Goal: Task Accomplishment & Management: Complete application form

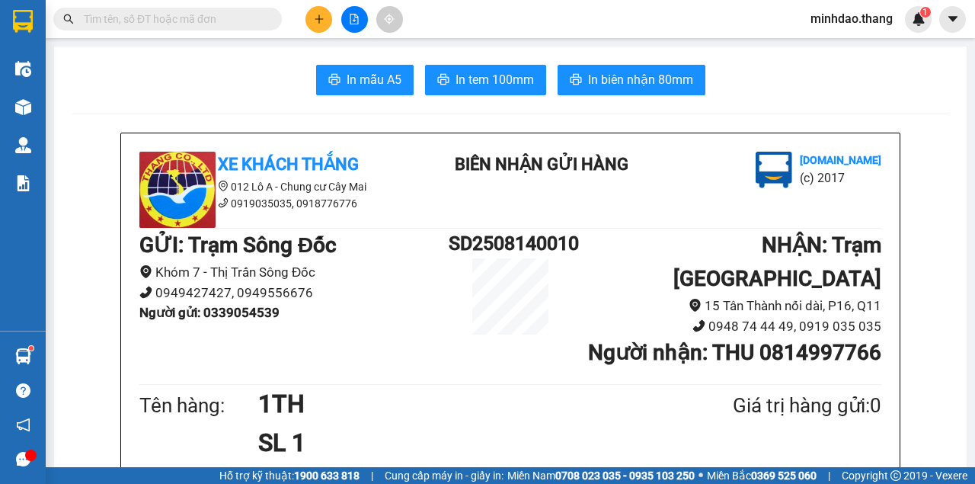
scroll to position [558, 0]
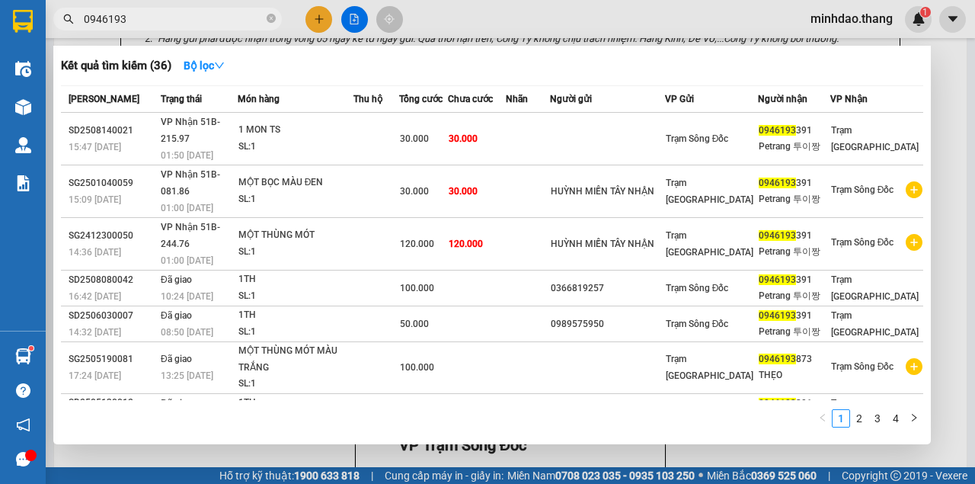
type input "0946193"
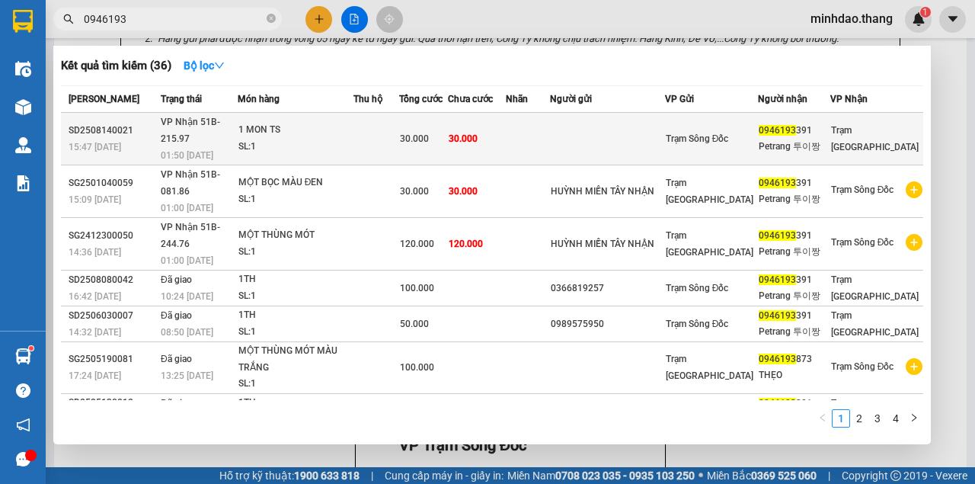
click at [448, 117] on td "30.000" at bounding box center [423, 139] width 49 height 53
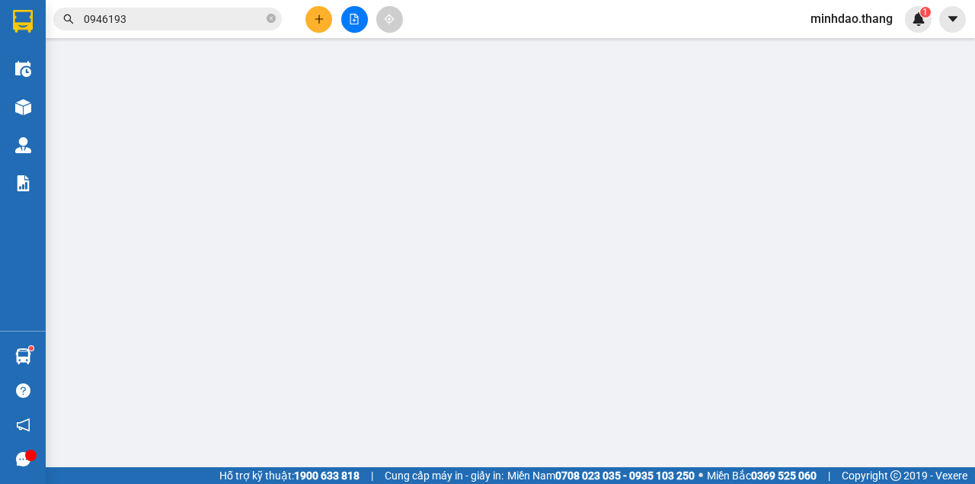
type input "0946193391"
type input "Petrang 투이짱"
type input "30.000"
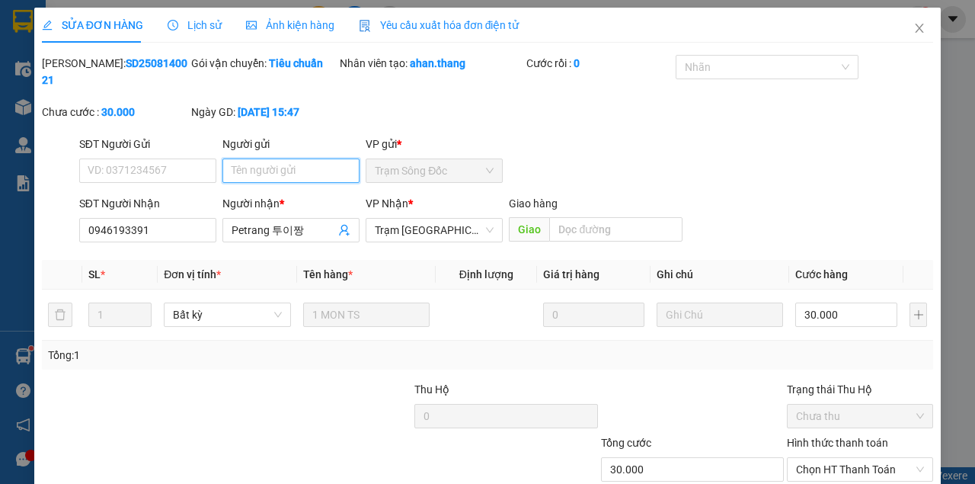
click at [277, 171] on input "Người gửi" at bounding box center [290, 170] width 137 height 24
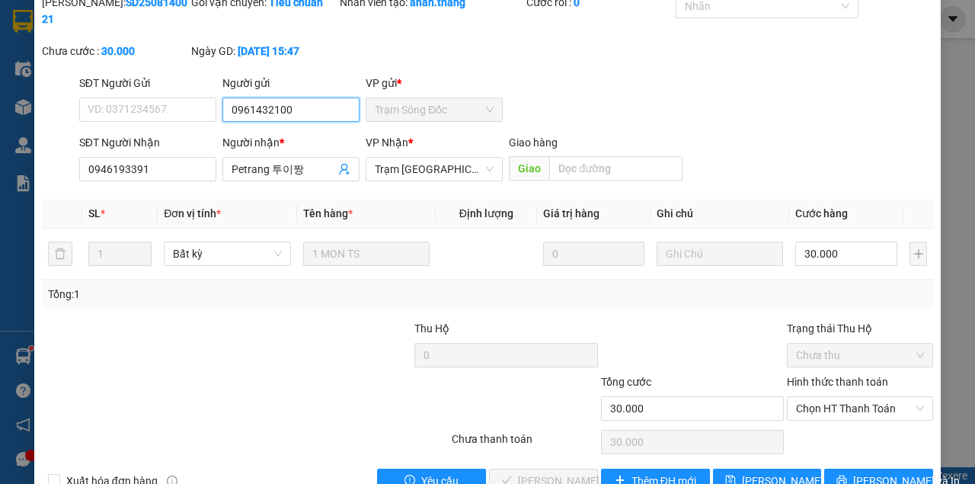
scroll to position [98, 0]
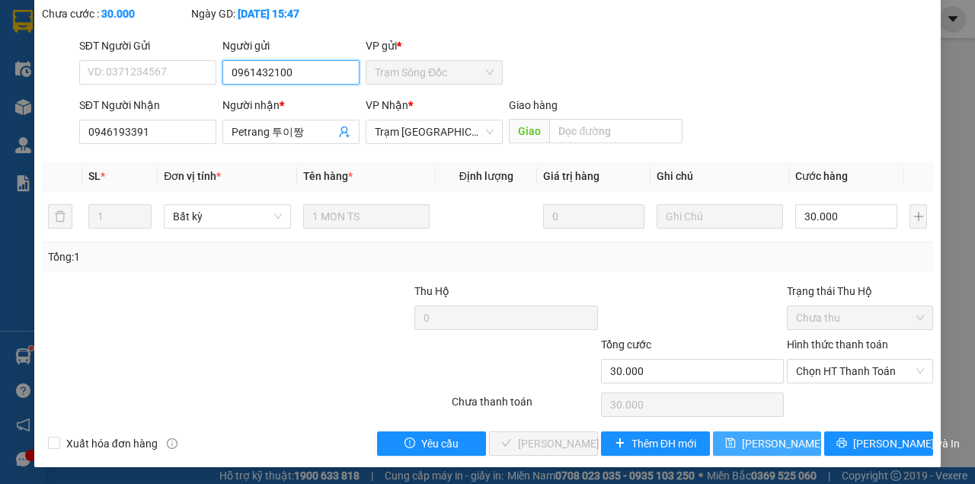
type input "0961432100"
click at [772, 440] on span "Lưu thay đổi" at bounding box center [803, 443] width 122 height 17
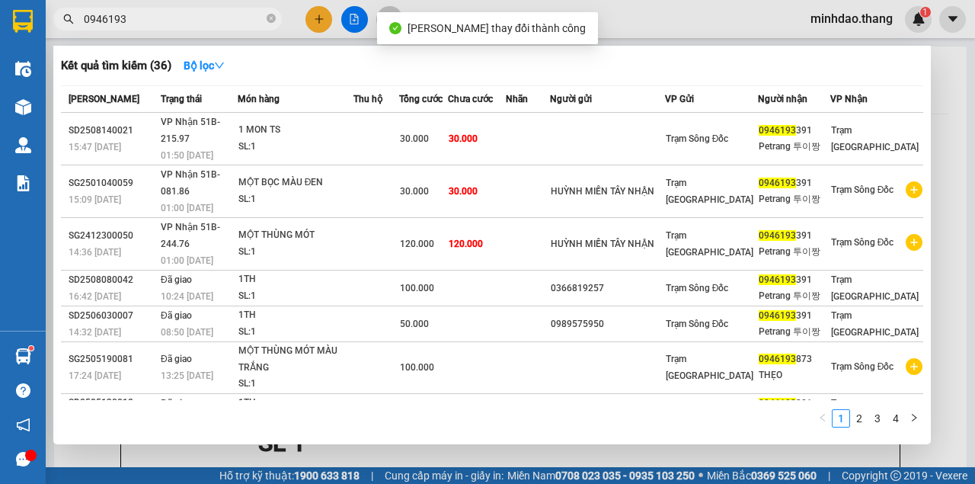
click at [229, 26] on input "0946193" at bounding box center [174, 19] width 180 height 17
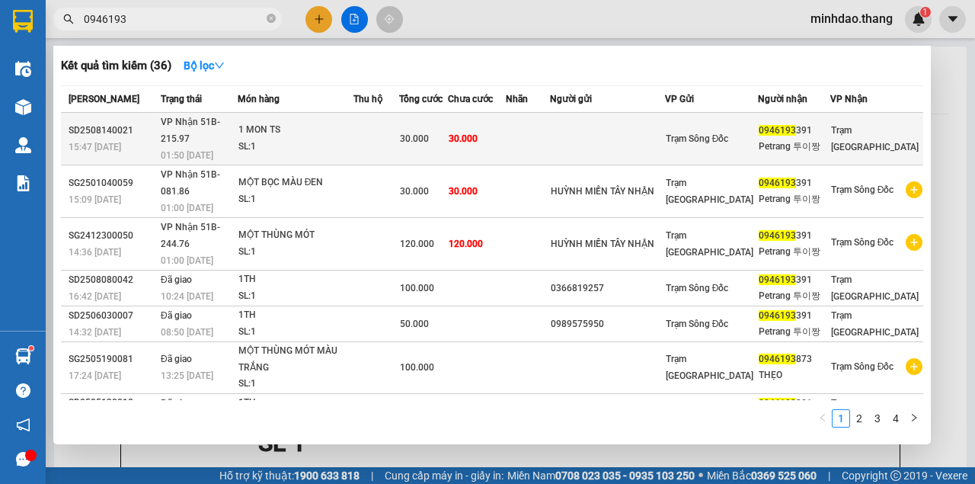
click at [645, 137] on td at bounding box center [607, 139] width 115 height 53
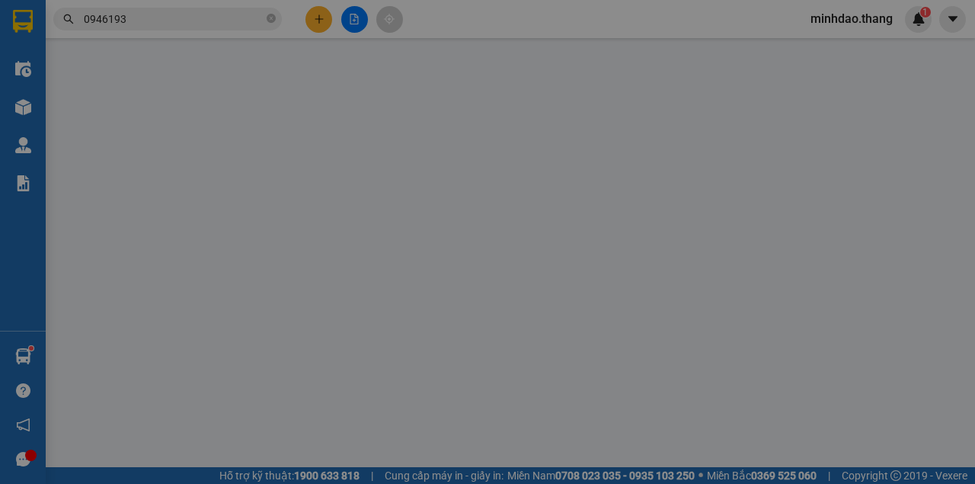
type input "0961432100"
type input "0946193391"
type input "Petrang 투이짱"
type input "30.000"
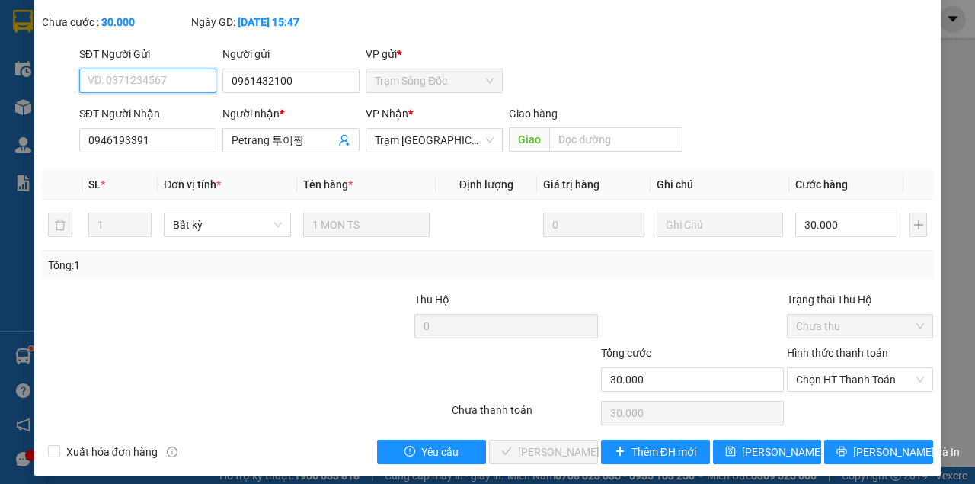
scroll to position [98, 0]
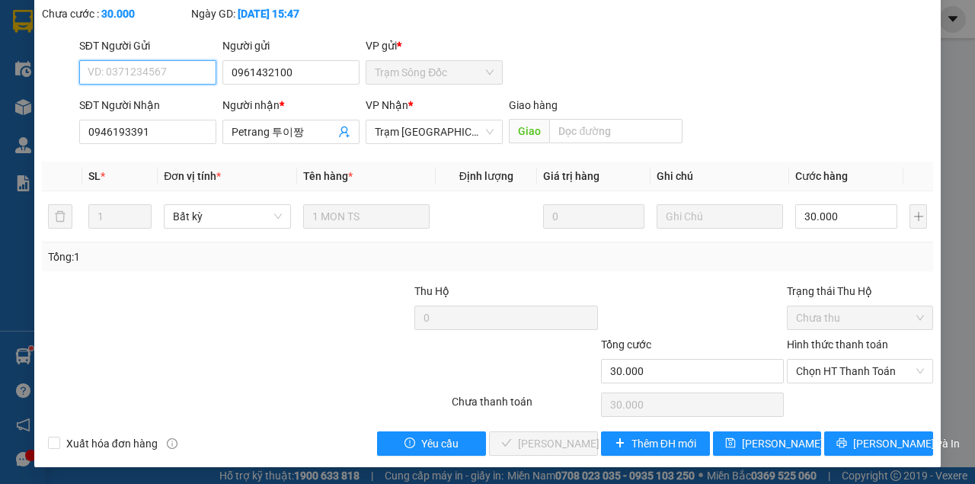
drag, startPoint x: 809, startPoint y: 361, endPoint x: 819, endPoint y: 382, distance: 23.5
click at [810, 362] on span "Chọn HT Thanh Toán" at bounding box center [860, 371] width 128 height 23
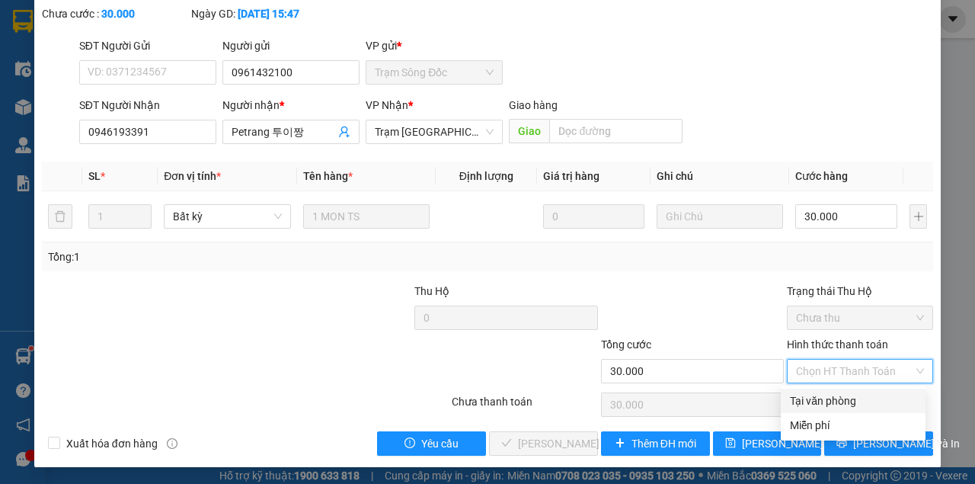
click at [824, 398] on div "Tại văn phòng" at bounding box center [853, 400] width 126 height 17
type input "0"
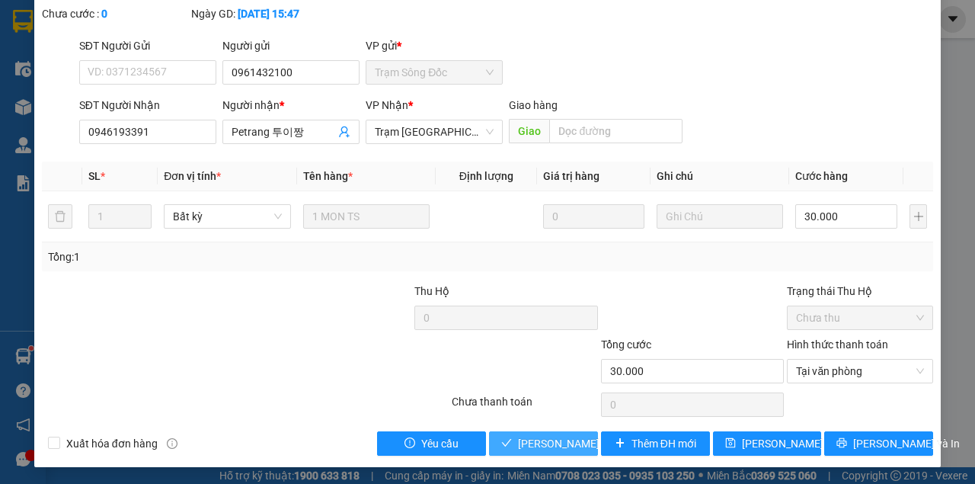
click at [558, 444] on span "[PERSON_NAME] và Giao hàng" at bounding box center [591, 443] width 146 height 17
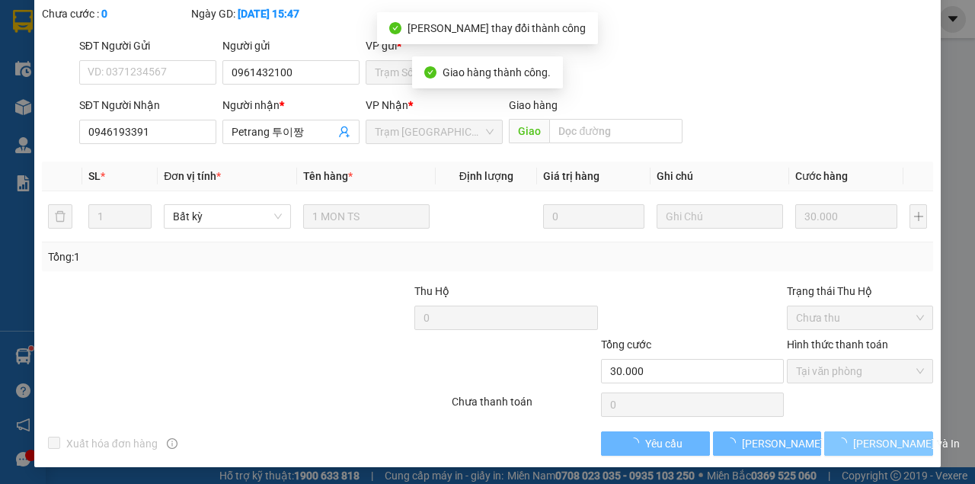
scroll to position [115, 0]
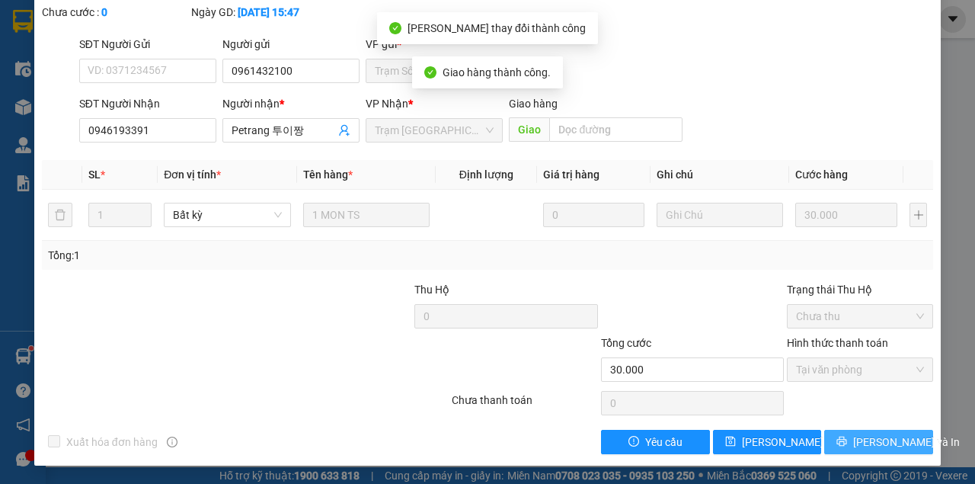
click at [856, 443] on button "[PERSON_NAME] và In" at bounding box center [878, 442] width 109 height 24
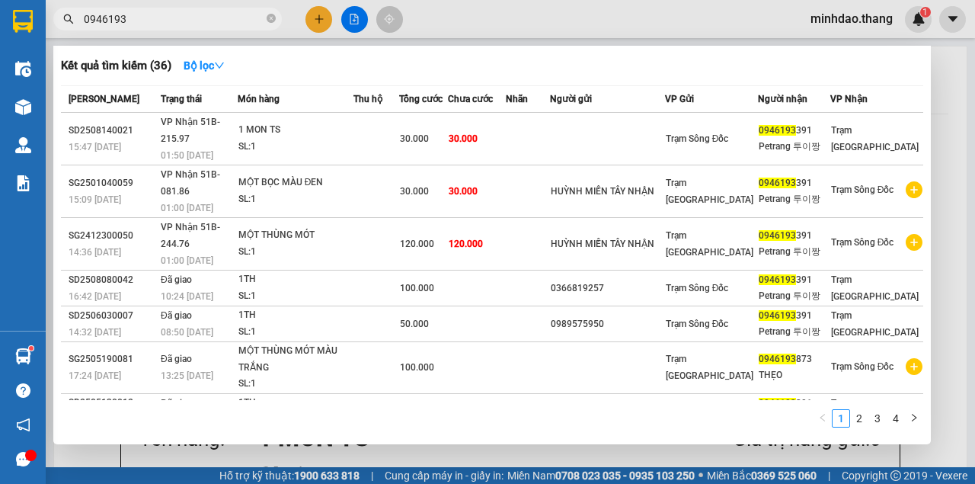
click at [200, 29] on span "0946193" at bounding box center [167, 19] width 229 height 23
click at [206, 18] on input "0946193" at bounding box center [174, 19] width 180 height 17
click at [206, 20] on input "0946193" at bounding box center [174, 19] width 180 height 17
click at [273, 21] on icon "close-circle" at bounding box center [271, 18] width 9 height 9
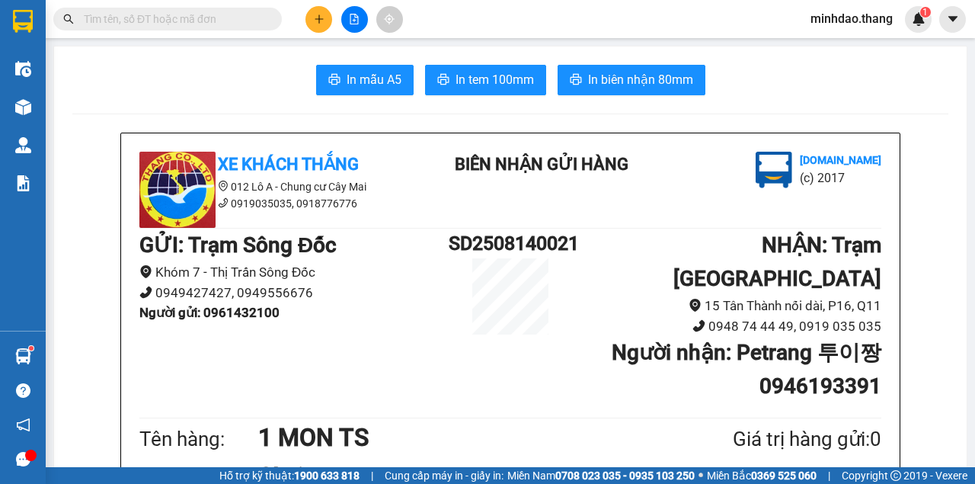
click at [350, 17] on icon "file-add" at bounding box center [354, 19] width 8 height 11
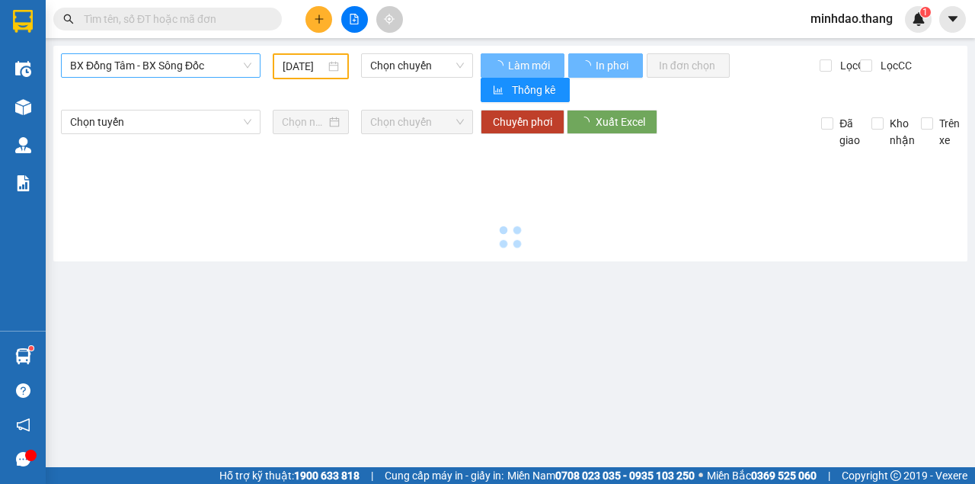
type input "[DATE]"
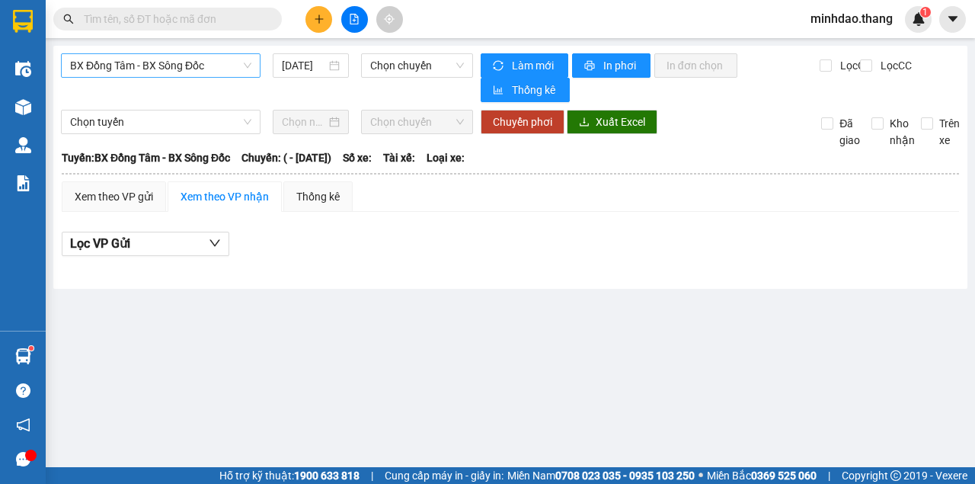
click at [222, 69] on span "BX Đồng Tâm - BX Sông Đốc" at bounding box center [160, 65] width 181 height 23
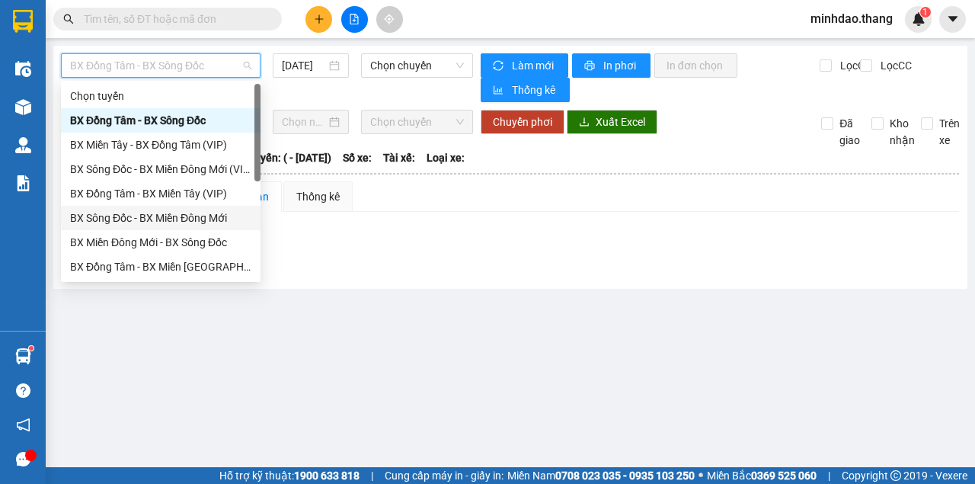
drag, startPoint x: 187, startPoint y: 212, endPoint x: 251, endPoint y: 54, distance: 170.2
click at [187, 211] on div "BX Sông Đốc - BX Miền Đông Mới" at bounding box center [160, 217] width 181 height 17
type input "[DATE]"
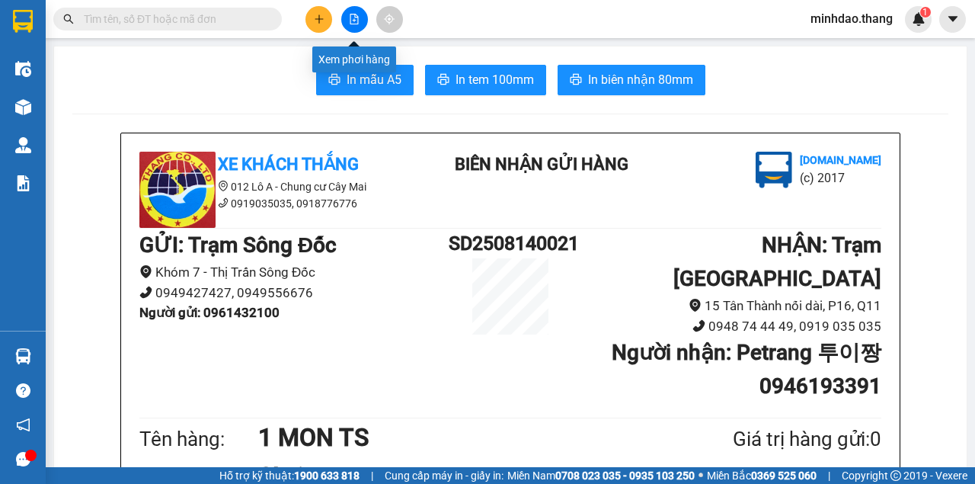
click at [365, 23] on button at bounding box center [354, 19] width 27 height 27
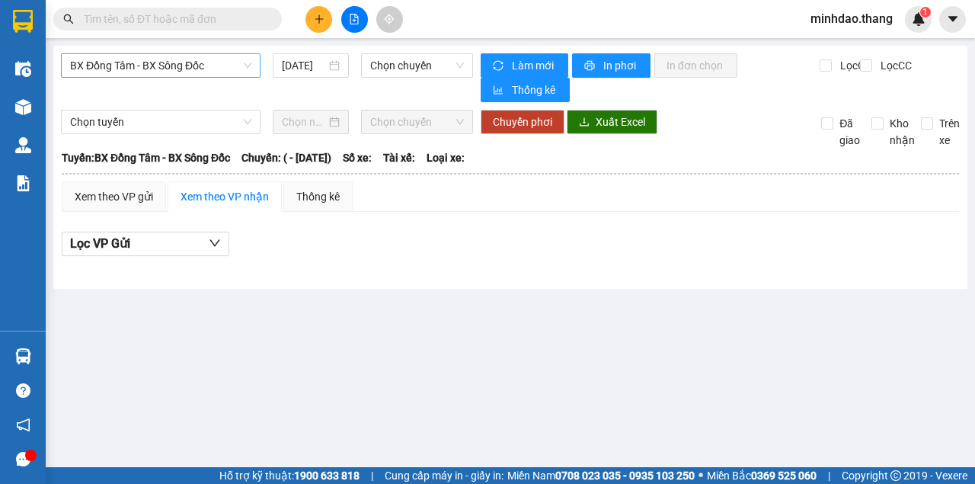
click at [238, 71] on span "BX Đồng Tâm - BX Sông Đốc" at bounding box center [160, 65] width 181 height 23
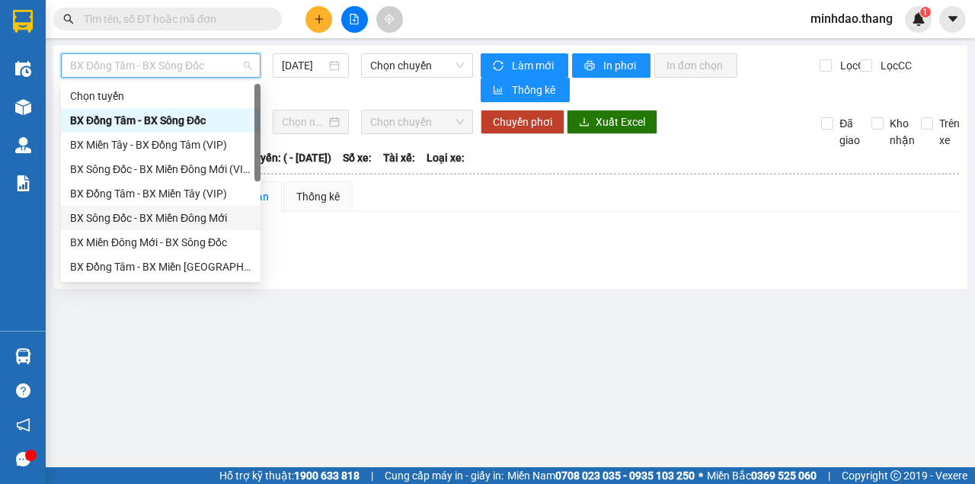
click at [136, 219] on div "BX Sông Đốc - BX Miền Đông Mới" at bounding box center [160, 217] width 181 height 17
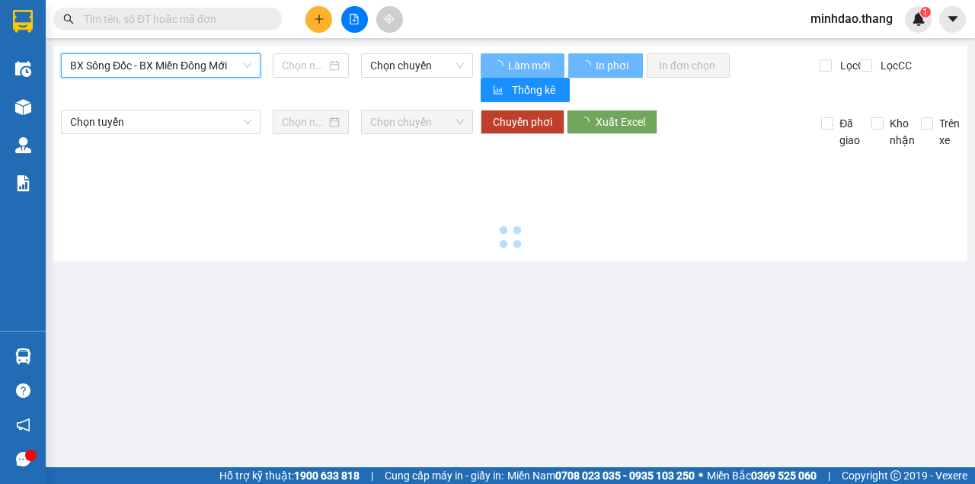
type input "15/08/2025"
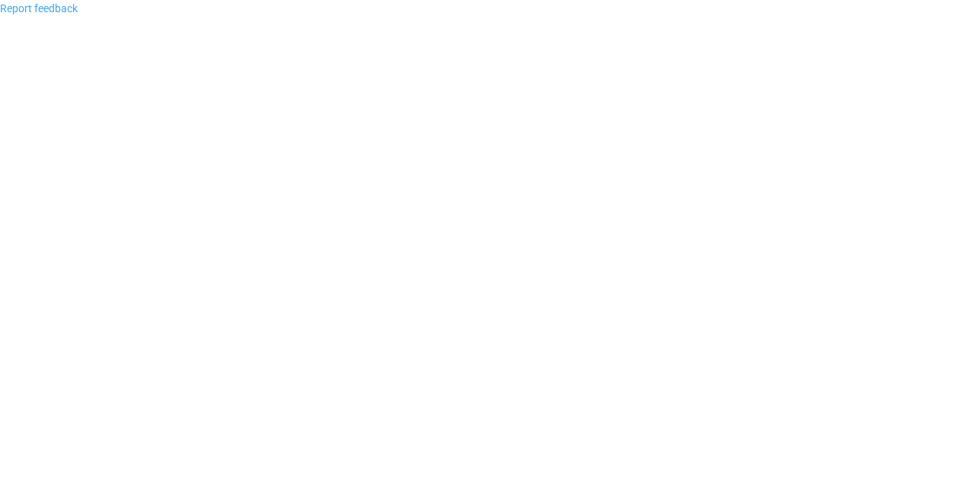
click at [44, 3] on link "Report feedback" at bounding box center [39, 8] width 78 height 12
click at [44, 3] on body "Report feedback" at bounding box center [487, 242] width 975 height 484
click at [181, 27] on body "Report feedback" at bounding box center [487, 242] width 975 height 484
click at [122, 20] on body "Report feedback" at bounding box center [487, 242] width 975 height 484
click at [120, 20] on body "Report feedback" at bounding box center [487, 242] width 975 height 484
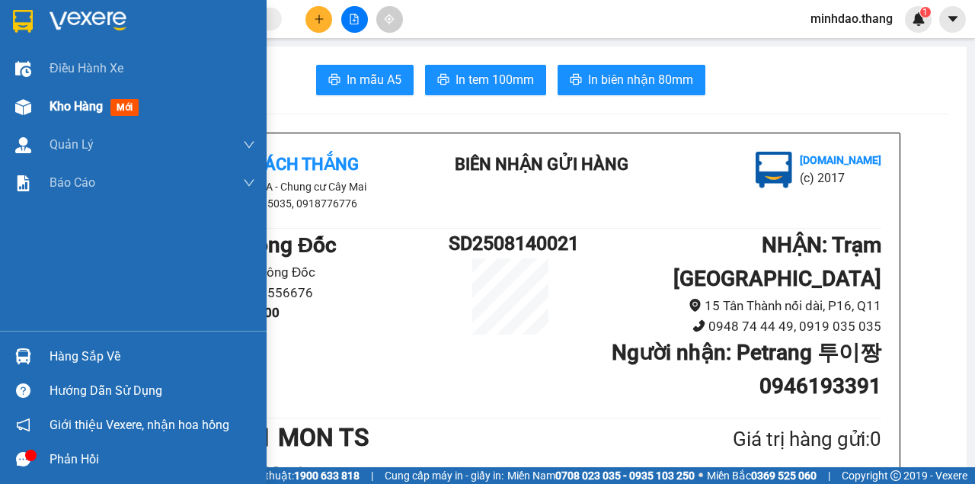
click at [2, 111] on div "Kho hàng mới" at bounding box center [133, 107] width 267 height 38
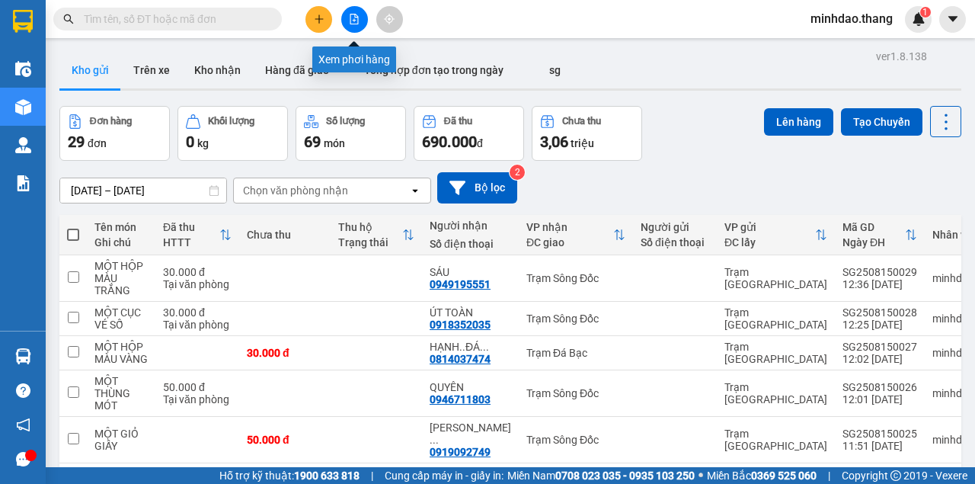
click at [357, 24] on button at bounding box center [354, 19] width 27 height 27
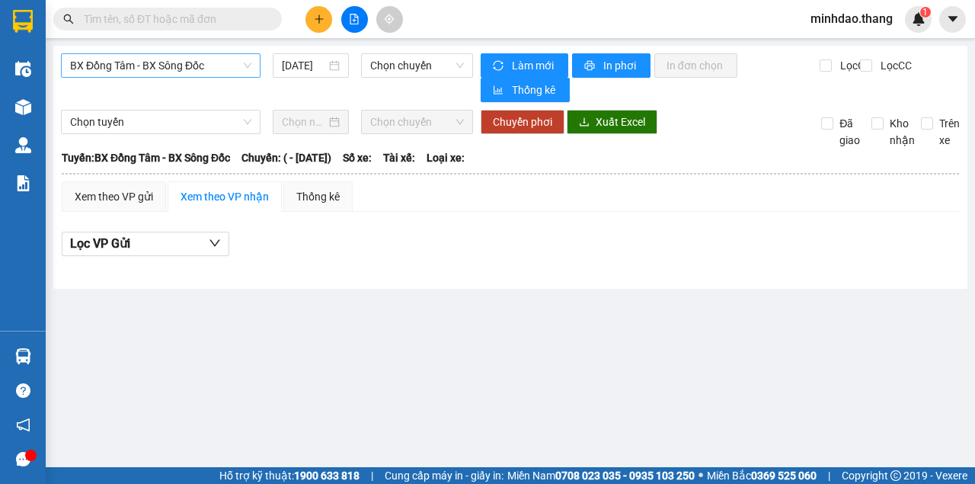
click at [216, 72] on span "BX Đồng Tâm - BX Sông Đốc" at bounding box center [160, 65] width 181 height 23
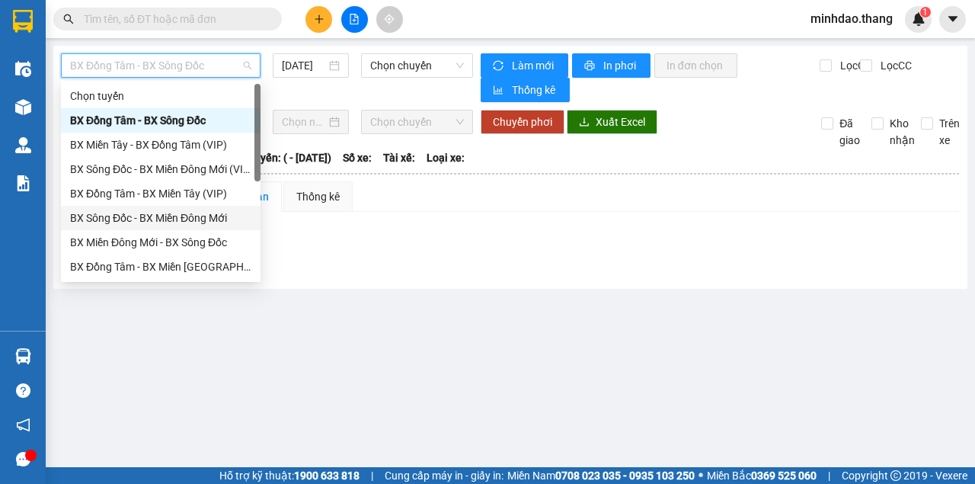
click at [155, 214] on div "BX Sông Đốc - BX Miền Đông Mới" at bounding box center [160, 217] width 181 height 17
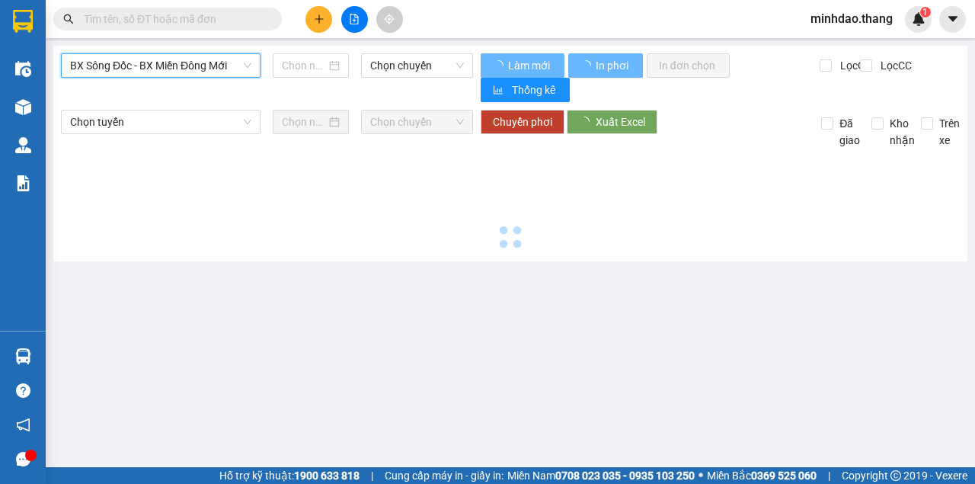
type input "[DATE]"
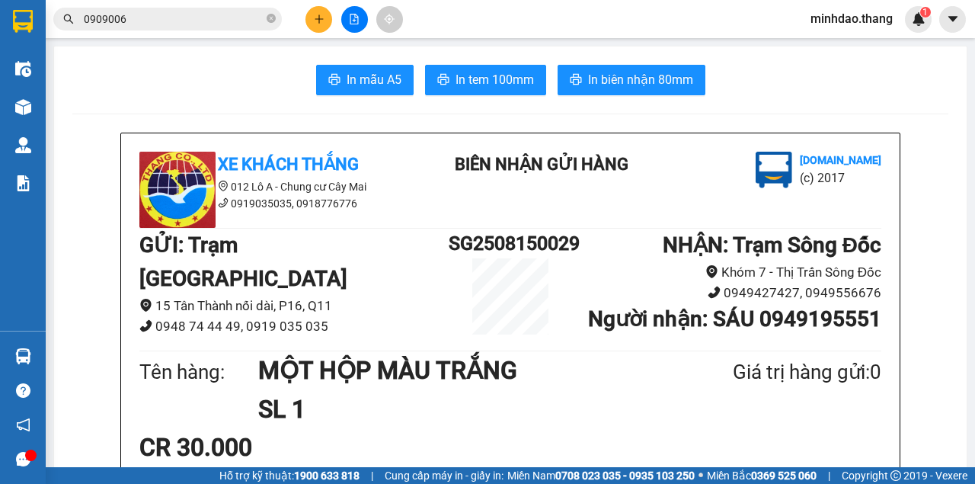
click at [364, 21] on button at bounding box center [354, 19] width 27 height 27
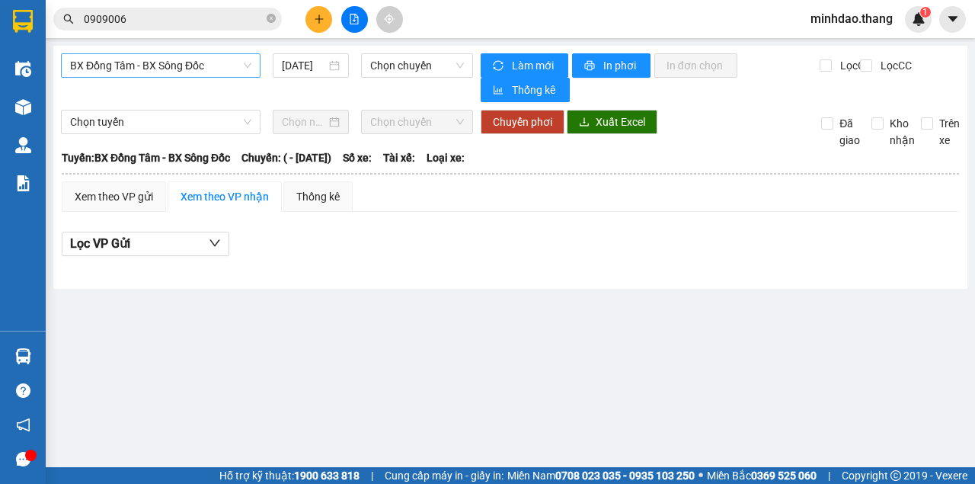
click at [165, 66] on span "BX Đồng Tâm - BX Sông Đốc" at bounding box center [160, 65] width 181 height 23
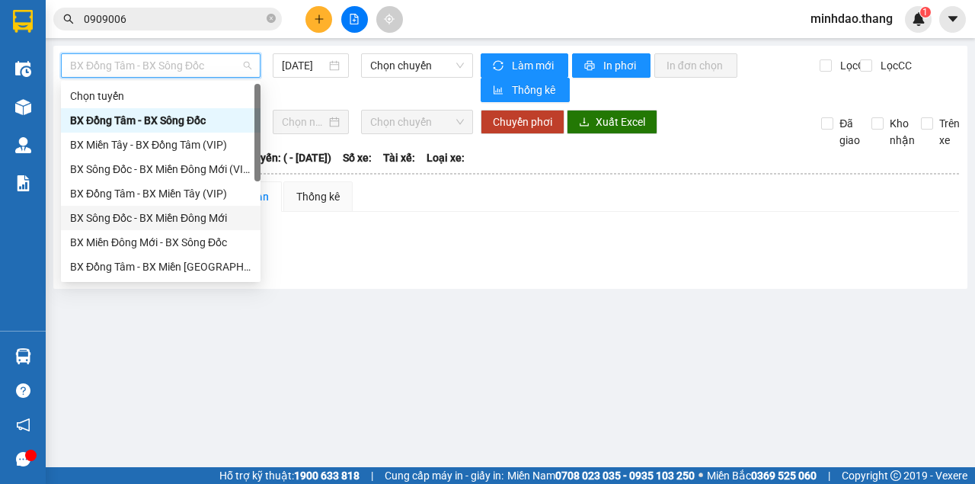
click at [141, 216] on div "BX Sông Đốc - BX Miền Đông Mới" at bounding box center [160, 217] width 181 height 17
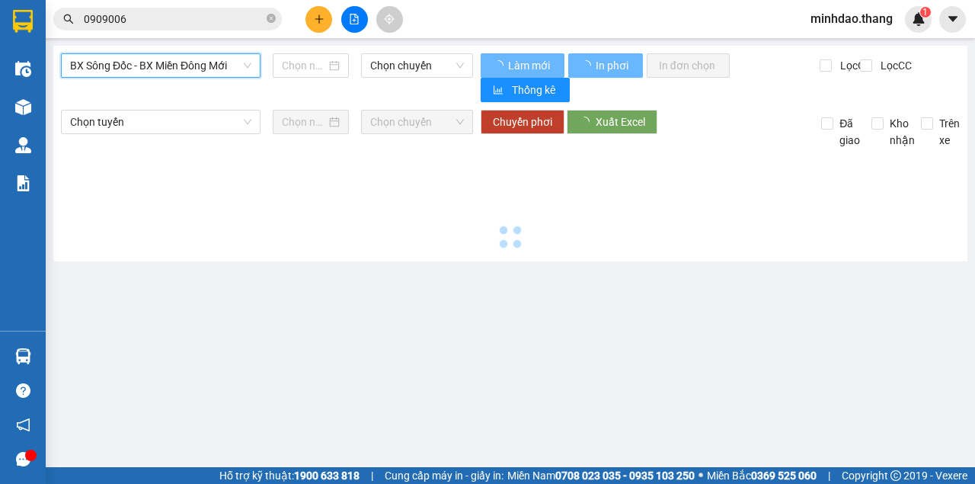
type input "[DATE]"
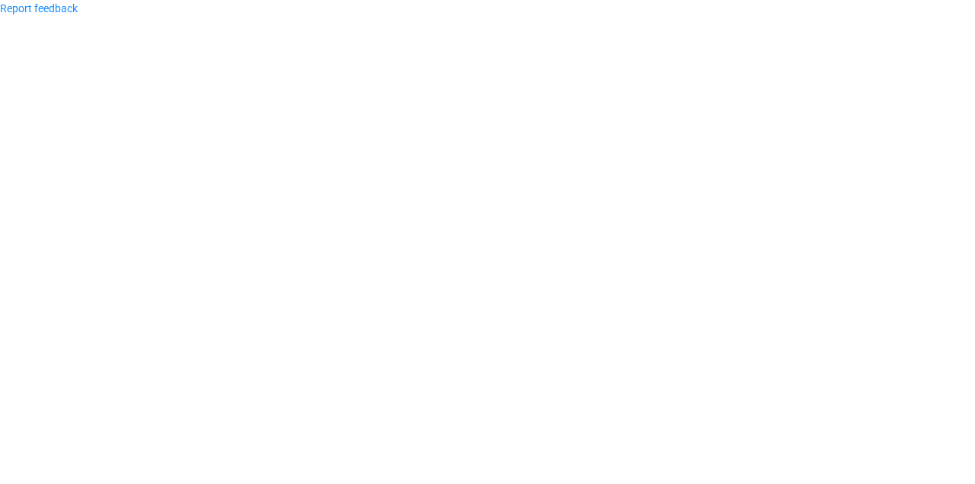
click at [377, 113] on body "Report feedback" at bounding box center [487, 242] width 975 height 484
click at [525, 107] on body "Report feedback" at bounding box center [487, 242] width 975 height 484
click at [524, 104] on body "Report feedback" at bounding box center [487, 242] width 975 height 484
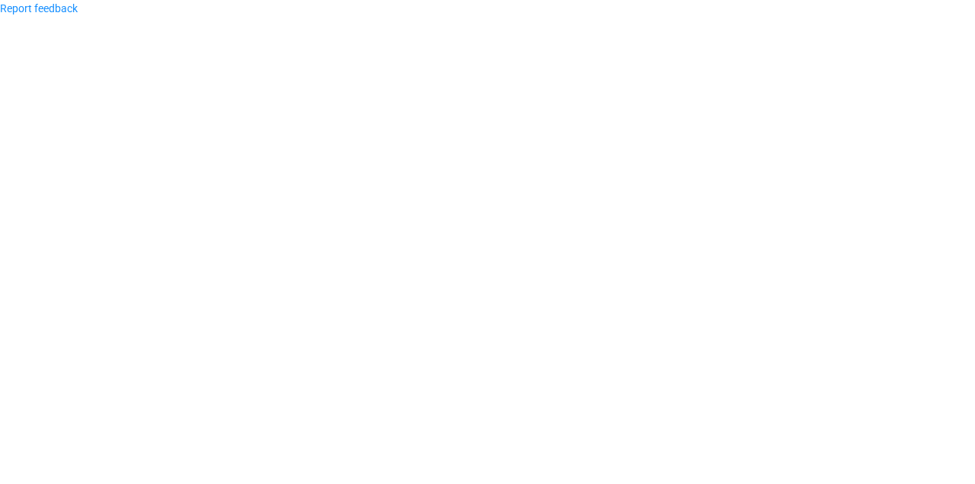
click at [524, 104] on body "Report feedback" at bounding box center [487, 242] width 975 height 484
click at [524, 103] on body "Report feedback" at bounding box center [487, 242] width 975 height 484
click at [524, 102] on body "Report feedback" at bounding box center [487, 242] width 975 height 484
click at [523, 101] on body "Report feedback" at bounding box center [487, 242] width 975 height 484
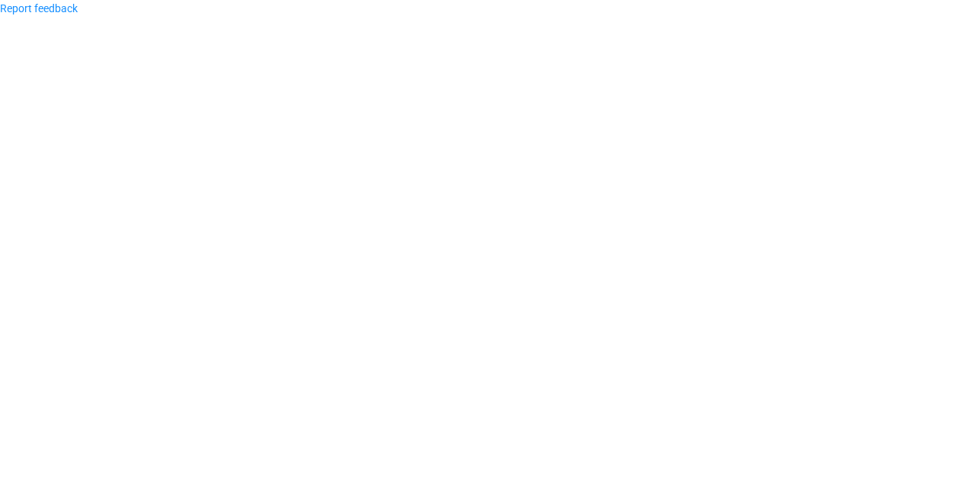
click at [523, 101] on body "Report feedback" at bounding box center [487, 242] width 975 height 484
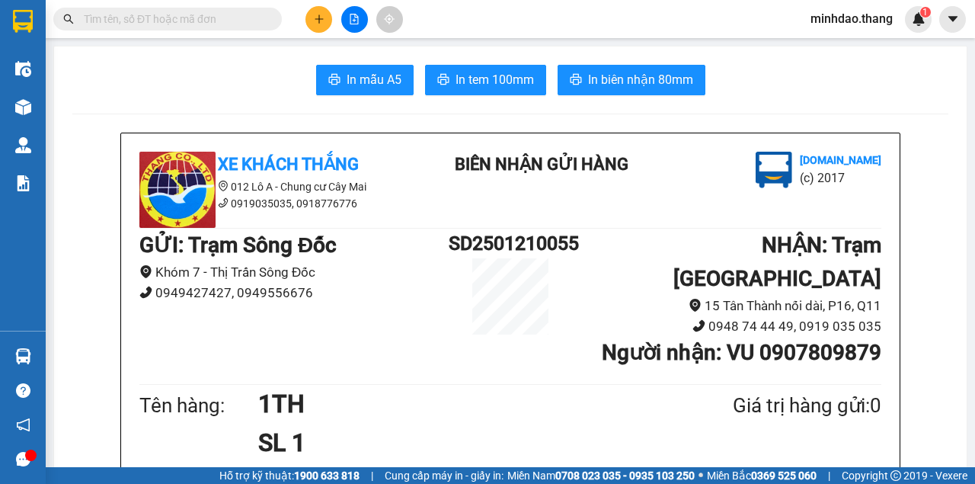
drag, startPoint x: 351, startPoint y: 5, endPoint x: 323, endPoint y: 37, distance: 42.6
click at [351, 5] on div "Kết quả tìm kiếm ( 0 ) Bộ lọc No Data minhdao.thang 1" at bounding box center [487, 19] width 975 height 38
click at [356, 18] on icon "file-add" at bounding box center [354, 19] width 11 height 11
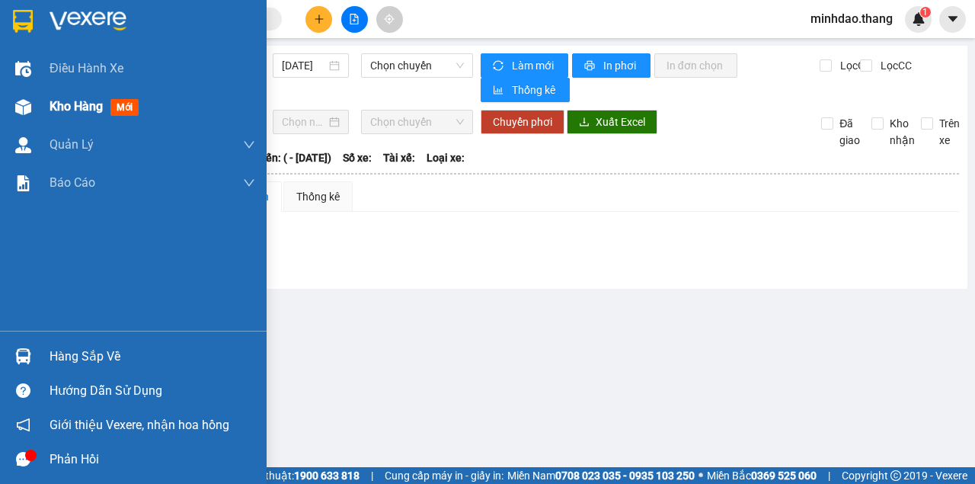
drag, startPoint x: 6, startPoint y: 120, endPoint x: 14, endPoint y: 111, distance: 11.9
click at [12, 111] on div "Kho hàng mới" at bounding box center [133, 107] width 267 height 38
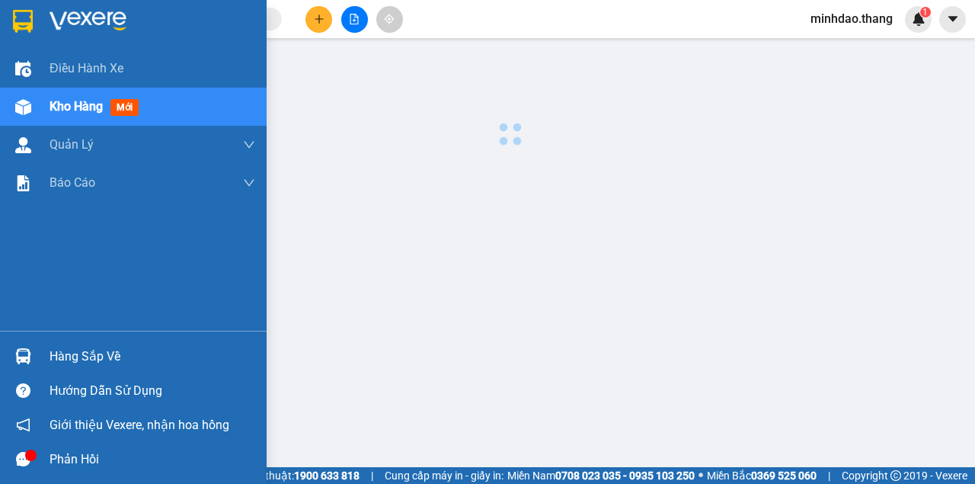
click at [18, 110] on img at bounding box center [23, 107] width 16 height 16
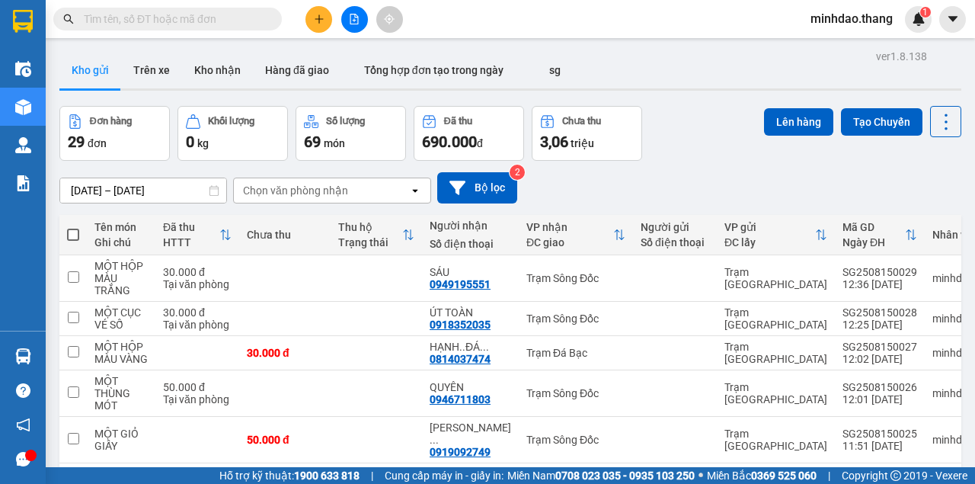
click at [171, 11] on input "text" at bounding box center [174, 19] width 180 height 17
click at [357, 20] on icon "file-add" at bounding box center [354, 19] width 11 height 11
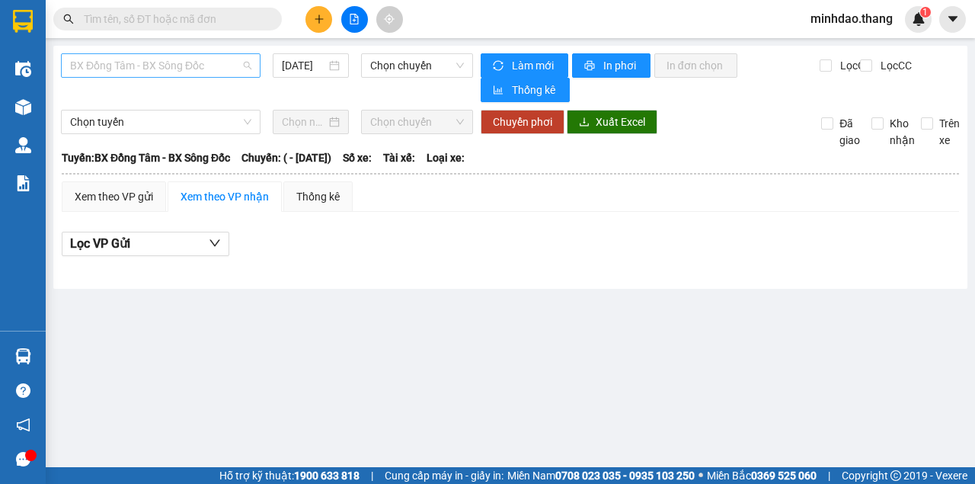
click at [242, 61] on span "BX Đồng Tâm - BX Sông Đốc" at bounding box center [160, 65] width 181 height 23
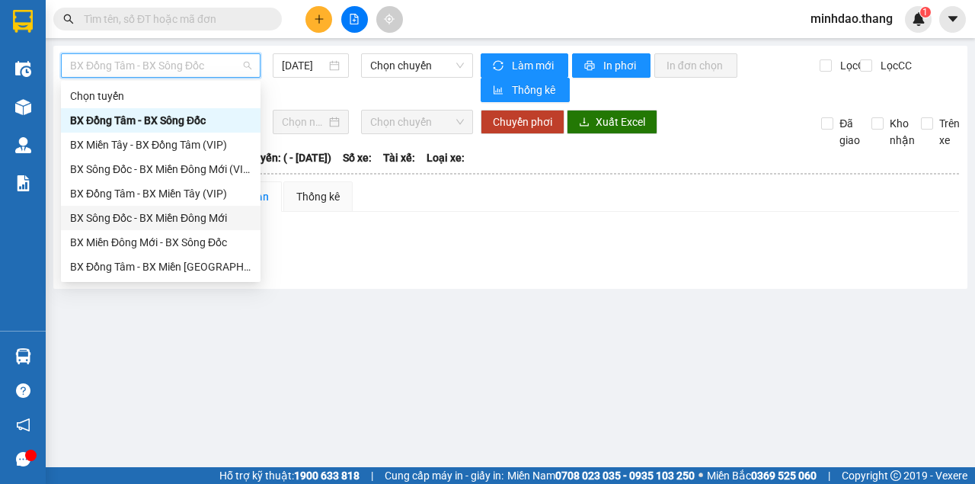
click at [174, 213] on div "BX Sông Đốc - BX Miền Đông Mới" at bounding box center [160, 217] width 181 height 17
type input "[DATE]"
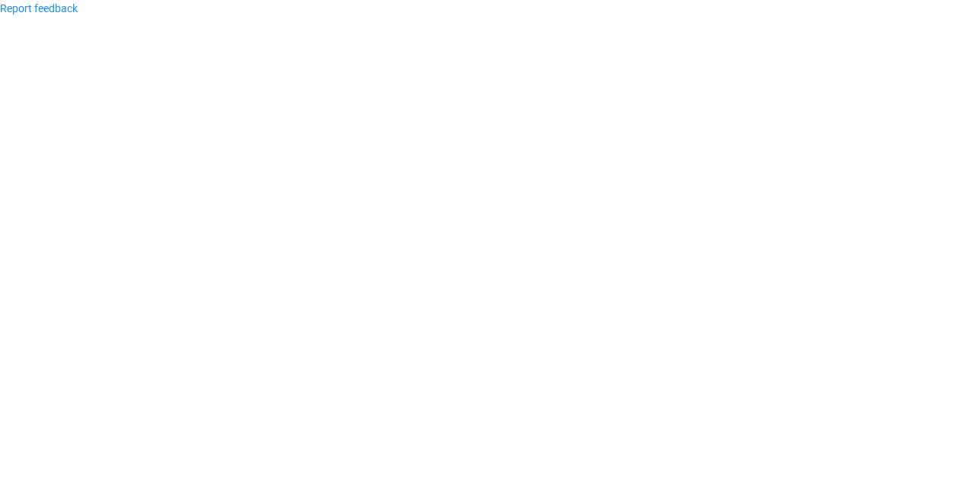
click at [222, 6] on div "Report feedback" at bounding box center [487, 8] width 975 height 17
click at [65, 9] on link "Report feedback" at bounding box center [39, 8] width 78 height 12
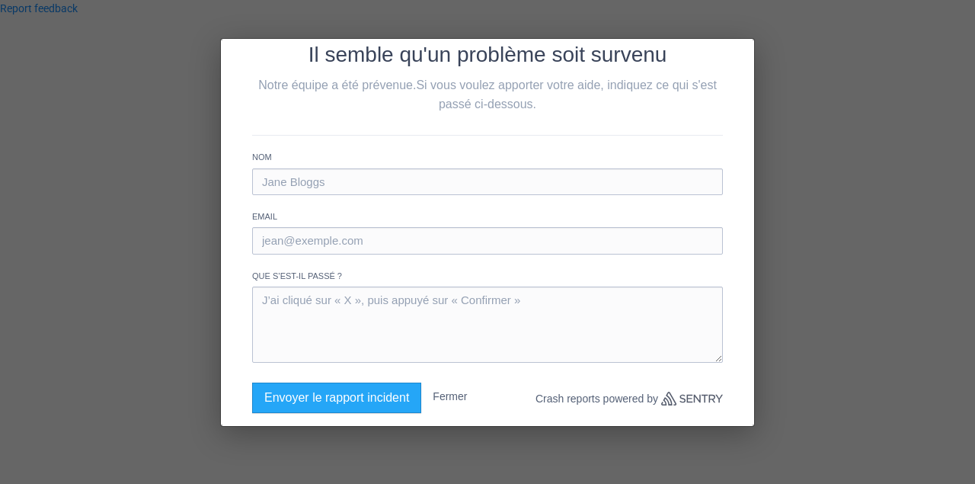
scroll to position [50, 0]
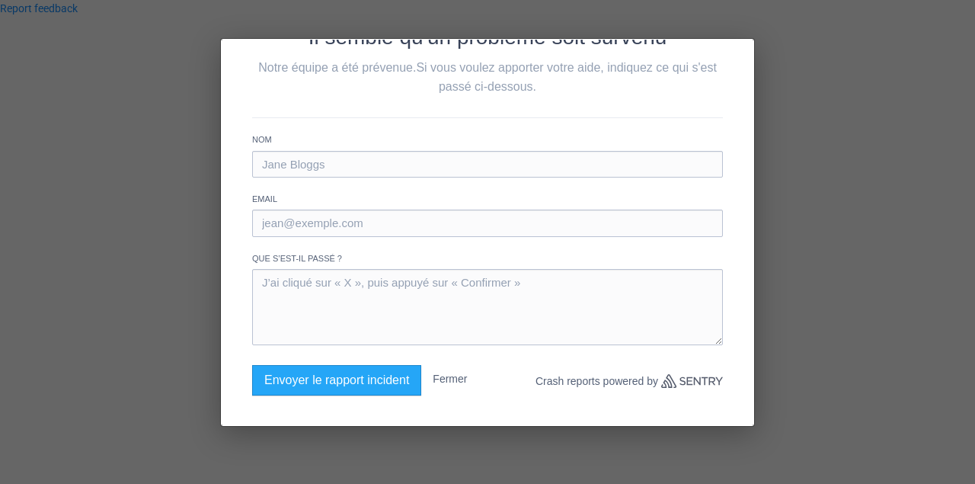
click at [804, 326] on div "Il semble qu'un problème soit survenu Notre équipe a été prévenue. Si vous voul…" at bounding box center [487, 242] width 975 height 484
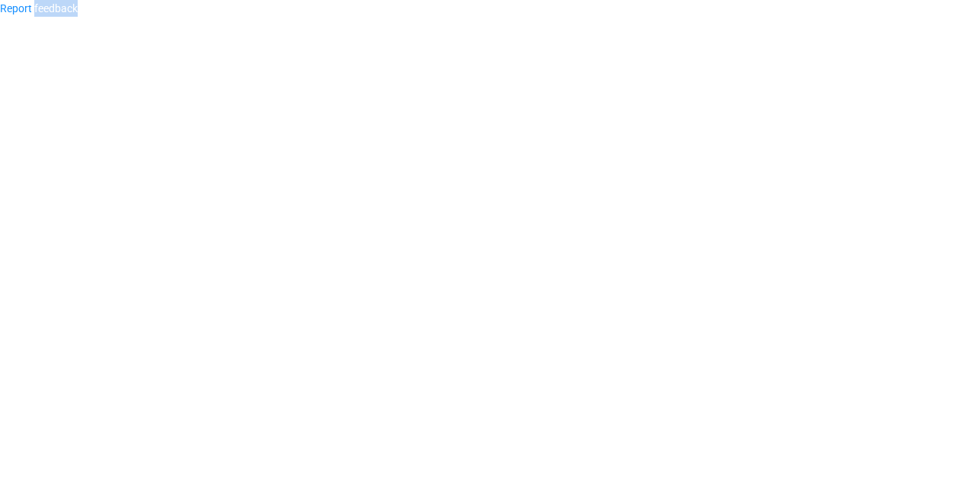
click at [804, 326] on body "Report feedback" at bounding box center [487, 242] width 975 height 484
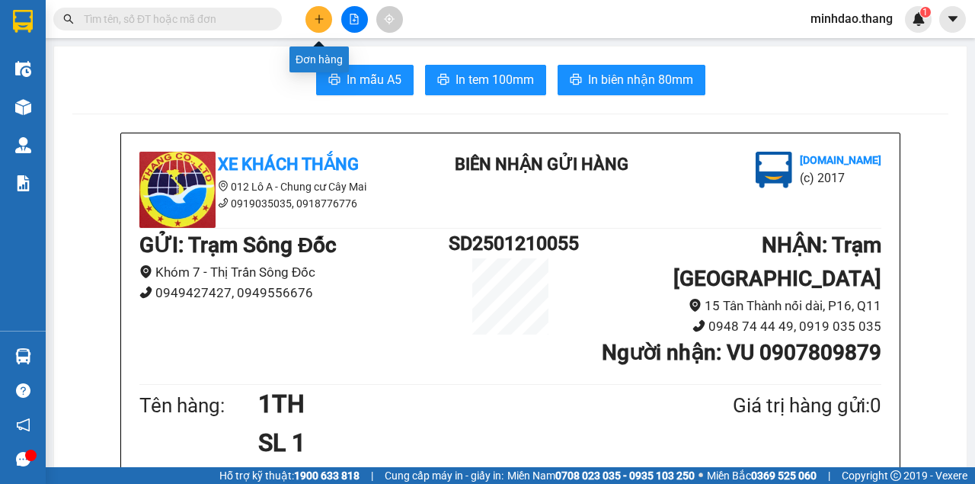
click at [307, 15] on button at bounding box center [318, 19] width 27 height 27
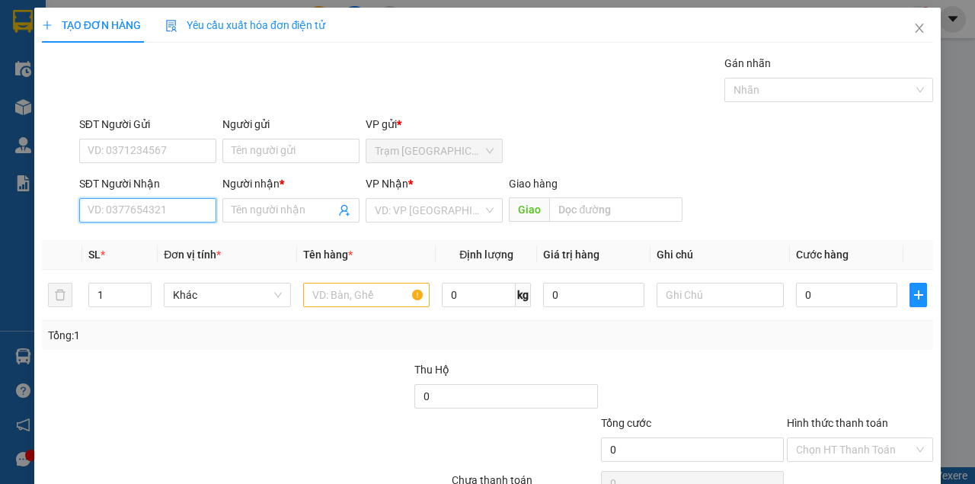
click at [197, 210] on input "SĐT Người Nhận" at bounding box center [147, 210] width 137 height 24
click at [357, 296] on input "text" at bounding box center [366, 295] width 127 height 24
type input "1 CỤC ĐEN"
drag, startPoint x: 119, startPoint y: 212, endPoint x: 123, endPoint y: 200, distance: 12.3
click at [122, 203] on input "SĐT Người Nhận" at bounding box center [147, 210] width 137 height 24
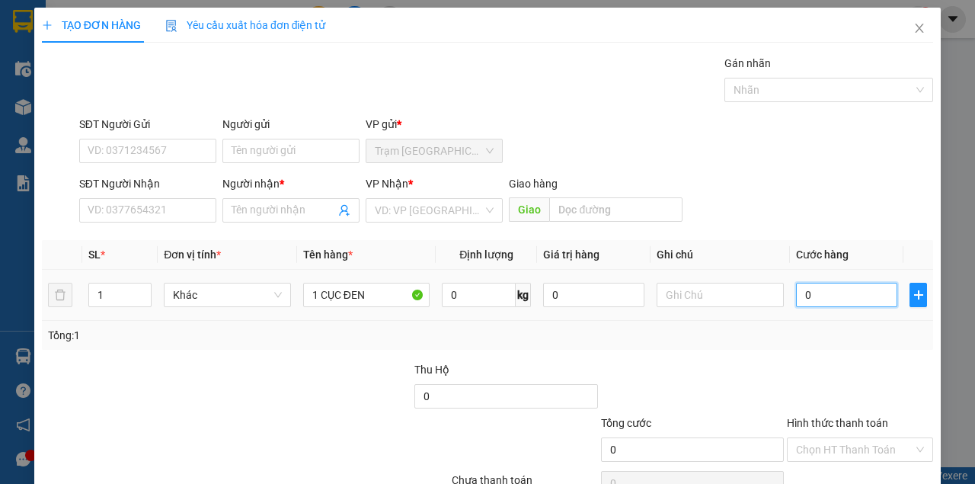
click at [810, 290] on input "0" at bounding box center [846, 295] width 101 height 24
type input "5"
type input "50"
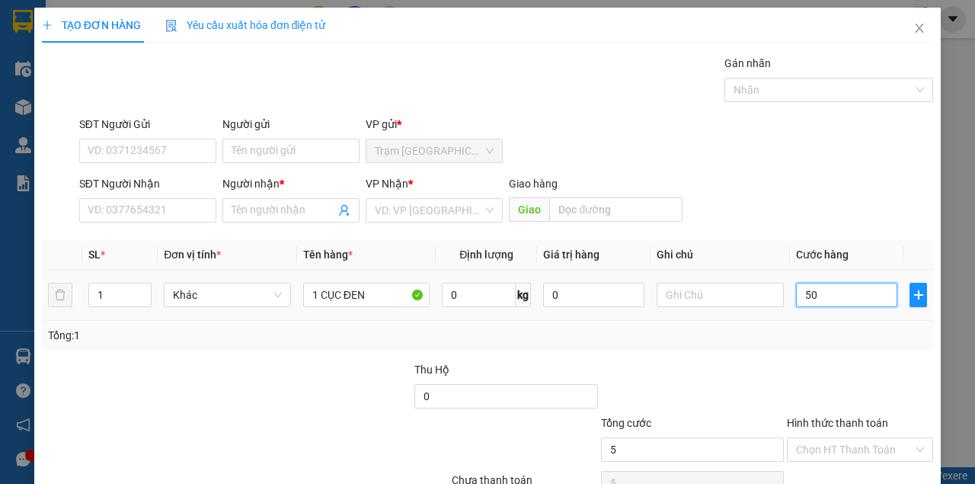
type input "50"
type input "50.000"
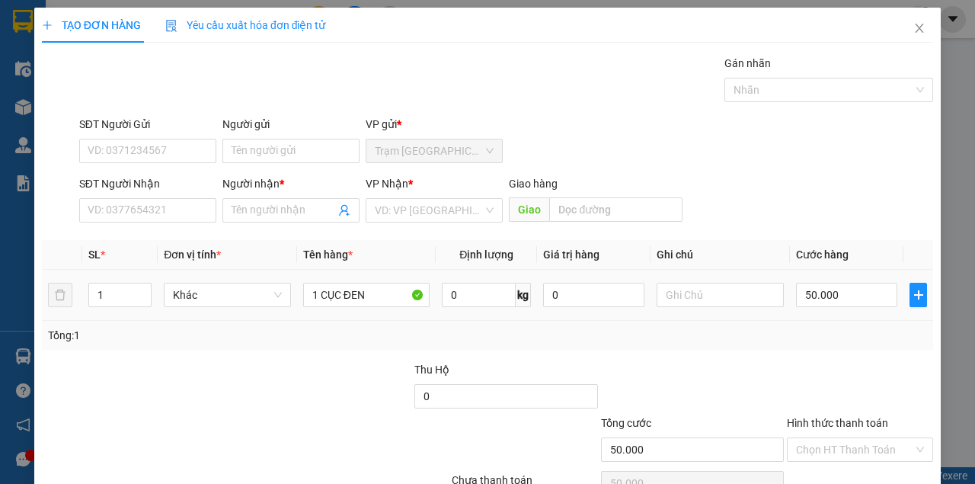
click at [762, 317] on td at bounding box center [719, 295] width 139 height 51
click at [174, 217] on input "SĐT Người Nhận" at bounding box center [147, 210] width 137 height 24
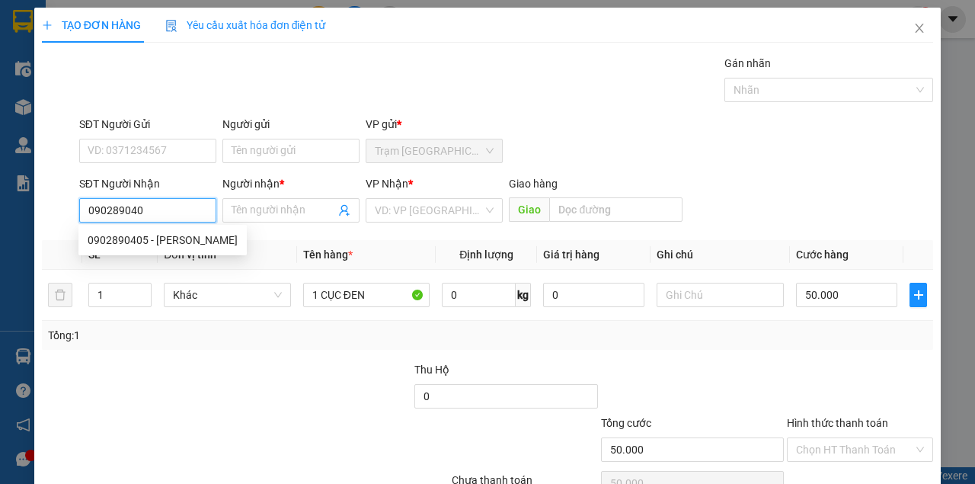
type input "0902890405"
click at [184, 236] on div "0902890405 - THUẬN THẢO" at bounding box center [163, 240] width 150 height 17
type input "THUẬN THẢO"
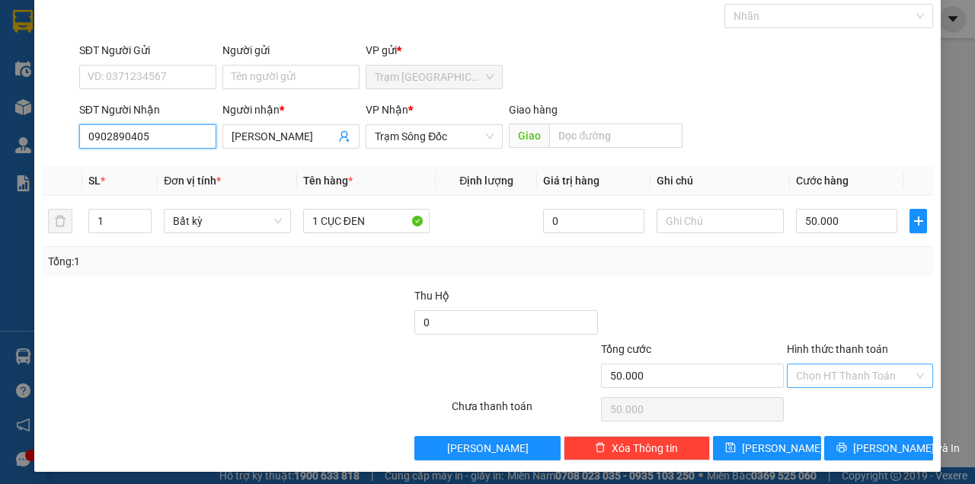
scroll to position [78, 0]
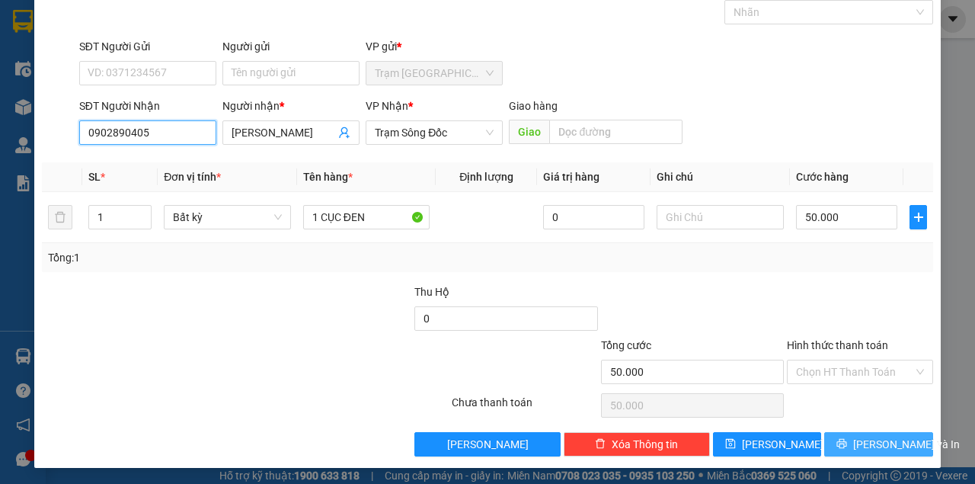
type input "0902890405"
drag, startPoint x: 853, startPoint y: 433, endPoint x: 766, endPoint y: 357, distance: 115.0
click at [852, 429] on div "Transit Pickup Surcharge Ids Transit Deliver Surcharge Ids Transit Deliver Surc…" at bounding box center [487, 216] width 891 height 479
click at [855, 446] on button "Lưu và In" at bounding box center [878, 444] width 109 height 24
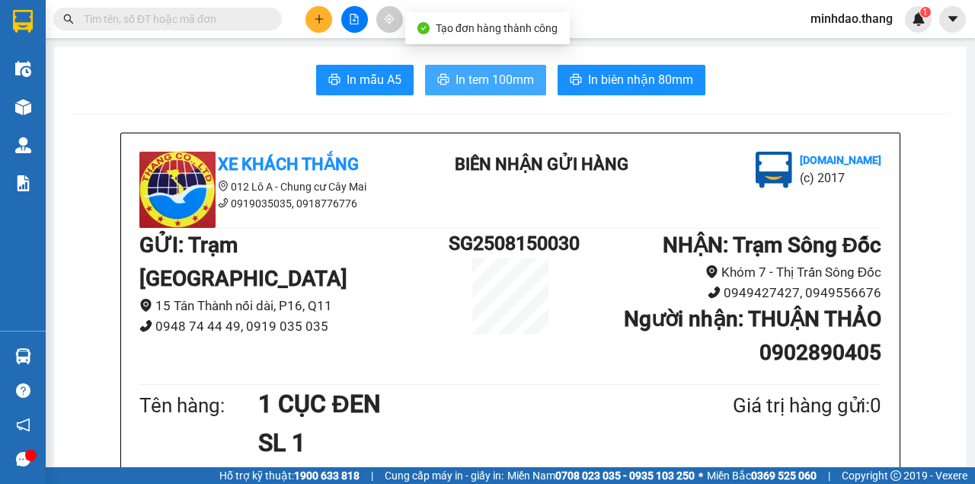
click at [487, 74] on span "In tem 100mm" at bounding box center [494, 79] width 78 height 19
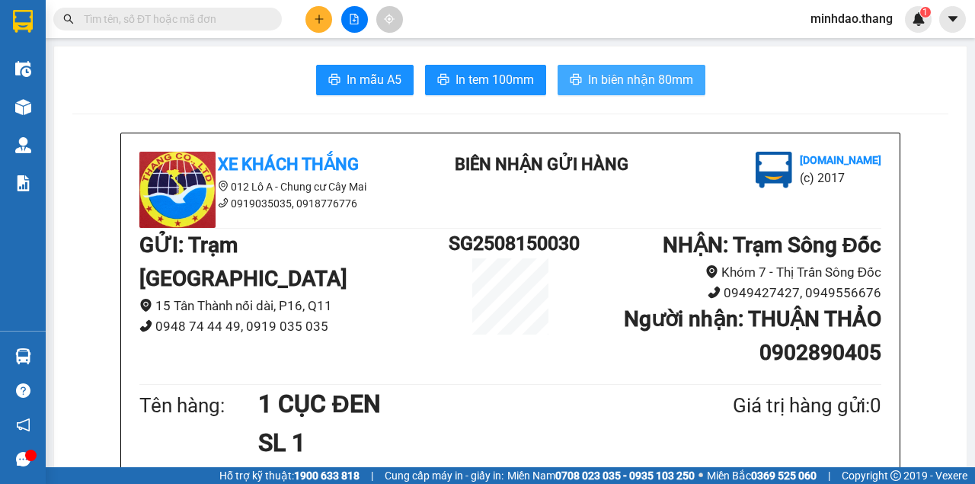
drag, startPoint x: 631, startPoint y: 87, endPoint x: 635, endPoint y: 80, distance: 8.2
click at [631, 85] on span "In biên nhận 80mm" at bounding box center [640, 79] width 105 height 19
click at [109, 18] on input "text" at bounding box center [174, 19] width 180 height 17
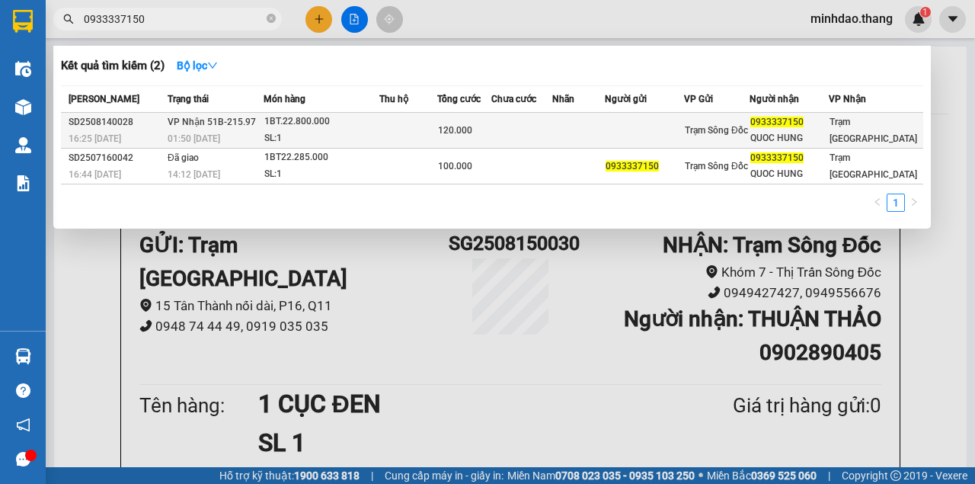
type input "0933337150"
click at [592, 136] on td at bounding box center [578, 131] width 53 height 36
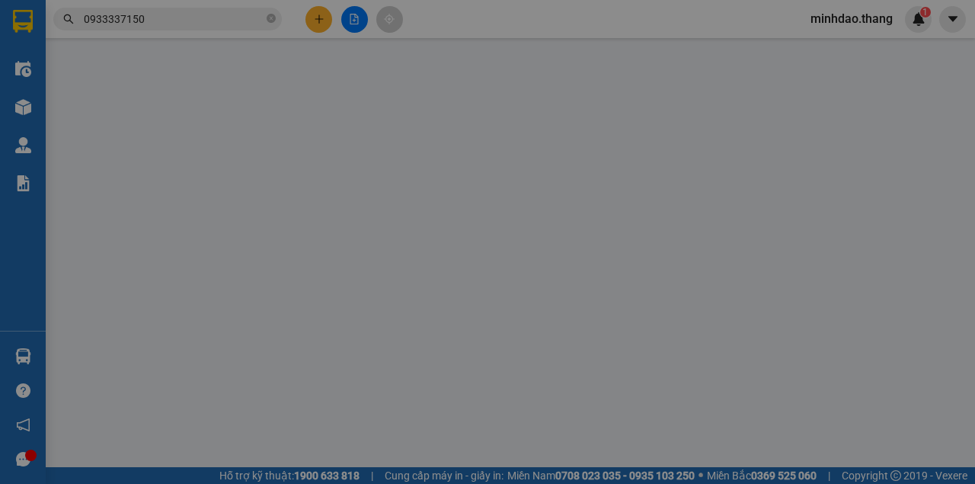
type input "0933337150"
type input "QUOC HUNG"
type input "120.000"
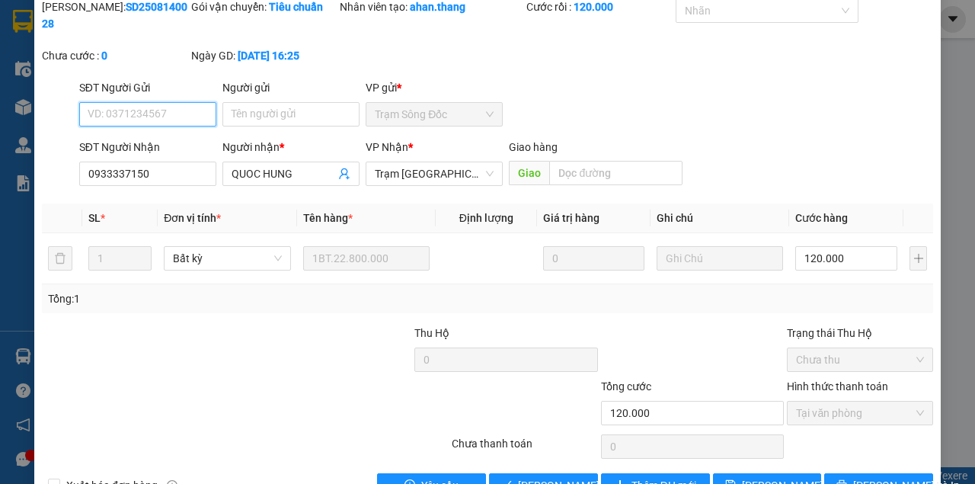
scroll to position [98, 0]
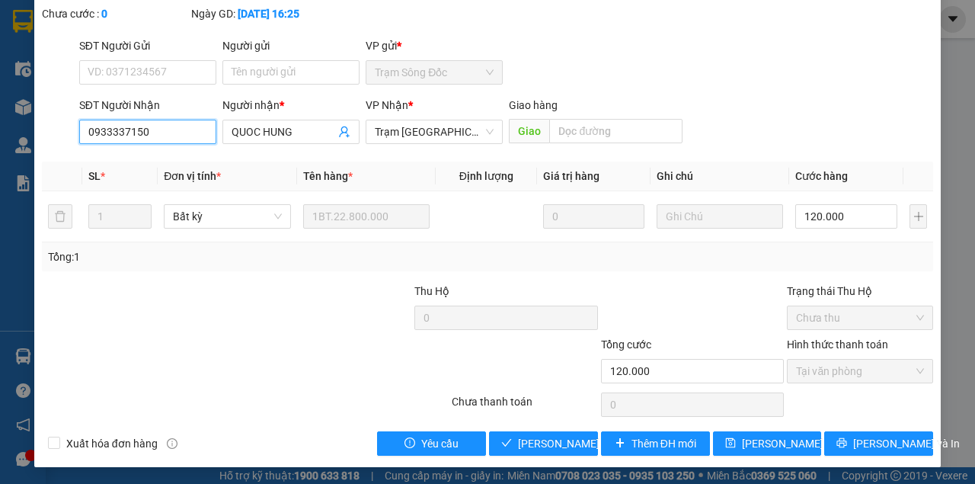
drag, startPoint x: 144, startPoint y: 129, endPoint x: 84, endPoint y: 128, distance: 60.2
click at [84, 129] on input "0933337150" at bounding box center [147, 132] width 137 height 24
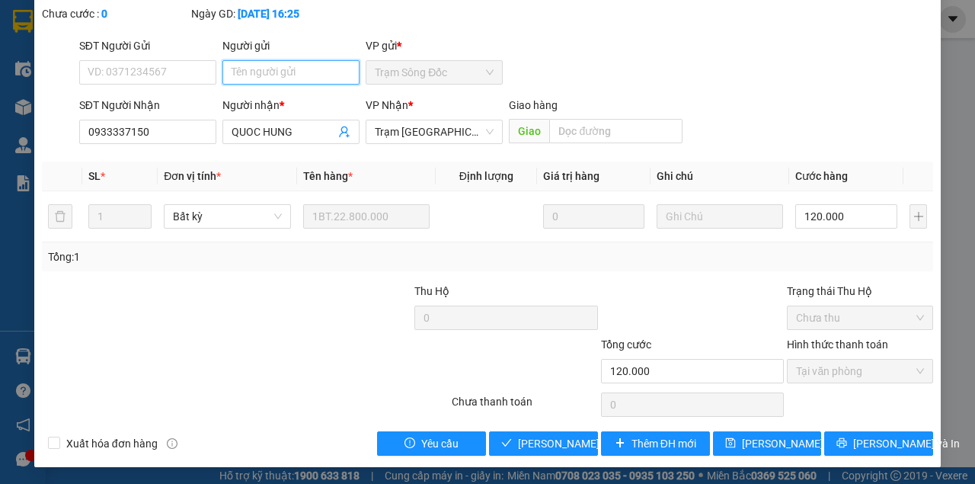
click at [267, 62] on input "Người gửi" at bounding box center [290, 72] width 137 height 24
type input "V"
paste input "0933337150"
type input "0933337150"
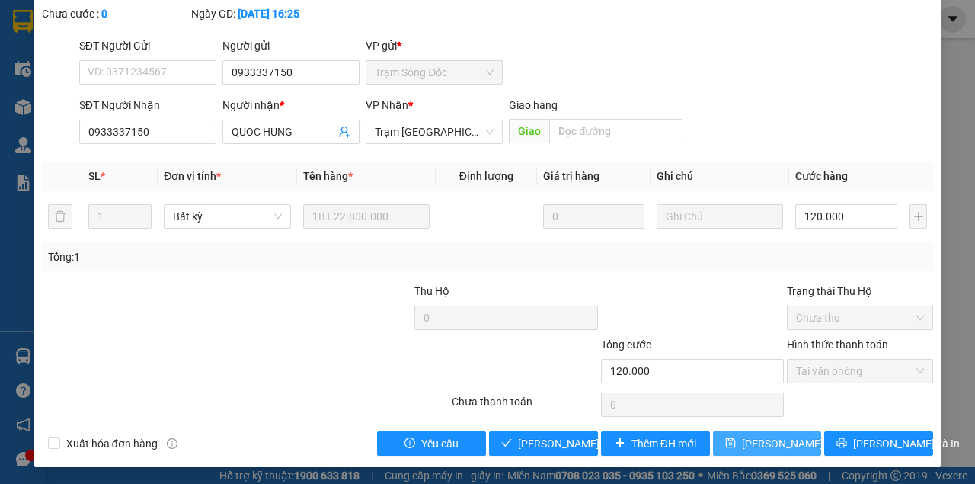
click at [753, 435] on span "[PERSON_NAME] thay đổi" at bounding box center [803, 443] width 122 height 17
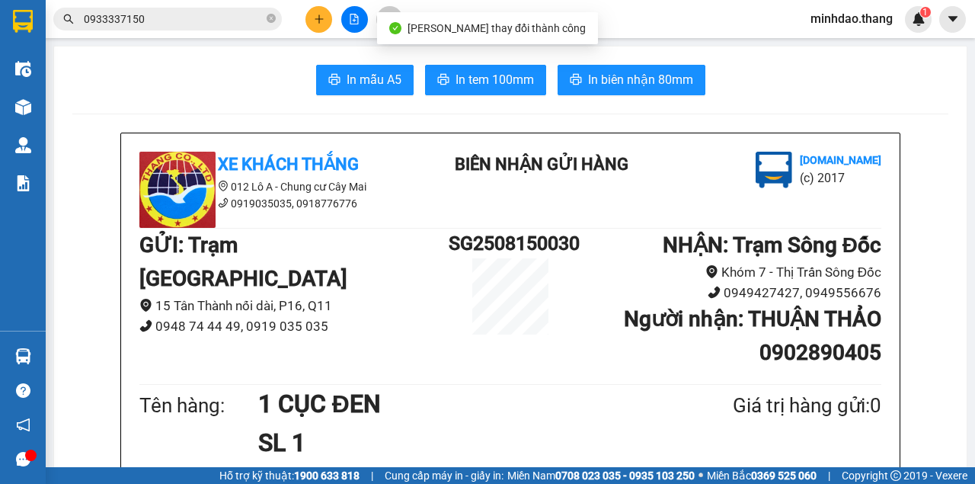
click at [238, 17] on input "0933337150" at bounding box center [174, 19] width 180 height 17
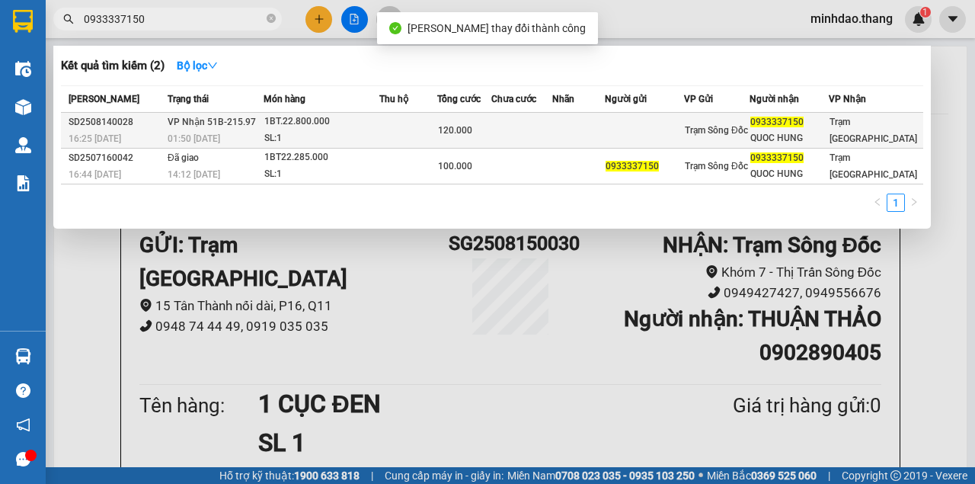
click at [397, 113] on td at bounding box center [408, 131] width 58 height 36
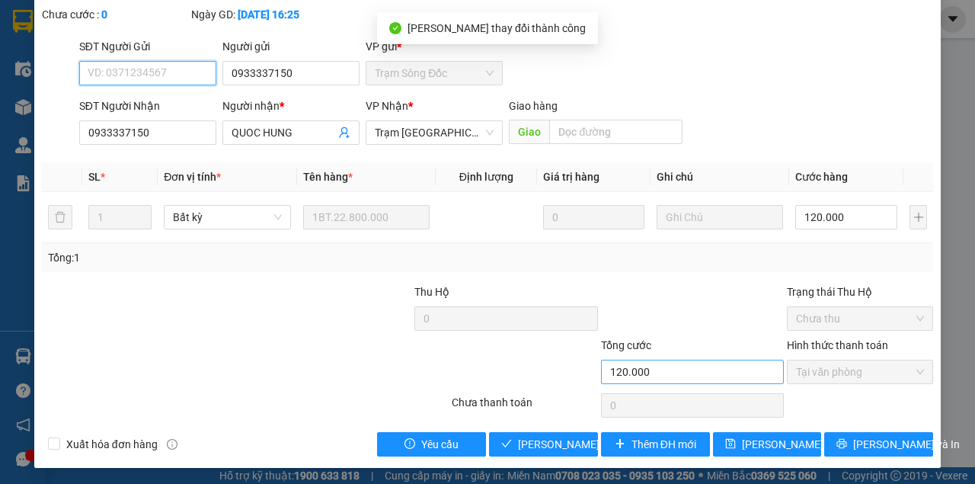
scroll to position [98, 0]
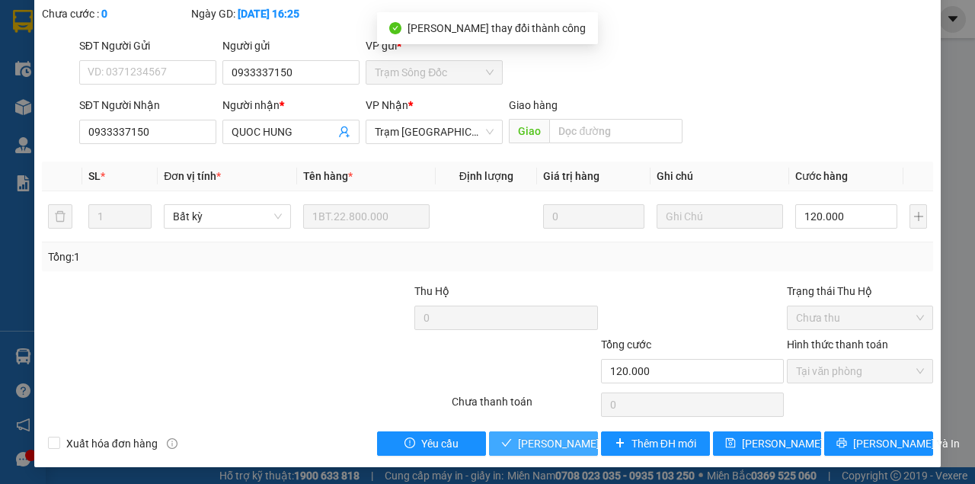
click at [583, 436] on span "[PERSON_NAME] và [PERSON_NAME] hàng" at bounding box center [591, 443] width 146 height 17
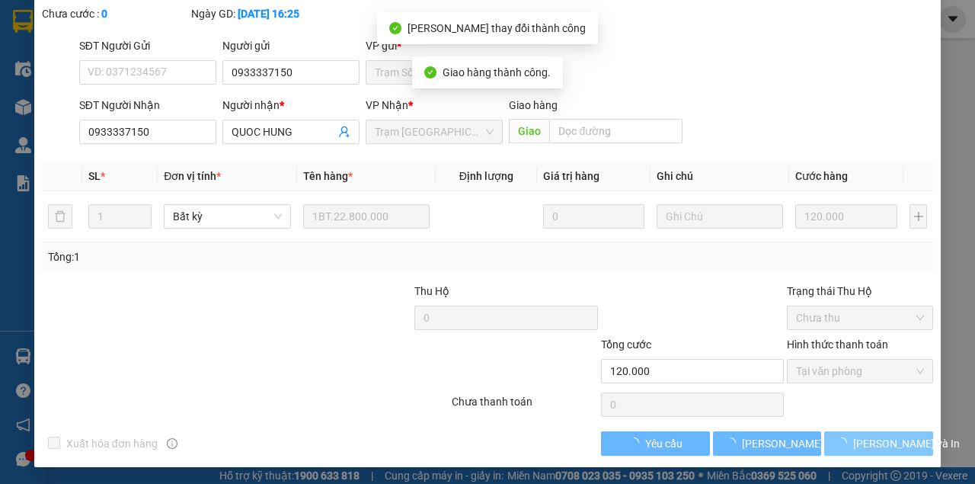
scroll to position [115, 0]
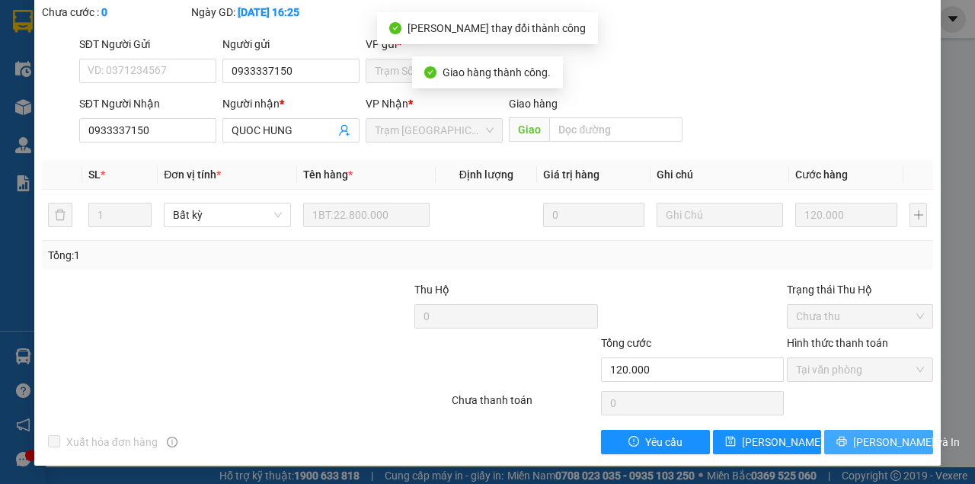
click at [865, 446] on span "[PERSON_NAME] và In" at bounding box center [906, 441] width 107 height 17
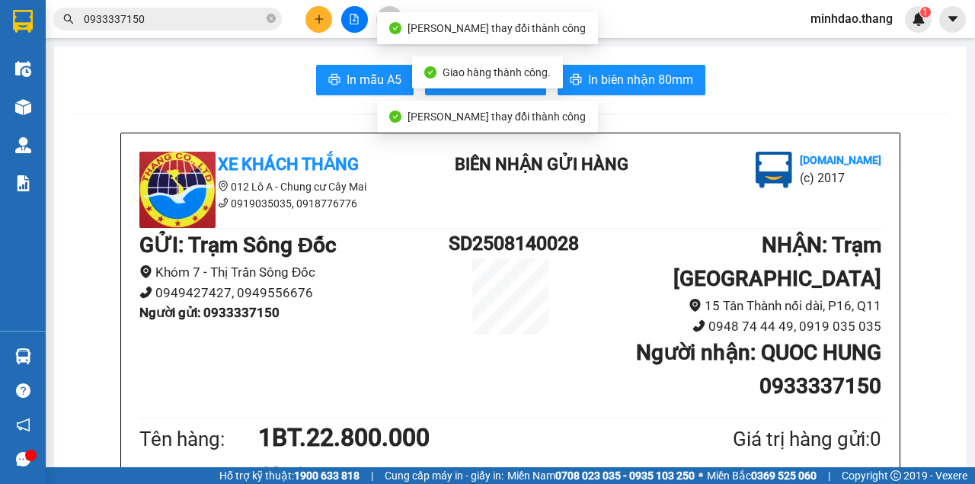
click at [213, 18] on input "0933337150" at bounding box center [174, 19] width 180 height 17
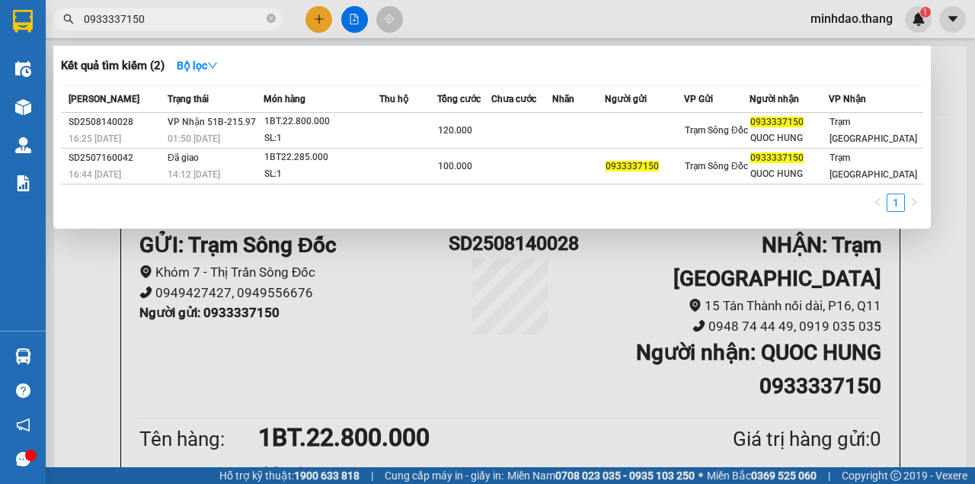
click at [270, 24] on span at bounding box center [271, 19] width 9 height 14
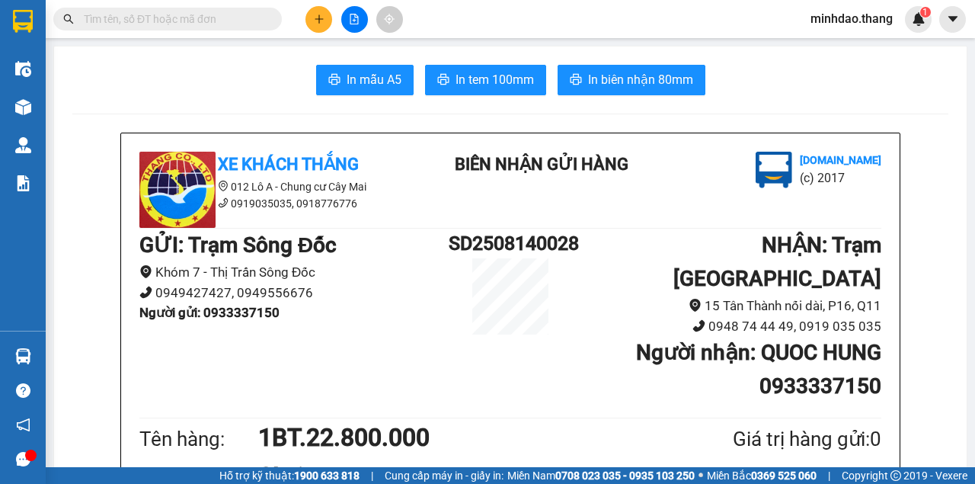
click at [238, 24] on input "text" at bounding box center [174, 19] width 180 height 17
click at [360, 23] on button at bounding box center [354, 19] width 27 height 27
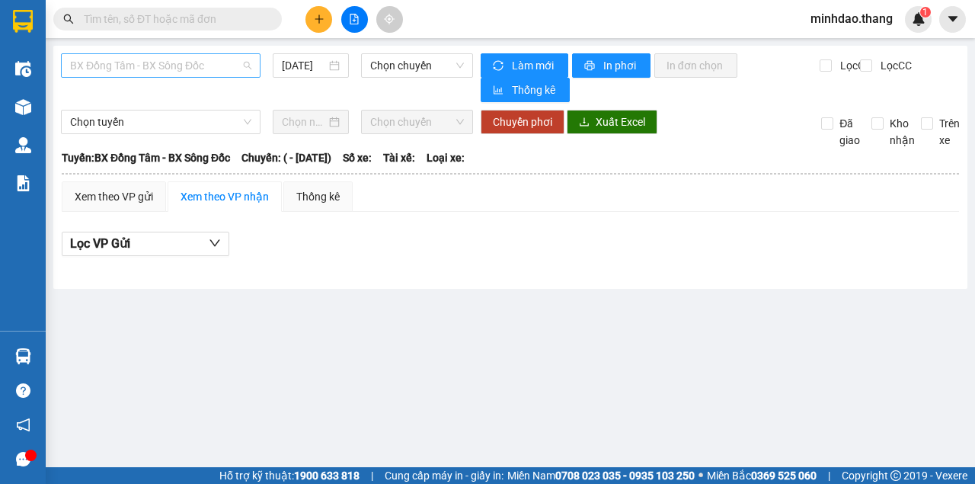
click at [177, 56] on span "BX Đồng Tâm - BX Sông Đốc" at bounding box center [160, 65] width 181 height 23
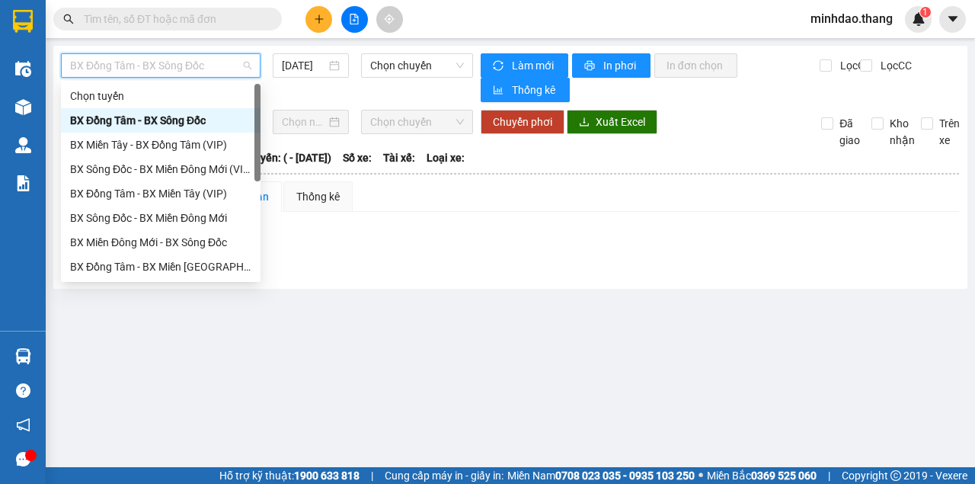
click at [179, 64] on span "BX Đồng Tâm - BX Sông Đốc" at bounding box center [160, 65] width 181 height 23
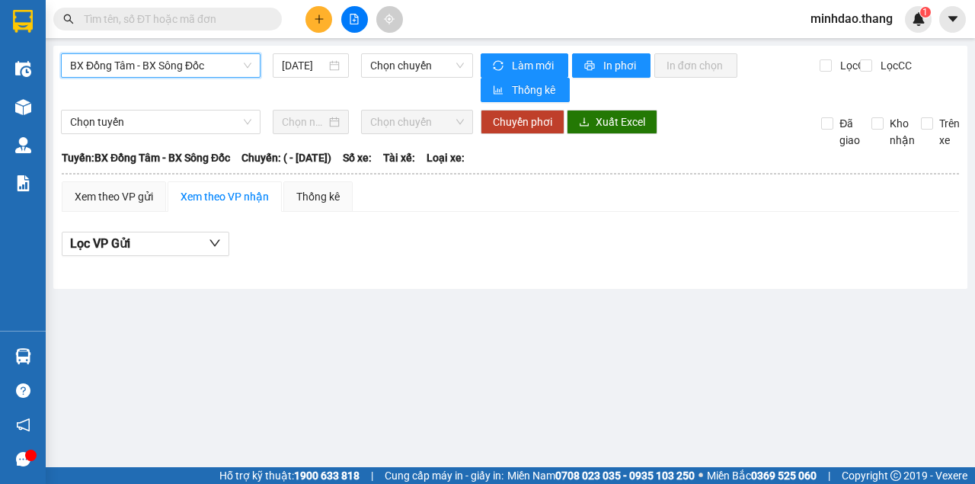
click at [180, 66] on span "BX Đồng Tâm - BX Sông Đốc" at bounding box center [160, 65] width 181 height 23
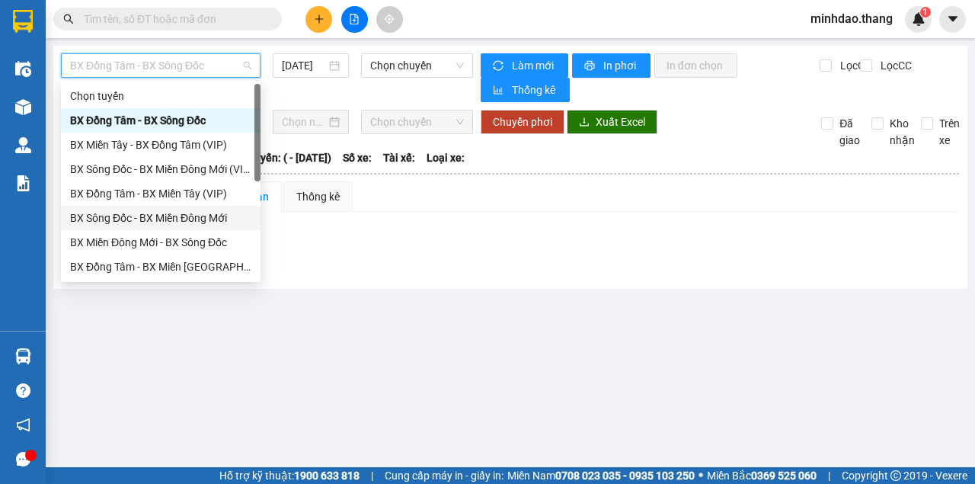
click at [155, 213] on div "BX Sông Đốc - BX Miền Đông Mới" at bounding box center [160, 217] width 181 height 17
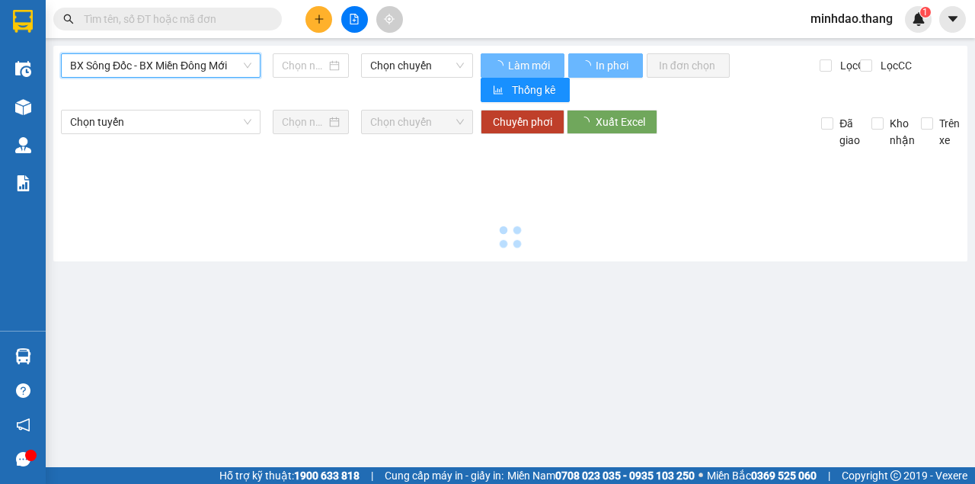
type input "[DATE]"
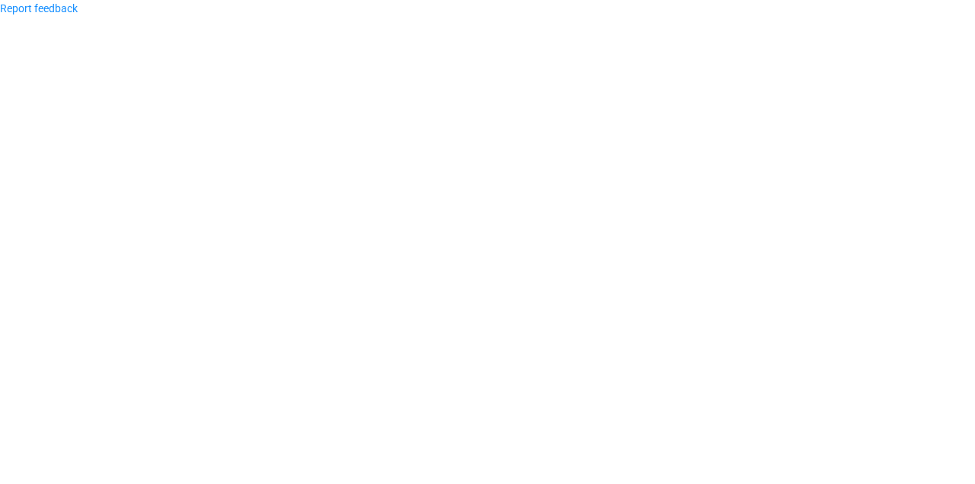
click at [114, 14] on div "Report feedback" at bounding box center [487, 8] width 975 height 17
click at [113, 15] on div "Report feedback" at bounding box center [487, 8] width 975 height 17
click at [99, 16] on div "Report feedback" at bounding box center [487, 8] width 975 height 17
click at [65, 8] on link "Report feedback" at bounding box center [39, 8] width 78 height 12
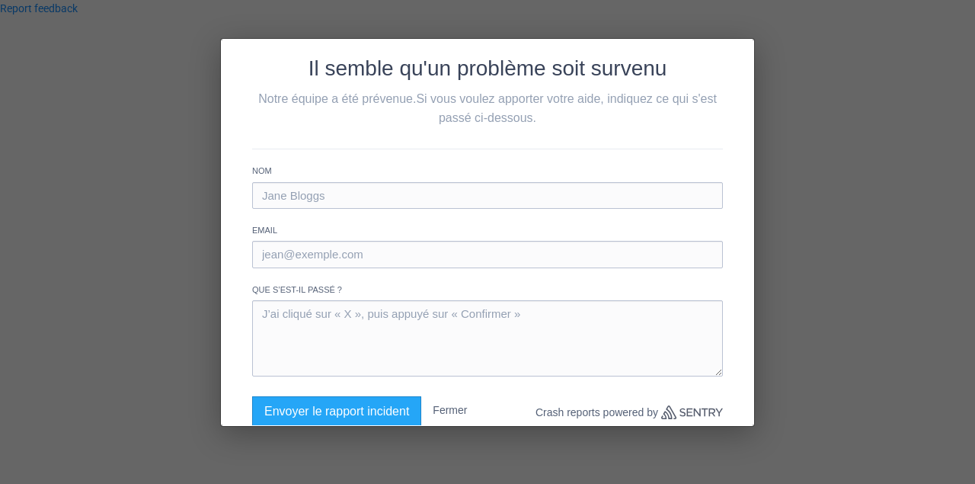
scroll to position [50, 0]
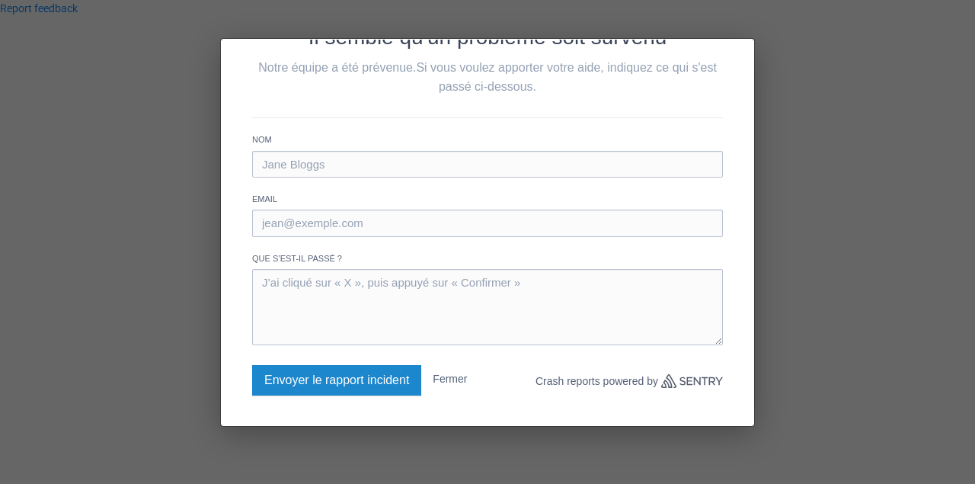
click at [366, 384] on button "Envoyer le rapport incident" at bounding box center [336, 380] width 169 height 30
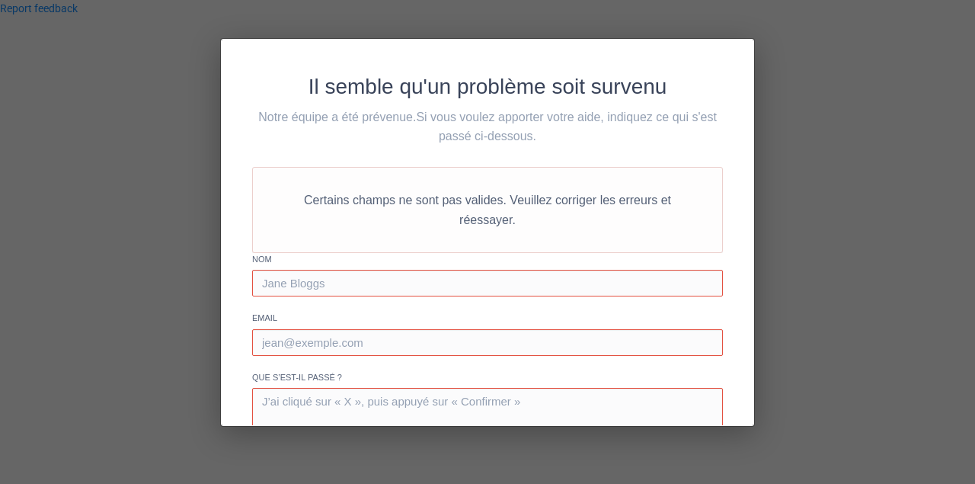
scroll to position [119, 0]
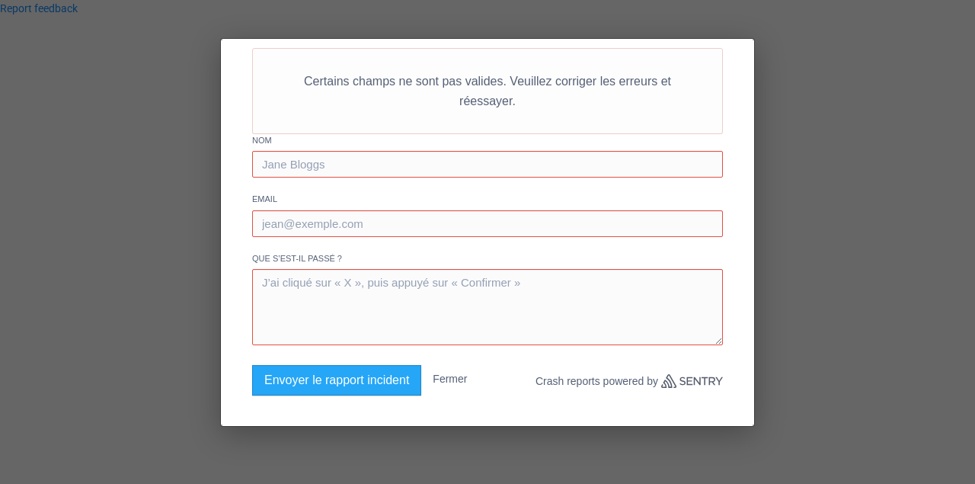
click at [437, 381] on button "Fermer" at bounding box center [450, 378] width 34 height 27
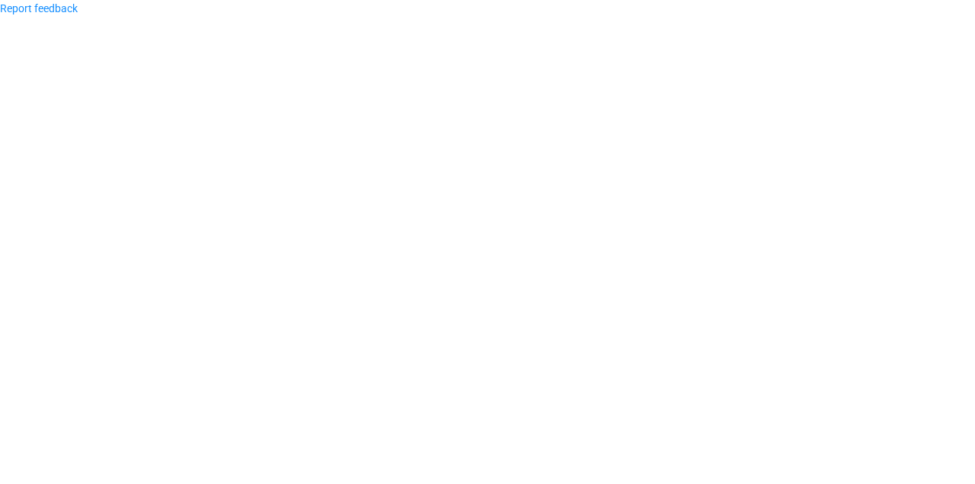
click at [632, 212] on body "Report feedback" at bounding box center [487, 242] width 975 height 484
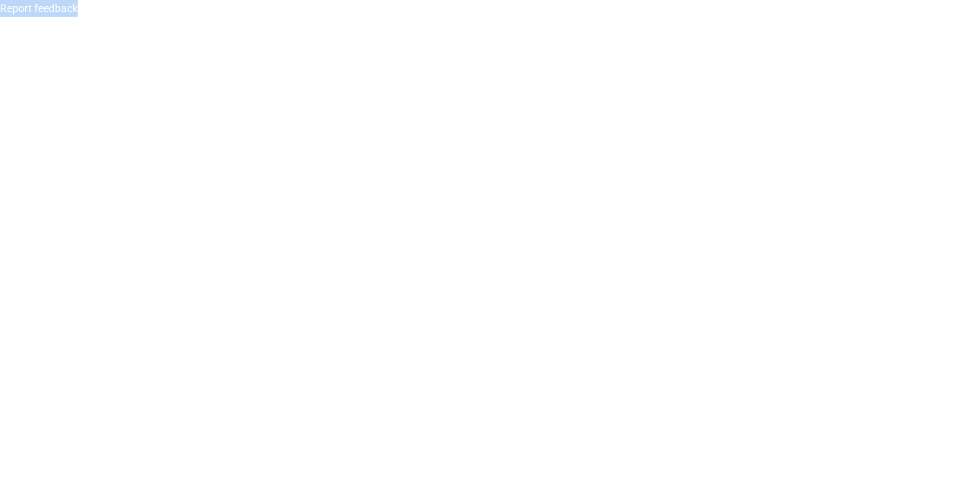
drag, startPoint x: 631, startPoint y: 212, endPoint x: 362, endPoint y: 231, distance: 270.3
click at [591, 222] on body "Report feedback" at bounding box center [487, 242] width 975 height 484
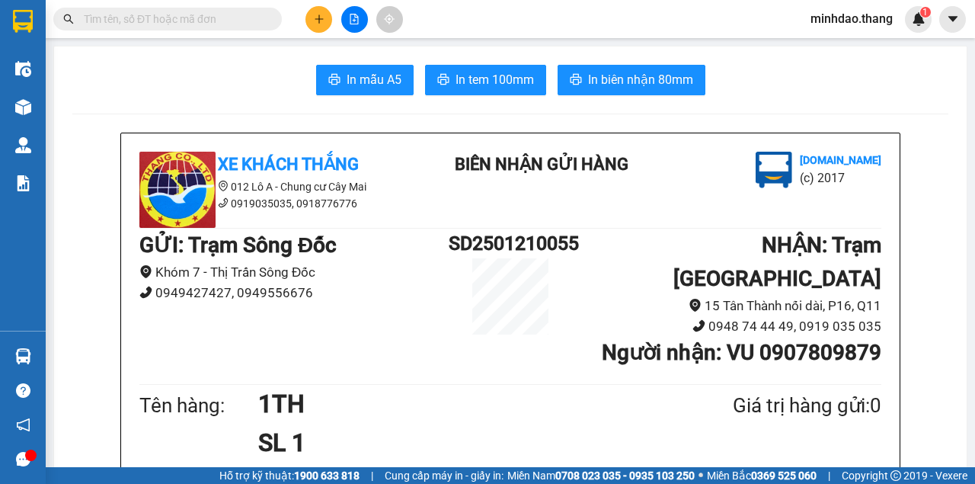
click at [245, 26] on input "text" at bounding box center [174, 19] width 180 height 17
click at [242, 18] on input "text" at bounding box center [174, 19] width 180 height 17
click at [270, 11] on span at bounding box center [271, 19] width 9 height 17
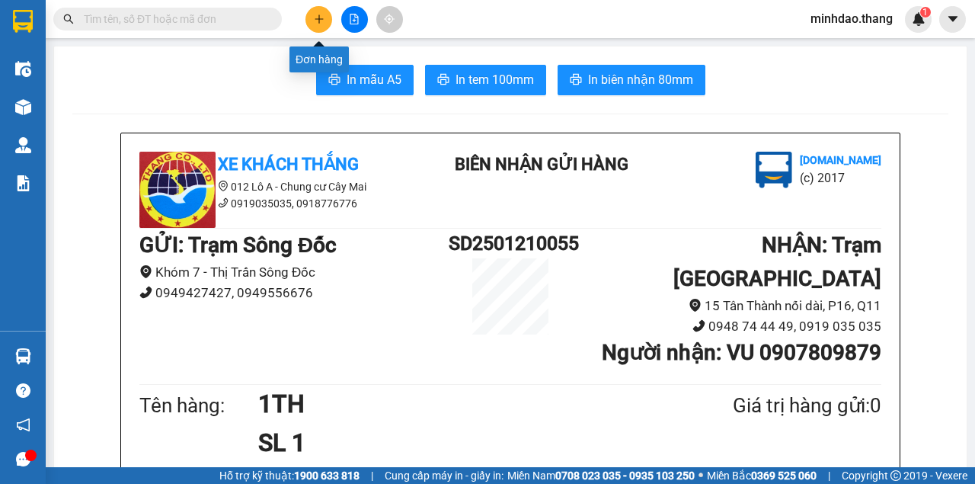
click at [318, 15] on icon "plus" at bounding box center [319, 19] width 11 height 11
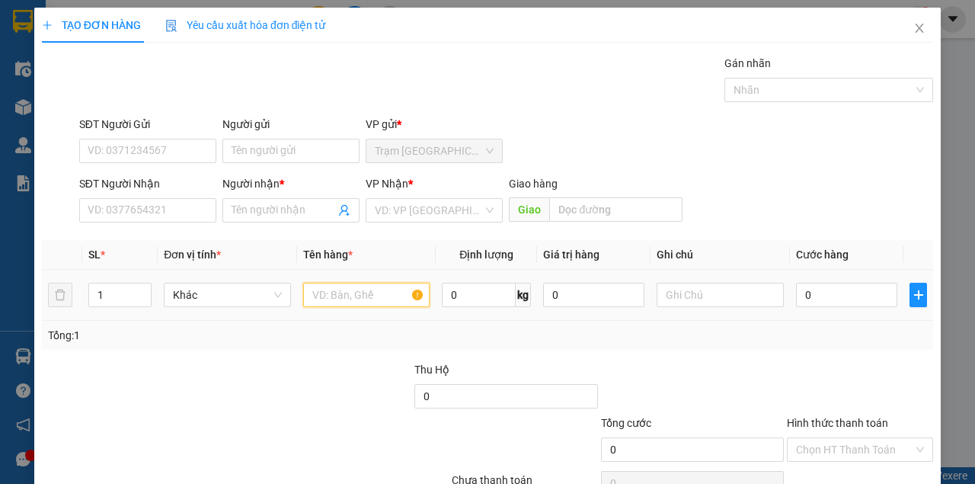
drag, startPoint x: 324, startPoint y: 294, endPoint x: 488, endPoint y: 232, distance: 176.0
click at [340, 292] on input "text" at bounding box center [366, 295] width 127 height 24
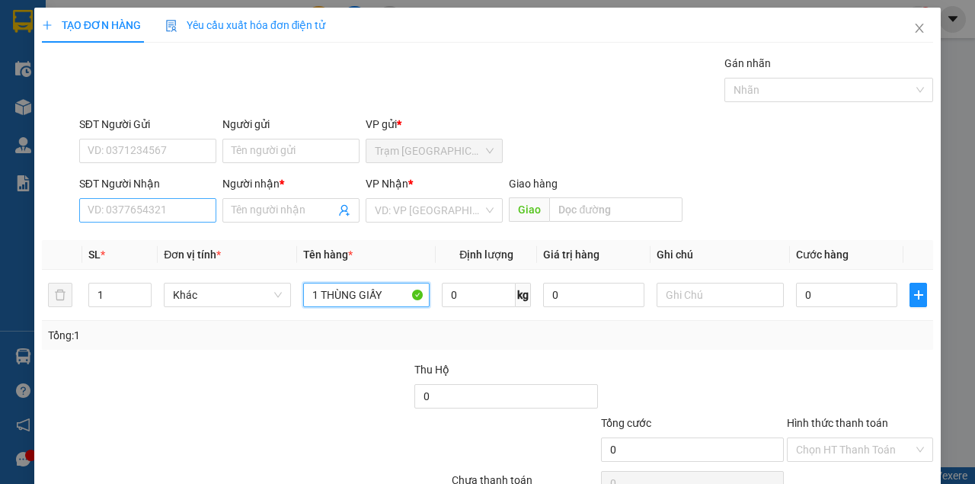
type input "1 THÙNG GIẤY"
click at [185, 213] on input "SĐT Người Nhận" at bounding box center [147, 210] width 137 height 24
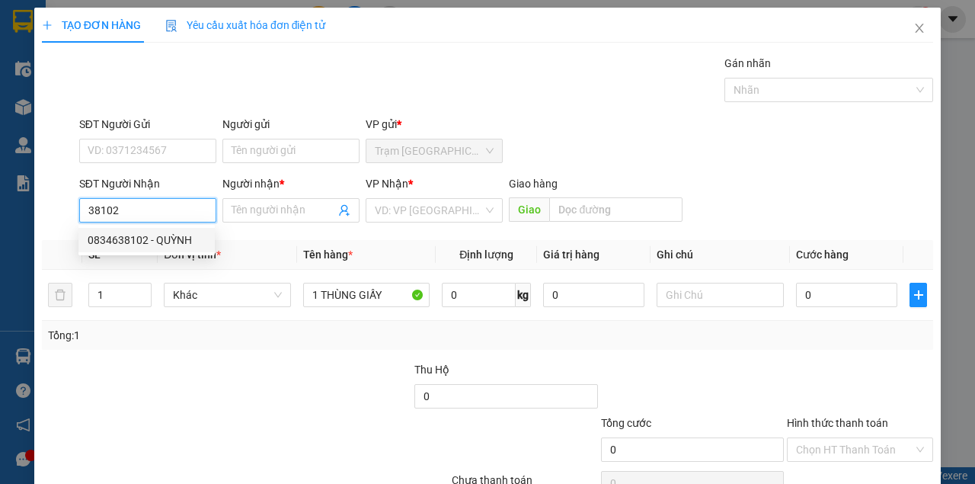
click at [138, 238] on div "0834638102 - QUỲNH" at bounding box center [147, 240] width 118 height 17
type input "0834638102"
type input "QUỲNH"
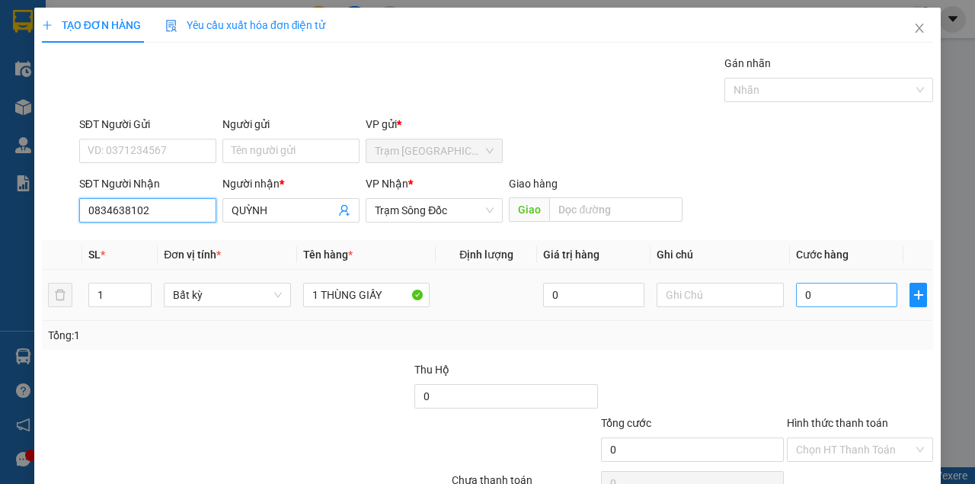
type input "0834638102"
click at [826, 285] on input "0" at bounding box center [846, 295] width 101 height 24
type input "1"
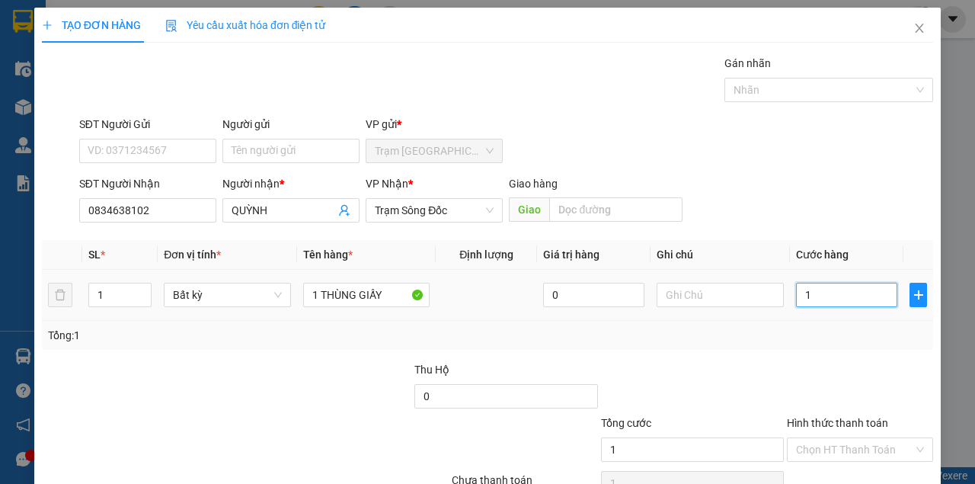
type input "1 T"
type input "0"
type input "1"
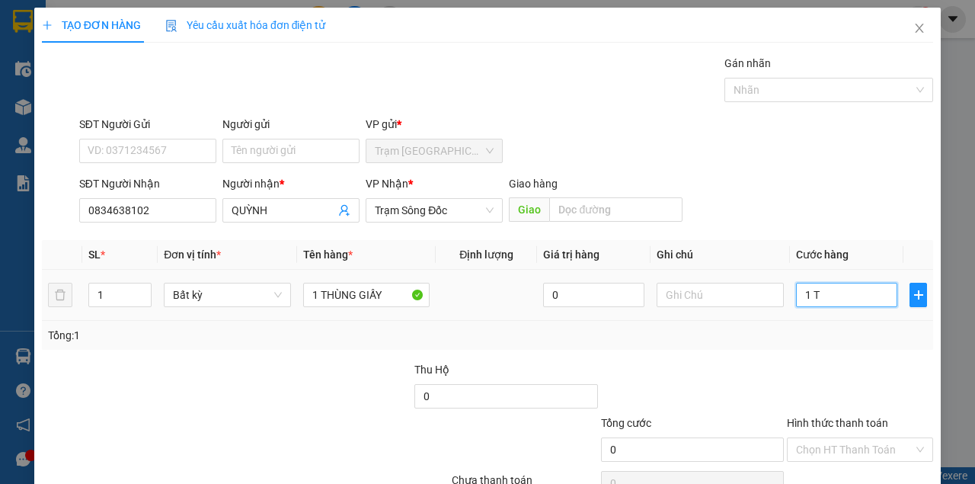
type input "1"
type input "0"
type input "04"
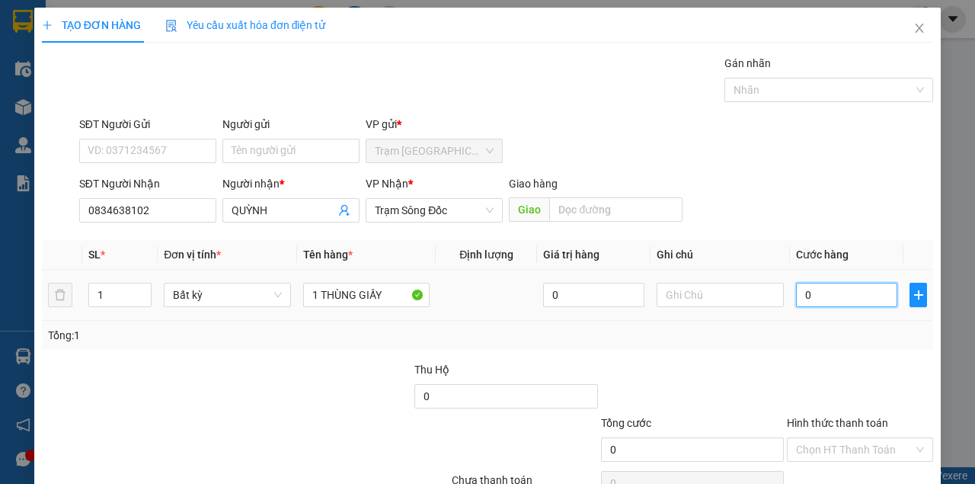
type input "4"
type input "040"
type input "40"
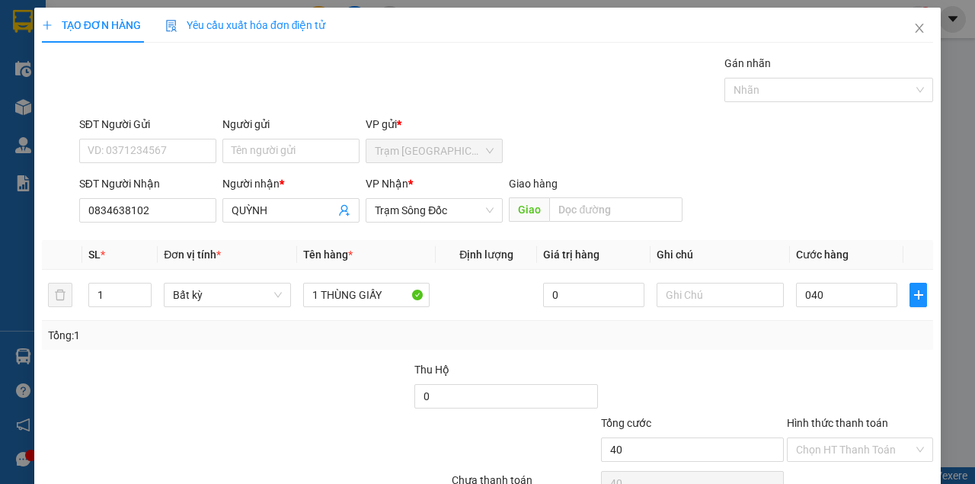
type input "40.000"
click at [801, 334] on div "Tổng: 1" at bounding box center [487, 335] width 879 height 17
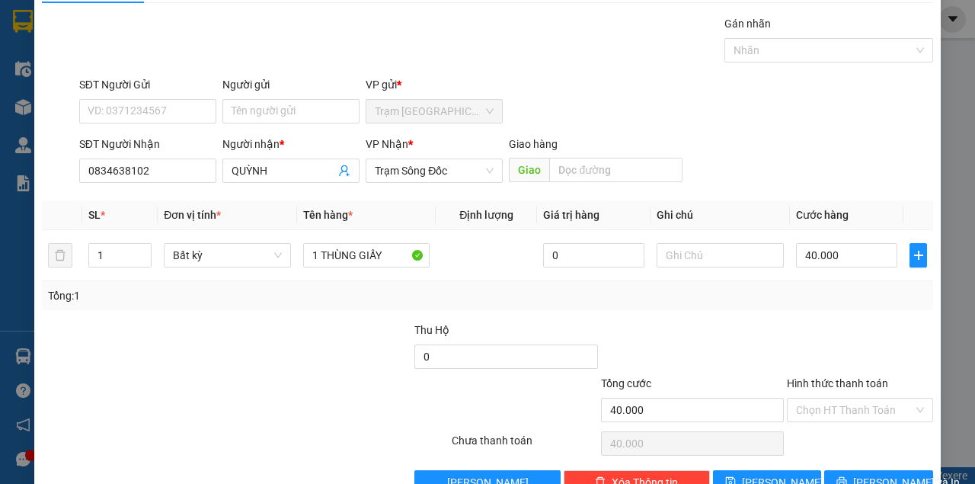
scroll to position [78, 0]
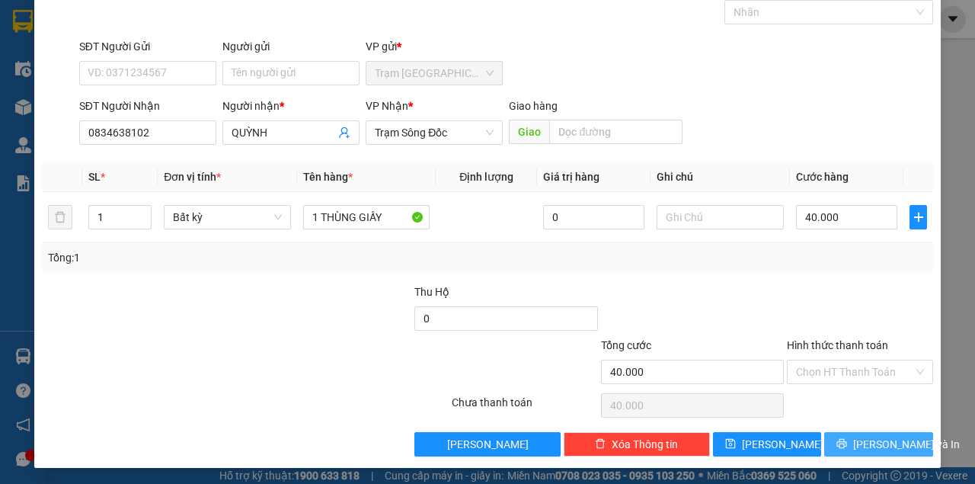
click at [827, 445] on button "[PERSON_NAME] và In" at bounding box center [878, 444] width 109 height 24
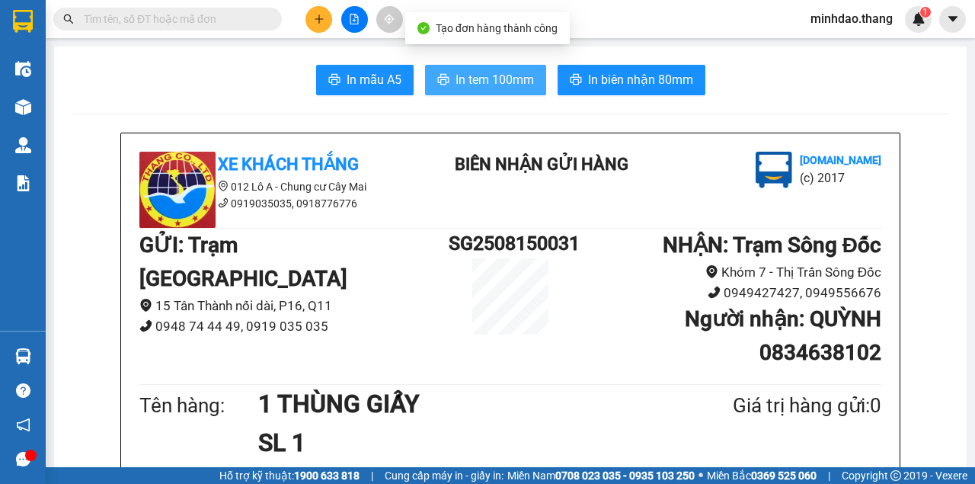
click at [523, 70] on span "In tem 100mm" at bounding box center [494, 79] width 78 height 19
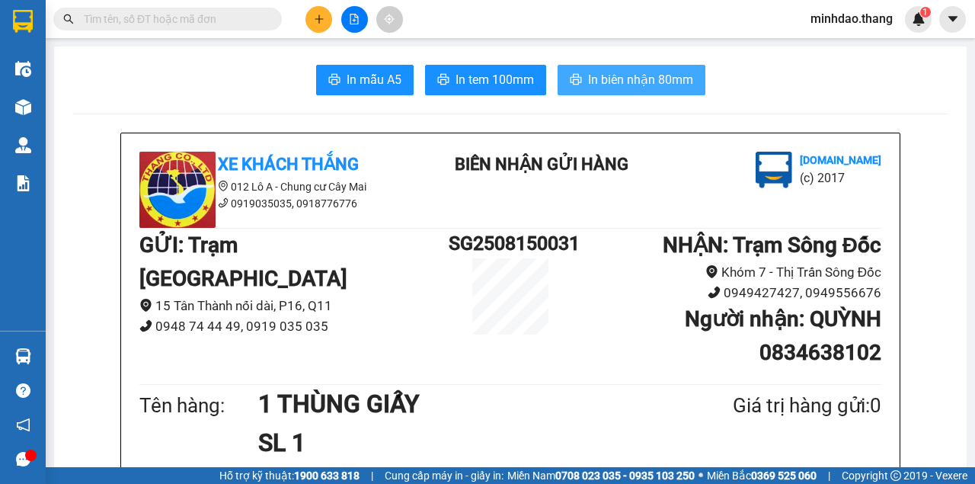
click at [642, 82] on span "In biên nhận 80mm" at bounding box center [640, 79] width 105 height 19
click at [250, 14] on input "text" at bounding box center [174, 19] width 180 height 17
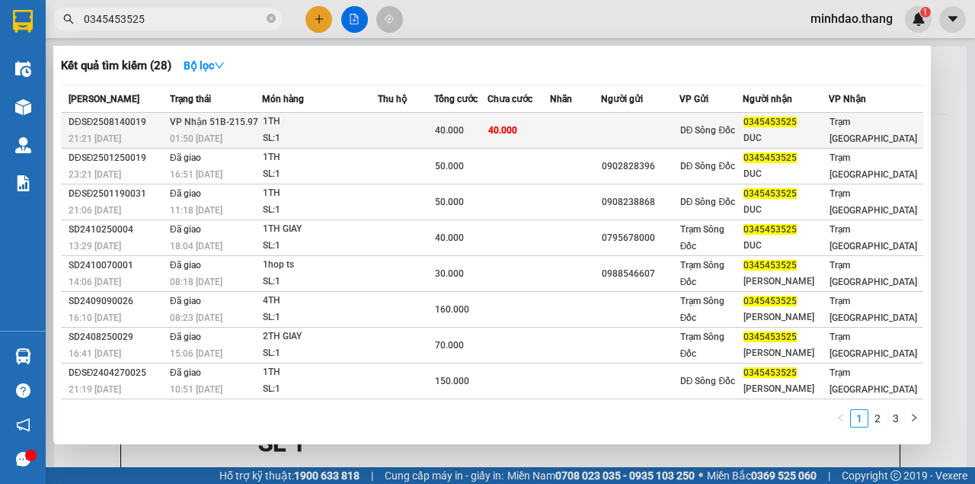
type input "0345453525"
click at [454, 122] on div "40.000" at bounding box center [461, 130] width 52 height 17
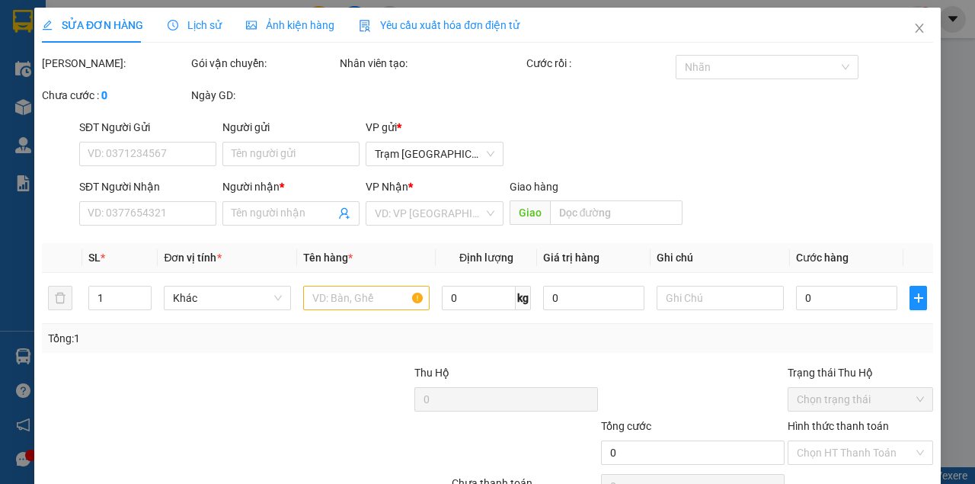
type input "0345453525"
type input "DUC"
type input "40.000"
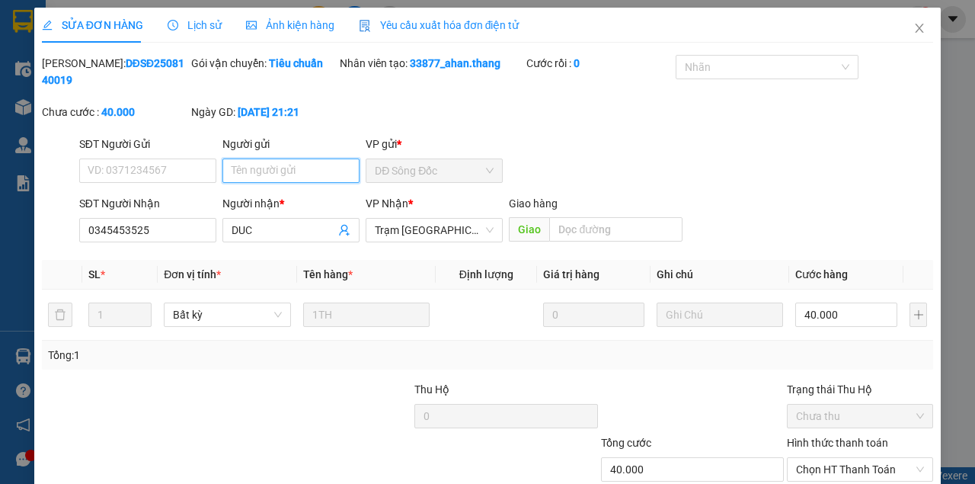
click at [277, 178] on input "Người gửi" at bounding box center [290, 170] width 137 height 24
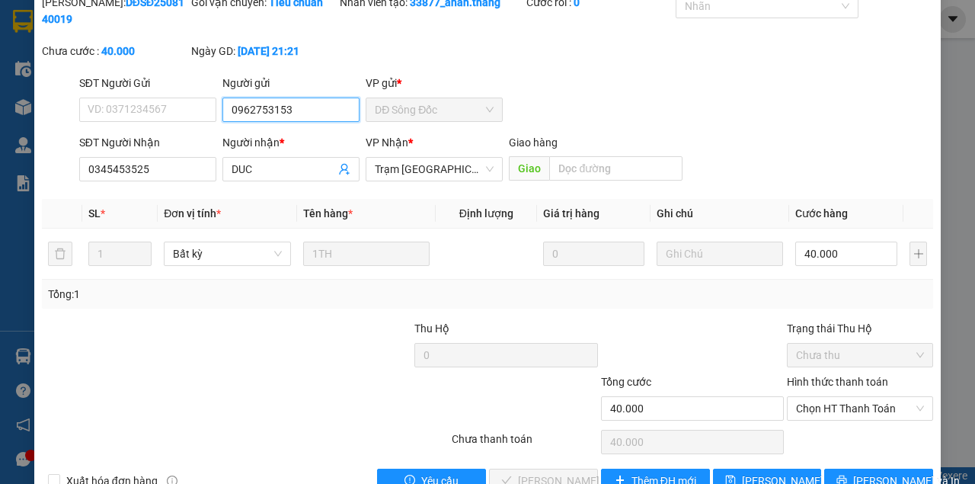
scroll to position [98, 0]
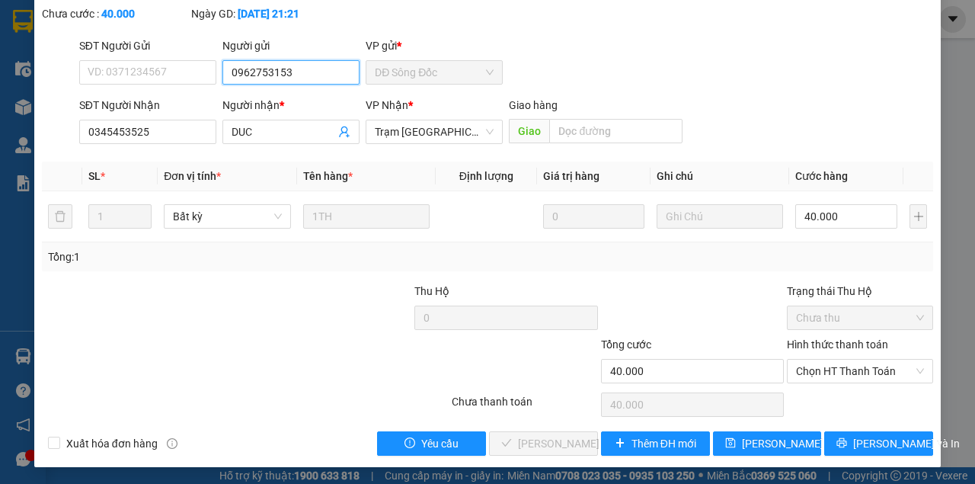
type input "0962753153"
click at [733, 454] on div "SỬA ĐƠN HÀNG Lịch sử Ảnh kiện hàng Yêu cầu xuất hóa đơn điện tử Total Paid Fee …" at bounding box center [487, 188] width 906 height 558
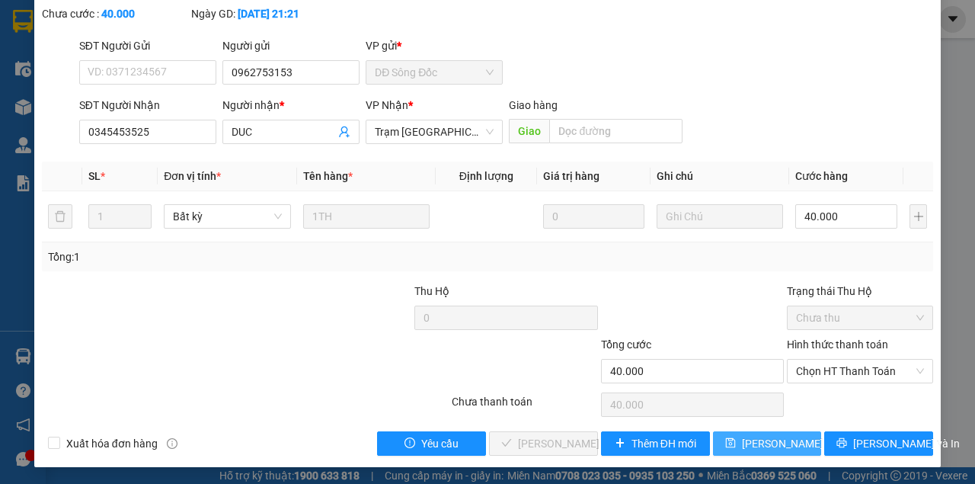
click at [735, 449] on button "[PERSON_NAME] thay đổi" at bounding box center [767, 443] width 109 height 24
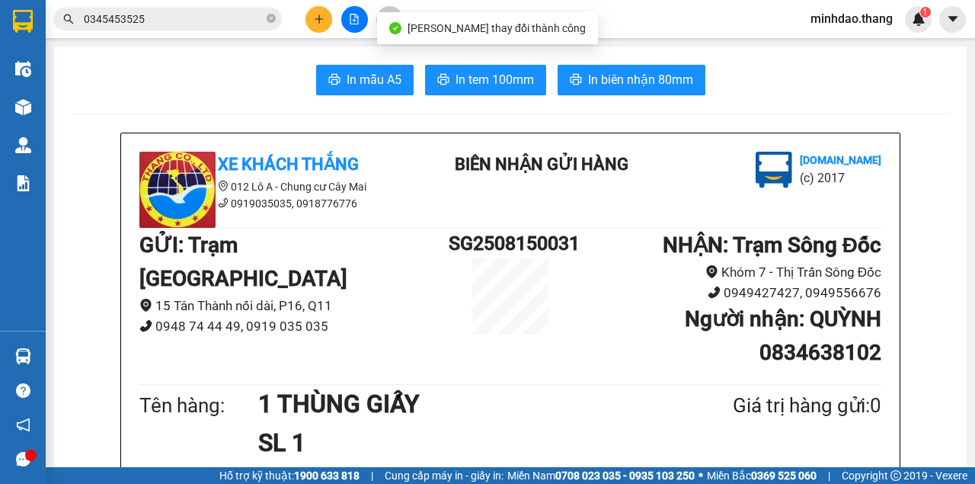
click at [260, 23] on input "0345453525" at bounding box center [174, 19] width 180 height 17
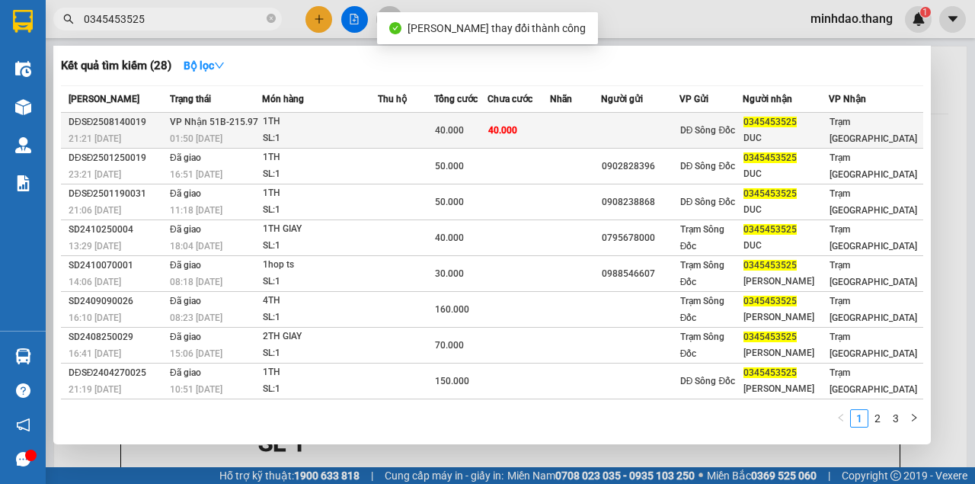
click at [336, 128] on div "1TH" at bounding box center [320, 121] width 114 height 17
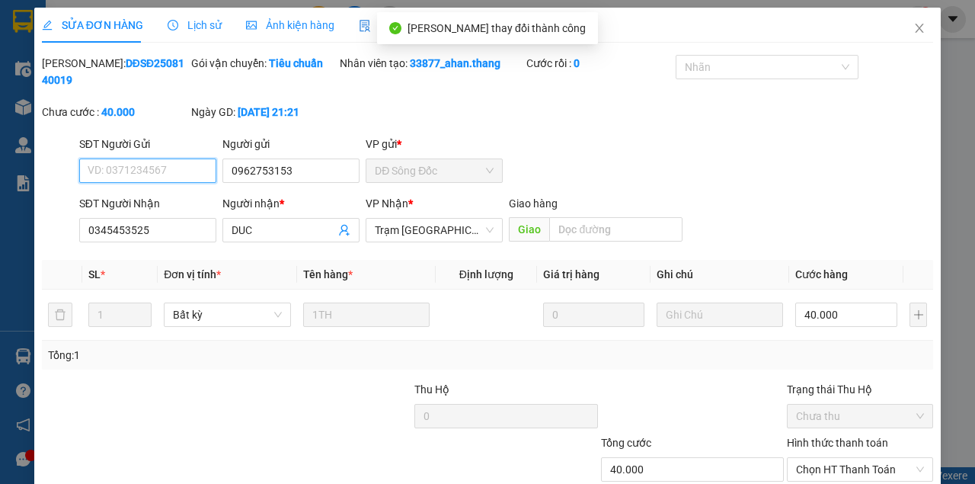
scroll to position [98, 0]
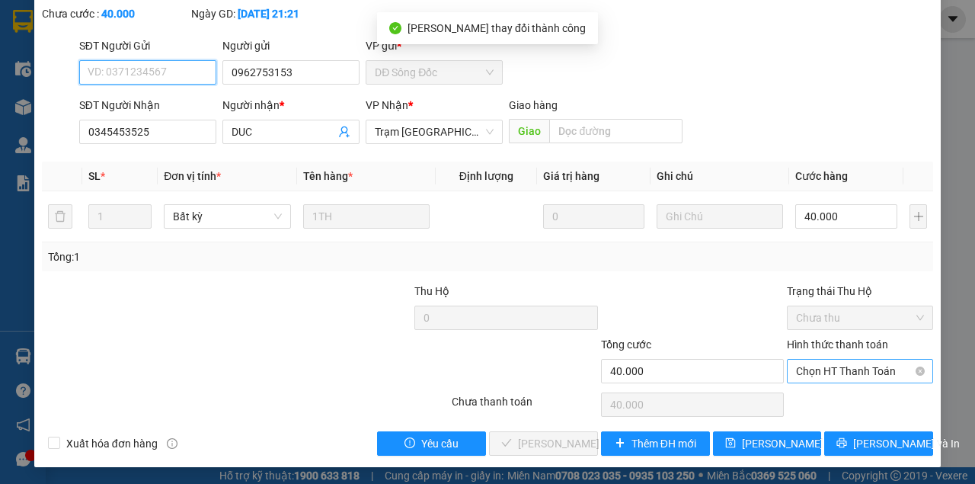
click at [833, 369] on span "Chọn HT Thanh Toán" at bounding box center [860, 371] width 128 height 23
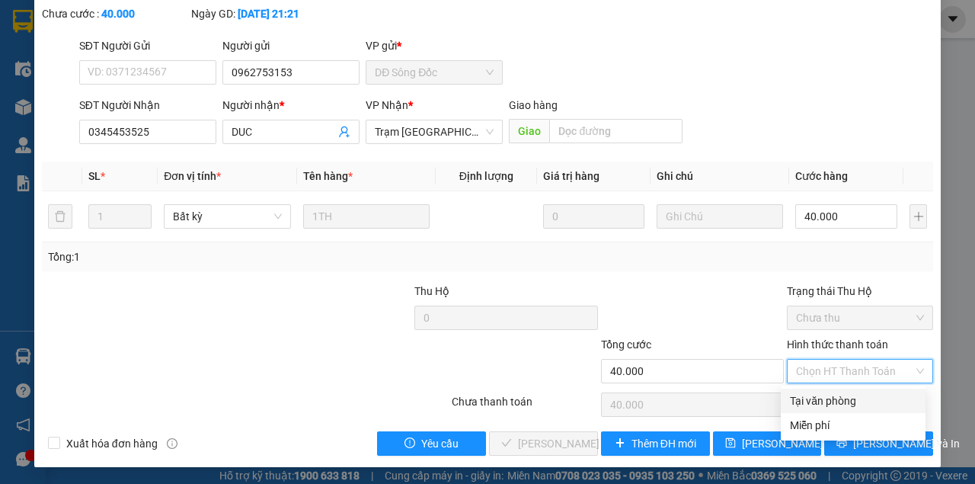
click at [826, 395] on div "Tại văn phòng" at bounding box center [853, 400] width 126 height 17
type input "0"
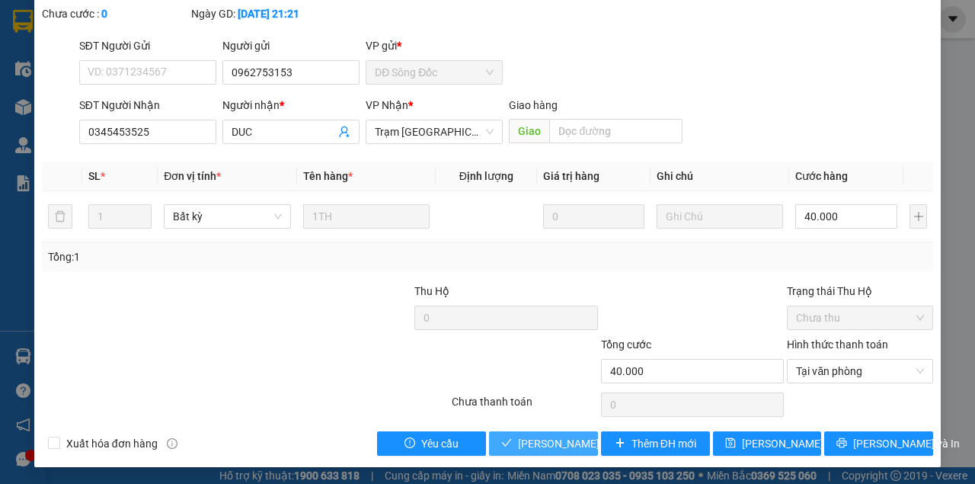
click at [583, 436] on span "[PERSON_NAME] và Giao hàng" at bounding box center [591, 443] width 146 height 17
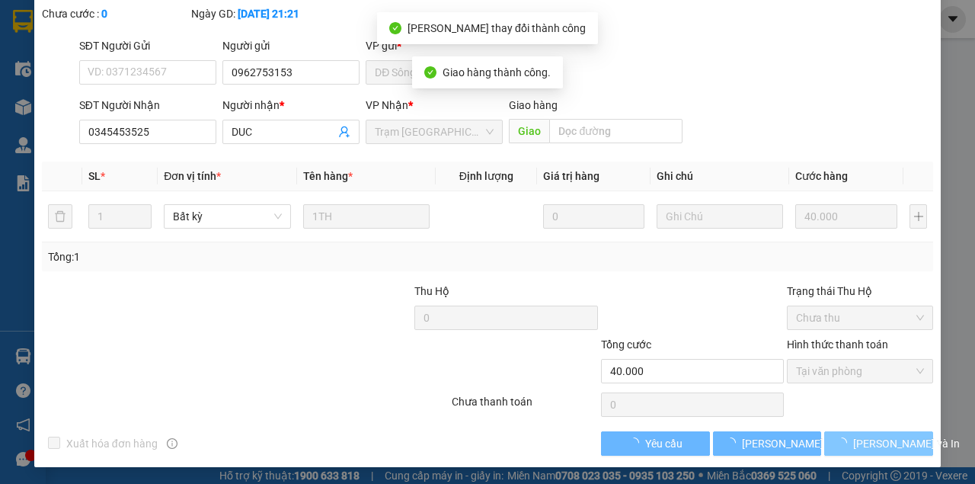
scroll to position [115, 0]
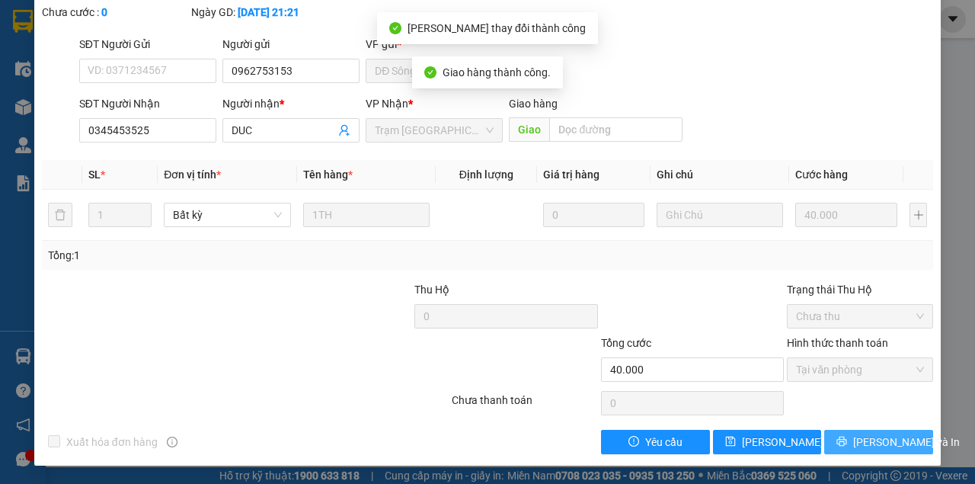
click at [862, 439] on span "[PERSON_NAME] và In" at bounding box center [906, 441] width 107 height 17
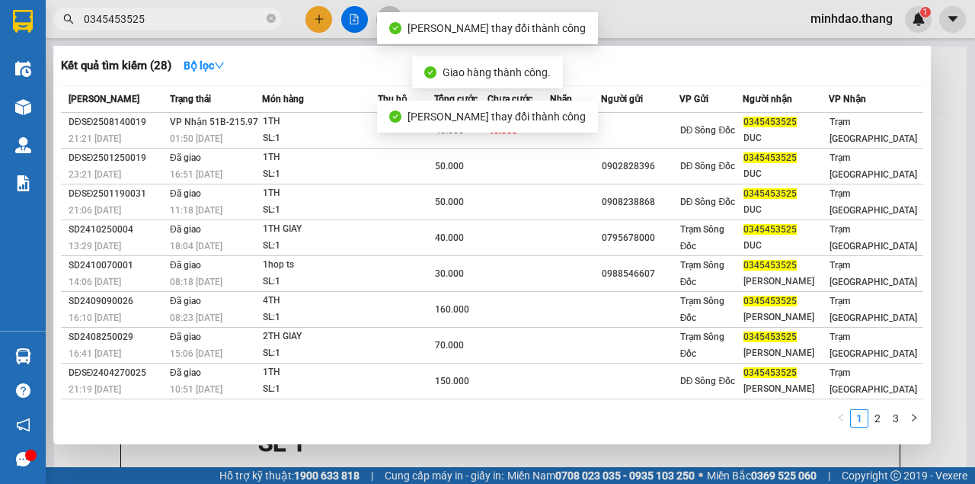
click at [209, 19] on input "0345453525" at bounding box center [174, 19] width 180 height 17
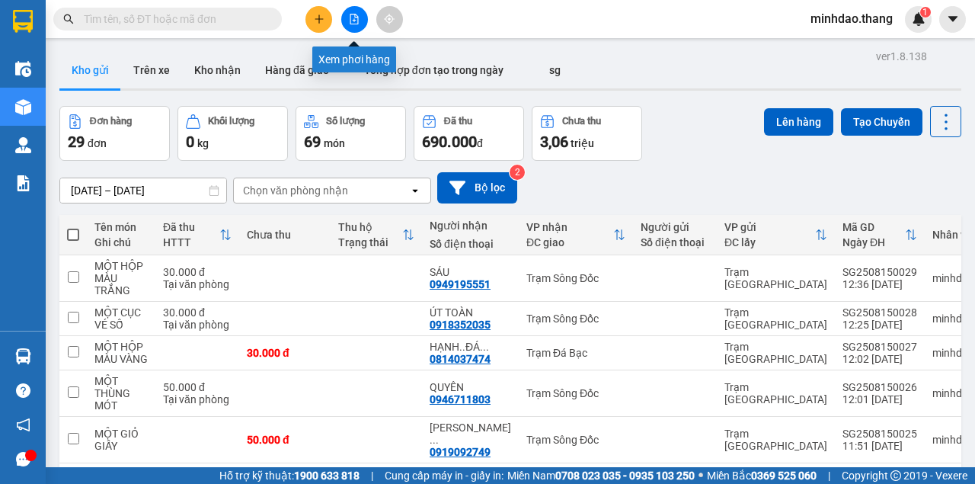
click at [344, 27] on button at bounding box center [354, 19] width 27 height 27
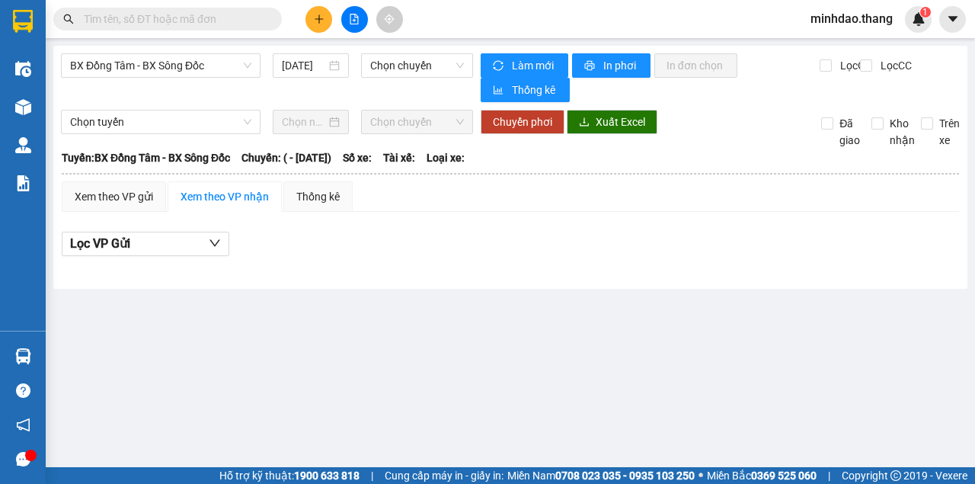
drag, startPoint x: 161, startPoint y: 66, endPoint x: 158, endPoint y: 78, distance: 12.6
click at [161, 69] on span "BX Đồng Tâm - BX Sông Đốc" at bounding box center [160, 65] width 181 height 23
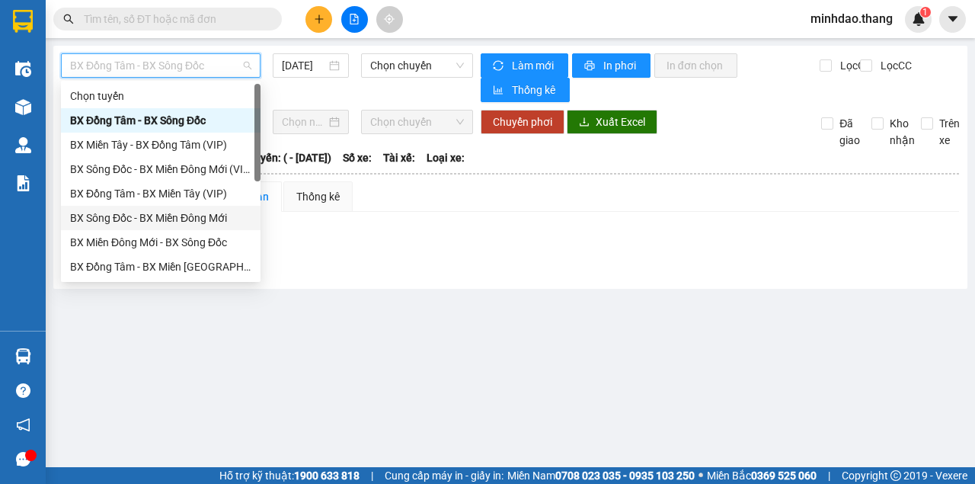
click at [139, 213] on div "BX Sông Đốc - BX Miền Đông Mới" at bounding box center [160, 217] width 181 height 17
type input "[DATE]"
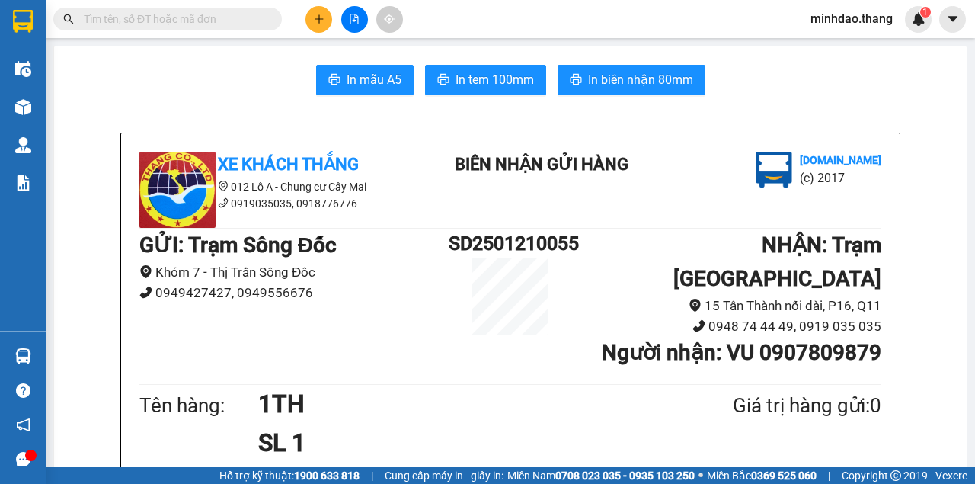
click at [175, 17] on input "text" at bounding box center [174, 19] width 180 height 17
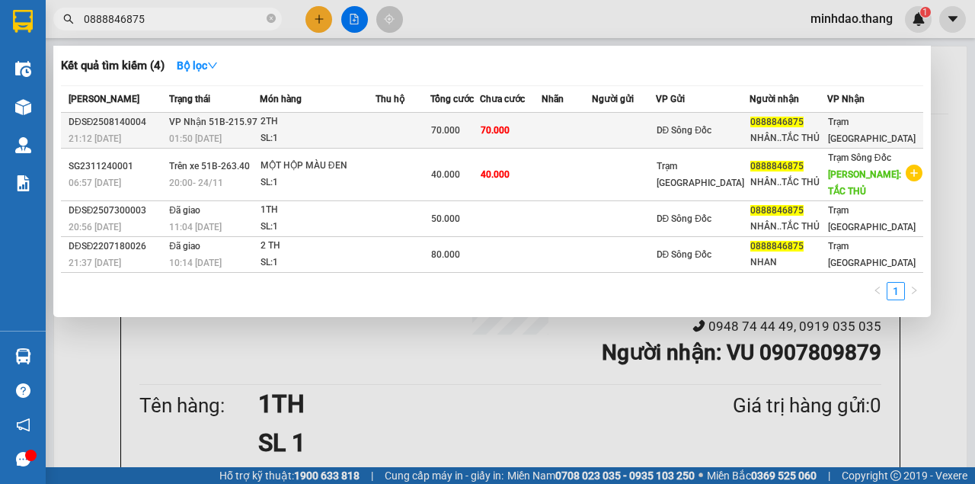
type input "0888846875"
click at [416, 140] on td at bounding box center [403, 131] width 55 height 36
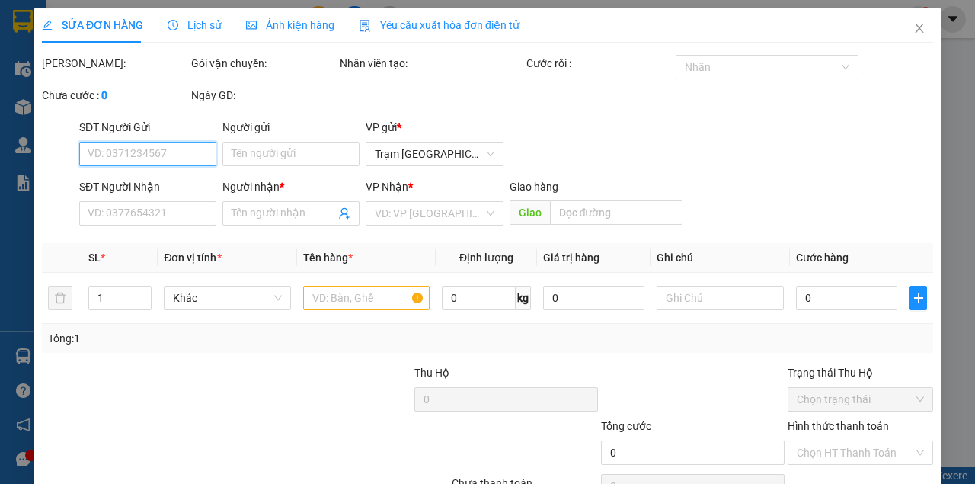
type input "0888846875"
type input "NHÂN..TẮC THỦ"
type input "70.000"
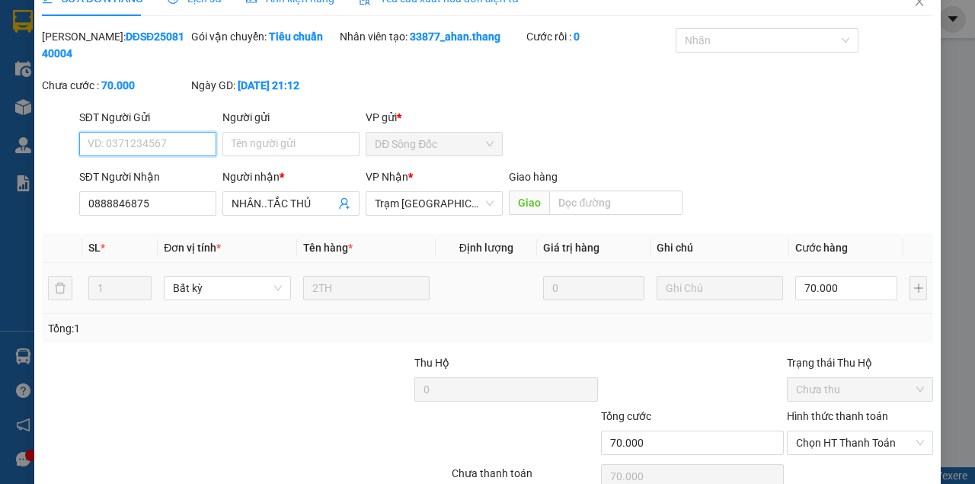
scroll to position [98, 0]
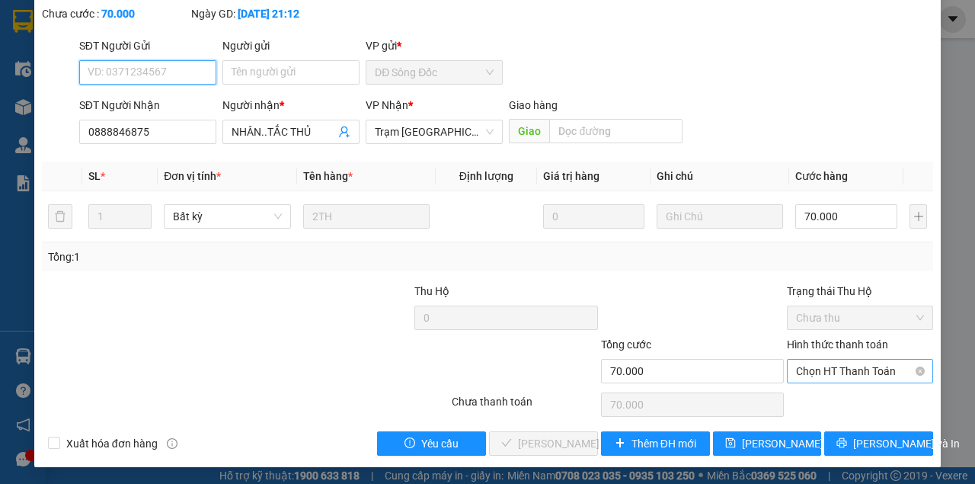
click at [806, 378] on span "Chọn HT Thanh Toán" at bounding box center [860, 371] width 128 height 23
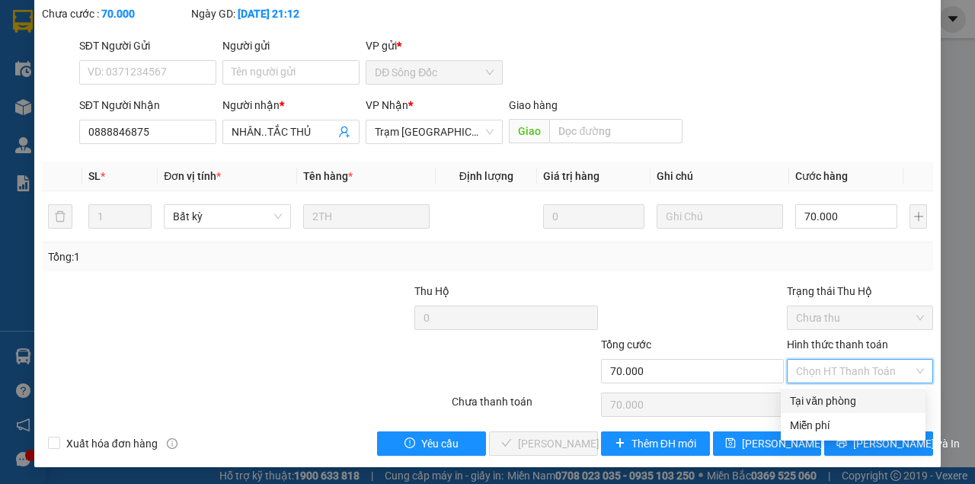
click at [807, 392] on div "Tại văn phòng" at bounding box center [853, 400] width 126 height 17
type input "0"
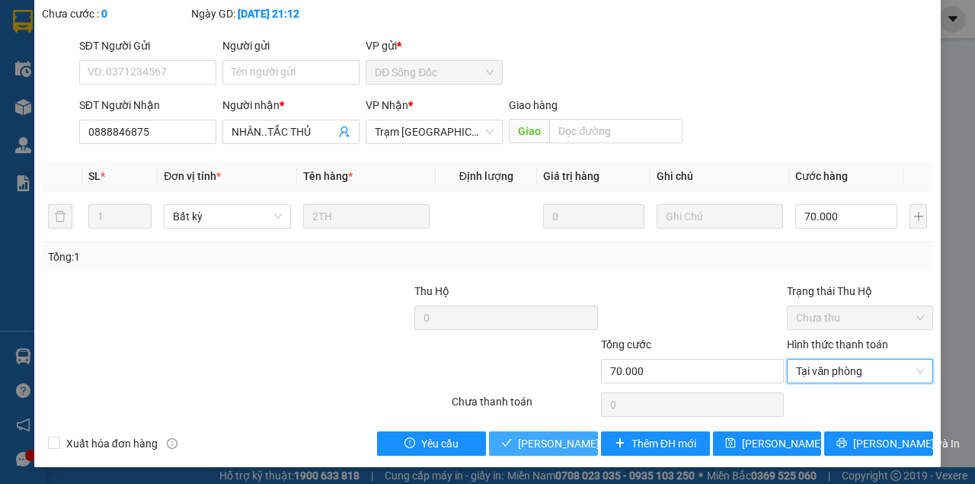
click at [558, 443] on span "Lưu và Giao hàng" at bounding box center [591, 443] width 146 height 17
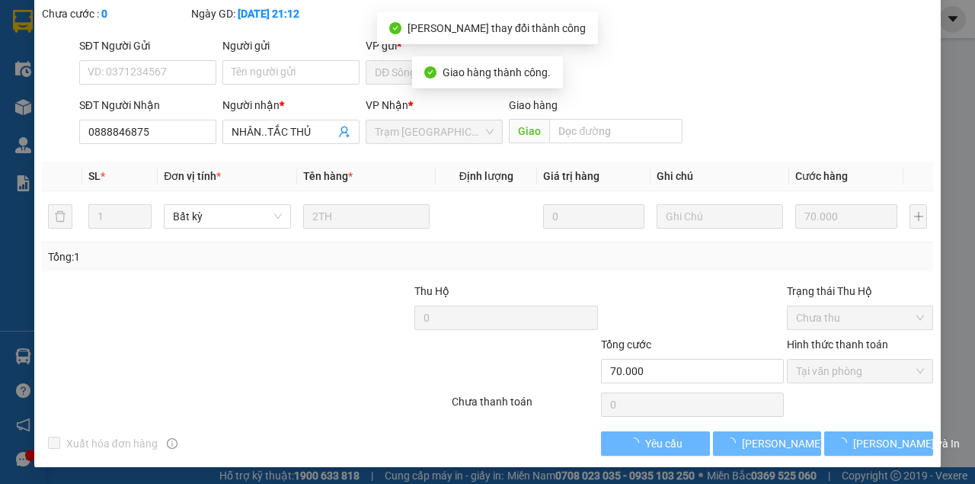
scroll to position [115, 0]
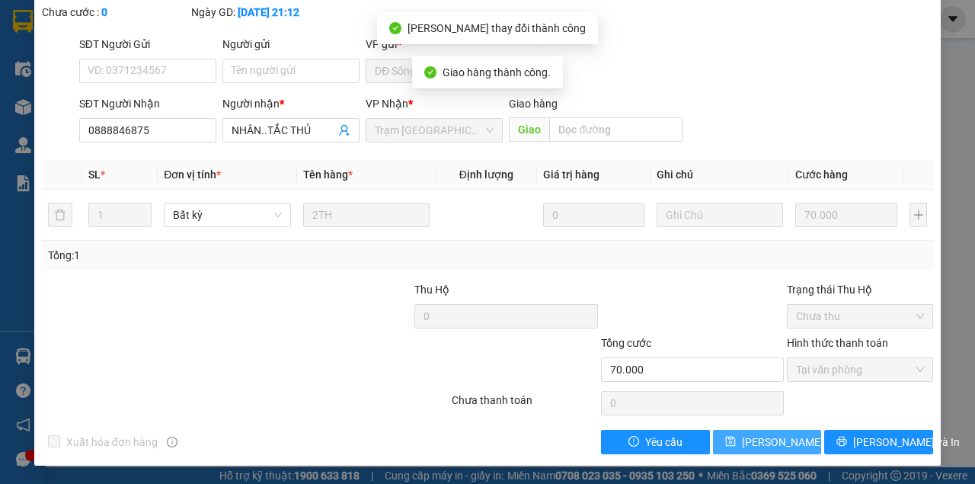
click at [779, 443] on span "[PERSON_NAME] thay đổi" at bounding box center [803, 441] width 122 height 17
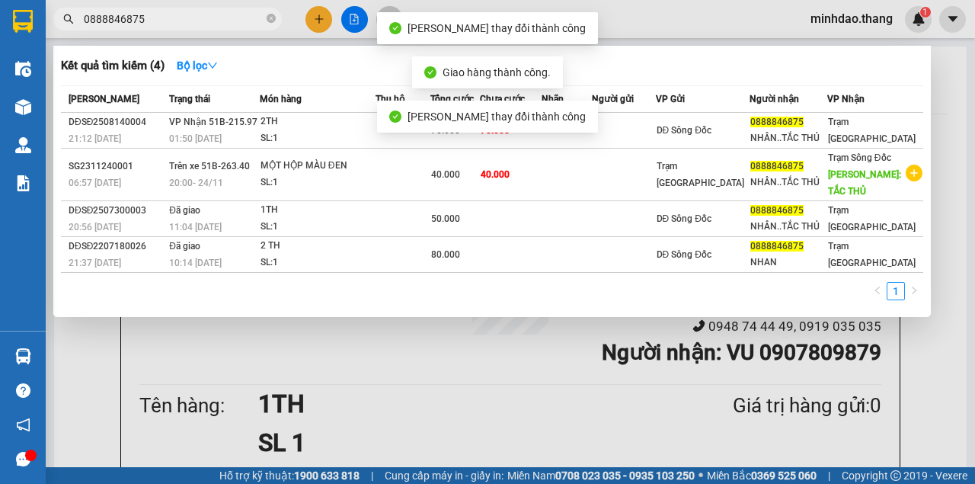
click at [201, 24] on input "0888846875" at bounding box center [174, 19] width 180 height 17
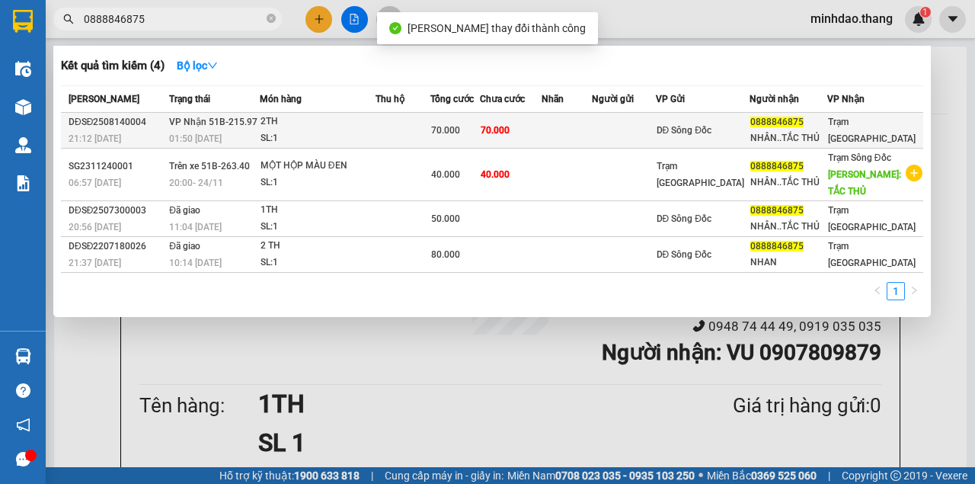
click at [323, 130] on div "SL: 1" at bounding box center [317, 138] width 114 height 17
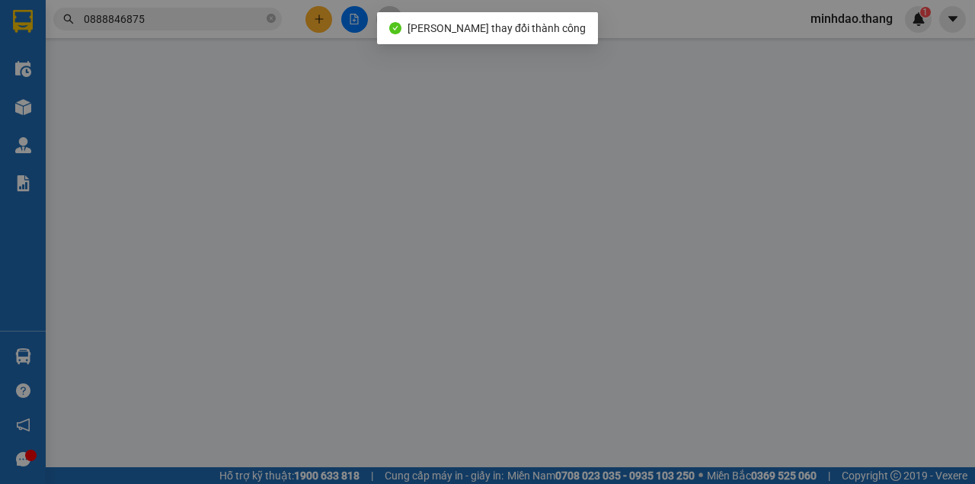
type input "0888846875"
type input "NHÂN..TẮC THỦ"
type input "70.000"
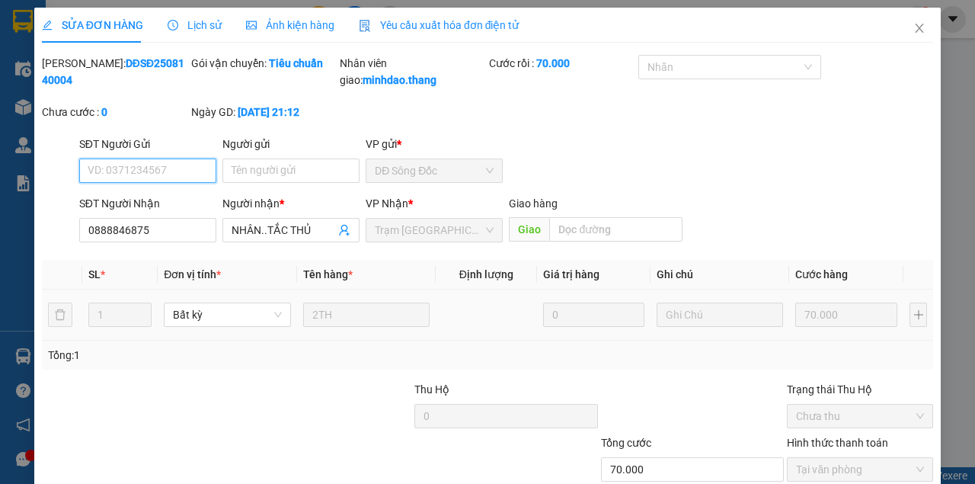
scroll to position [115, 0]
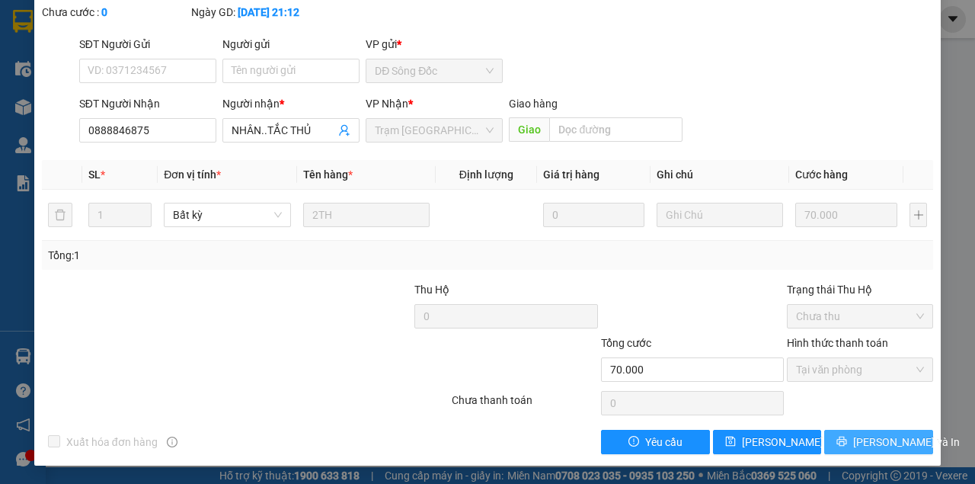
click at [900, 447] on span "[PERSON_NAME] và In" at bounding box center [906, 441] width 107 height 17
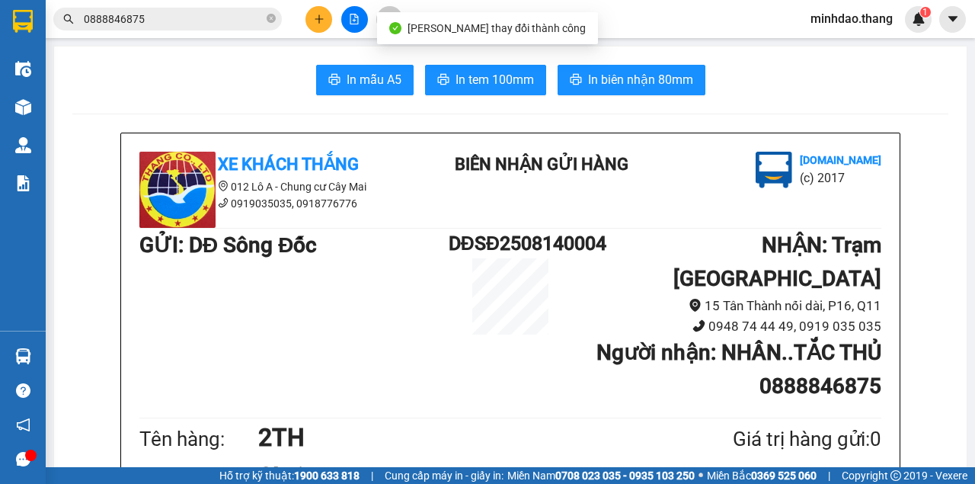
click at [200, 26] on input "0888846875" at bounding box center [174, 19] width 180 height 17
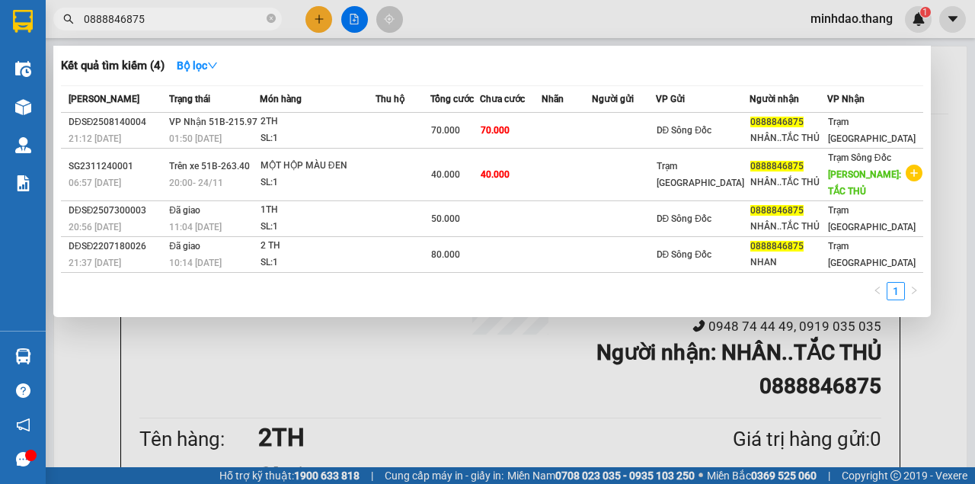
click at [318, 18] on div at bounding box center [487, 242] width 975 height 484
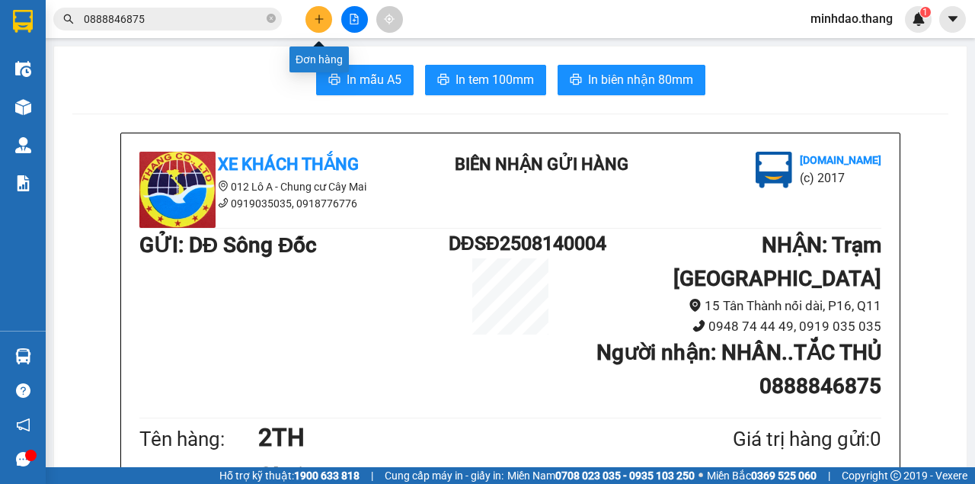
click at [321, 24] on icon "plus" at bounding box center [319, 19] width 11 height 11
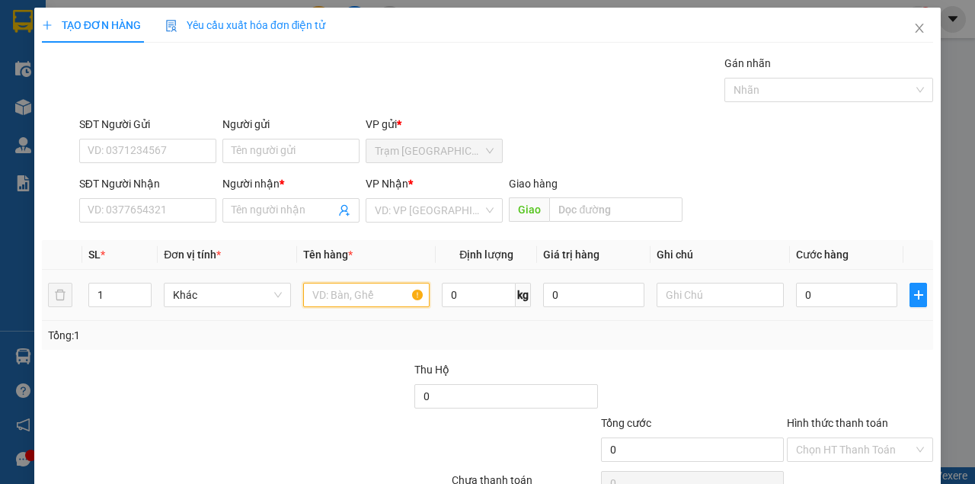
click at [381, 291] on input "text" at bounding box center [366, 295] width 127 height 24
type input "1 BAO XANH"
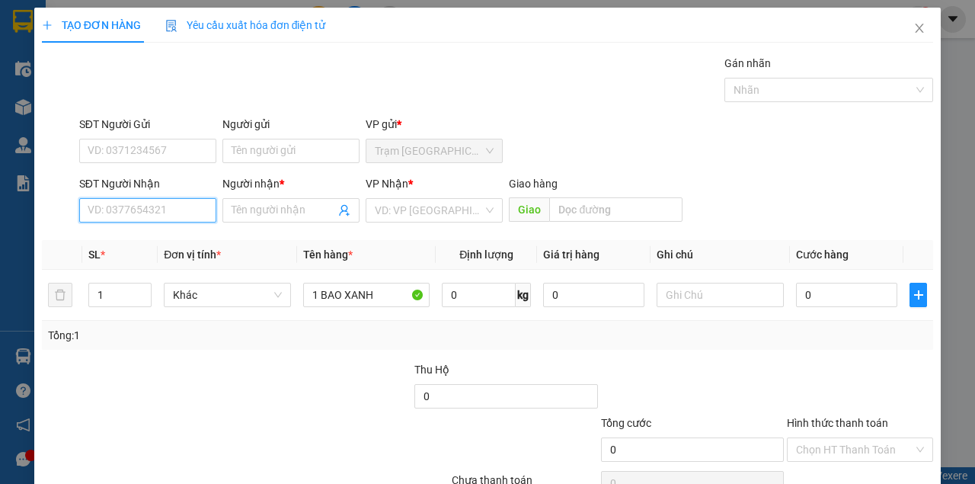
click at [168, 213] on input "SĐT Người Nhận" at bounding box center [147, 210] width 137 height 24
click at [146, 236] on div "0942207460 - NGỌC..BẾN XE CƠI 5" at bounding box center [173, 240] width 171 height 17
type input "0942207460"
type input "NGỌC..BẾN XE CƠI 5"
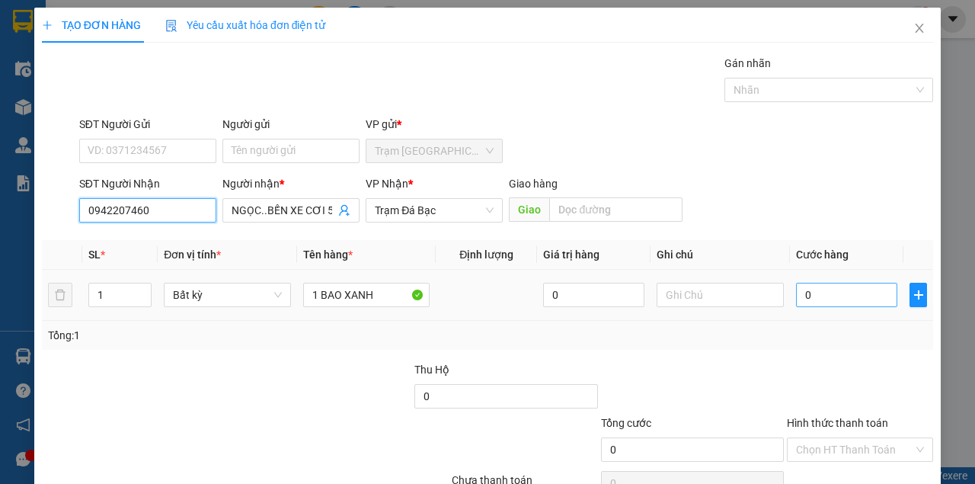
type input "0942207460"
click at [803, 292] on input "0" at bounding box center [846, 295] width 101 height 24
type input "6"
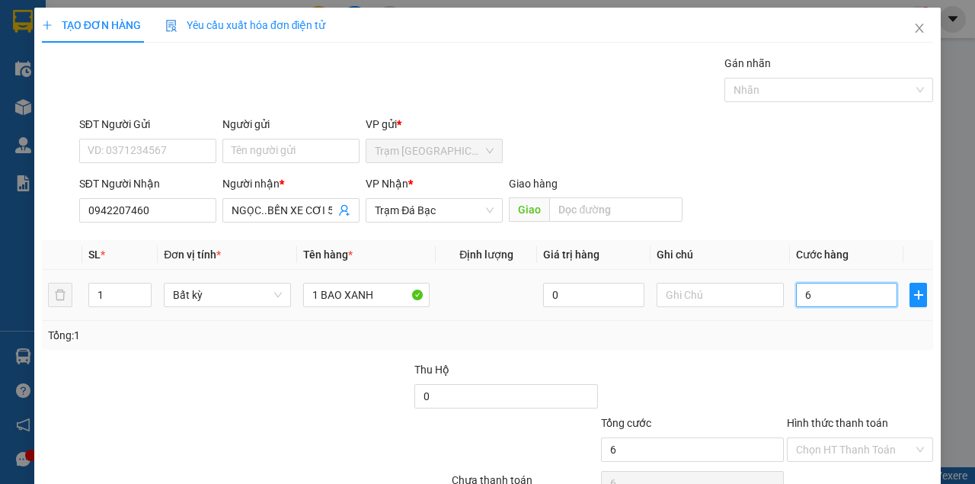
type input "60"
type input "60.000"
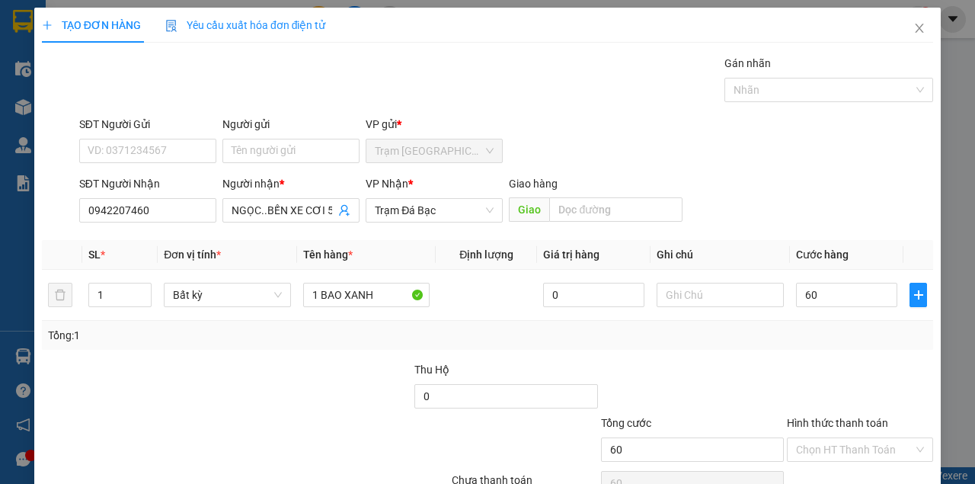
type input "60.000"
drag, startPoint x: 711, startPoint y: 353, endPoint x: 720, endPoint y: 353, distance: 9.2
click at [713, 350] on div "Transit Pickup Surcharge Ids Transit Deliver Surcharge Ids Transit Deliver Surc…" at bounding box center [487, 294] width 891 height 479
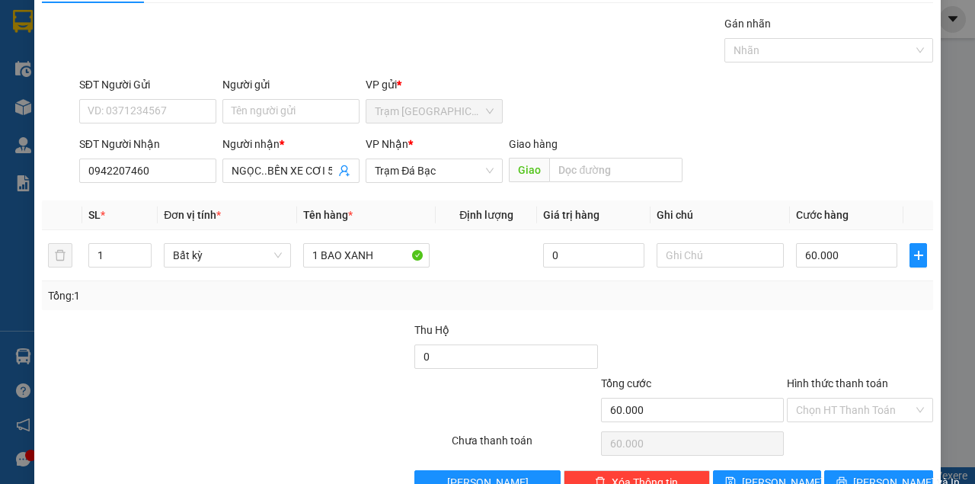
scroll to position [78, 0]
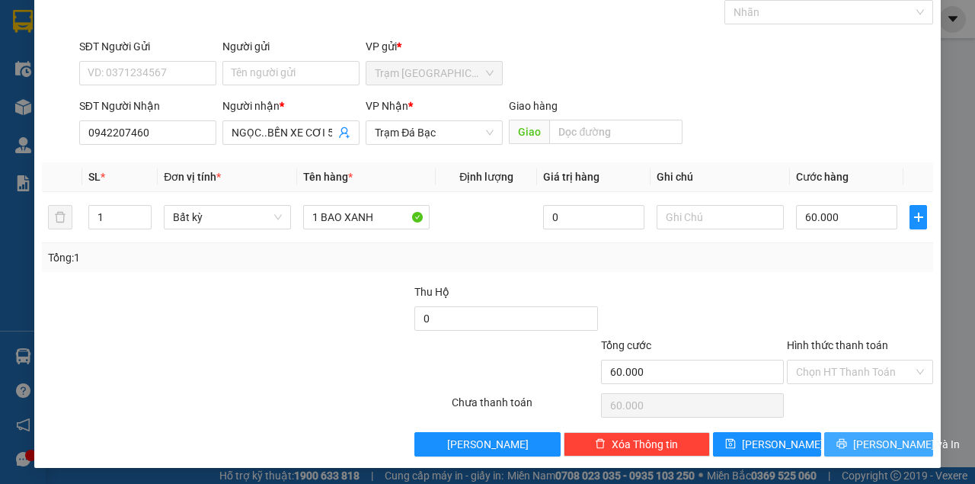
click at [873, 453] on button "[PERSON_NAME] và In" at bounding box center [878, 444] width 109 height 24
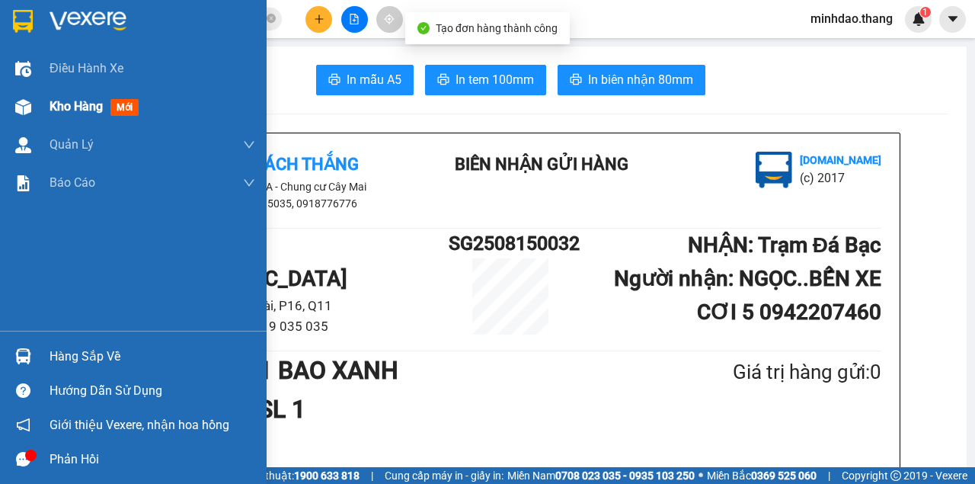
click at [33, 101] on div at bounding box center [23, 107] width 27 height 27
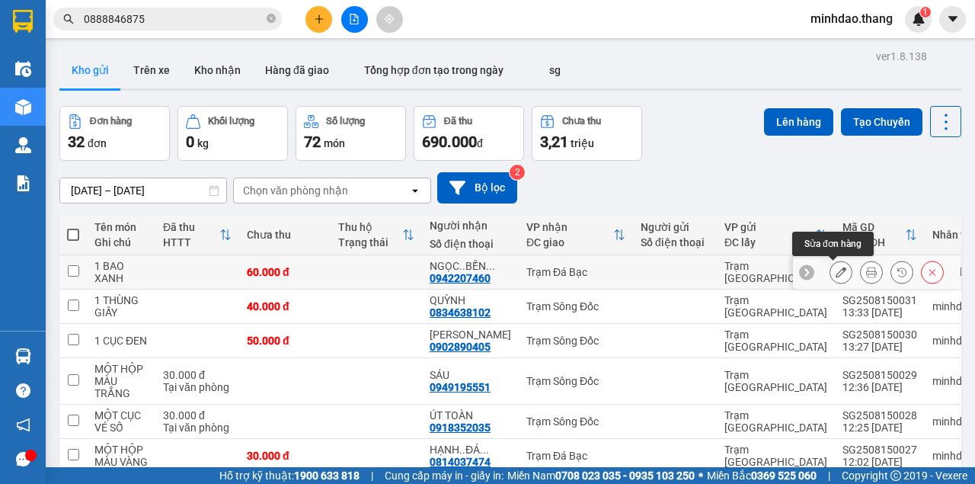
click at [830, 271] on button at bounding box center [840, 272] width 21 height 27
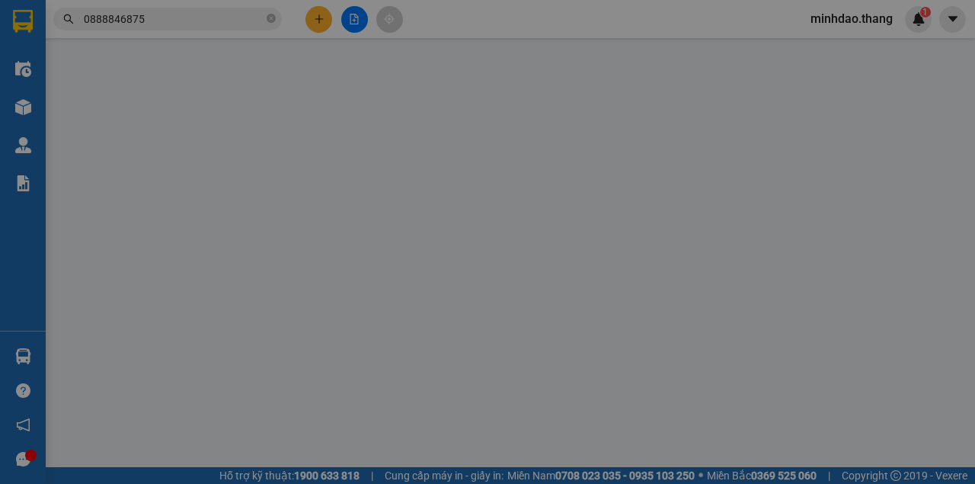
type input "0942207460"
type input "NGỌC..BẾN XE CƠI 5"
type input "60.000"
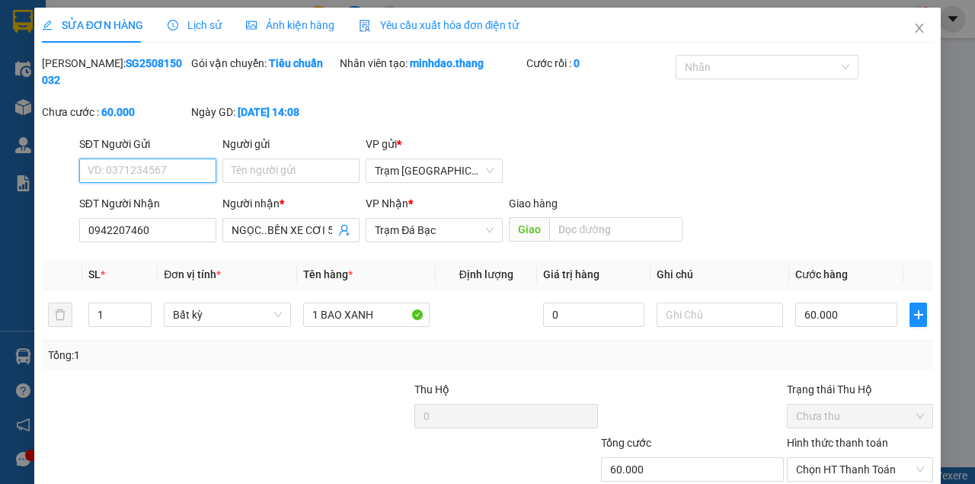
scroll to position [98, 0]
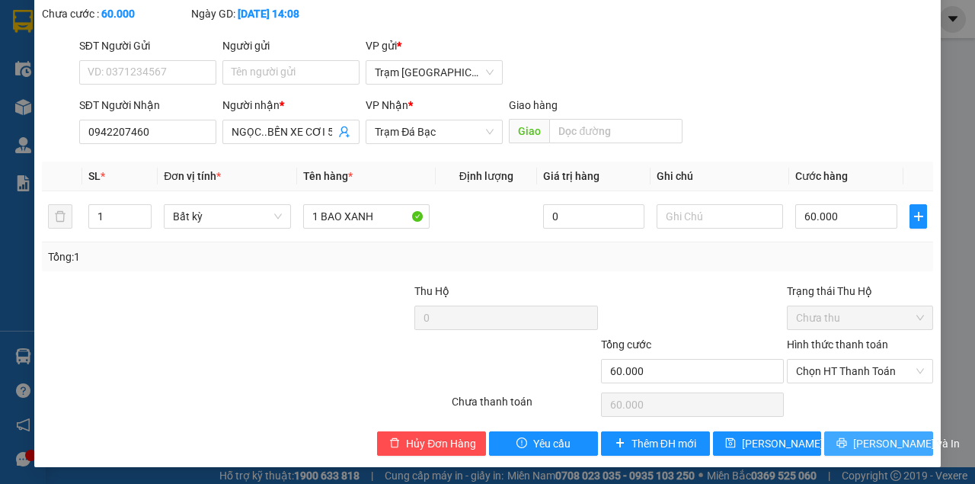
drag, startPoint x: 849, startPoint y: 438, endPoint x: 848, endPoint y: 401, distance: 36.6
click at [847, 438] on icon "printer" at bounding box center [841, 442] width 11 height 11
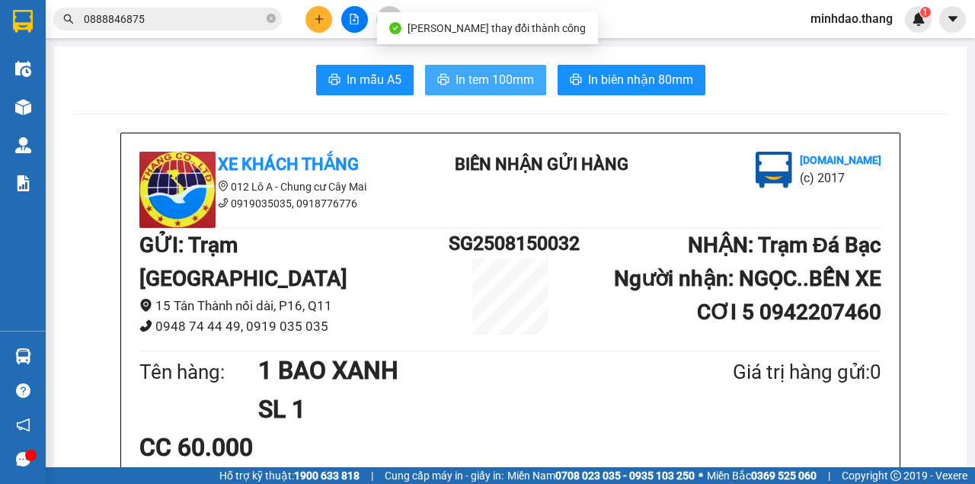
click at [506, 69] on button "In tem 100mm" at bounding box center [485, 80] width 121 height 30
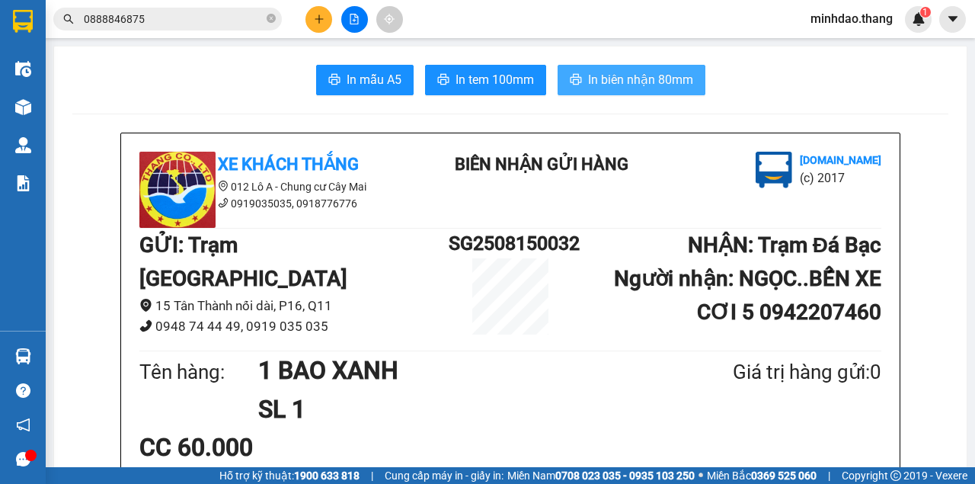
click at [623, 87] on span "In biên nhận 80mm" at bounding box center [640, 79] width 105 height 19
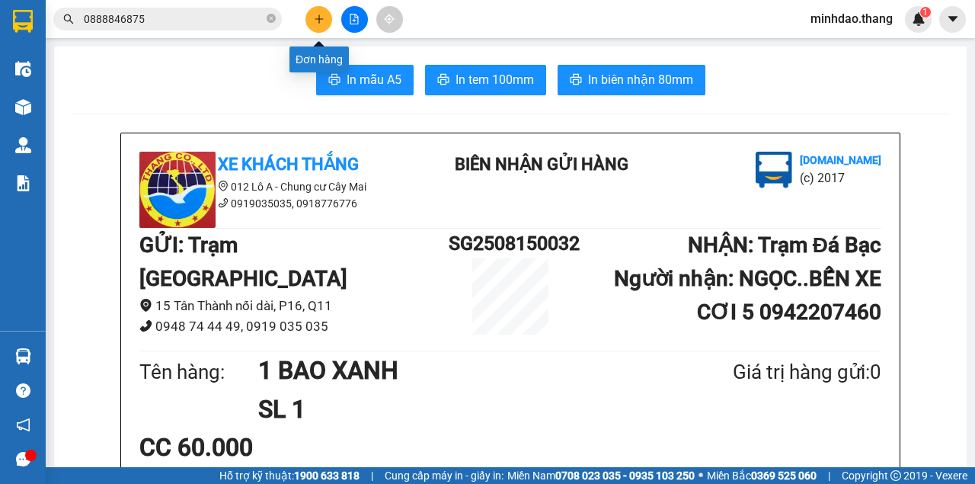
click at [317, 24] on button at bounding box center [318, 19] width 27 height 27
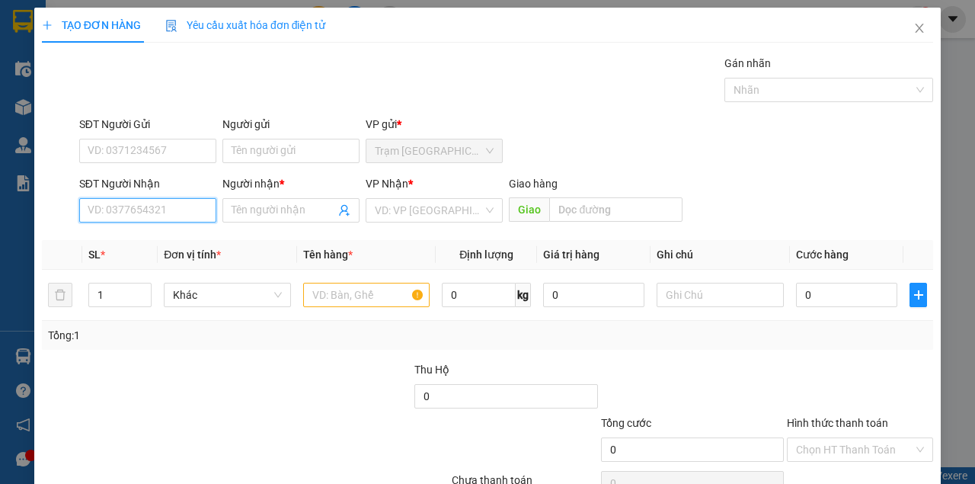
click at [155, 204] on input "SĐT Người Nhận" at bounding box center [147, 210] width 137 height 24
click at [156, 208] on input "SĐT Người Nhận" at bounding box center [147, 210] width 137 height 24
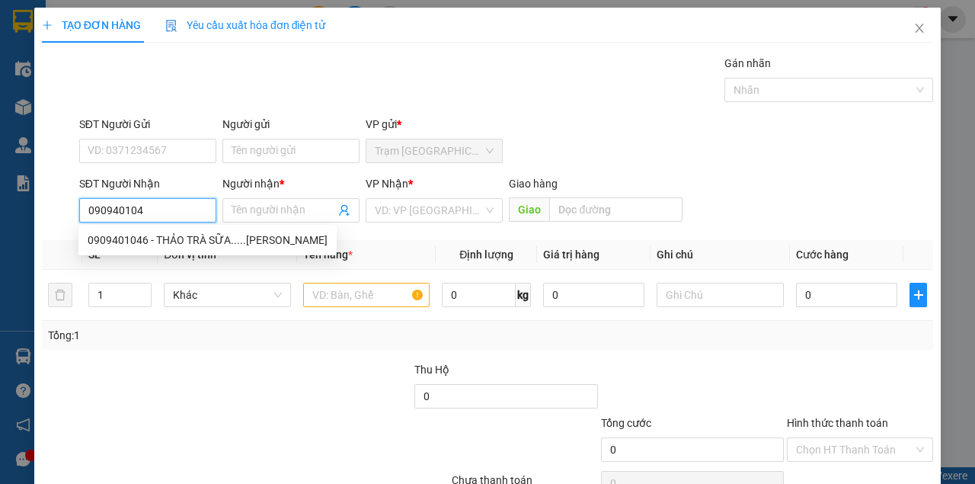
type input "0909401046"
click at [205, 237] on div "0909401046 - THẢO TRÀ SỮA.....TRẦN VĂN THỜI" at bounding box center [208, 240] width 240 height 17
type input "THẢO TRÀ SỮA.....TRẦN VĂN THỜI"
type input ".TRẦN VĂN THỜI"
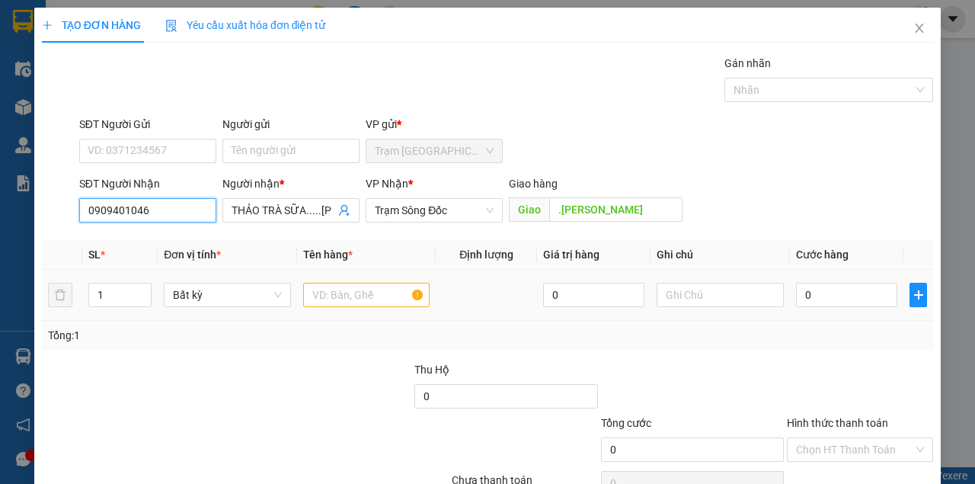
type input "0909401046"
click at [376, 296] on input "text" at bounding box center [366, 295] width 127 height 24
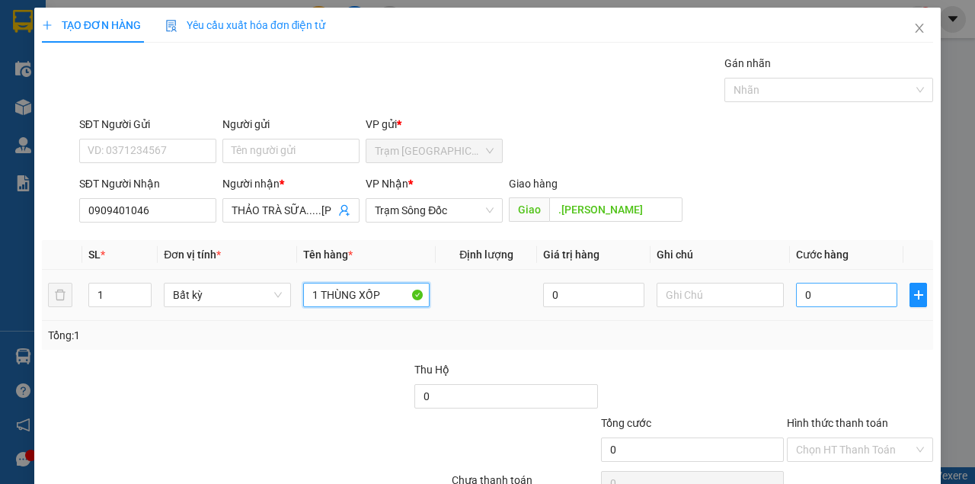
type input "1 THÙNG XỐP"
type input "1"
type input "10"
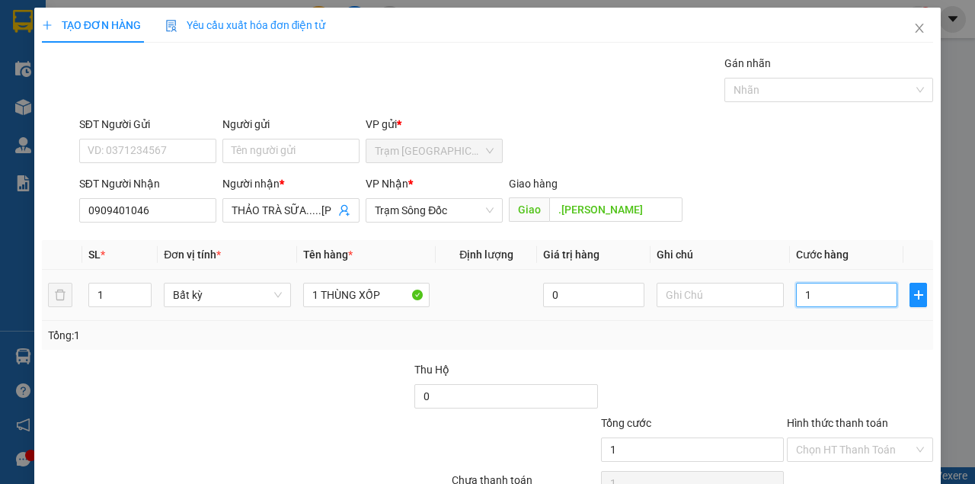
type input "10"
type input "100"
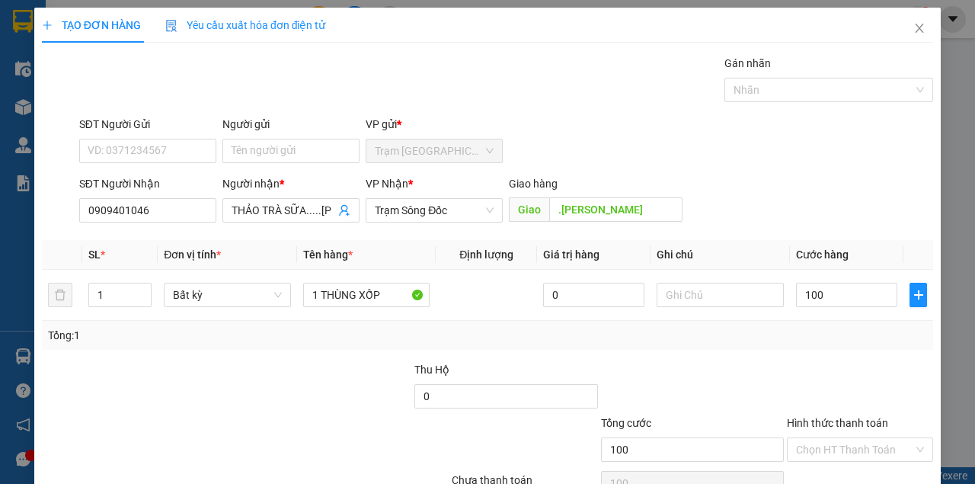
type input "100.000"
click at [849, 348] on div "Transit Pickup Surcharge Ids Transit Deliver Surcharge Ids Transit Deliver Surc…" at bounding box center [487, 294] width 891 height 479
drag, startPoint x: 858, startPoint y: 434, endPoint x: 852, endPoint y: 430, distance: 8.2
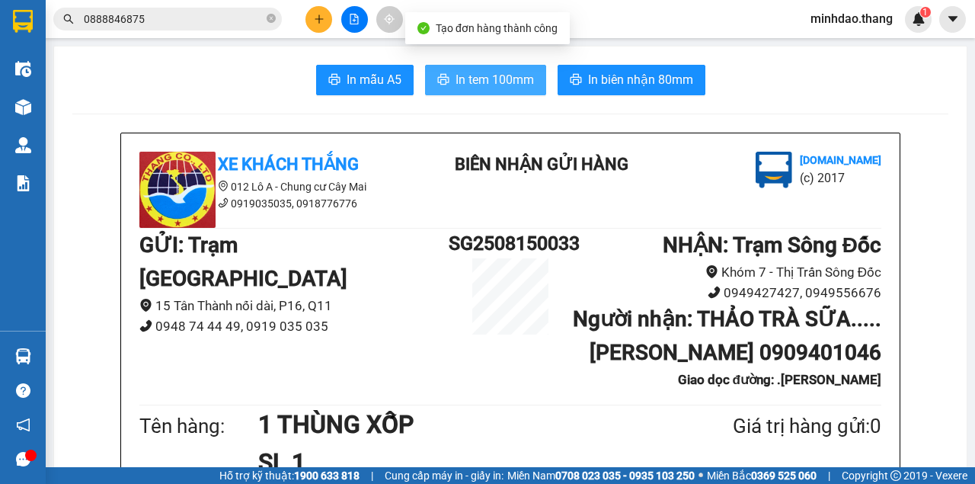
drag, startPoint x: 497, startPoint y: 82, endPoint x: 510, endPoint y: 85, distance: 13.9
click at [497, 81] on span "In tem 100mm" at bounding box center [494, 79] width 78 height 19
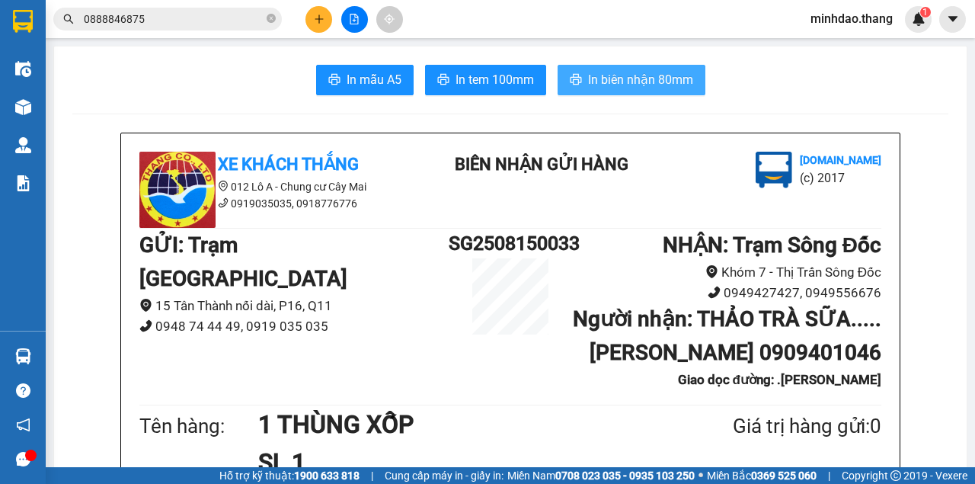
click at [633, 73] on span "In biên nhận 80mm" at bounding box center [640, 79] width 105 height 19
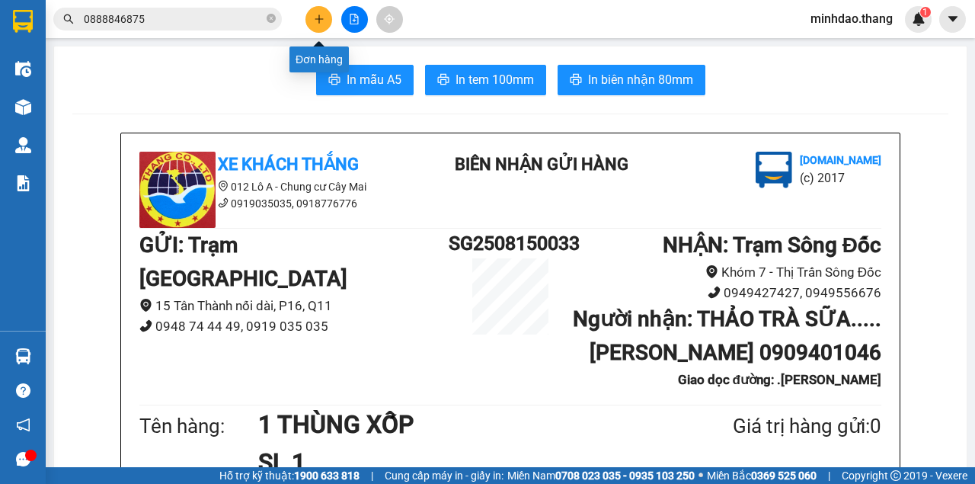
click at [314, 26] on button at bounding box center [318, 19] width 27 height 27
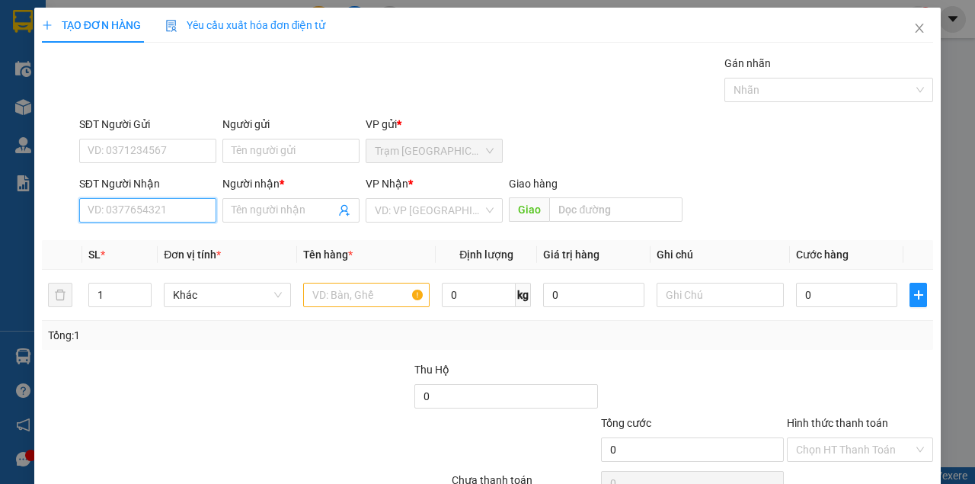
click at [149, 216] on input "SĐT Người Nhận" at bounding box center [147, 210] width 137 height 24
type input "0522444444"
click at [143, 238] on div "0522444444 - [GEOGRAPHIC_DATA]" at bounding box center [173, 240] width 171 height 17
type input "MỸ"
type input "0522444444"
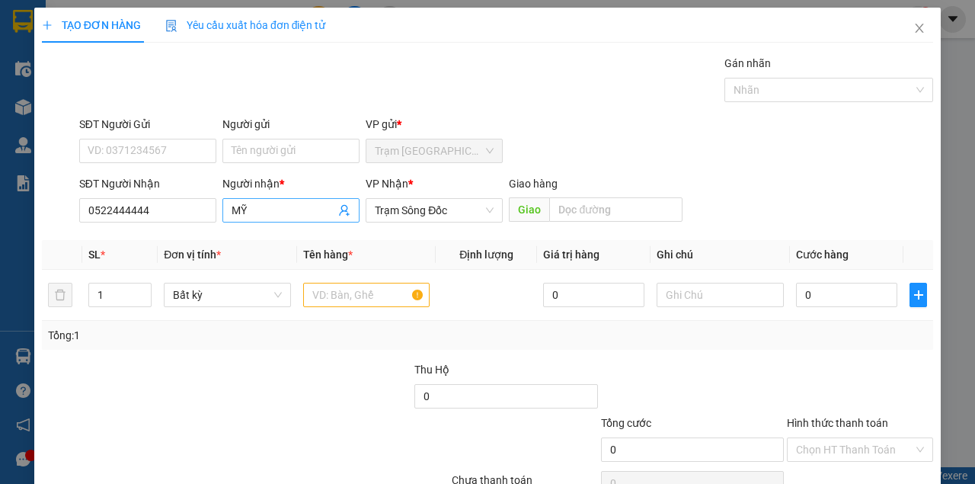
click at [268, 208] on input "MỸ" at bounding box center [284, 210] width 104 height 17
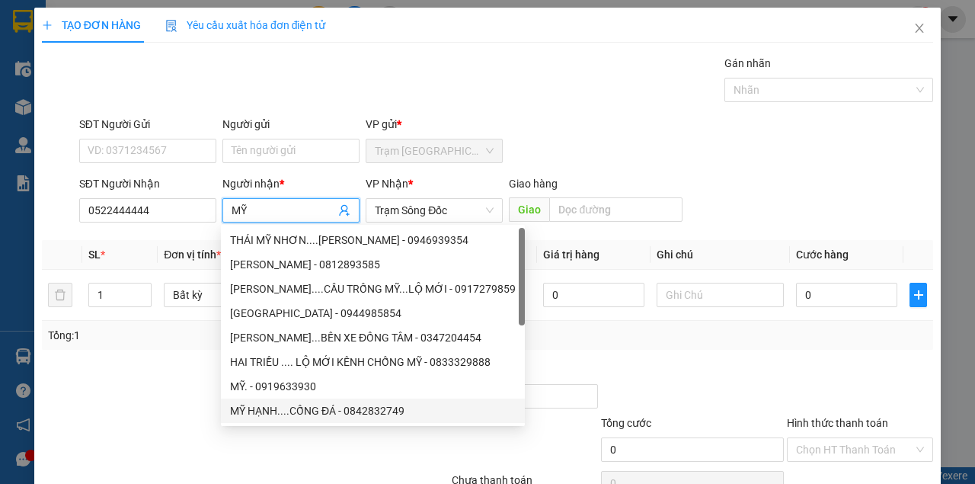
type input "MỸ"
click at [194, 429] on div at bounding box center [170, 440] width 261 height 53
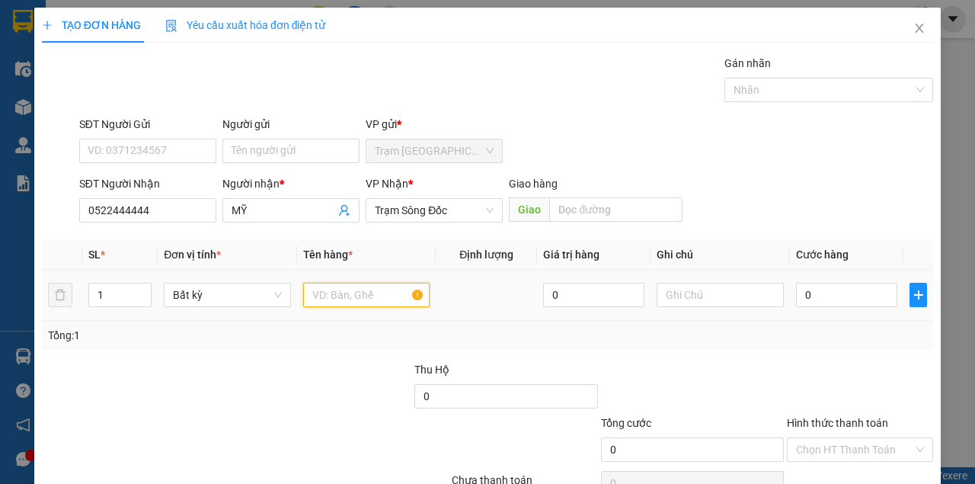
click at [342, 299] on input "text" at bounding box center [366, 295] width 127 height 24
type input "1 BAO XANH"
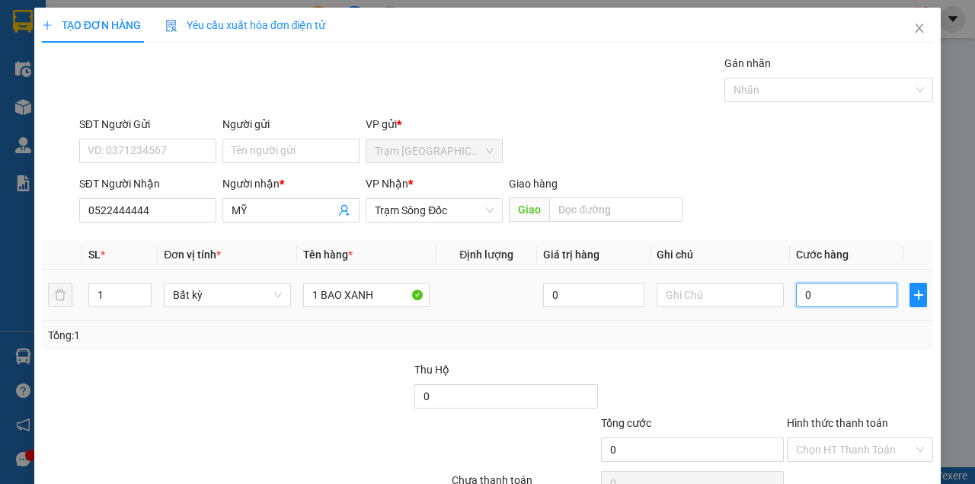
click at [871, 296] on input "0" at bounding box center [846, 295] width 101 height 24
click at [851, 367] on div at bounding box center [859, 387] width 149 height 53
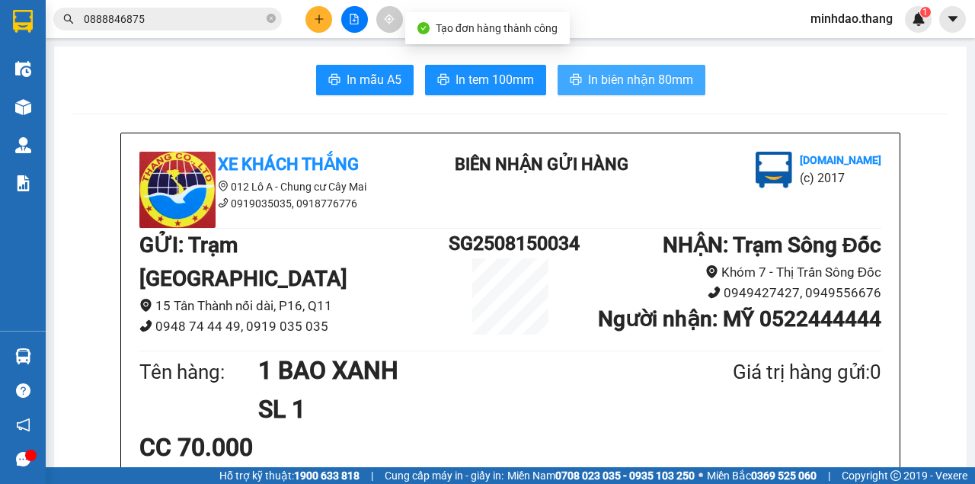
click at [588, 84] on span "In biên nhận 80mm" at bounding box center [640, 79] width 105 height 19
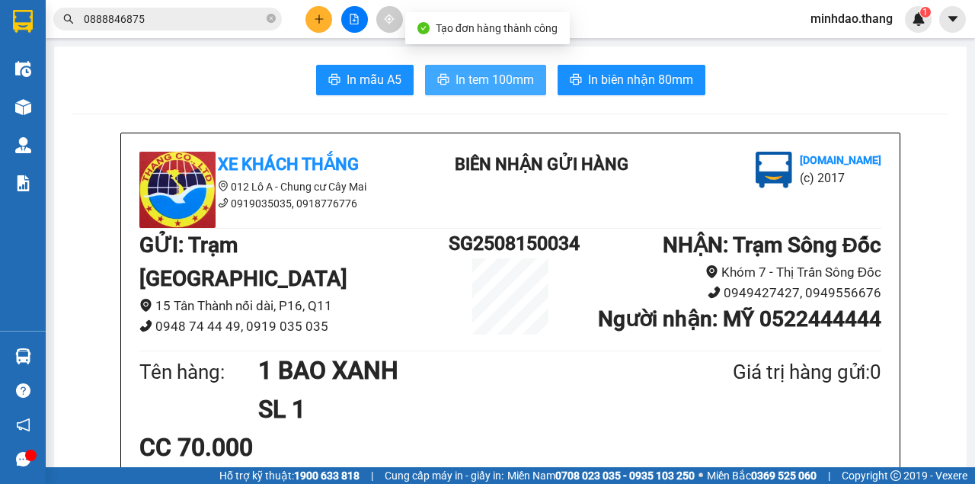
click at [445, 77] on icon "printer" at bounding box center [443, 79] width 12 height 12
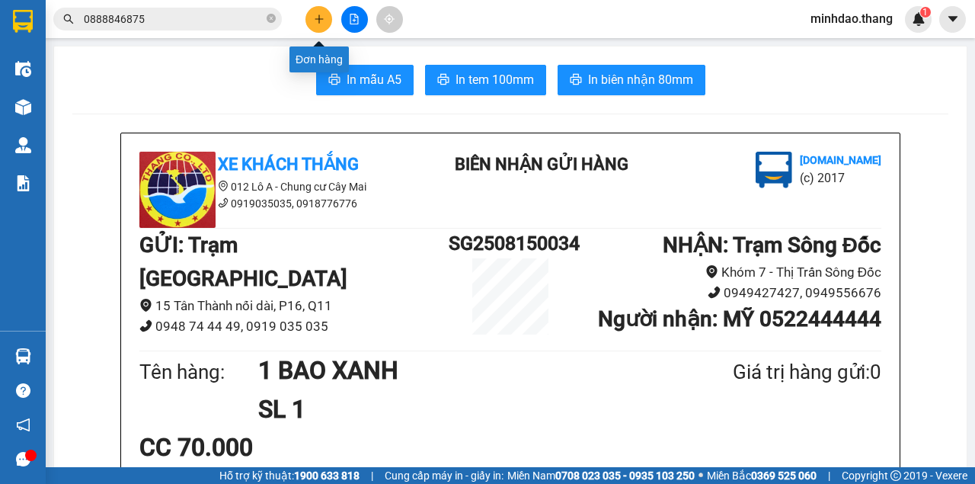
click at [312, 23] on button at bounding box center [318, 19] width 27 height 27
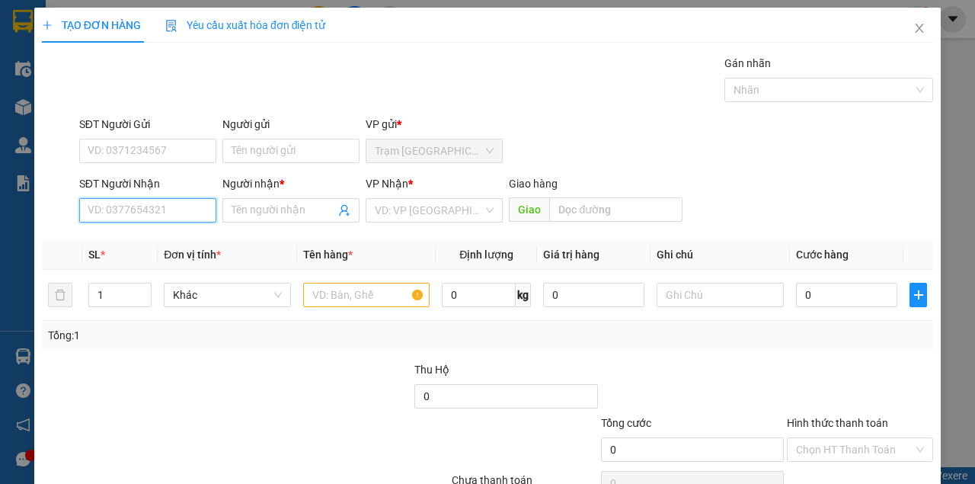
click at [177, 205] on input "SĐT Người Nhận" at bounding box center [147, 210] width 137 height 24
drag, startPoint x: 142, startPoint y: 209, endPoint x: 21, endPoint y: 200, distance: 120.6
click at [21, 200] on div "TẠO ĐƠN HÀNG Yêu cầu xuất hóa đơn điện tử Transit Pickup Surcharge Ids Transit …" at bounding box center [487, 242] width 975 height 484
type input "0839145308"
click at [181, 210] on input "0839145308" at bounding box center [147, 210] width 137 height 24
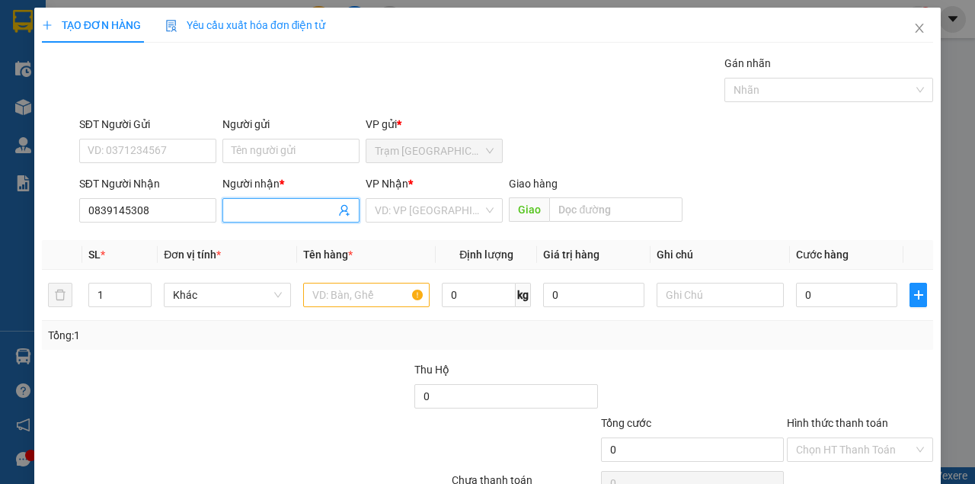
click at [264, 212] on input "Người nhận *" at bounding box center [284, 210] width 104 height 17
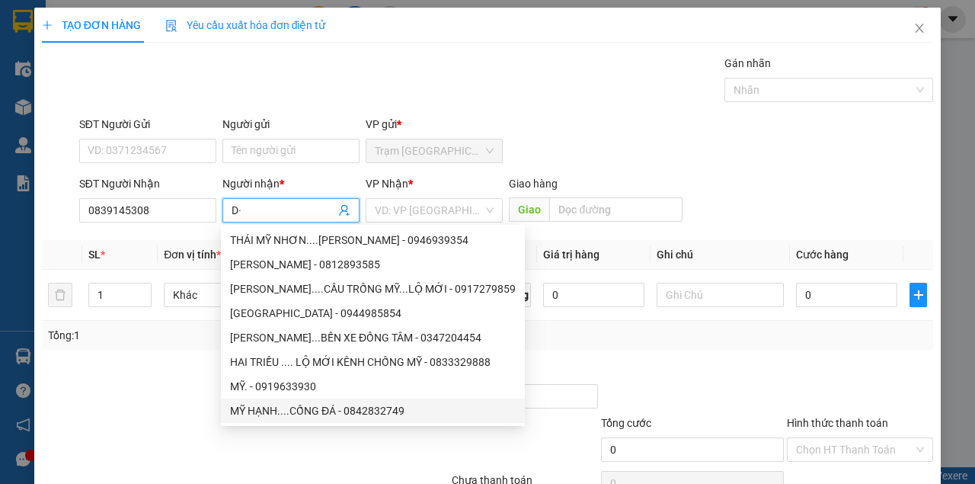
type input "D"
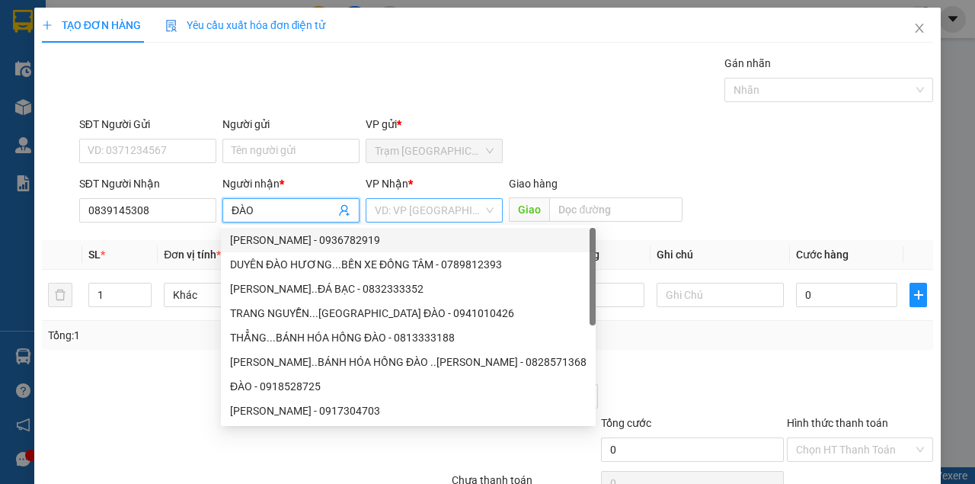
type input "ĐÀO"
click at [394, 206] on input "search" at bounding box center [429, 210] width 108 height 23
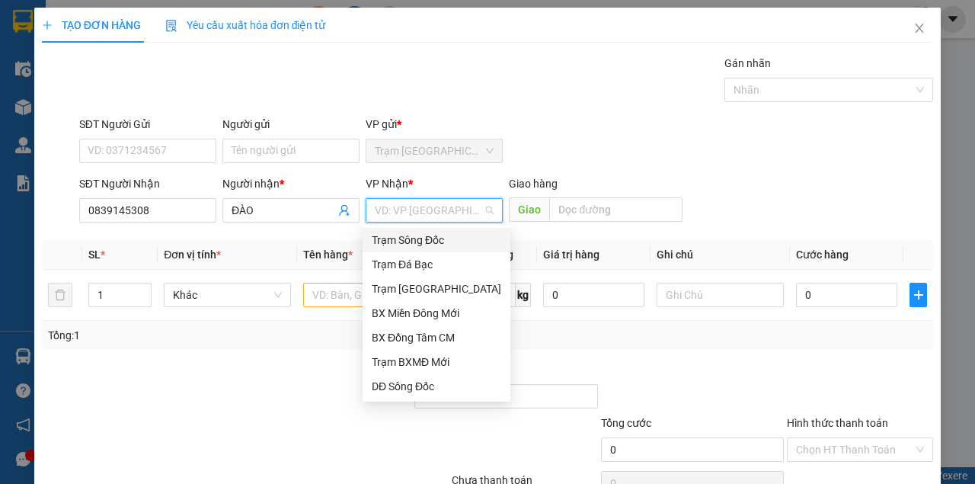
click at [408, 246] on div "Trạm Sông Đốc" at bounding box center [436, 240] width 129 height 17
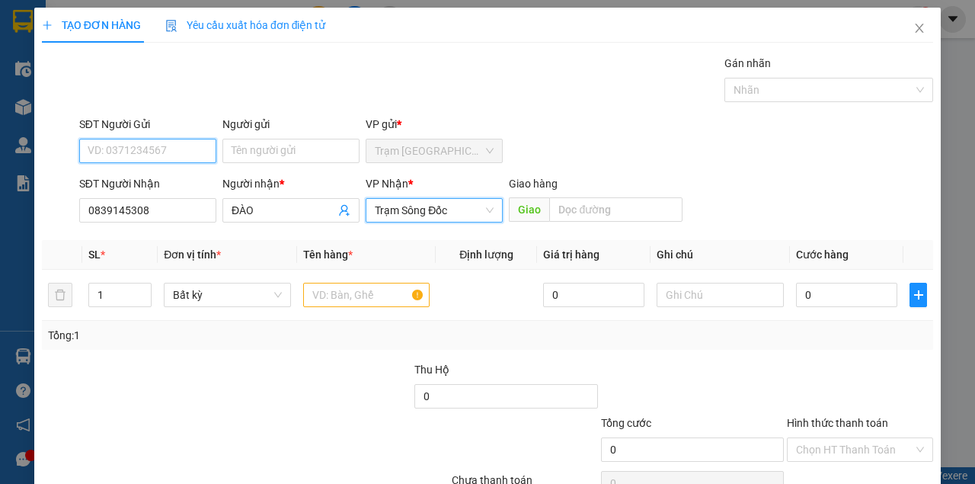
click at [144, 154] on input "SĐT Người Gửi" at bounding box center [147, 151] width 137 height 24
click at [120, 153] on input "SĐT Người Gửi" at bounding box center [147, 151] width 137 height 24
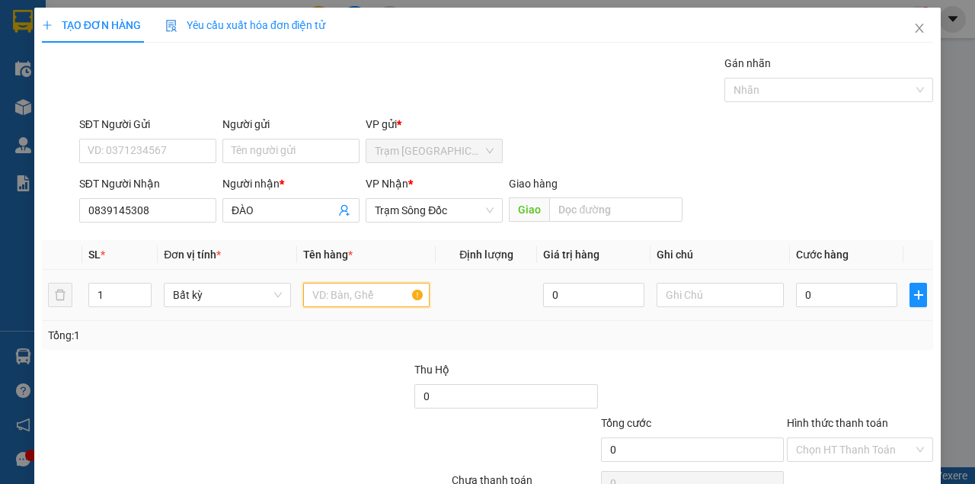
click at [372, 302] on input "text" at bounding box center [366, 295] width 127 height 24
type input "2 THÙNG GIẤY"
type input "2"
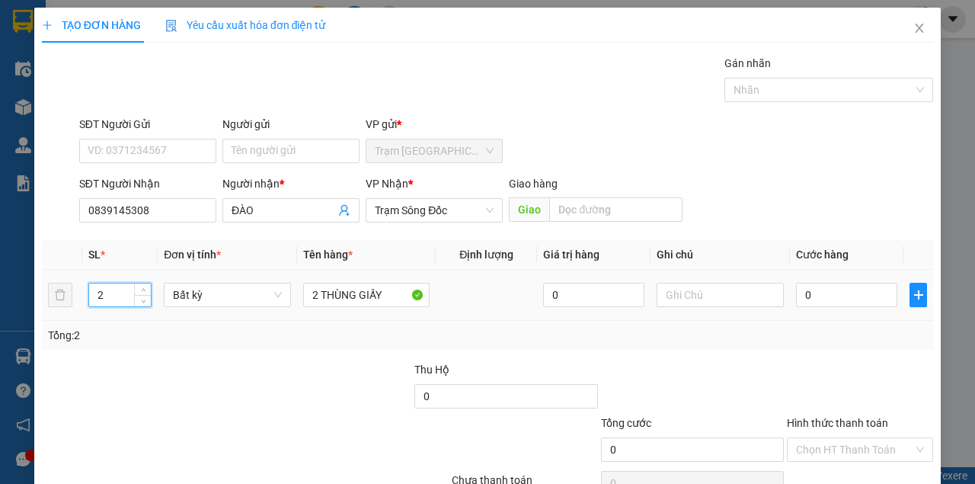
drag, startPoint x: 143, startPoint y: 286, endPoint x: 120, endPoint y: 267, distance: 30.2
click at [142, 287] on span "up" at bounding box center [143, 290] width 9 height 9
click at [155, 157] on input "SĐT Người Gửi" at bounding box center [147, 151] width 137 height 24
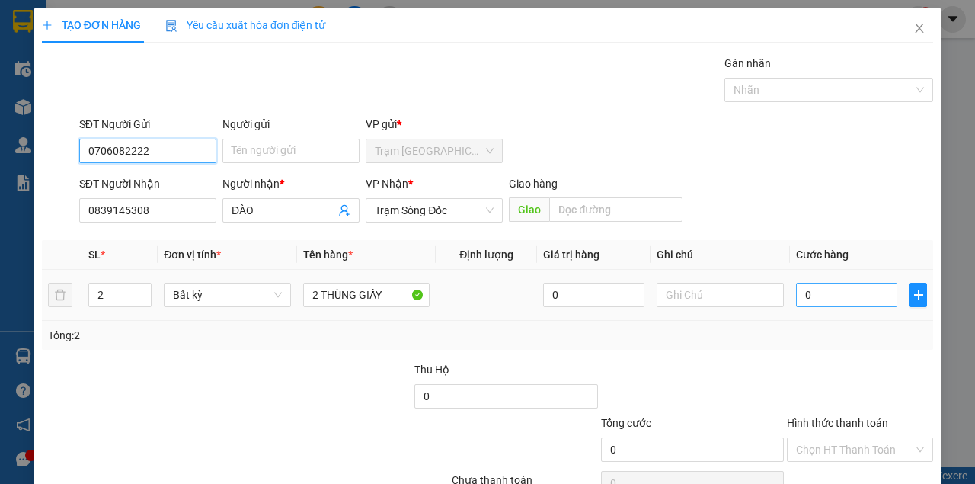
type input "0706082222"
click at [824, 283] on input "0" at bounding box center [846, 295] width 101 height 24
type input "8"
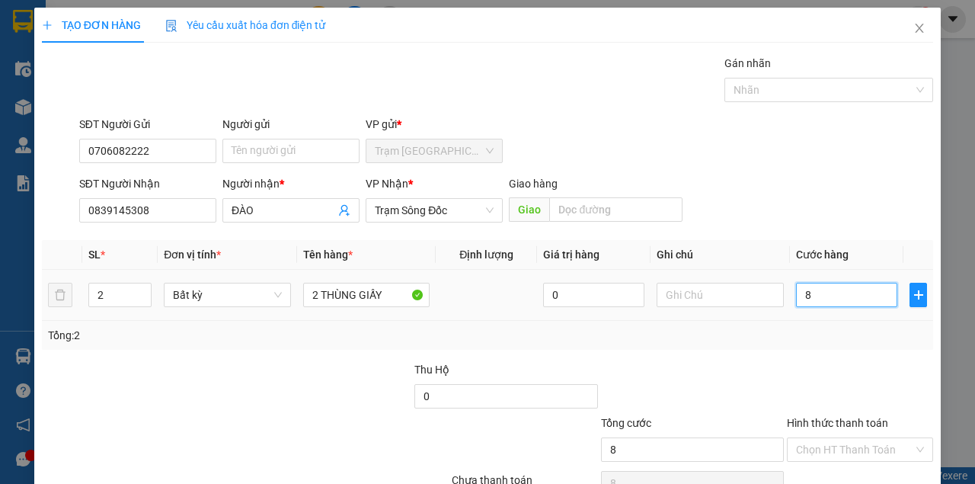
type input "80"
type input "80.000"
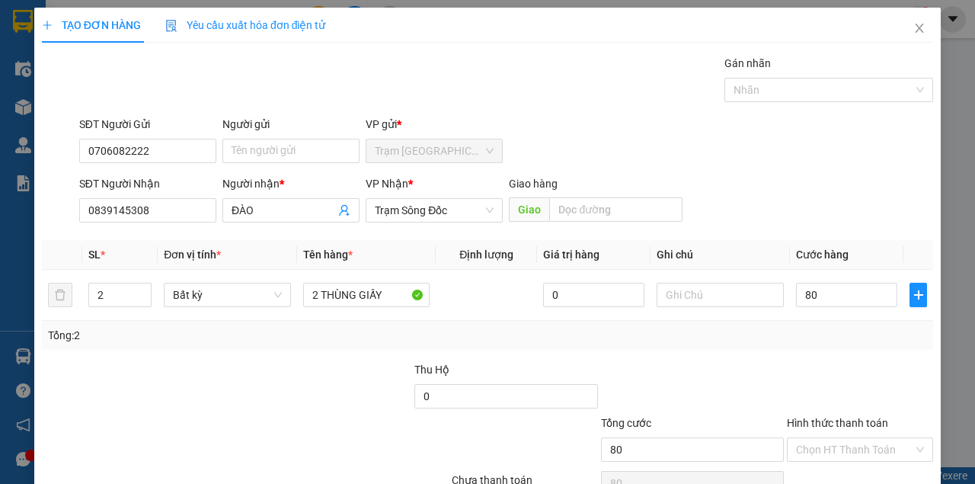
type input "80.000"
click at [823, 274] on div "Transit Pickup Surcharge Ids Transit Deliver Surcharge Ids Transit Deliver Surc…" at bounding box center [487, 294] width 891 height 479
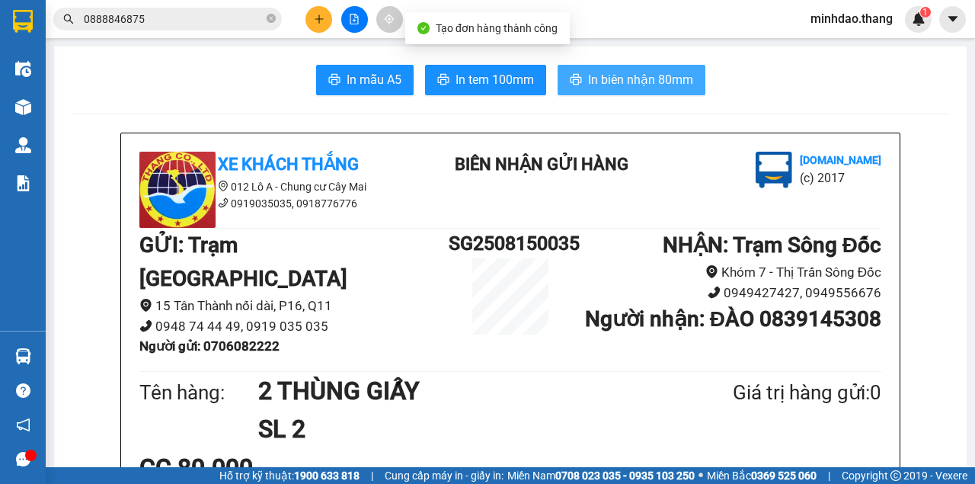
click at [588, 76] on span "In biên nhận 80mm" at bounding box center [640, 79] width 105 height 19
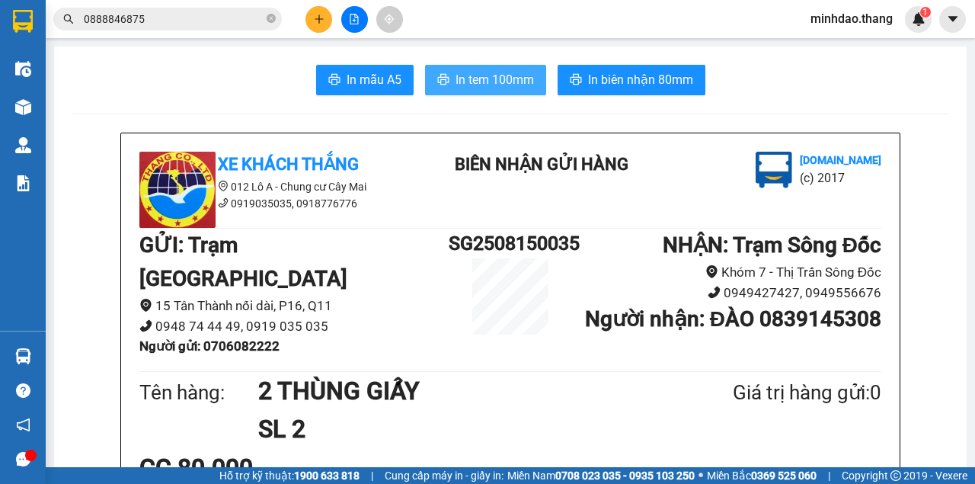
click at [450, 85] on button "In tem 100mm" at bounding box center [485, 80] width 121 height 30
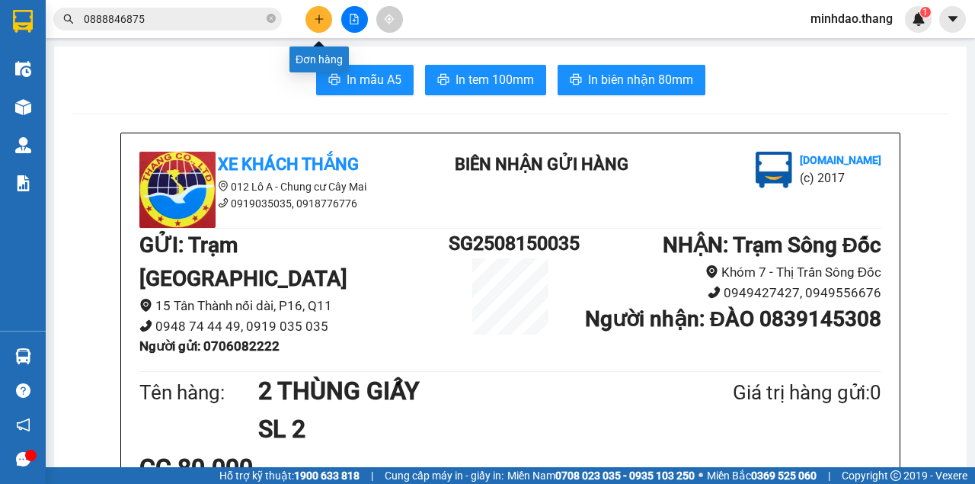
click at [321, 26] on button at bounding box center [318, 19] width 27 height 27
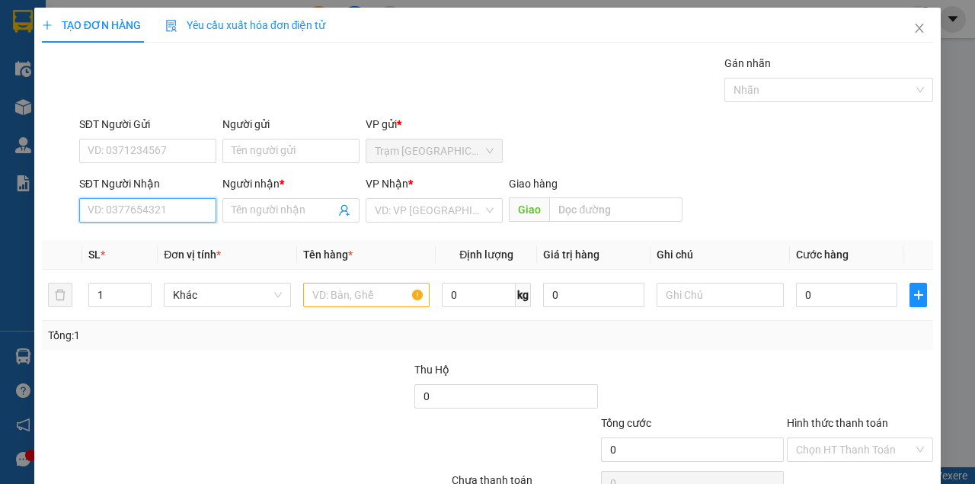
click at [139, 207] on input "SĐT Người Nhận" at bounding box center [147, 210] width 137 height 24
type input "0854823535"
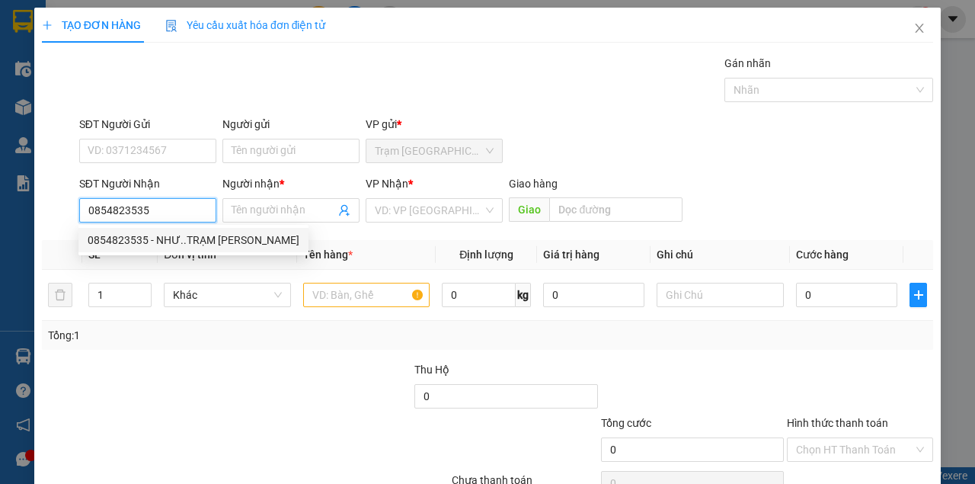
click at [193, 230] on div "0854823535 - NHƯ..TRẠM TRẦN VĂN THỜI" at bounding box center [193, 240] width 230 height 24
type input "NHƯ..TRẠM TRẦN VĂN THỜI"
type input "TRẠM TRẦN VĂN THỜI"
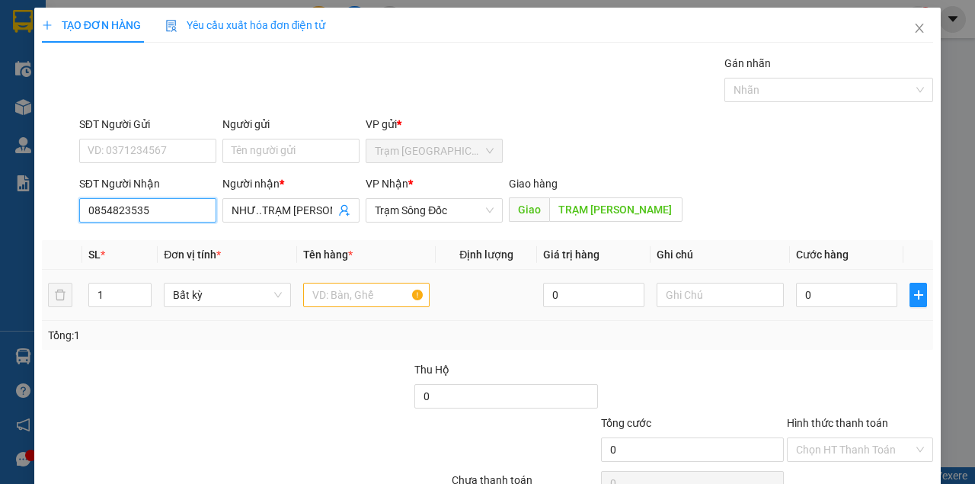
type input "0854823535"
click at [338, 310] on td at bounding box center [366, 295] width 139 height 51
click at [340, 303] on input "text" at bounding box center [366, 295] width 127 height 24
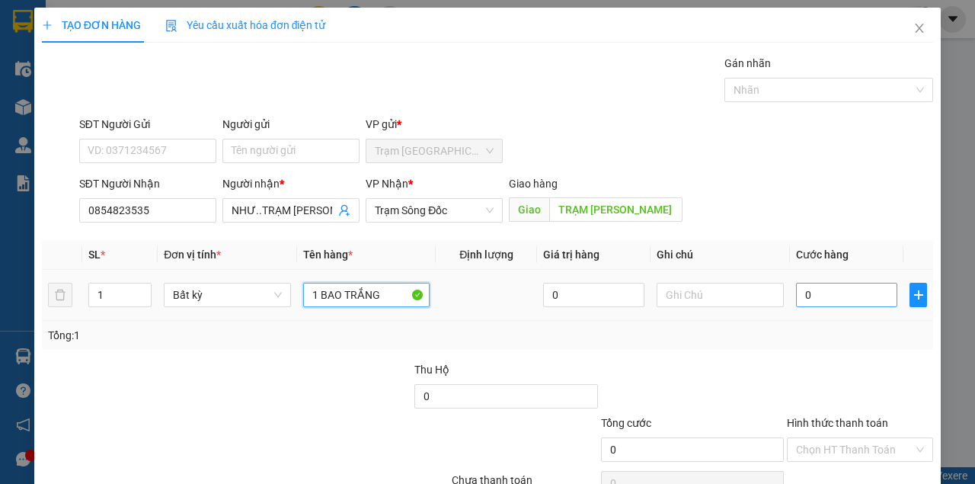
type input "1 BAO TRẮNG"
click at [861, 305] on input "0" at bounding box center [846, 295] width 101 height 24
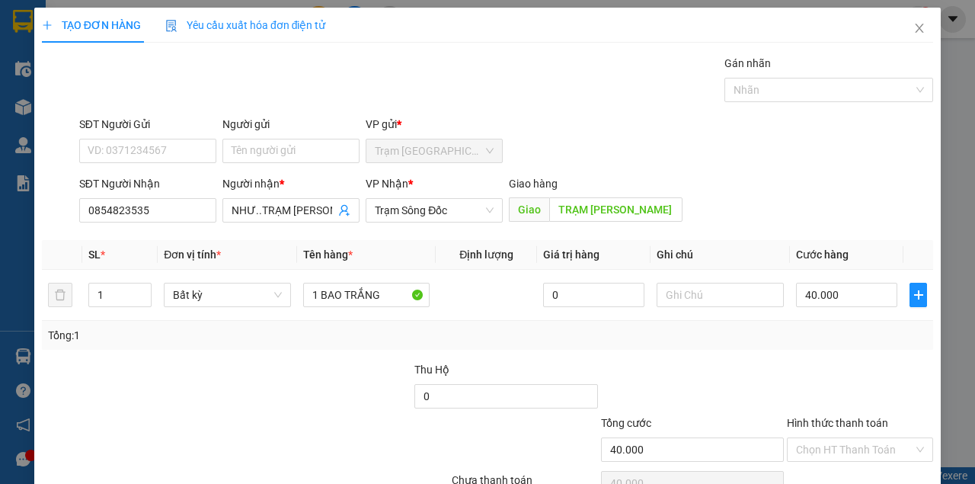
click at [788, 353] on div "Transit Pickup Surcharge Ids Transit Deliver Surcharge Ids Transit Deliver Surc…" at bounding box center [487, 294] width 891 height 479
drag, startPoint x: 878, startPoint y: 451, endPoint x: 871, endPoint y: 438, distance: 15.0
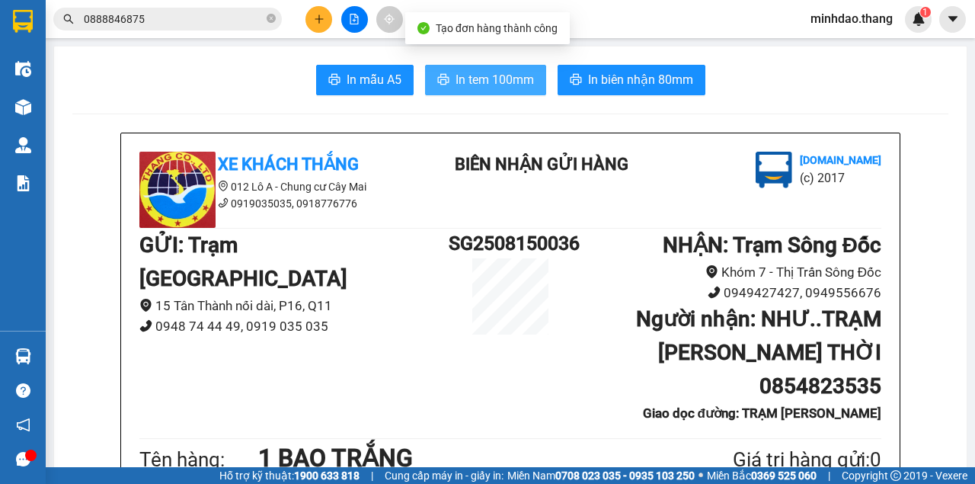
click at [498, 85] on span "In tem 100mm" at bounding box center [494, 79] width 78 height 19
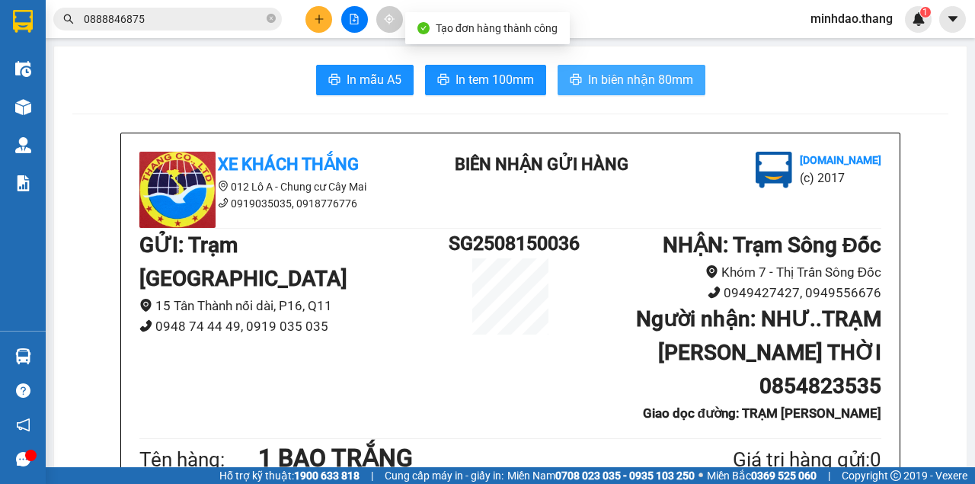
click at [638, 75] on span "In biên nhận 80mm" at bounding box center [640, 79] width 105 height 19
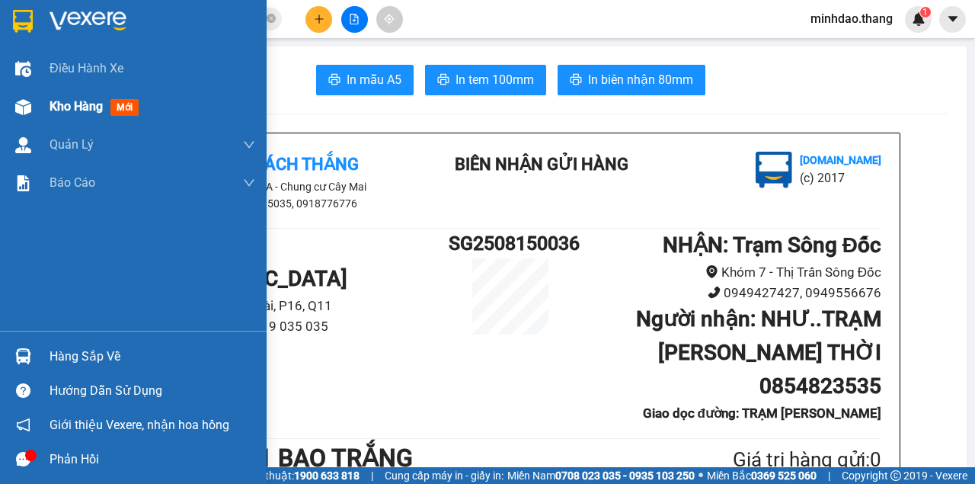
click at [82, 122] on div "Kho hàng mới" at bounding box center [153, 107] width 206 height 38
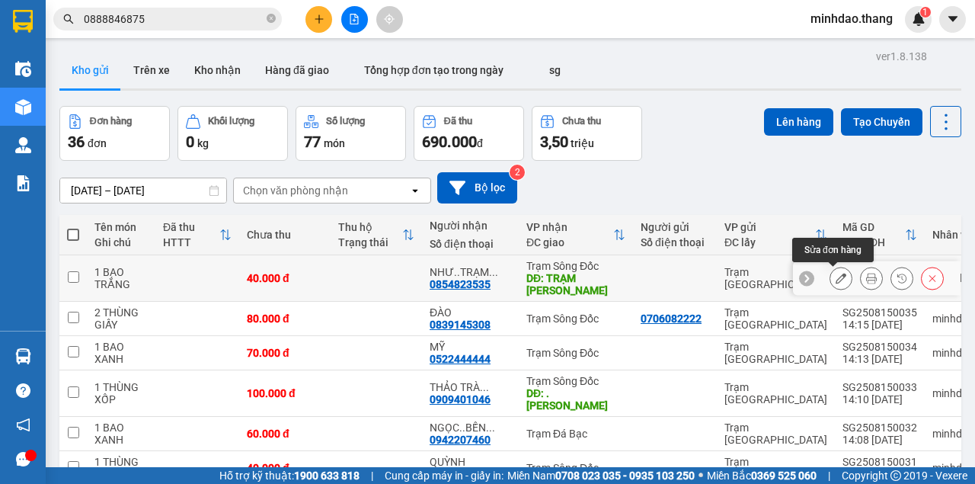
click at [836, 281] on icon at bounding box center [841, 278] width 11 height 11
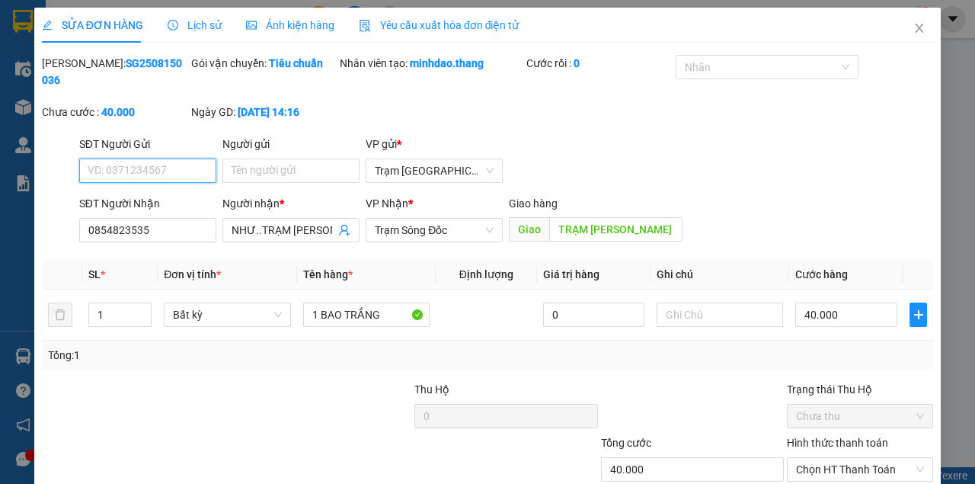
drag, startPoint x: 827, startPoint y: 372, endPoint x: 826, endPoint y: 384, distance: 11.5
click at [827, 458] on span "Chọn HT Thanh Toán" at bounding box center [860, 469] width 128 height 23
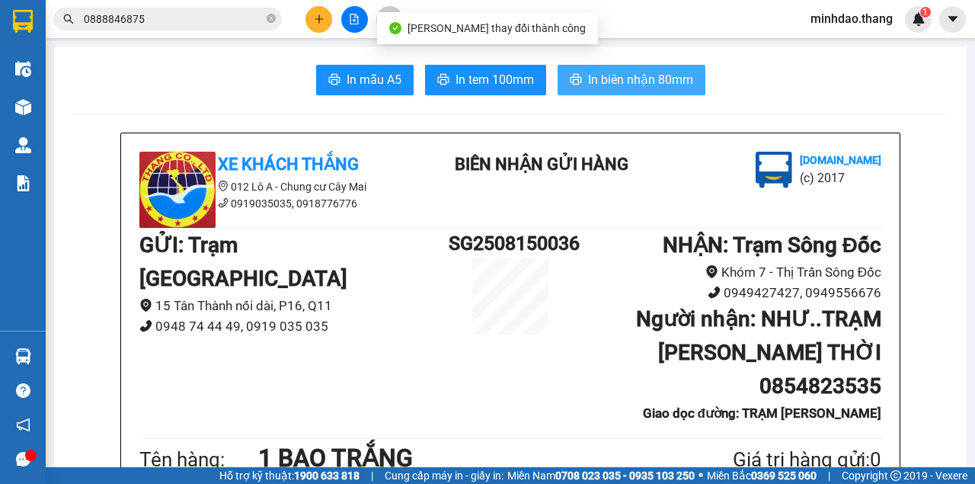
click at [603, 66] on button "In biên nhận 80mm" at bounding box center [632, 80] width 148 height 30
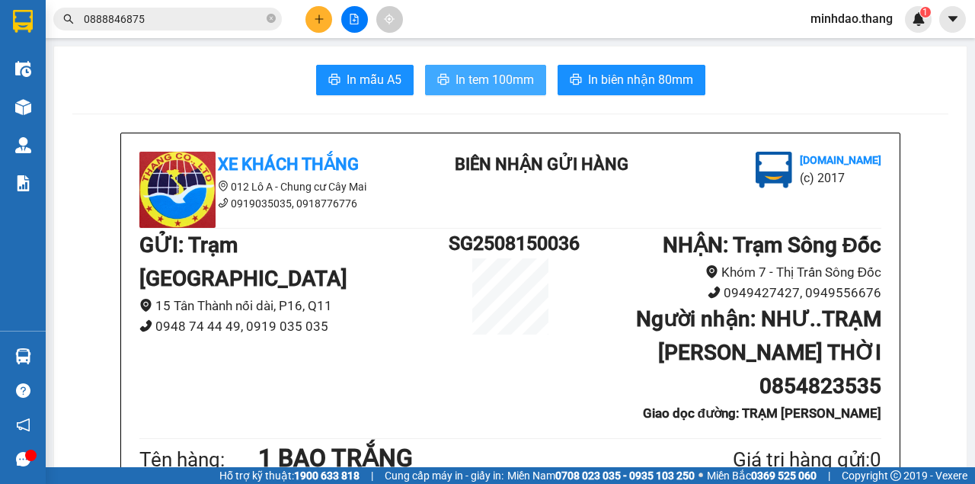
click at [510, 91] on button "In tem 100mm" at bounding box center [485, 80] width 121 height 30
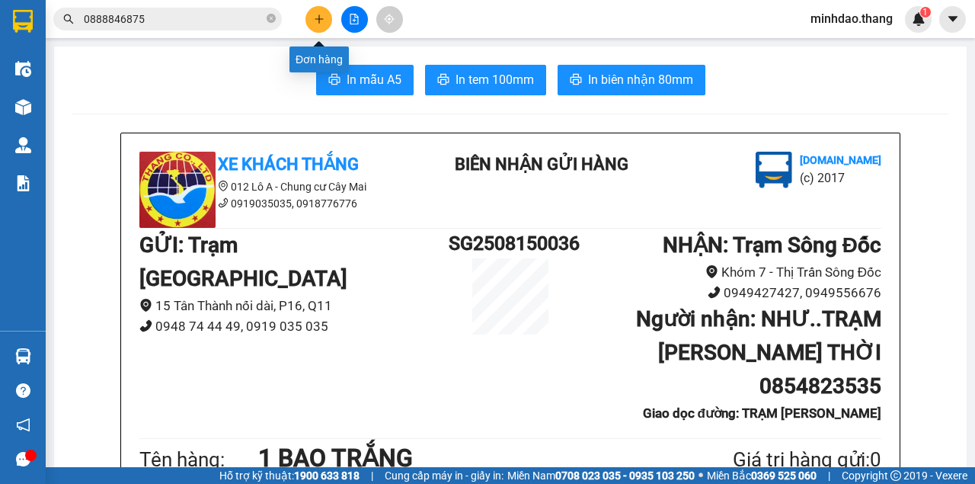
click at [321, 14] on icon "plus" at bounding box center [319, 19] width 11 height 11
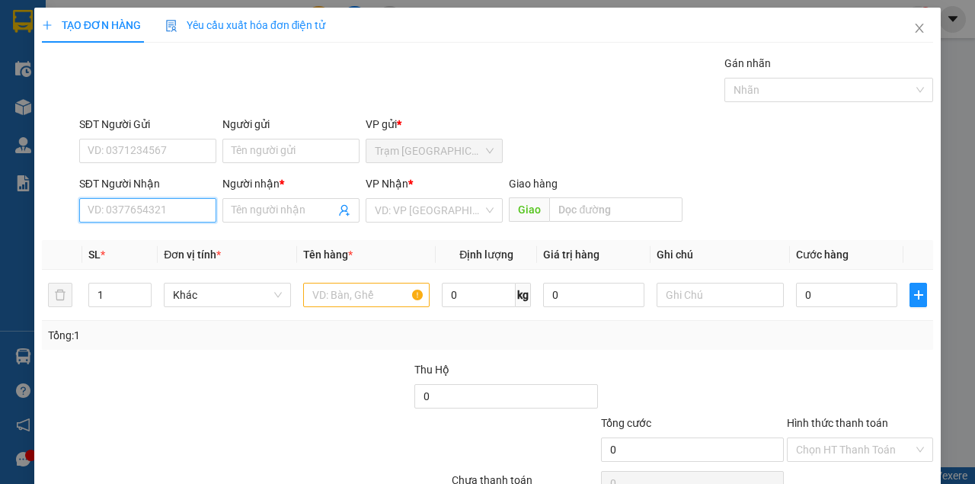
click at [105, 201] on input "SĐT Người Nhận" at bounding box center [147, 210] width 137 height 24
click at [165, 238] on div "0359465670 - ANH DỮNG" at bounding box center [150, 240] width 124 height 17
type input "0359465670"
type input "ANH DỮNG"
type input "0359465670"
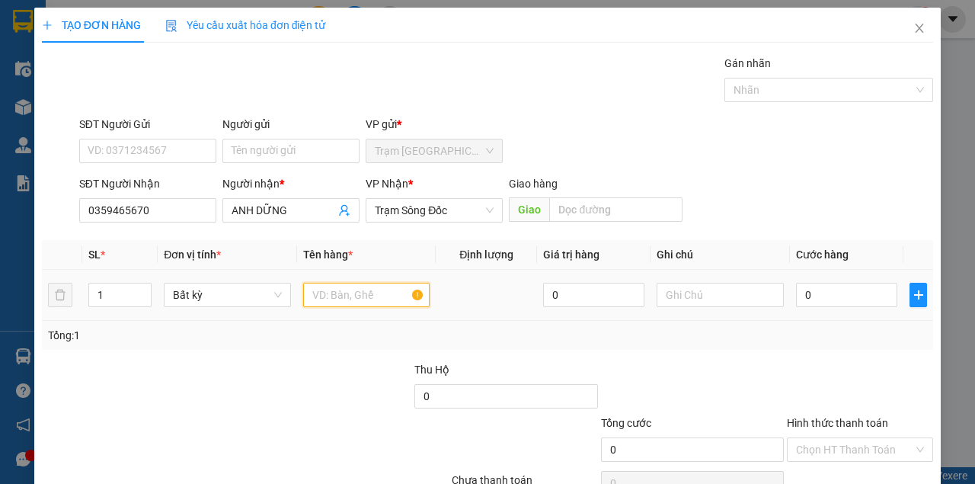
click at [348, 293] on input "text" at bounding box center [366, 295] width 127 height 24
type input "1 THÙNG XỐP"
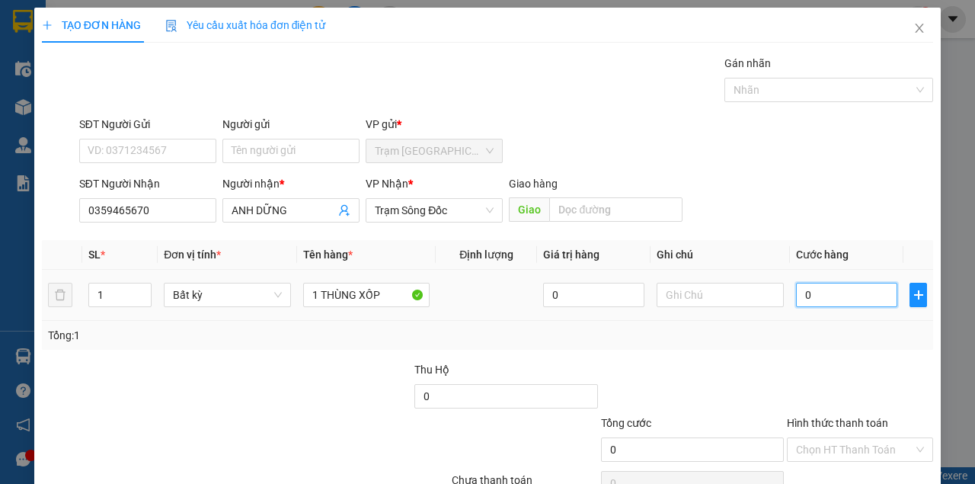
click at [816, 302] on input "0" at bounding box center [846, 295] width 101 height 24
type input "21"
click at [824, 344] on div "Tổng: 1" at bounding box center [487, 335] width 891 height 29
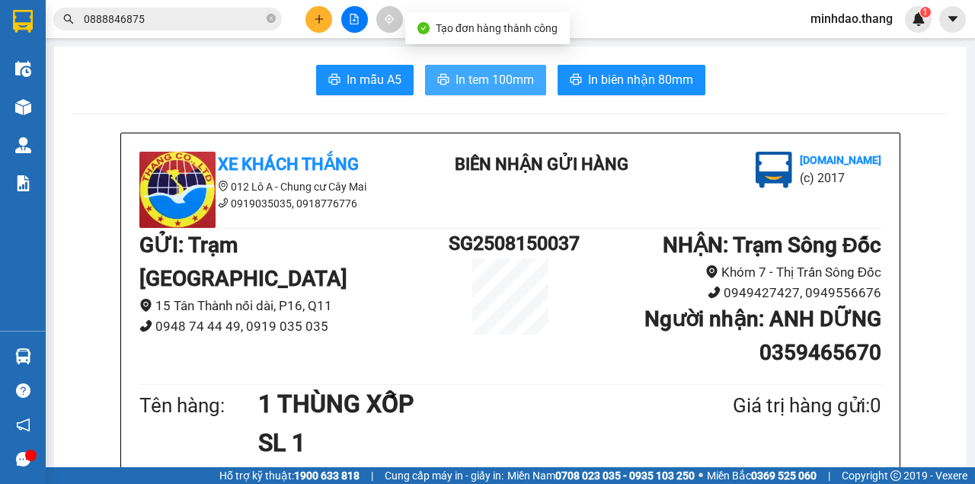
click at [518, 87] on span "In tem 100mm" at bounding box center [494, 79] width 78 height 19
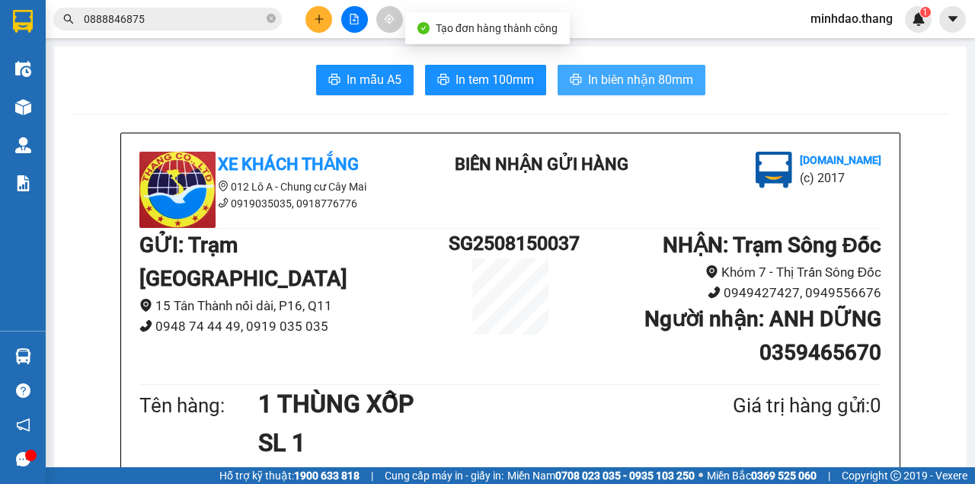
click at [637, 78] on span "In biên nhận 80mm" at bounding box center [640, 79] width 105 height 19
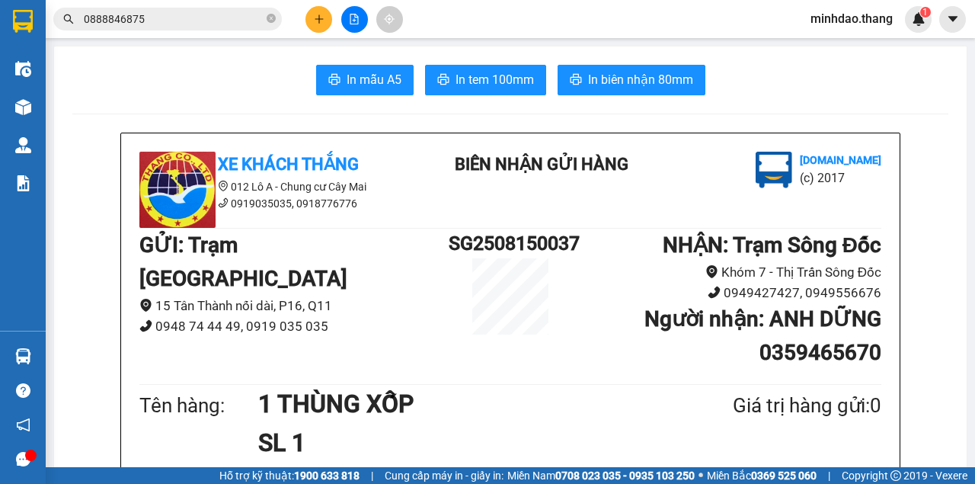
click at [324, 23] on button at bounding box center [318, 19] width 27 height 27
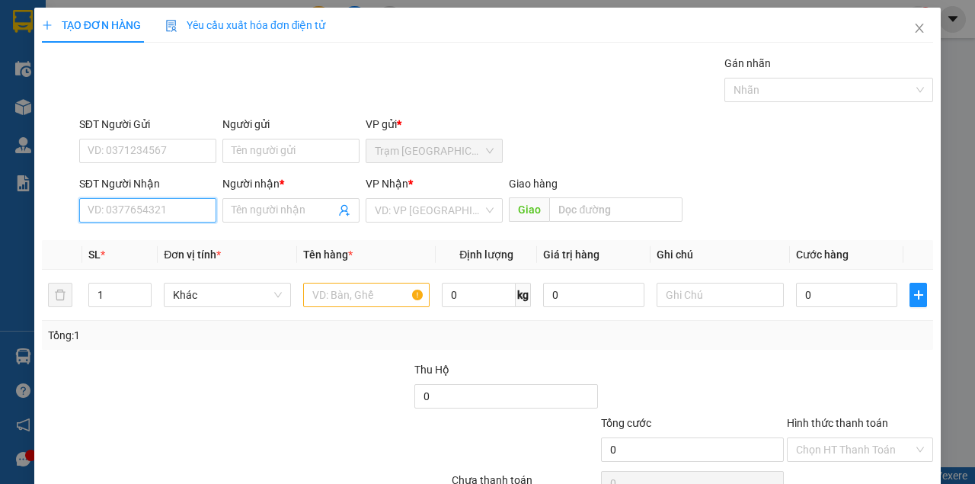
click at [143, 211] on input "SĐT Người Nhận" at bounding box center [147, 210] width 137 height 24
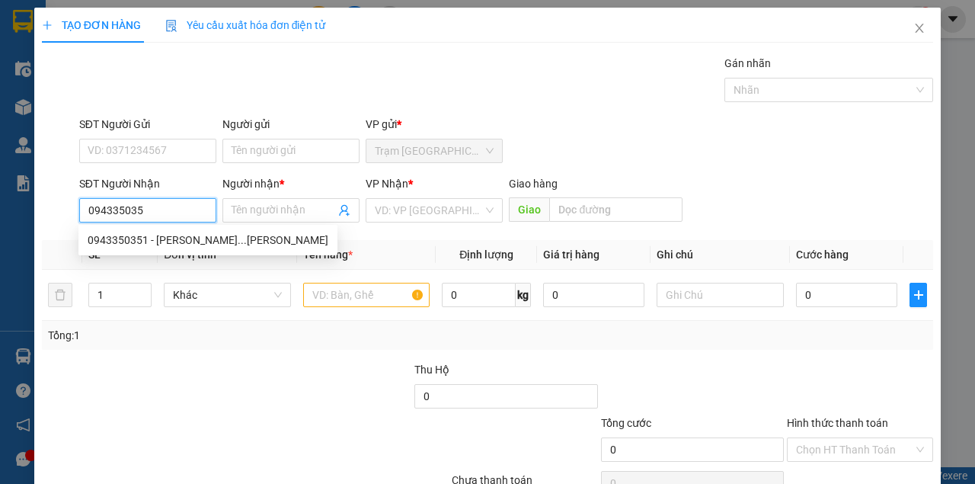
type input "0943350351"
click at [200, 236] on div "0943350351 - ANH VÂN...TRẦN VĂN THỜI" at bounding box center [208, 240] width 241 height 17
type input "ANH VÂN...TRẦN VĂN THỜI"
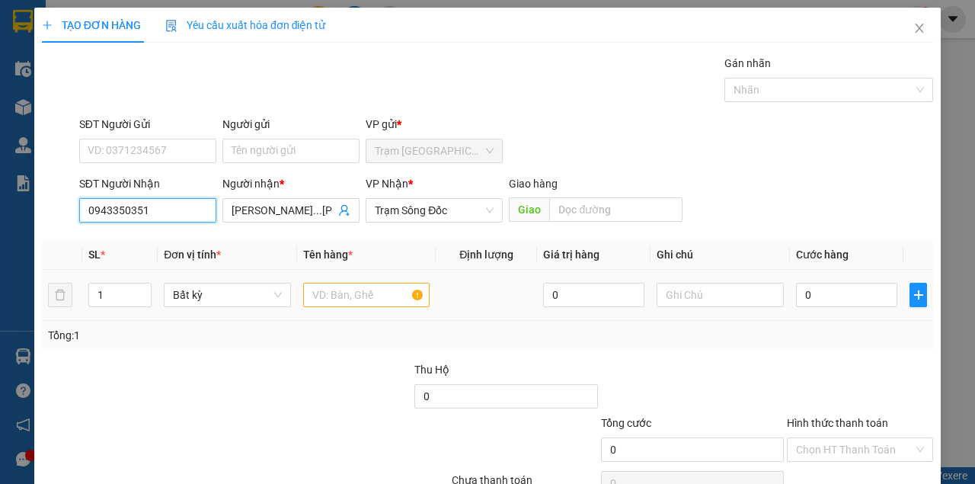
type input "0943350351"
click at [391, 293] on input "text" at bounding box center [366, 295] width 127 height 24
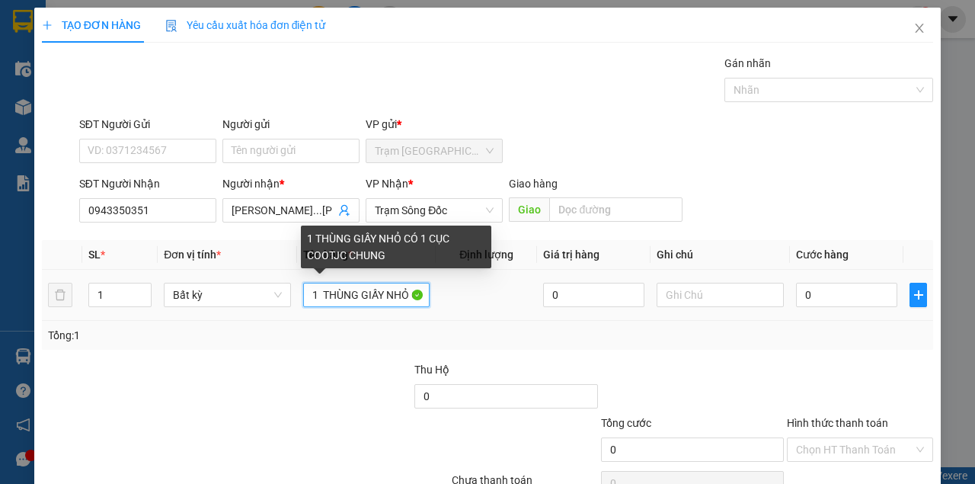
click at [367, 293] on input "1 THÙNG GIẤY NHỎ CÓ 1 CỤC COOTJC CHUNG" at bounding box center [366, 295] width 127 height 24
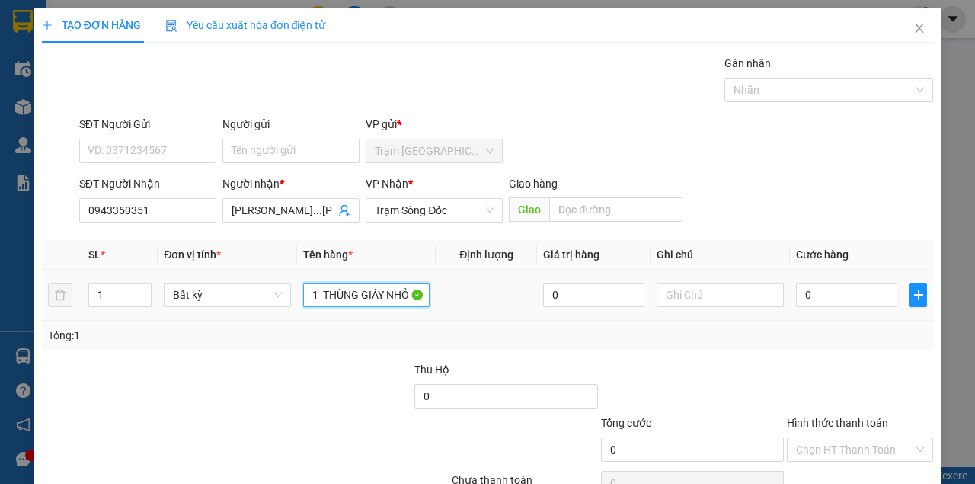
type input "1 THÙNG GIẤY NHỎ CÓ 1 CỤC CỘC CHUNG"
click at [861, 280] on div "0" at bounding box center [846, 295] width 101 height 30
click at [884, 289] on input "0" at bounding box center [846, 295] width 101 height 24
click at [851, 382] on div at bounding box center [859, 387] width 149 height 53
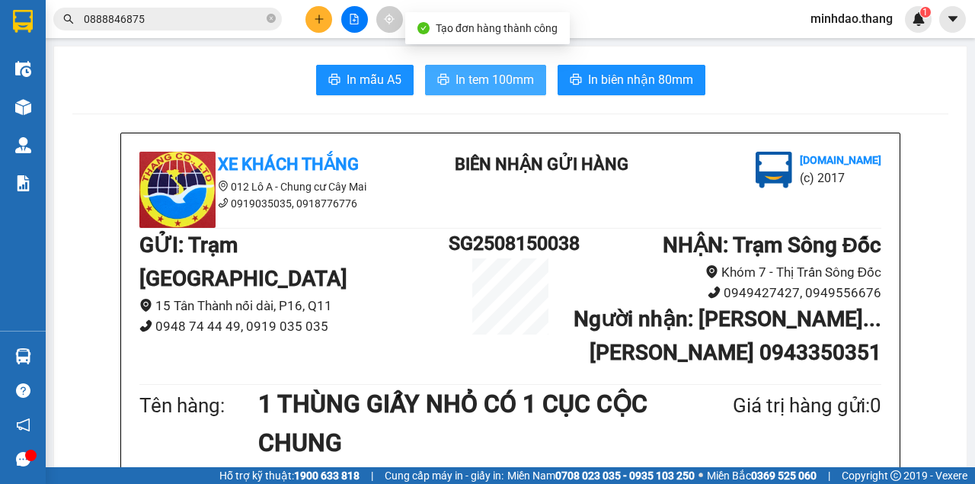
click at [481, 69] on button "In tem 100mm" at bounding box center [485, 80] width 121 height 30
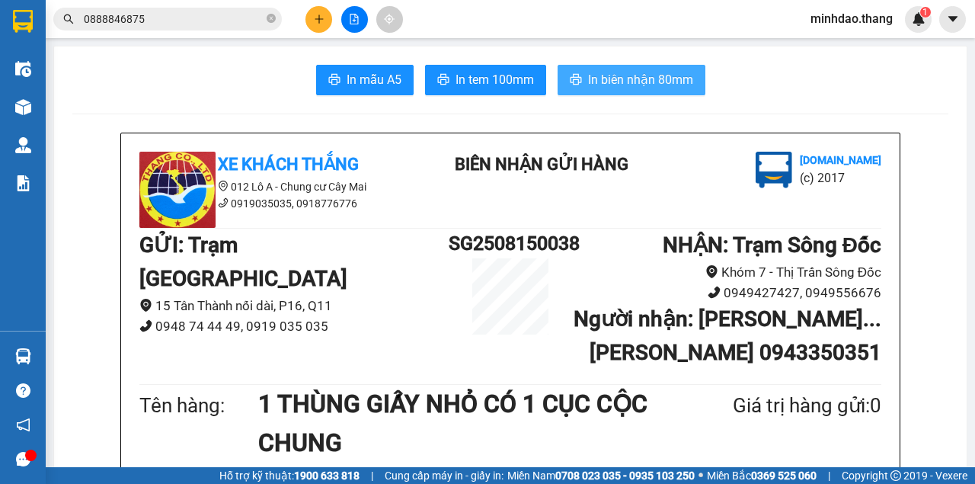
drag, startPoint x: 599, startPoint y: 79, endPoint x: 742, endPoint y: 75, distance: 142.5
click at [601, 78] on span "In biên nhận 80mm" at bounding box center [640, 79] width 105 height 19
drag, startPoint x: 751, startPoint y: 412, endPoint x: 737, endPoint y: 395, distance: 22.2
click at [751, 412] on div "Giá trị hàng gửi: 0" at bounding box center [770, 405] width 222 height 31
drag, startPoint x: 273, startPoint y: 20, endPoint x: 254, endPoint y: 20, distance: 19.0
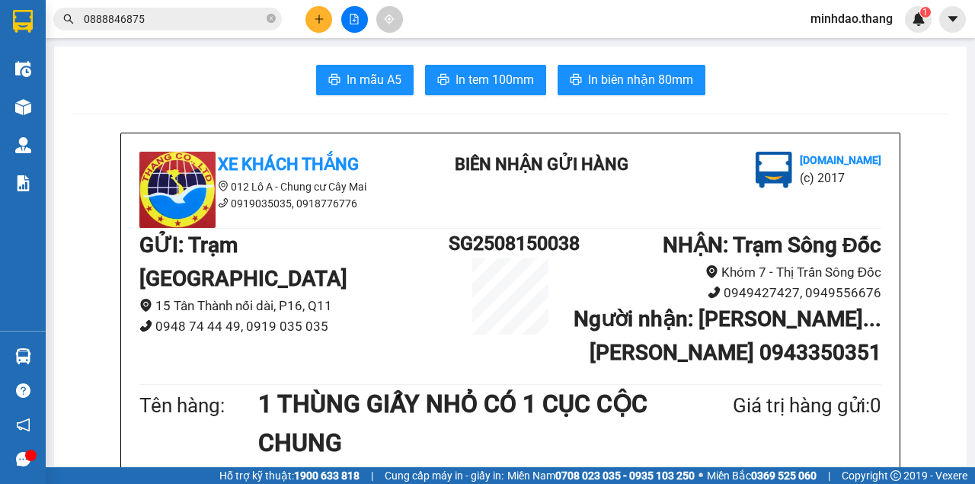
click at [273, 20] on icon "close-circle" at bounding box center [271, 18] width 9 height 9
click at [254, 21] on input "text" at bounding box center [174, 19] width 180 height 17
click at [248, 20] on input "text" at bounding box center [174, 19] width 180 height 17
click at [323, 21] on icon "plus" at bounding box center [319, 19] width 11 height 11
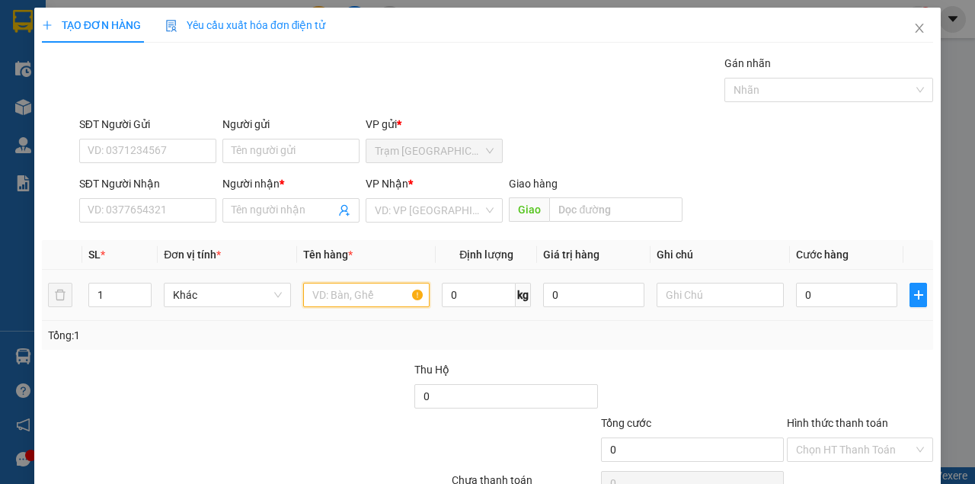
drag, startPoint x: 329, startPoint y: 293, endPoint x: 334, endPoint y: 280, distance: 14.5
click at [333, 293] on input "text" at bounding box center [366, 295] width 127 height 24
click at [141, 292] on span "Decrease Value" at bounding box center [142, 299] width 17 height 14
type input "2 BAO GẠO MÀU TRẮNG"
type input "2"
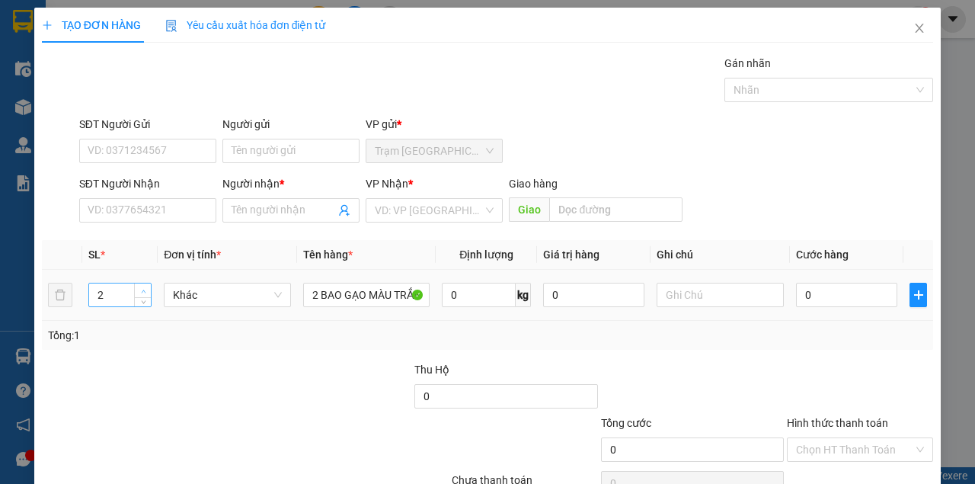
click at [143, 289] on icon "up" at bounding box center [143, 291] width 5 height 5
click at [142, 216] on input "SĐT Người Nhận" at bounding box center [147, 210] width 137 height 24
click at [162, 213] on input "SĐT Người Nhận" at bounding box center [147, 210] width 137 height 24
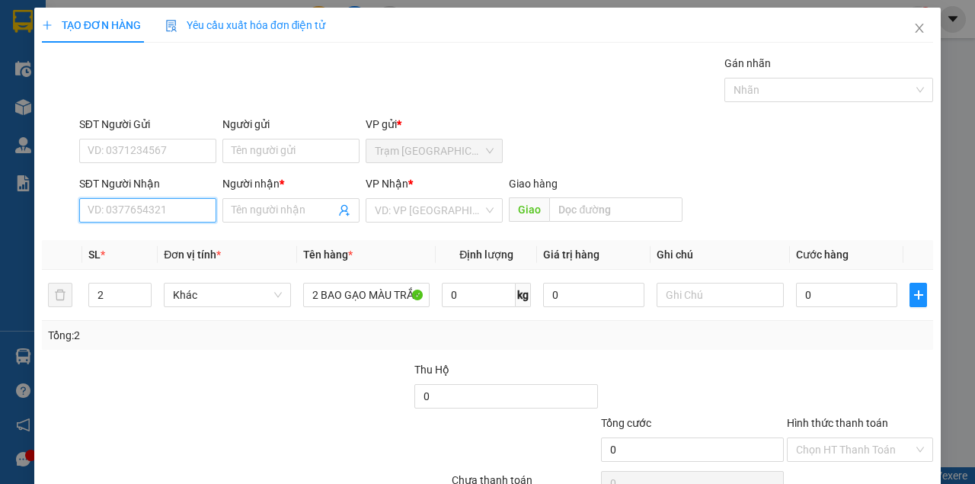
click at [162, 213] on input "SĐT Người Nhận" at bounding box center [147, 210] width 137 height 24
drag, startPoint x: 162, startPoint y: 213, endPoint x: 155, endPoint y: 203, distance: 12.7
click at [161, 213] on input "SĐT Người Nhận" at bounding box center [147, 210] width 137 height 24
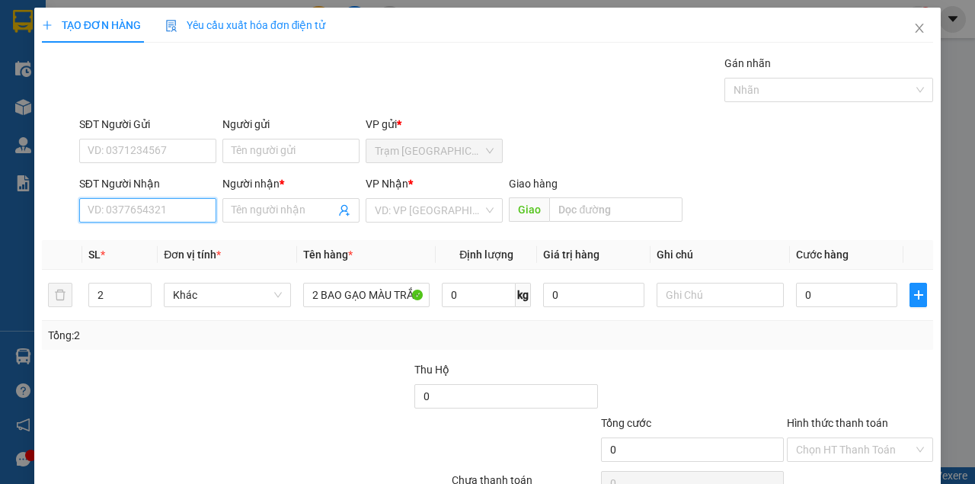
click at [126, 216] on input "SĐT Người Nhận" at bounding box center [147, 210] width 137 height 24
type input "0918147227"
click at [136, 238] on div "0918147227 - MẠNH" at bounding box center [147, 240] width 118 height 17
type input "MẠNH"
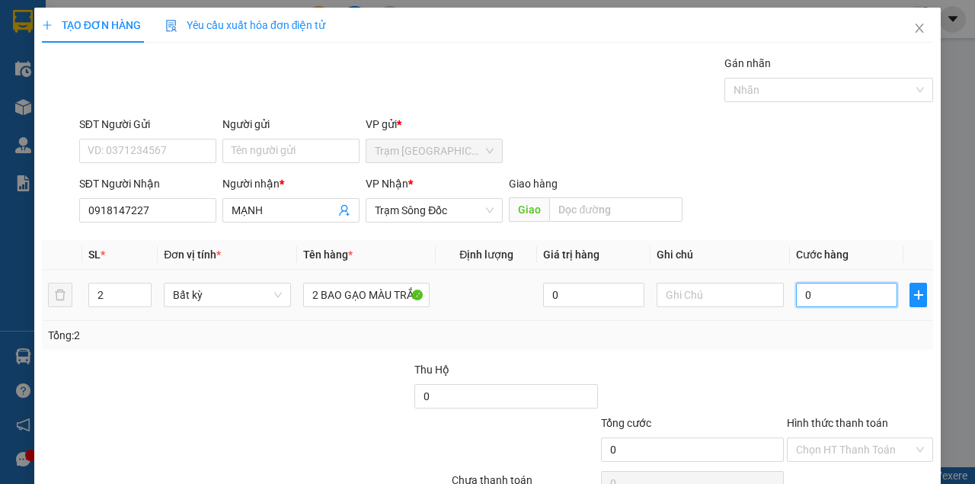
click at [807, 296] on input "0" at bounding box center [846, 295] width 101 height 24
click at [861, 340] on div "Tổng: 2" at bounding box center [487, 335] width 879 height 17
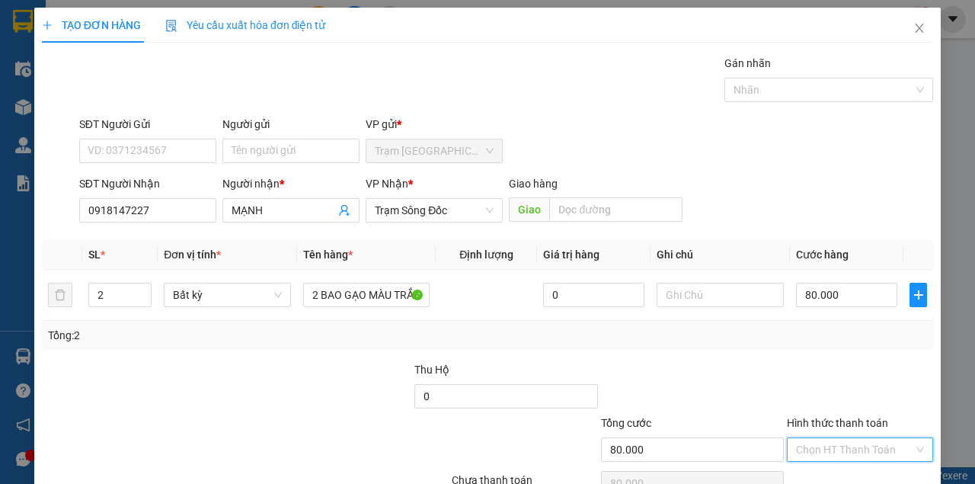
drag, startPoint x: 860, startPoint y: 373, endPoint x: 858, endPoint y: 394, distance: 20.7
click at [860, 438] on input "Hình thức thanh toán" at bounding box center [854, 449] width 117 height 23
drag, startPoint x: 858, startPoint y: 394, endPoint x: 858, endPoint y: 422, distance: 28.2
click at [858, 470] on div "Tại văn phòng" at bounding box center [853, 478] width 126 height 17
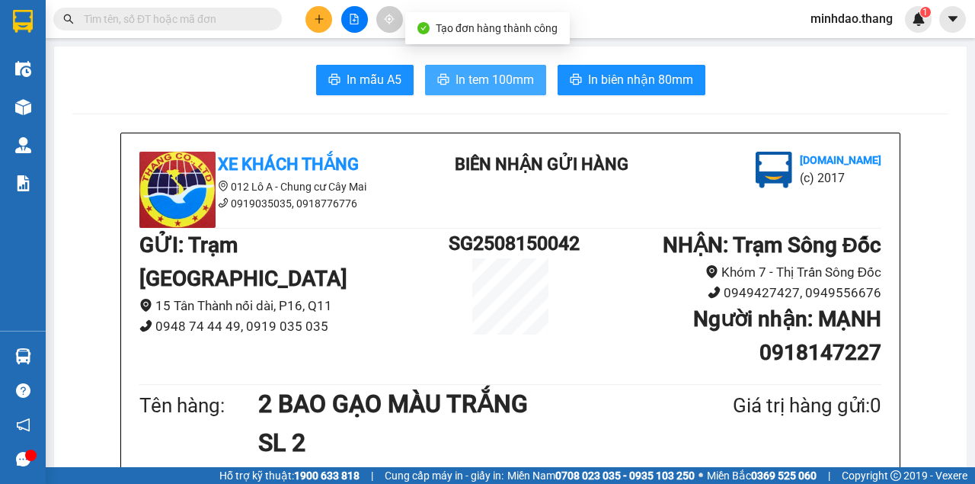
click at [494, 78] on span "In tem 100mm" at bounding box center [494, 79] width 78 height 19
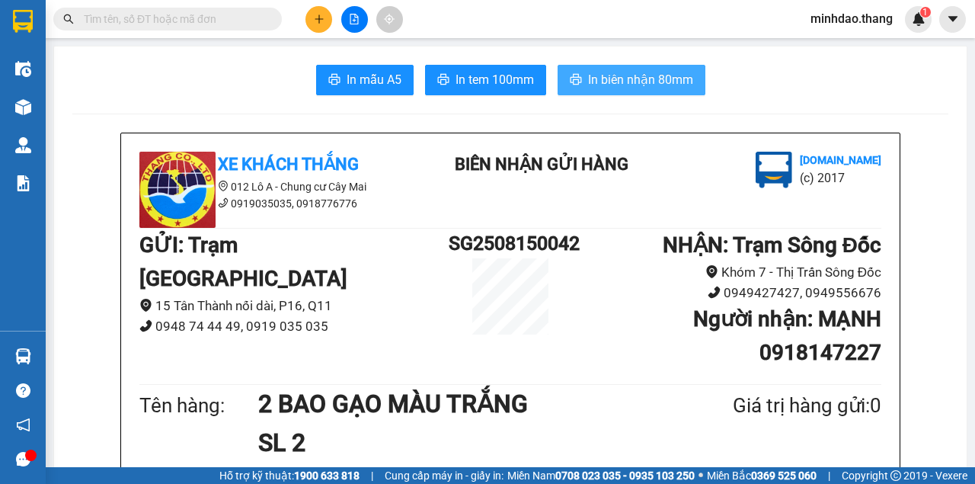
click at [686, 84] on span "In biên nhận 80mm" at bounding box center [640, 79] width 105 height 19
click at [280, 19] on span at bounding box center [167, 19] width 229 height 23
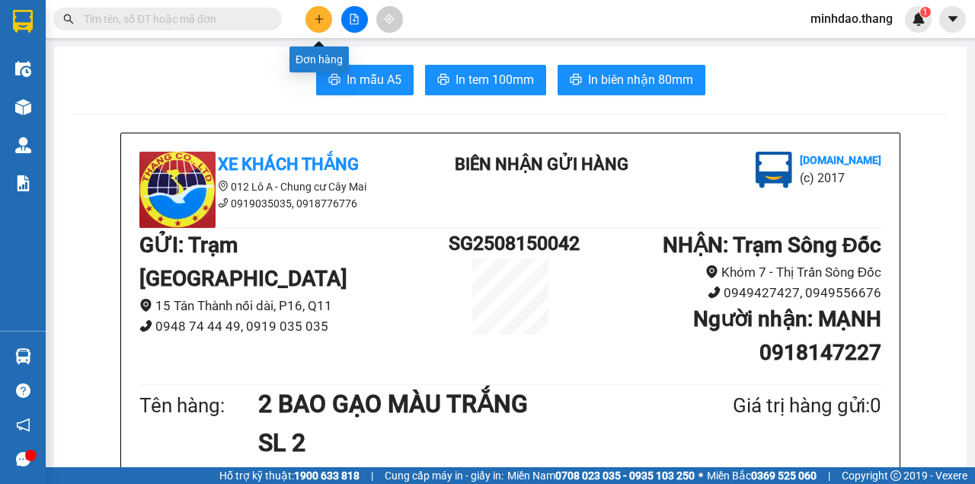
click at [315, 13] on button at bounding box center [318, 19] width 27 height 27
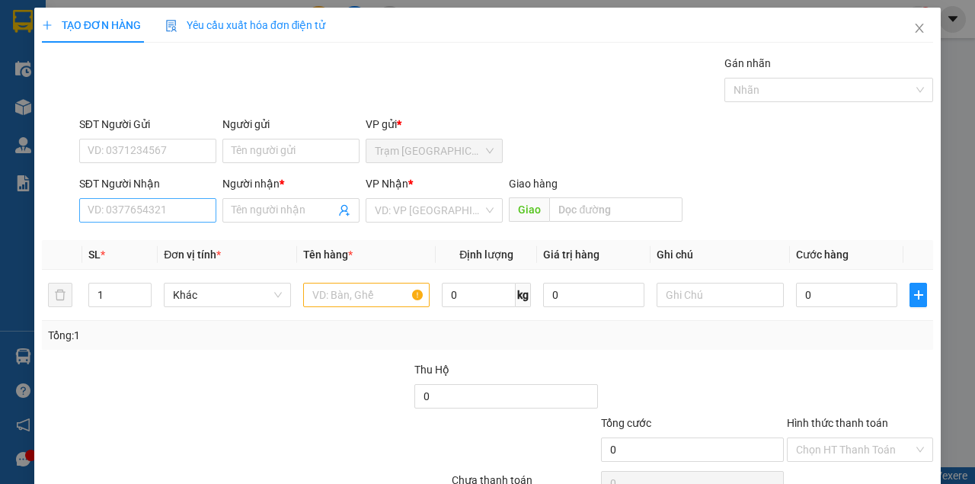
click at [209, 197] on div "SĐT Người Nhận VD: 0377654321" at bounding box center [147, 201] width 137 height 53
click at [148, 211] on input "SĐT Người Nhận" at bounding box center [147, 210] width 137 height 24
type input "0942293020"
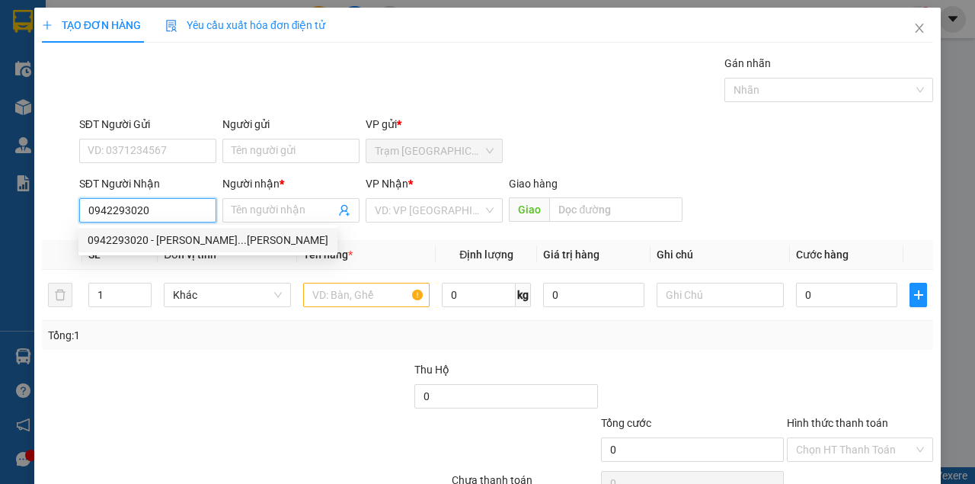
click at [143, 238] on div "0942293020 - NGUYỄN NỊ...TRẦN VĂN THỜI" at bounding box center [208, 240] width 241 height 17
type input "NGUYỄN NỊ...TRẦN VĂN THỜI"
type input "TRẦN VĂN THỜI"
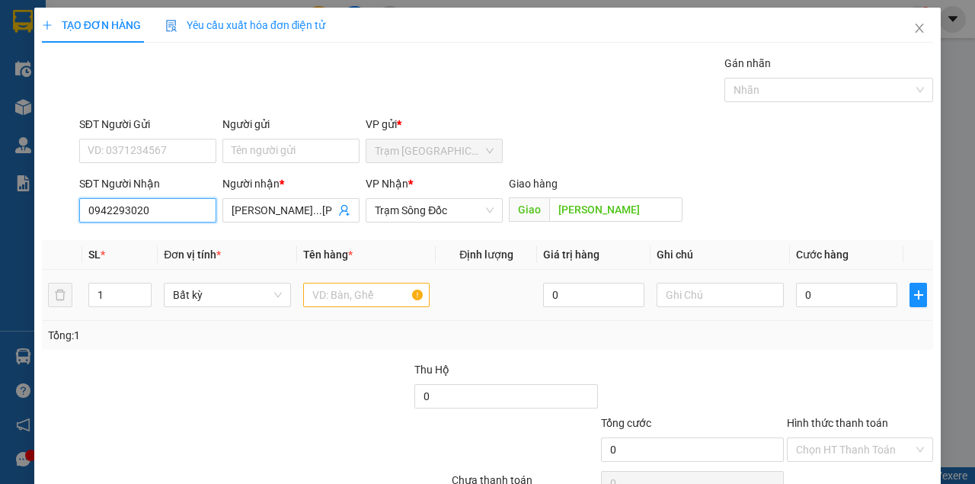
type input "0942293020"
click at [320, 295] on input "text" at bounding box center [366, 295] width 127 height 24
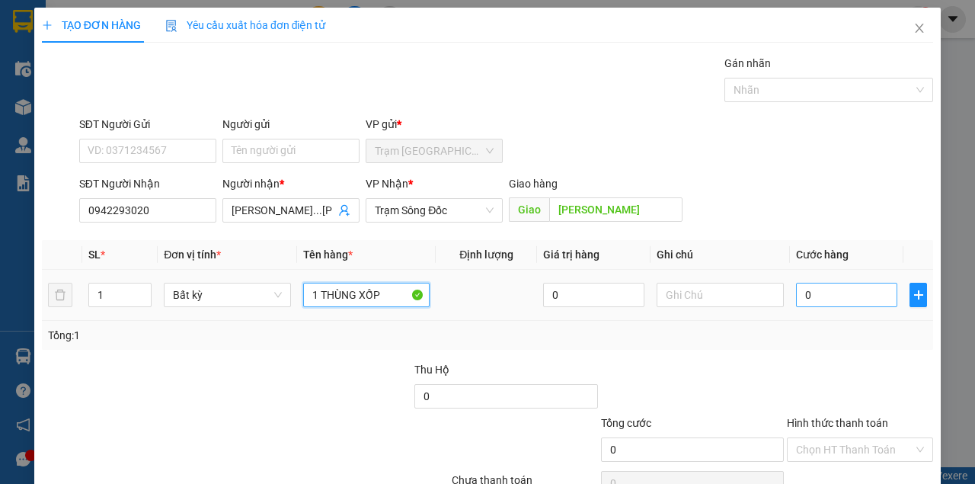
type input "1 THÙNG XỐP"
click at [807, 289] on input "0" at bounding box center [846, 295] width 101 height 24
type input "4"
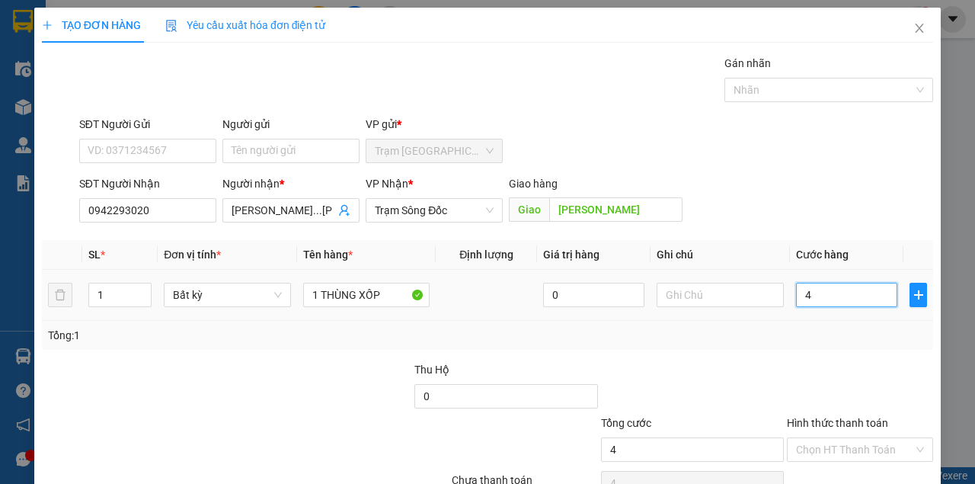
type input "40"
type input "40.000"
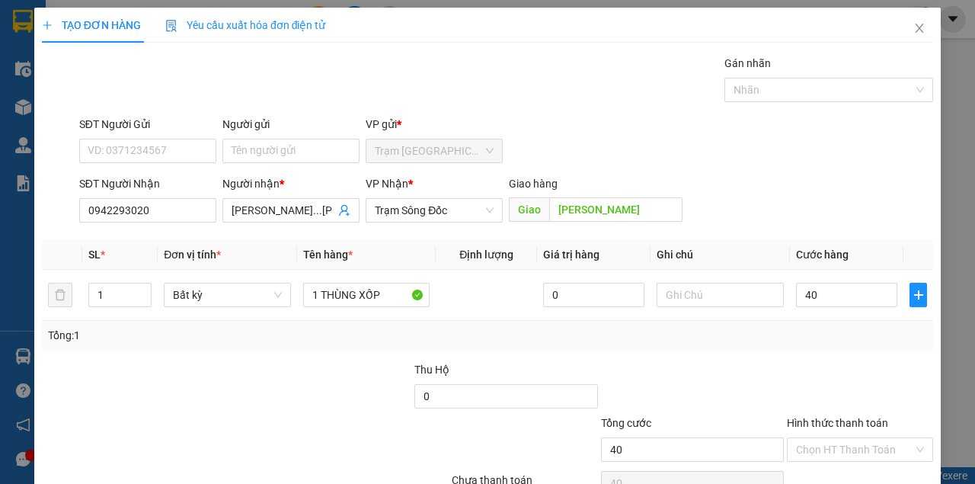
type input "40.000"
click at [801, 327] on div "Tổng: 1" at bounding box center [487, 335] width 879 height 17
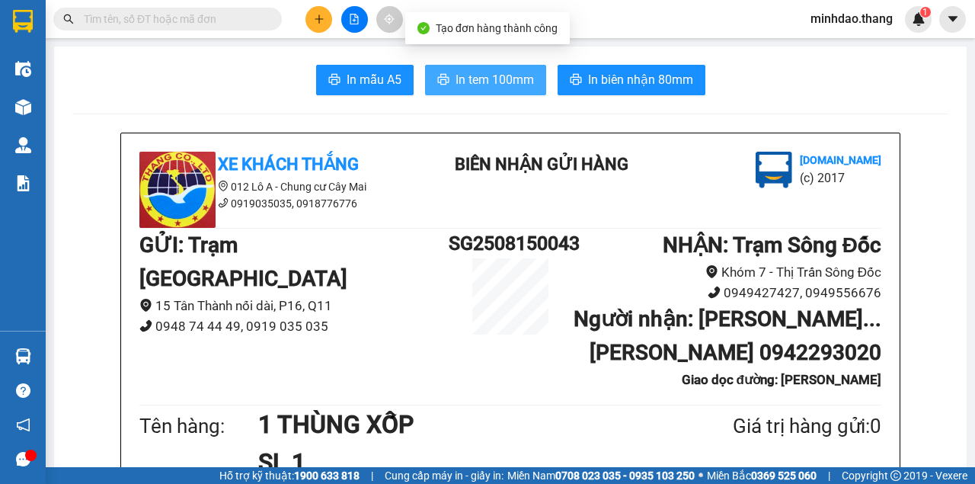
click at [523, 92] on button "In tem 100mm" at bounding box center [485, 80] width 121 height 30
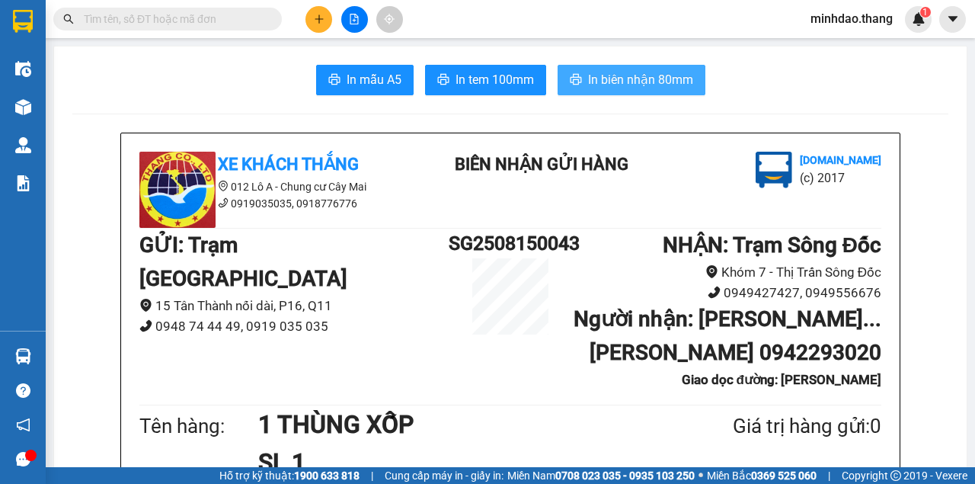
click at [638, 85] on span "In biên nhận 80mm" at bounding box center [640, 79] width 105 height 19
click at [236, 24] on input "text" at bounding box center [174, 19] width 180 height 17
paste input "0911171714"
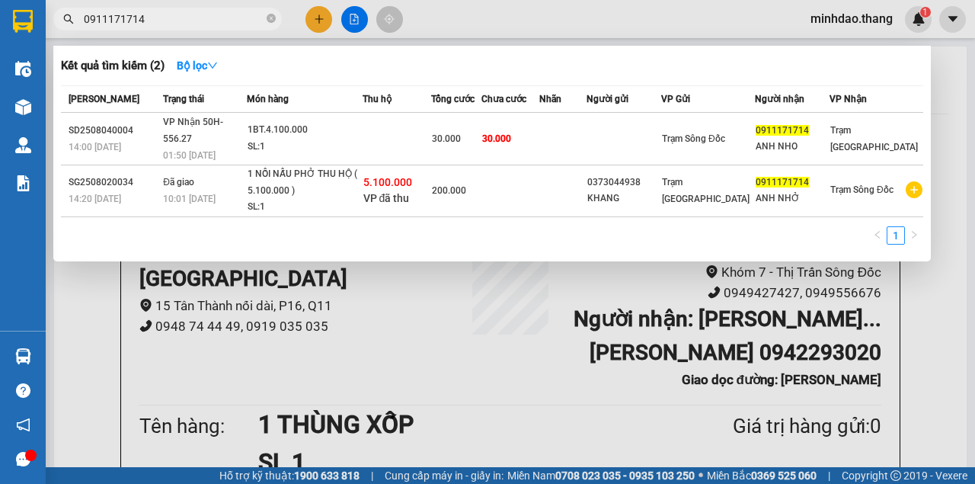
type input "0911171714"
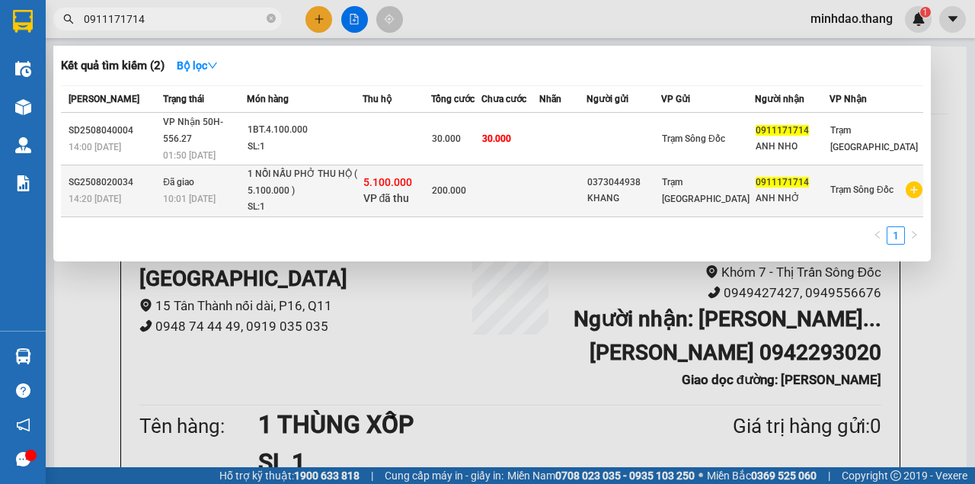
click at [586, 177] on td at bounding box center [562, 191] width 47 height 52
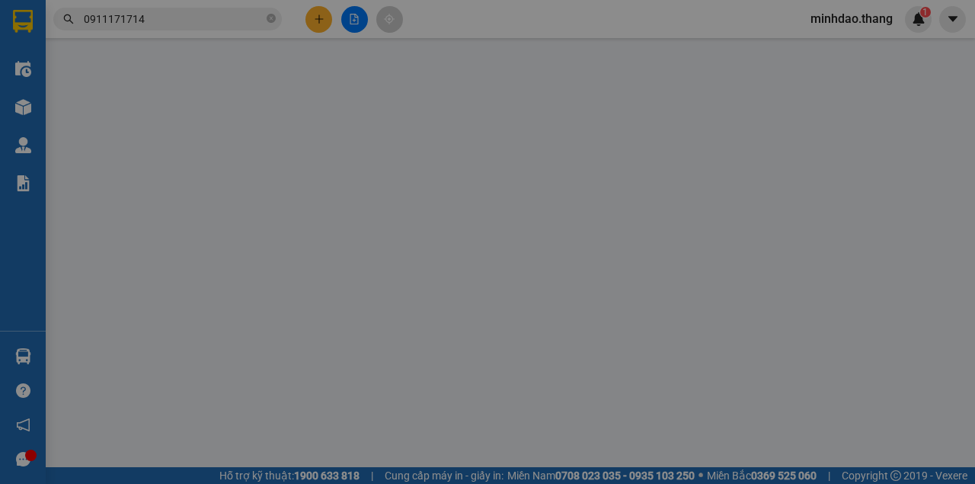
type input "0373044938"
type input "KHANG"
type input "0911171714"
type input "ANH NHỞ"
type input "5.100.000"
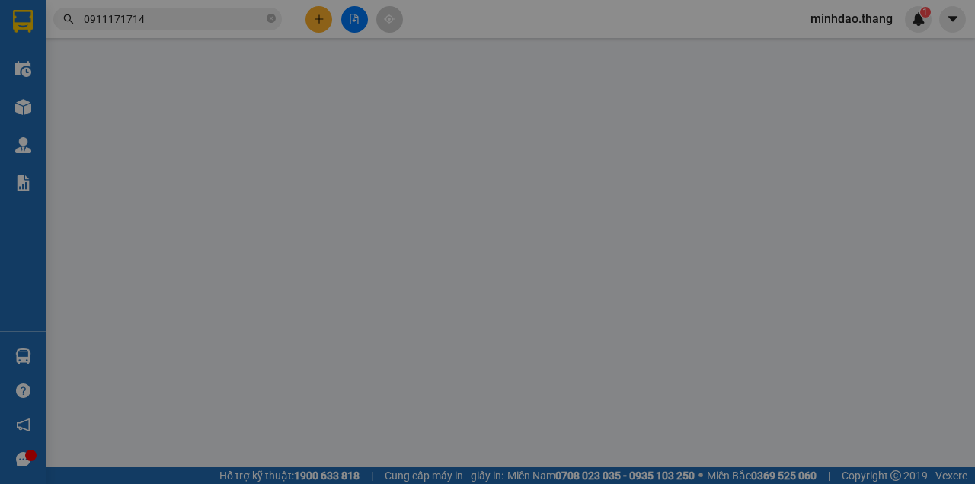
type input "200.000"
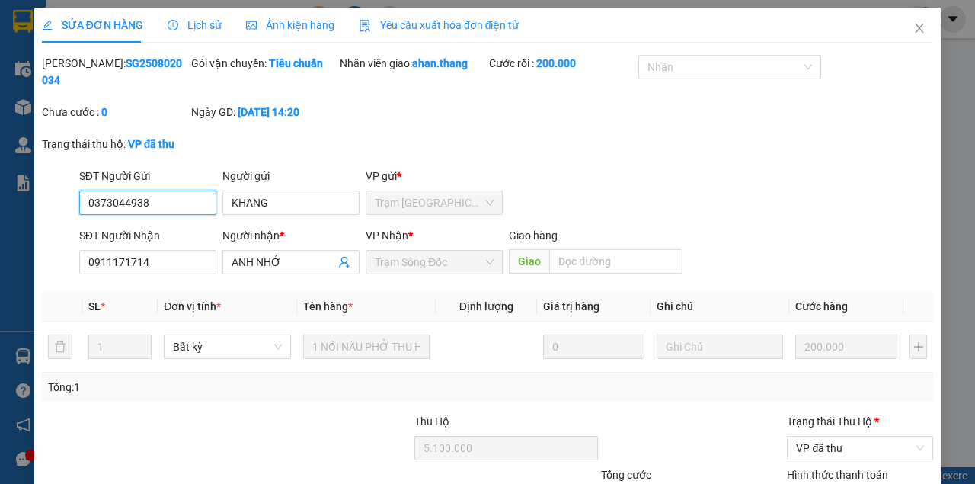
drag, startPoint x: 147, startPoint y: 201, endPoint x: 67, endPoint y: 204, distance: 80.0
click at [68, 204] on div "SĐT Người Gửi 0373044938 0373044938 Người gửi KHANG VP gửi * Trạm Sài Gòn" at bounding box center [487, 194] width 894 height 53
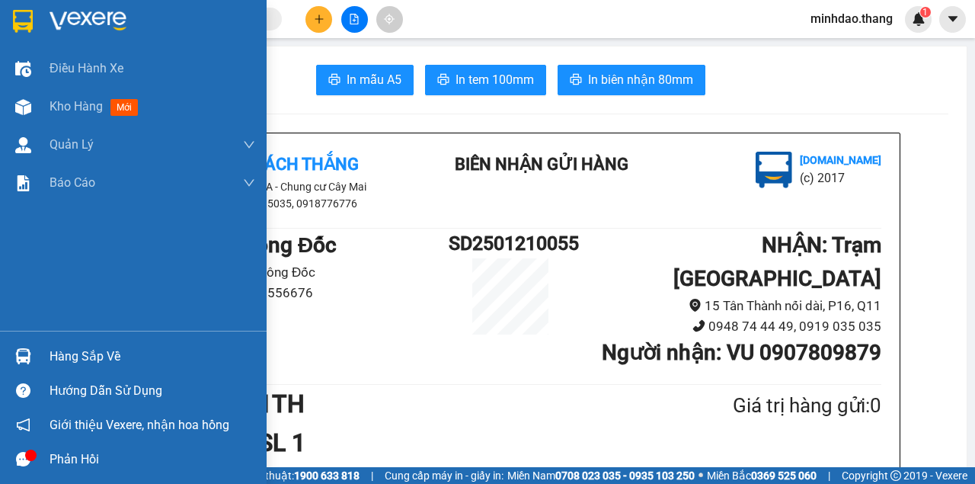
click at [43, 111] on div "Kho hàng mới" at bounding box center [133, 107] width 267 height 38
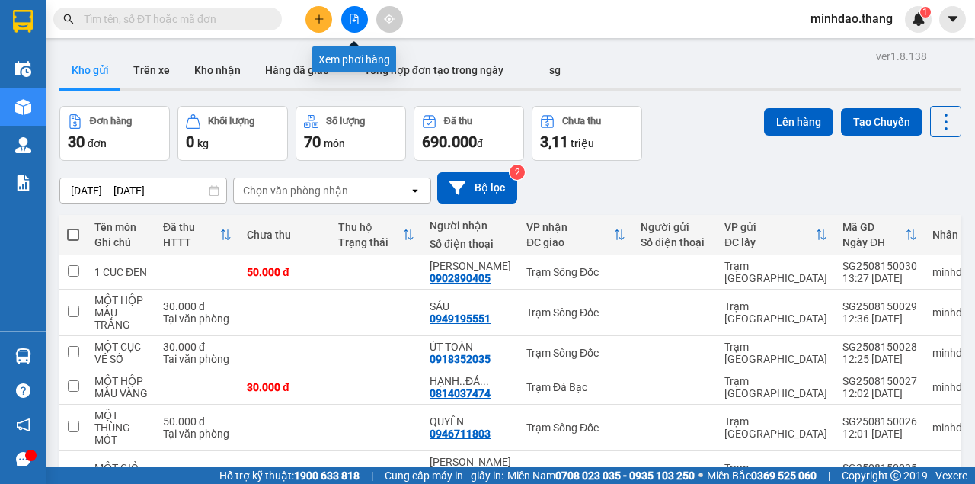
click at [353, 19] on icon "file-add" at bounding box center [354, 19] width 8 height 11
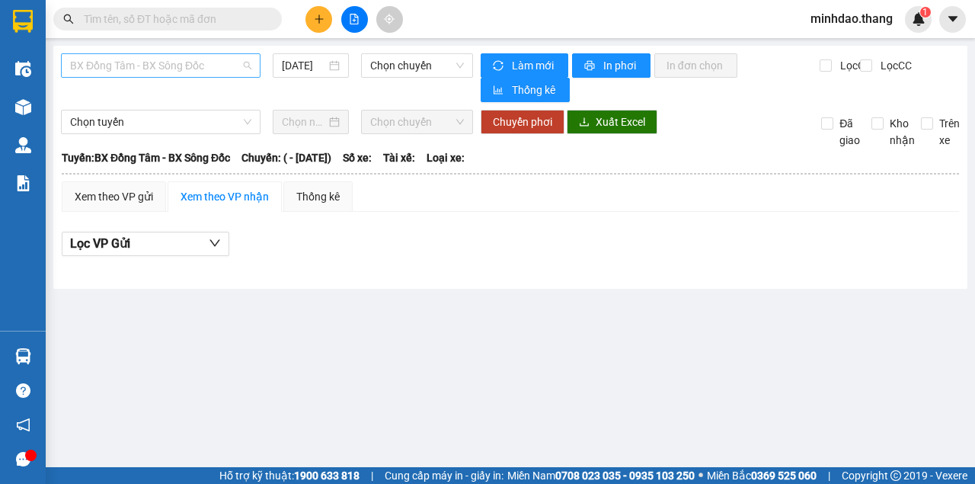
drag, startPoint x: 217, startPoint y: 69, endPoint x: 28, endPoint y: 173, distance: 215.8
click at [216, 69] on span "BX Đồng Tâm - BX Sông Đốc" at bounding box center [160, 65] width 181 height 23
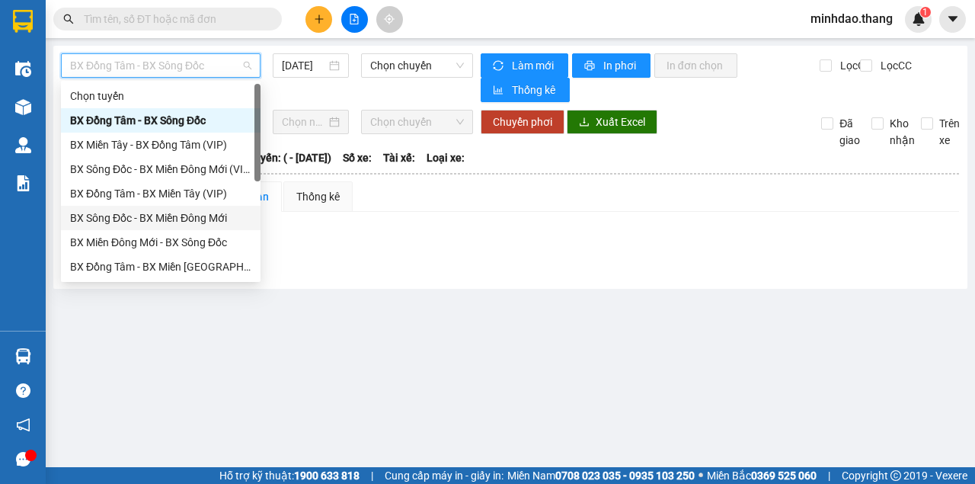
click at [120, 212] on div "BX Sông Đốc - BX Miền Đông Mới" at bounding box center [160, 217] width 181 height 17
type input "[DATE]"
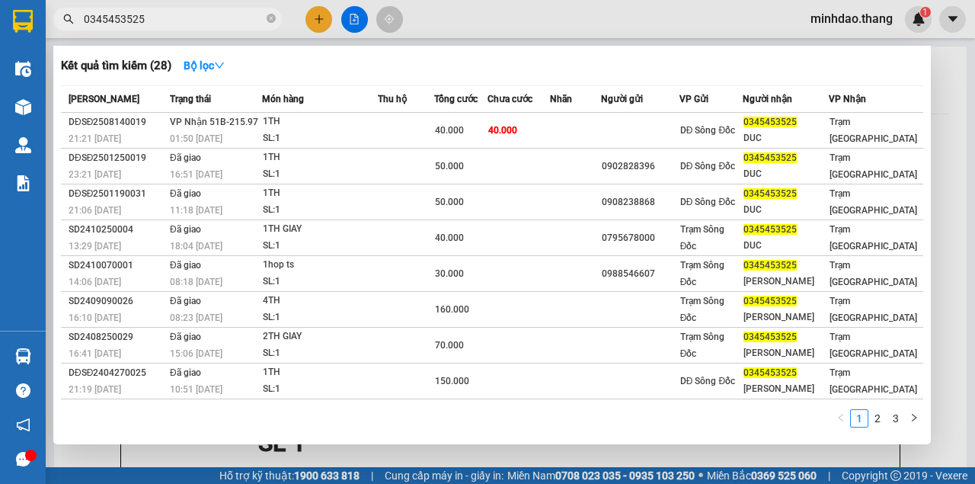
click at [268, 18] on icon "close-circle" at bounding box center [271, 18] width 9 height 9
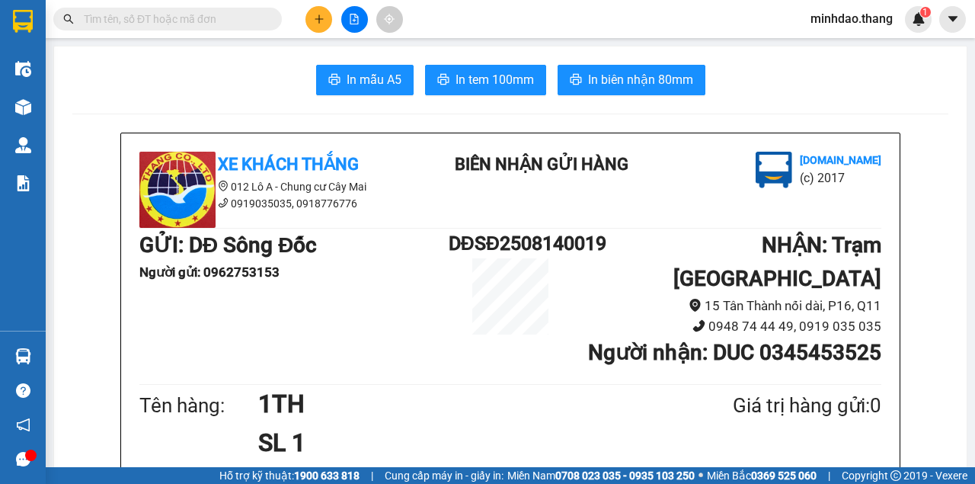
click at [248, 21] on input "text" at bounding box center [174, 19] width 180 height 17
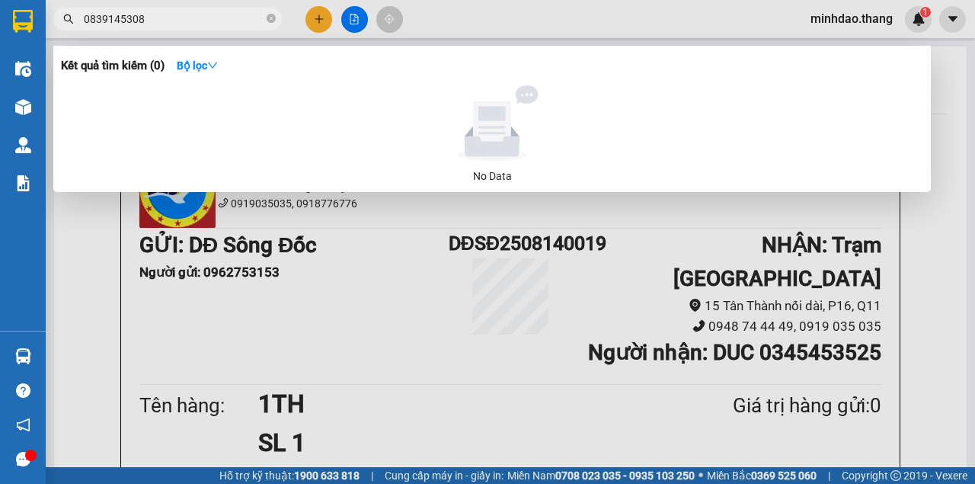
click at [107, 15] on input "0839145308" at bounding box center [174, 19] width 180 height 17
click at [90, 18] on input "145308" at bounding box center [174, 19] width 180 height 17
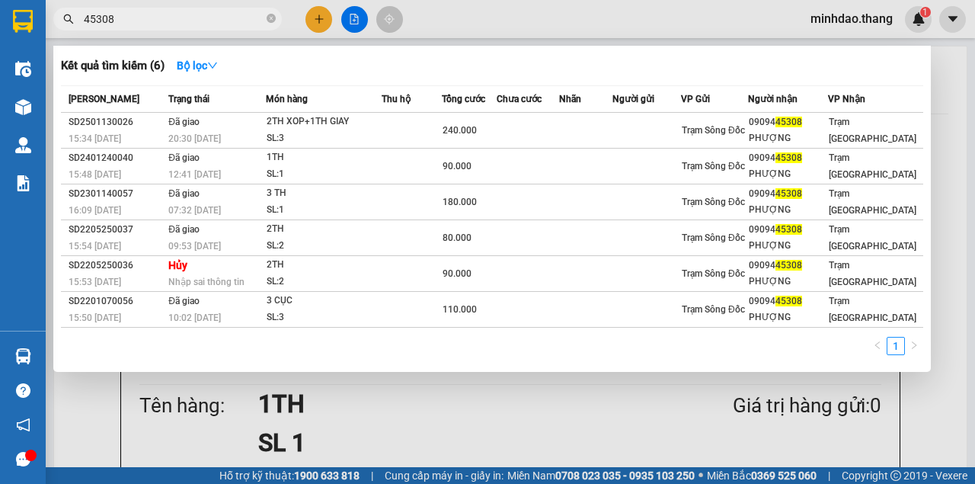
type input "45308"
click at [320, 21] on div at bounding box center [487, 242] width 975 height 484
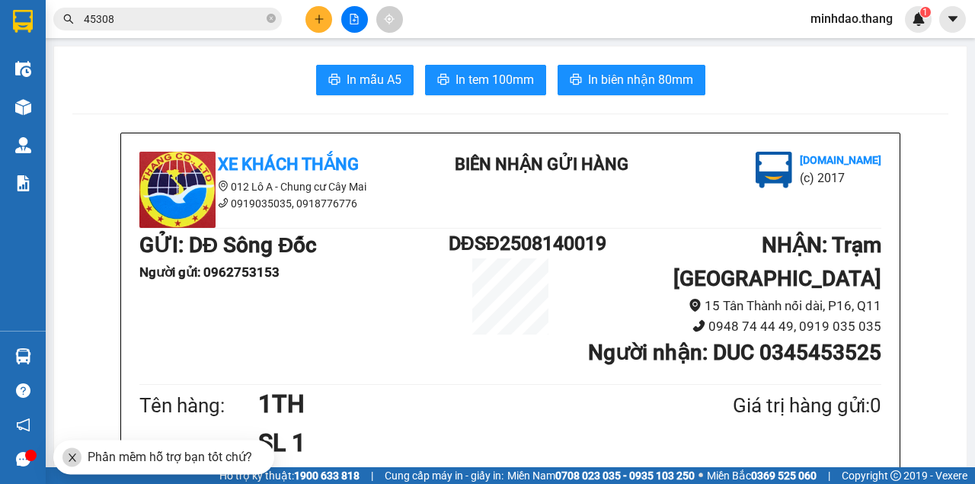
click at [314, 21] on icon "plus" at bounding box center [319, 19] width 11 height 11
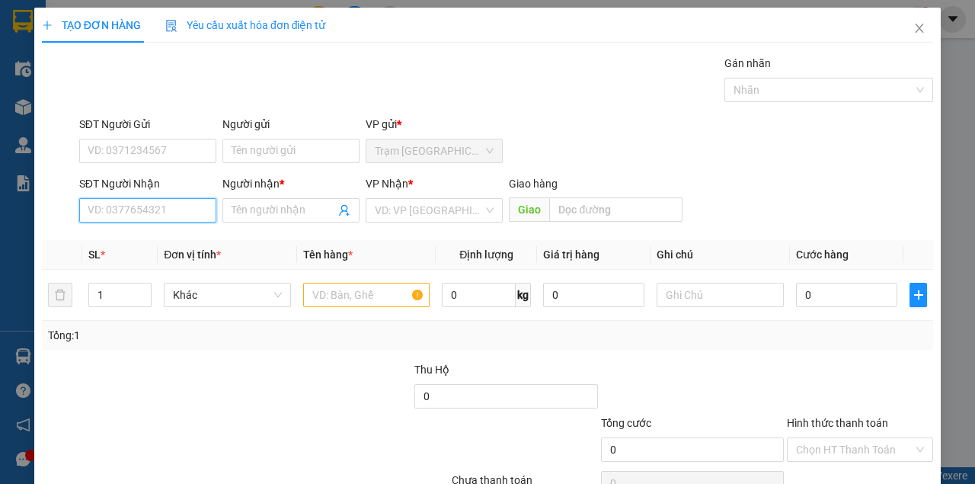
click at [172, 206] on input "SĐT Người Nhận" at bounding box center [147, 210] width 137 height 24
click at [341, 289] on input "text" at bounding box center [366, 295] width 127 height 24
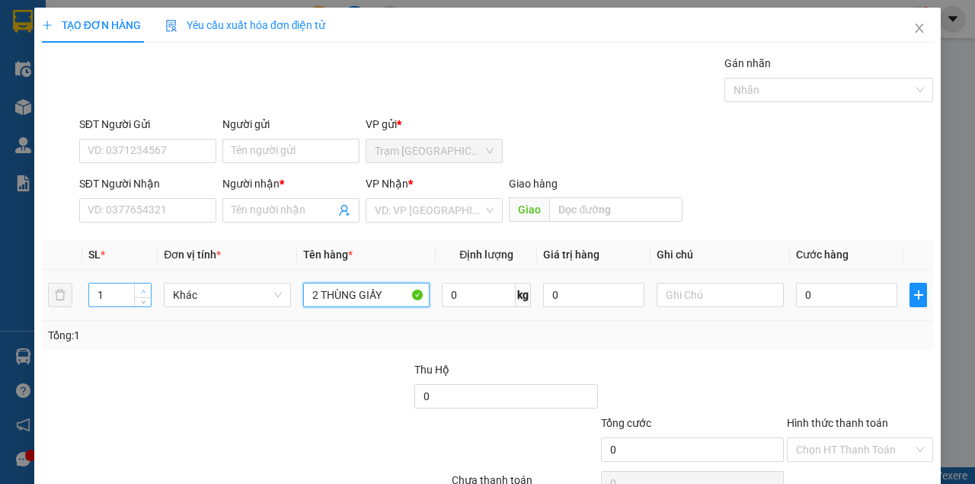
type input "2 THÙNG GIẤY"
type input "2"
click at [141, 289] on icon "up" at bounding box center [143, 291] width 5 height 5
click at [313, 295] on input "2 THÙNG GIẤY" at bounding box center [366, 295] width 127 height 24
type input "1 THÙNG GIẤY"
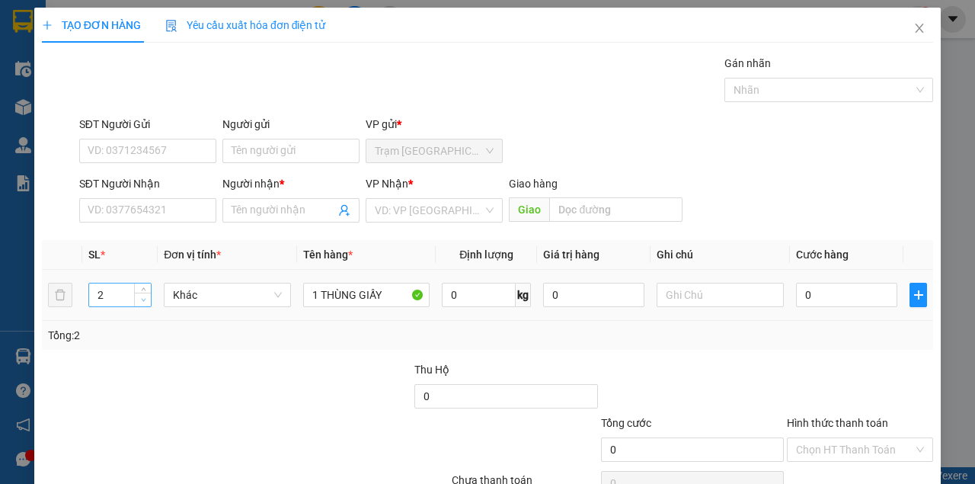
type input "1"
drag, startPoint x: 143, startPoint y: 299, endPoint x: 166, endPoint y: 288, distance: 25.5
click at [143, 299] on icon "down" at bounding box center [143, 300] width 5 height 3
click at [804, 297] on input "0" at bounding box center [846, 295] width 101 height 24
type input "5"
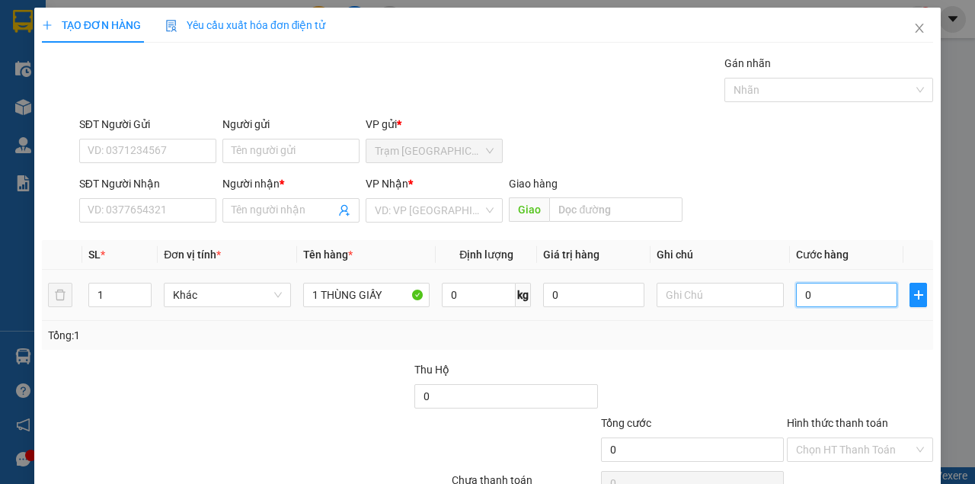
type input "5"
type input "50"
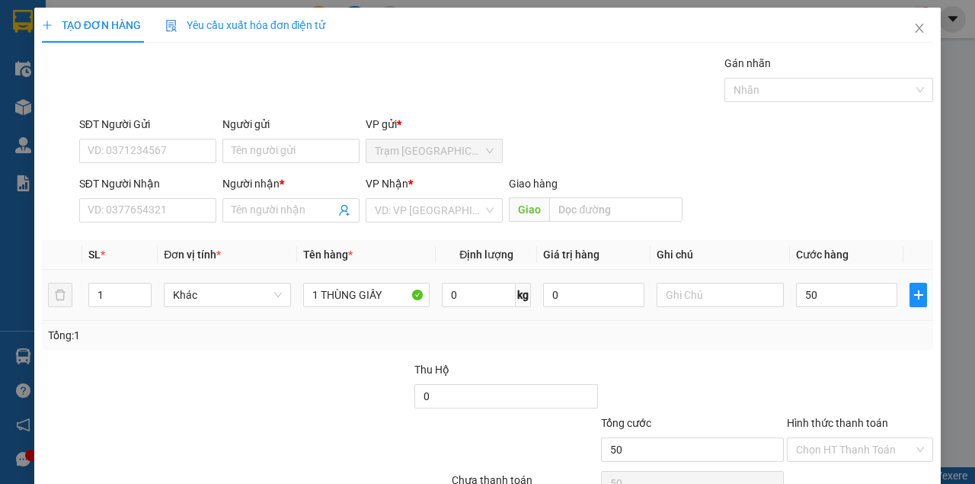
type input "50.000"
click at [806, 376] on div at bounding box center [859, 387] width 149 height 53
click at [130, 210] on input "SĐT Người Nhận" at bounding box center [147, 210] width 137 height 24
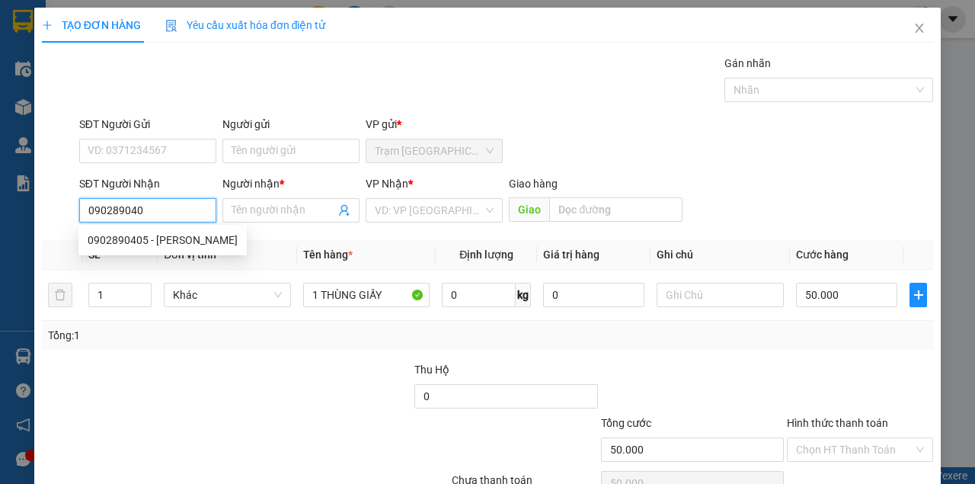
type input "0902890405"
click at [120, 237] on div "0902890405 - THUẬN THẢO" at bounding box center [163, 240] width 150 height 17
type input "THUẬN THẢO"
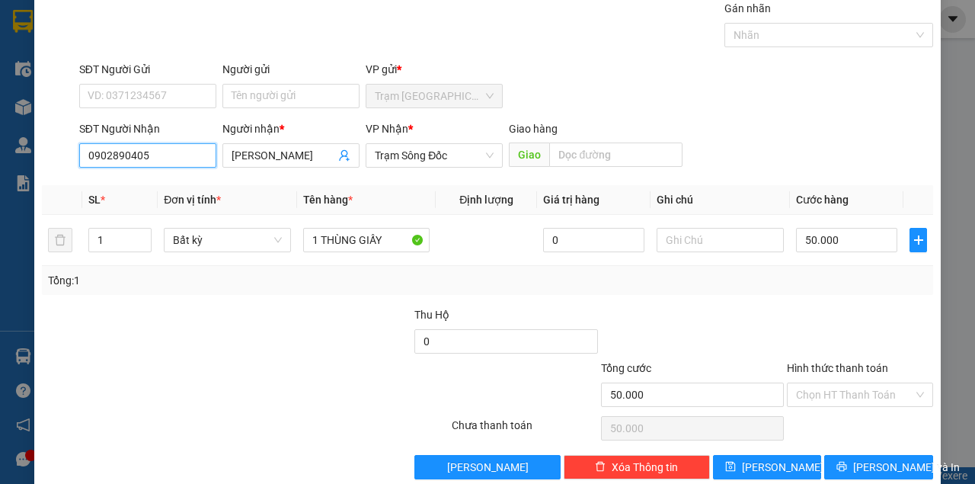
scroll to position [78, 0]
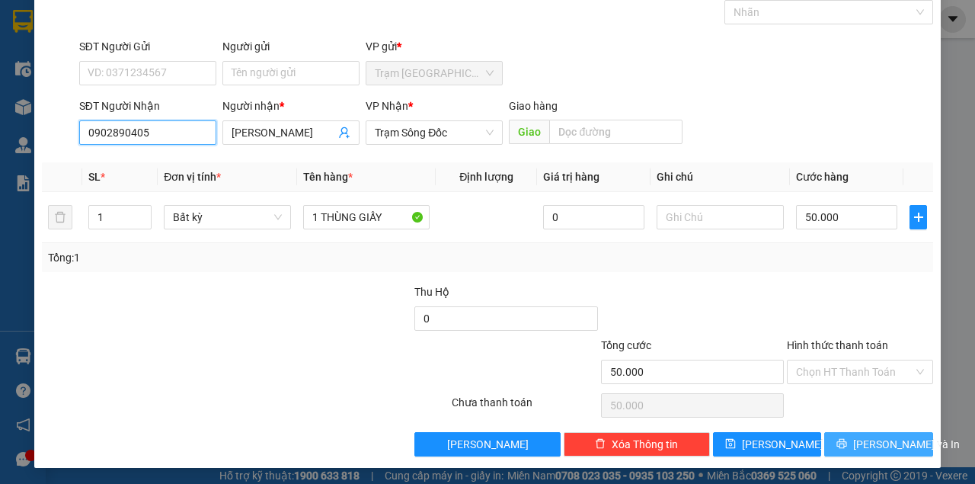
type input "0902890405"
drag, startPoint x: 841, startPoint y: 444, endPoint x: 839, endPoint y: 452, distance: 8.7
click at [842, 443] on button "[PERSON_NAME] và In" at bounding box center [878, 444] width 109 height 24
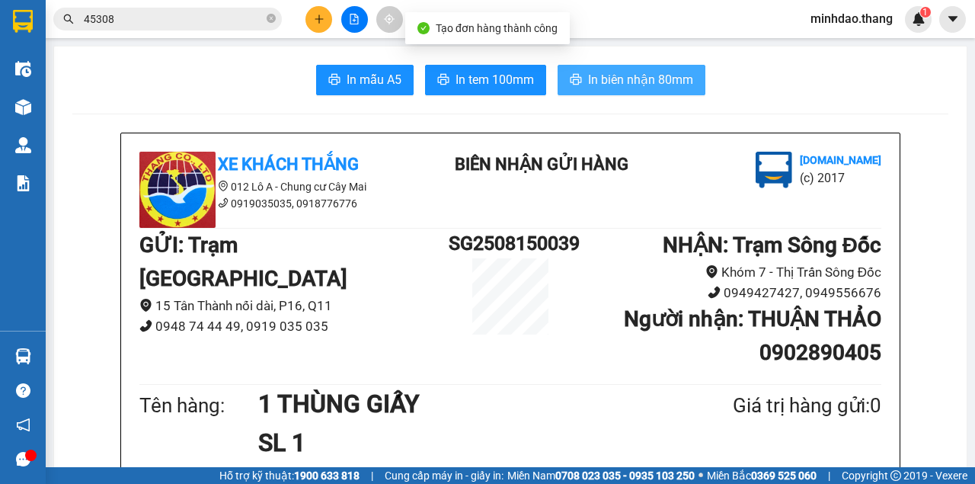
click at [578, 70] on button "In biên nhận 80mm" at bounding box center [632, 80] width 148 height 30
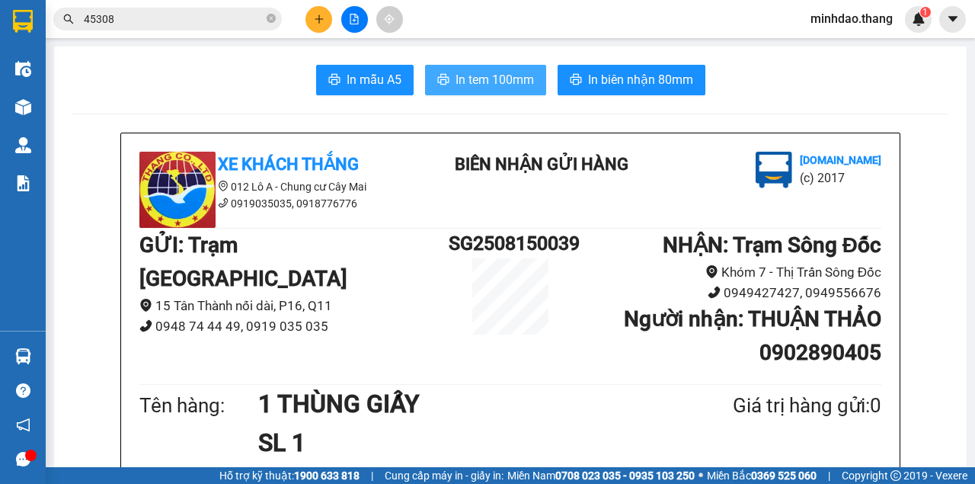
click at [468, 78] on span "In tem 100mm" at bounding box center [494, 79] width 78 height 19
drag, startPoint x: 274, startPoint y: 16, endPoint x: 257, endPoint y: 20, distance: 17.2
click at [273, 16] on icon "close-circle" at bounding box center [271, 18] width 9 height 9
click at [257, 20] on input "text" at bounding box center [174, 19] width 180 height 17
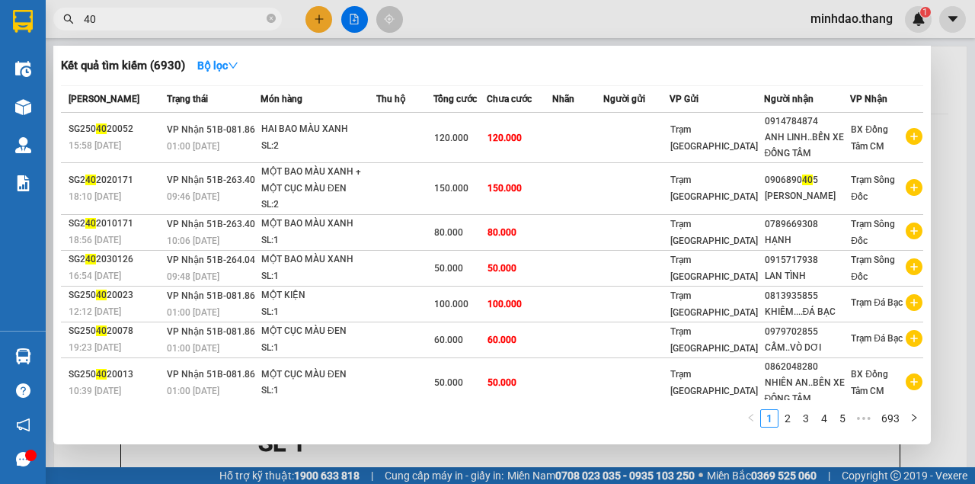
type input "4"
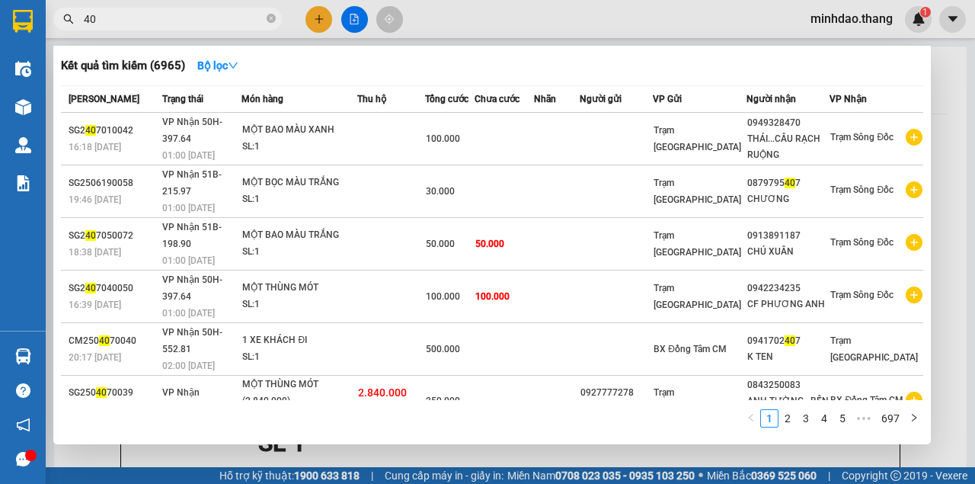
type input "4"
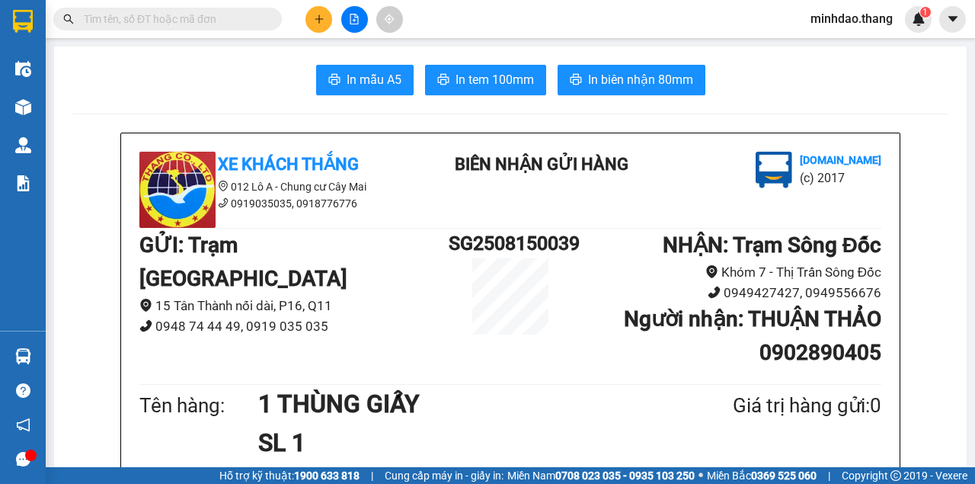
type input "7"
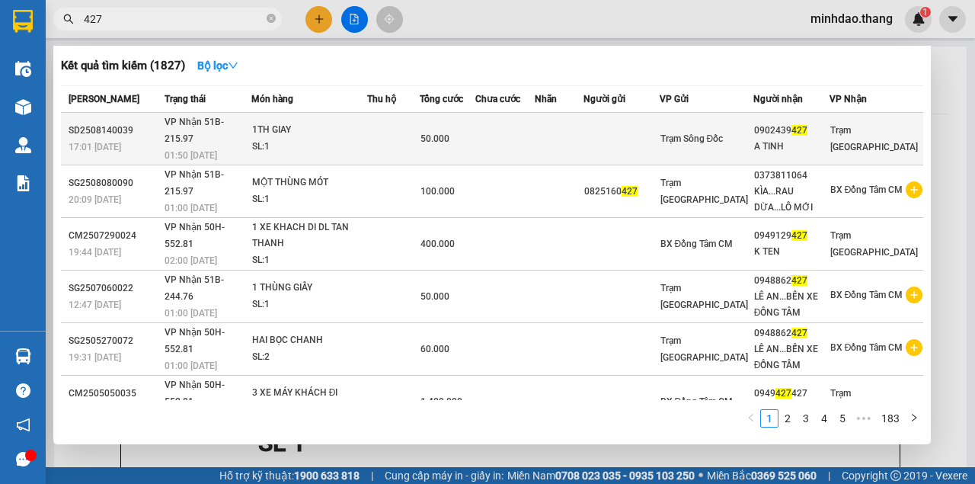
type input "427"
click at [570, 136] on td at bounding box center [559, 139] width 49 height 53
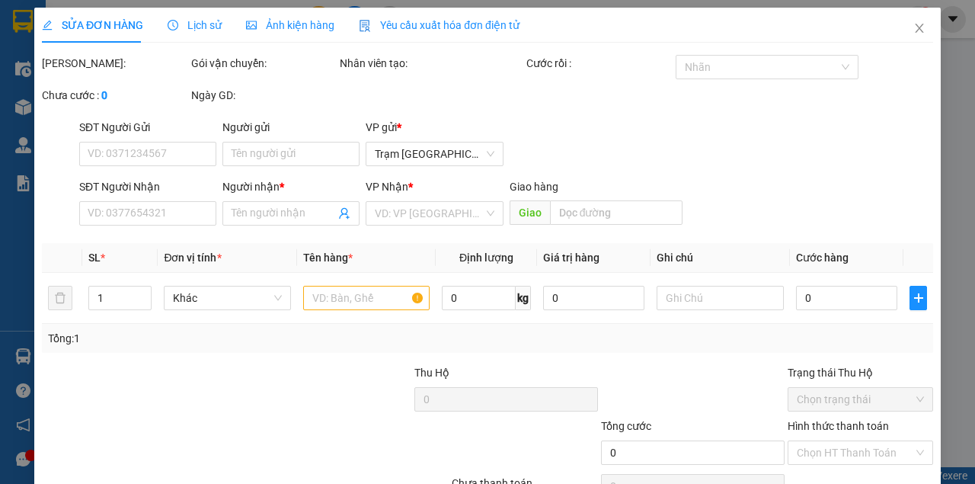
type input "0902439427"
type input "A TINH"
type input "50.000"
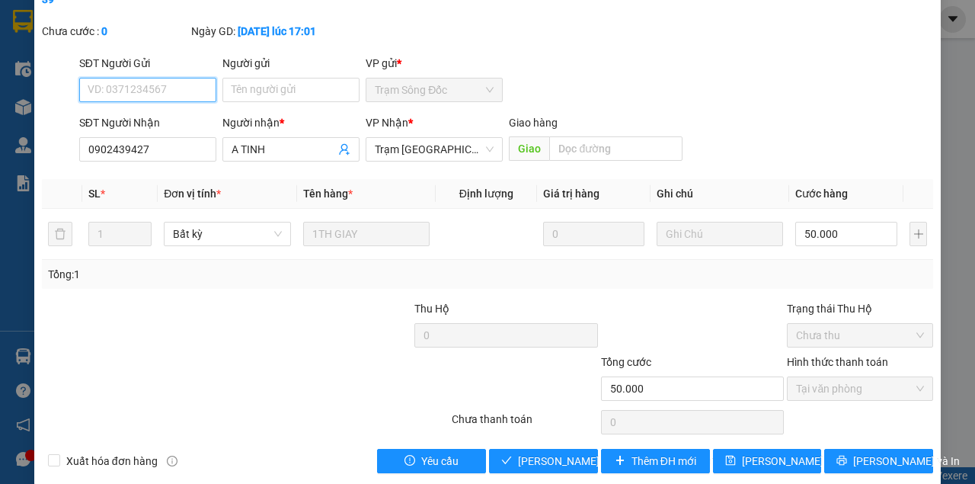
scroll to position [98, 0]
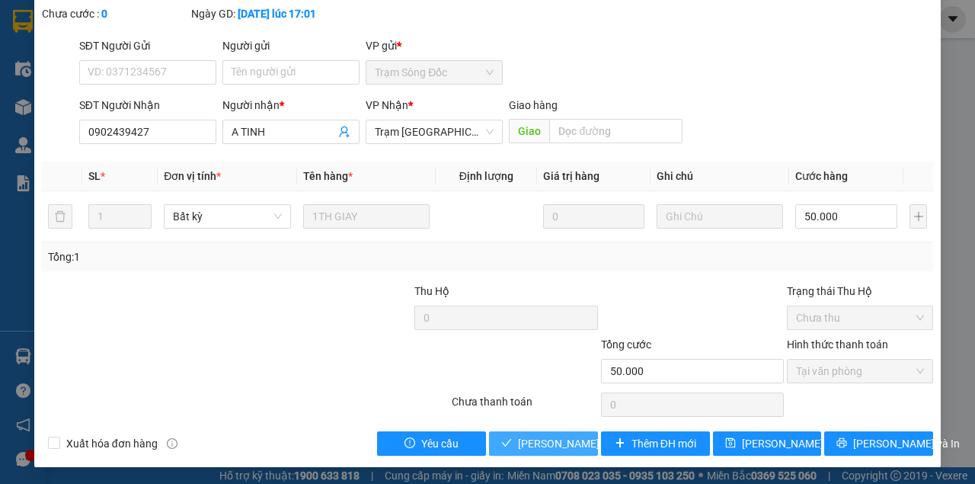
click at [561, 443] on span "[PERSON_NAME] và Giao hàng" at bounding box center [621, 443] width 206 height 17
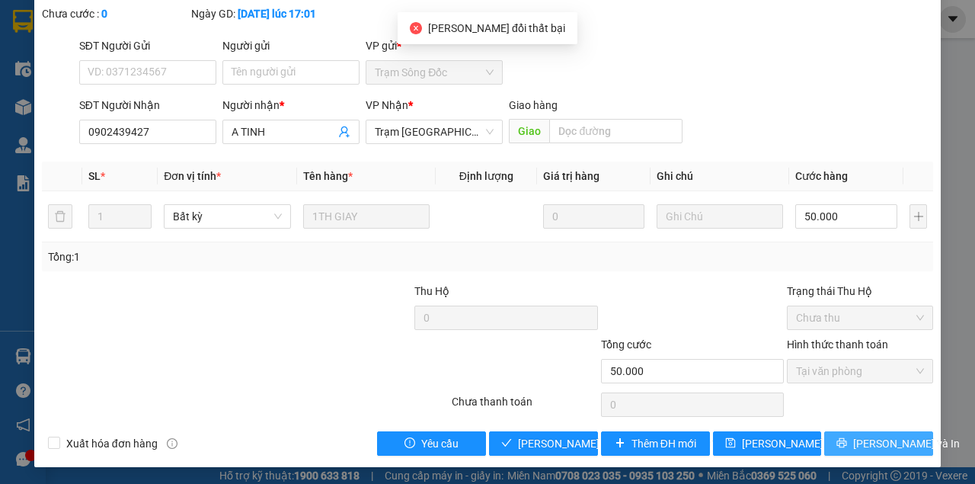
click at [855, 446] on button "[PERSON_NAME] và In" at bounding box center [878, 443] width 109 height 24
drag, startPoint x: 812, startPoint y: 361, endPoint x: 820, endPoint y: 368, distance: 10.8
click at [814, 364] on span "Tại văn phòng" at bounding box center [860, 371] width 128 height 23
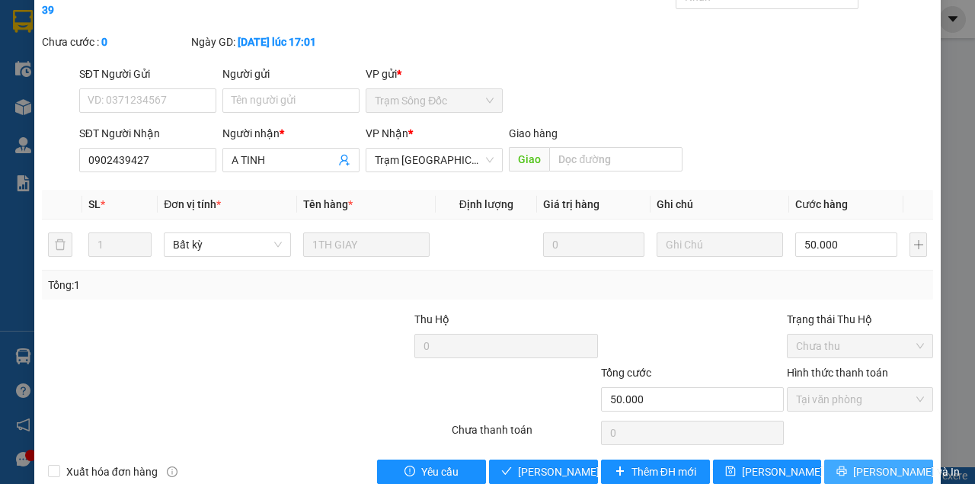
scroll to position [0, 0]
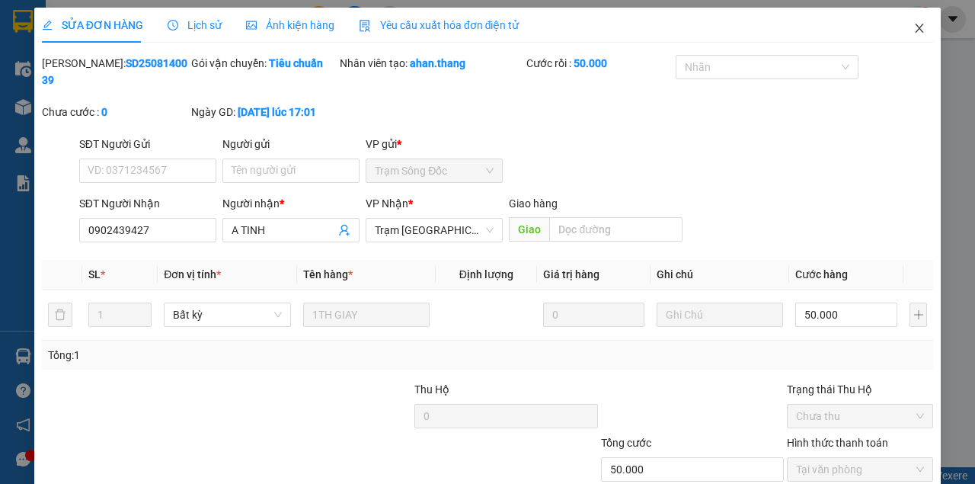
drag, startPoint x: 912, startPoint y: 33, endPoint x: 815, endPoint y: 32, distance: 96.7
click at [913, 32] on icon "close" at bounding box center [919, 28] width 12 height 12
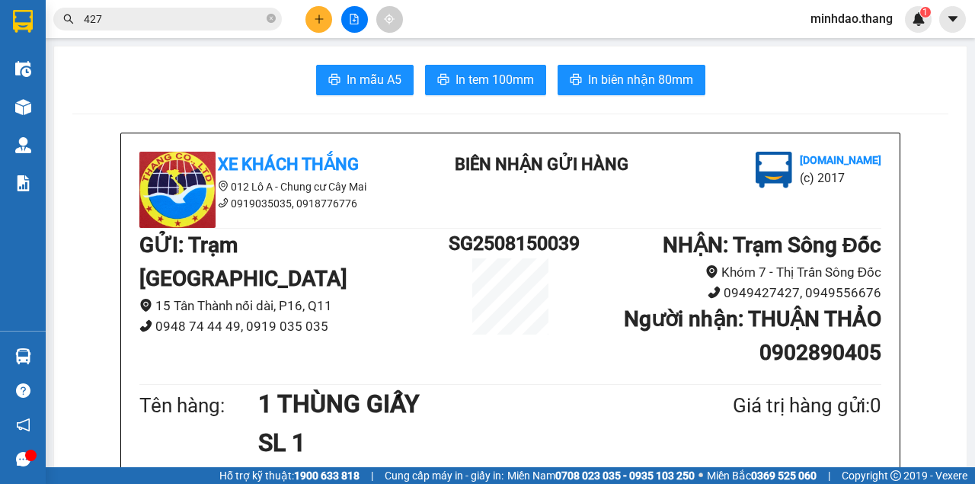
click at [215, 25] on input "427" at bounding box center [174, 19] width 180 height 17
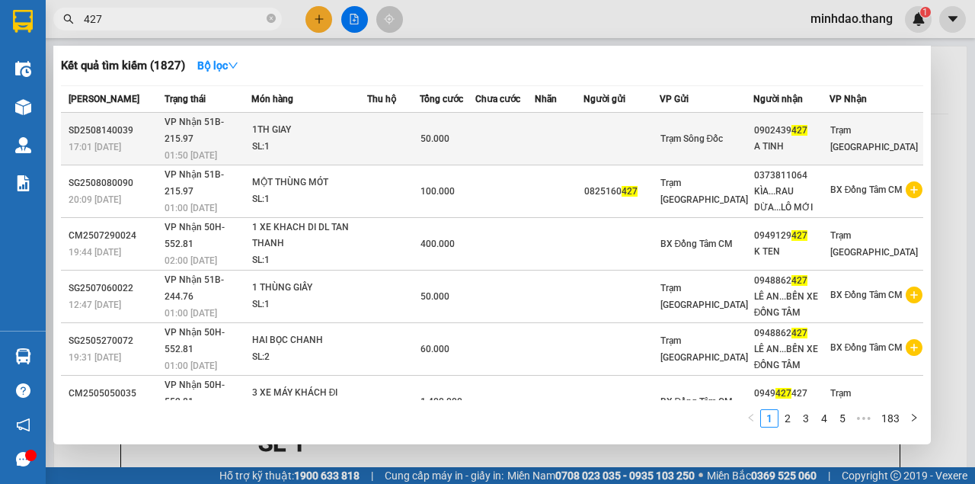
click at [535, 133] on td at bounding box center [504, 139] width 59 height 53
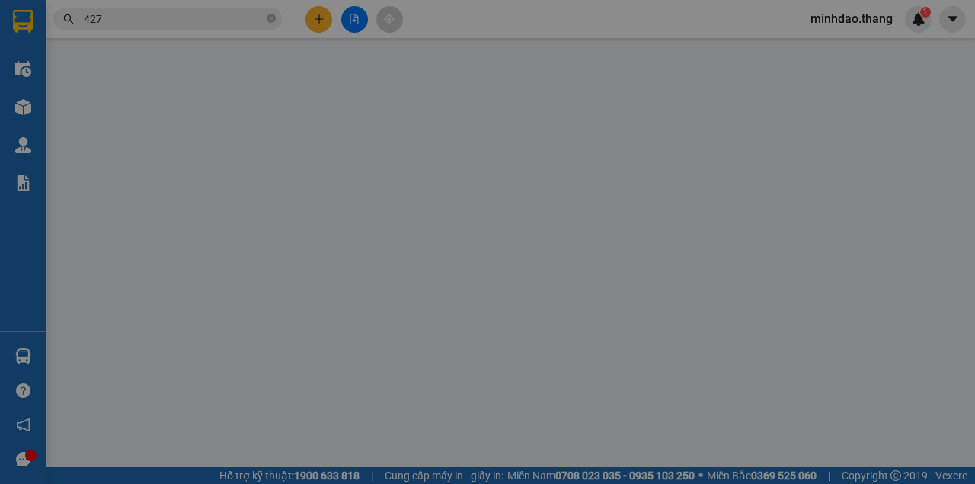
type input "0902439427"
type input "A TINH"
type input "50.000"
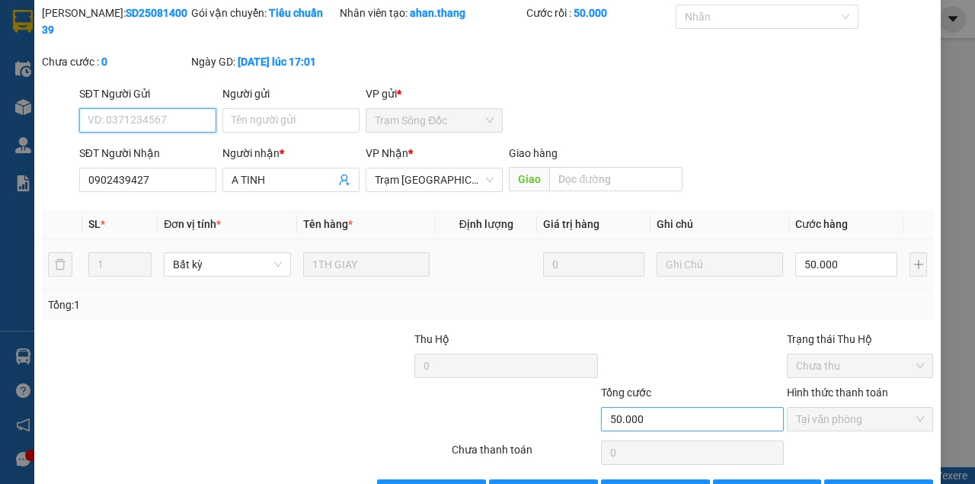
scroll to position [98, 0]
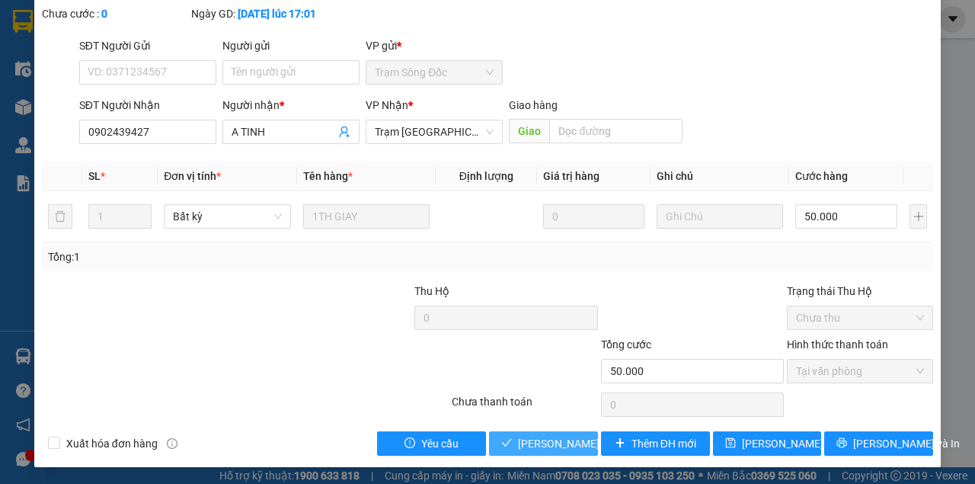
click at [553, 435] on span "[PERSON_NAME] và Giao hàng" at bounding box center [621, 443] width 206 height 17
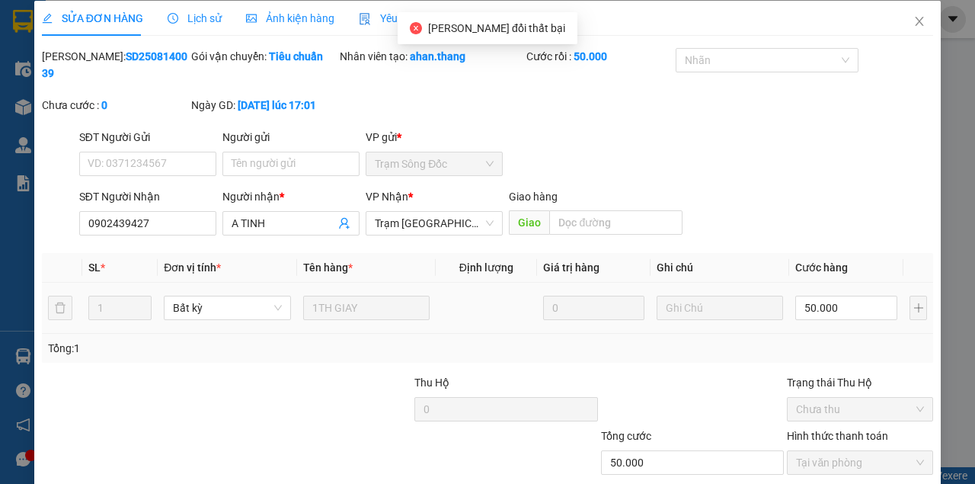
scroll to position [0, 0]
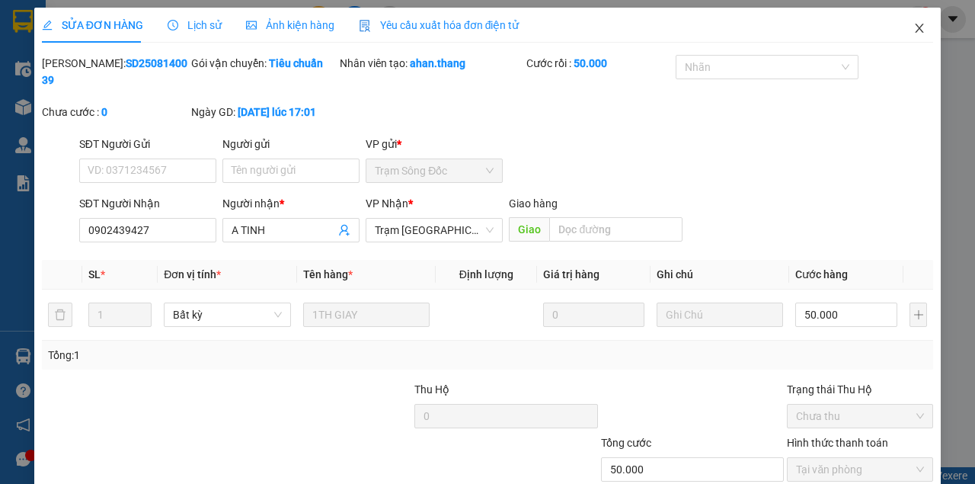
click at [913, 30] on icon "close" at bounding box center [919, 28] width 12 height 12
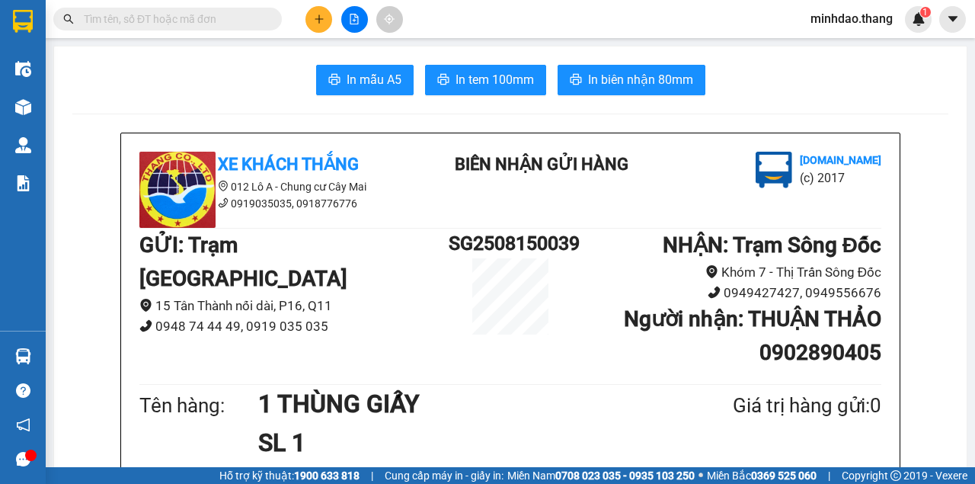
click at [243, 27] on span at bounding box center [167, 19] width 229 height 23
drag, startPoint x: 233, startPoint y: 38, endPoint x: 230, endPoint y: 27, distance: 11.1
click at [232, 38] on main "In mẫu A5 In tem 100mm In biên nhận 80mm Xe Khách THẮNG 012 Lô A - Chung cư Cây…" at bounding box center [487, 233] width 975 height 467
click at [230, 27] on span at bounding box center [167, 19] width 229 height 23
click at [229, 26] on input "text" at bounding box center [174, 19] width 180 height 17
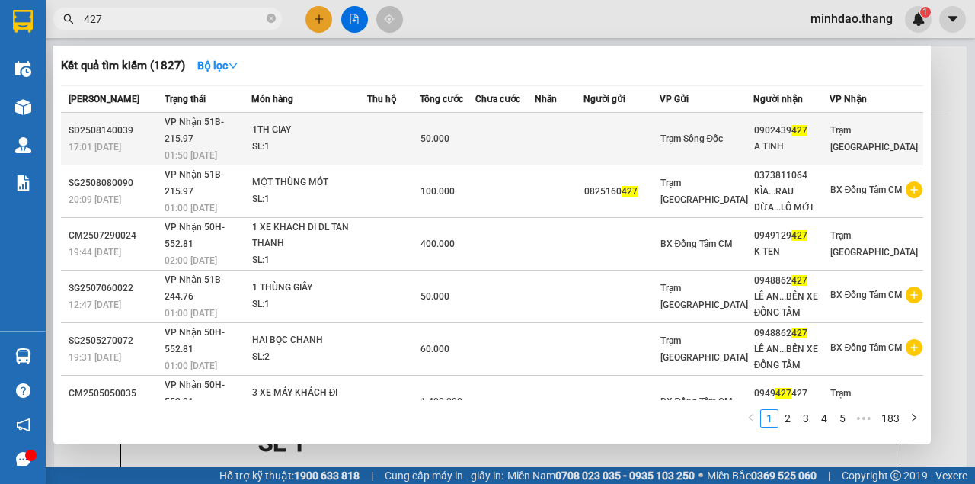
type input "427"
click at [535, 136] on td at bounding box center [504, 139] width 59 height 53
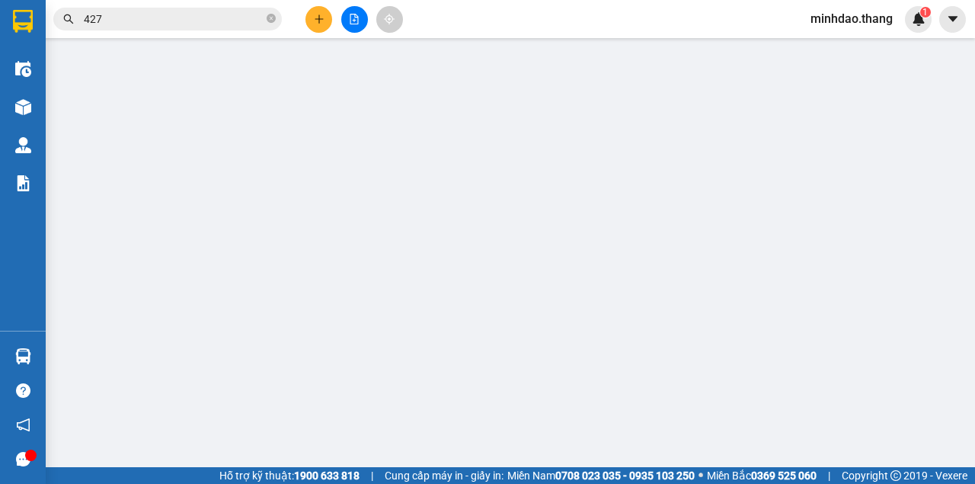
type input "0902439427"
type input "A TINH"
type input "50.000"
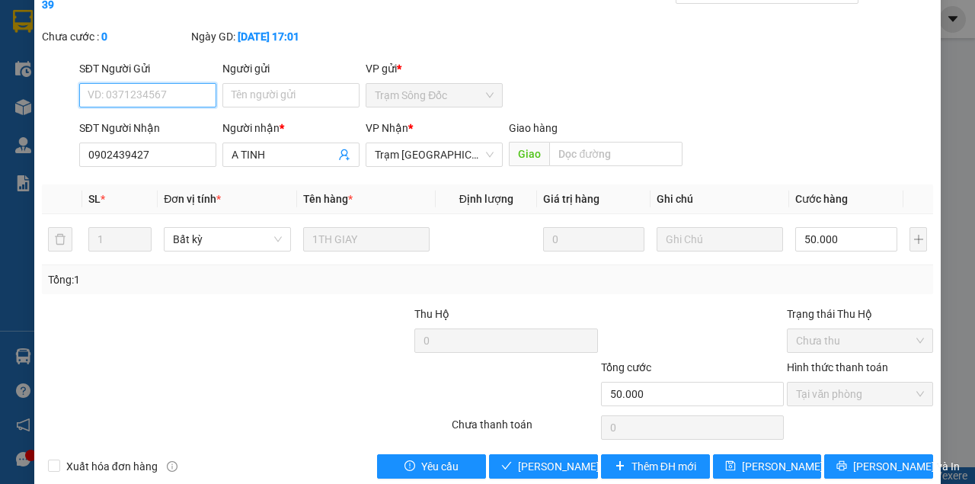
scroll to position [98, 0]
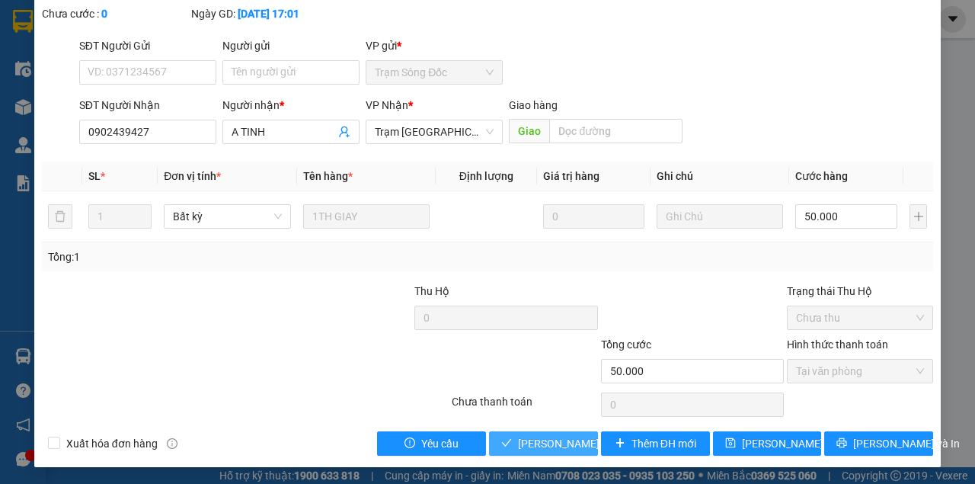
click at [568, 449] on span "[PERSON_NAME] và Giao hàng" at bounding box center [591, 443] width 146 height 17
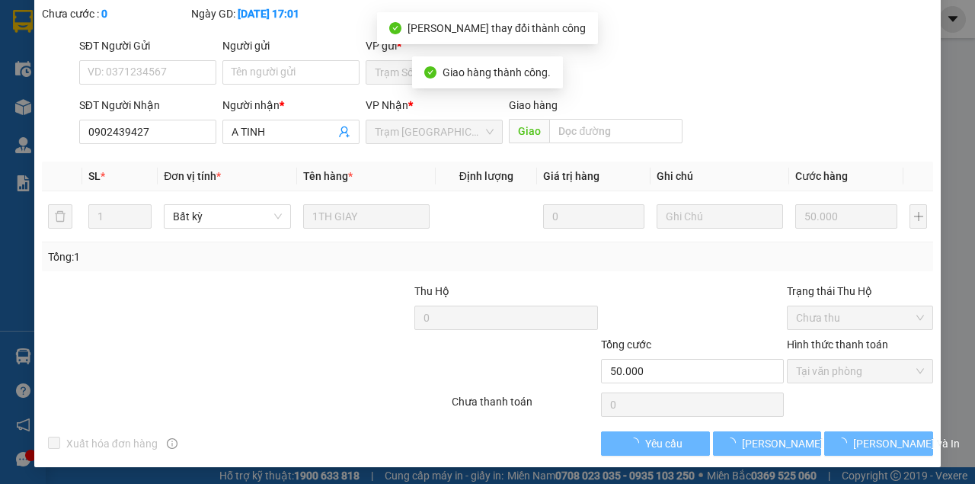
scroll to position [115, 0]
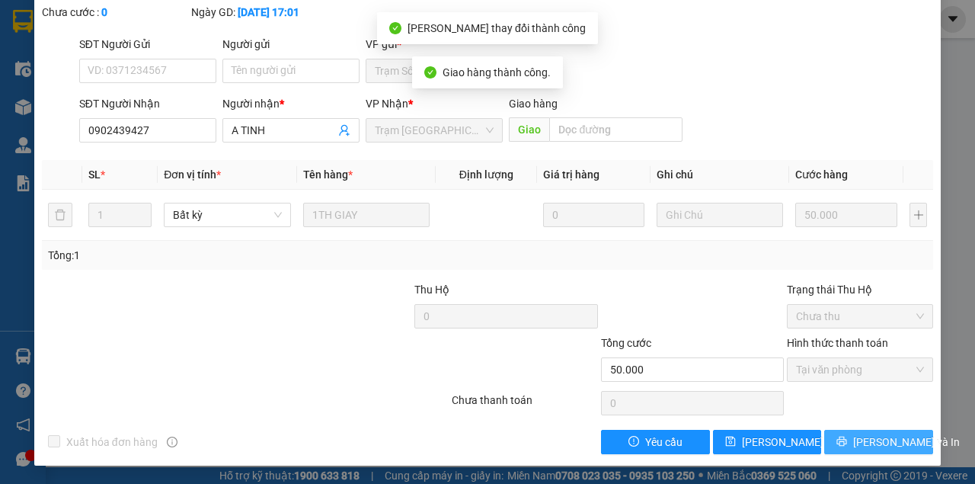
click at [879, 451] on button "[PERSON_NAME] và In" at bounding box center [878, 442] width 109 height 24
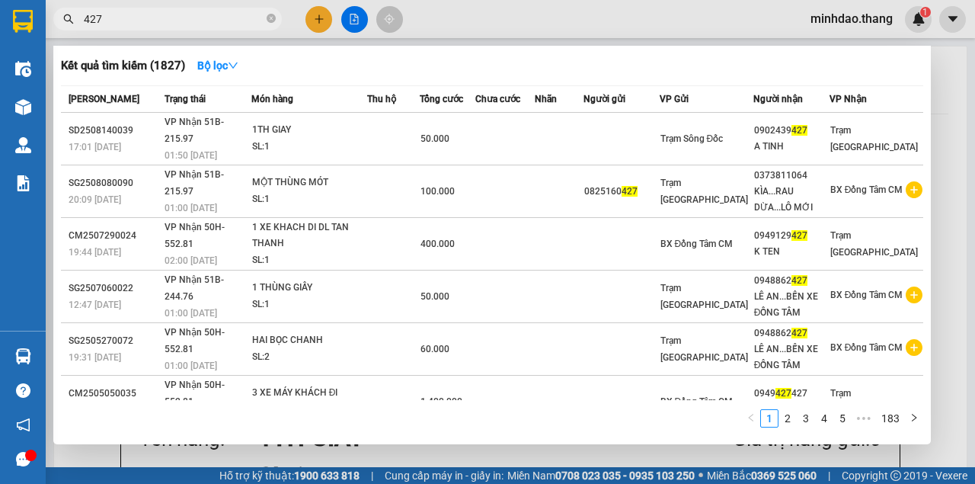
click at [254, 22] on input "427" at bounding box center [174, 19] width 180 height 17
click at [216, 27] on span "427" at bounding box center [167, 19] width 229 height 23
click at [233, 27] on input "427" at bounding box center [174, 19] width 180 height 17
drag, startPoint x: 273, startPoint y: 20, endPoint x: 253, endPoint y: 16, distance: 20.9
click at [267, 18] on icon "close-circle" at bounding box center [271, 18] width 9 height 9
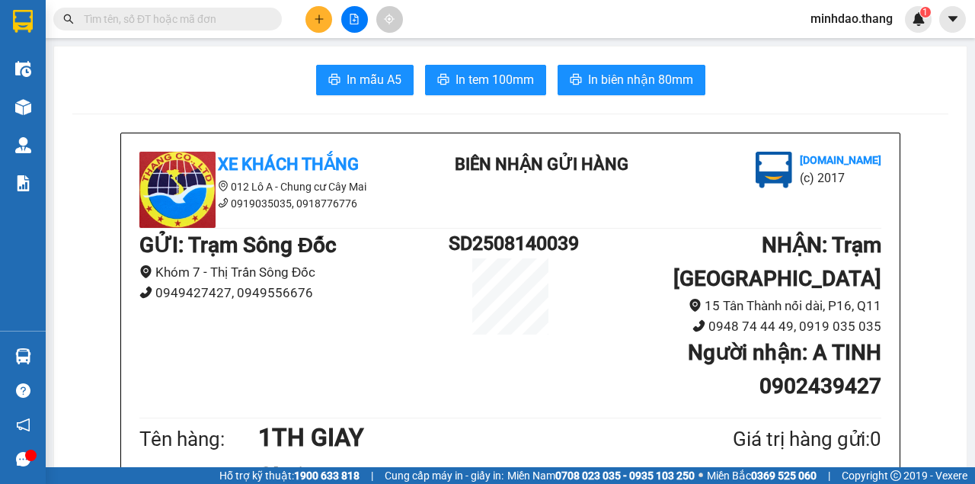
click at [253, 15] on input "text" at bounding box center [174, 19] width 180 height 17
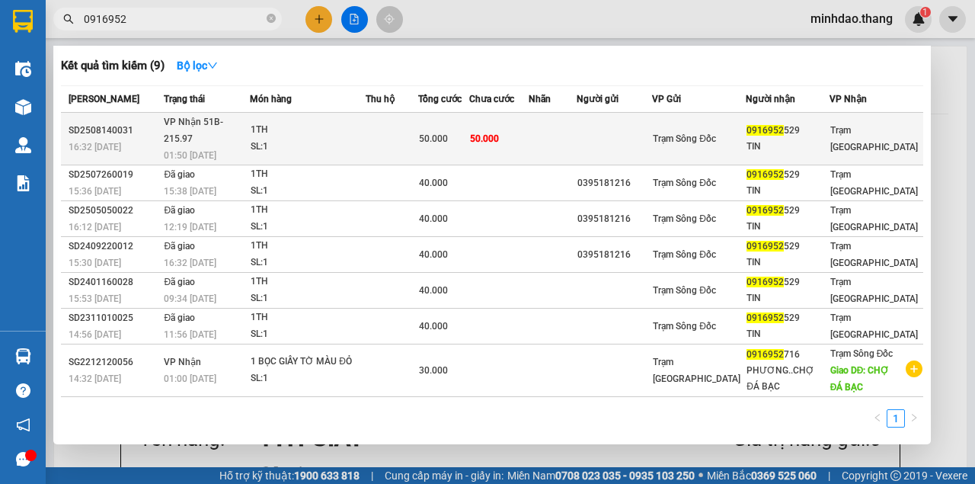
type input "0916952"
click at [494, 136] on span "50.000" at bounding box center [484, 138] width 29 height 11
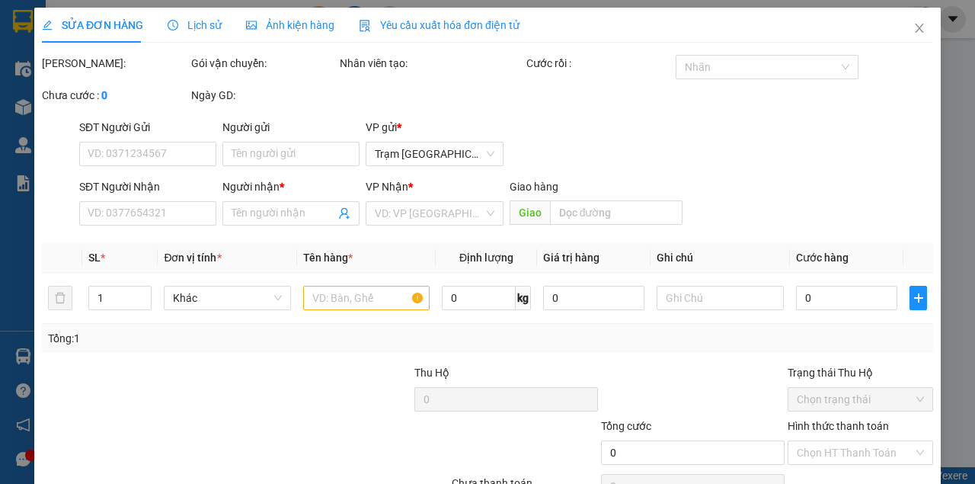
type input "0916952529"
type input "TIN"
type input "50.000"
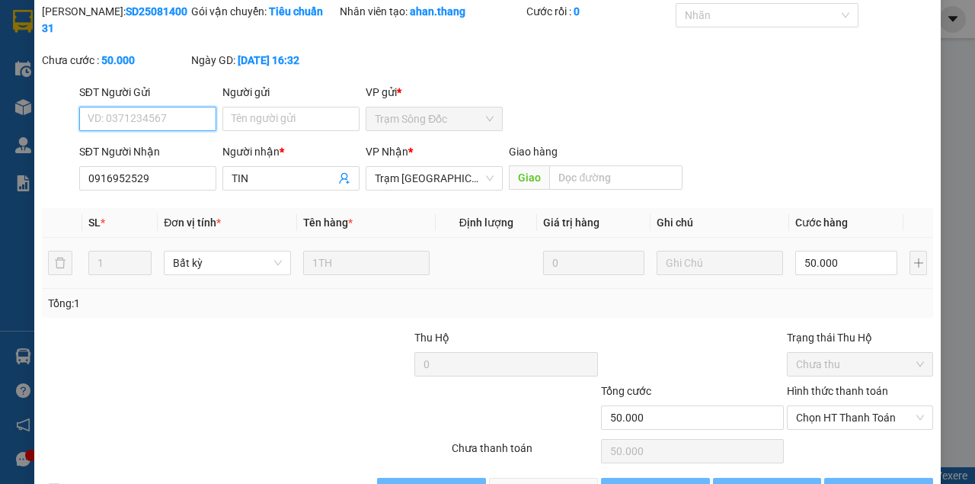
scroll to position [80, 0]
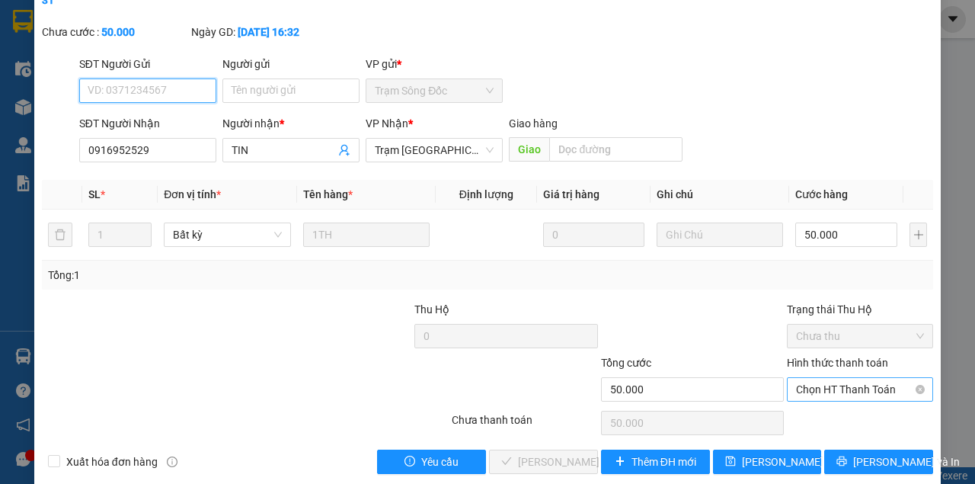
drag, startPoint x: 809, startPoint y: 391, endPoint x: 810, endPoint y: 399, distance: 8.4
click at [809, 393] on span "Chọn HT Thanh Toán" at bounding box center [860, 389] width 128 height 23
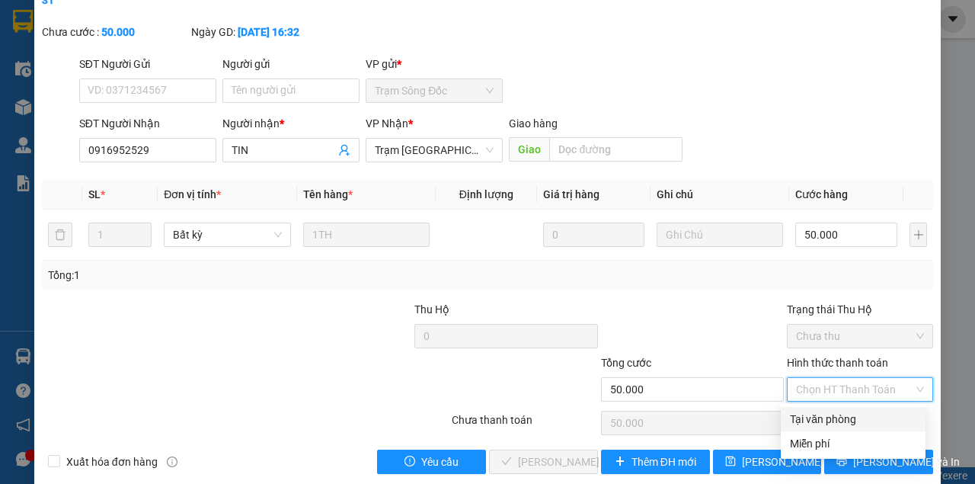
drag, startPoint x: 810, startPoint y: 416, endPoint x: 774, endPoint y: 424, distance: 37.5
click at [809, 416] on div "Tại văn phòng" at bounding box center [853, 419] width 126 height 17
type input "0"
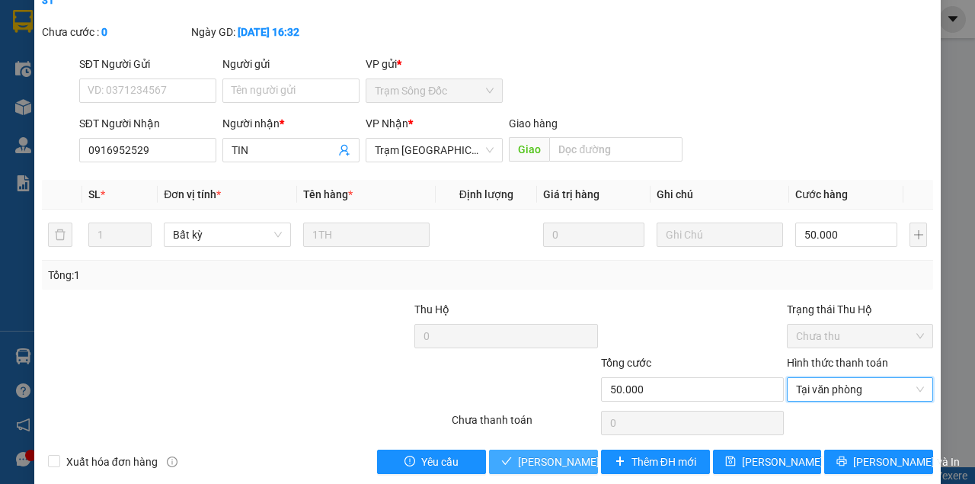
click at [566, 465] on span "[PERSON_NAME] và Giao hàng" at bounding box center [591, 461] width 146 height 17
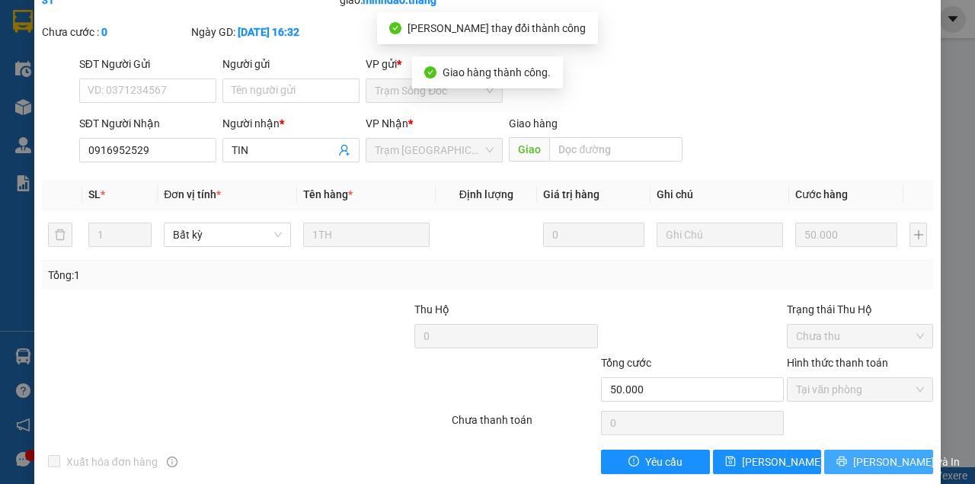
click at [847, 466] on icon "printer" at bounding box center [842, 461] width 10 height 10
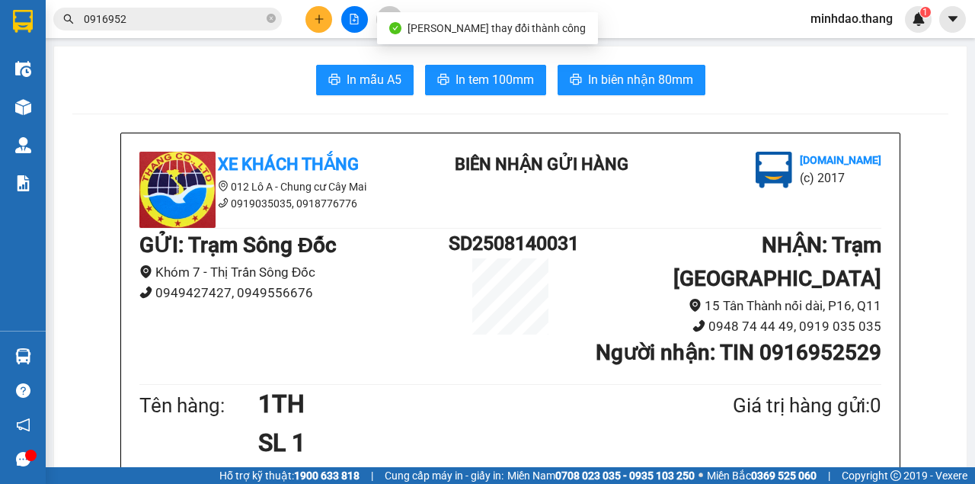
click at [192, 24] on input "0916952" at bounding box center [174, 19] width 180 height 17
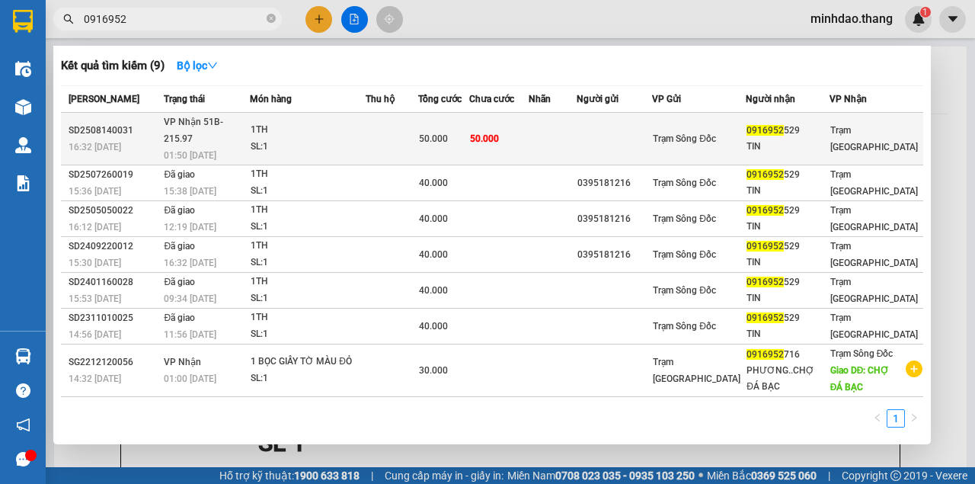
click at [499, 133] on span "50.000" at bounding box center [484, 138] width 29 height 11
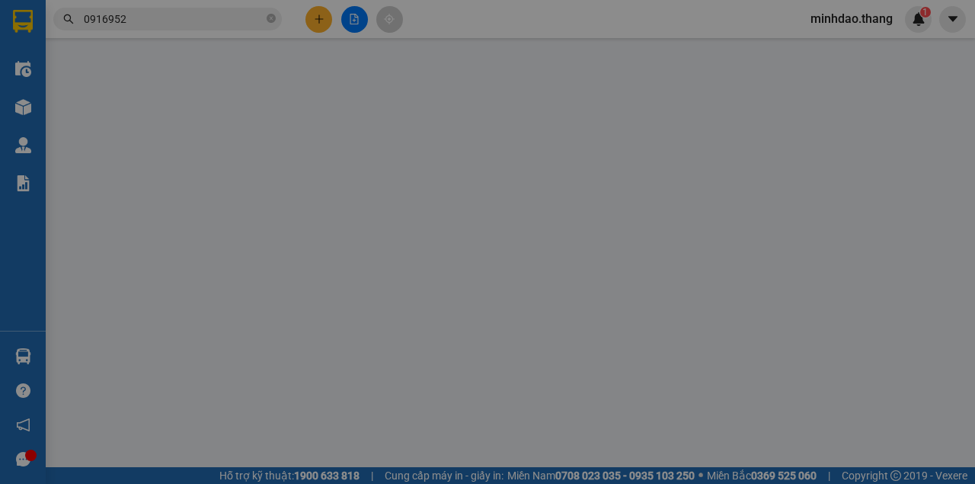
type input "0916952529"
type input "TIN"
type input "50.000"
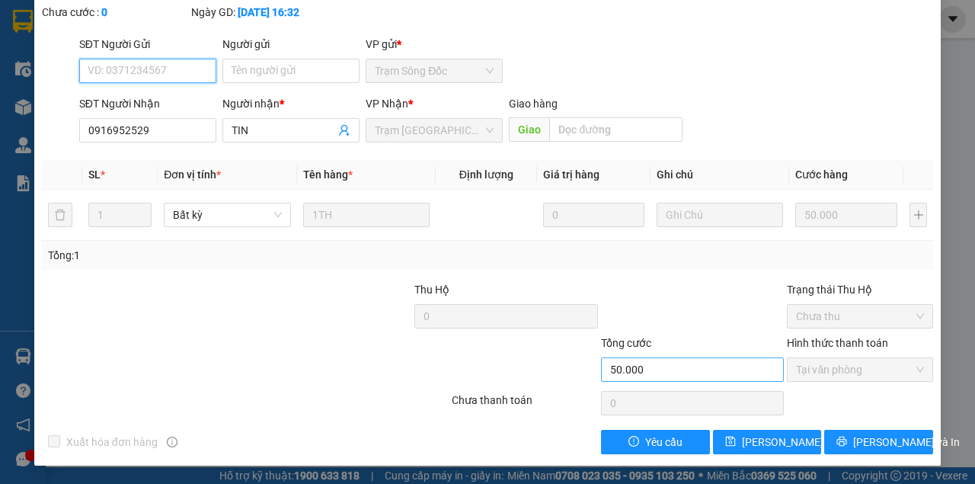
scroll to position [115, 0]
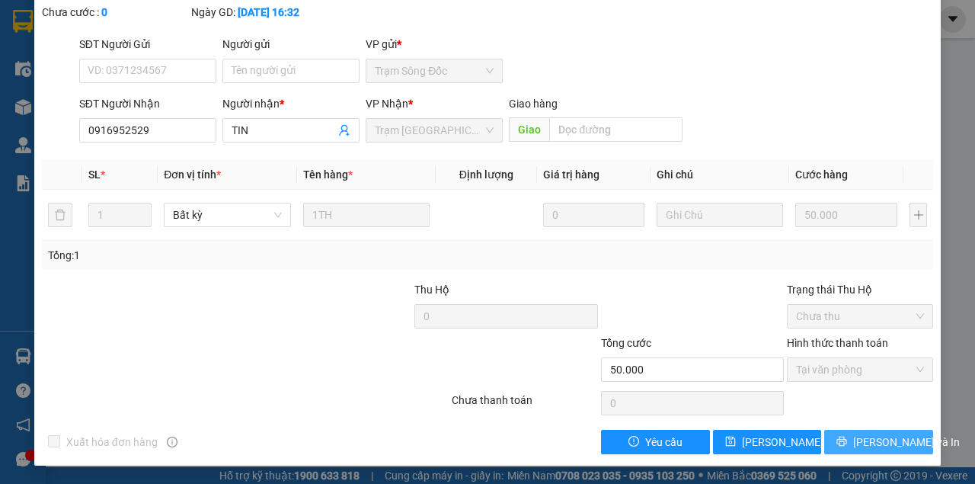
click at [840, 436] on button "[PERSON_NAME] và In" at bounding box center [878, 442] width 109 height 24
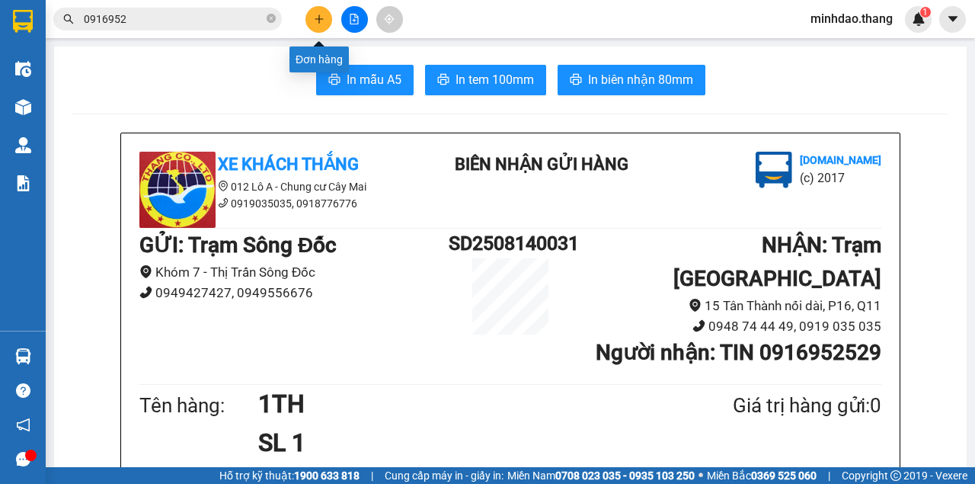
click at [321, 24] on button at bounding box center [318, 19] width 27 height 27
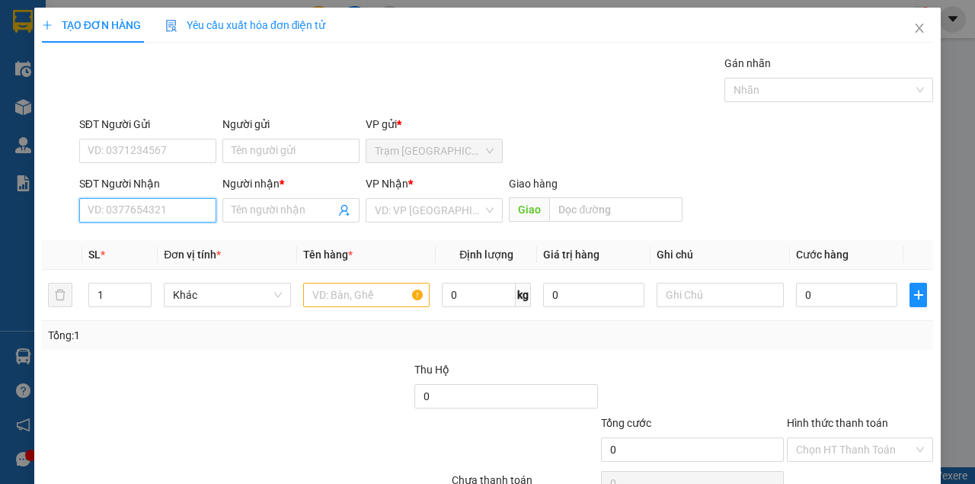
click at [174, 204] on input "SĐT Người Nhận" at bounding box center [147, 210] width 137 height 24
type input "0919981899"
click at [194, 241] on div "0919981899 - DŨNG...TRẦN VĂN THỜI" at bounding box center [182, 240] width 188 height 17
type input "DŨNG...TRẦN VĂN THỜI"
type input "[PERSON_NAME]"
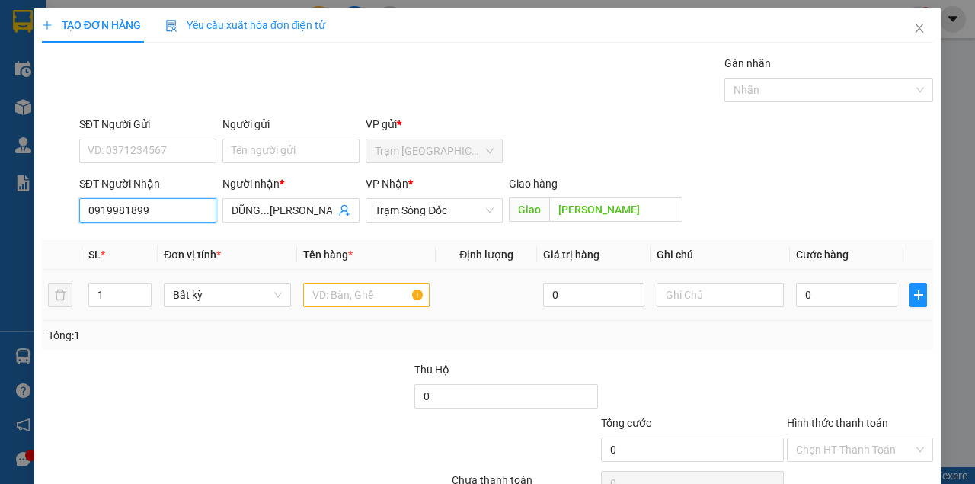
type input "0919981899"
drag, startPoint x: 325, startPoint y: 304, endPoint x: 320, endPoint y: 297, distance: 8.7
click at [324, 300] on input "text" at bounding box center [366, 295] width 127 height 24
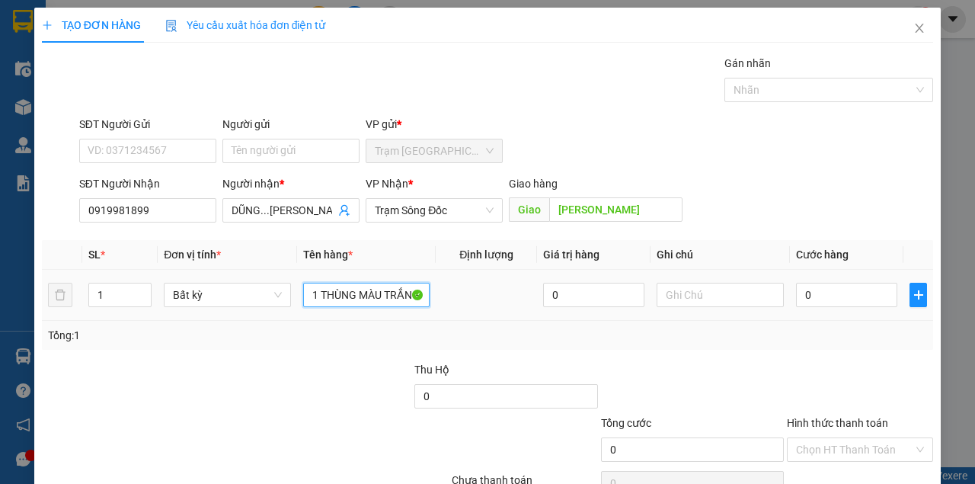
scroll to position [0, 2]
type input "1 THÙNG MÀU TRẮNG"
click at [820, 300] on input "0" at bounding box center [846, 295] width 101 height 24
type input "4"
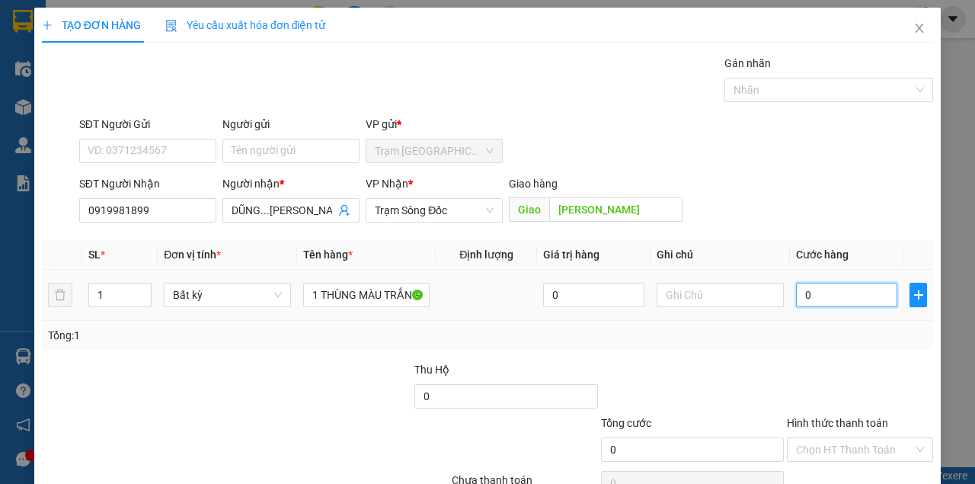
type input "4"
type input "40"
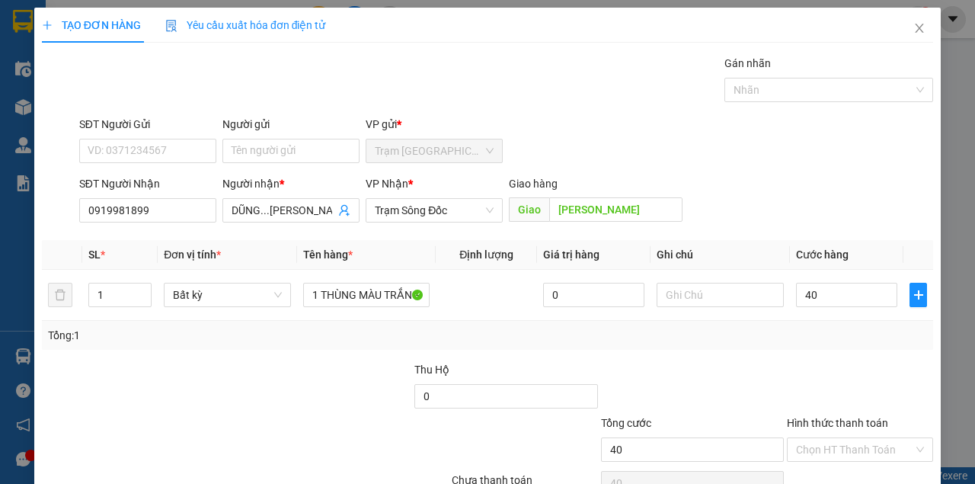
type input "40.000"
drag, startPoint x: 692, startPoint y: 350, endPoint x: 729, endPoint y: 359, distance: 38.4
click at [727, 356] on div "Transit Pickup Surcharge Ids Transit Deliver Surcharge Ids Transit Deliver Surc…" at bounding box center [487, 294] width 891 height 479
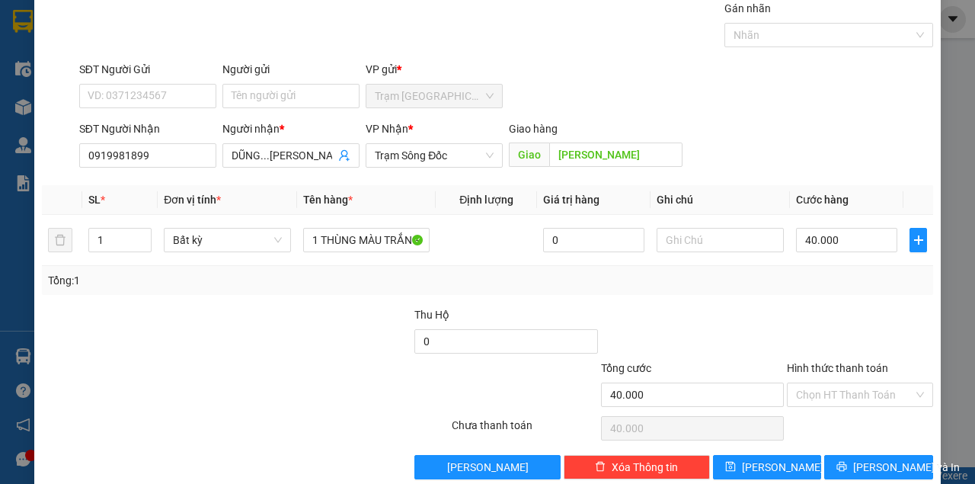
scroll to position [78, 0]
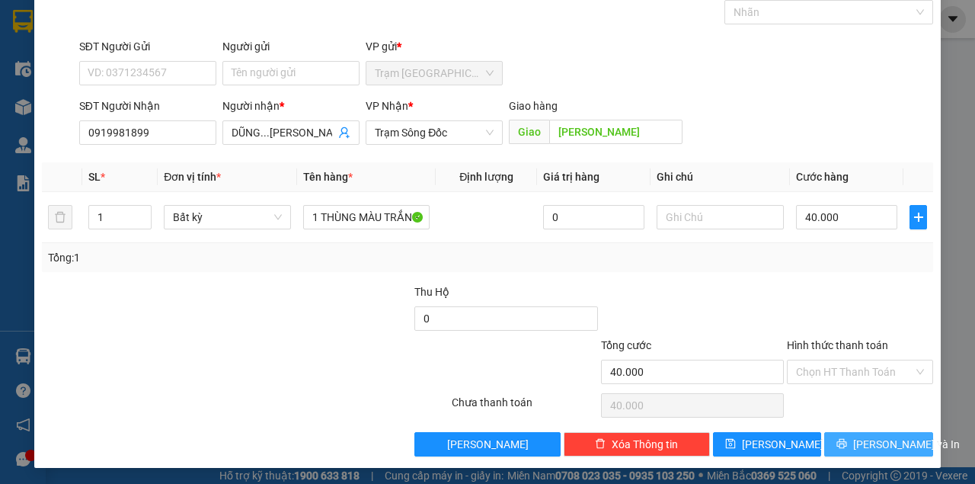
drag, startPoint x: 833, startPoint y: 436, endPoint x: 819, endPoint y: 437, distance: 14.6
click at [834, 436] on button "[PERSON_NAME] và In" at bounding box center [878, 444] width 109 height 24
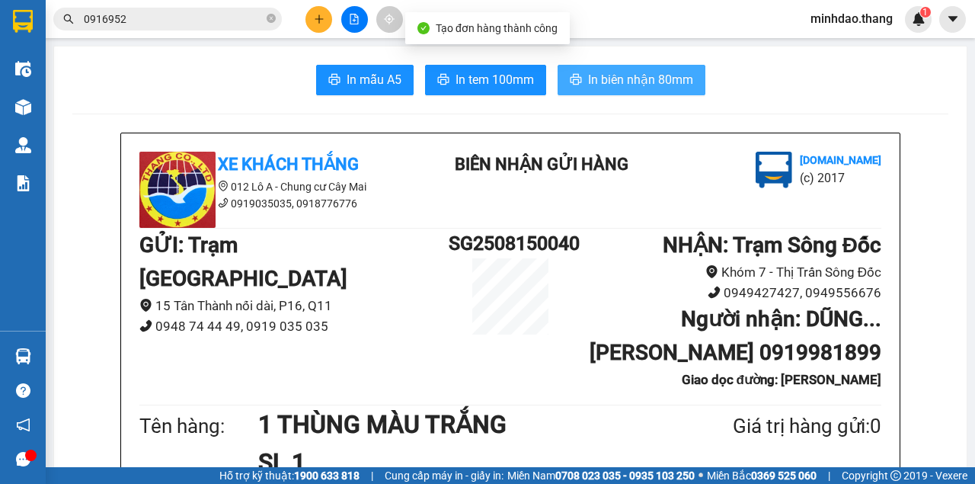
click at [600, 76] on span "In biên nhận 80mm" at bounding box center [640, 79] width 105 height 19
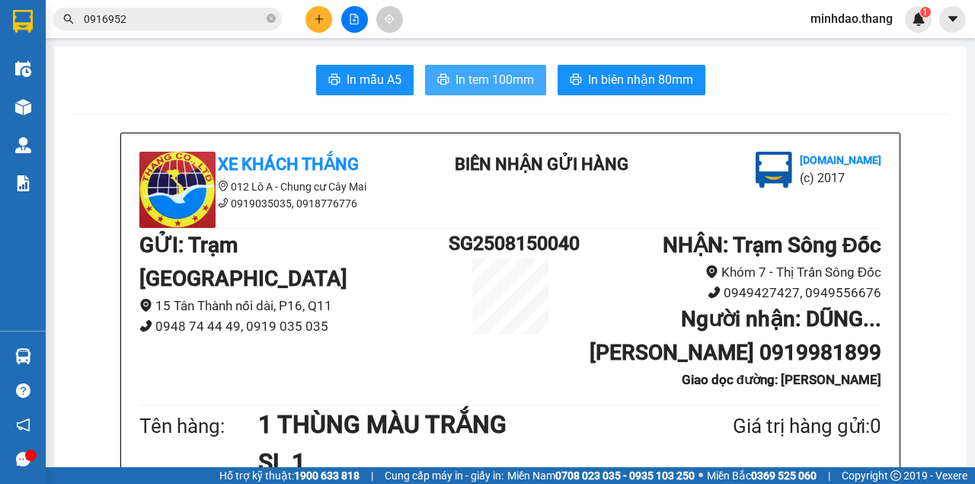
click at [492, 73] on span "In tem 100mm" at bounding box center [494, 79] width 78 height 19
click at [319, 17] on icon "plus" at bounding box center [318, 18] width 1 height 8
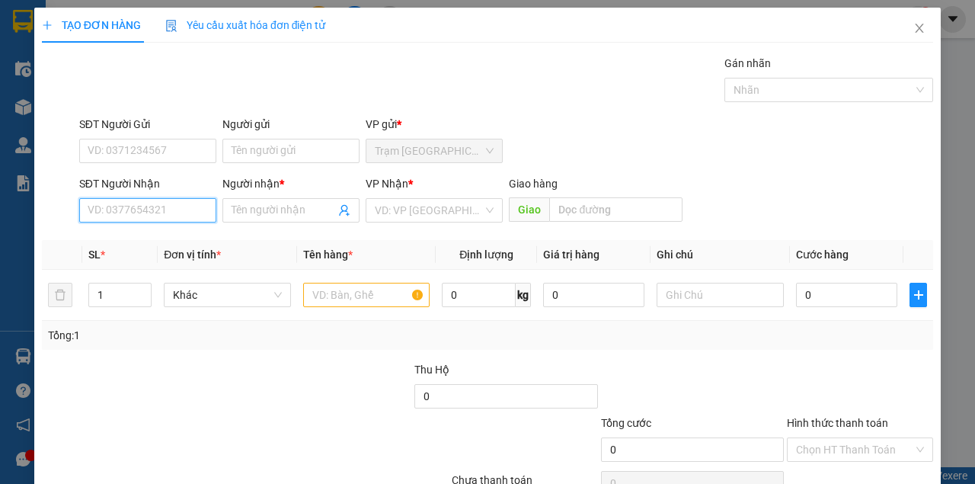
click at [184, 212] on input "SĐT Người Nhận" at bounding box center [147, 210] width 137 height 24
type input "0911422224"
drag, startPoint x: 213, startPoint y: 229, endPoint x: 225, endPoint y: 244, distance: 19.0
click at [215, 233] on div "0911422224 - AN VI.....TRẦN VĂN THỜI" at bounding box center [183, 240] width 210 height 24
type input "AN VI.....TRẦN VĂN THỜI"
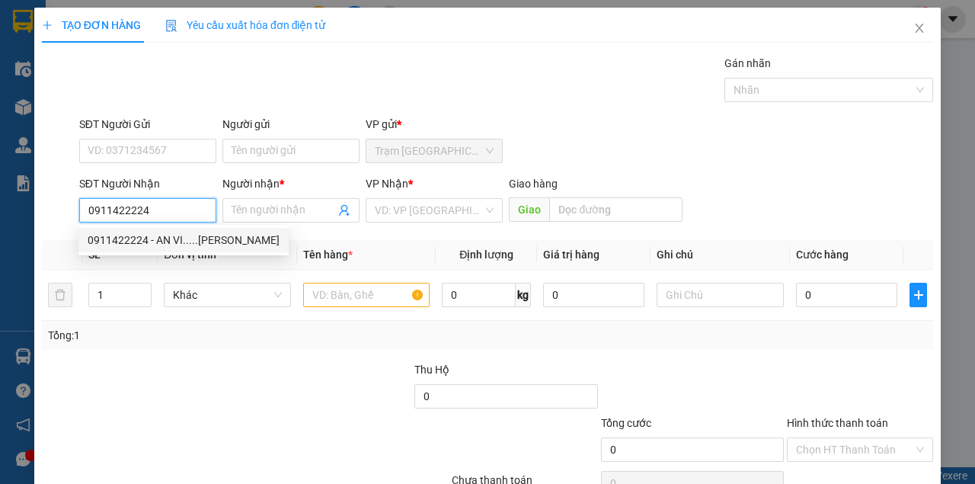
type input "[PERSON_NAME]"
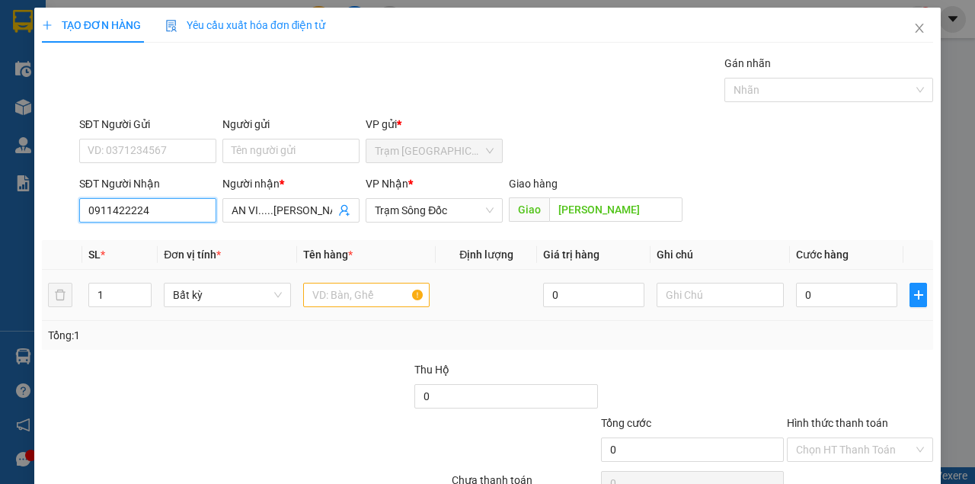
type input "0911422224"
click at [318, 294] on input "text" at bounding box center [366, 295] width 127 height 24
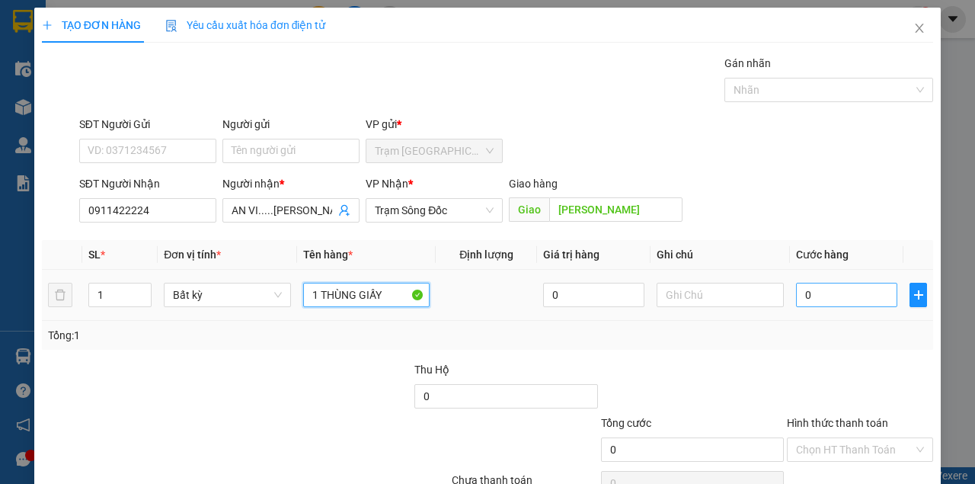
type input "1 THÙNG GIẤY"
click at [820, 304] on input "0" at bounding box center [846, 295] width 101 height 24
type input "5"
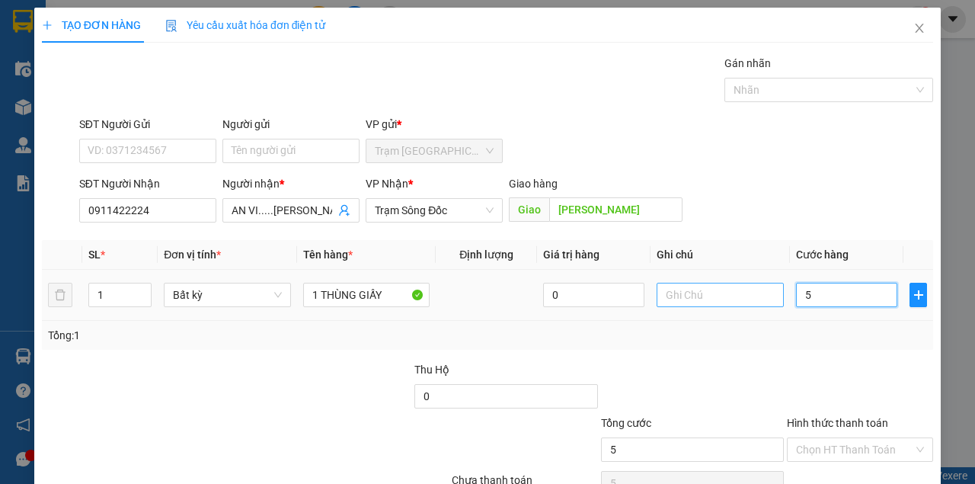
type input "50"
type input "50.000"
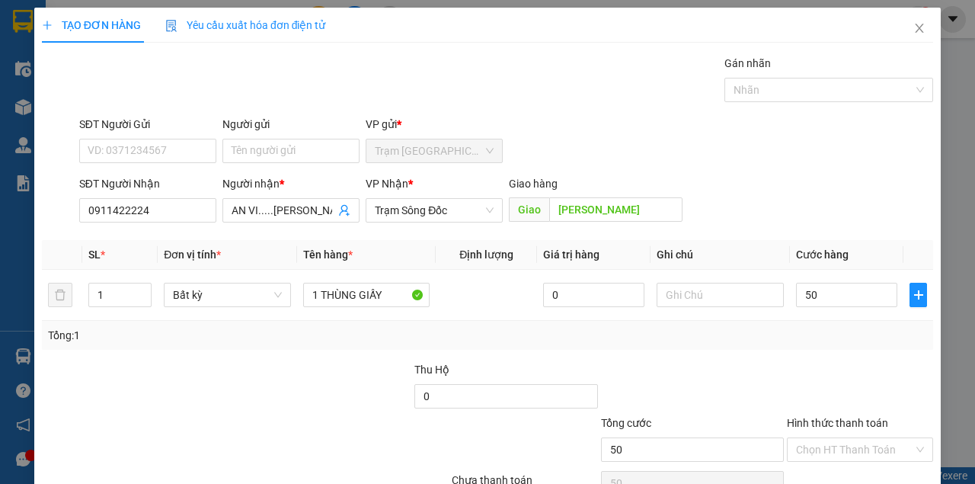
type input "50.000"
click at [724, 396] on div at bounding box center [692, 387] width 187 height 53
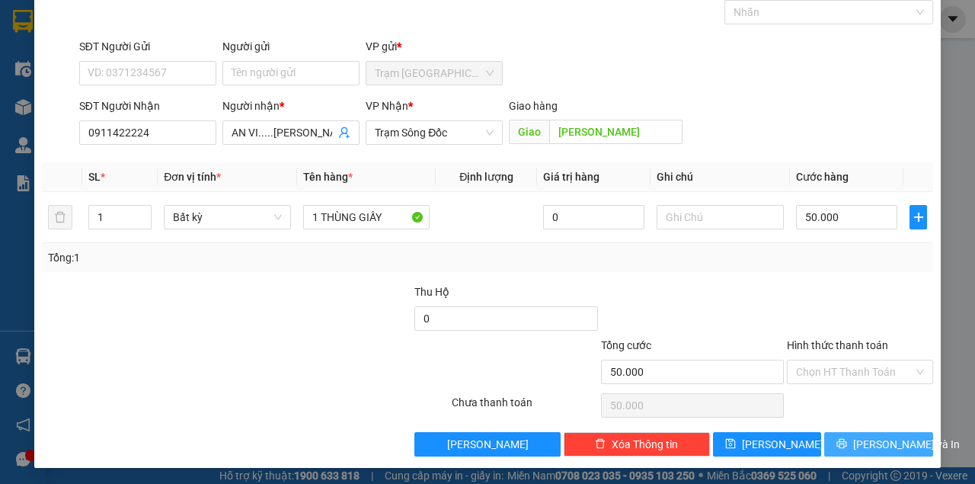
click at [829, 438] on button "[PERSON_NAME] và In" at bounding box center [878, 444] width 109 height 24
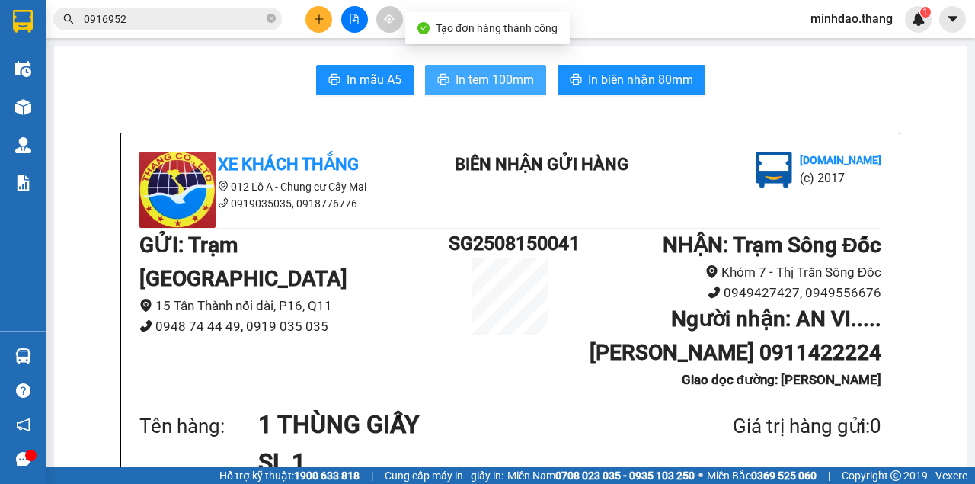
click at [504, 92] on button "In tem 100mm" at bounding box center [485, 80] width 121 height 30
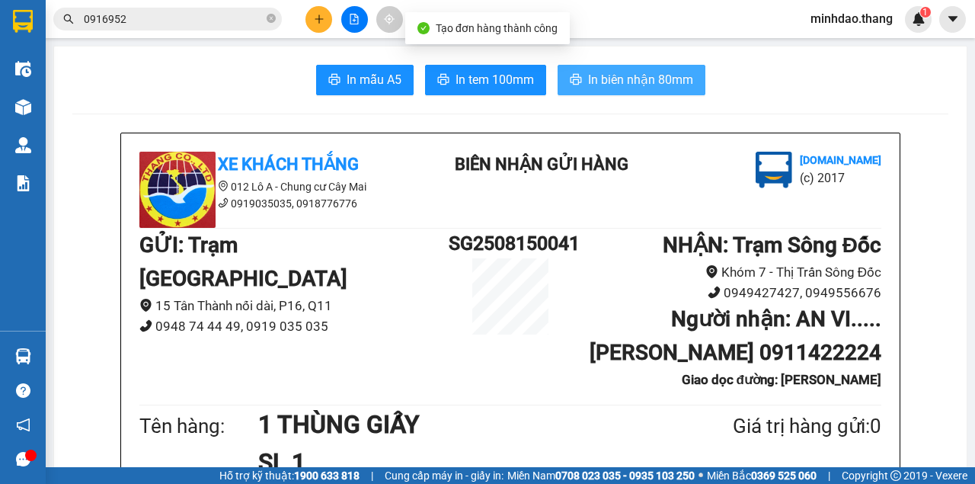
click at [645, 83] on span "In biên nhận 80mm" at bounding box center [640, 79] width 105 height 19
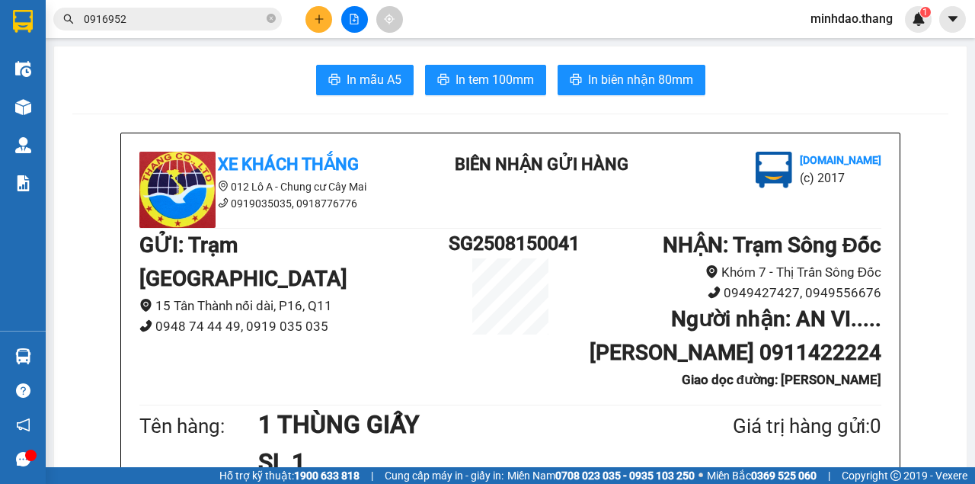
click at [271, 15] on icon "close-circle" at bounding box center [271, 18] width 9 height 9
click at [268, 15] on span at bounding box center [271, 19] width 9 height 17
click at [215, 26] on input "text" at bounding box center [174, 19] width 180 height 17
click at [215, 24] on input "text" at bounding box center [174, 19] width 180 height 17
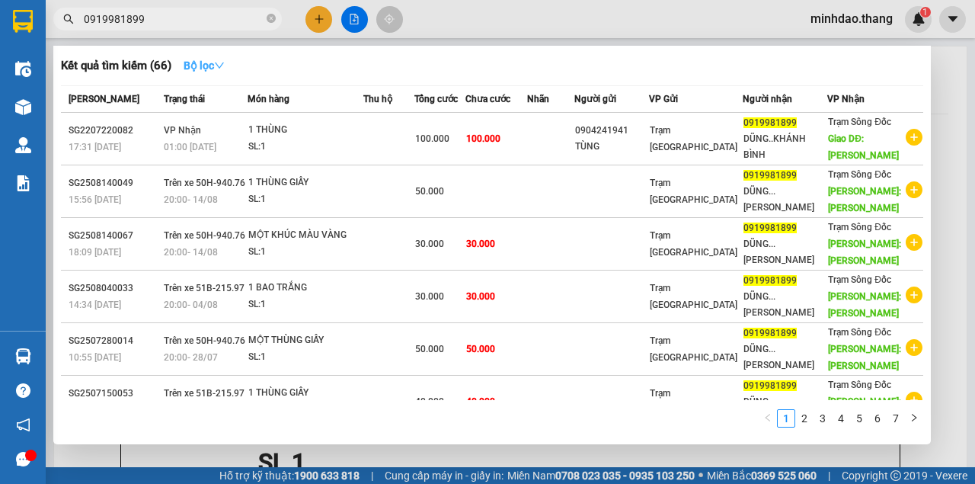
type input "0919981899"
click at [213, 62] on strong "Bộ lọc" at bounding box center [204, 65] width 41 height 12
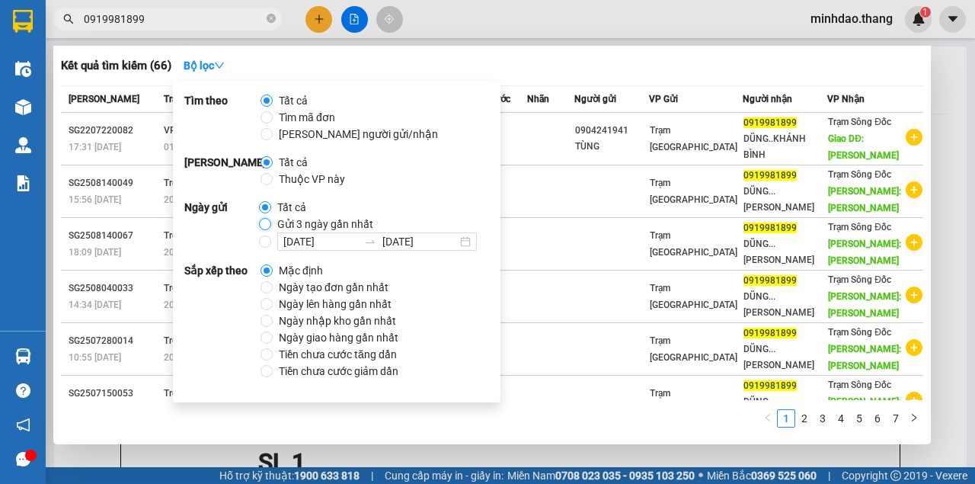
click at [263, 218] on input "Gửi 3 ngày gần nhất" at bounding box center [265, 224] width 12 height 12
radio input "true"
radio input "false"
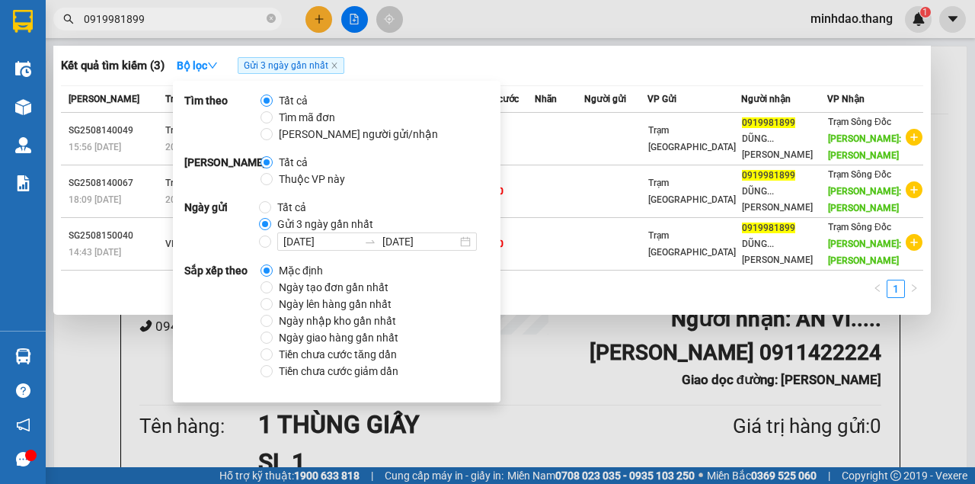
click at [548, 24] on div at bounding box center [487, 242] width 975 height 484
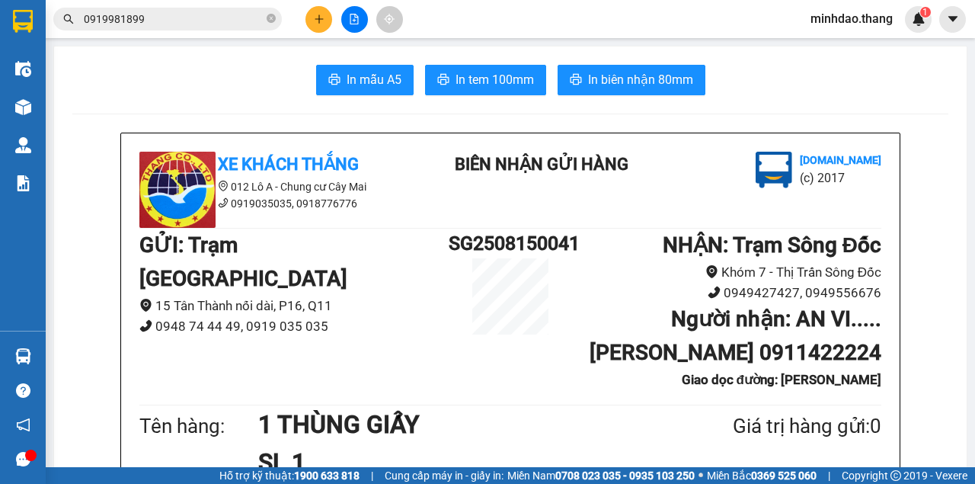
click at [201, 26] on input "0919981899" at bounding box center [174, 19] width 180 height 17
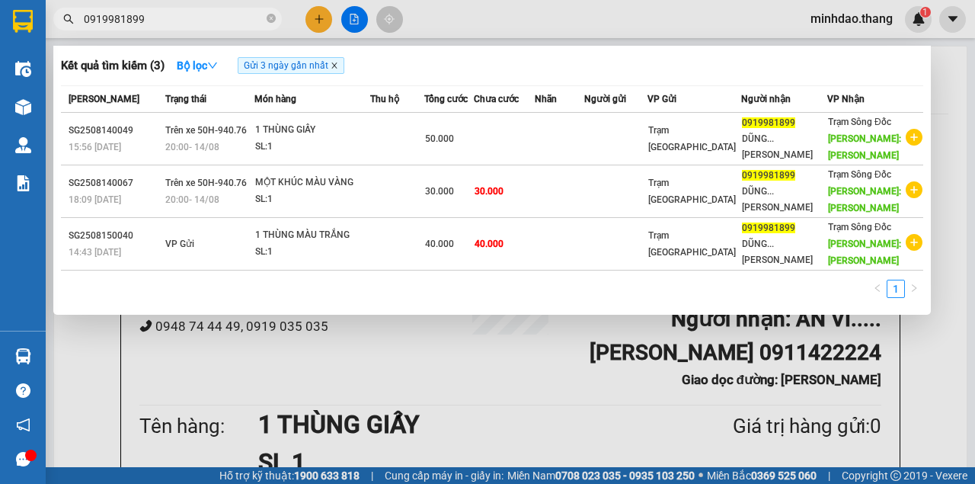
click at [336, 64] on icon "close" at bounding box center [335, 66] width 8 height 8
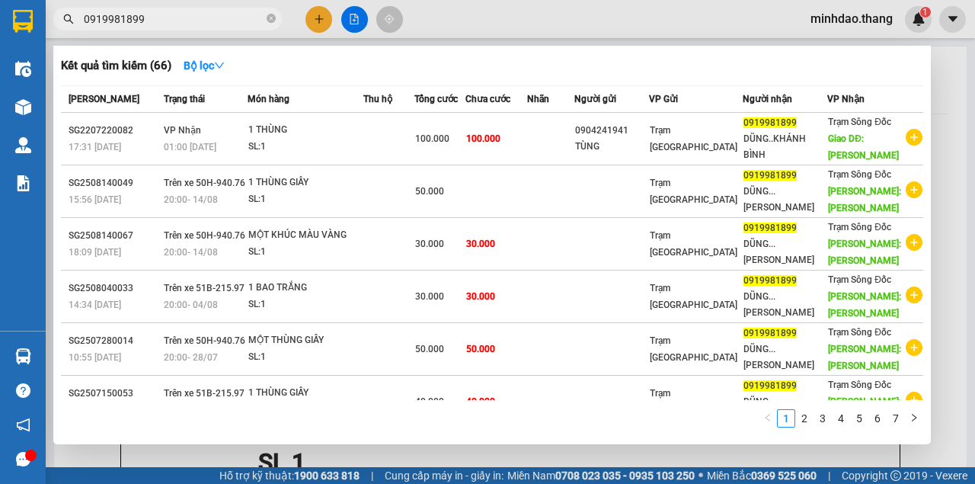
click at [317, 18] on div at bounding box center [487, 242] width 975 height 484
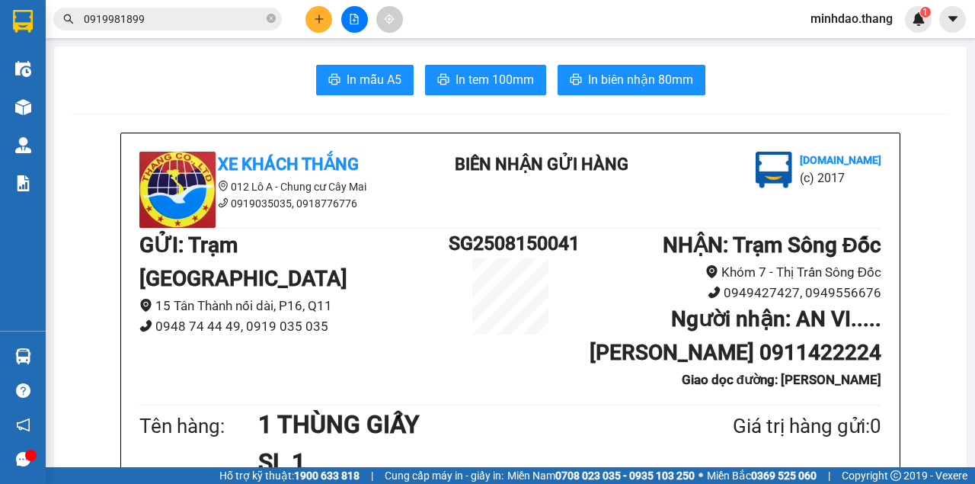
click at [312, 21] on button at bounding box center [318, 19] width 27 height 27
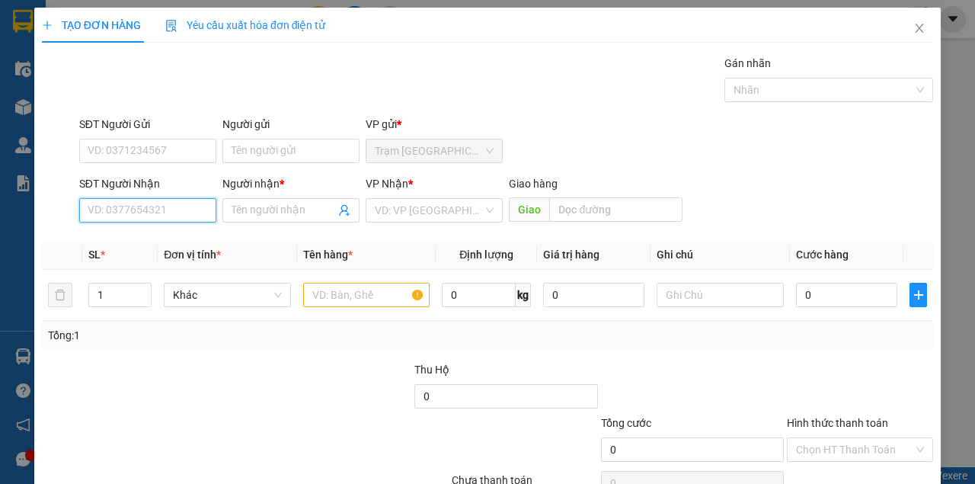
click at [177, 204] on input "SĐT Người Nhận" at bounding box center [147, 210] width 137 height 24
click at [129, 213] on input "SĐT Người Nhận" at bounding box center [147, 210] width 137 height 24
type input "0988115598"
click at [171, 239] on div "0988115598 - THÁI ...." at bounding box center [147, 240] width 118 height 17
type input "THÁI ...."
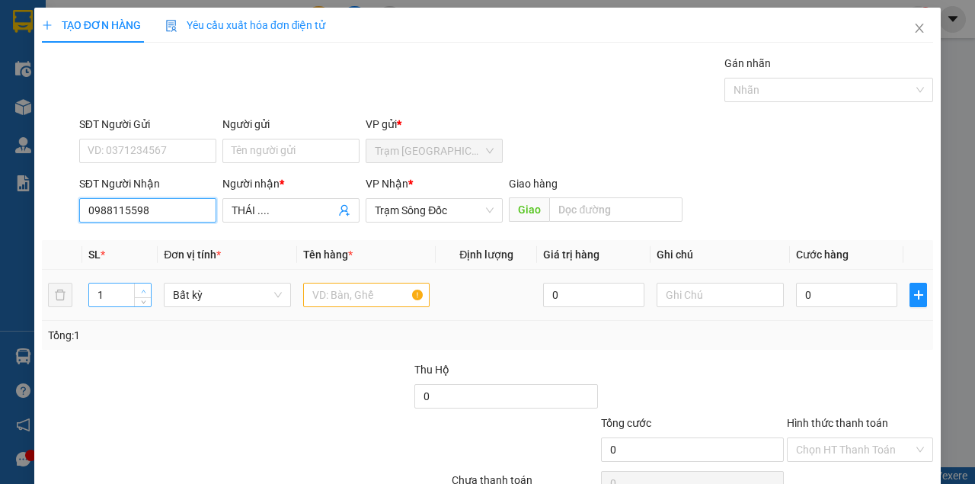
type input "0988115598"
type input "2"
click at [145, 289] on span "up" at bounding box center [143, 290] width 9 height 9
click at [344, 297] on input "text" at bounding box center [366, 295] width 127 height 24
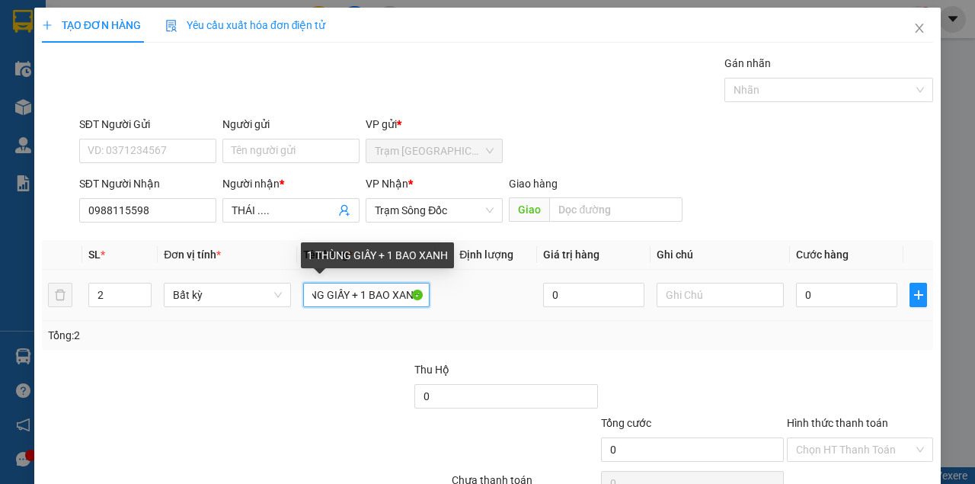
scroll to position [0, 39]
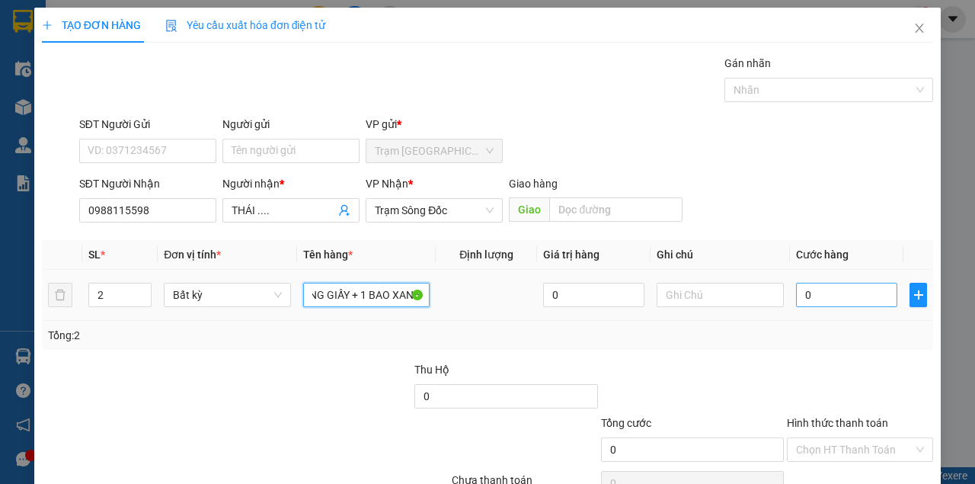
type input "1 THÙNG GIẤY + 1 BAO XANH"
click at [825, 299] on input "0" at bounding box center [846, 295] width 101 height 24
type input "5"
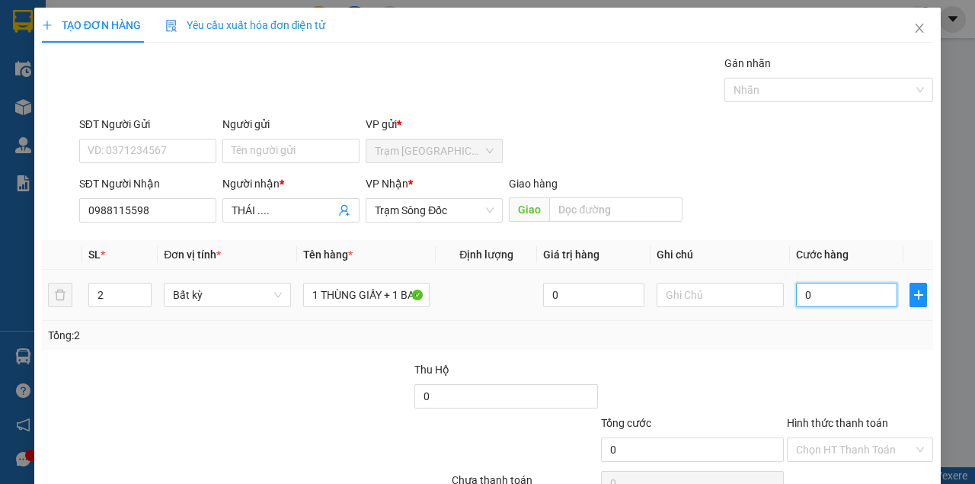
type input "5"
type input "50"
type input "5"
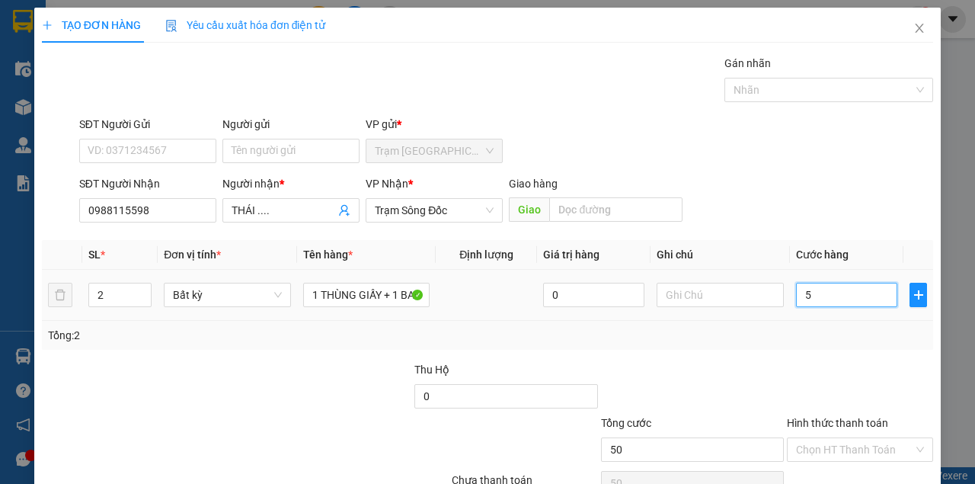
type input "5"
type input "0"
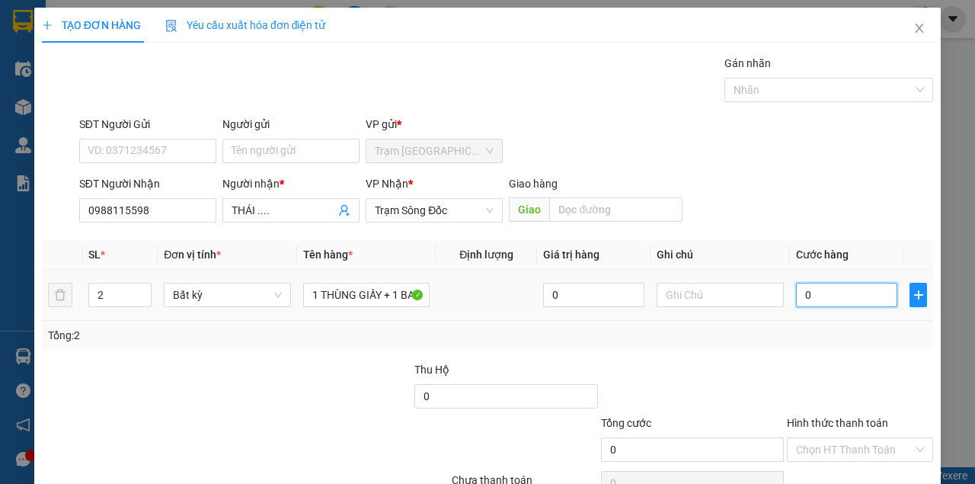
type input "01"
type input "1"
type input "010"
type input "10"
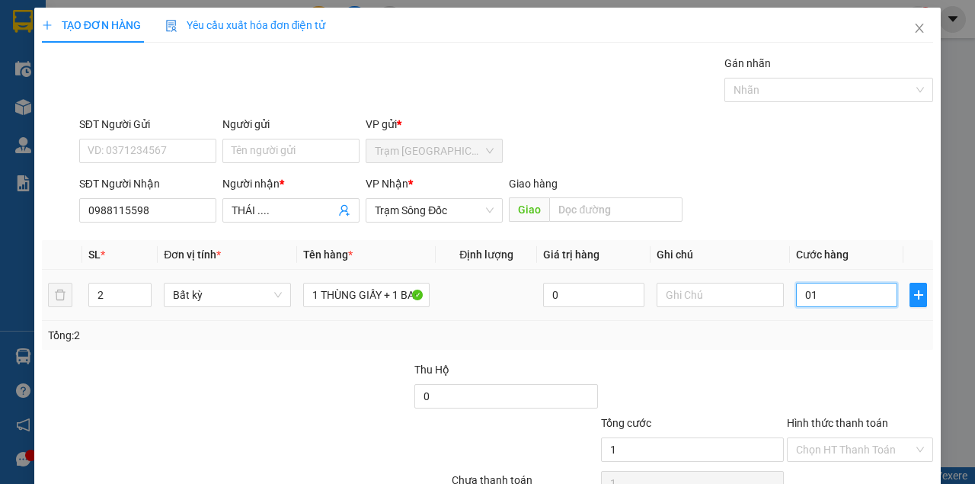
type input "10"
type input "0.100"
type input "100"
type input "100.000"
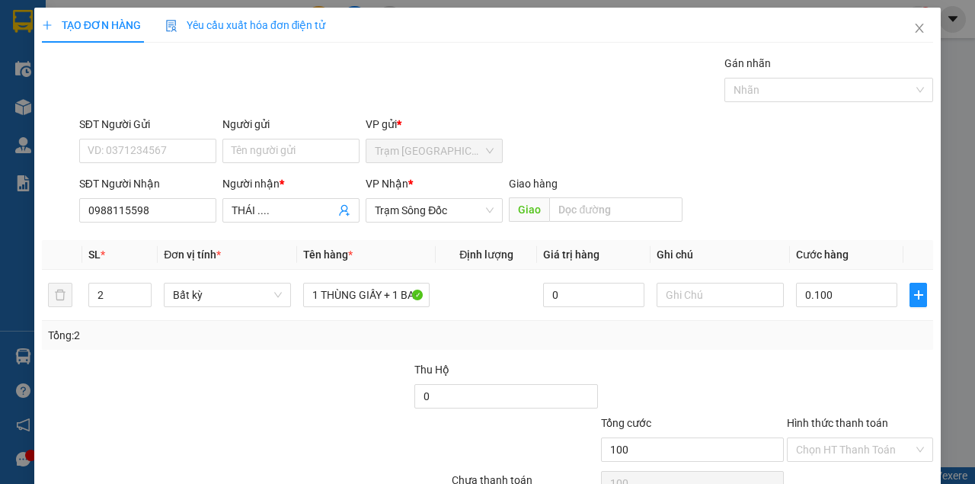
type input "100.000"
click at [833, 374] on div at bounding box center [859, 387] width 149 height 53
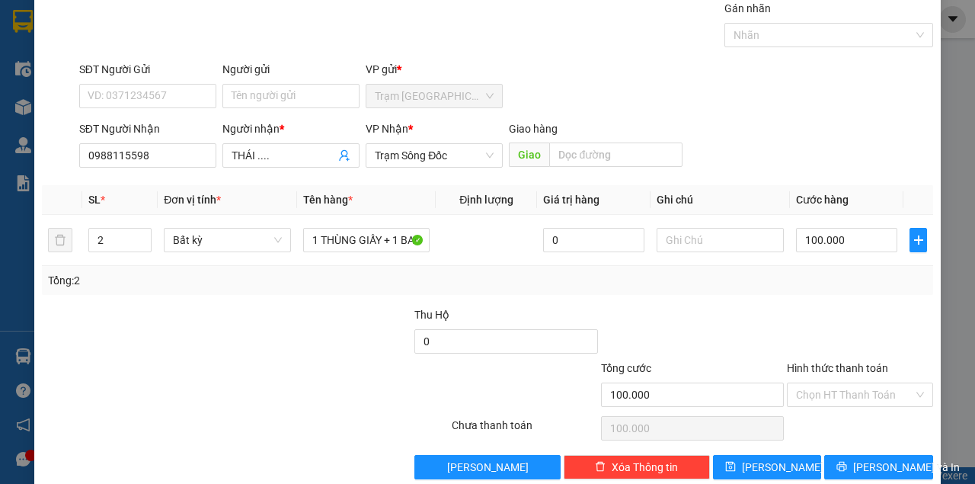
scroll to position [78, 0]
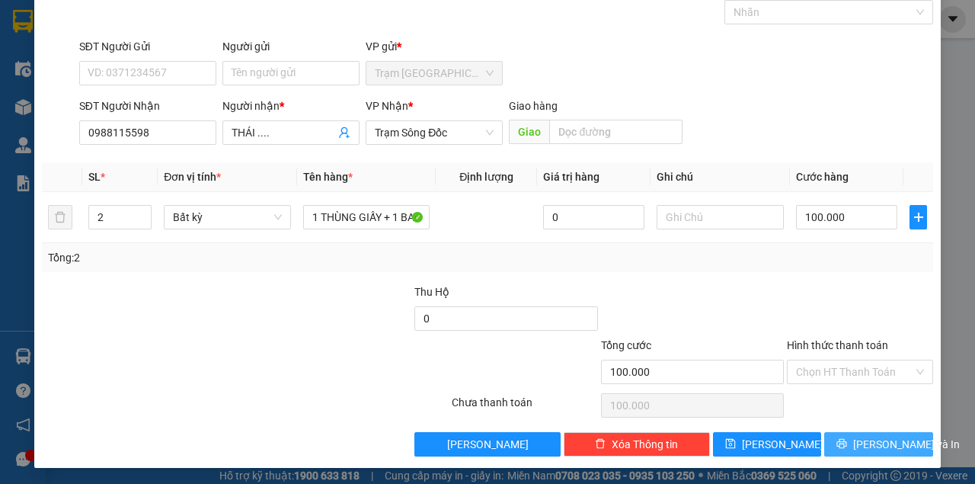
click at [851, 433] on button "[PERSON_NAME] và In" at bounding box center [878, 444] width 109 height 24
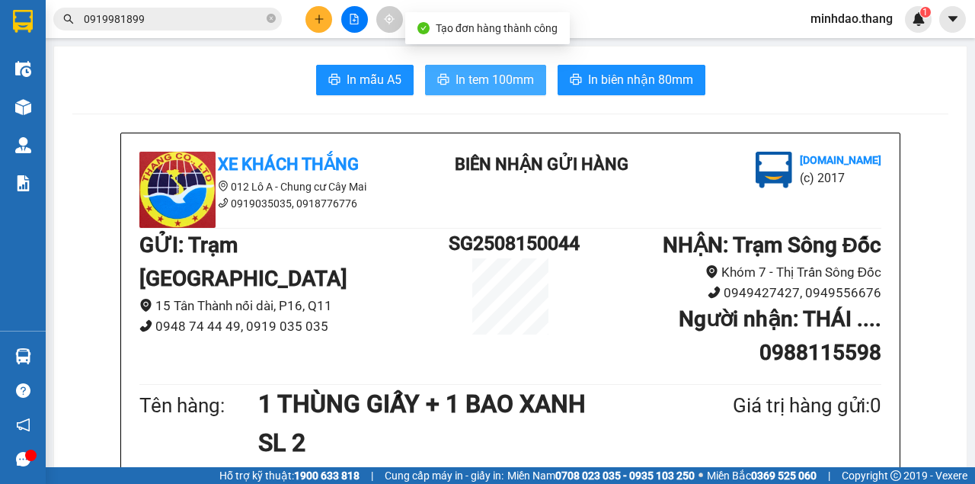
click at [525, 82] on span "In tem 100mm" at bounding box center [494, 79] width 78 height 19
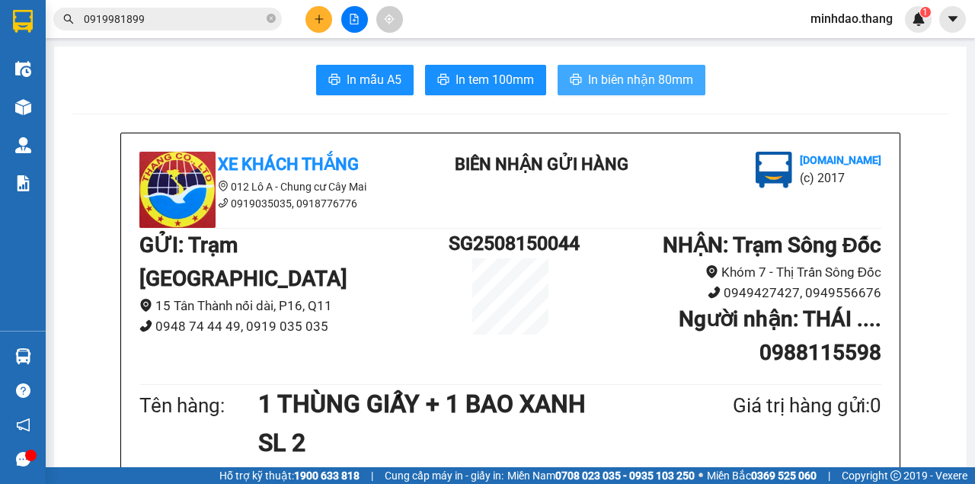
drag, startPoint x: 625, startPoint y: 84, endPoint x: 666, endPoint y: 57, distance: 49.0
click at [629, 79] on span "In biên nhận 80mm" at bounding box center [640, 79] width 105 height 19
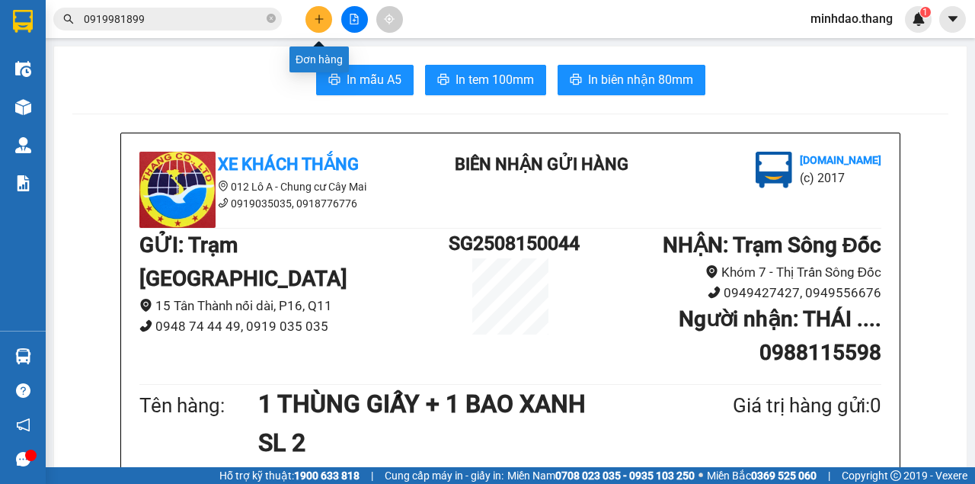
click at [315, 16] on icon "plus" at bounding box center [319, 19] width 11 height 11
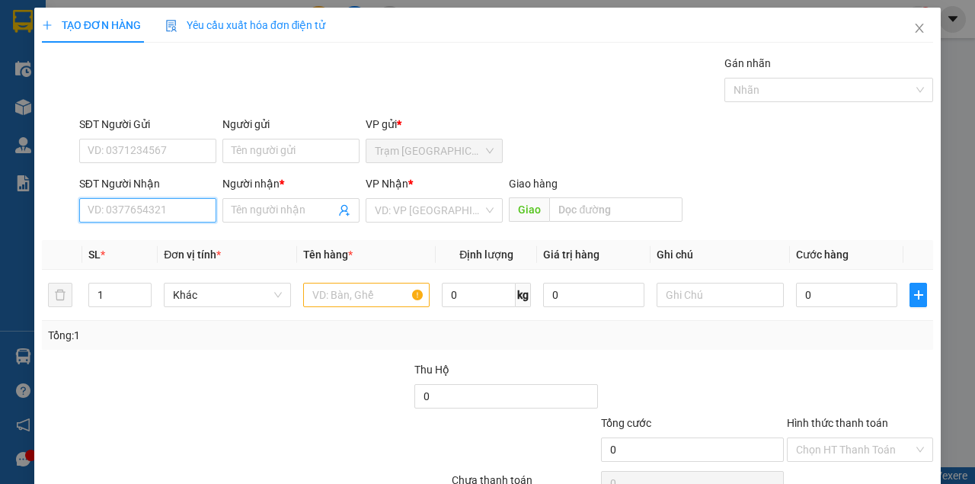
click at [189, 208] on input "SĐT Người Nhận" at bounding box center [147, 210] width 137 height 24
click at [123, 239] on div "0911171714 - ANH NHO" at bounding box center [147, 240] width 118 height 17
type input "0911171714"
type input "ANH NHO"
type input "0911171714"
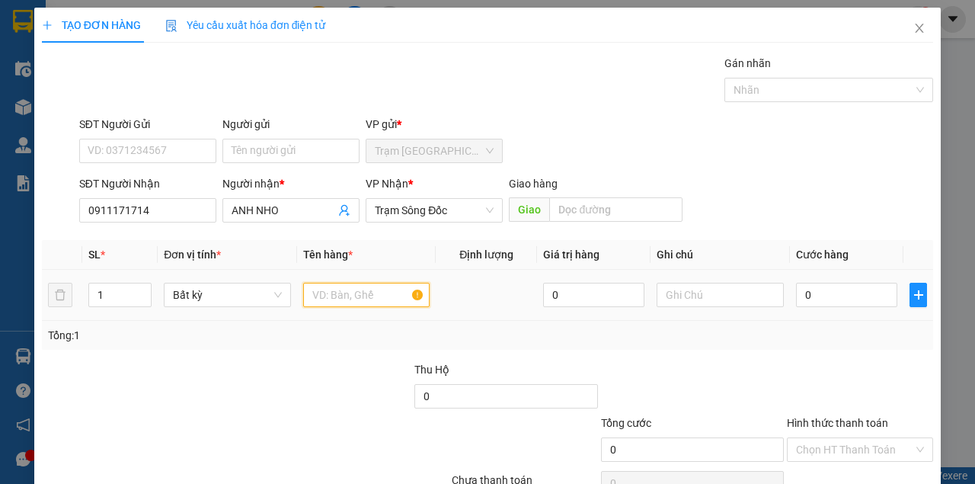
click at [353, 300] on input "text" at bounding box center [366, 295] width 127 height 24
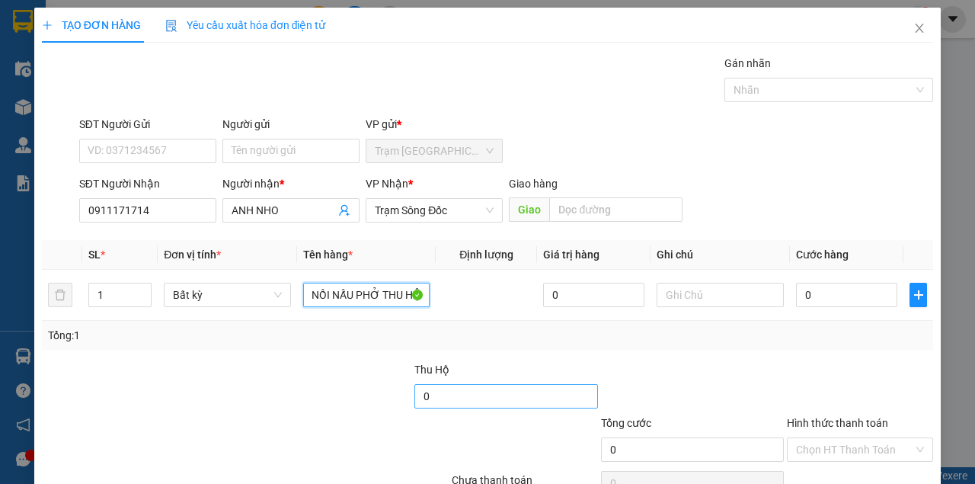
type input "1 NỒI NẤU PHỞ THU HỘ"
click at [444, 401] on input "0" at bounding box center [506, 396] width 184 height 24
drag, startPoint x: 360, startPoint y: 399, endPoint x: 295, endPoint y: 401, distance: 64.8
click at [295, 401] on div "Thu Hộ 5.100.000" at bounding box center [487, 387] width 894 height 53
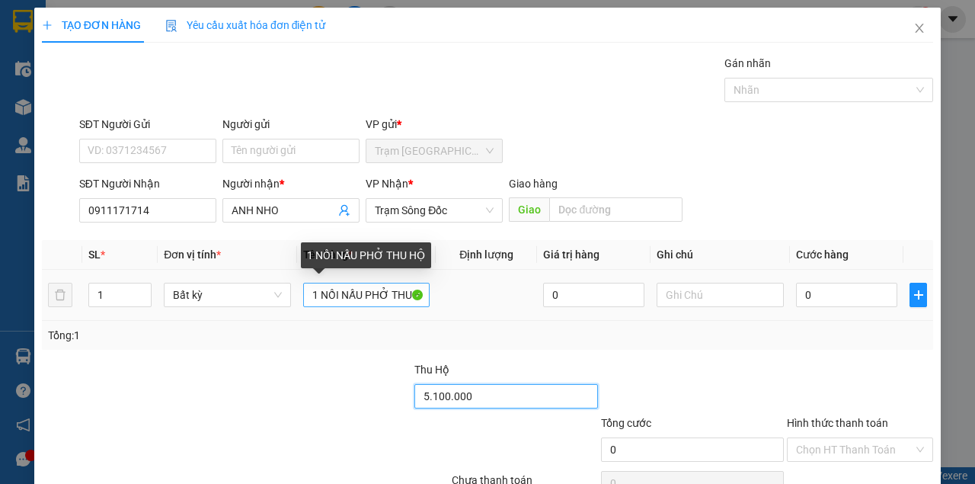
type input "5.100.000"
click at [372, 299] on input "1 NỒI NẤU PHỞ THU HỘ" at bounding box center [366, 295] width 127 height 24
paste input "5.100.000"
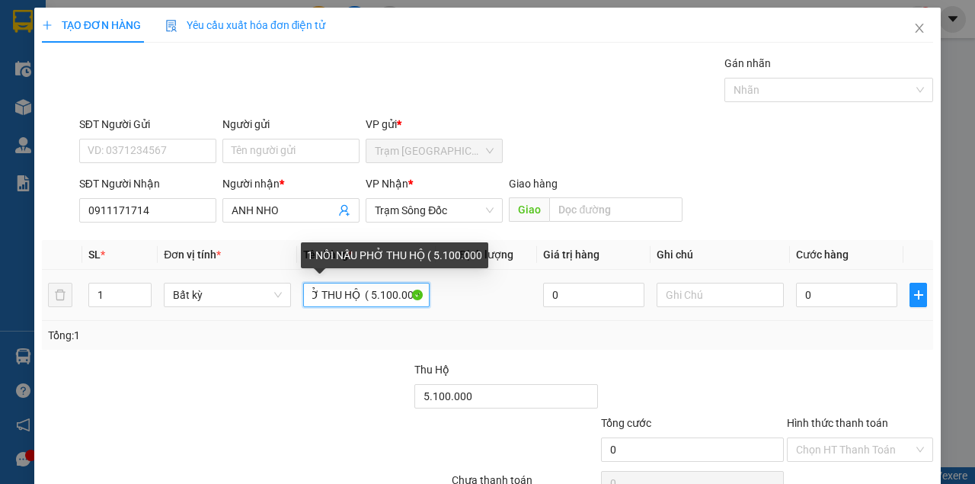
scroll to position [0, 74]
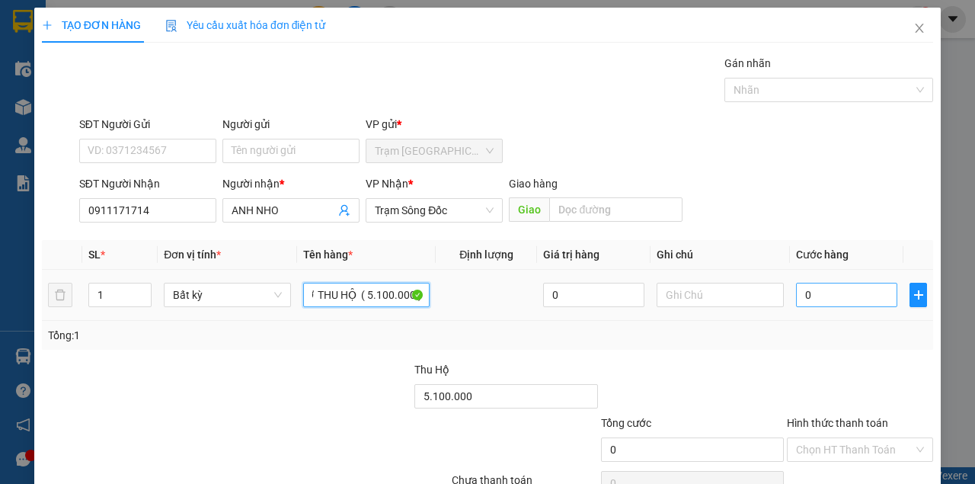
type input "1 NỒI NẤU PHỞ THU HỘ ( 5.100.000 )"
click at [826, 292] on input "0" at bounding box center [846, 295] width 101 height 24
type input "2"
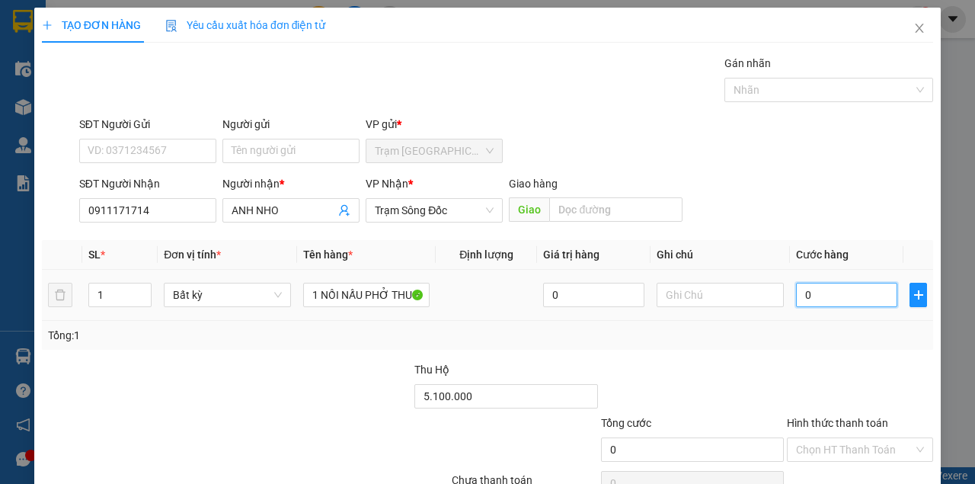
type input "2"
type input "20"
type input "200"
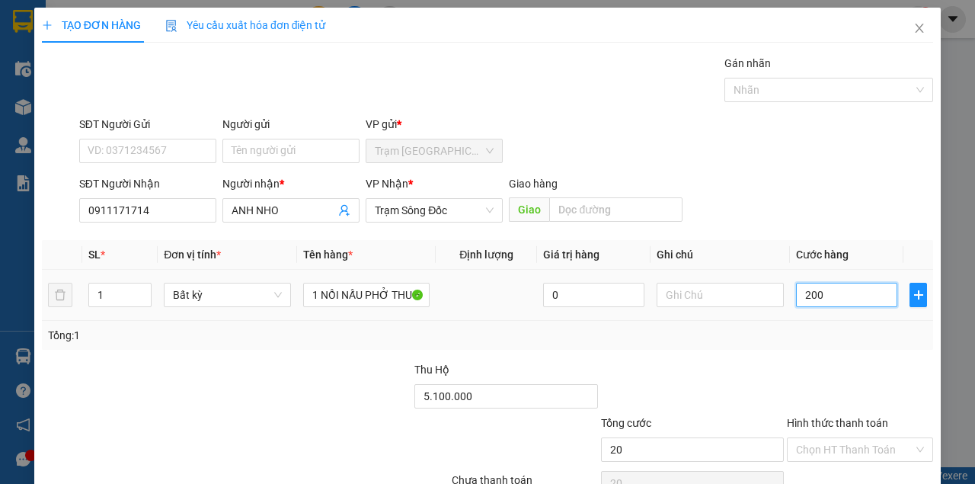
type input "200"
type input "200.000"
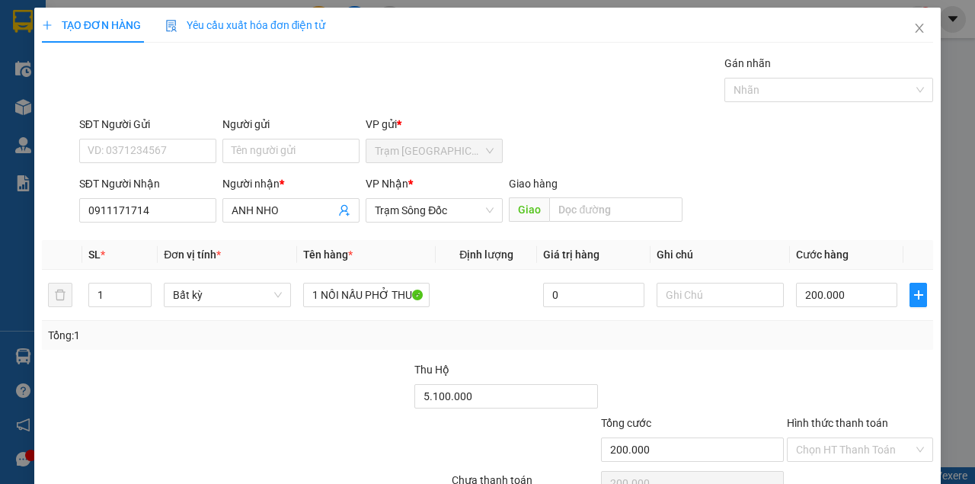
click at [775, 385] on div at bounding box center [692, 387] width 187 height 53
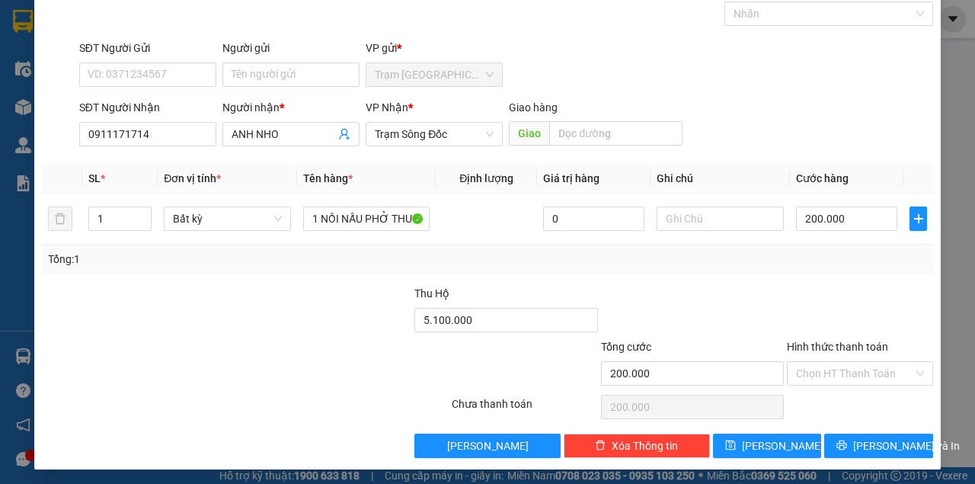
scroll to position [78, 0]
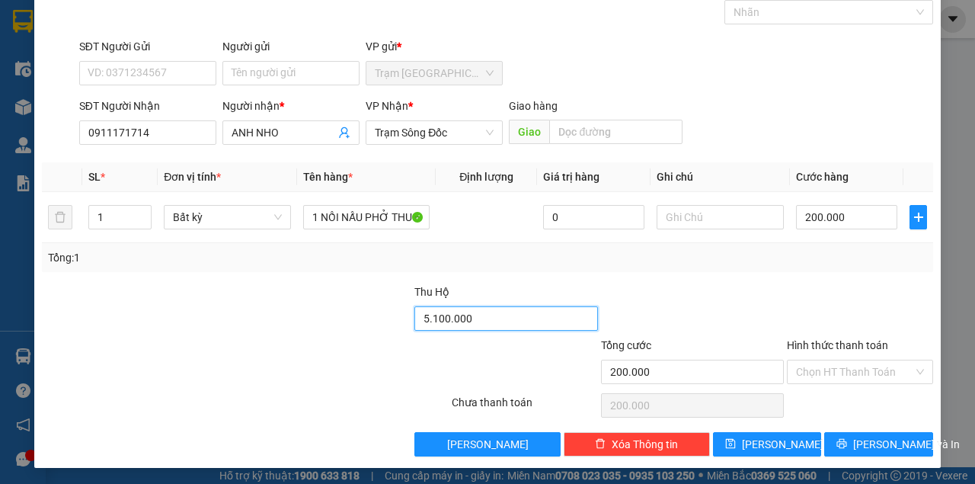
click at [495, 326] on input "5.100.000" at bounding box center [506, 318] width 184 height 24
type input "0"
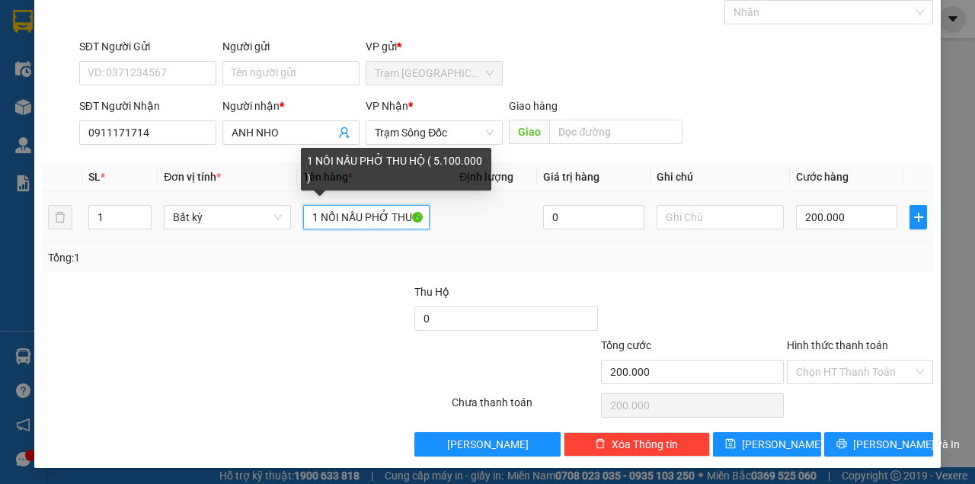
click at [387, 223] on input "1 NỒI NẤU PHỞ THU HỘ ( 5.100.000 )" at bounding box center [366, 217] width 127 height 24
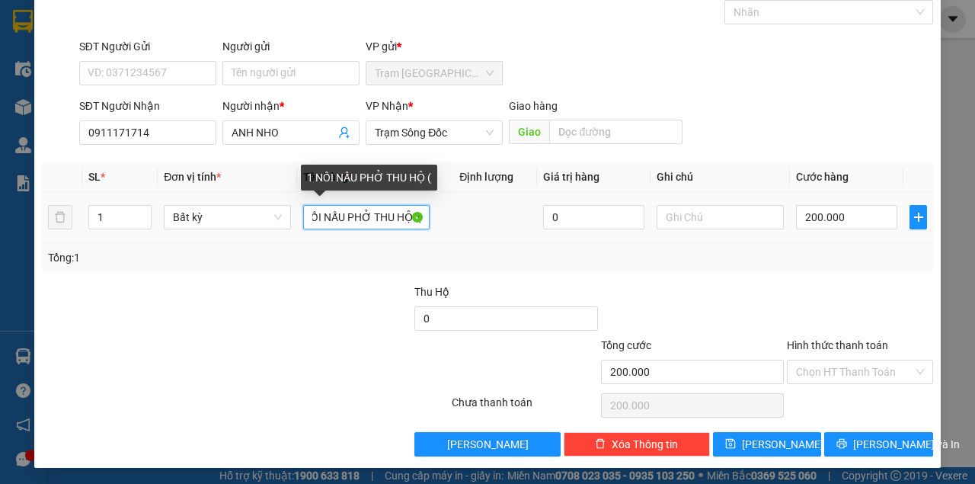
scroll to position [0, 23]
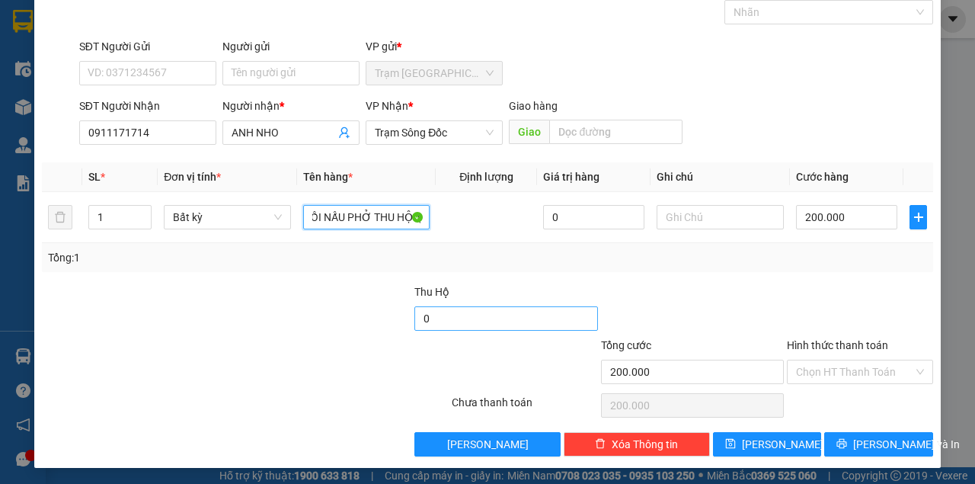
type input "1 NỒI NẤU PHỞ THU HỘ ("
click at [445, 315] on input "0" at bounding box center [506, 318] width 184 height 24
drag, startPoint x: 471, startPoint y: 321, endPoint x: 356, endPoint y: 324, distance: 115.1
click at [355, 325] on div "Thu Hộ 5.140.000" at bounding box center [487, 309] width 894 height 53
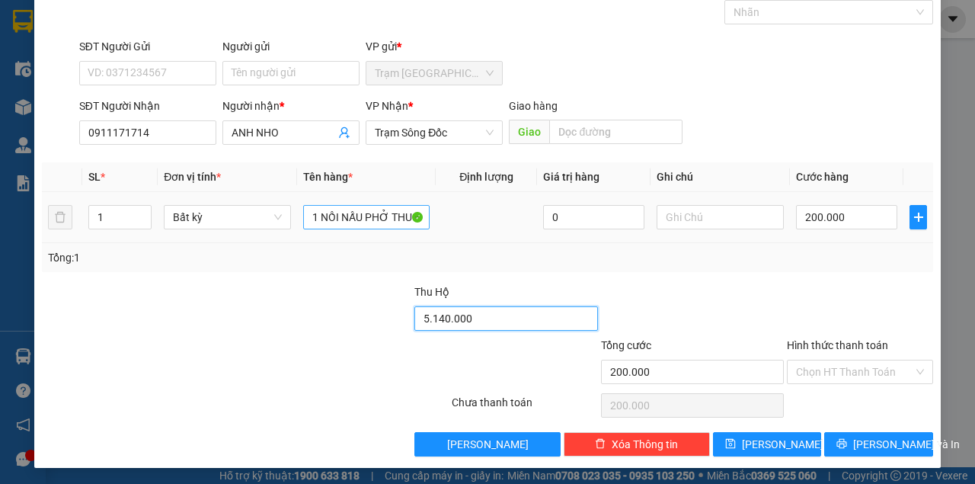
type input "5.140.000"
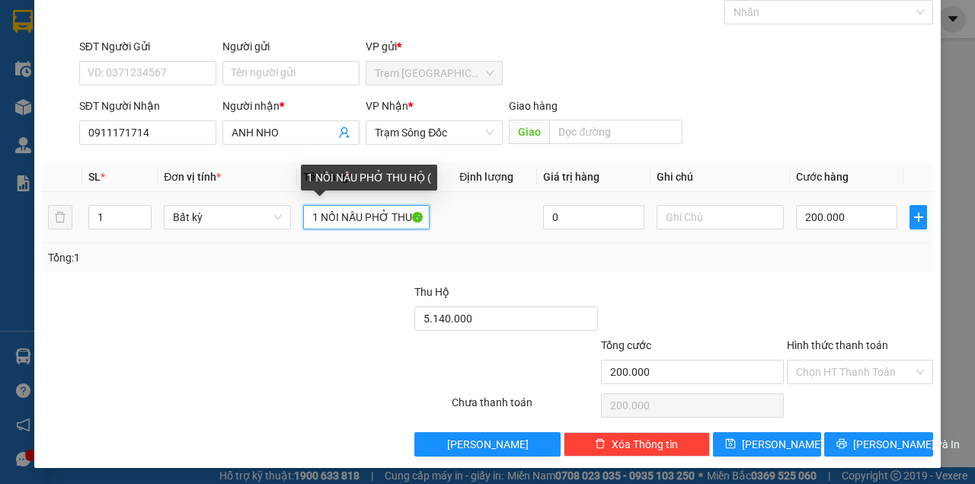
click at [379, 219] on input "1 NỒI NẤU PHỞ THU HỘ (" at bounding box center [366, 217] width 127 height 24
paste input "5.140.000"
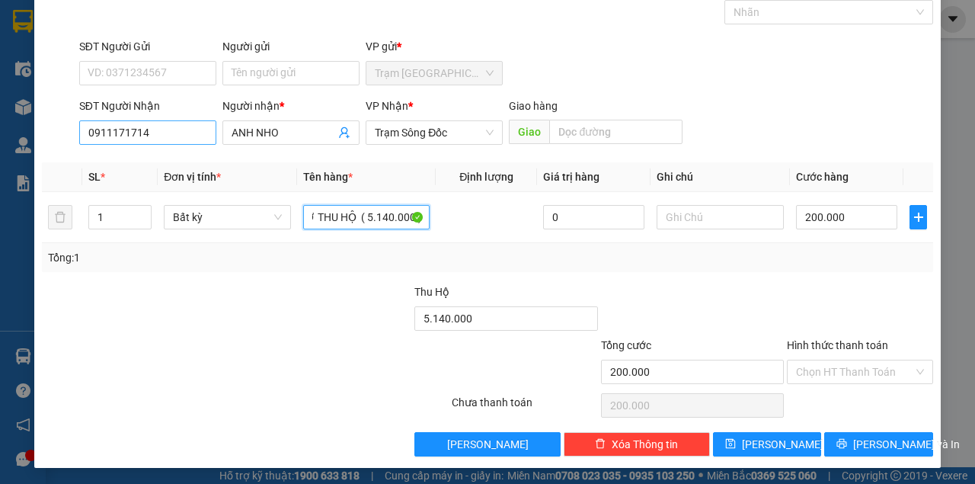
type input "1 NỒI NẤU PHỞ THU HỘ ( 5.140.000 )"
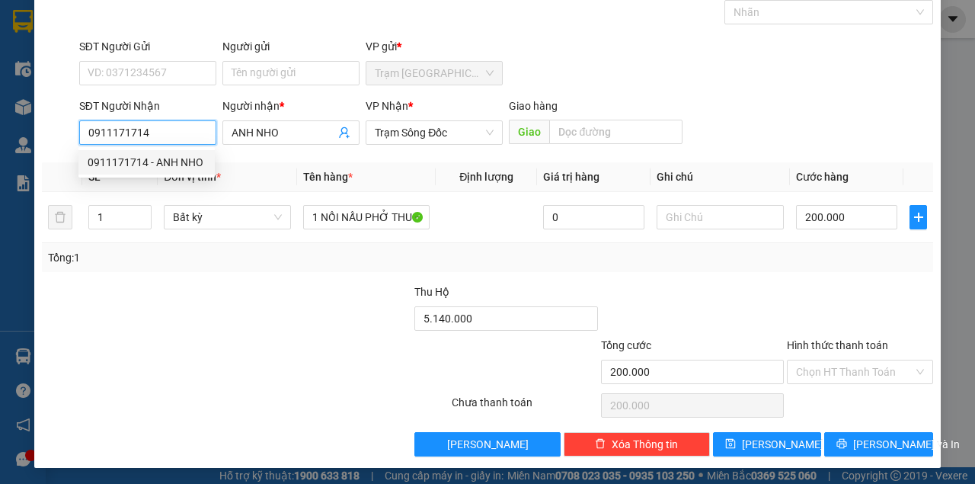
drag, startPoint x: 90, startPoint y: 140, endPoint x: 67, endPoint y: 142, distance: 22.9
click at [67, 142] on div "SĐT Người Nhận 0911171714 Người nhận * ANH NHO VP Nhận * Trạm Sông Đốc Giao hàn…" at bounding box center [487, 123] width 894 height 53
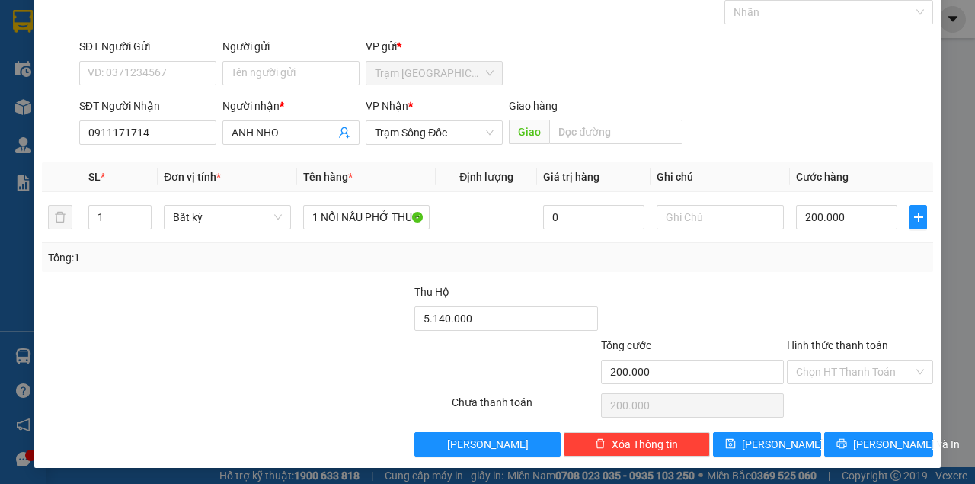
click at [776, 286] on div at bounding box center [692, 309] width 187 height 53
click at [858, 439] on span "[PERSON_NAME] và In" at bounding box center [906, 444] width 107 height 17
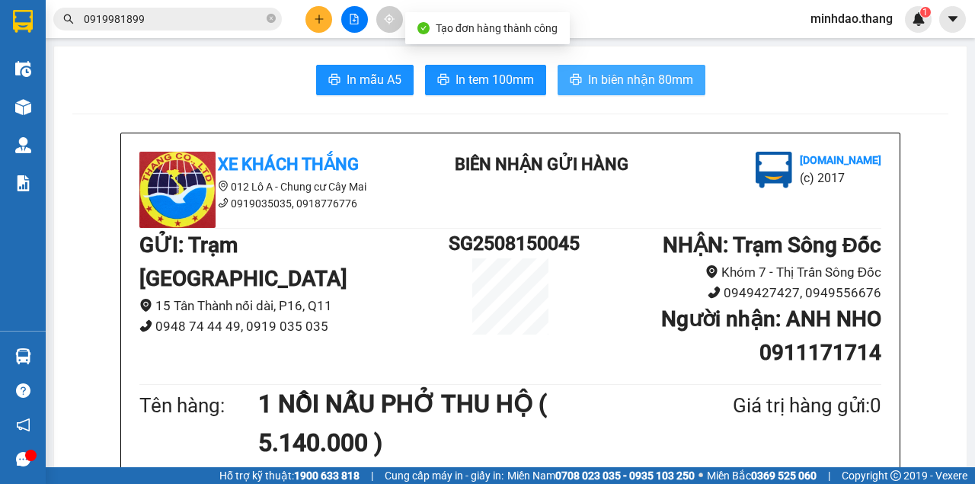
click at [565, 75] on button "In biên nhận 80mm" at bounding box center [632, 80] width 148 height 30
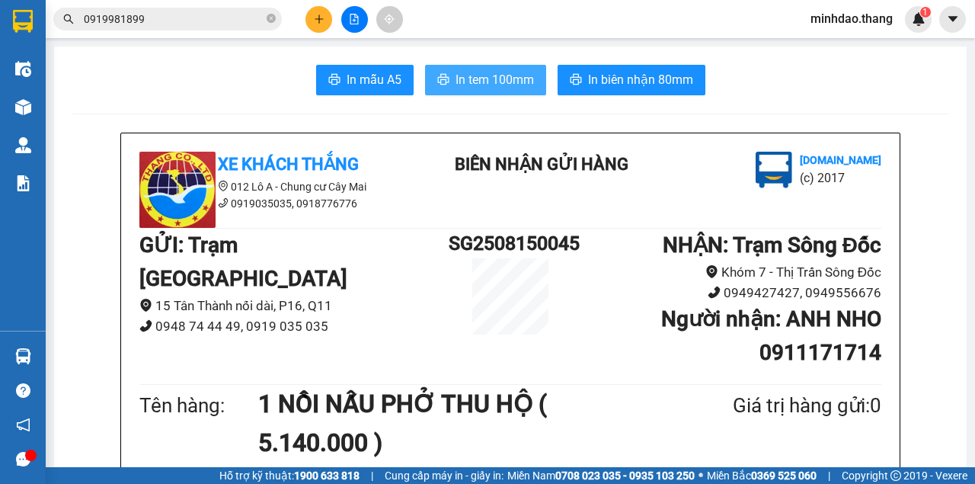
drag, startPoint x: 525, startPoint y: 76, endPoint x: 516, endPoint y: 73, distance: 8.9
click at [523, 76] on span "In tem 100mm" at bounding box center [494, 79] width 78 height 19
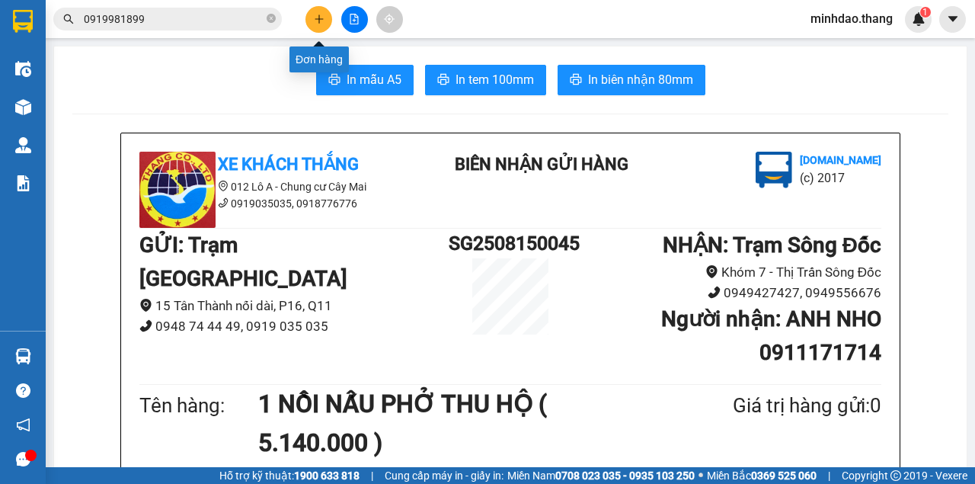
click at [326, 14] on button at bounding box center [318, 19] width 27 height 27
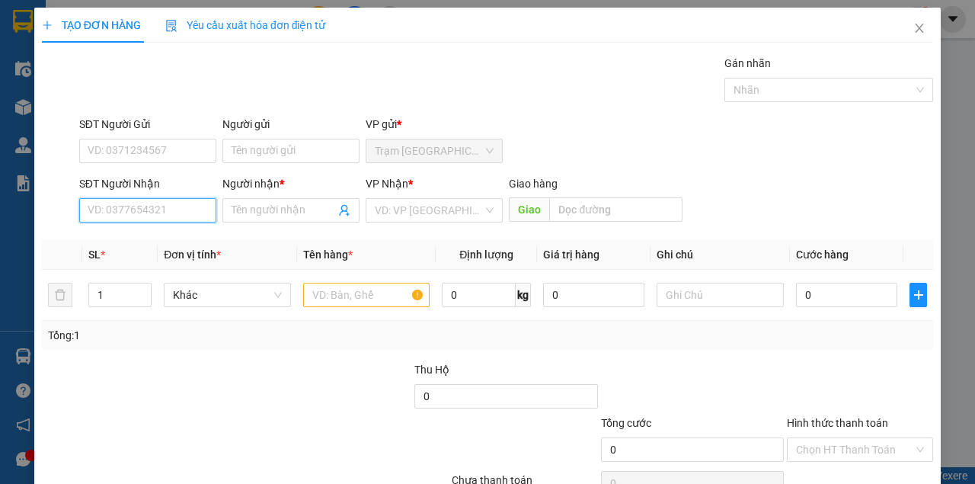
click at [171, 208] on input "SĐT Người Nhận" at bounding box center [147, 210] width 137 height 24
drag, startPoint x: 160, startPoint y: 241, endPoint x: 168, endPoint y: 239, distance: 8.5
click at [164, 239] on div "0886588809 - TRẦN THANH LONG" at bounding box center [163, 240] width 150 height 17
type input "0886588809"
type input "TRẦN THANH LONG"
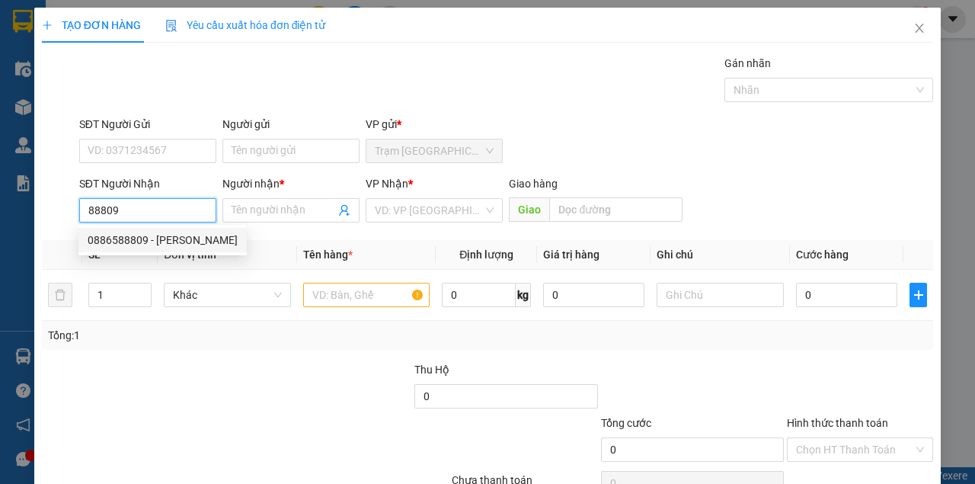
type input "[PERSON_NAME]"
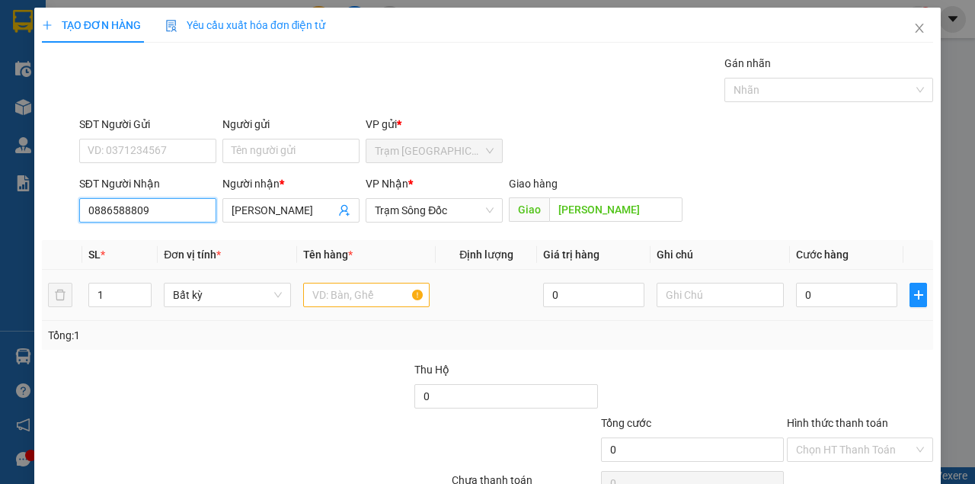
type input "0886588809"
click at [306, 296] on input "text" at bounding box center [366, 295] width 127 height 24
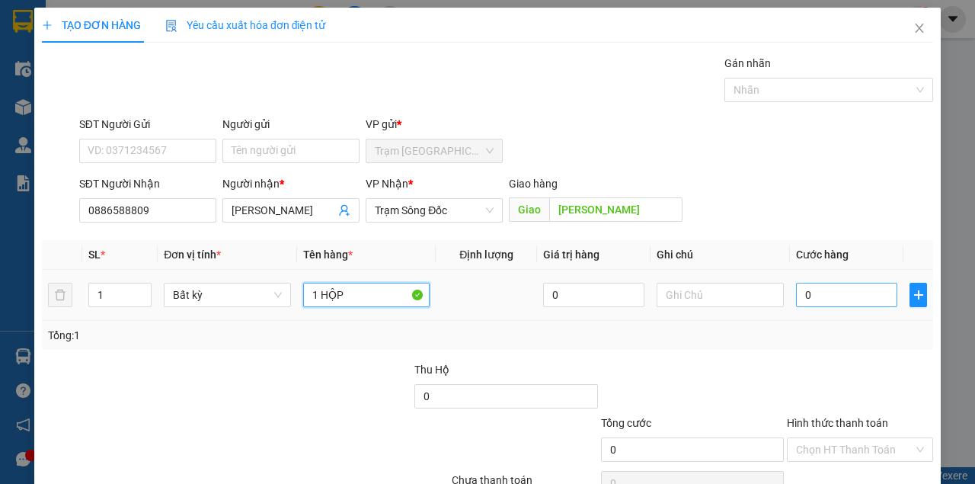
type input "1 HỘP"
type input "4"
type input "40"
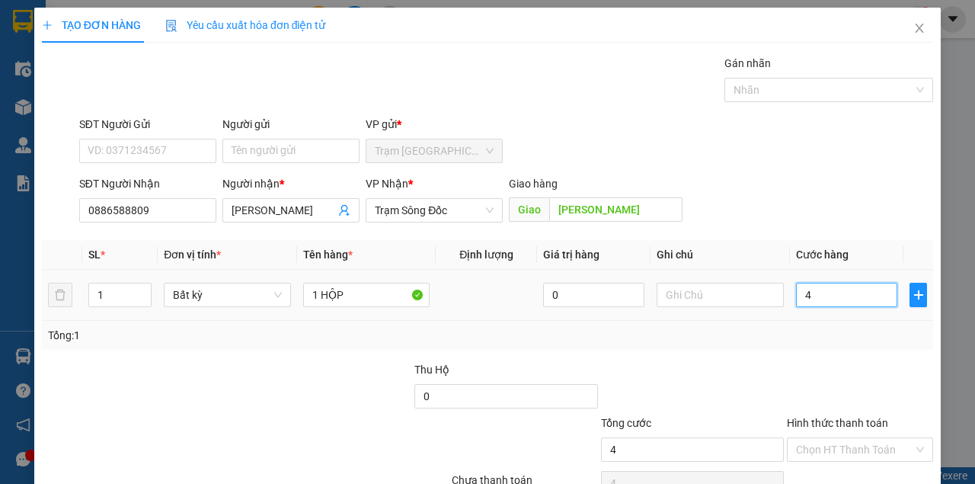
type input "40"
type input "40.000"
click at [818, 358] on div "Transit Pickup Surcharge Ids Transit Deliver Surcharge Ids Transit Deliver Surc…" at bounding box center [487, 294] width 891 height 479
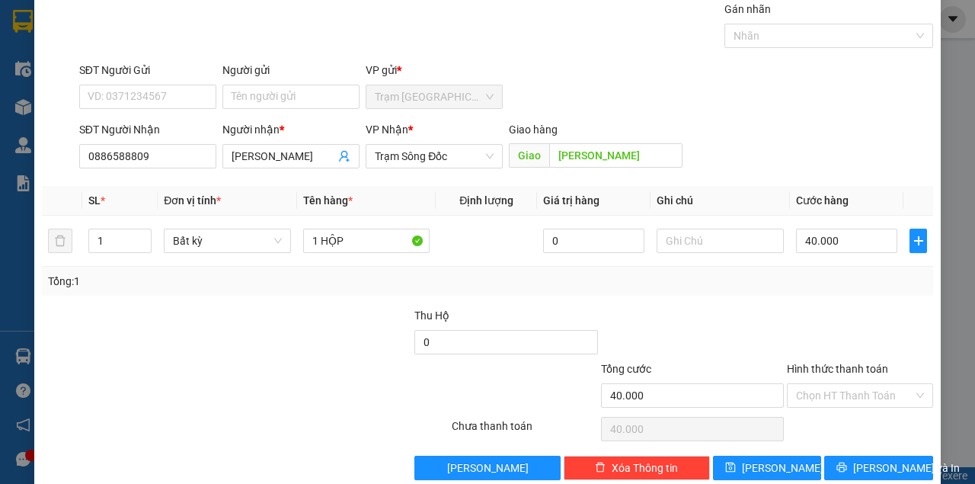
scroll to position [78, 0]
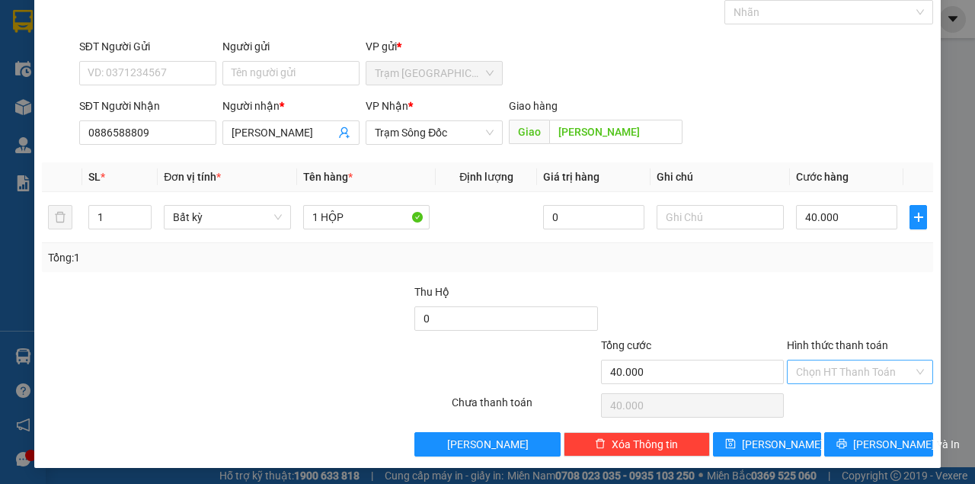
click at [820, 376] on input "Hình thức thanh toán" at bounding box center [854, 371] width 117 height 23
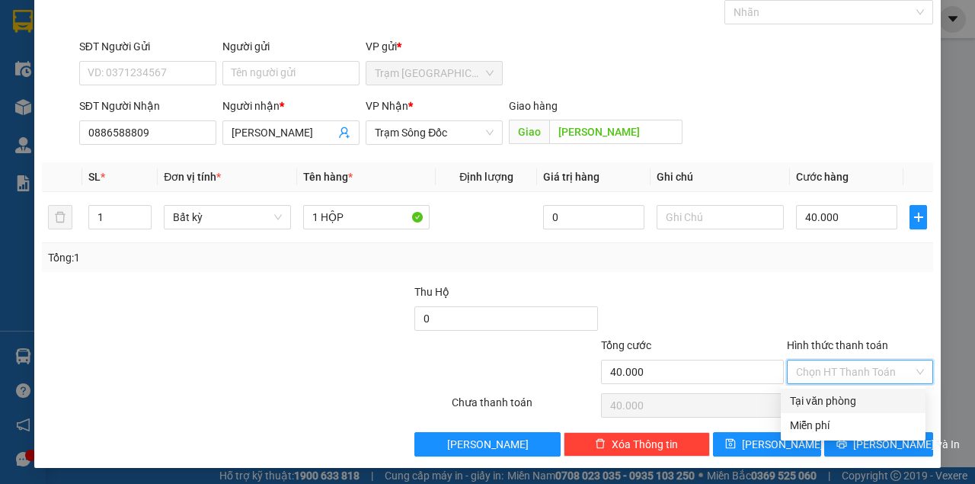
click at [822, 398] on div "Tại văn phòng" at bounding box center [853, 400] width 126 height 17
type input "0"
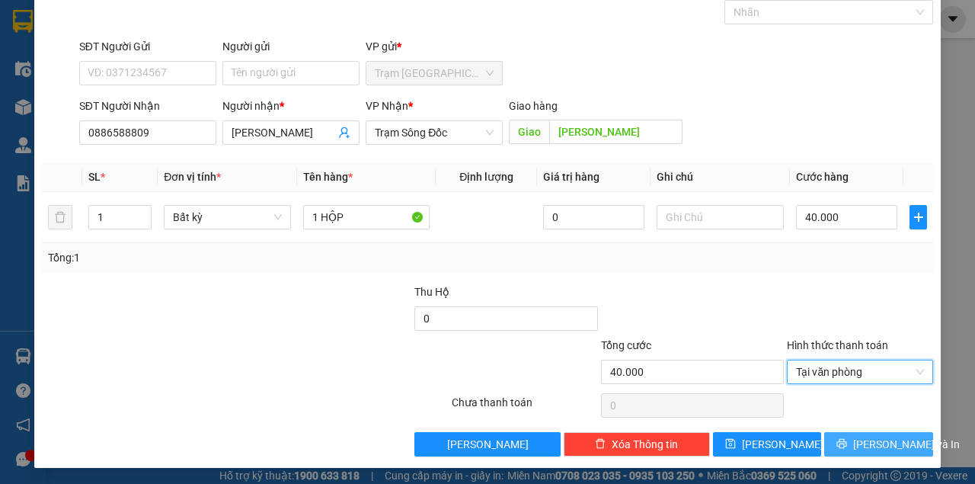
click at [853, 443] on button "[PERSON_NAME] và In" at bounding box center [878, 444] width 109 height 24
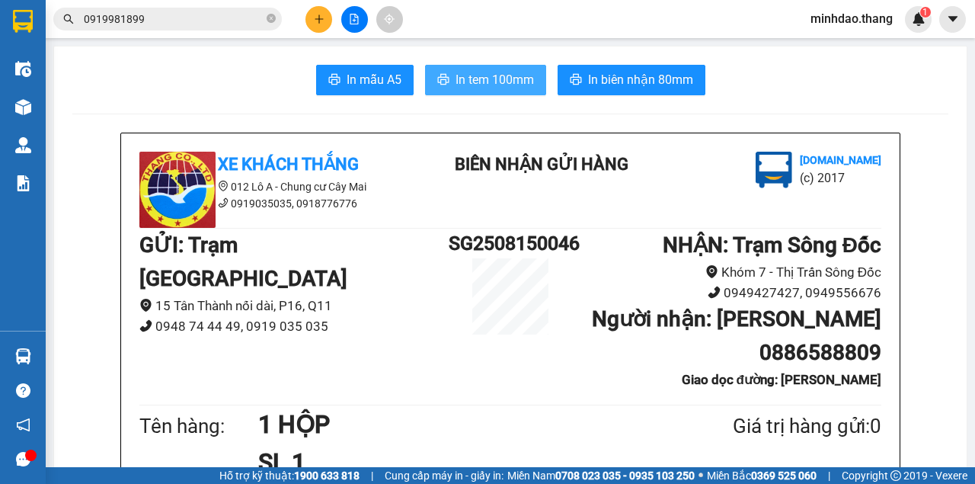
click at [475, 88] on span "In tem 100mm" at bounding box center [494, 79] width 78 height 19
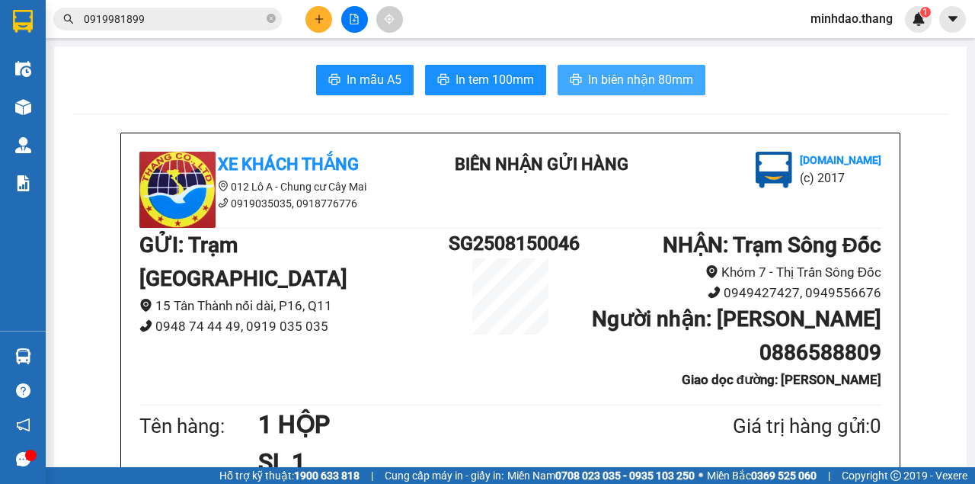
drag, startPoint x: 640, startPoint y: 78, endPoint x: 638, endPoint y: 68, distance: 10.0
click at [639, 75] on span "In biên nhận 80mm" at bounding box center [640, 79] width 105 height 19
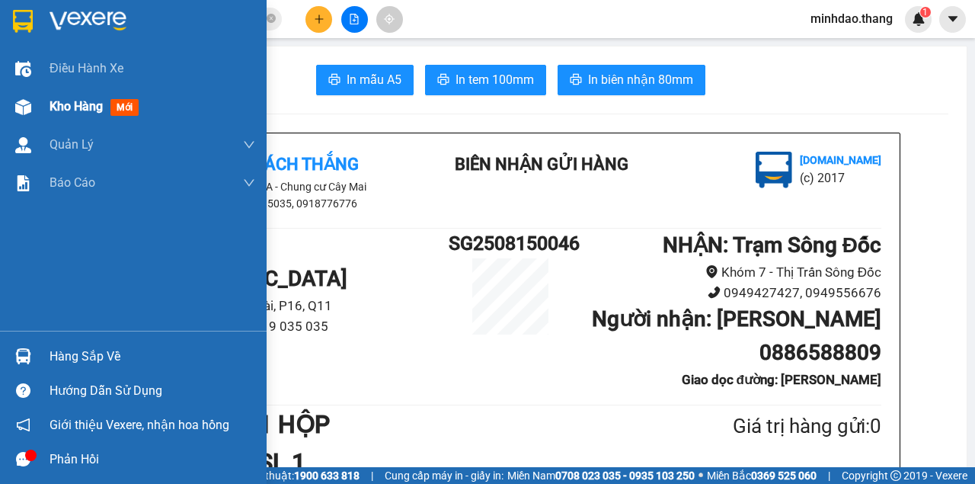
click at [35, 105] on div at bounding box center [23, 107] width 27 height 27
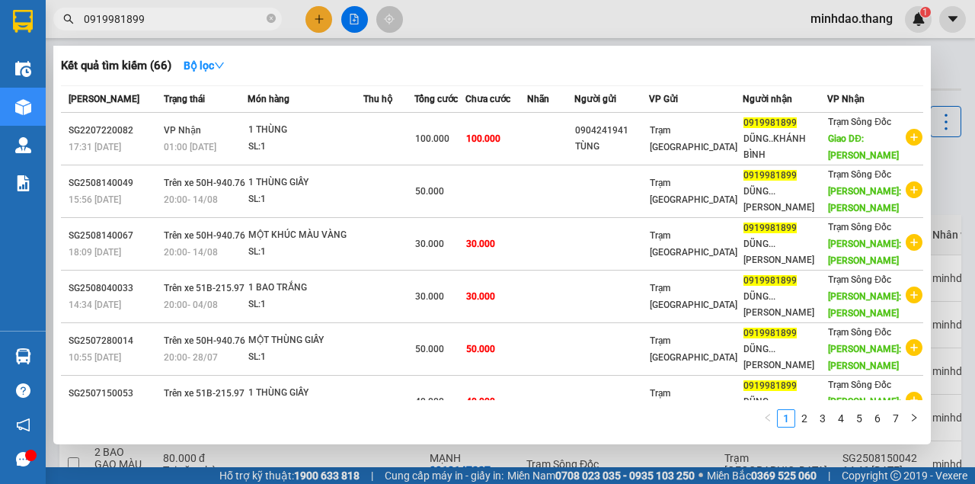
click at [227, 21] on input "0919981899" at bounding box center [174, 19] width 180 height 17
drag, startPoint x: 270, startPoint y: 18, endPoint x: 264, endPoint y: 30, distance: 13.6
click at [269, 18] on icon "close-circle" at bounding box center [271, 18] width 9 height 9
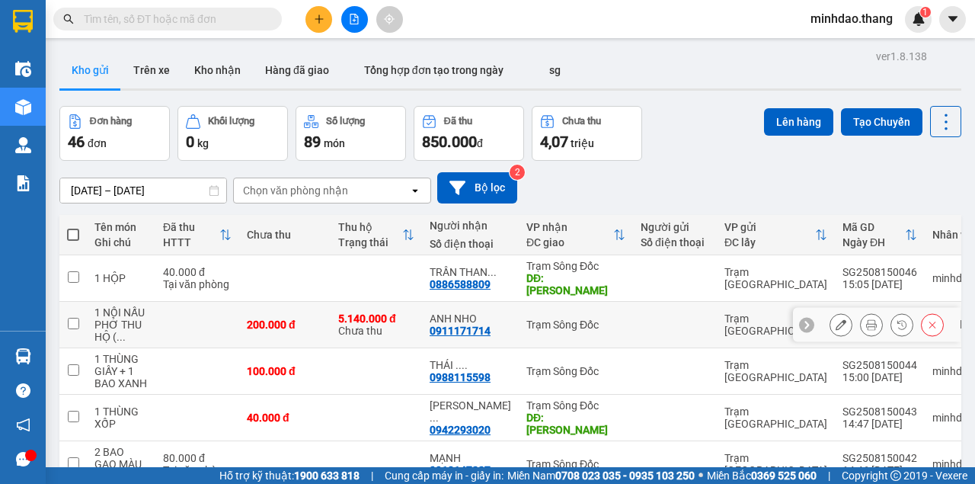
click at [633, 334] on td at bounding box center [675, 325] width 84 height 46
checkbox input "true"
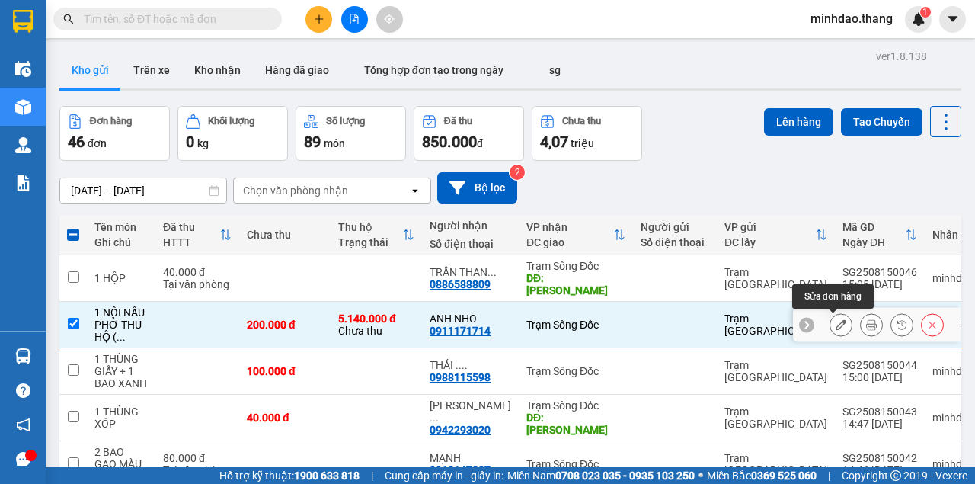
click at [836, 324] on icon at bounding box center [841, 324] width 11 height 11
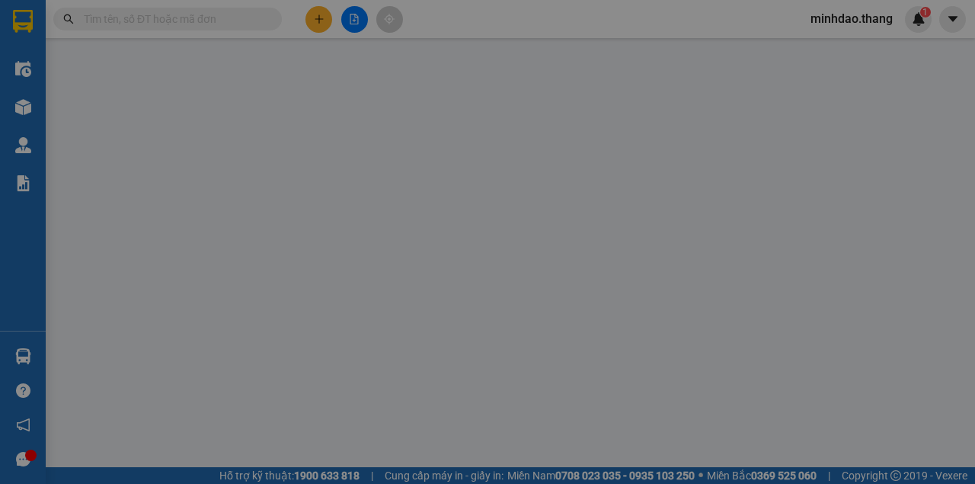
type input "0911171714"
type input "ANH NHO"
type input "200.000"
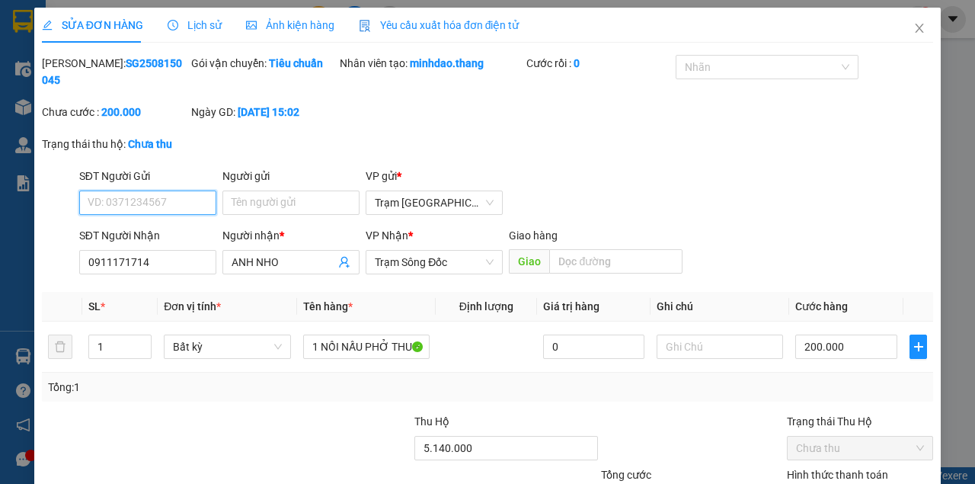
click at [148, 206] on input "SĐT Người Gửi" at bounding box center [147, 202] width 137 height 24
paste input "0373044938"
type input "0373044938"
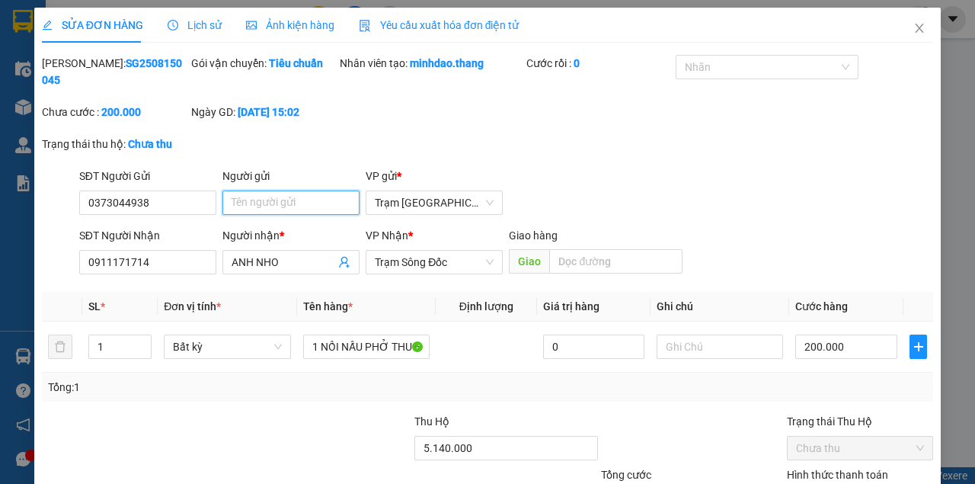
click at [254, 206] on input "Người gửi" at bounding box center [290, 202] width 137 height 24
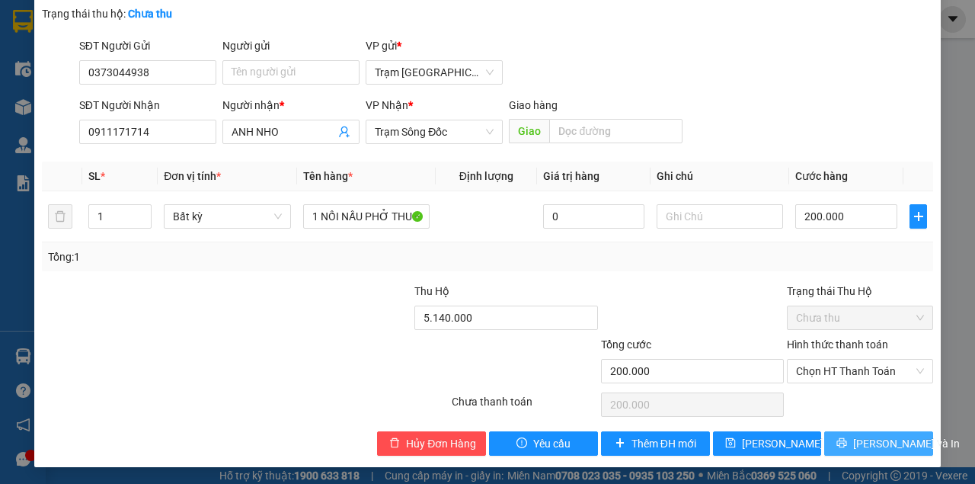
click at [834, 436] on button "[PERSON_NAME] và In" at bounding box center [878, 443] width 109 height 24
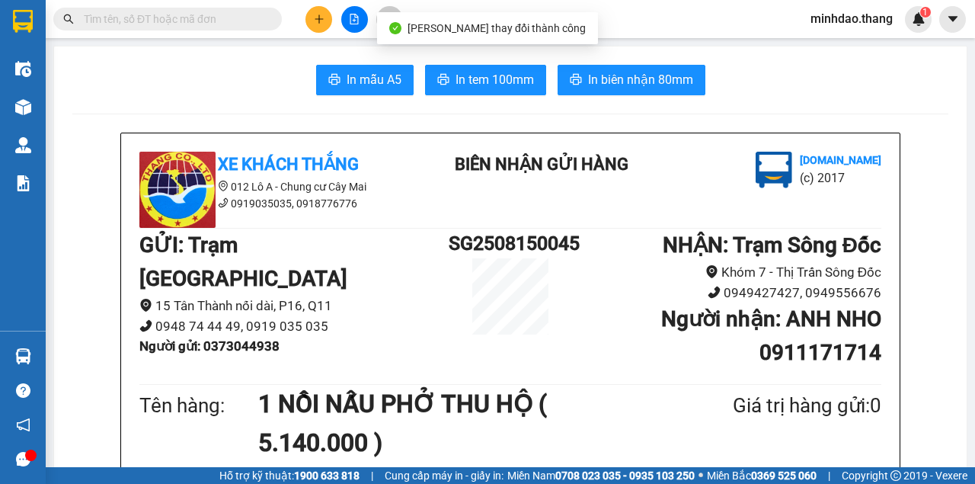
click at [212, 14] on input "text" at bounding box center [174, 19] width 180 height 17
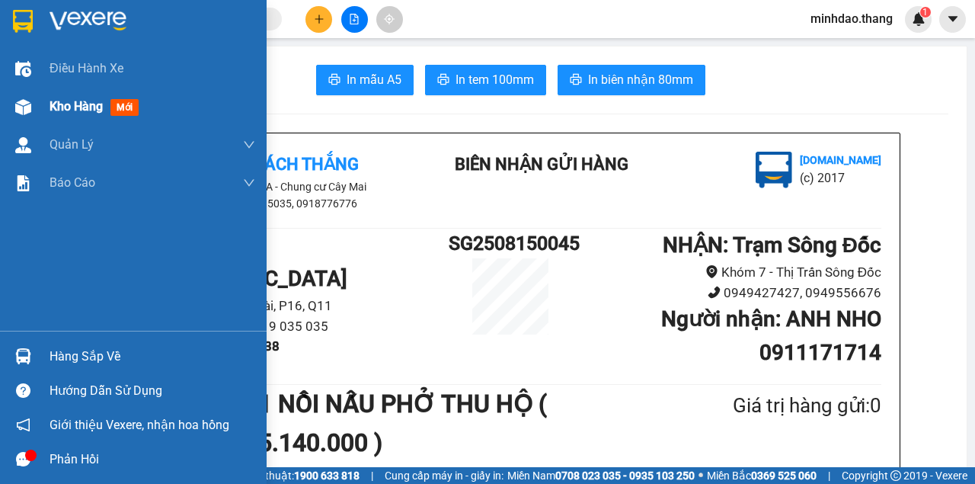
click at [34, 99] on div at bounding box center [23, 107] width 27 height 27
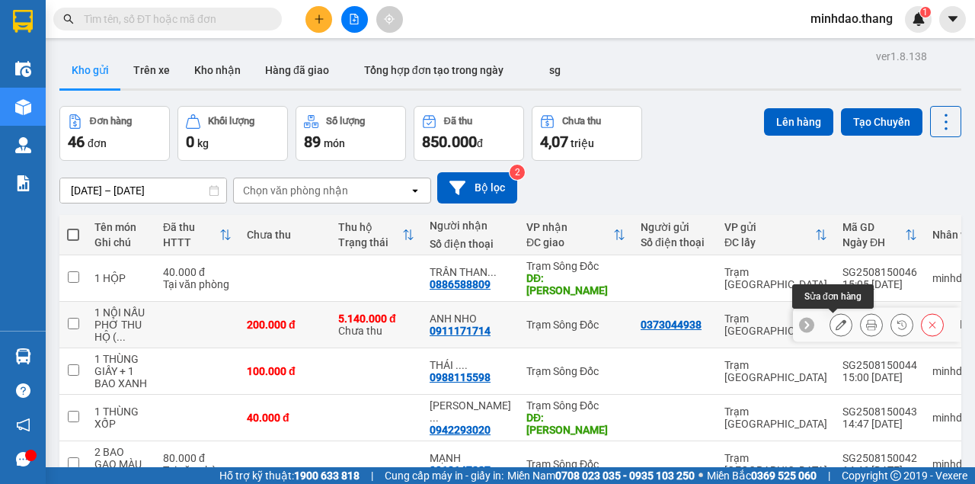
click at [836, 325] on icon at bounding box center [841, 324] width 11 height 11
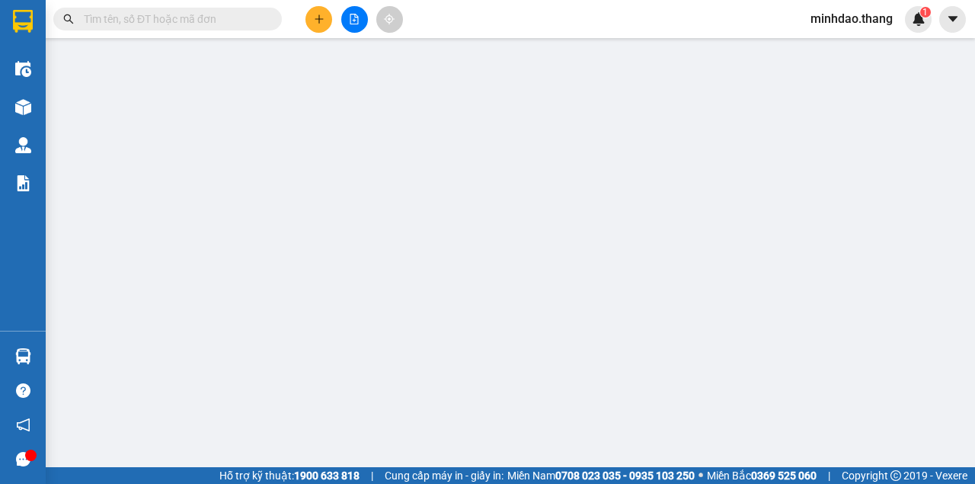
type input "0373044938"
type input "0911171714"
type input "ANH NHO"
type input "200.000"
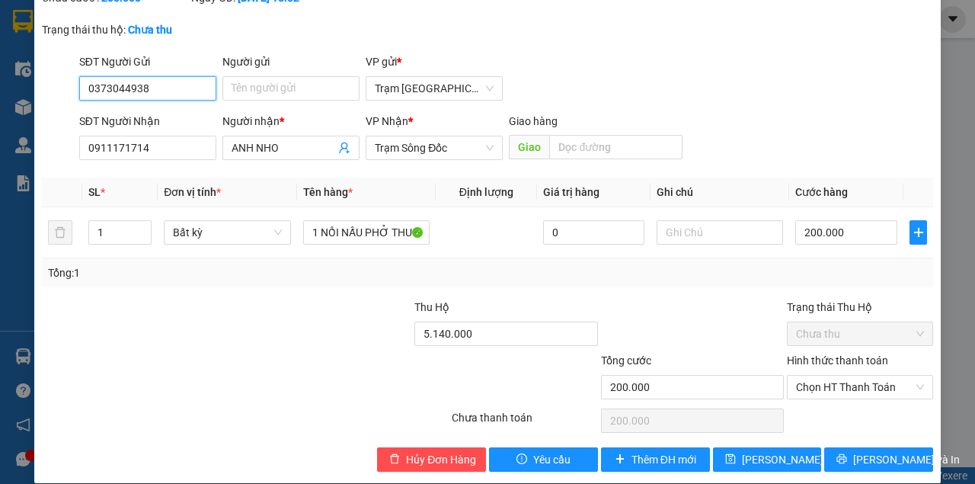
scroll to position [130, 0]
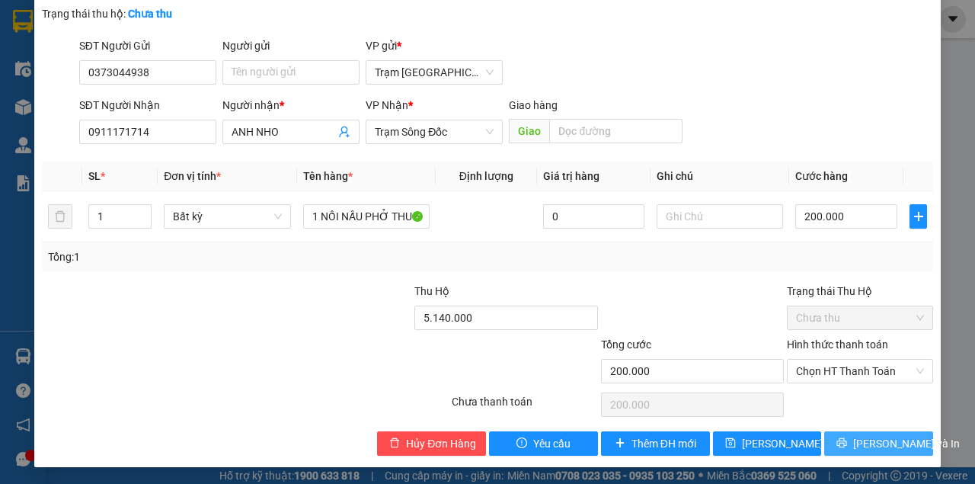
click at [845, 441] on icon "printer" at bounding box center [841, 442] width 11 height 11
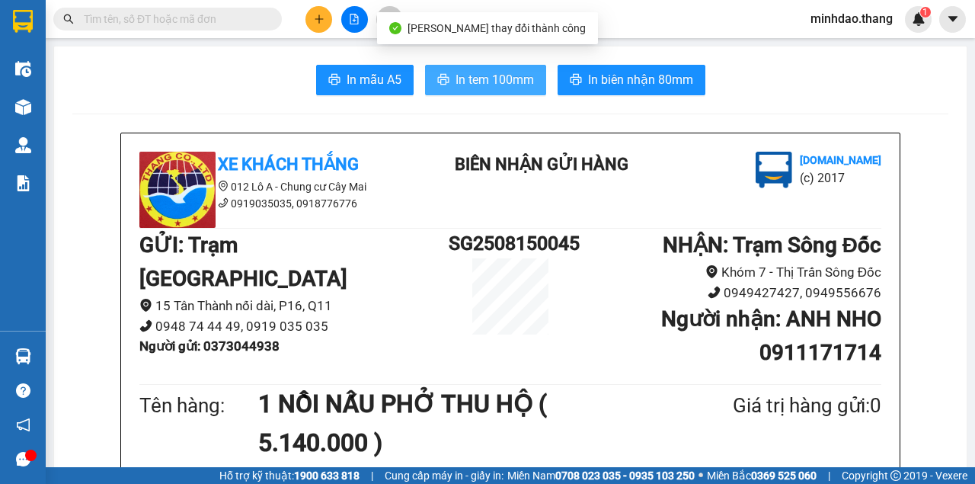
click at [455, 79] on span "In tem 100mm" at bounding box center [494, 79] width 78 height 19
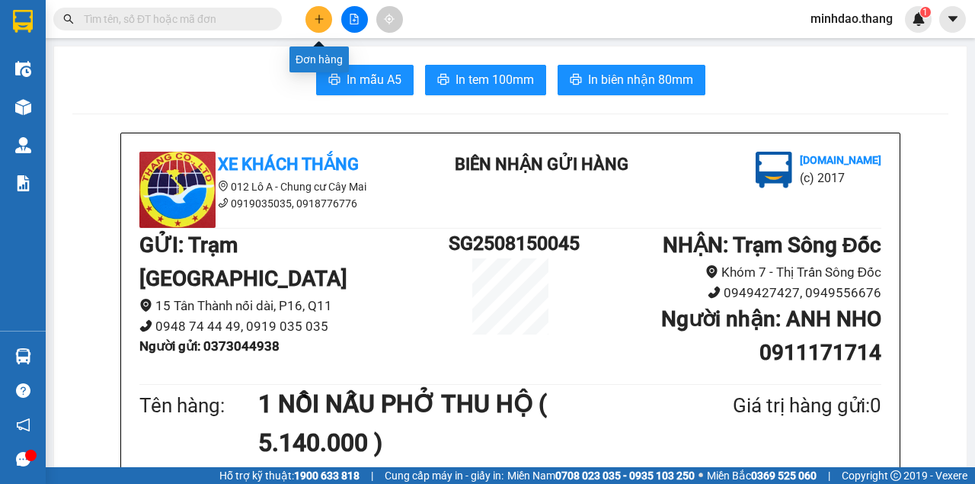
click at [318, 17] on icon "plus" at bounding box center [318, 18] width 1 height 8
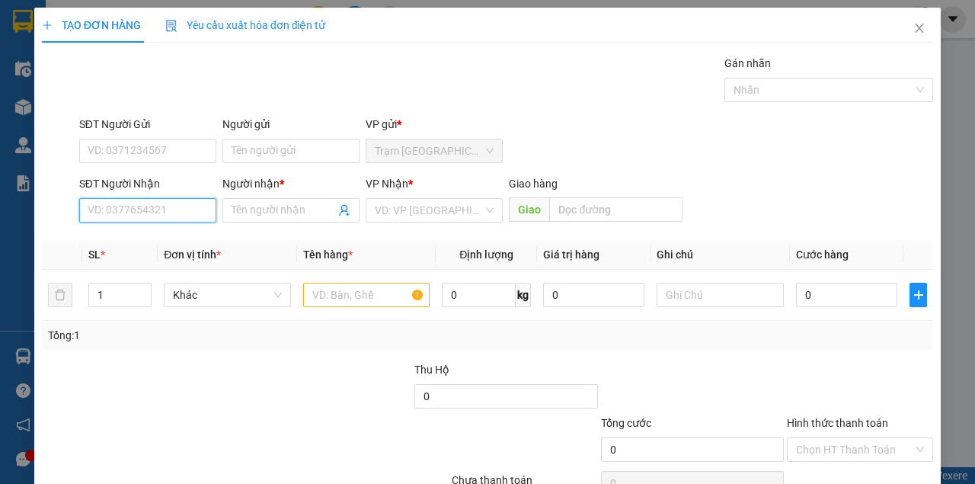
click at [171, 207] on input "SĐT Người Nhận" at bounding box center [147, 210] width 137 height 24
type input "0822951231"
drag, startPoint x: 144, startPoint y: 242, endPoint x: 306, endPoint y: 280, distance: 166.5
click at [146, 241] on div "0822951231 - CHA RẠNG" at bounding box center [148, 240] width 121 height 17
type input "CHA RẠNG"
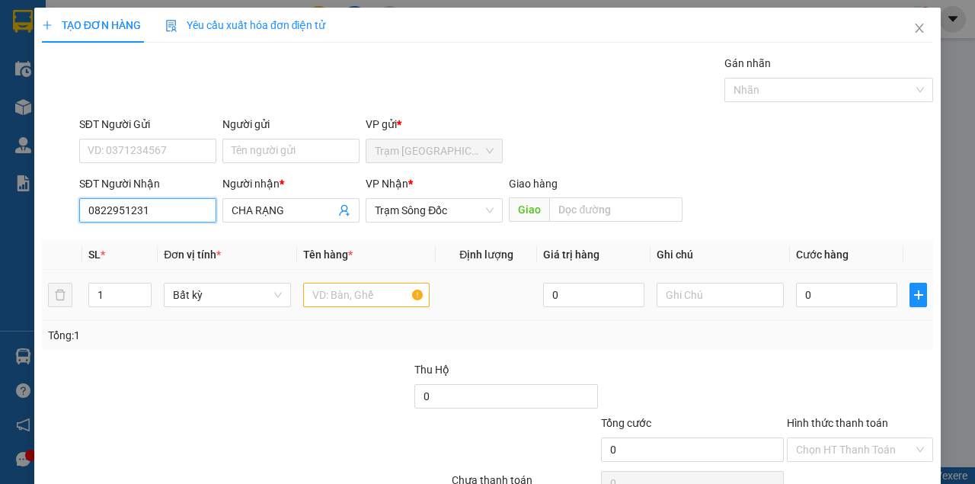
type input "0822951231"
click at [367, 297] on input "text" at bounding box center [366, 295] width 127 height 24
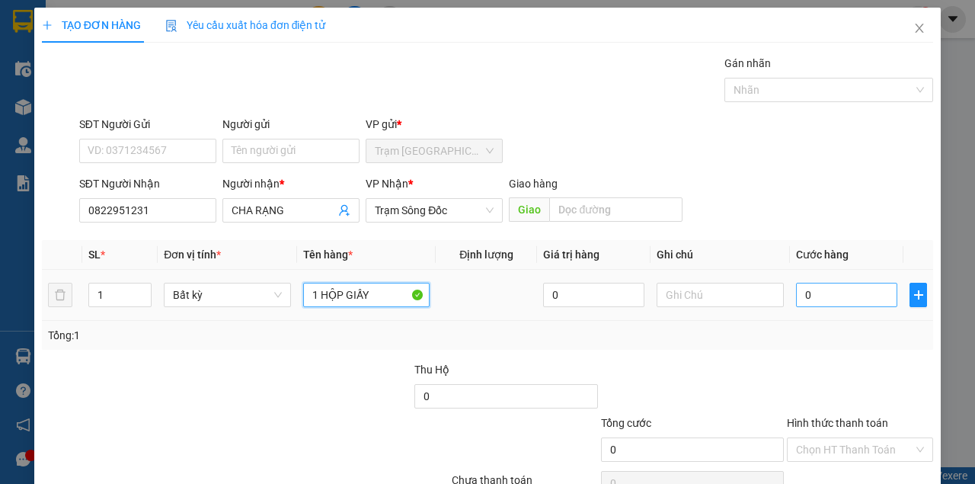
type input "1 HỘP GIẤY"
click at [831, 299] on input "0" at bounding box center [846, 295] width 101 height 24
type input "3"
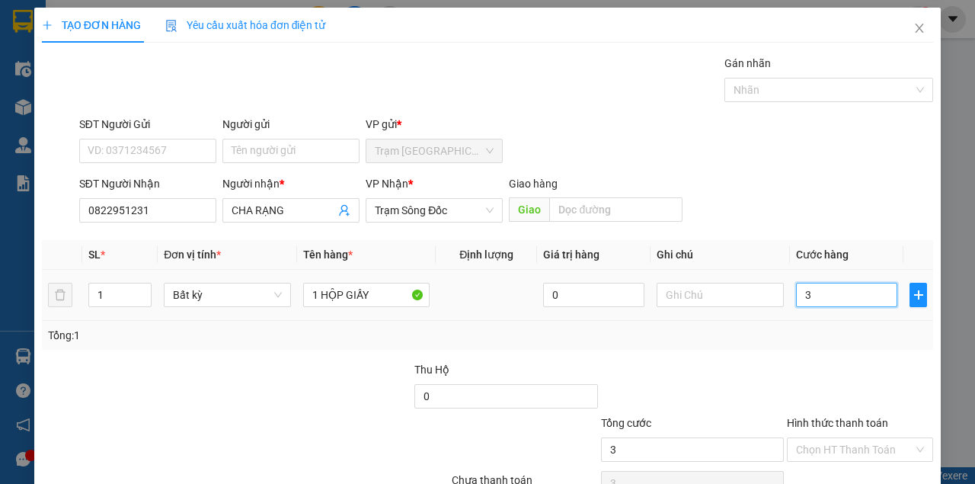
type input "30"
type input "30.000"
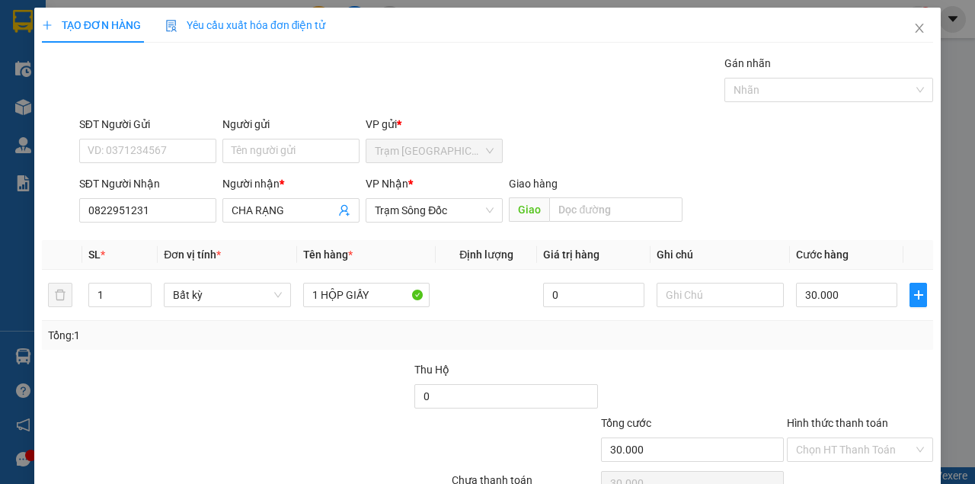
click at [851, 388] on div at bounding box center [859, 387] width 149 height 53
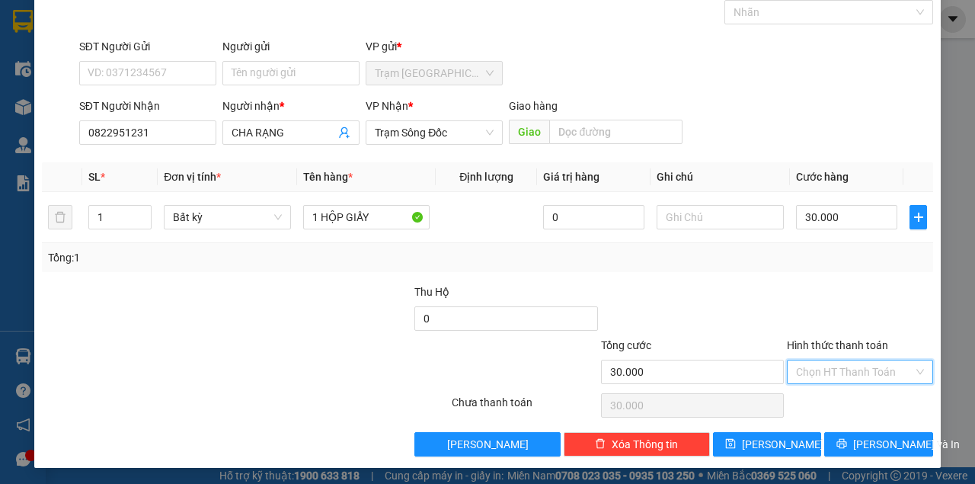
click at [847, 372] on input "Hình thức thanh toán" at bounding box center [854, 371] width 117 height 23
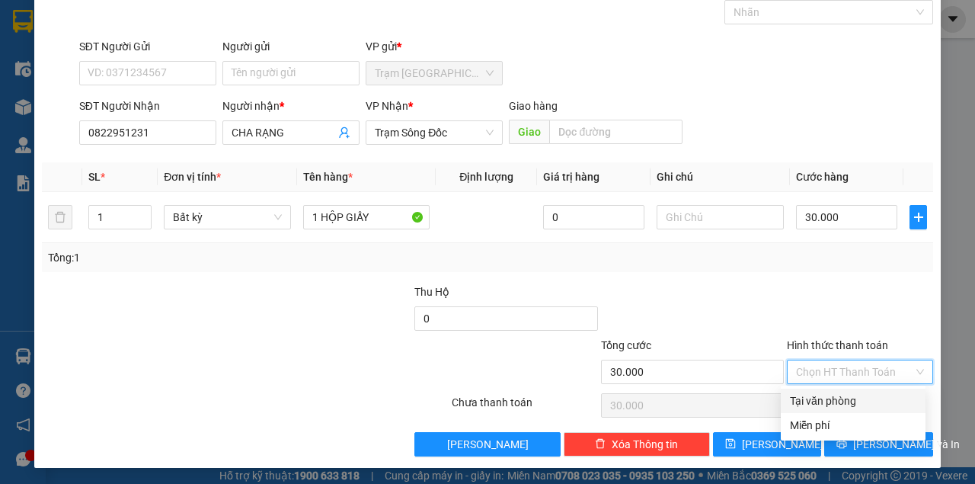
drag, startPoint x: 839, startPoint y: 399, endPoint x: 842, endPoint y: 422, distance: 23.1
click at [839, 400] on div "Tại văn phòng" at bounding box center [853, 400] width 126 height 17
type input "0"
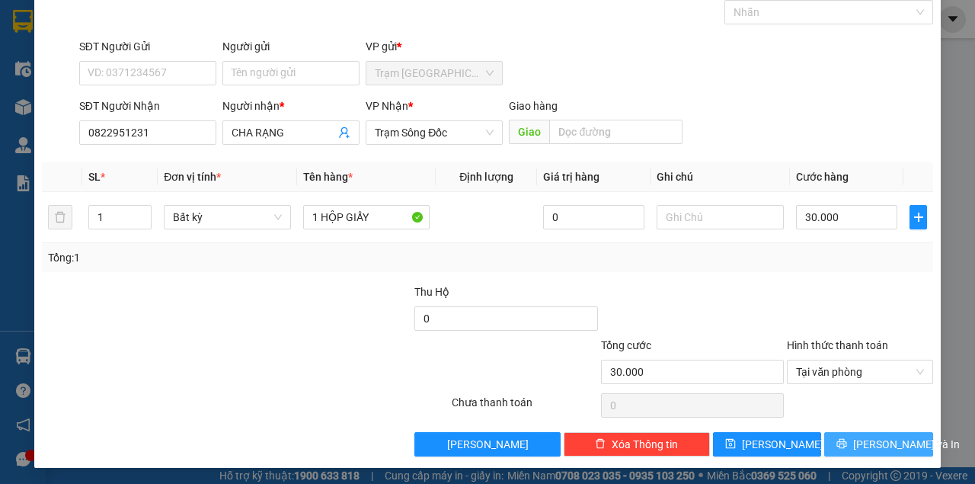
drag, startPoint x: 853, startPoint y: 443, endPoint x: 852, endPoint y: 436, distance: 7.7
click at [853, 436] on button "[PERSON_NAME] và In" at bounding box center [878, 444] width 109 height 24
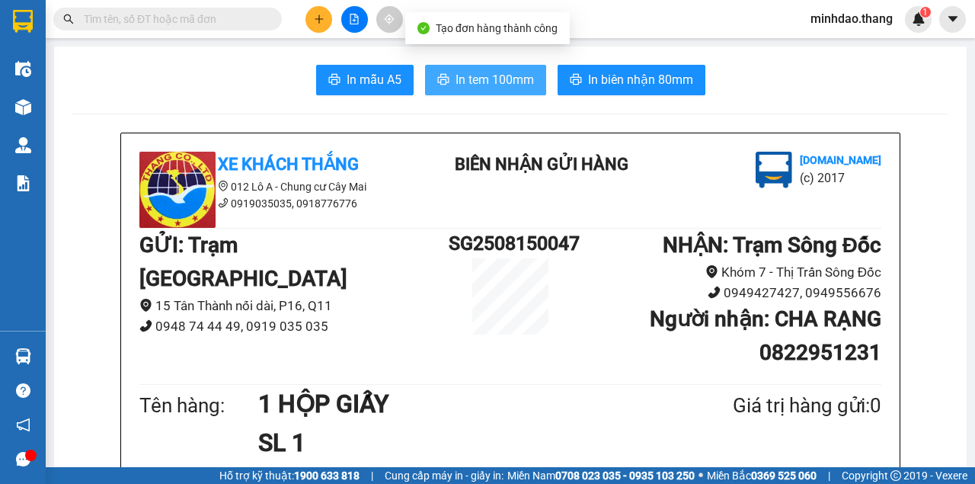
click at [506, 86] on span "In tem 100mm" at bounding box center [494, 79] width 78 height 19
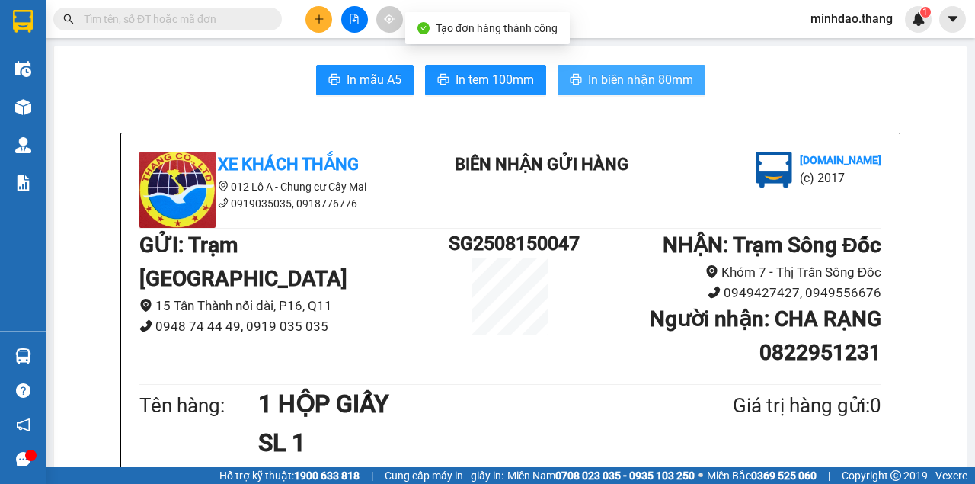
click at [631, 82] on span "In biên nhận 80mm" at bounding box center [640, 79] width 105 height 19
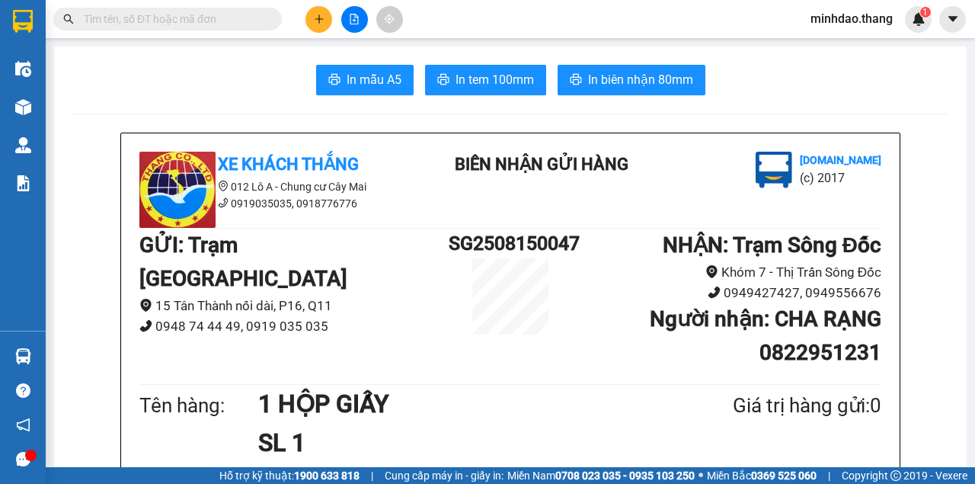
click at [318, 9] on button at bounding box center [318, 19] width 27 height 27
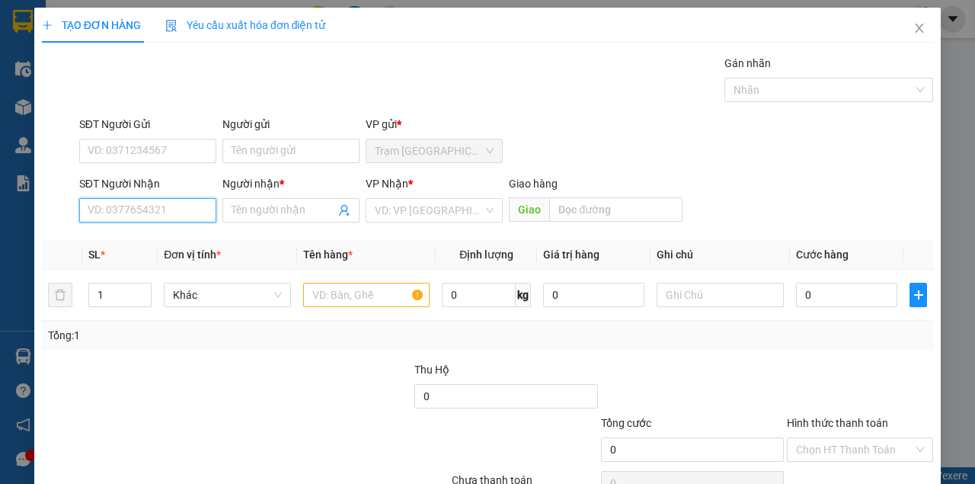
drag, startPoint x: 182, startPoint y: 211, endPoint x: 168, endPoint y: 203, distance: 16.1
click at [171, 205] on input "SĐT Người Nhận" at bounding box center [147, 210] width 137 height 24
type input "0948228996"
drag, startPoint x: 161, startPoint y: 245, endPoint x: 299, endPoint y: 289, distance: 144.0
click at [169, 241] on div "0948228996 - LÂM" at bounding box center [147, 240] width 118 height 17
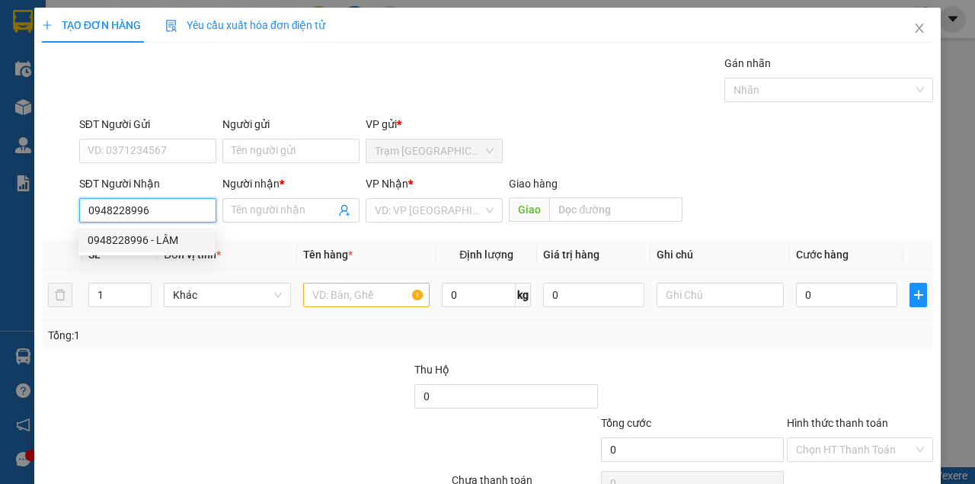
type input "LÂM"
type input "0948228996"
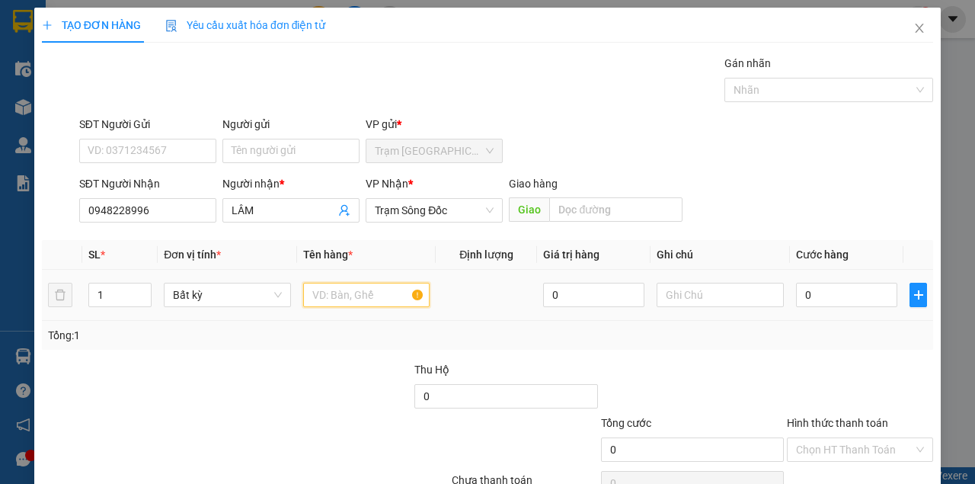
drag, startPoint x: 303, startPoint y: 292, endPoint x: 296, endPoint y: 289, distance: 8.2
click at [299, 291] on td at bounding box center [366, 295] width 139 height 51
type input "1 HỘP"
click at [817, 294] on input "0" at bounding box center [846, 295] width 101 height 24
type input "3"
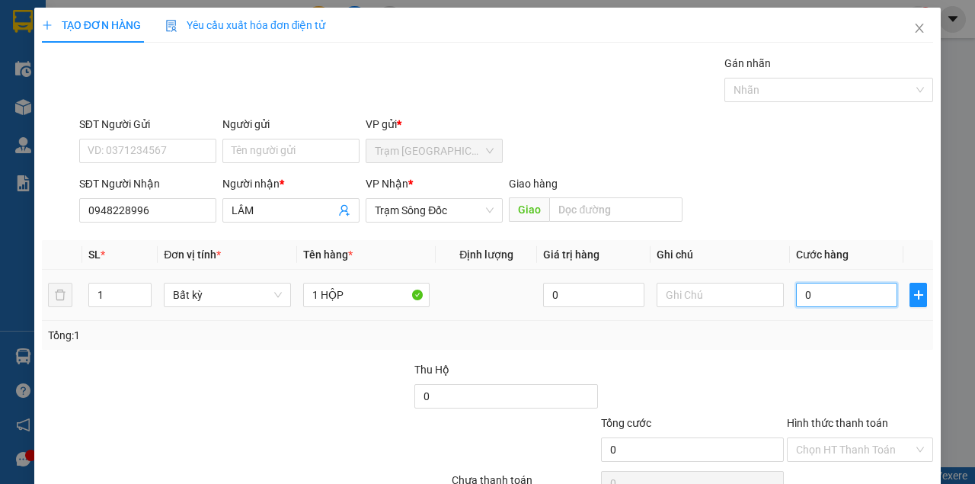
type input "3"
type input "30"
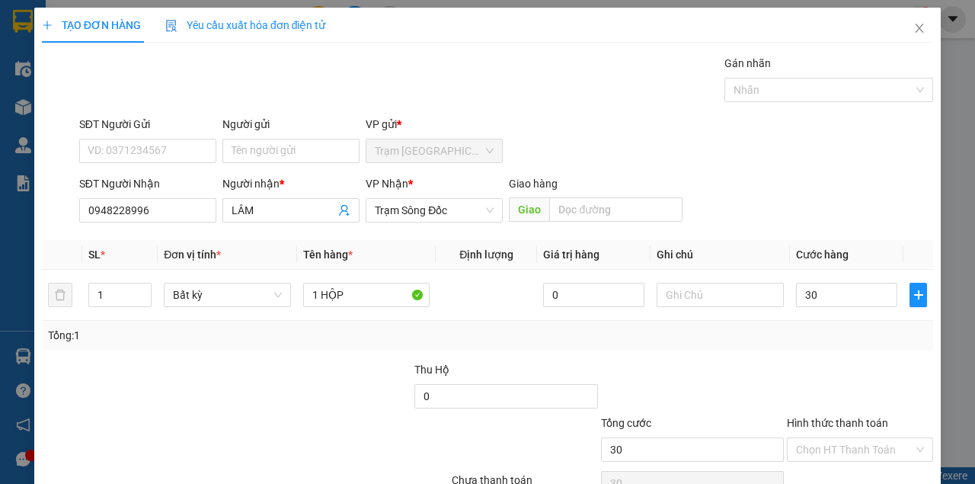
type input "30.000"
click at [860, 356] on div "Transit Pickup Surcharge Ids Transit Deliver Surcharge Ids Transit Deliver Surc…" at bounding box center [487, 294] width 891 height 479
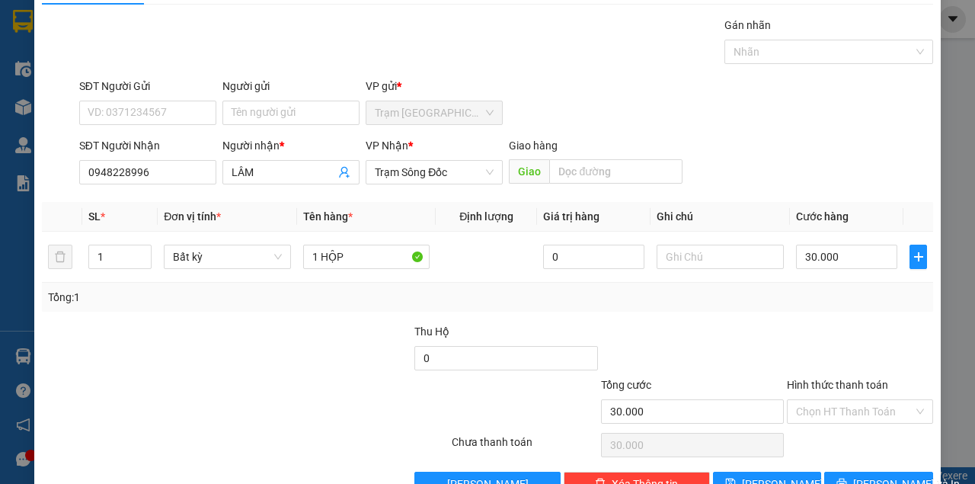
scroll to position [78, 0]
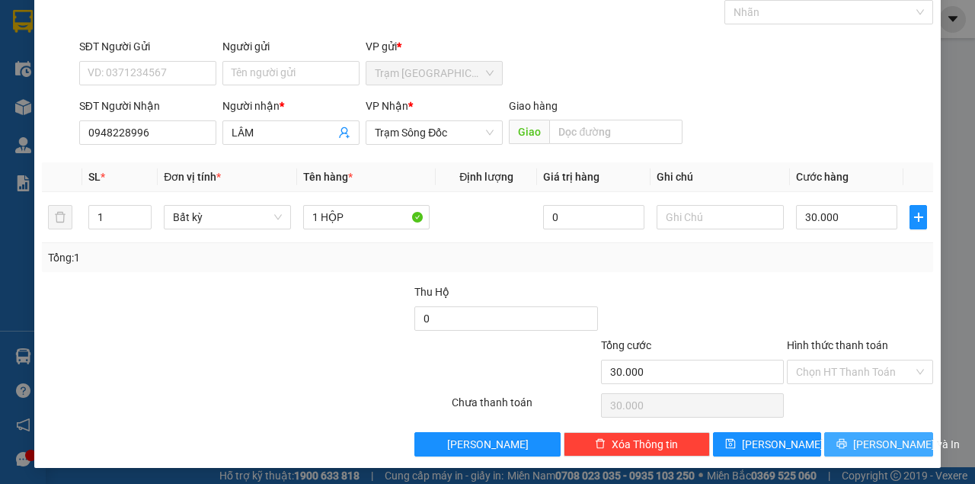
click at [858, 432] on button "[PERSON_NAME] và In" at bounding box center [878, 444] width 109 height 24
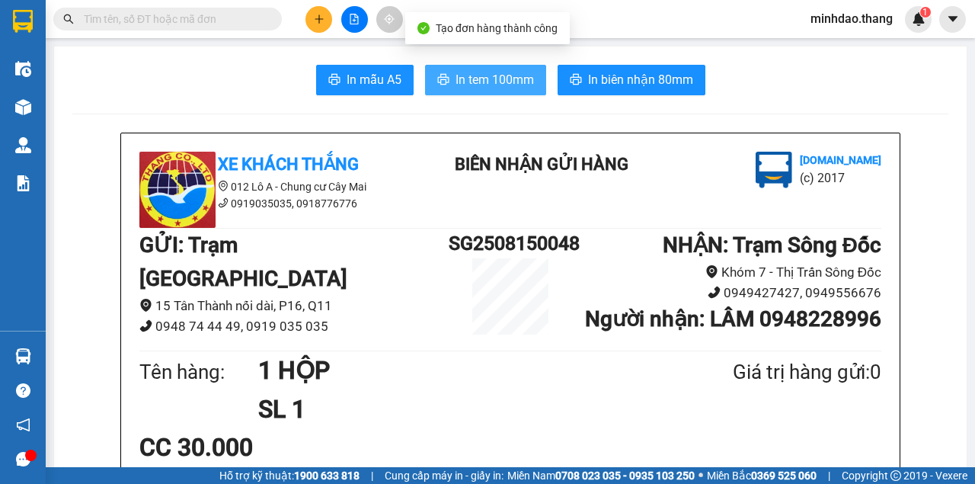
click at [514, 81] on span "In tem 100mm" at bounding box center [494, 79] width 78 height 19
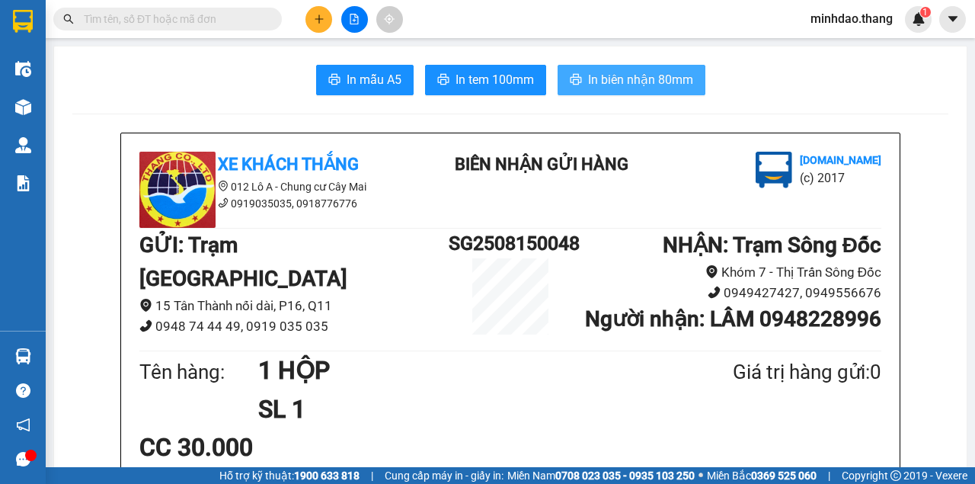
drag, startPoint x: 647, startPoint y: 86, endPoint x: 663, endPoint y: 60, distance: 30.4
click at [646, 85] on span "In biên nhận 80mm" at bounding box center [640, 79] width 105 height 19
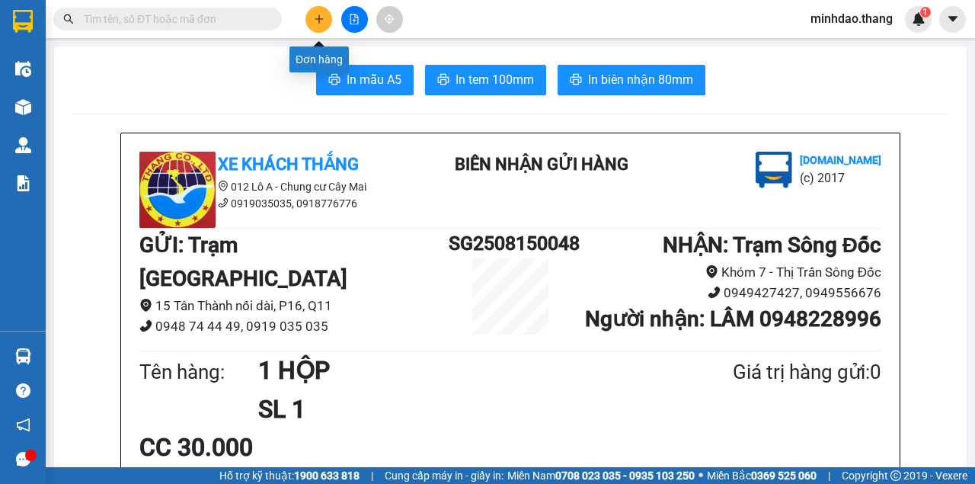
click at [315, 21] on icon "plus" at bounding box center [319, 19] width 11 height 11
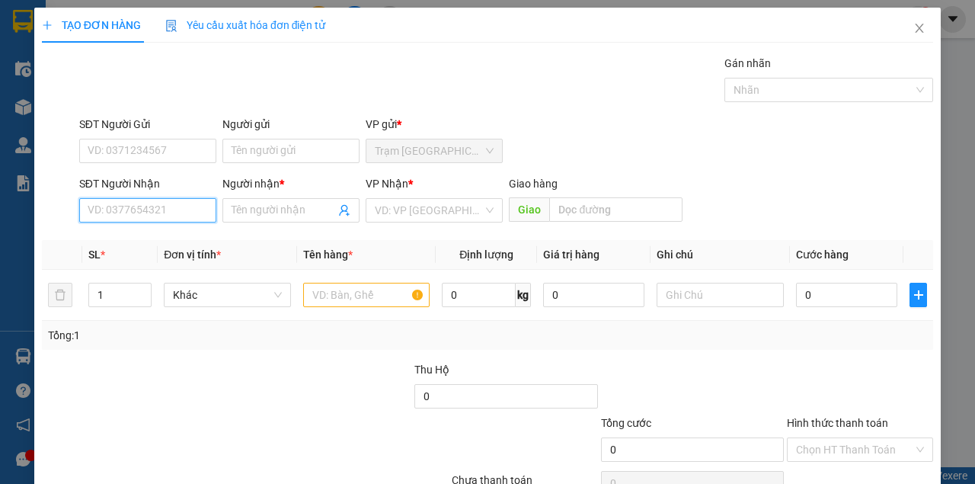
click at [168, 203] on input "SĐT Người Nhận" at bounding box center [147, 210] width 137 height 24
click at [142, 244] on div "0949780647 - THANH TRÚC" at bounding box center [163, 240] width 150 height 17
type input "0949780647"
type input "THANH TRÚC"
type input "0949780647"
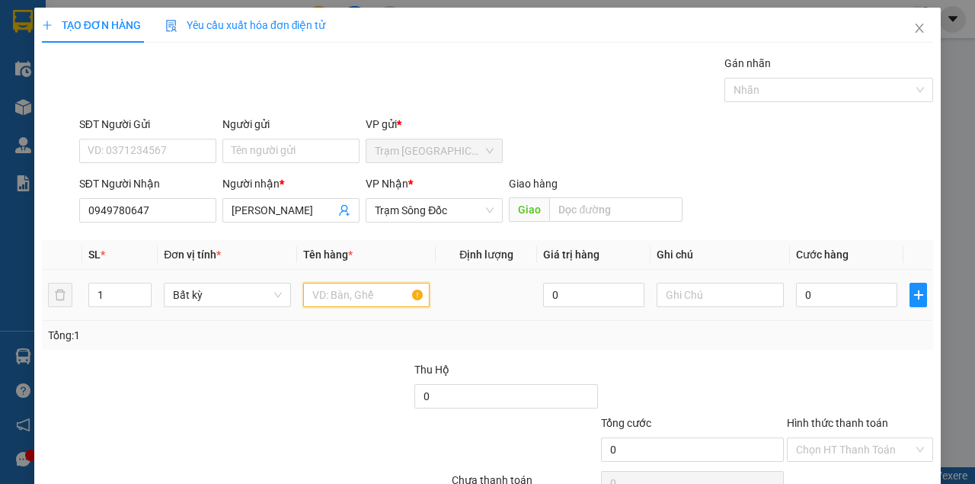
click at [328, 296] on input "text" at bounding box center [366, 295] width 127 height 24
type input "1 CỤC ĐEN"
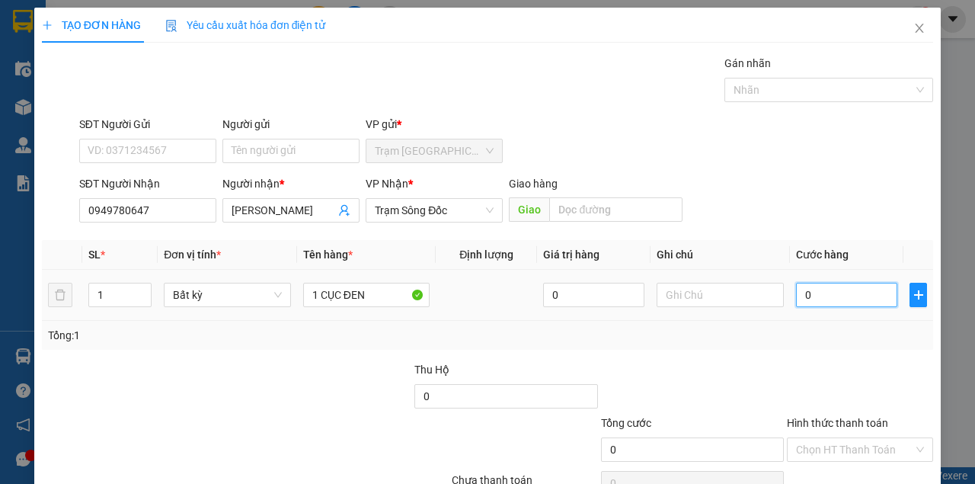
click at [842, 294] on input "0" at bounding box center [846, 295] width 101 height 24
type input "3"
type input "30"
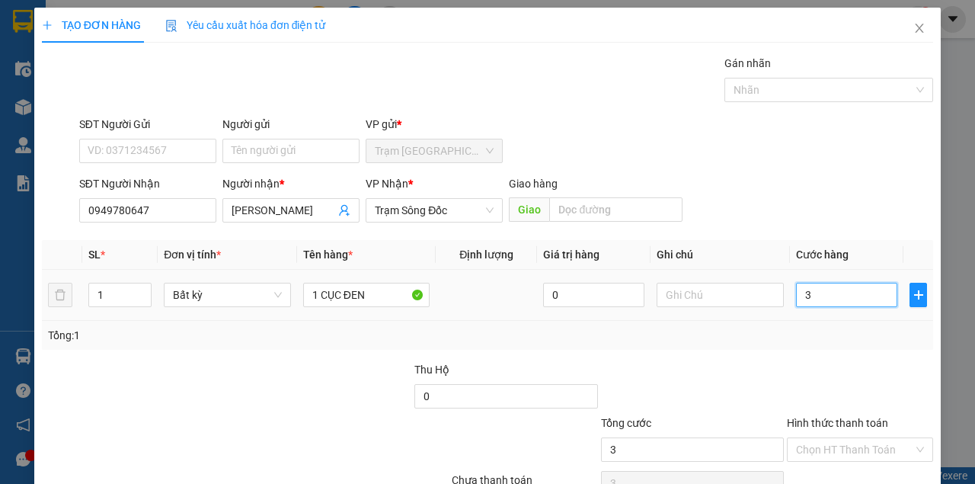
type input "30"
type input "30.000"
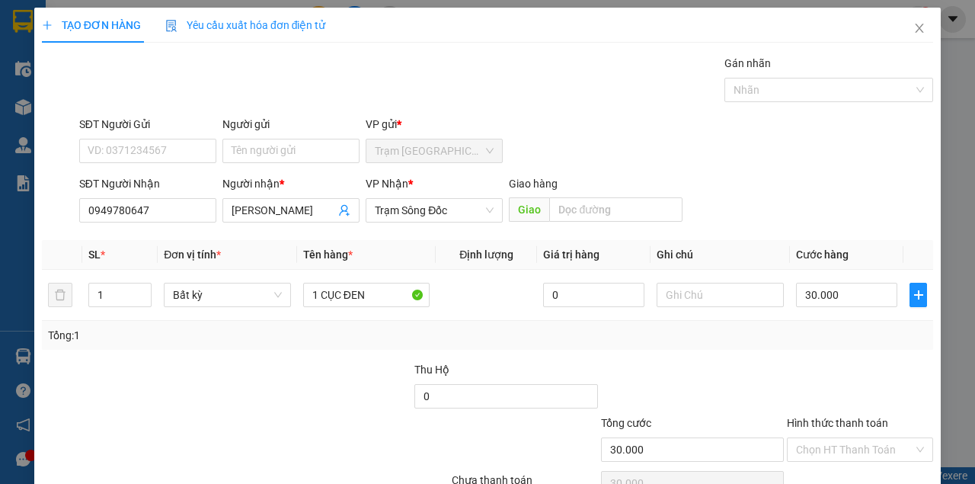
click at [828, 340] on div "Tổng: 1" at bounding box center [487, 335] width 879 height 17
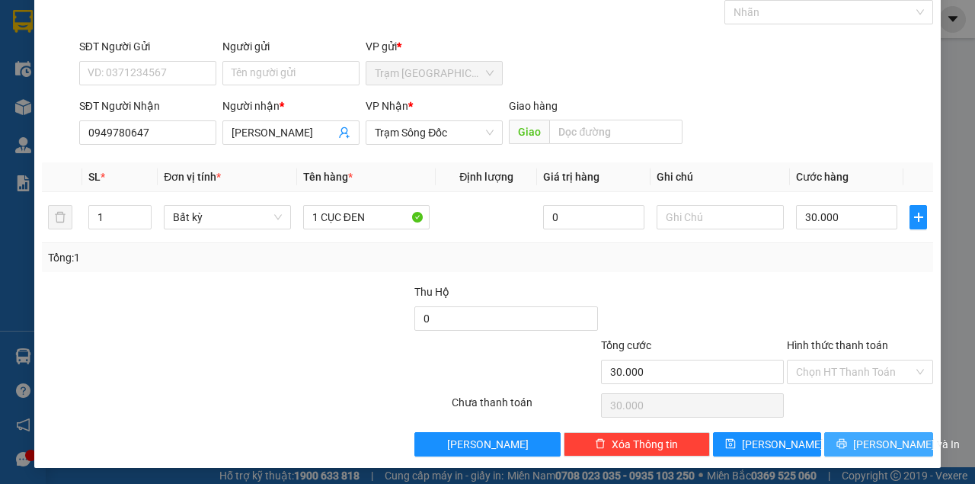
click at [856, 436] on button "[PERSON_NAME] và In" at bounding box center [878, 444] width 109 height 24
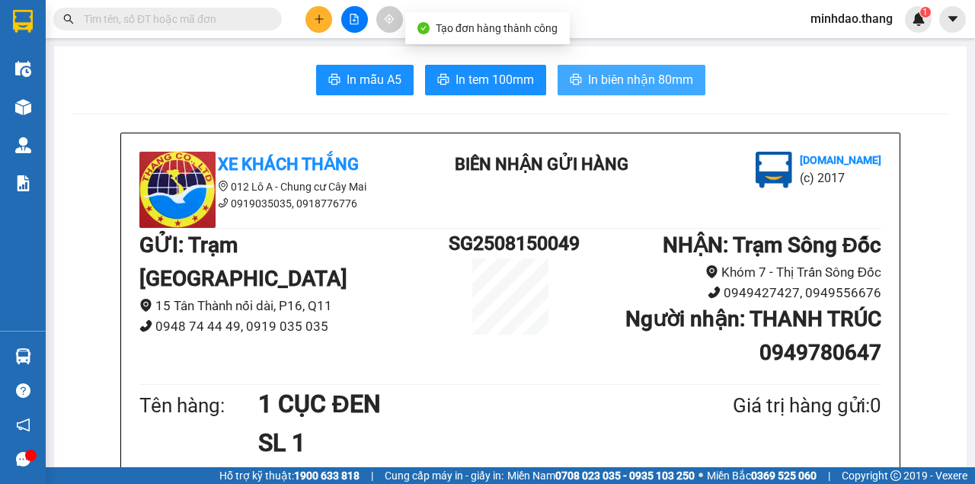
click at [621, 88] on span "In biên nhận 80mm" at bounding box center [640, 79] width 105 height 19
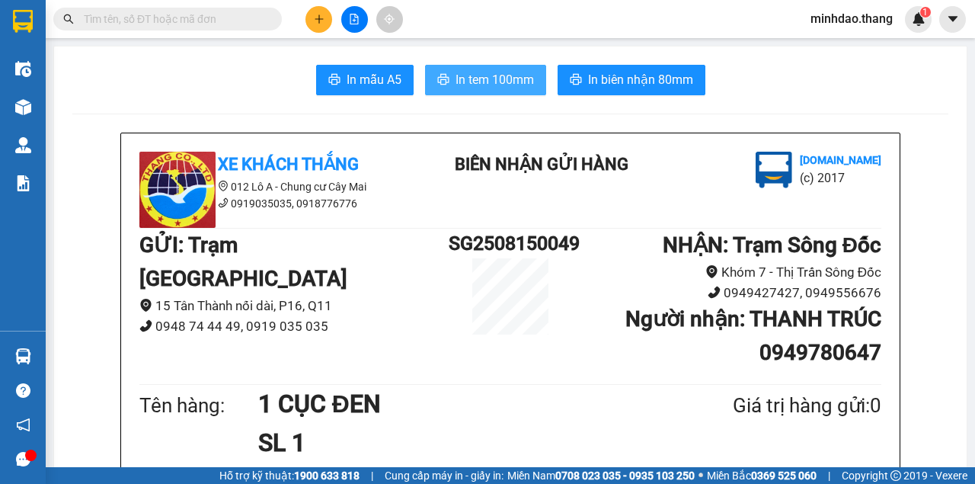
click at [478, 93] on button "In tem 100mm" at bounding box center [485, 80] width 121 height 30
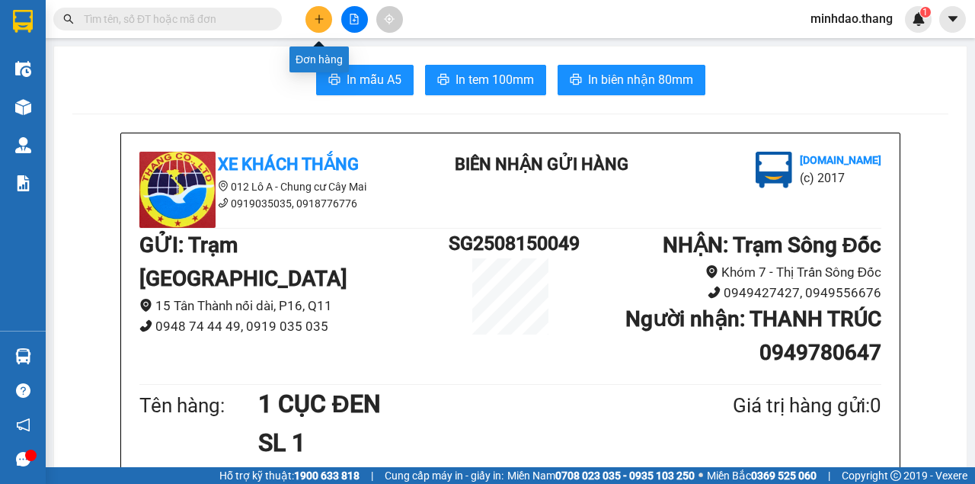
click at [321, 23] on icon "plus" at bounding box center [319, 19] width 11 height 11
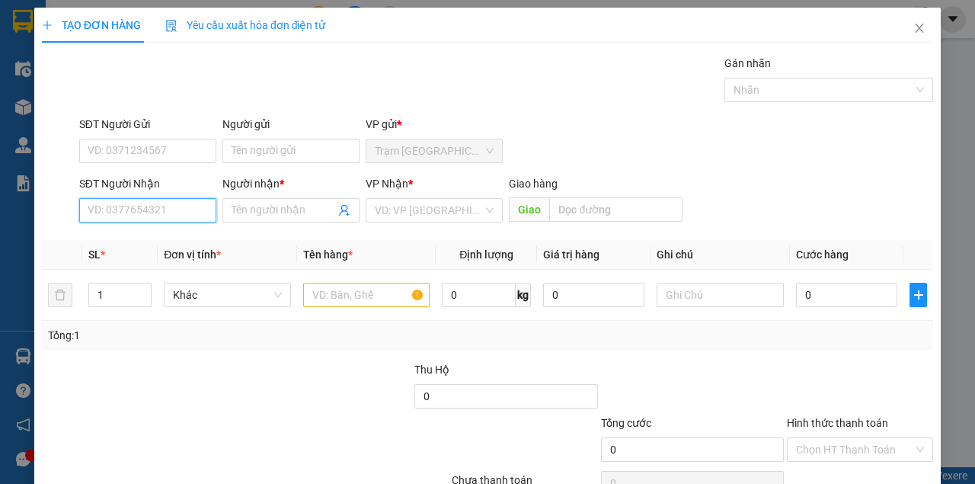
click at [189, 214] on input "SĐT Người Nhận" at bounding box center [147, 210] width 137 height 24
click at [141, 215] on input "SĐT Người Nhận" at bounding box center [147, 210] width 137 height 24
click at [144, 212] on input "SĐT Người Nhận" at bounding box center [147, 210] width 137 height 24
type input "0913417068"
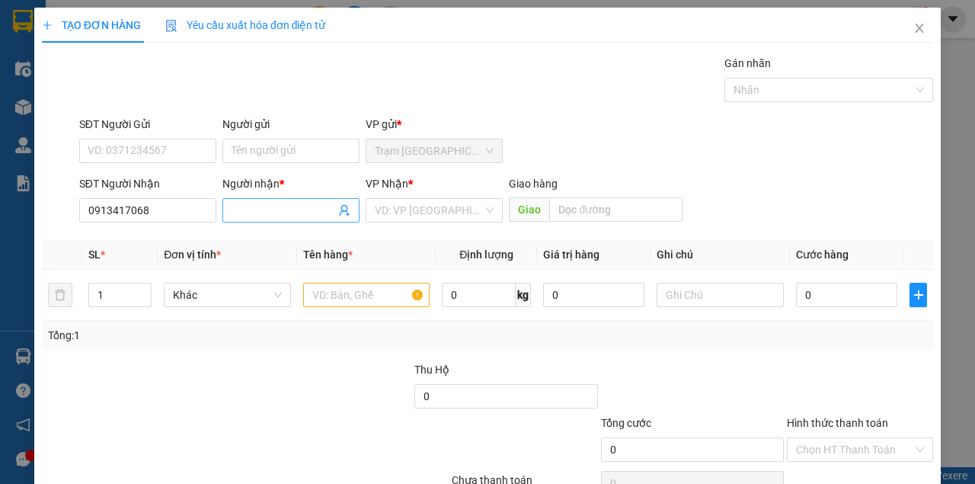
click at [236, 206] on input "Người nhận *" at bounding box center [284, 210] width 104 height 17
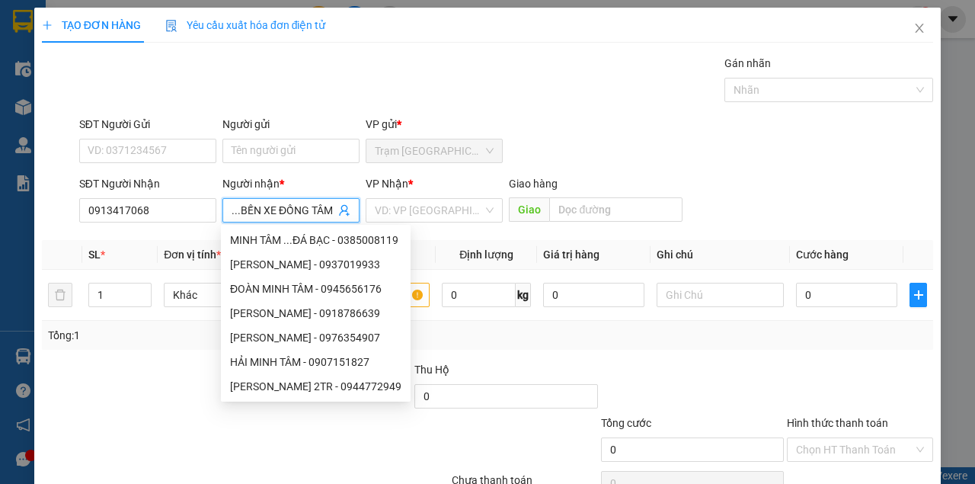
scroll to position [0, 56]
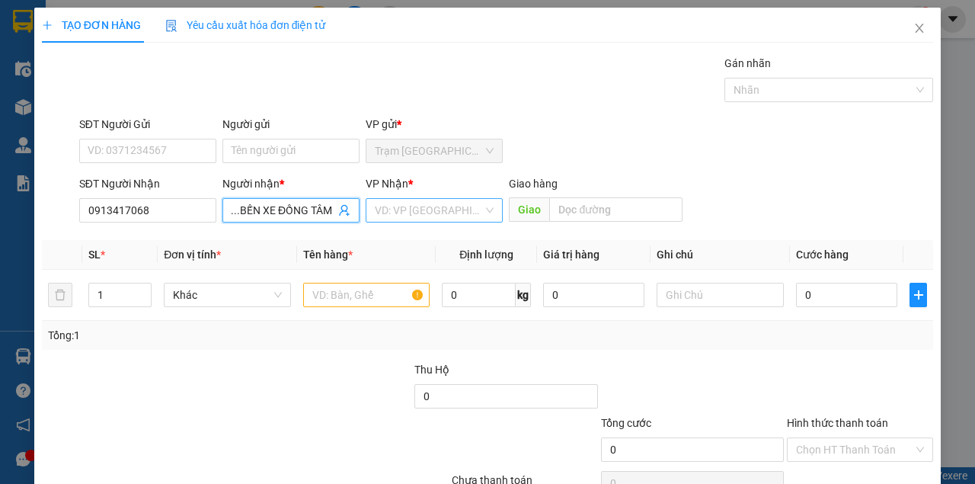
type input "MINH TÂM ...BẾN XE ĐỒNG TÂM"
click at [423, 213] on input "search" at bounding box center [429, 210] width 108 height 23
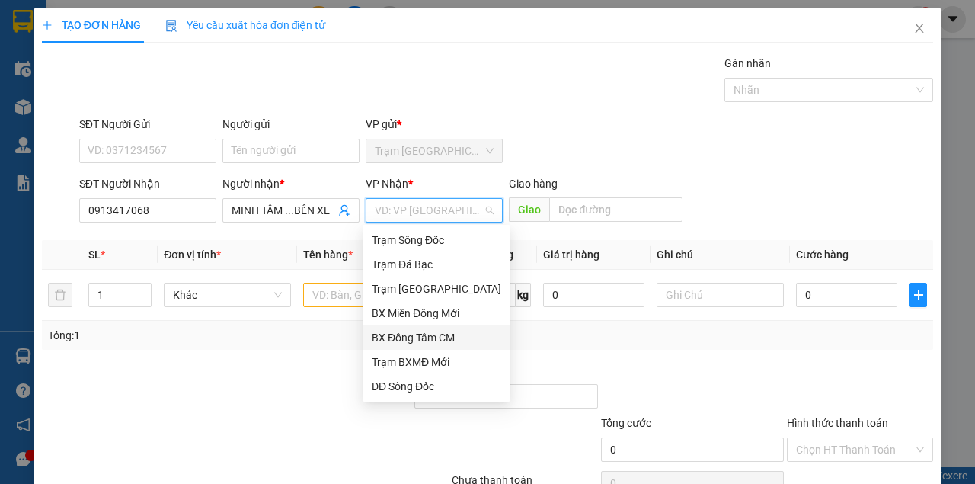
click at [423, 335] on div "BX Đồng Tâm CM" at bounding box center [436, 337] width 129 height 17
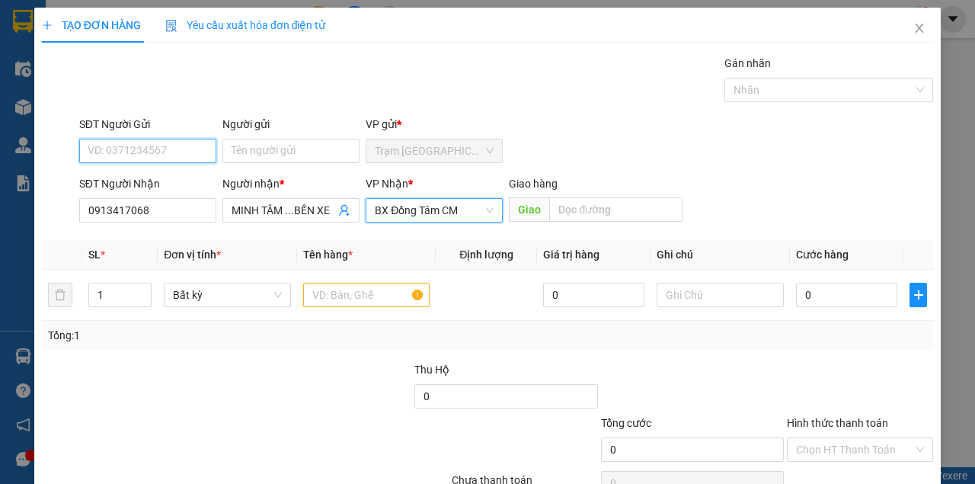
click at [179, 151] on input "SĐT Người Gửi" at bounding box center [147, 151] width 137 height 24
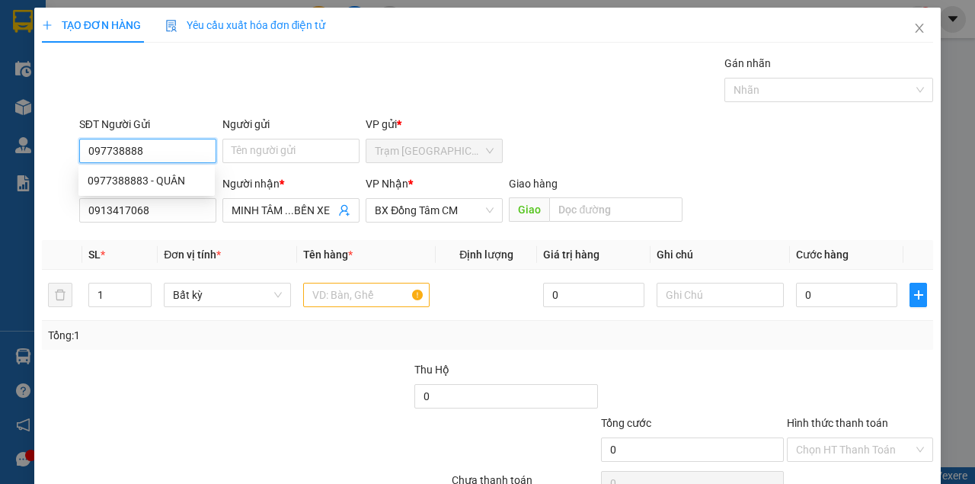
type input "0977388883"
click at [127, 183] on div "0977388883 - QUÂN" at bounding box center [147, 180] width 118 height 17
type input "QUÂN"
type input "0977388883"
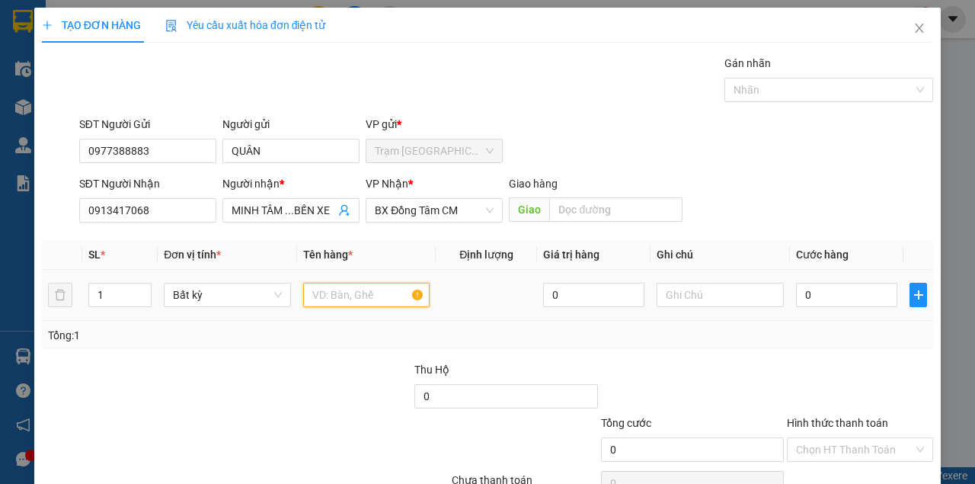
click at [311, 289] on input "text" at bounding box center [366, 295] width 127 height 24
type input "2"
type input "1 BỌC ĐEN"
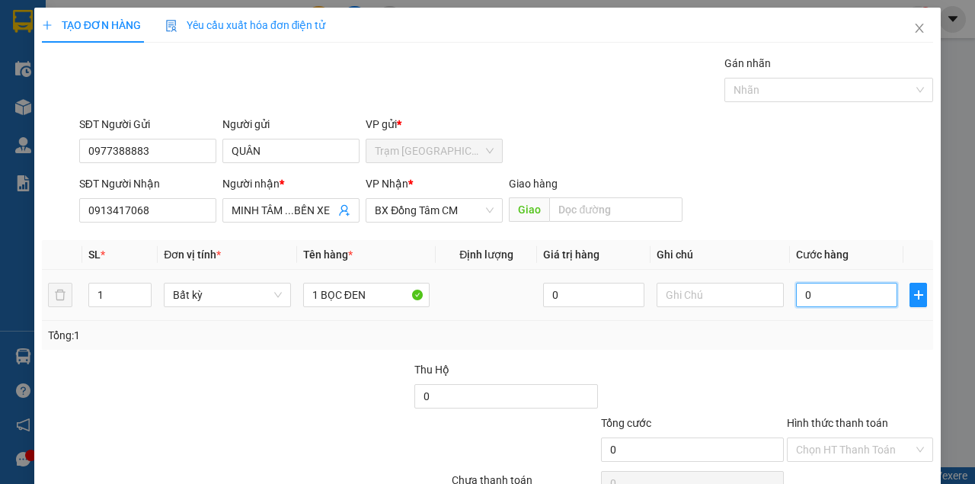
click at [818, 300] on input "0" at bounding box center [846, 295] width 101 height 24
type input "3"
type input "30"
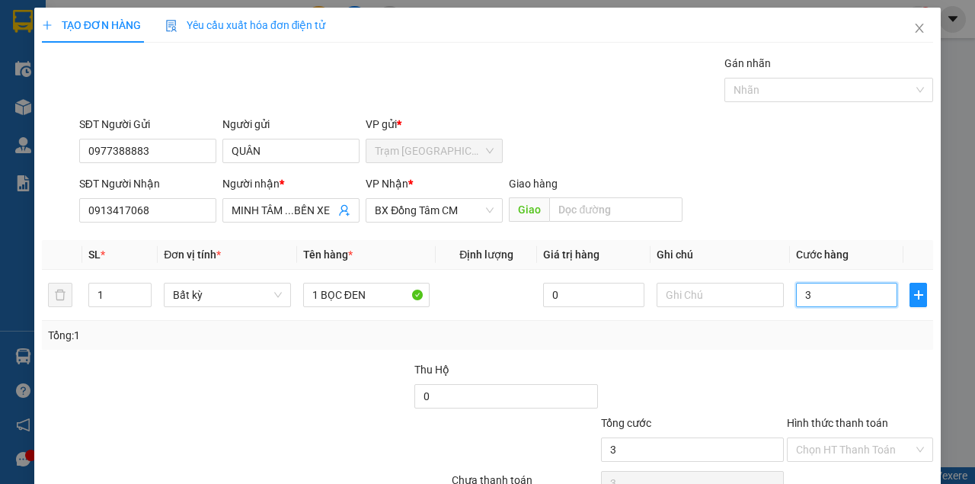
type input "30"
type input "30.000"
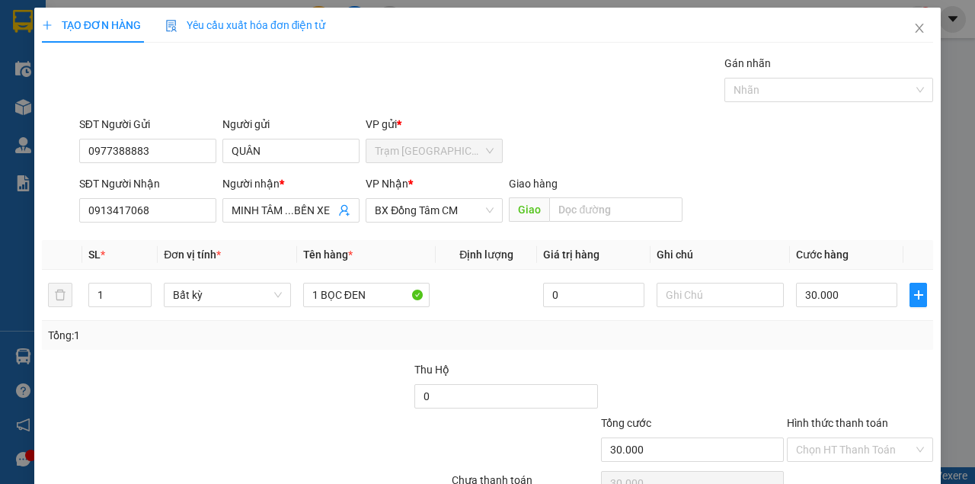
drag, startPoint x: 810, startPoint y: 378, endPoint x: 810, endPoint y: 363, distance: 14.5
click at [812, 364] on div at bounding box center [859, 387] width 149 height 53
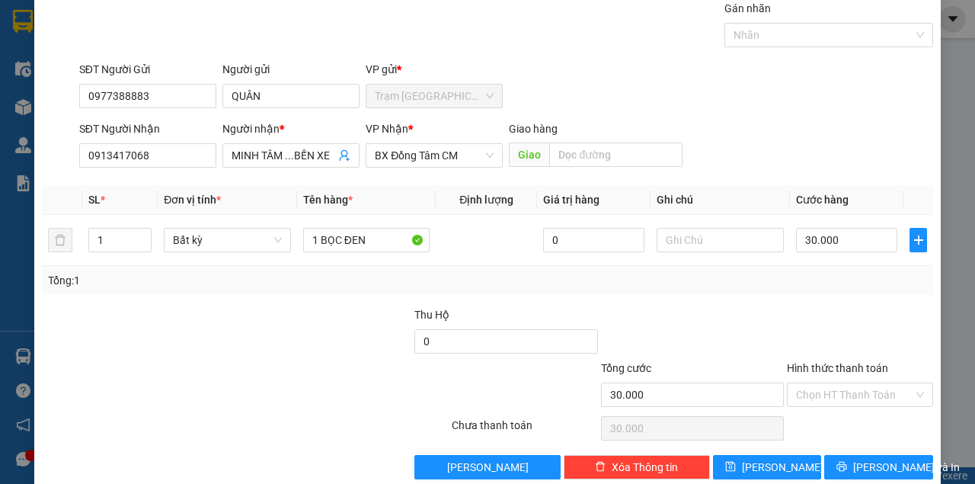
scroll to position [78, 0]
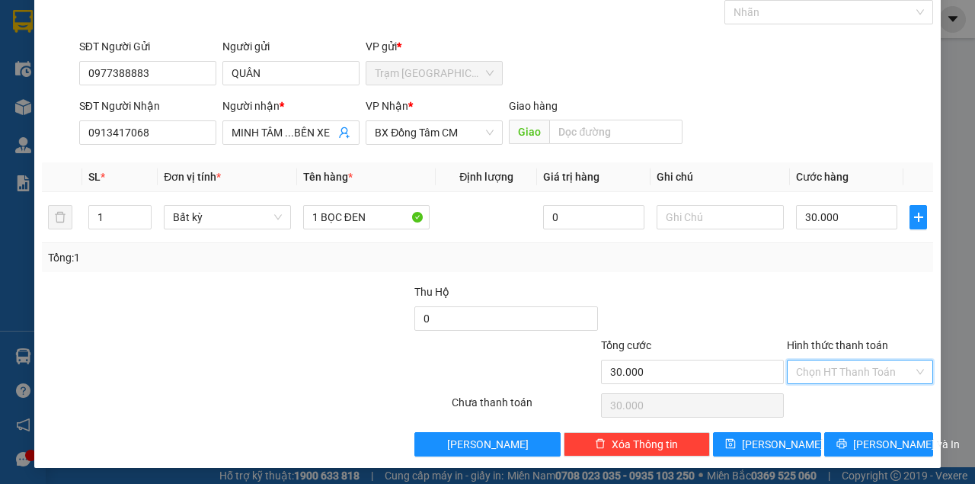
click at [839, 372] on input "Hình thức thanh toán" at bounding box center [854, 371] width 117 height 23
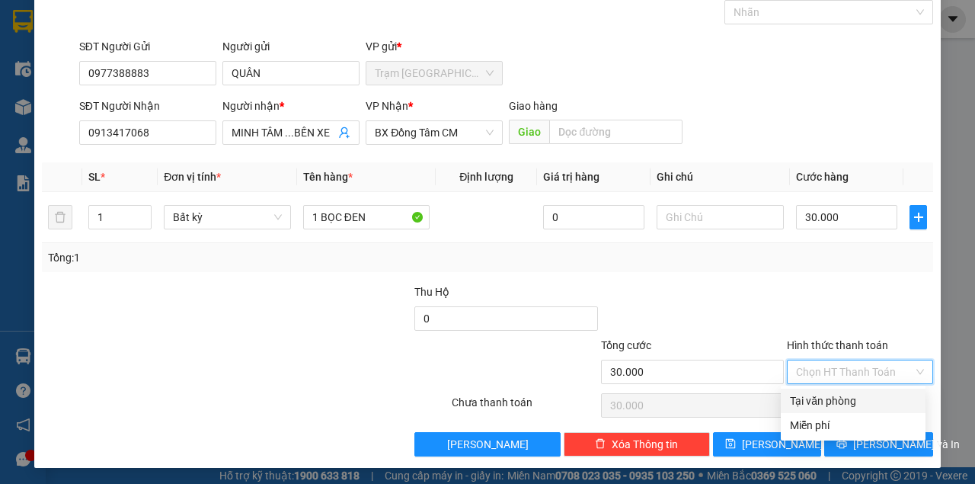
drag, startPoint x: 801, startPoint y: 312, endPoint x: 820, endPoint y: 355, distance: 46.4
click at [804, 312] on div at bounding box center [859, 309] width 149 height 53
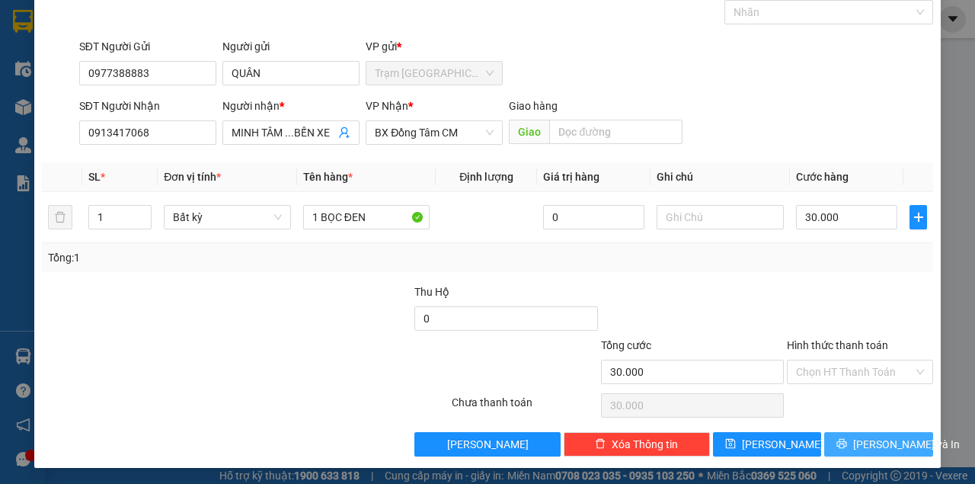
click at [846, 436] on button "[PERSON_NAME] và In" at bounding box center [878, 444] width 109 height 24
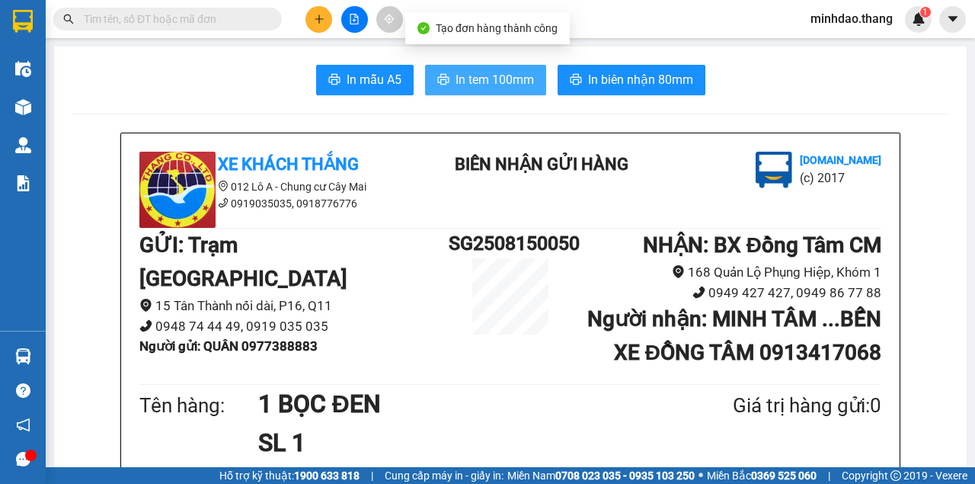
click at [526, 91] on button "In tem 100mm" at bounding box center [485, 80] width 121 height 30
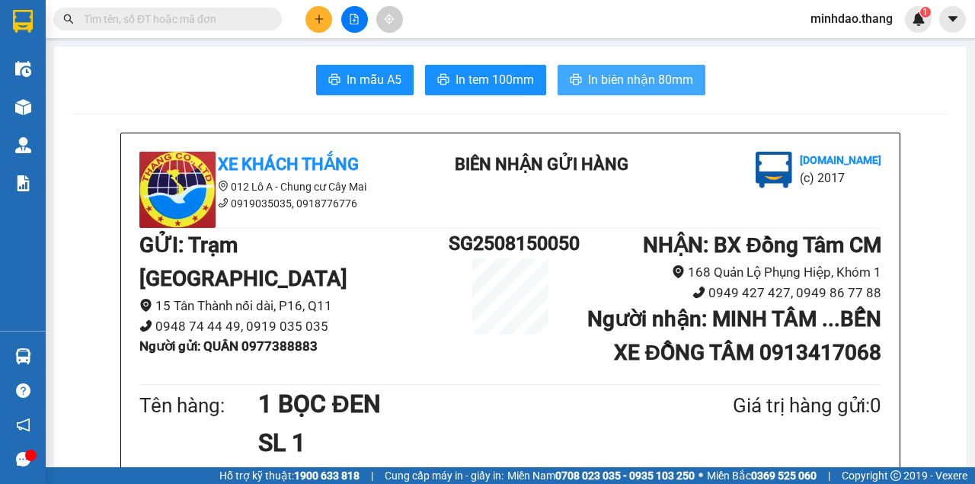
drag, startPoint x: 666, startPoint y: 78, endPoint x: 675, endPoint y: 75, distance: 9.9
click at [666, 78] on span "In biên nhận 80mm" at bounding box center [640, 79] width 105 height 19
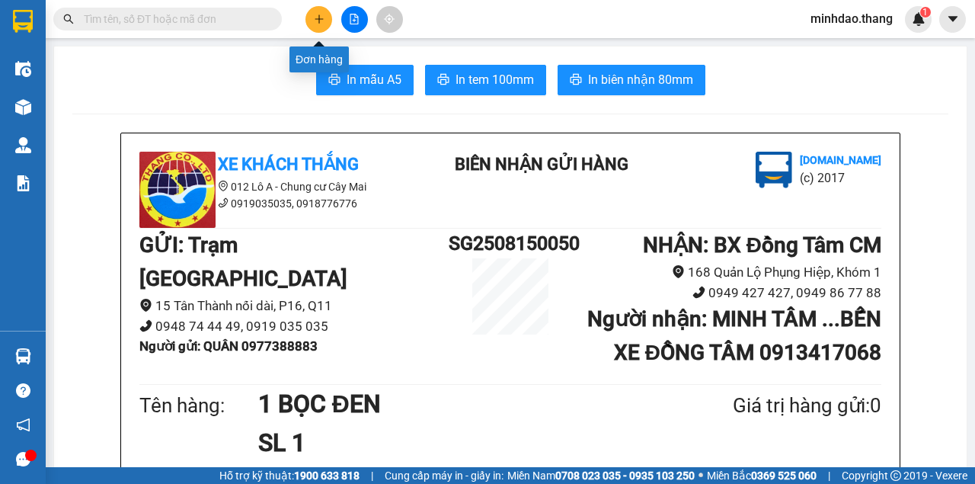
click at [310, 19] on button at bounding box center [318, 19] width 27 height 27
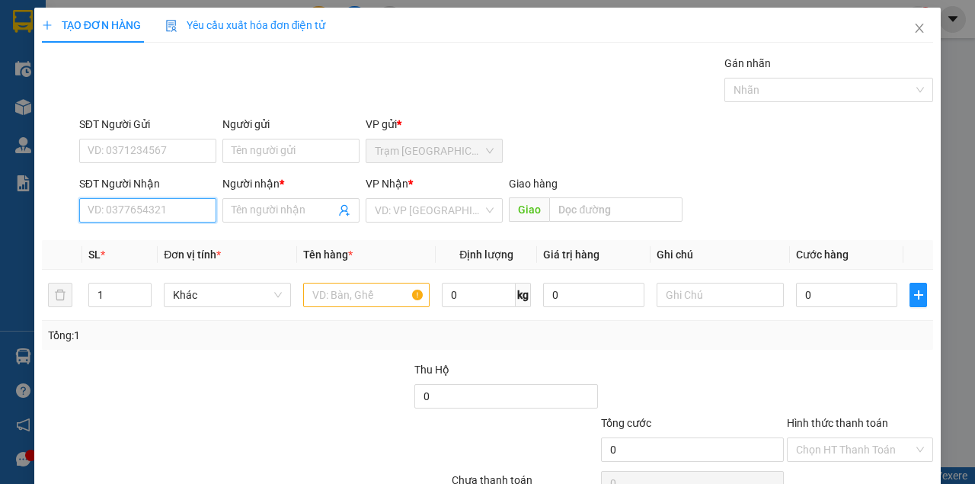
drag, startPoint x: 150, startPoint y: 208, endPoint x: 147, endPoint y: 200, distance: 8.9
click at [150, 207] on input "SĐT Người Nhận" at bounding box center [147, 210] width 137 height 24
type input "0987281721"
click at [213, 240] on div "0987281721 - HÔNG MẬN CƠI 5" at bounding box center [166, 240] width 156 height 17
type input "HÔNG MẬN CƠI 5"
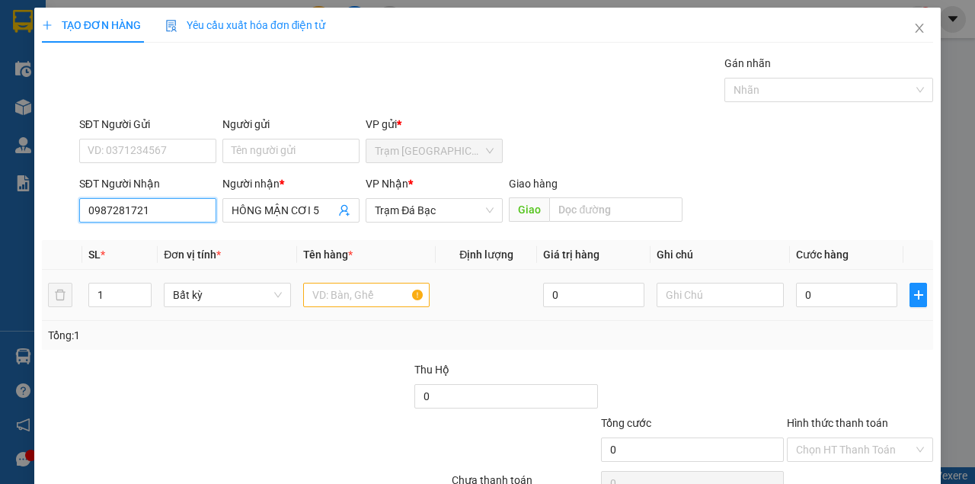
type input "0987281721"
click at [377, 292] on input "text" at bounding box center [366, 295] width 127 height 24
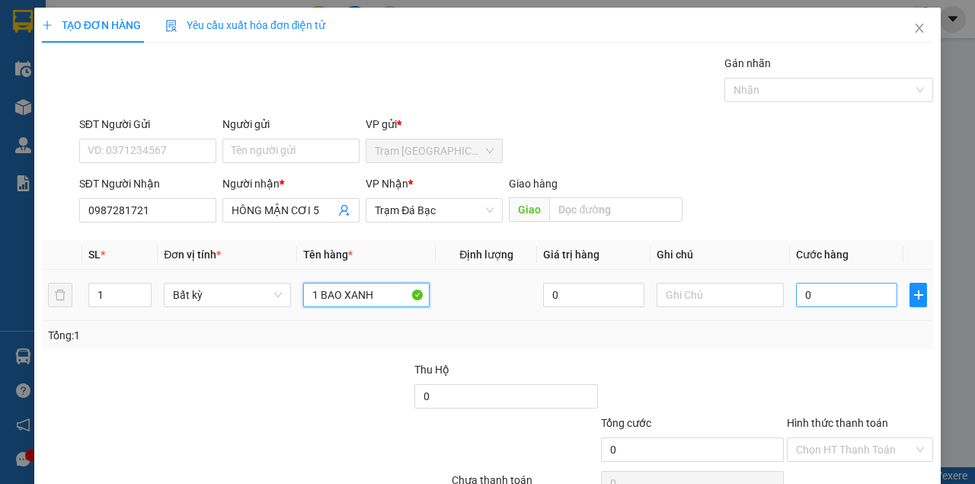
type input "1 BAO XANH"
type input "5"
type input "50"
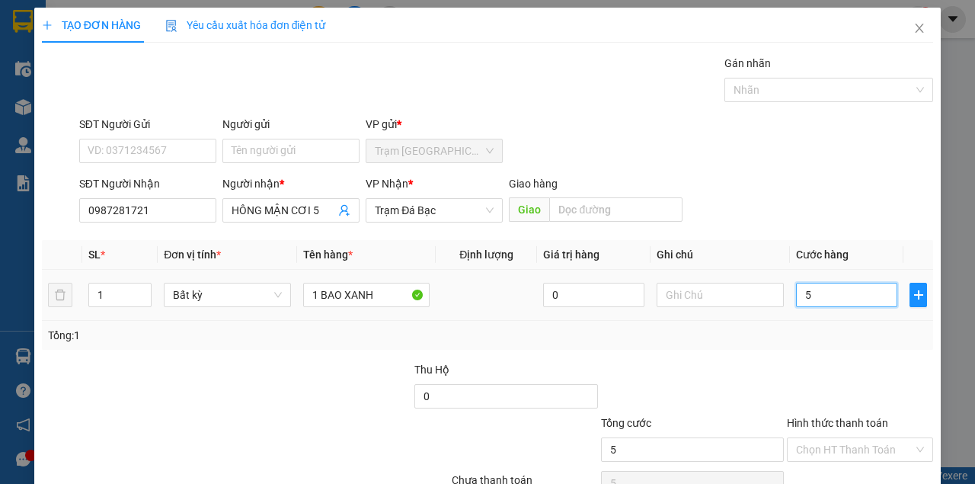
type input "50"
type input "50.000"
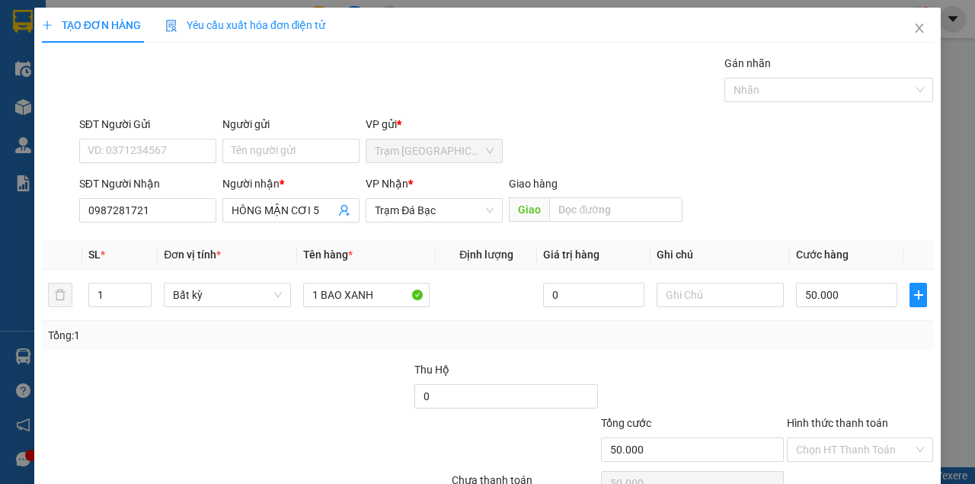
click at [813, 347] on div "Transit Pickup Surcharge Ids Transit Deliver Surcharge Ids Transit Deliver Surc…" at bounding box center [487, 294] width 891 height 479
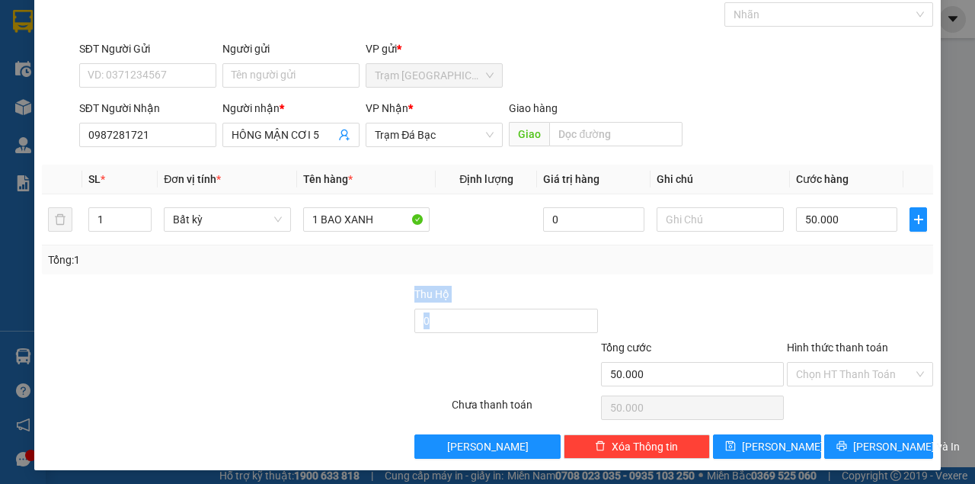
scroll to position [78, 0]
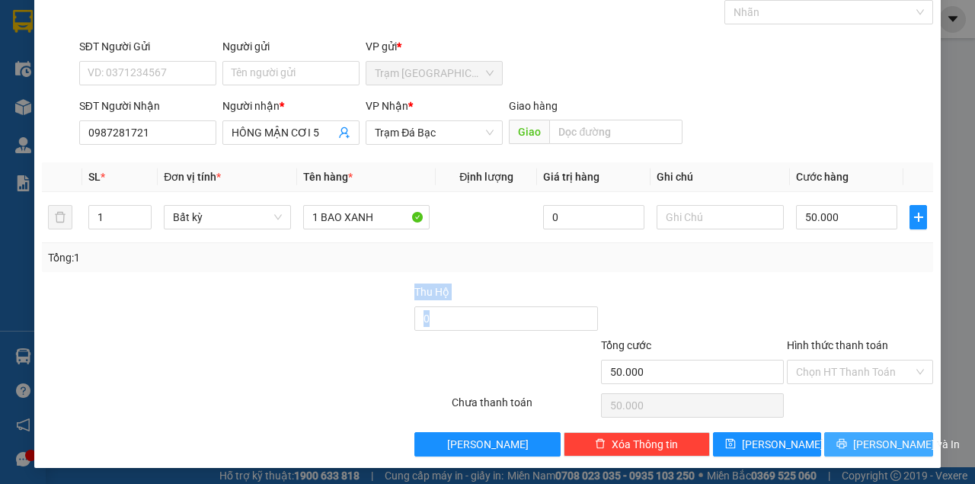
click at [855, 440] on button "[PERSON_NAME] và In" at bounding box center [878, 444] width 109 height 24
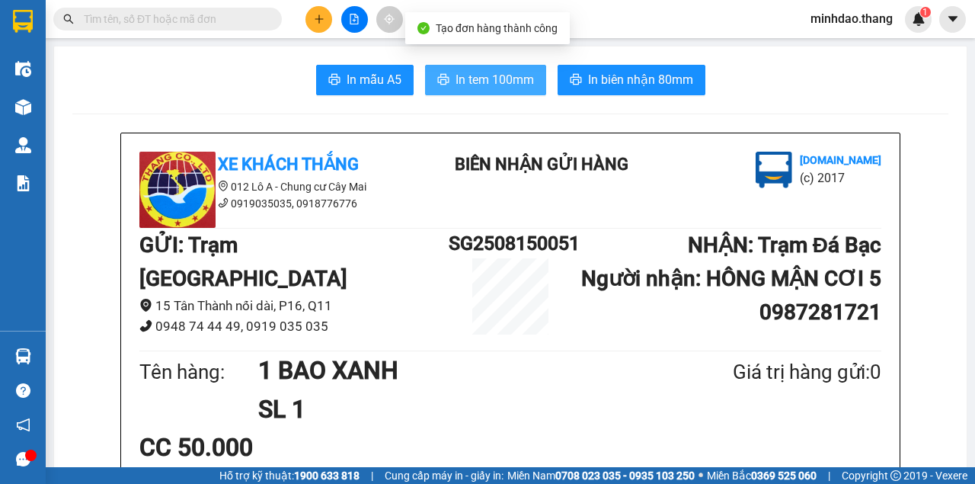
drag, startPoint x: 513, startPoint y: 57, endPoint x: 513, endPoint y: 69, distance: 11.4
click at [513, 69] on button "In tem 100mm" at bounding box center [485, 80] width 121 height 30
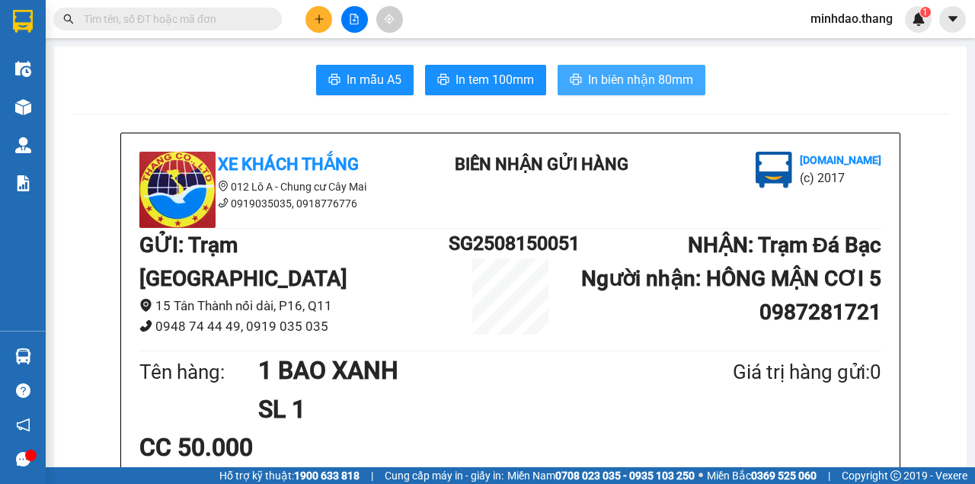
click at [590, 81] on span "In biên nhận 80mm" at bounding box center [640, 79] width 105 height 19
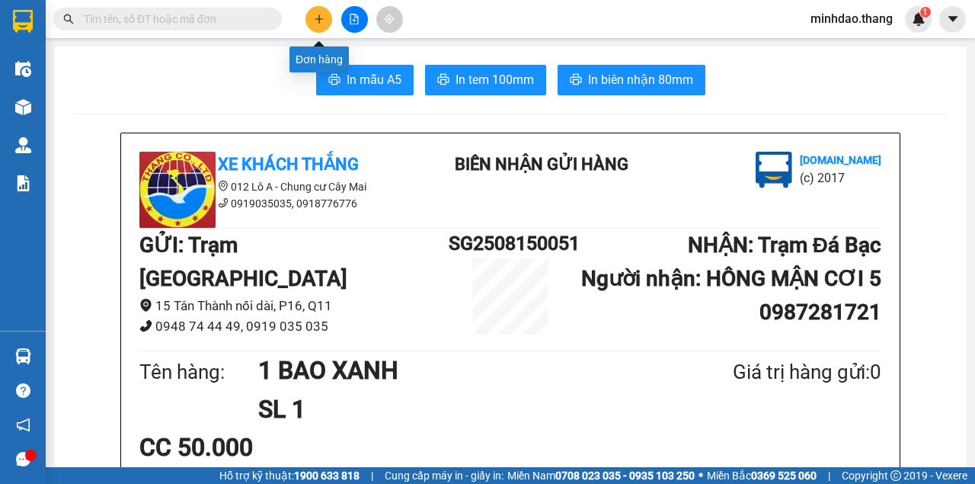
click at [324, 14] on button at bounding box center [318, 19] width 27 height 27
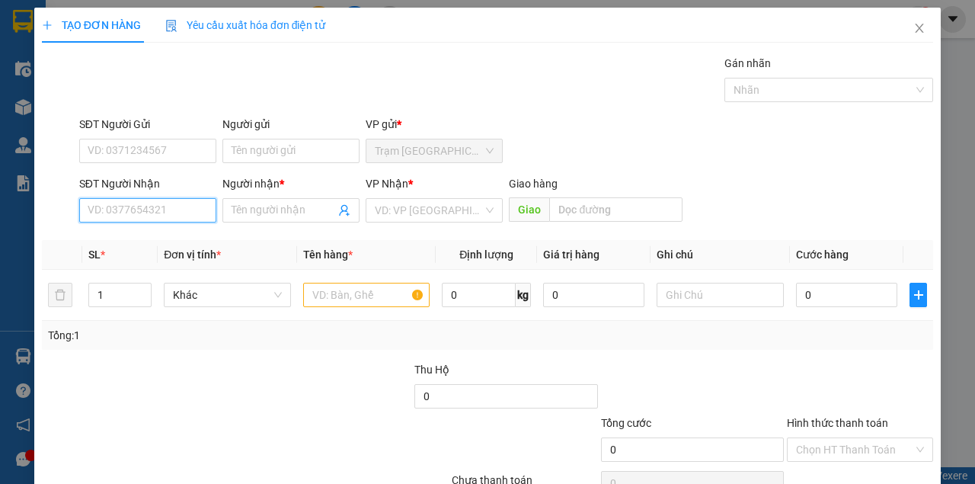
click at [149, 201] on input "SĐT Người Nhận" at bounding box center [147, 210] width 137 height 24
type input "0853809318"
drag, startPoint x: 174, startPoint y: 232, endPoint x: 173, endPoint y: 221, distance: 10.7
click at [174, 228] on div "0853809318 - HIỀN" at bounding box center [146, 240] width 136 height 24
type input "HIỀN"
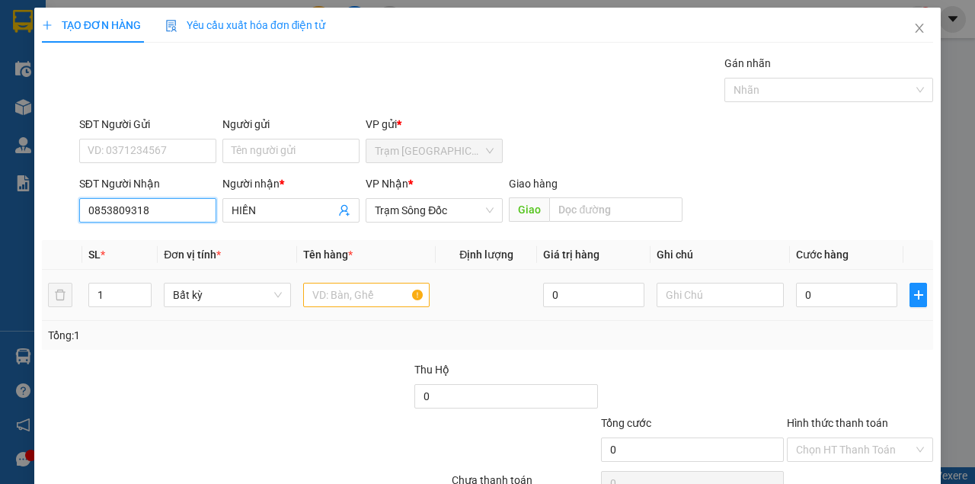
type input "0853809318"
click at [318, 283] on input "text" at bounding box center [366, 295] width 127 height 24
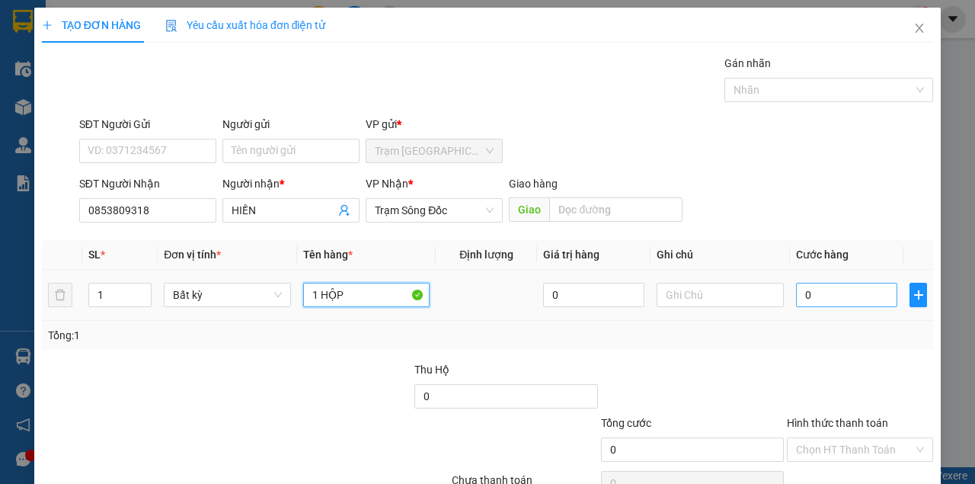
type input "1 HỘP"
click at [838, 289] on input "0" at bounding box center [846, 295] width 101 height 24
type input "3"
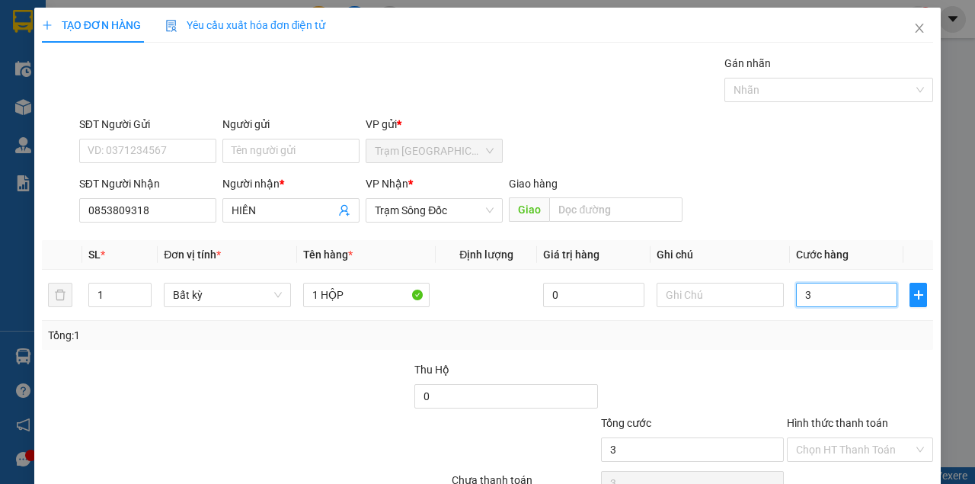
type input "30"
type input "30.000"
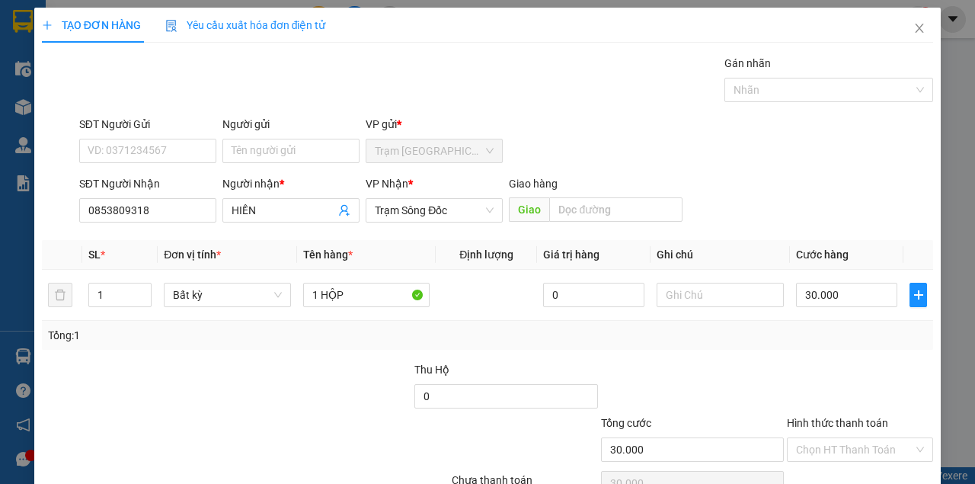
click at [861, 355] on div "Transit Pickup Surcharge Ids Transit Deliver Surcharge Ids Transit Deliver Surc…" at bounding box center [487, 294] width 891 height 479
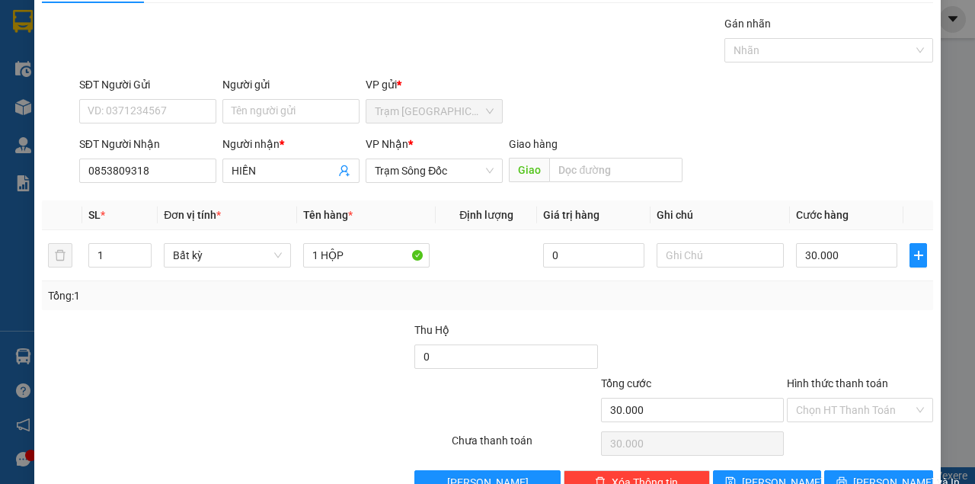
scroll to position [78, 0]
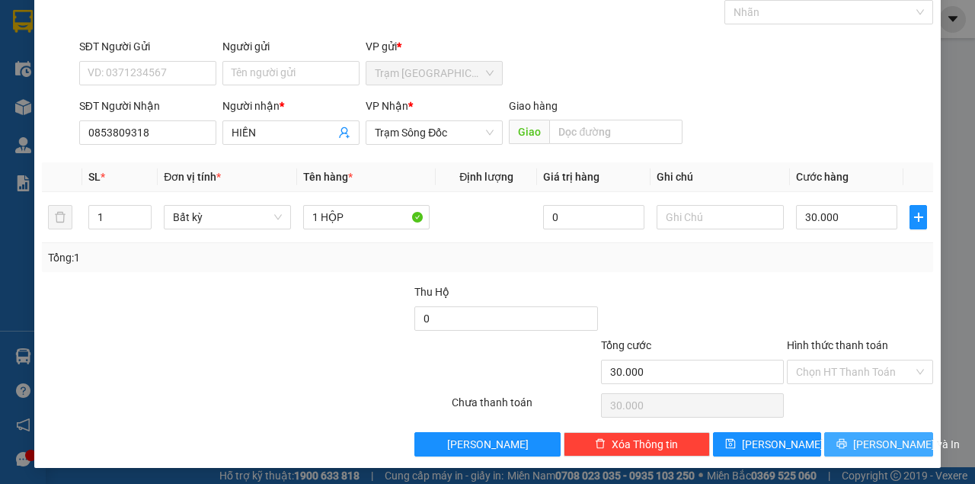
drag, startPoint x: 867, startPoint y: 437, endPoint x: 852, endPoint y: 423, distance: 20.5
click at [868, 432] on button "[PERSON_NAME] và In" at bounding box center [878, 444] width 109 height 24
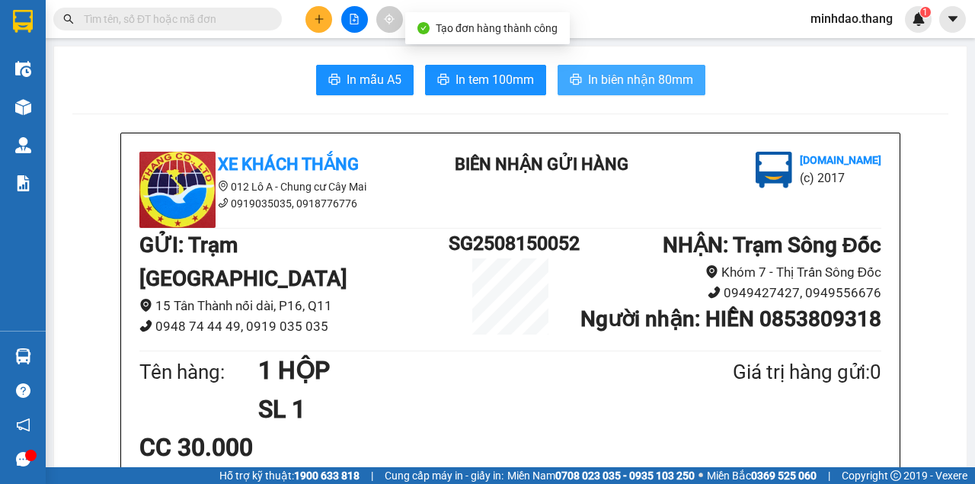
click at [617, 76] on span "In biên nhận 80mm" at bounding box center [640, 79] width 105 height 19
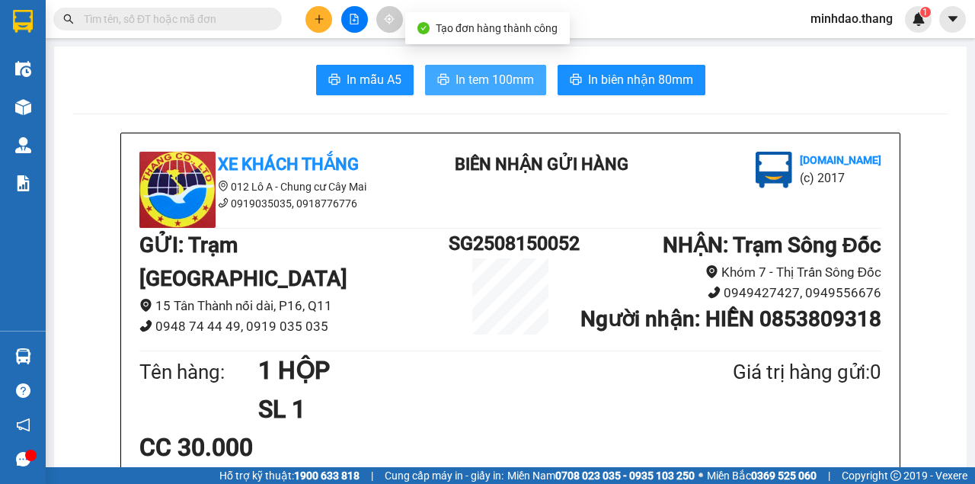
click at [522, 75] on span "In tem 100mm" at bounding box center [494, 79] width 78 height 19
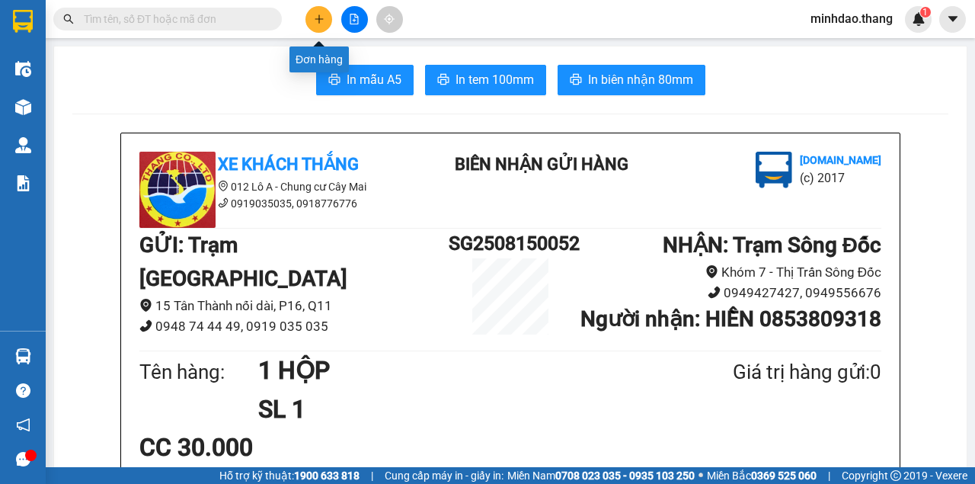
click at [315, 20] on icon "plus" at bounding box center [319, 19] width 11 height 11
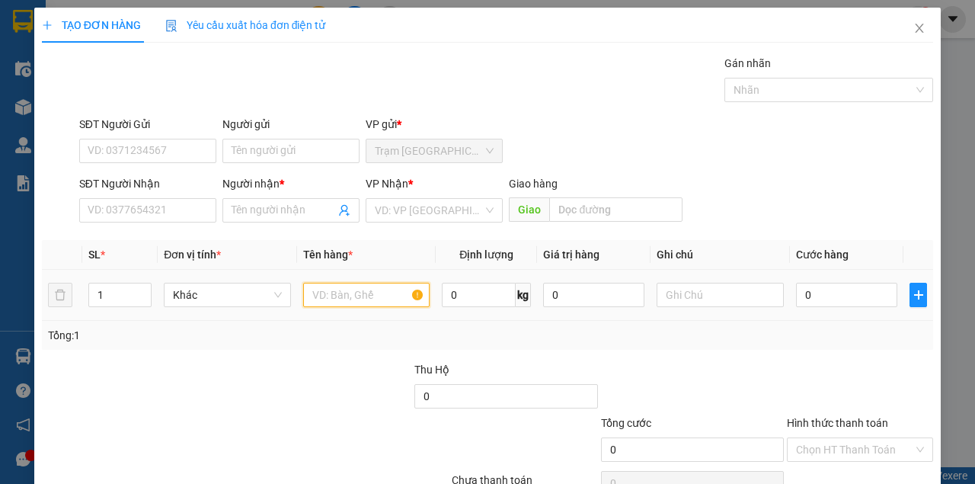
click at [328, 297] on input "text" at bounding box center [366, 295] width 127 height 24
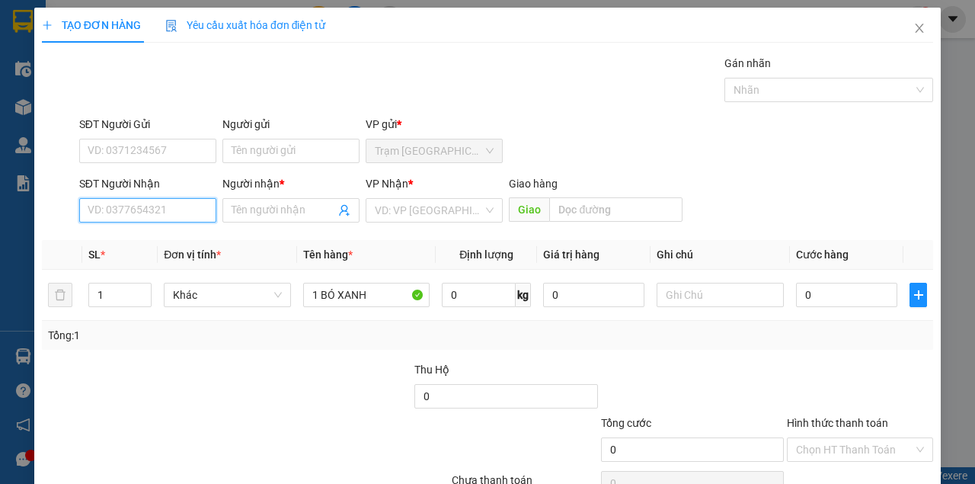
click at [147, 203] on input "SĐT Người Nhận" at bounding box center [147, 210] width 137 height 24
click at [119, 232] on div "0947549701 - LINH" at bounding box center [147, 240] width 118 height 17
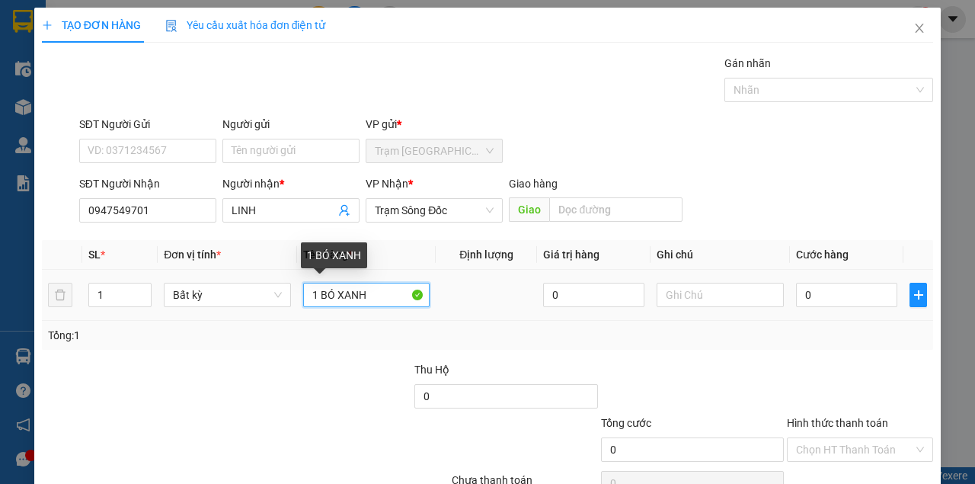
click at [382, 297] on input "1 BÓ XANH" at bounding box center [366, 295] width 127 height 24
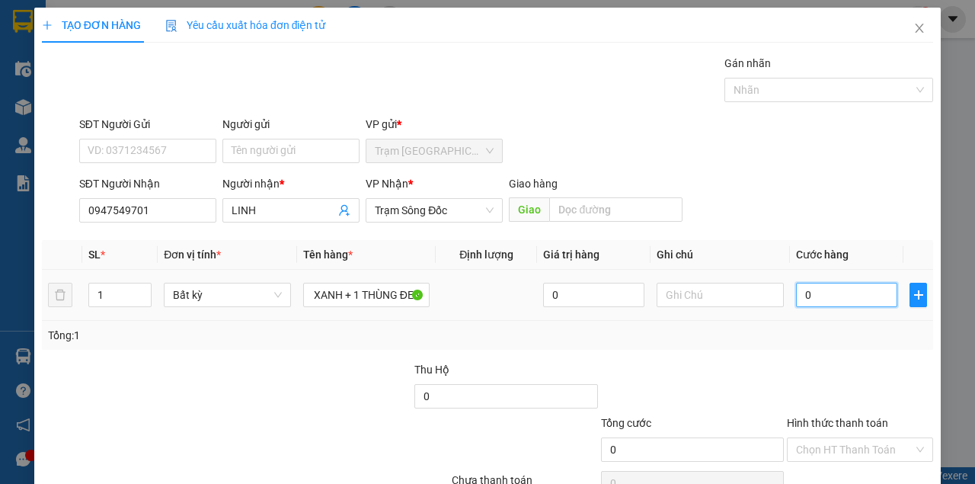
click at [841, 283] on input "0" at bounding box center [846, 295] width 101 height 24
click at [143, 289] on icon "up" at bounding box center [143, 291] width 5 height 5
click at [143, 289] on icon "up" at bounding box center [143, 290] width 5 height 3
click at [863, 291] on input "0" at bounding box center [846, 295] width 101 height 24
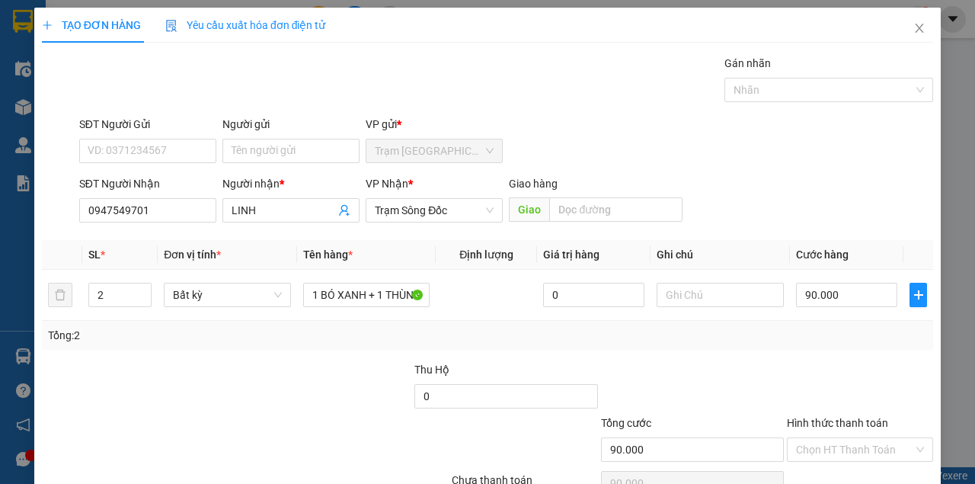
drag, startPoint x: 855, startPoint y: 381, endPoint x: 856, endPoint y: 372, distance: 9.3
click at [856, 372] on div at bounding box center [859, 387] width 149 height 53
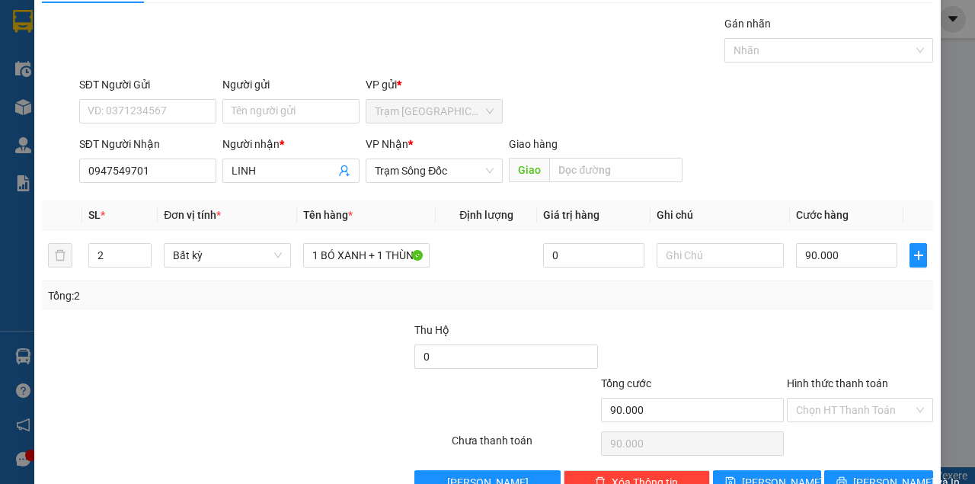
scroll to position [78, 0]
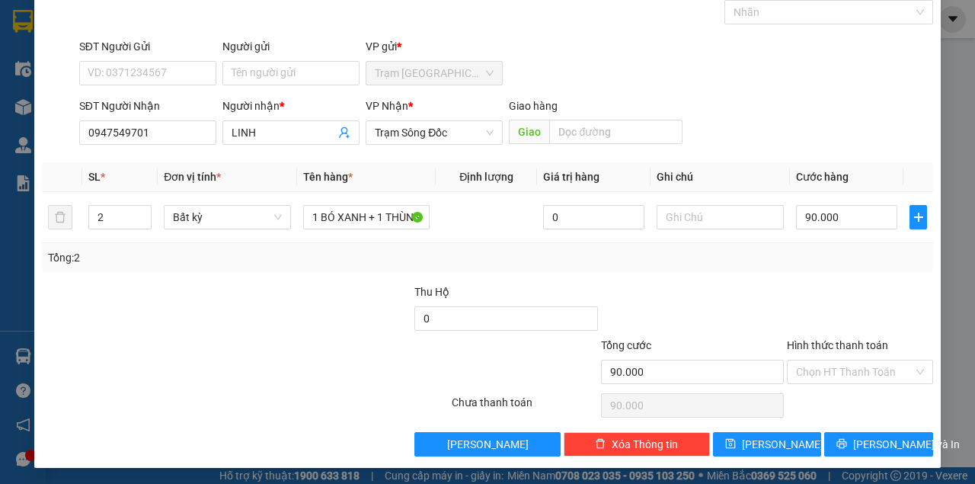
click at [874, 427] on div "Transit Pickup Surcharge Ids Transit Deliver Surcharge Ids Transit Deliver Surc…" at bounding box center [487, 216] width 891 height 479
click at [879, 432] on button "[PERSON_NAME] và In" at bounding box center [878, 444] width 109 height 24
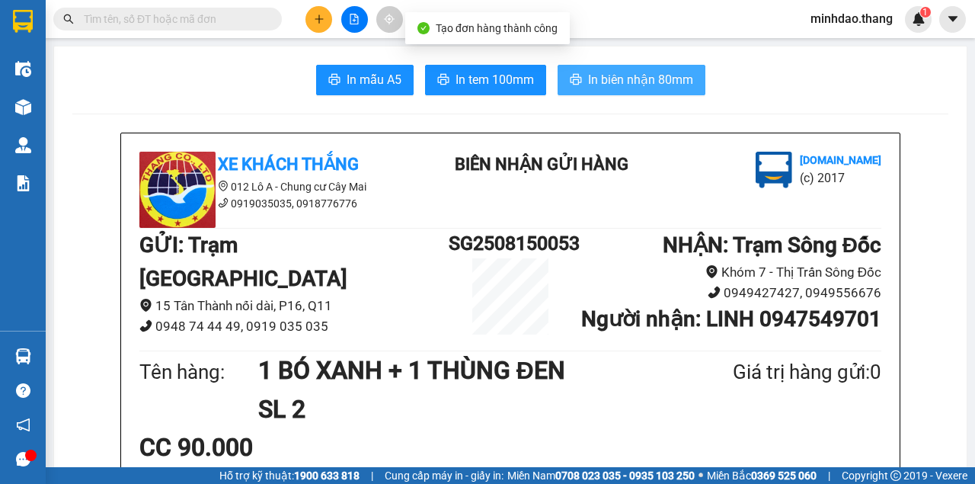
click at [574, 70] on button "In biên nhận 80mm" at bounding box center [632, 80] width 148 height 30
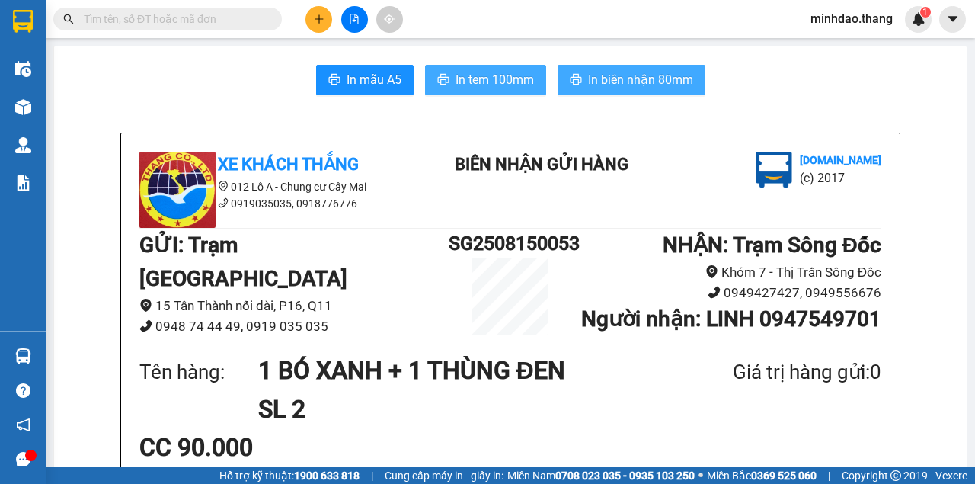
click at [536, 75] on button "In tem 100mm" at bounding box center [485, 80] width 121 height 30
click at [259, 27] on span at bounding box center [167, 19] width 229 height 23
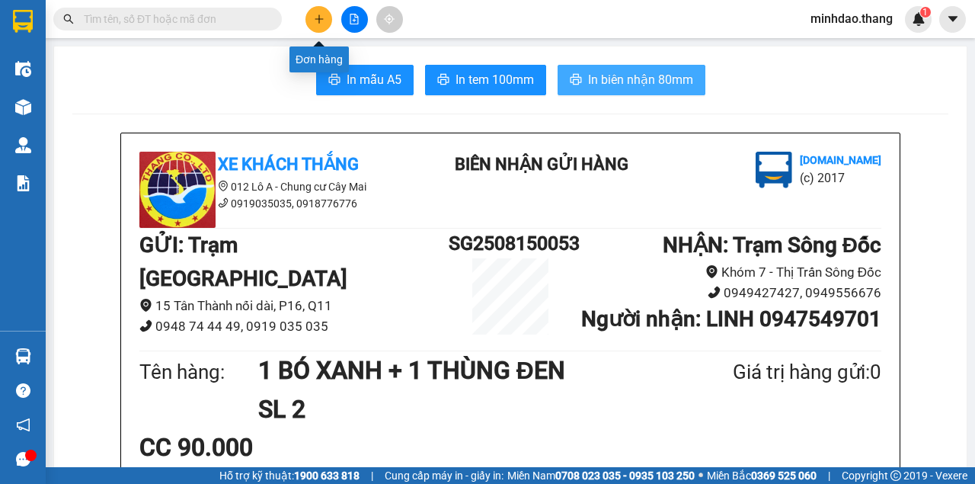
click at [322, 29] on button at bounding box center [318, 19] width 27 height 27
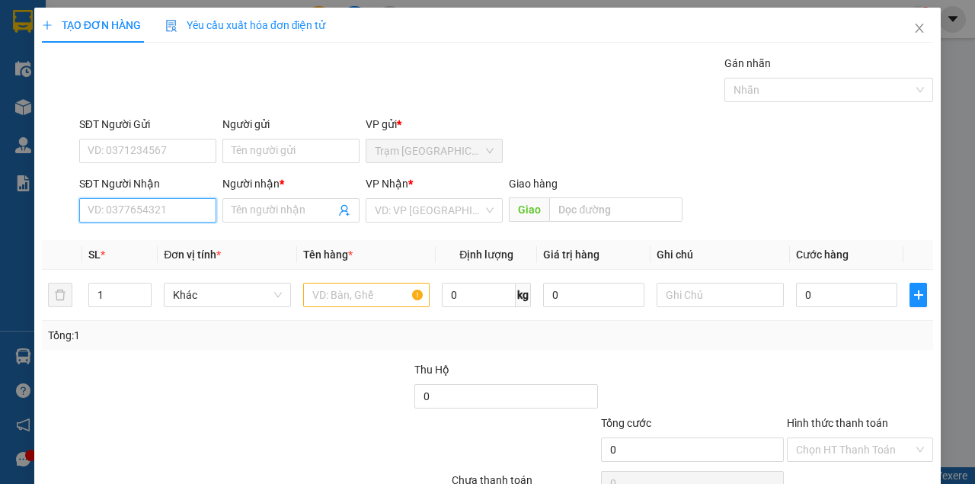
click at [188, 219] on input "SĐT Người Nhận" at bounding box center [147, 210] width 137 height 24
click at [256, 242] on div "0896688710 - HOÀI...TRẦN VĂN THỜI" at bounding box center [180, 240] width 184 height 17
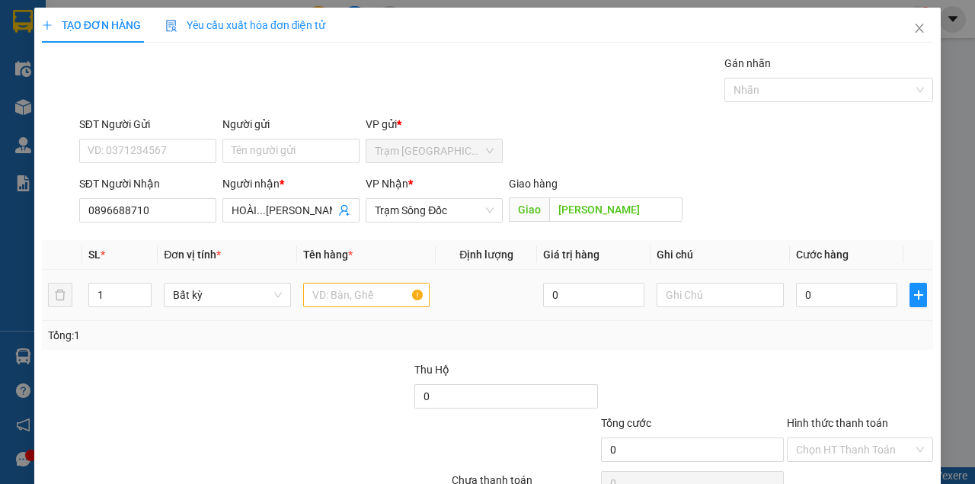
click at [324, 308] on div at bounding box center [366, 295] width 127 height 30
drag, startPoint x: 326, startPoint y: 305, endPoint x: 324, endPoint y: 294, distance: 10.9
click at [326, 302] on input "text" at bounding box center [366, 295] width 127 height 24
click at [839, 303] on input "0" at bounding box center [846, 295] width 101 height 24
drag, startPoint x: 855, startPoint y: 390, endPoint x: 852, endPoint y: 369, distance: 20.7
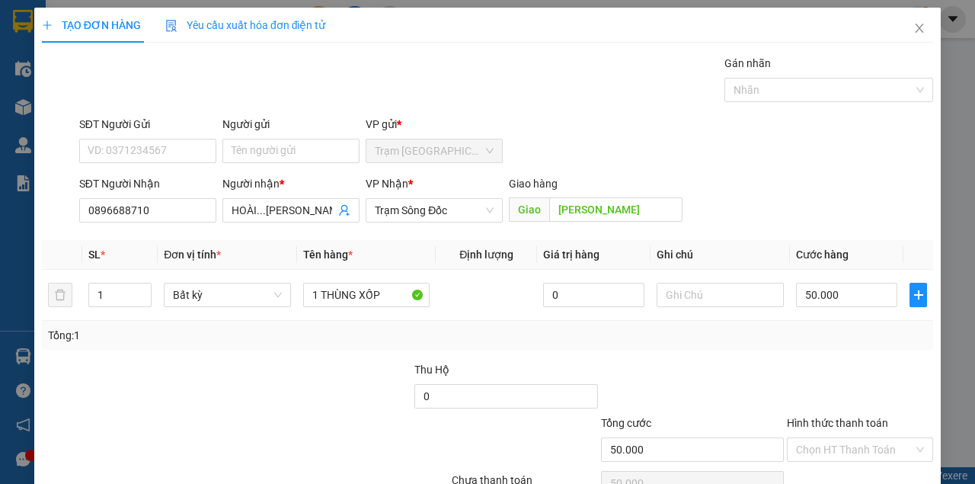
click at [853, 370] on div at bounding box center [859, 387] width 149 height 53
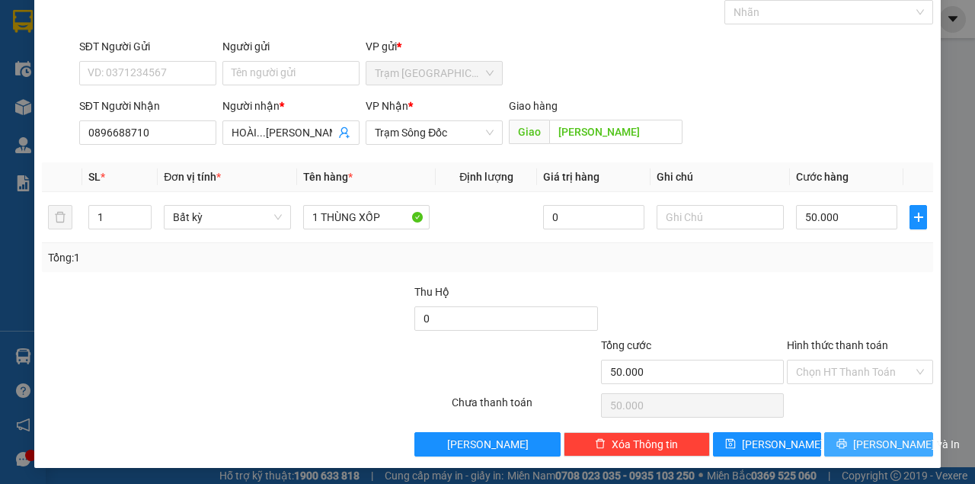
click at [880, 436] on span "[PERSON_NAME] và In" at bounding box center [906, 444] width 107 height 17
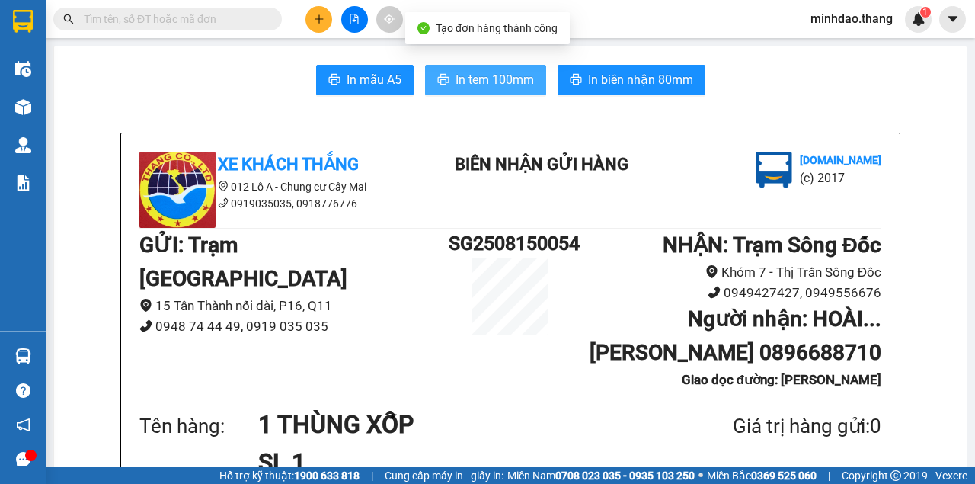
click at [505, 86] on span "In tem 100mm" at bounding box center [494, 79] width 78 height 19
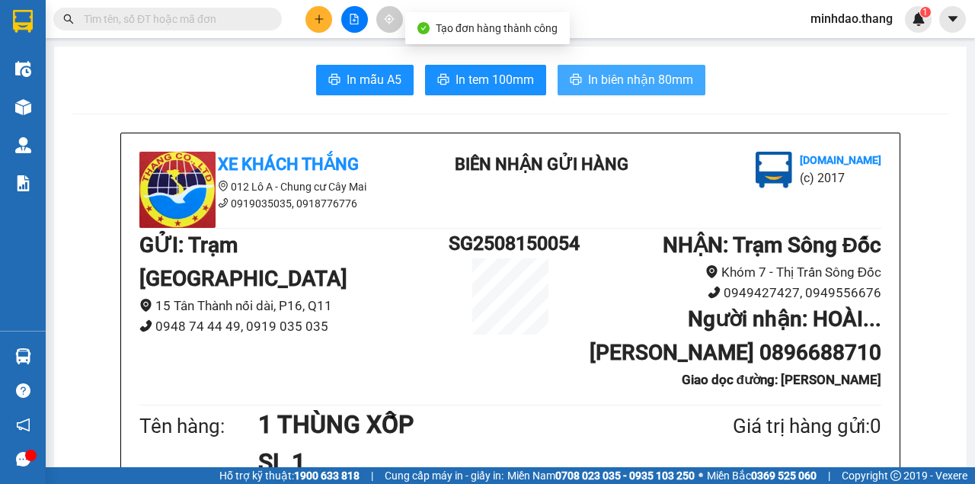
click at [660, 75] on span "In biên nhận 80mm" at bounding box center [640, 79] width 105 height 19
click at [653, 81] on span "In biên nhận 80mm" at bounding box center [640, 79] width 105 height 19
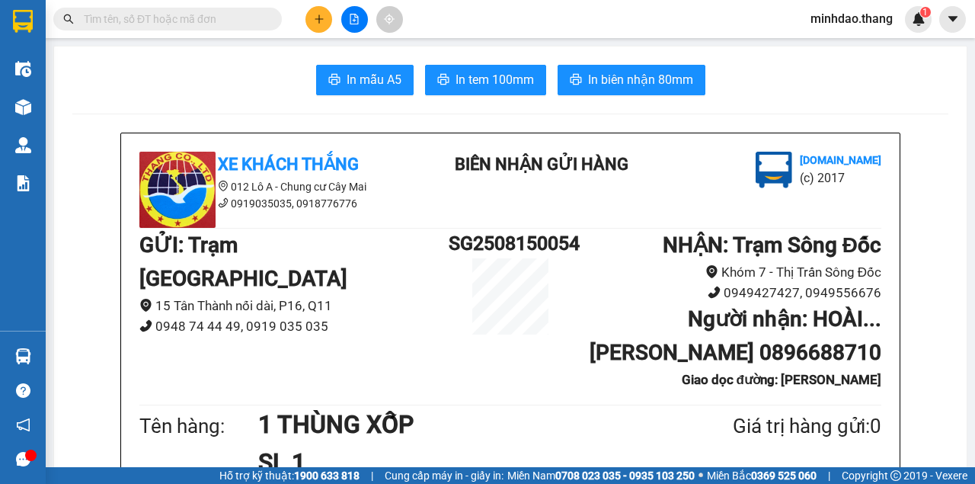
click at [324, 28] on button at bounding box center [318, 19] width 27 height 27
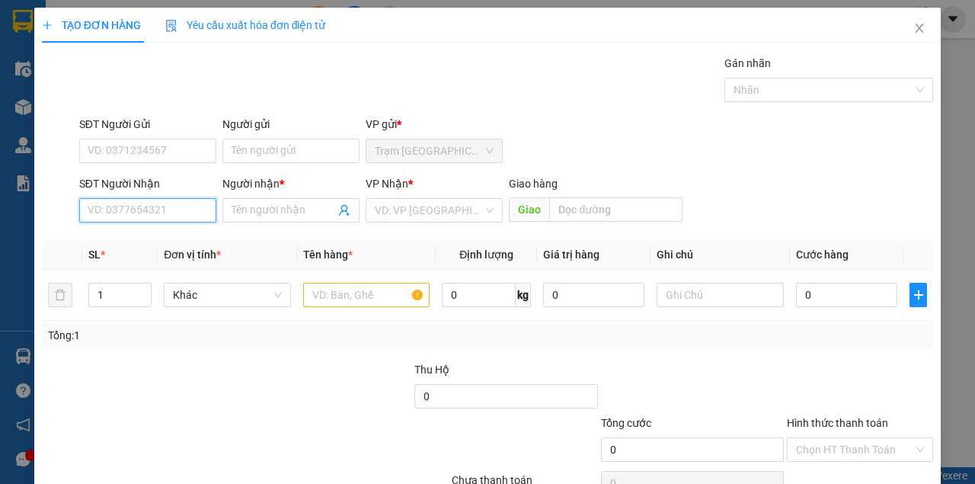
click at [178, 213] on input "SĐT Người Nhận" at bounding box center [147, 210] width 137 height 24
drag, startPoint x: 912, startPoint y: 30, endPoint x: 730, endPoint y: 42, distance: 183.2
click at [916, 30] on icon "close" at bounding box center [920, 28] width 8 height 9
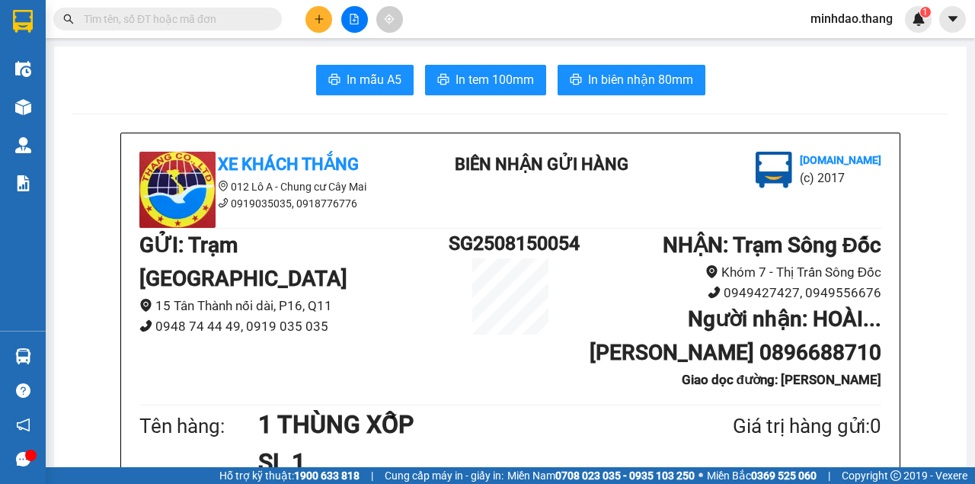
click at [222, 29] on span at bounding box center [167, 19] width 229 height 23
click at [222, 24] on input "text" at bounding box center [174, 19] width 180 height 17
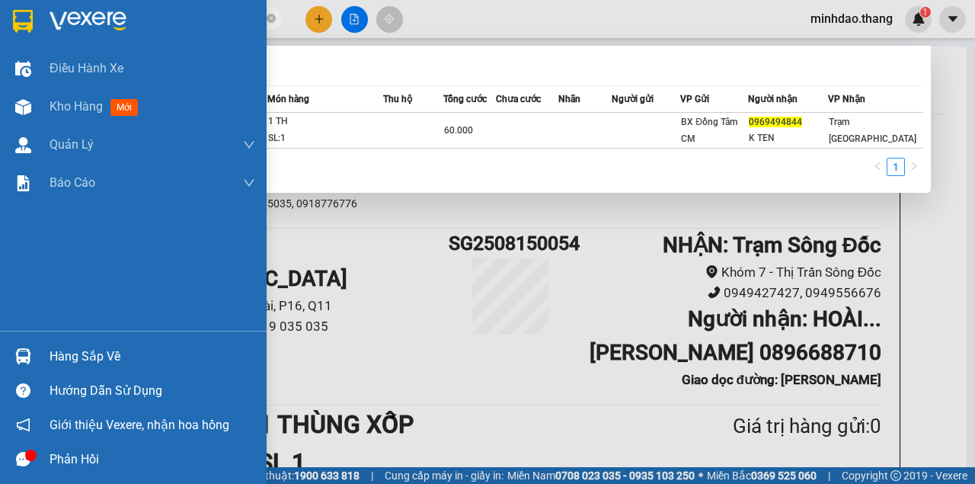
drag, startPoint x: 89, startPoint y: 110, endPoint x: 487, endPoint y: 204, distance: 409.4
click at [91, 110] on span "Kho hàng" at bounding box center [76, 106] width 53 height 14
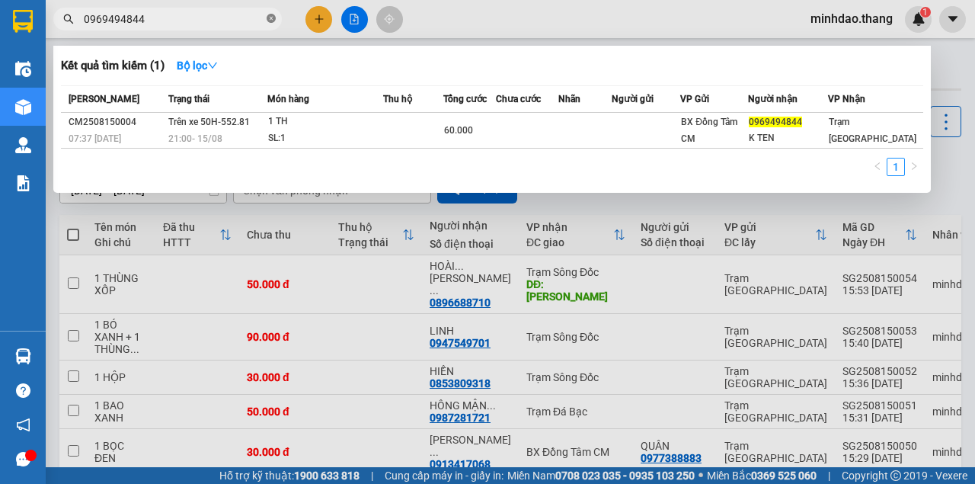
click at [269, 19] on icon "close-circle" at bounding box center [271, 18] width 9 height 9
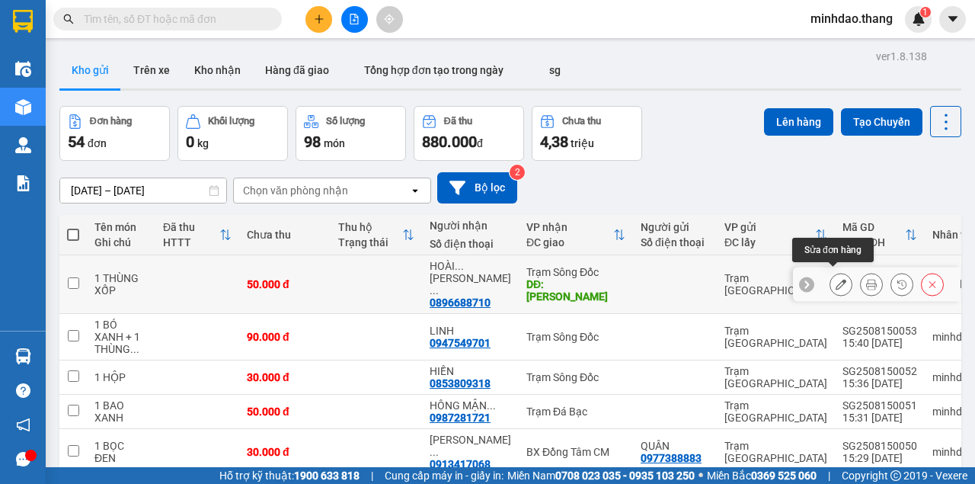
click at [836, 279] on icon at bounding box center [841, 284] width 11 height 11
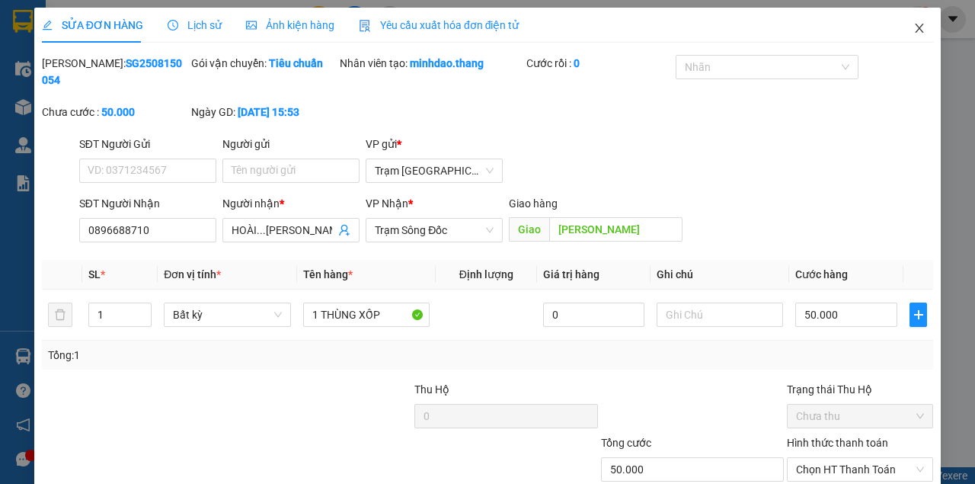
click at [908, 38] on span "Close" at bounding box center [919, 29] width 43 height 43
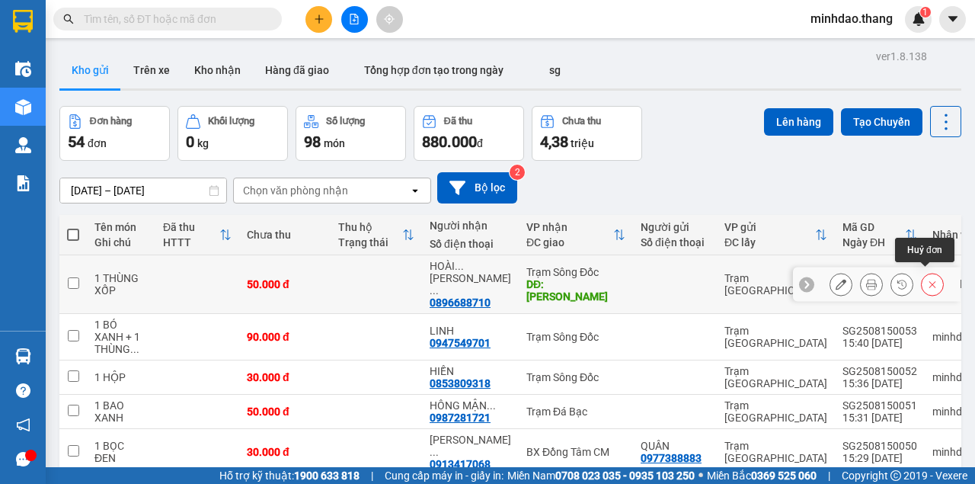
click at [927, 279] on icon at bounding box center [932, 284] width 11 height 11
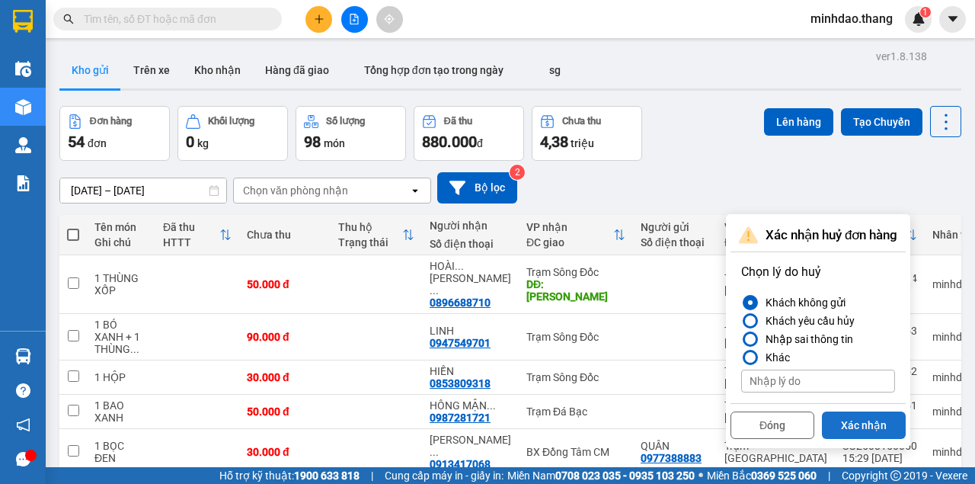
click at [868, 423] on button "Xác nhận" at bounding box center [864, 424] width 84 height 27
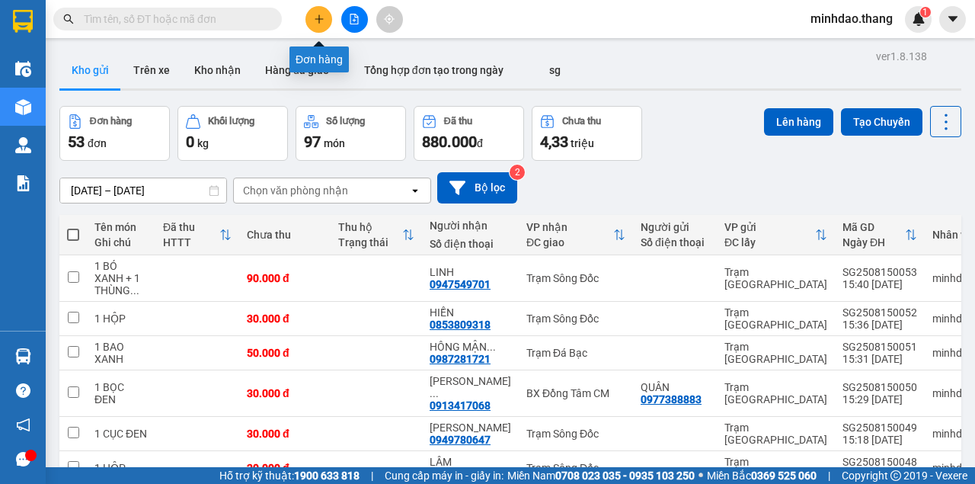
click at [321, 25] on button at bounding box center [318, 19] width 27 height 27
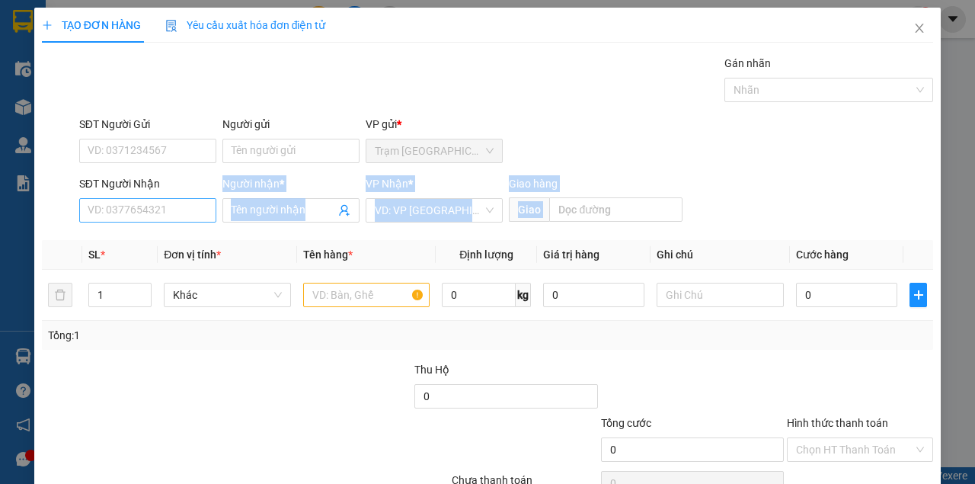
drag, startPoint x: 151, startPoint y: 228, endPoint x: 155, endPoint y: 213, distance: 15.2
click at [154, 216] on div "Transit Pickup Surcharge Ids Transit Deliver Surcharge Ids Transit Deliver Surc…" at bounding box center [487, 294] width 891 height 479
click at [156, 213] on input "SĐT Người Nhận" at bounding box center [147, 210] width 137 height 24
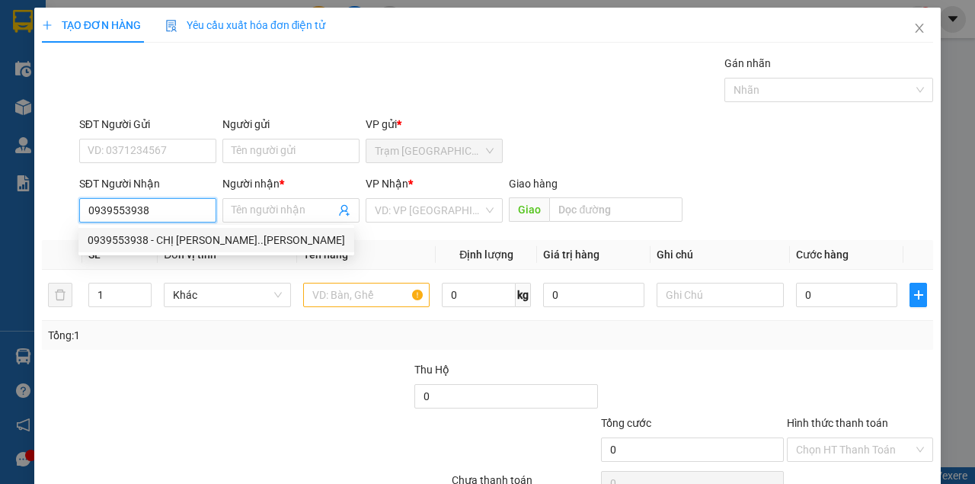
click at [186, 244] on div "0939553938 - CHỊ HOÀI..TRẦN VĂN THỜI" at bounding box center [216, 240] width 257 height 17
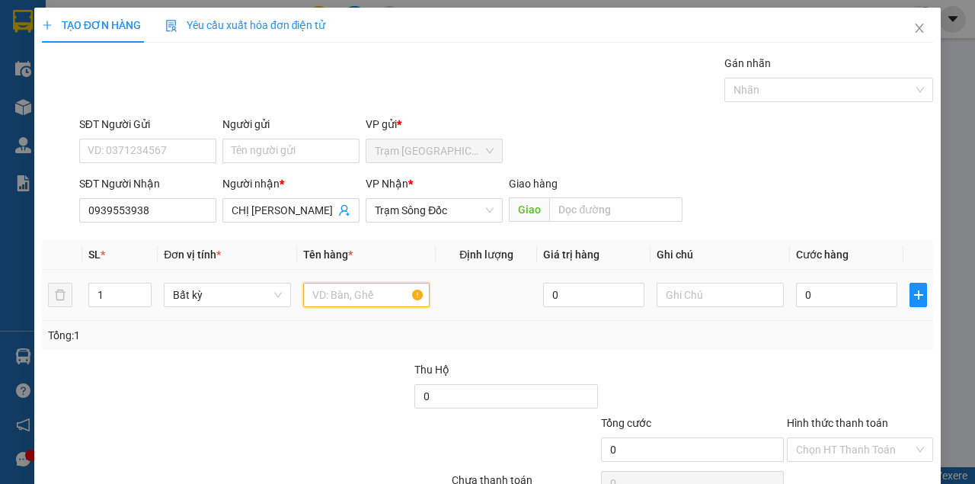
click at [319, 290] on input "text" at bounding box center [366, 295] width 127 height 24
click at [825, 317] on td "0" at bounding box center [846, 295] width 113 height 51
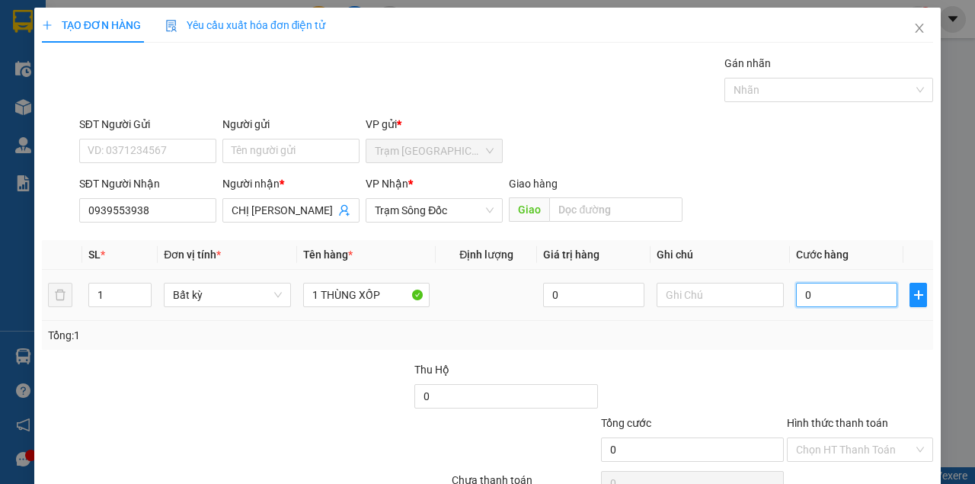
click at [826, 288] on input "0" at bounding box center [846, 295] width 101 height 24
click at [825, 366] on div at bounding box center [859, 387] width 149 height 53
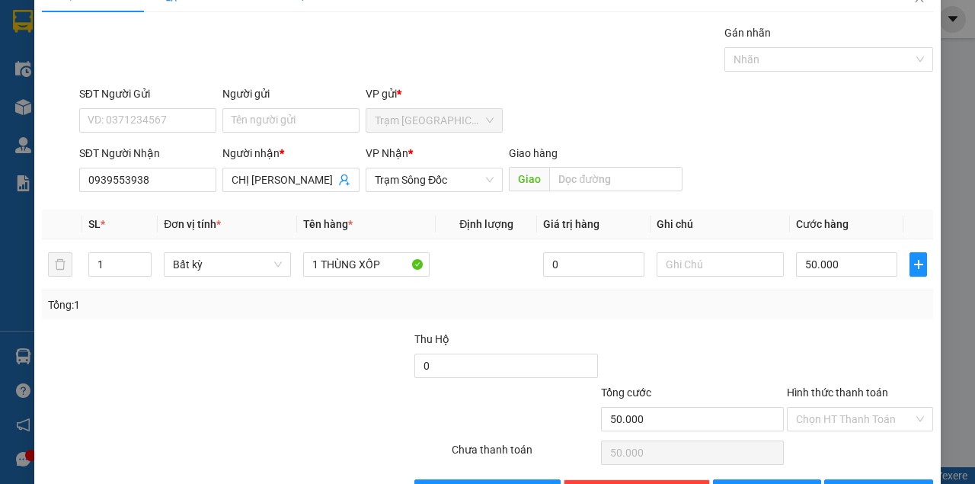
scroll to position [78, 0]
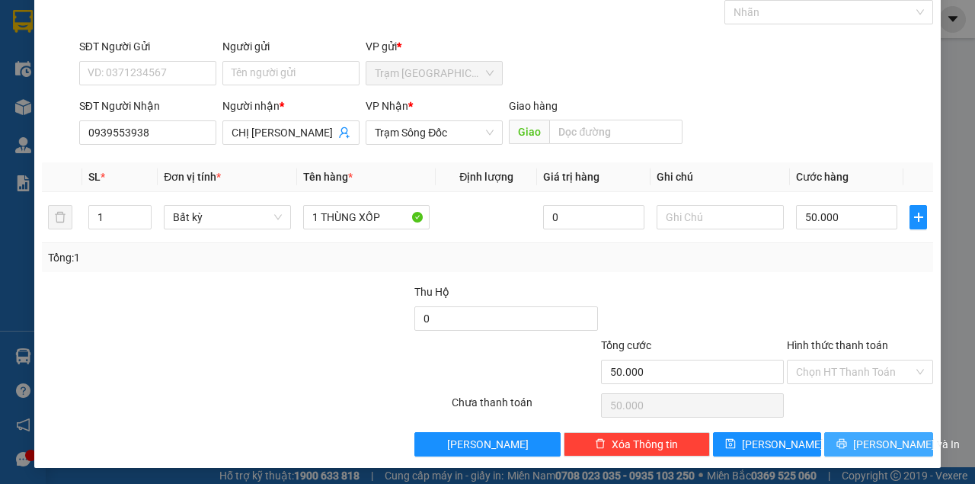
click at [864, 436] on span "[PERSON_NAME] và In" at bounding box center [906, 444] width 107 height 17
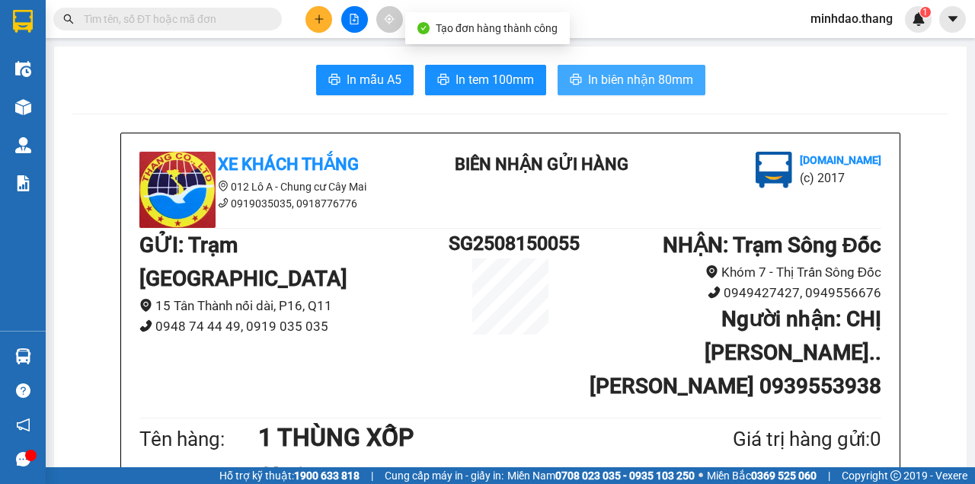
click at [596, 88] on span "In biên nhận 80mm" at bounding box center [640, 79] width 105 height 19
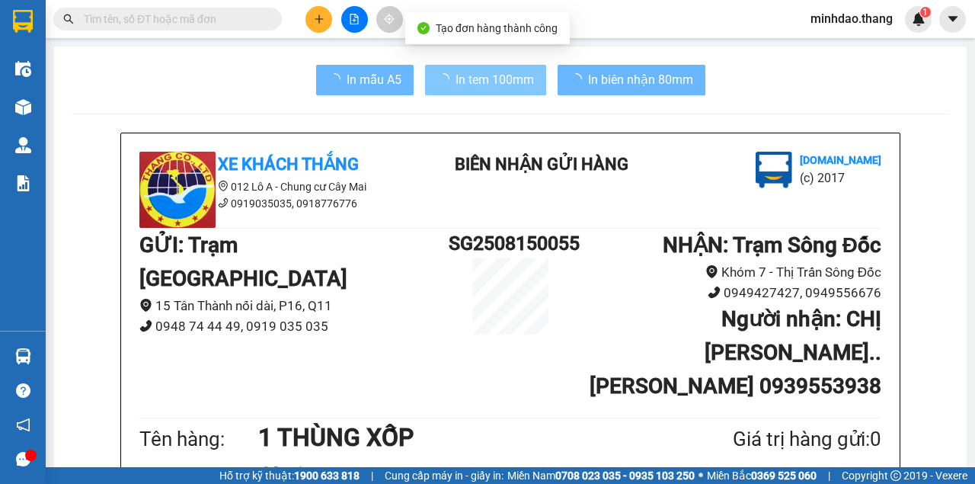
click at [521, 78] on span "In tem 100mm" at bounding box center [494, 79] width 78 height 19
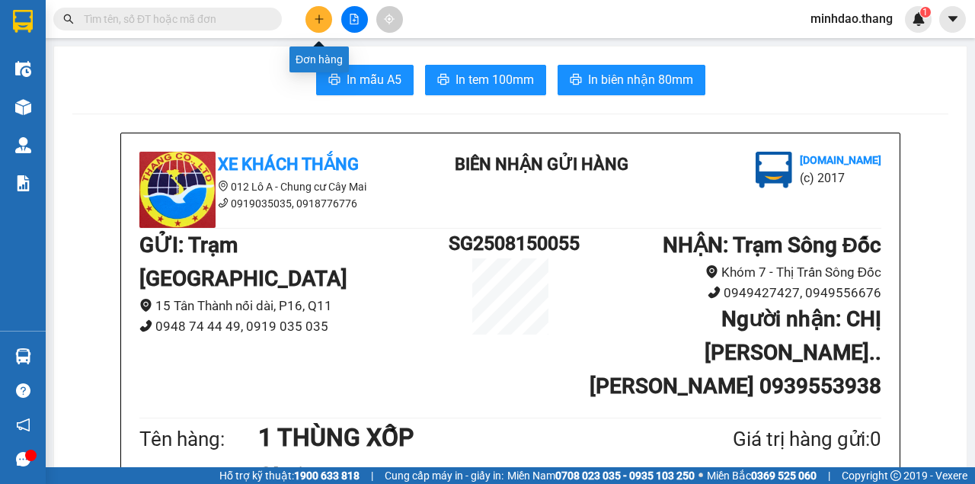
click at [311, 11] on button at bounding box center [318, 19] width 27 height 27
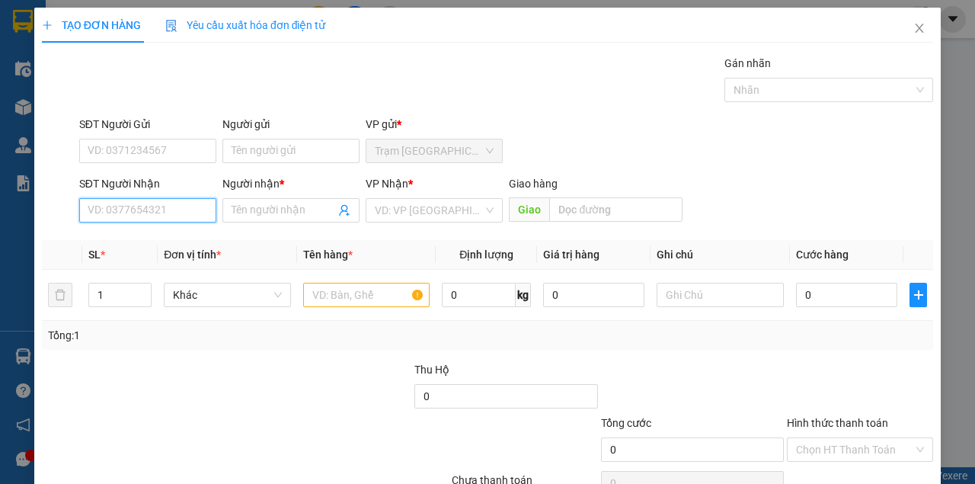
drag, startPoint x: 154, startPoint y: 210, endPoint x: 136, endPoint y: 174, distance: 40.2
click at [154, 209] on input "SĐT Người Nhận" at bounding box center [147, 210] width 137 height 24
click at [126, 200] on input "2111" at bounding box center [147, 210] width 137 height 24
drag, startPoint x: 110, startPoint y: 213, endPoint x: 110, endPoint y: 203, distance: 9.9
click at [110, 205] on input "SĐT Người Nhận" at bounding box center [147, 210] width 137 height 24
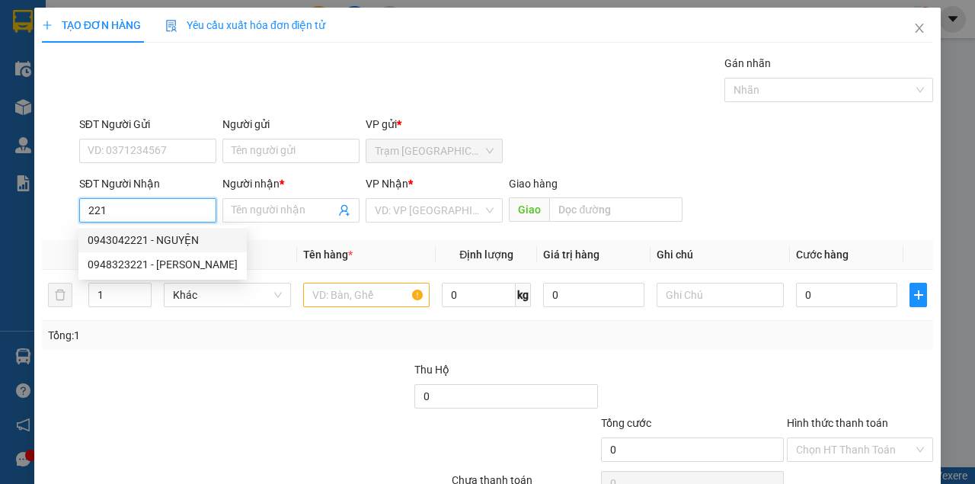
click at [102, 238] on div "0943042221 - NGUYỆN" at bounding box center [163, 240] width 150 height 17
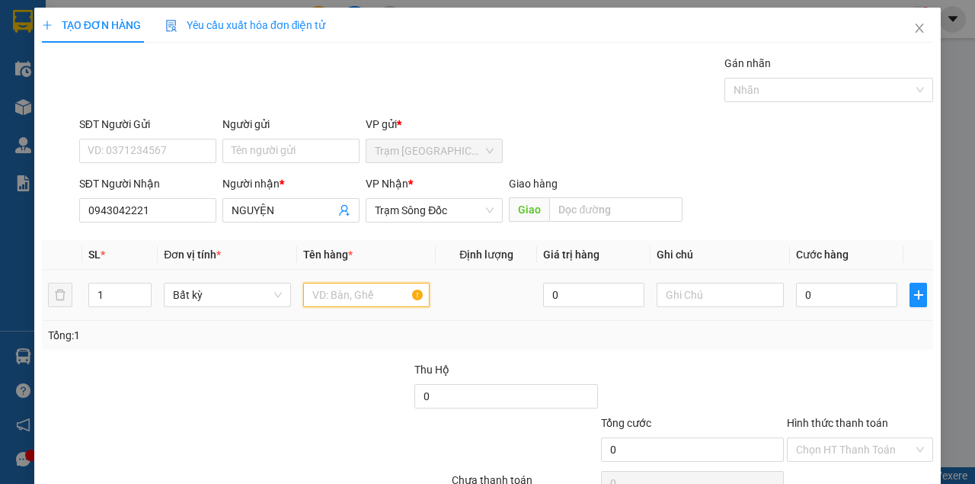
click at [341, 296] on input "text" at bounding box center [366, 295] width 127 height 24
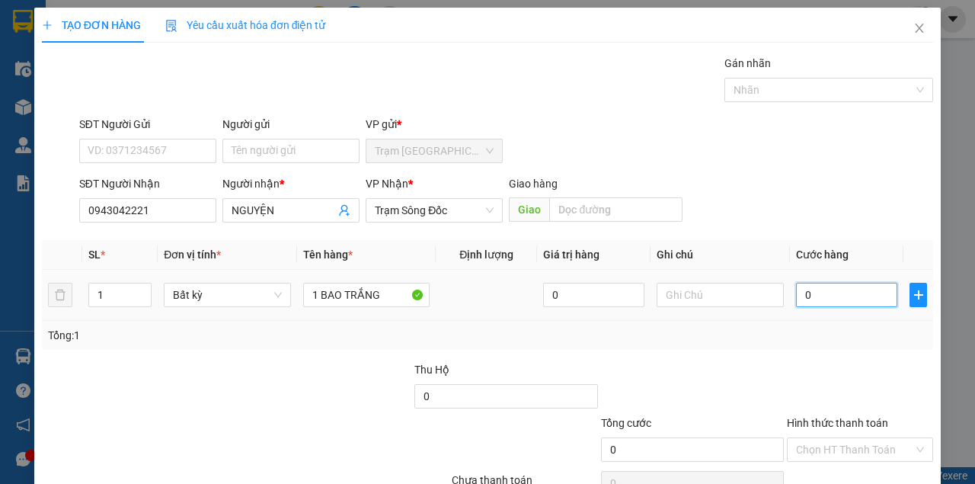
click at [808, 289] on input "0" at bounding box center [846, 295] width 101 height 24
click at [823, 347] on div "Transit Pickup Surcharge Ids Transit Deliver Surcharge Ids Transit Deliver Surc…" at bounding box center [487, 294] width 891 height 479
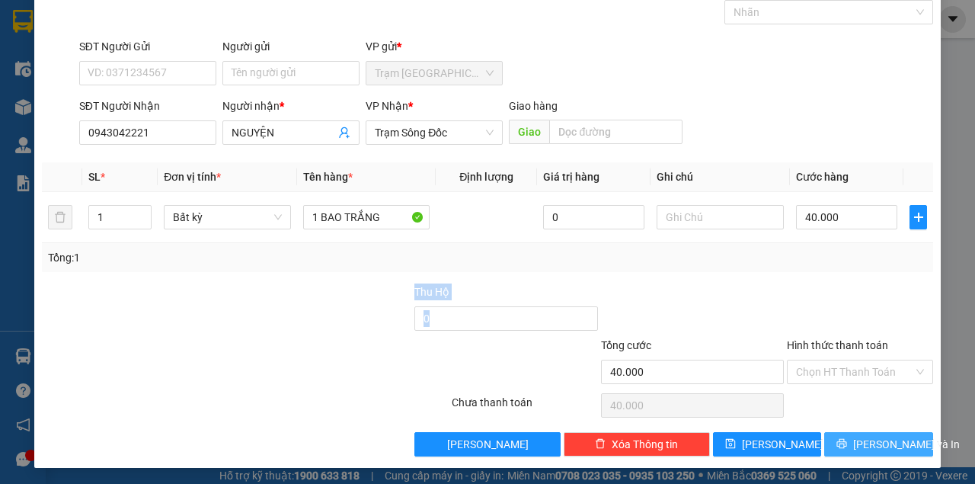
click at [847, 439] on icon "printer" at bounding box center [841, 443] width 11 height 11
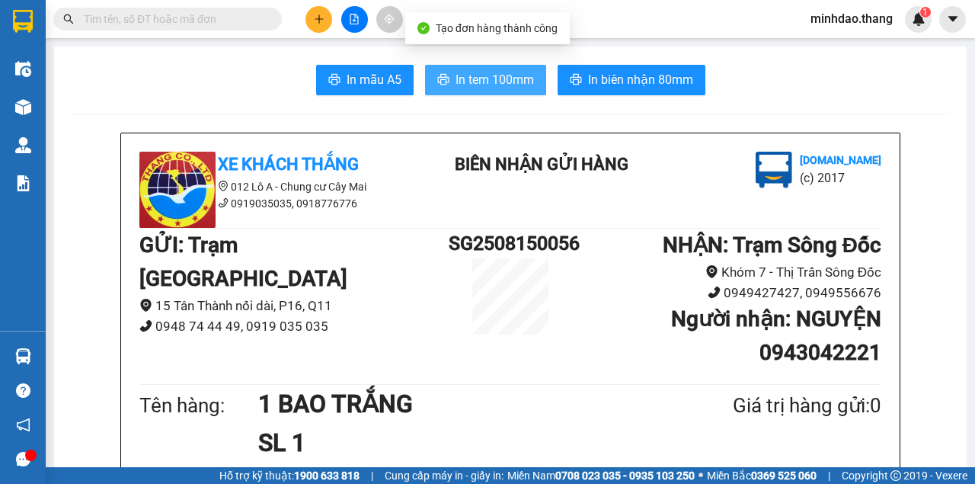
click at [519, 79] on span "In tem 100mm" at bounding box center [494, 79] width 78 height 19
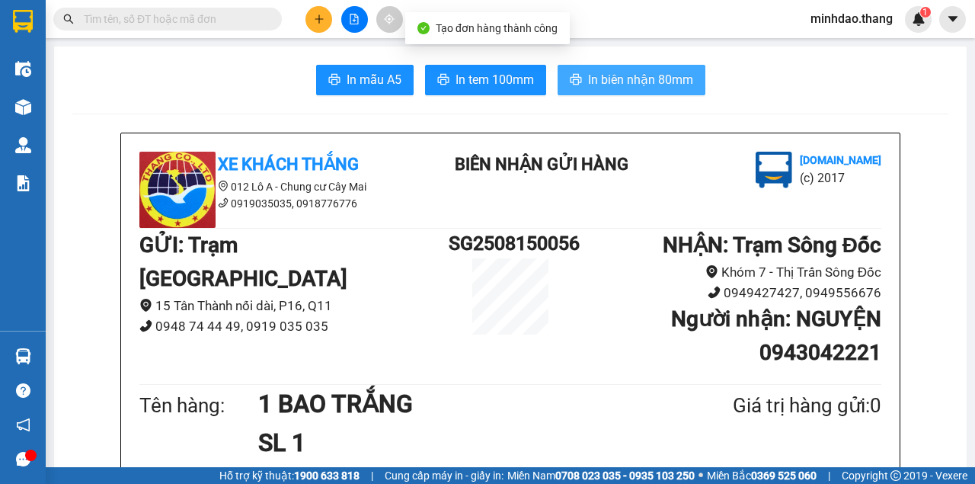
click at [570, 76] on icon "printer" at bounding box center [575, 79] width 11 height 11
click at [321, 23] on icon "plus" at bounding box center [319, 19] width 11 height 11
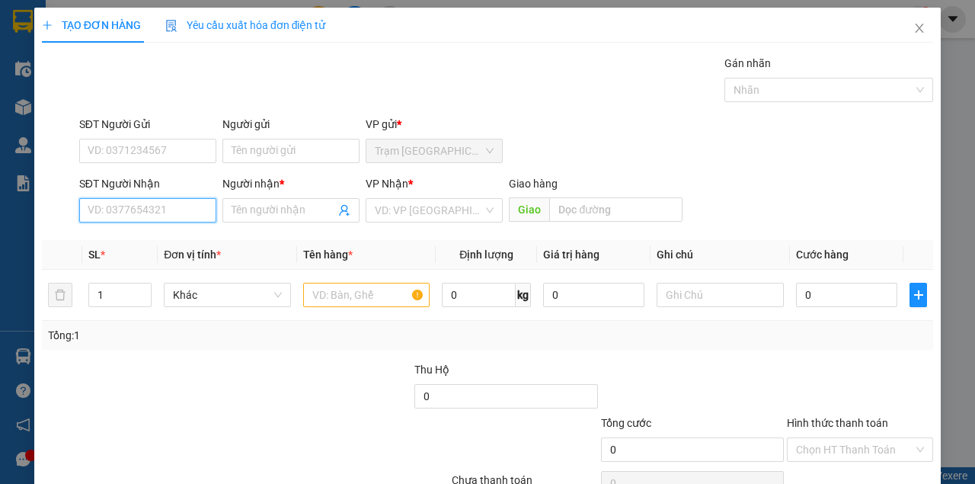
click at [139, 210] on input "SĐT Người Nhận" at bounding box center [147, 210] width 137 height 24
click at [139, 239] on div "0949328470 - THÁI...CẦU RẠCH RUỘNG" at bounding box center [184, 240] width 192 height 17
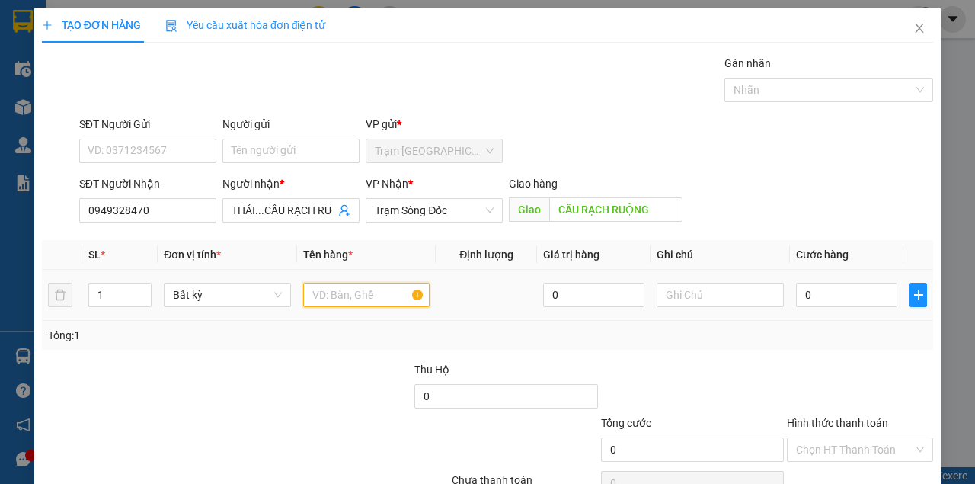
click at [343, 300] on input "text" at bounding box center [366, 295] width 127 height 24
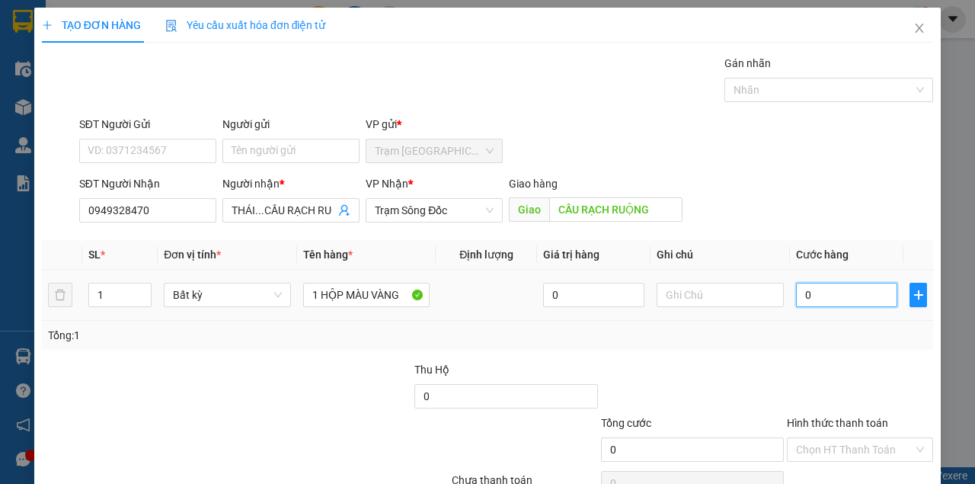
click at [806, 289] on input "0" at bounding box center [846, 295] width 101 height 24
click at [815, 332] on div "Tổng: 1" at bounding box center [487, 335] width 879 height 17
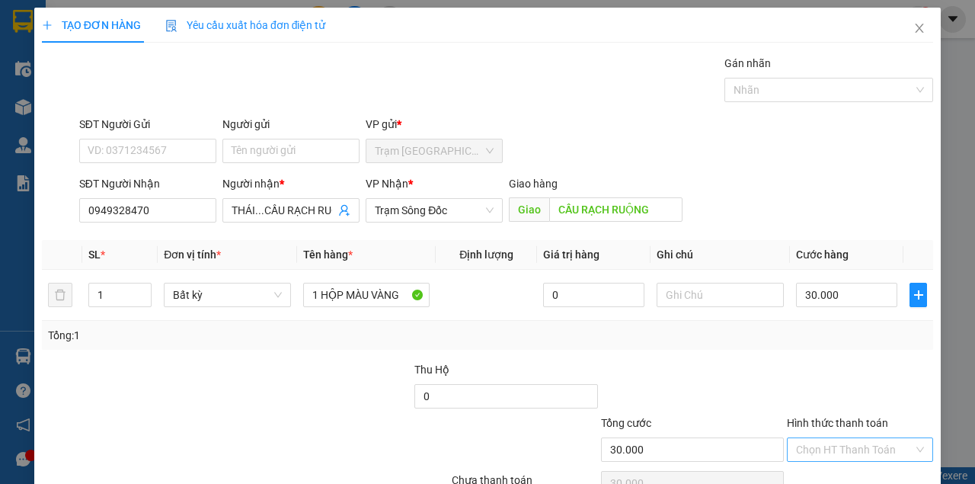
scroll to position [78, 0]
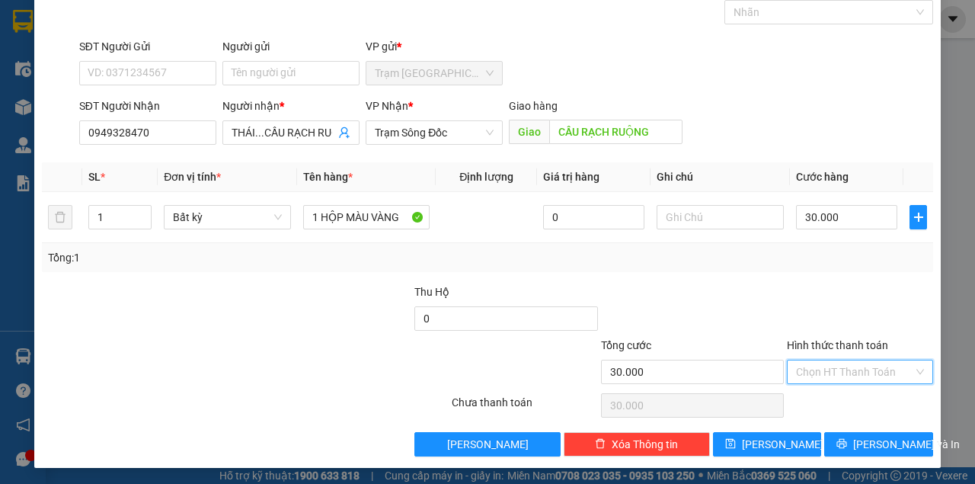
click at [833, 378] on input "Hình thức thanh toán" at bounding box center [854, 371] width 117 height 23
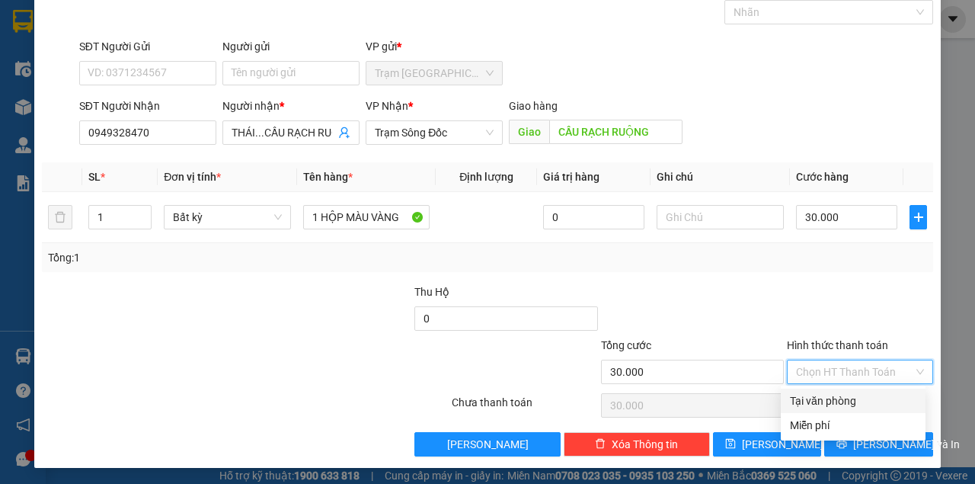
drag, startPoint x: 833, startPoint y: 398, endPoint x: 836, endPoint y: 411, distance: 13.1
click at [833, 399] on div "Tại văn phòng" at bounding box center [853, 400] width 126 height 17
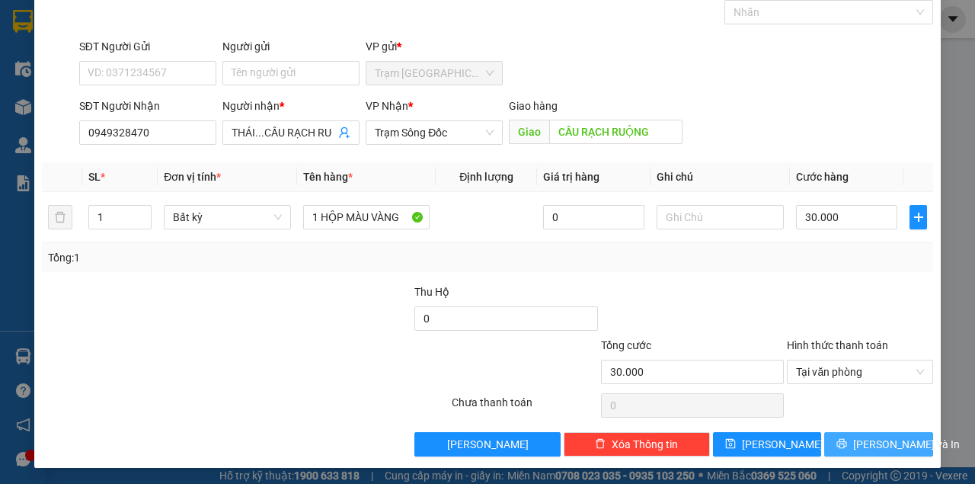
click at [839, 432] on button "[PERSON_NAME] và In" at bounding box center [878, 444] width 109 height 24
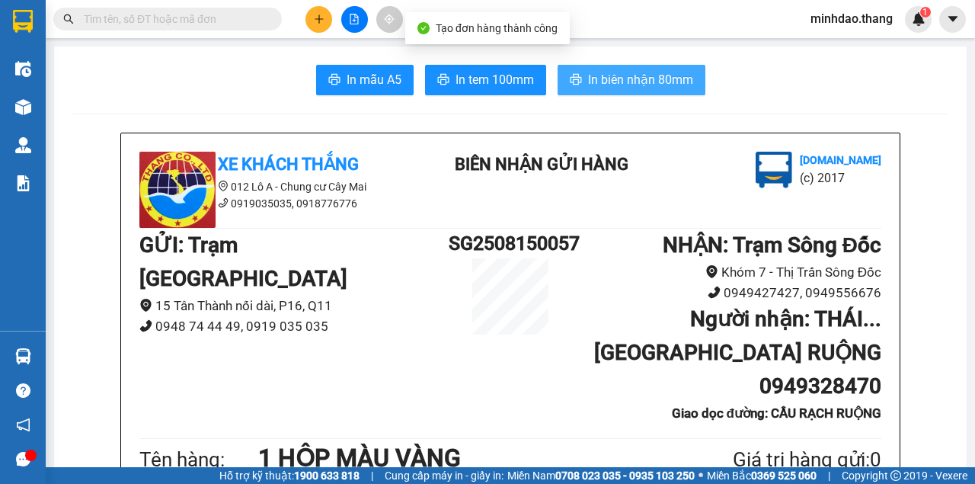
click at [577, 88] on button "In biên nhận 80mm" at bounding box center [632, 80] width 148 height 30
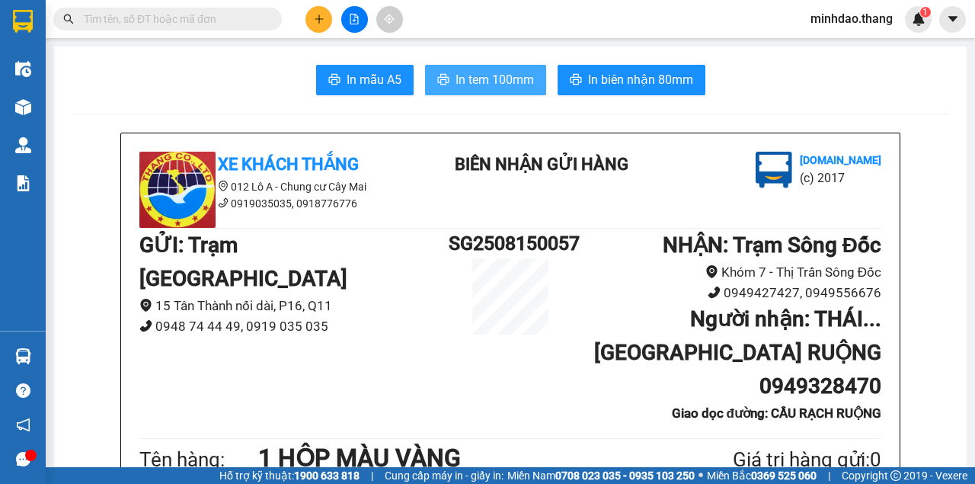
click at [455, 78] on span "In tem 100mm" at bounding box center [494, 79] width 78 height 19
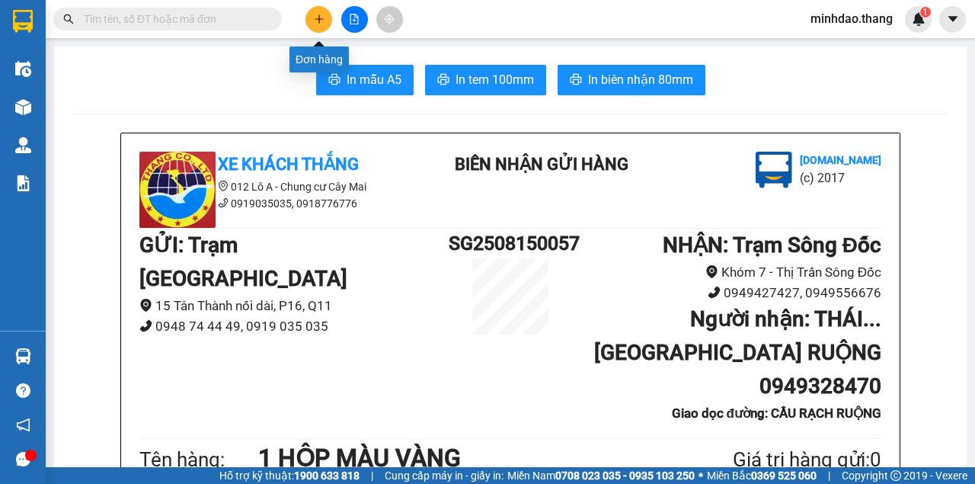
click at [322, 24] on icon "plus" at bounding box center [319, 19] width 11 height 11
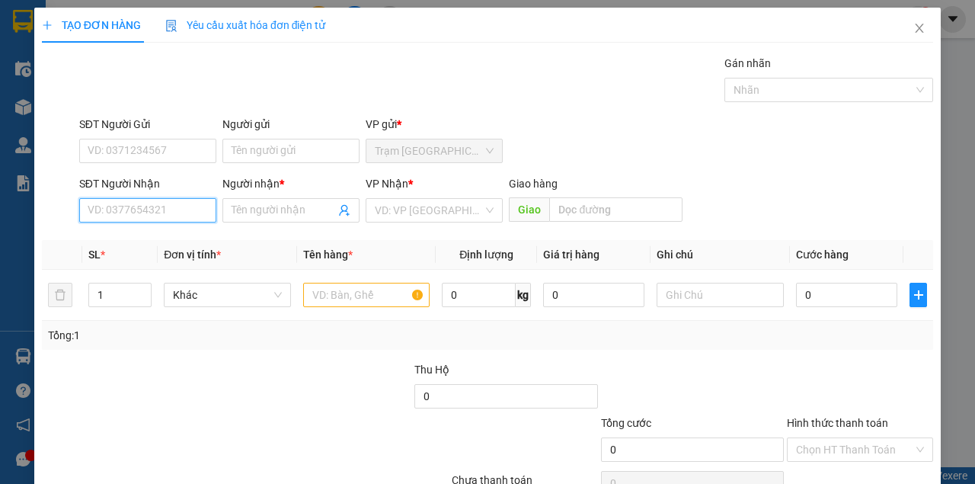
drag, startPoint x: 160, startPoint y: 206, endPoint x: 158, endPoint y: 183, distance: 23.7
click at [161, 202] on input "SĐT Người Nhận" at bounding box center [147, 210] width 137 height 24
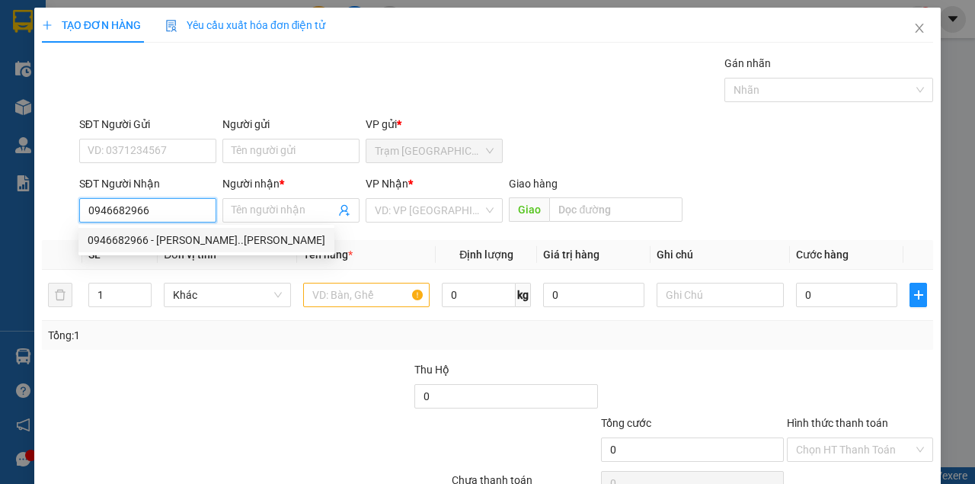
click at [277, 236] on div "0946682966 - VÕ HOÀNG LÂM..TRẦN VĂN THỜI" at bounding box center [207, 240] width 238 height 17
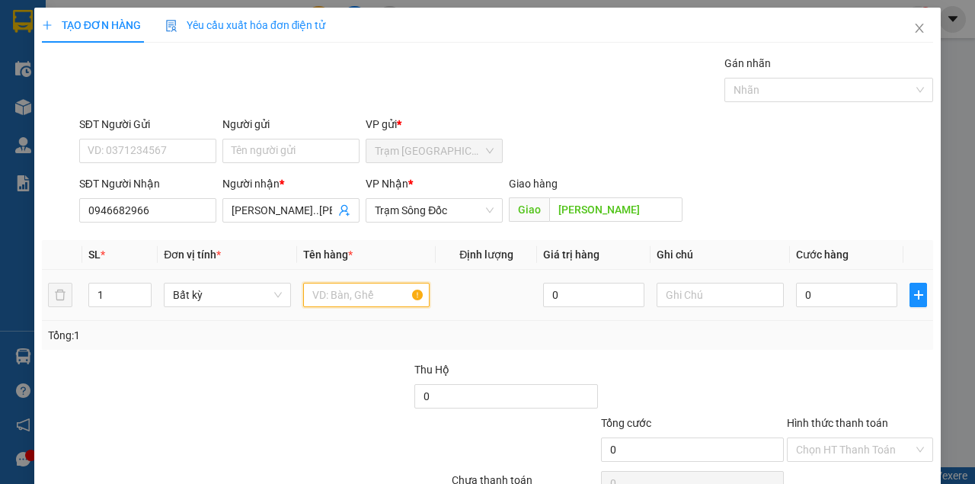
click at [333, 291] on input "text" at bounding box center [366, 295] width 127 height 24
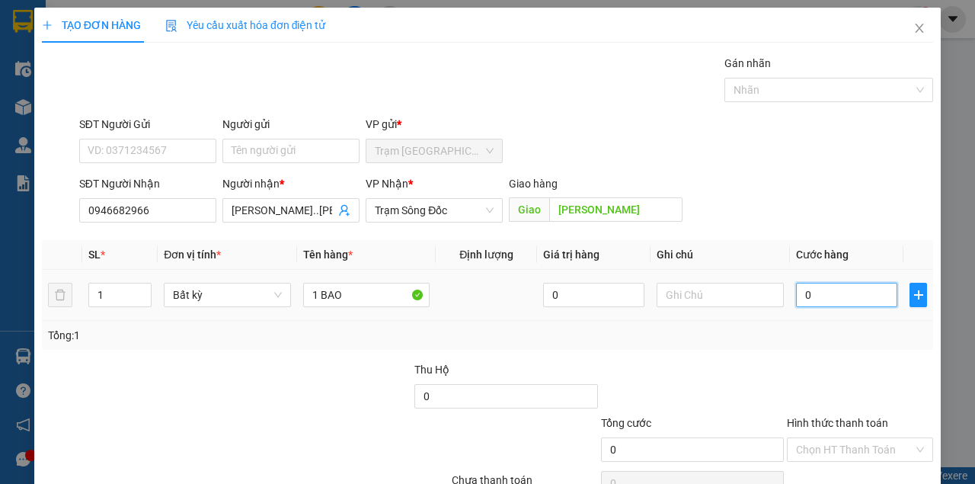
click at [806, 291] on input "0" at bounding box center [846, 295] width 101 height 24
click at [815, 340] on div "Tổng: 1" at bounding box center [487, 335] width 879 height 17
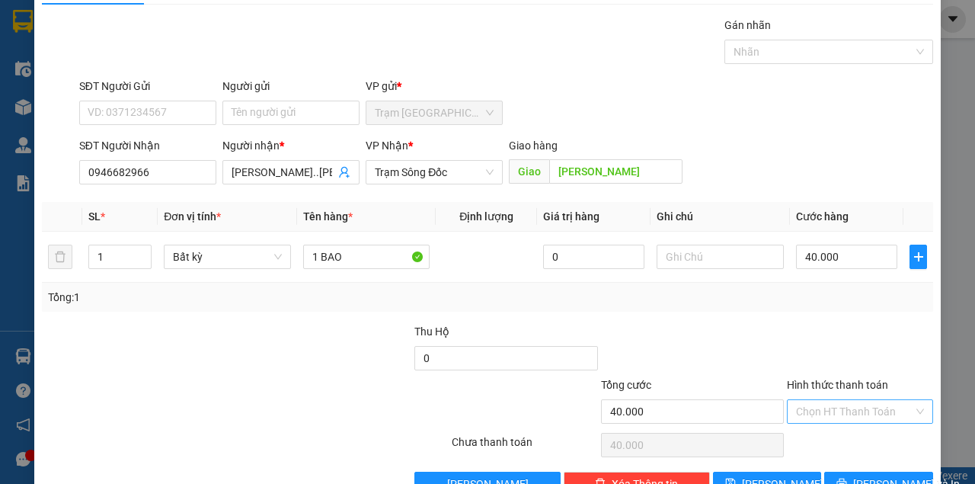
scroll to position [78, 0]
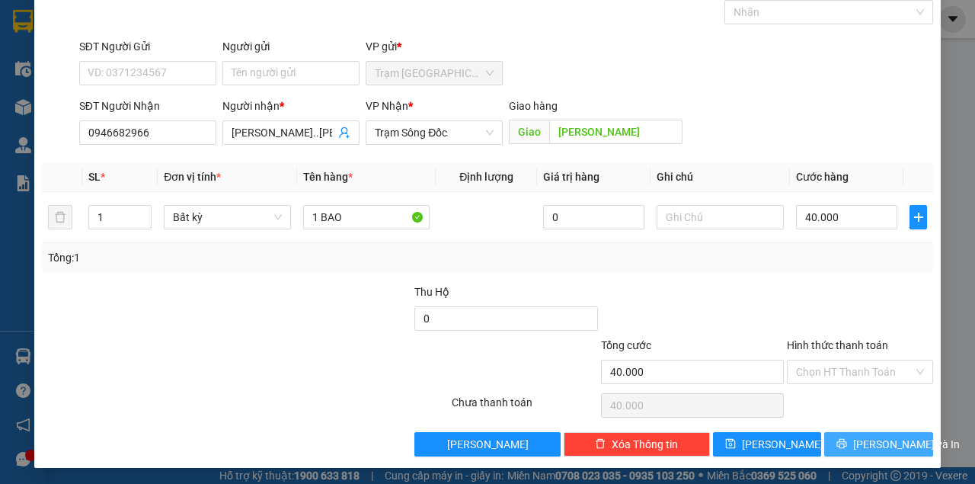
click at [865, 432] on button "[PERSON_NAME] và In" at bounding box center [878, 444] width 109 height 24
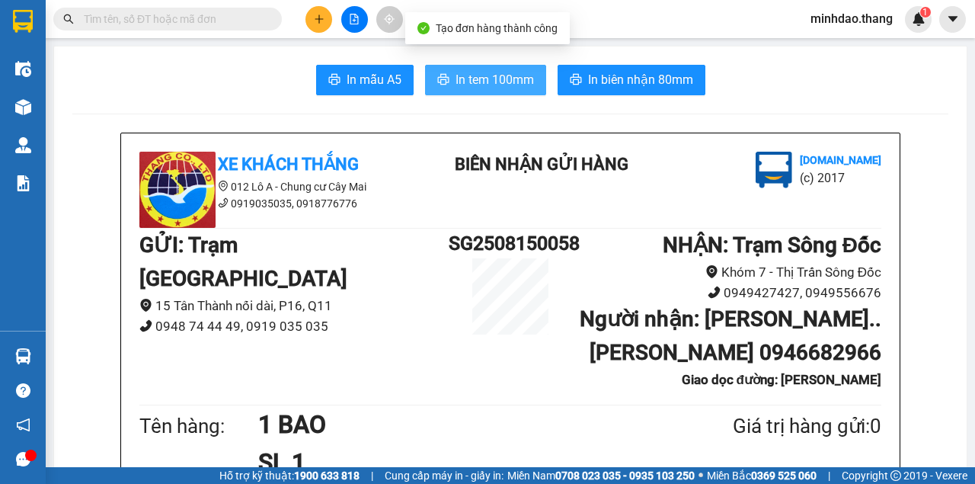
click at [513, 80] on span "In tem 100mm" at bounding box center [494, 79] width 78 height 19
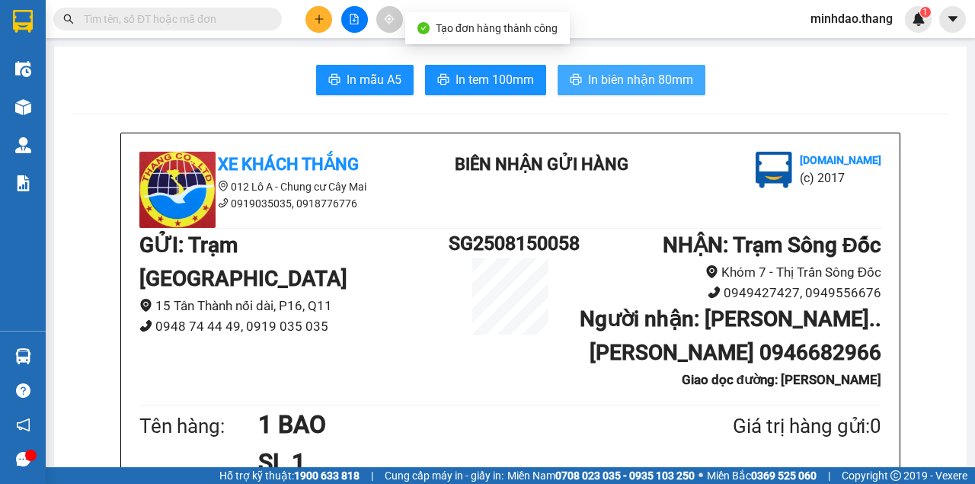
click at [647, 76] on span "In biên nhận 80mm" at bounding box center [640, 79] width 105 height 19
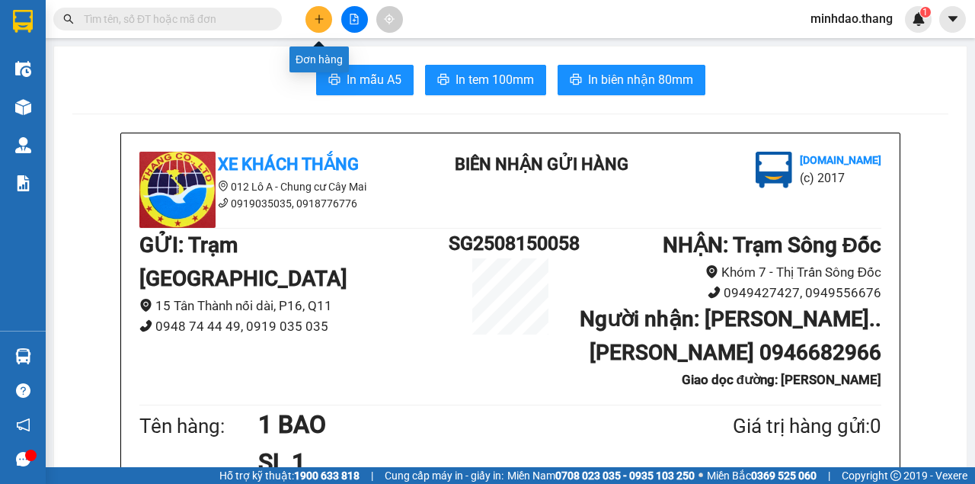
click at [317, 14] on icon "plus" at bounding box center [319, 19] width 11 height 11
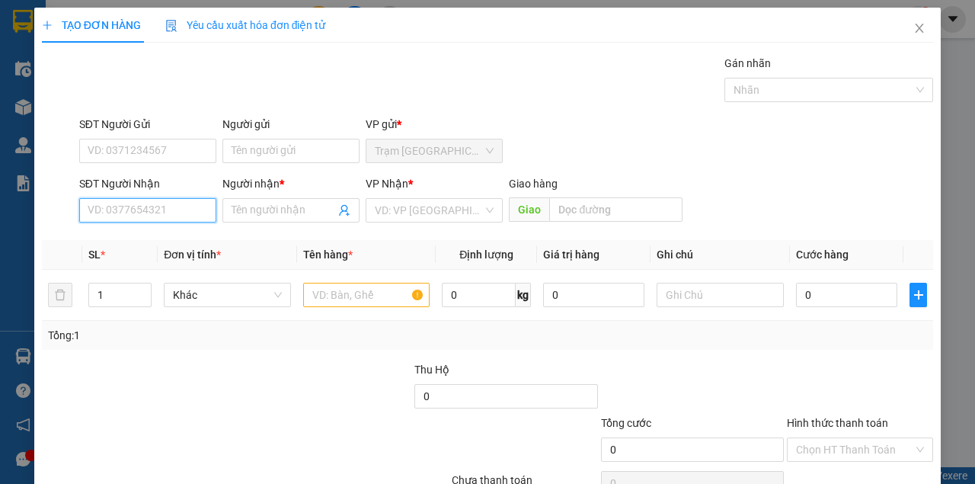
click at [197, 209] on input "SĐT Người Nhận" at bounding box center [147, 210] width 137 height 24
drag, startPoint x: 165, startPoint y: 251, endPoint x: 183, endPoint y: 246, distance: 19.0
click at [169, 249] on div "0876160140 - KHÔI" at bounding box center [146, 240] width 136 height 24
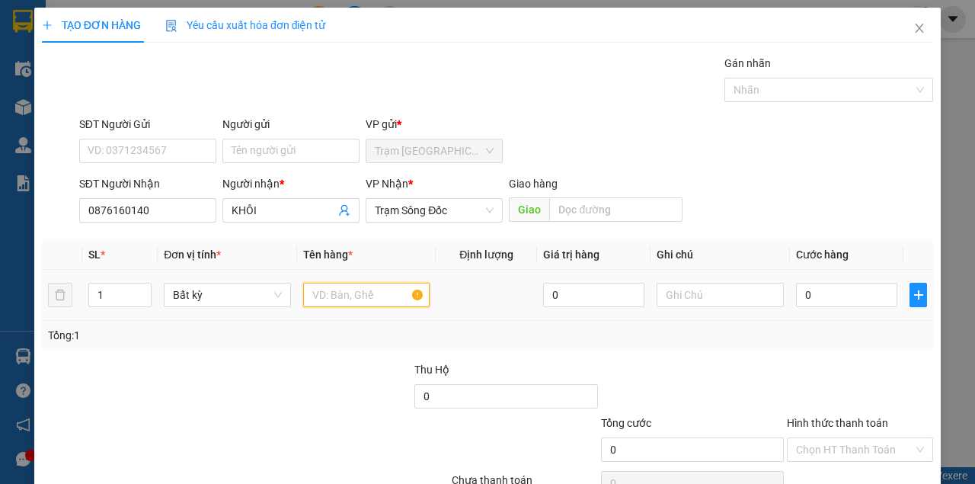
click at [309, 296] on input "text" at bounding box center [366, 295] width 127 height 24
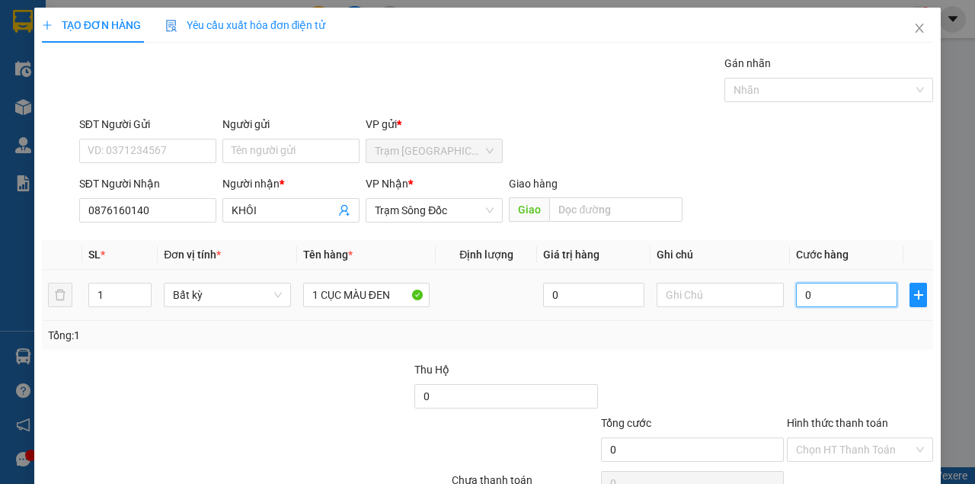
click at [824, 299] on input "0" at bounding box center [846, 295] width 101 height 24
click at [833, 334] on div "Tổng: 1" at bounding box center [487, 335] width 879 height 17
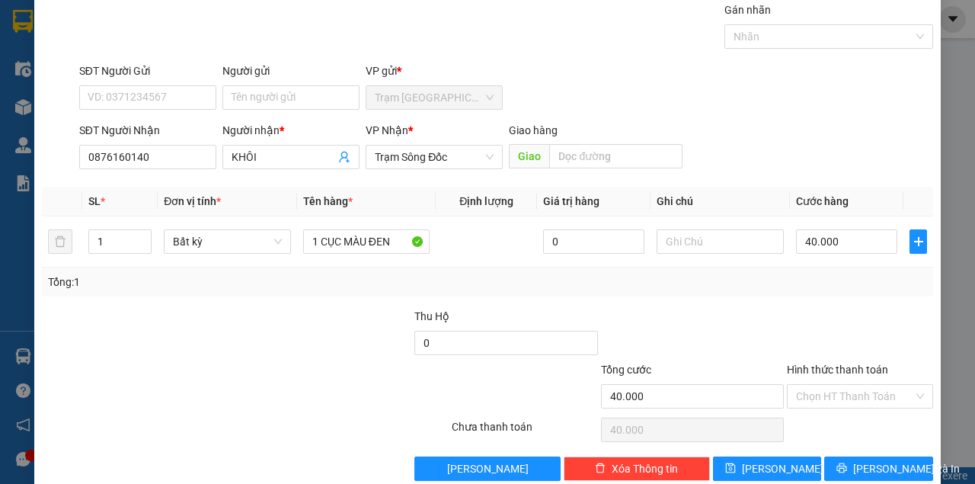
scroll to position [78, 0]
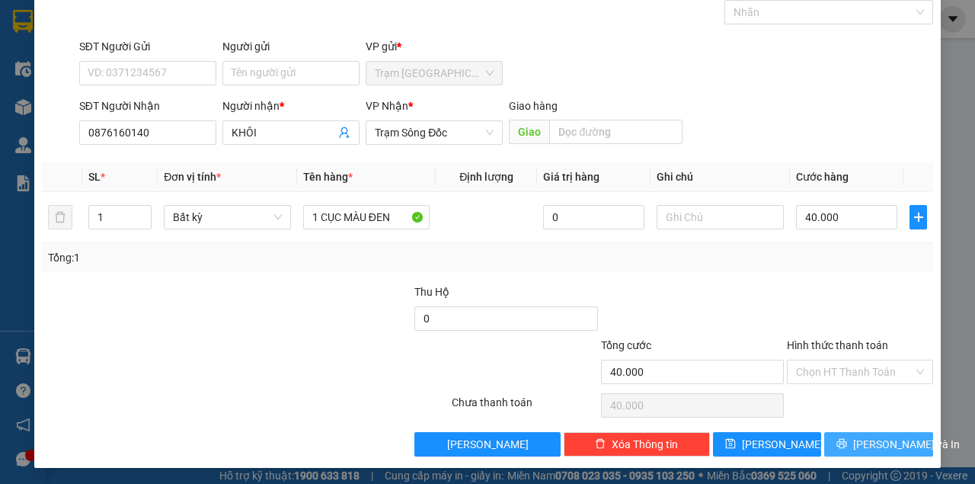
click at [855, 442] on button "[PERSON_NAME] và In" at bounding box center [878, 444] width 109 height 24
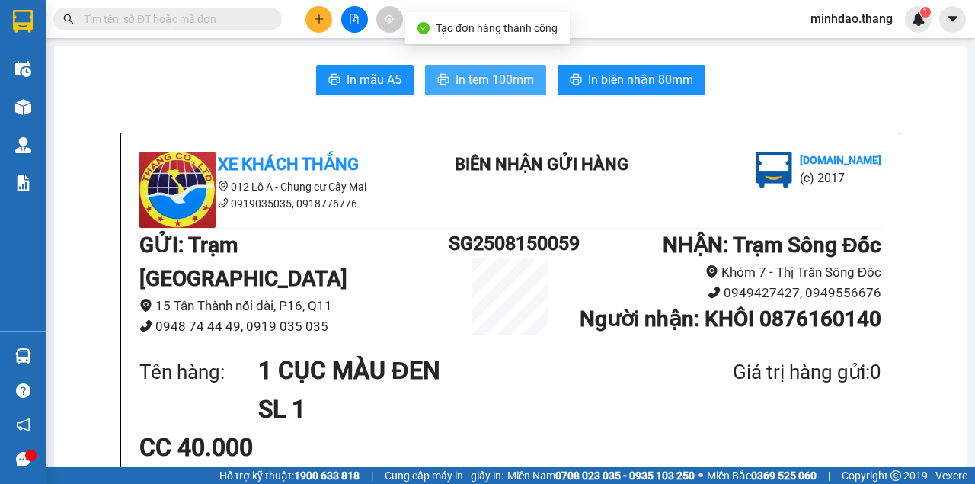
click at [494, 90] on button "In tem 100mm" at bounding box center [485, 80] width 121 height 30
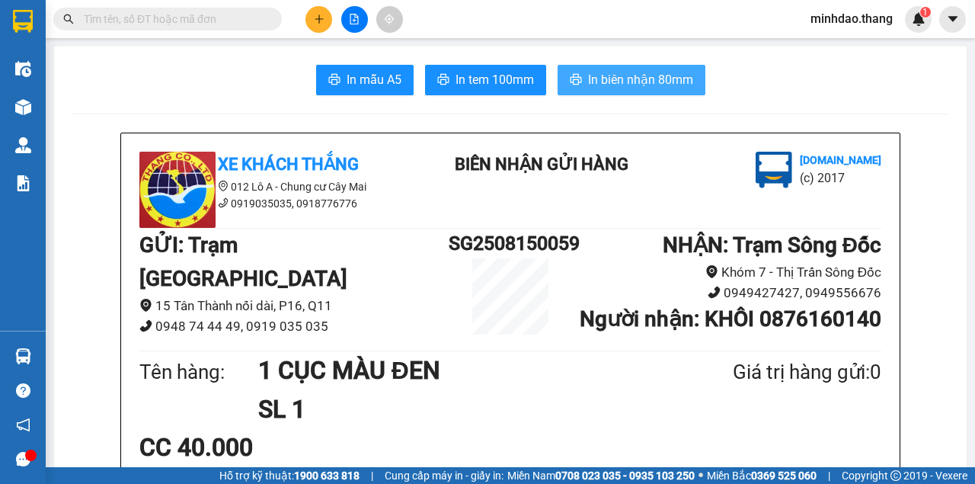
click at [650, 77] on span "In biên nhận 80mm" at bounding box center [640, 79] width 105 height 19
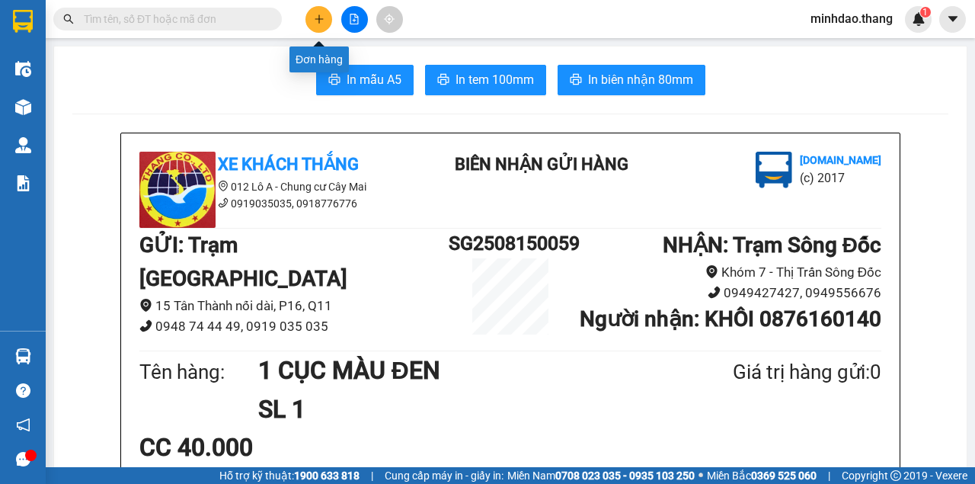
click at [323, 28] on button at bounding box center [318, 19] width 27 height 27
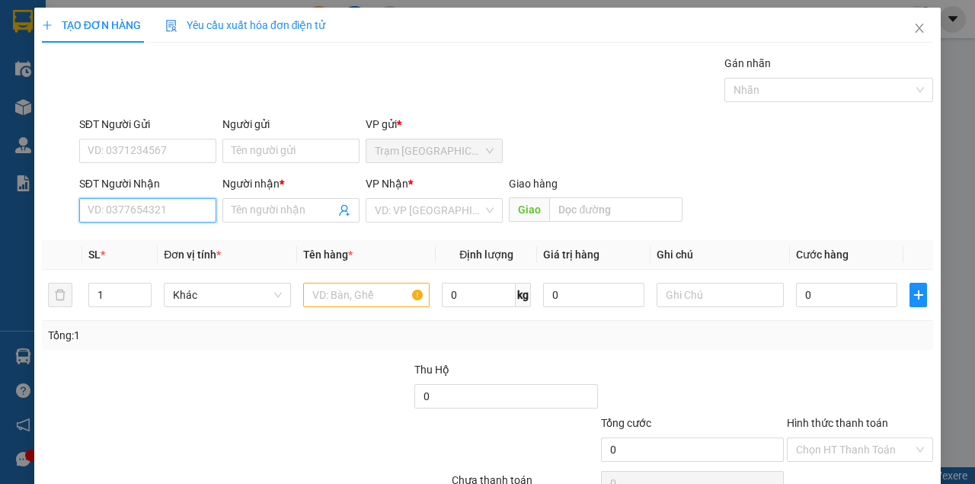
click at [186, 213] on input "SĐT Người Nhận" at bounding box center [147, 210] width 137 height 24
click at [133, 238] on div "0918467393 - LÀNH" at bounding box center [147, 240] width 118 height 17
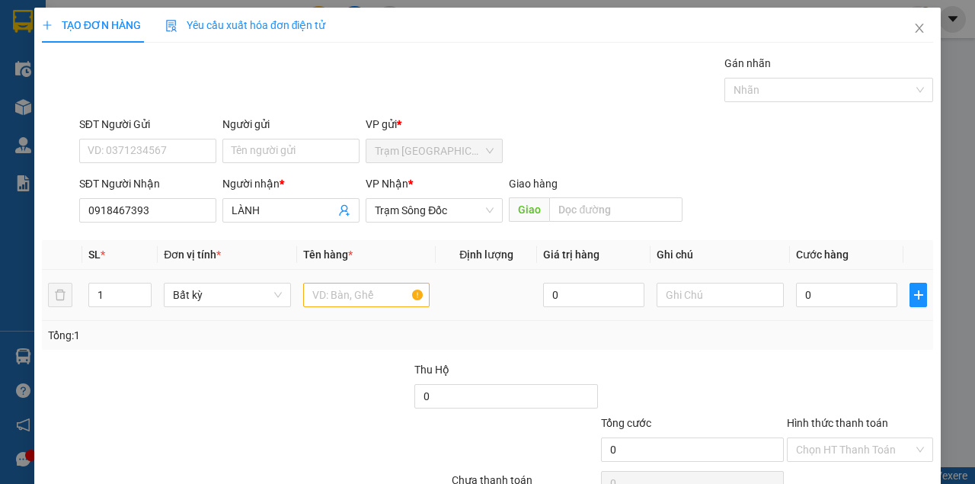
click at [333, 306] on div at bounding box center [366, 295] width 127 height 30
click at [336, 301] on input "text" at bounding box center [366, 295] width 127 height 24
drag, startPoint x: 809, startPoint y: 292, endPoint x: 816, endPoint y: 286, distance: 9.2
click at [810, 292] on input "0" at bounding box center [846, 295] width 101 height 24
click at [810, 338] on div "Tổng: 1" at bounding box center [487, 335] width 879 height 17
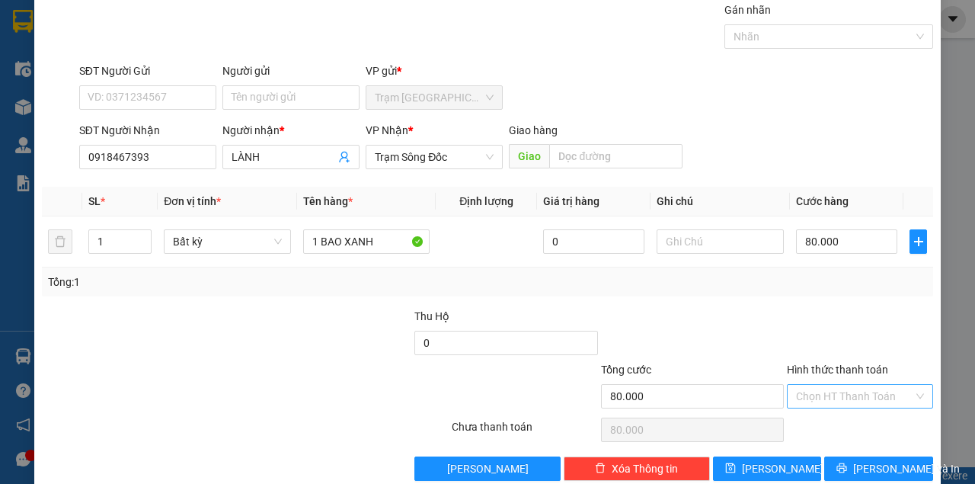
scroll to position [78, 0]
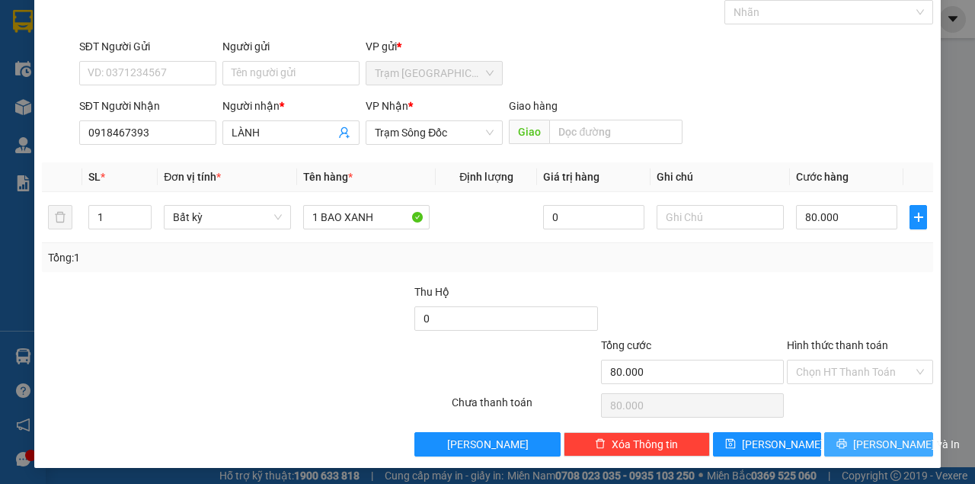
drag, startPoint x: 843, startPoint y: 439, endPoint x: 836, endPoint y: 420, distance: 19.8
click at [844, 434] on button "[PERSON_NAME] và In" at bounding box center [878, 444] width 109 height 24
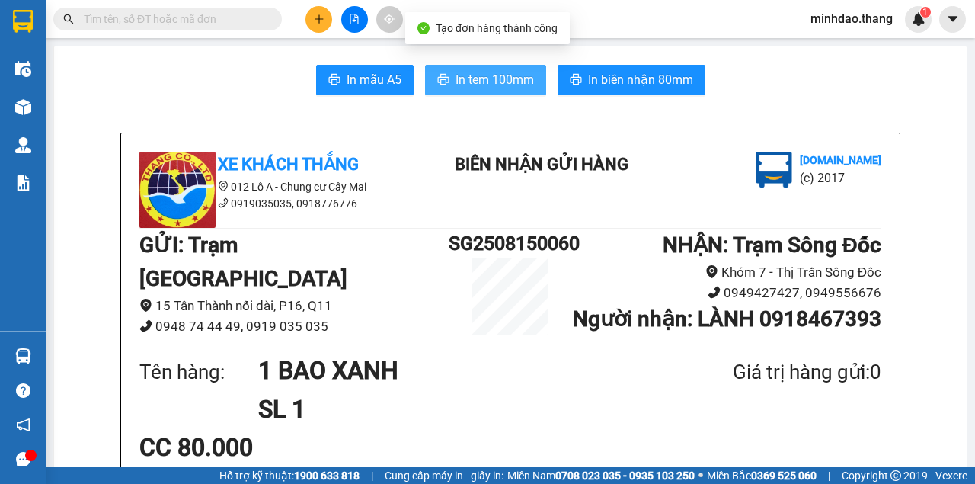
click at [529, 84] on button "In tem 100mm" at bounding box center [485, 80] width 121 height 30
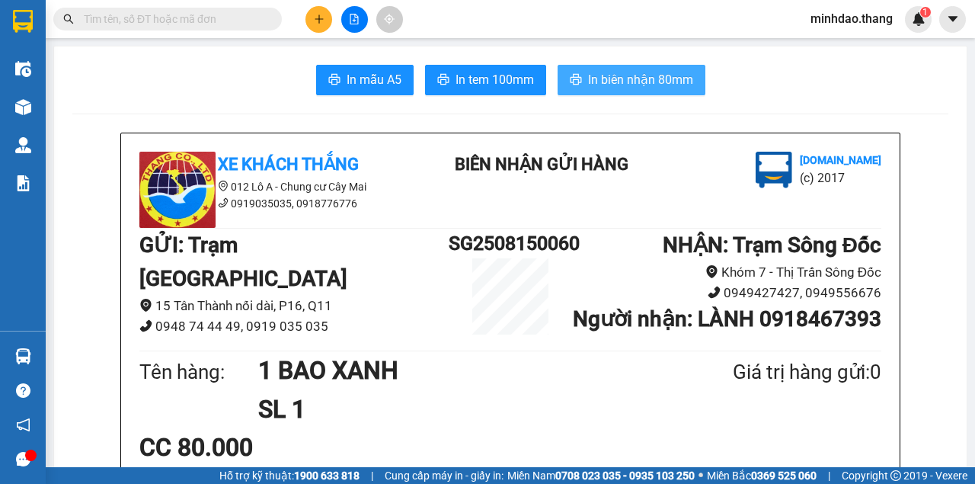
drag, startPoint x: 596, startPoint y: 78, endPoint x: 637, endPoint y: 69, distance: 42.1
click at [597, 76] on span "In biên nhận 80mm" at bounding box center [640, 79] width 105 height 19
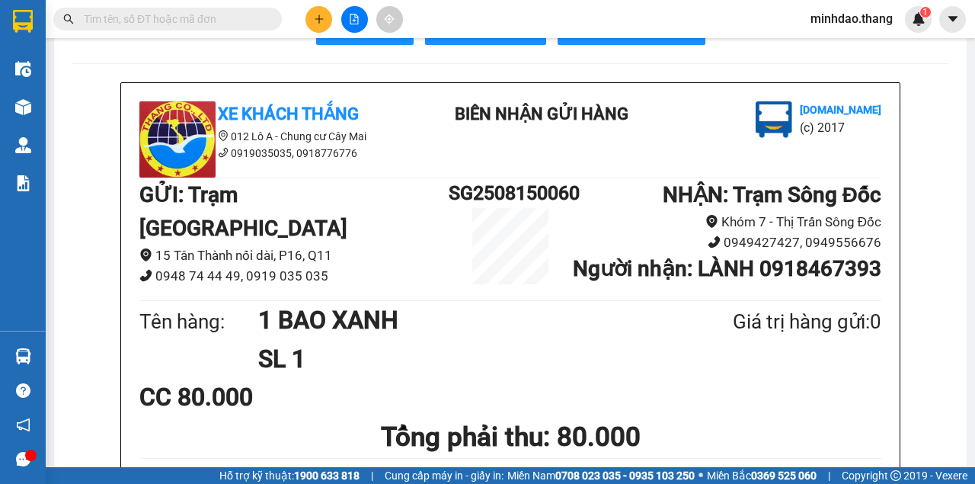
scroll to position [50, 0]
click at [321, 11] on button at bounding box center [318, 19] width 27 height 27
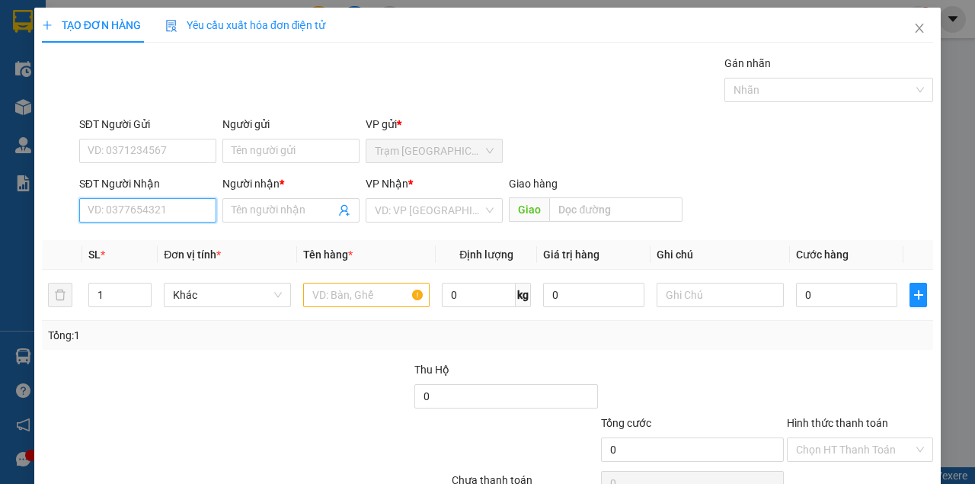
click at [196, 209] on input "SĐT Người Nhận" at bounding box center [147, 210] width 137 height 24
click at [172, 204] on input "SĐT Người Nhận" at bounding box center [147, 210] width 137 height 24
click at [166, 244] on div "0911737393 - LUÂN" at bounding box center [147, 240] width 118 height 17
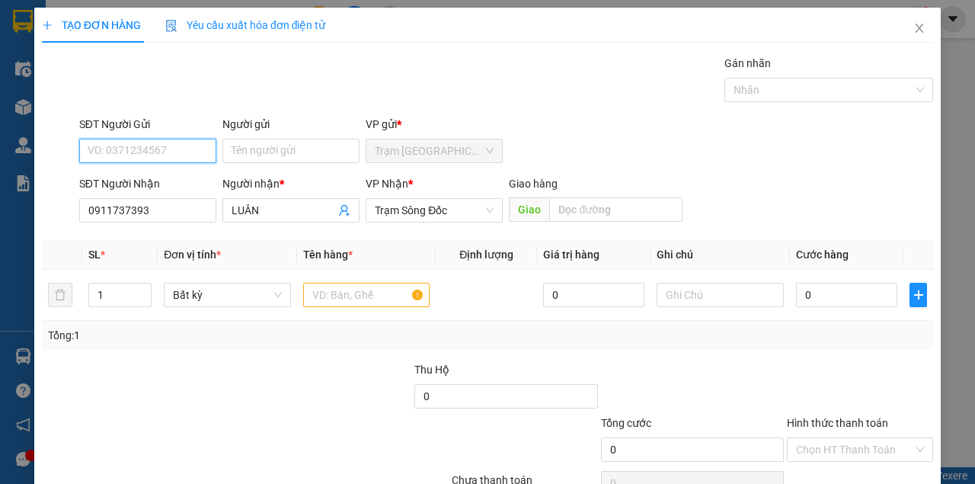
click at [173, 155] on input "SĐT Người Gửi" at bounding box center [147, 151] width 137 height 24
click at [128, 187] on div "0399324491 - ÁNH" at bounding box center [147, 180] width 118 height 17
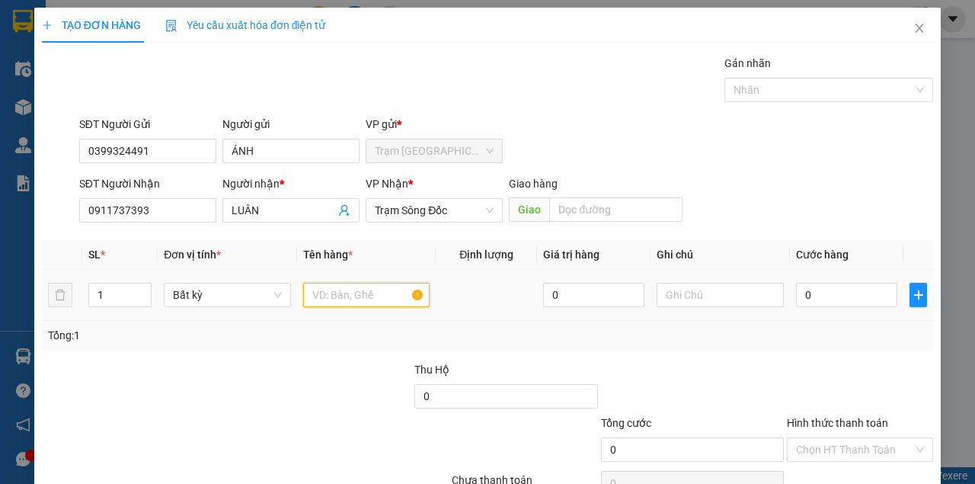
click at [314, 292] on input "text" at bounding box center [366, 295] width 127 height 24
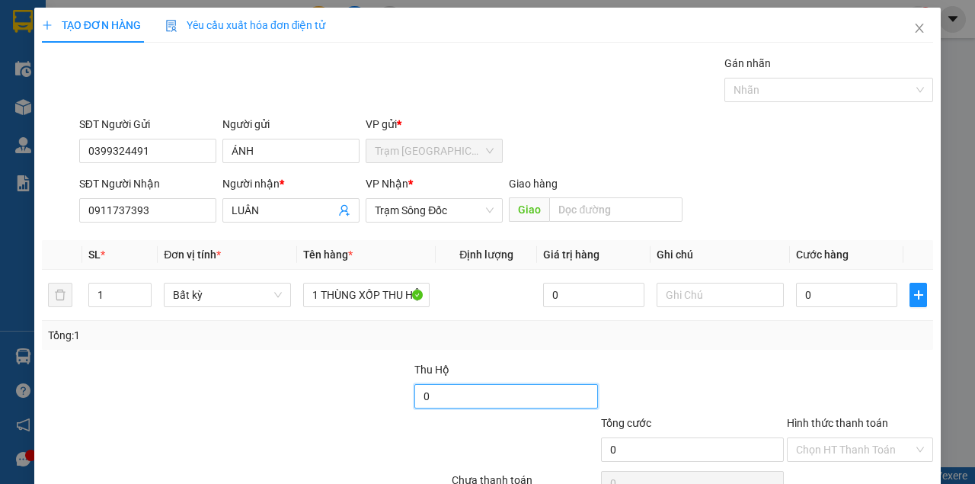
click at [466, 404] on input "0" at bounding box center [506, 396] width 184 height 24
drag, startPoint x: 472, startPoint y: 388, endPoint x: 306, endPoint y: 405, distance: 166.9
click at [306, 406] on div "Thu Hộ 3.050.000" at bounding box center [487, 387] width 894 height 53
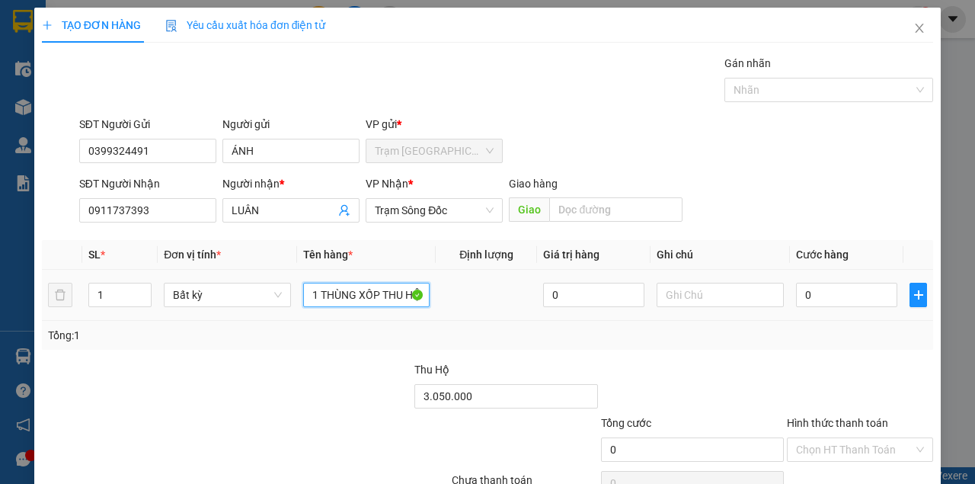
click at [350, 296] on input "1 THÙNG XỐP THU HỘ" at bounding box center [366, 295] width 127 height 24
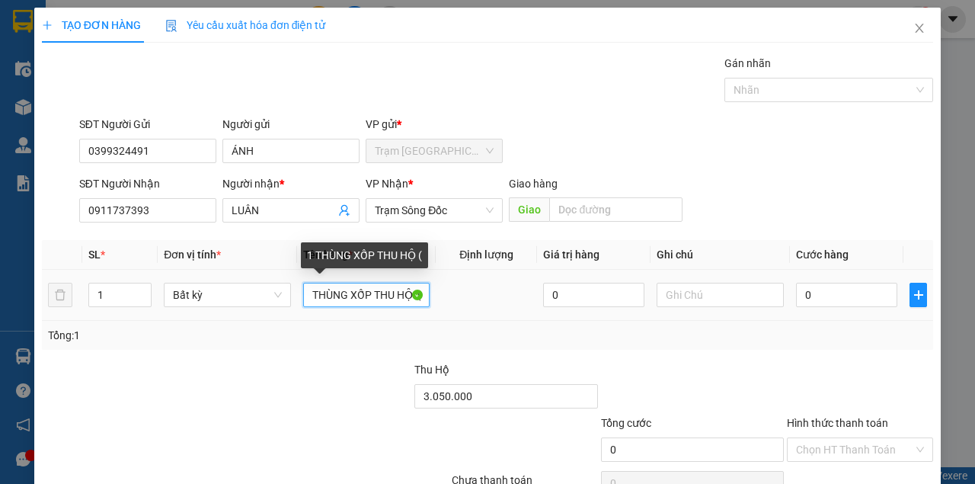
paste input "3.050.000"
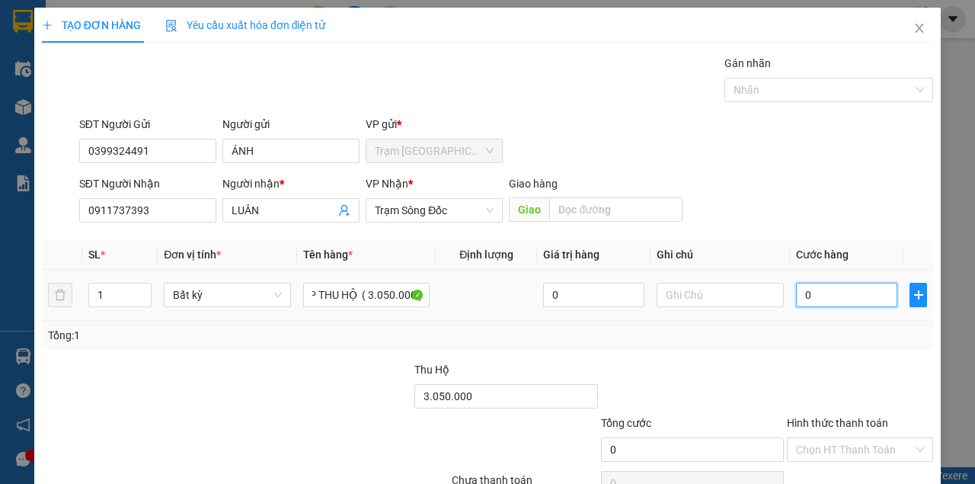
scroll to position [0, 0]
drag, startPoint x: 796, startPoint y: 344, endPoint x: 815, endPoint y: 358, distance: 23.5
click at [804, 346] on div "Tổng: 1" at bounding box center [487, 335] width 891 height 29
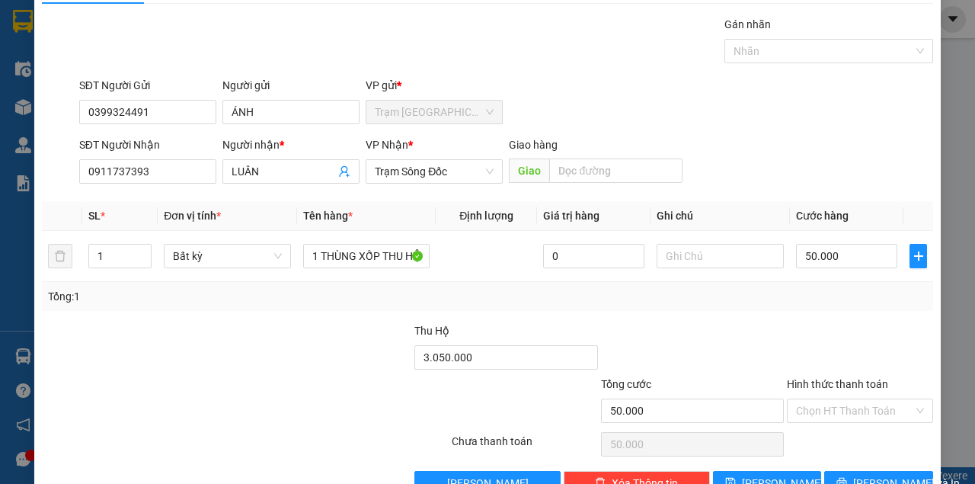
scroll to position [78, 0]
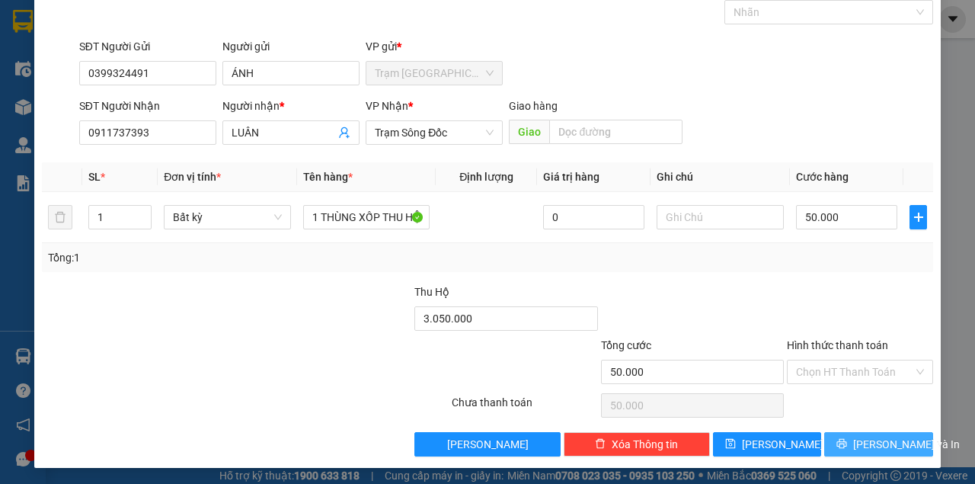
click at [871, 443] on span "[PERSON_NAME] và In" at bounding box center [906, 444] width 107 height 17
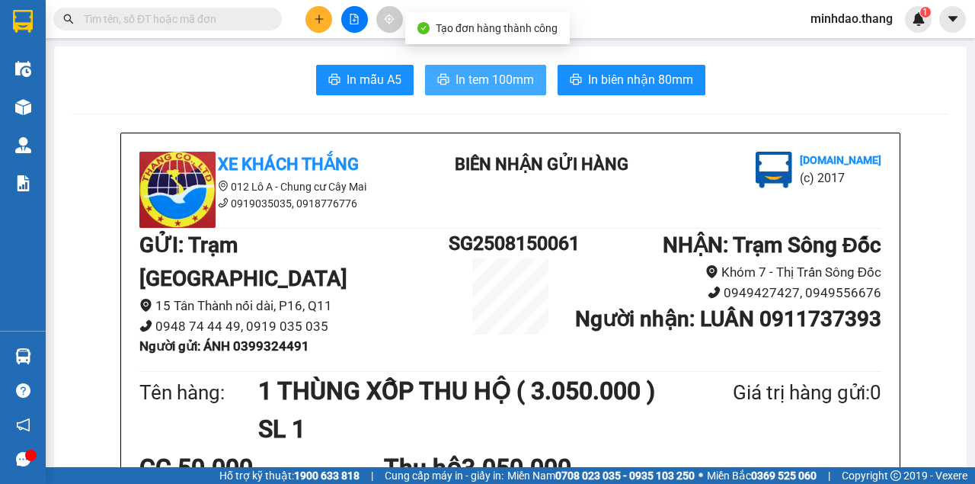
click at [524, 84] on span "In tem 100mm" at bounding box center [494, 79] width 78 height 19
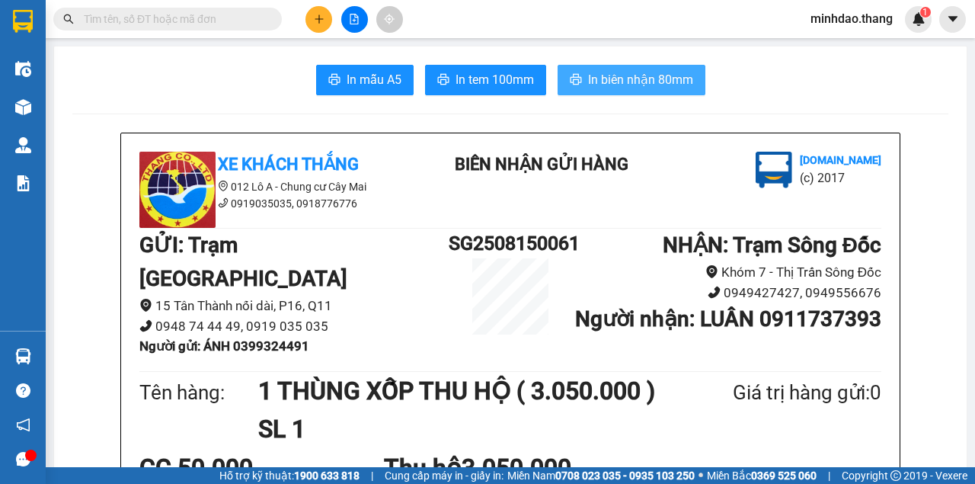
click at [637, 85] on span "In biên nhận 80mm" at bounding box center [640, 79] width 105 height 19
click at [314, 23] on icon "plus" at bounding box center [319, 19] width 11 height 11
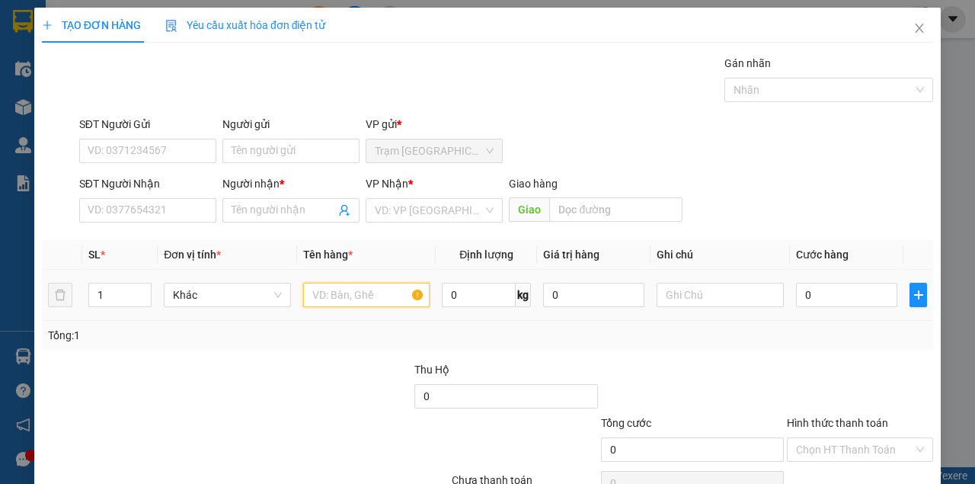
drag, startPoint x: 328, startPoint y: 296, endPoint x: 229, endPoint y: 244, distance: 112.4
click at [315, 290] on input "text" at bounding box center [366, 295] width 127 height 24
click at [179, 197] on div "SĐT Người Nhận" at bounding box center [147, 186] width 137 height 23
click at [183, 200] on input "SĐT Người Nhận" at bounding box center [147, 210] width 137 height 24
click at [343, 302] on input "text" at bounding box center [366, 295] width 127 height 24
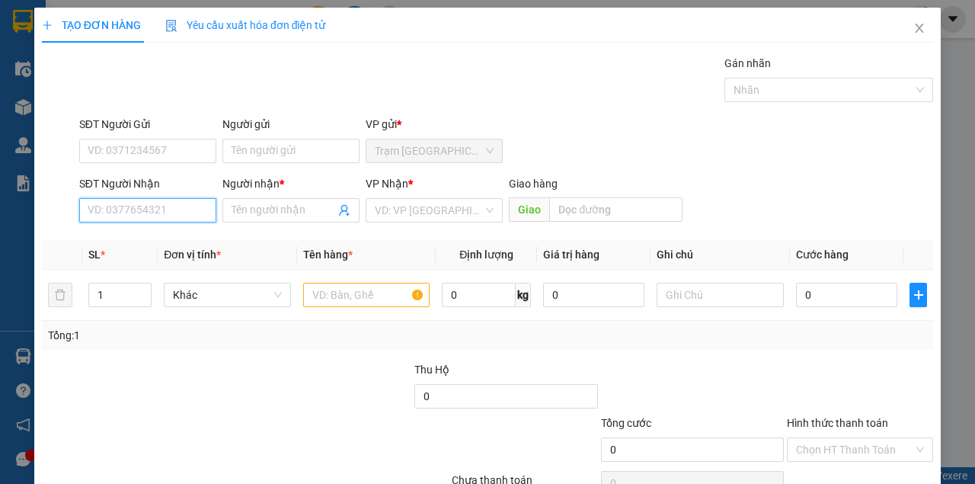
click at [168, 213] on input "SĐT Người Nhận" at bounding box center [147, 210] width 137 height 24
click at [154, 219] on input "SĐT Người Nhận" at bounding box center [147, 210] width 137 height 24
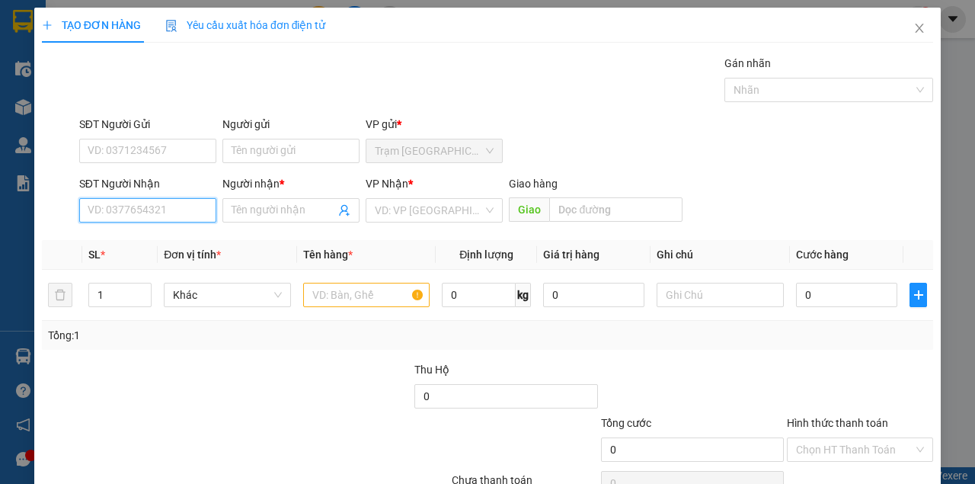
click at [154, 219] on input "SĐT Người Nhận" at bounding box center [147, 210] width 137 height 24
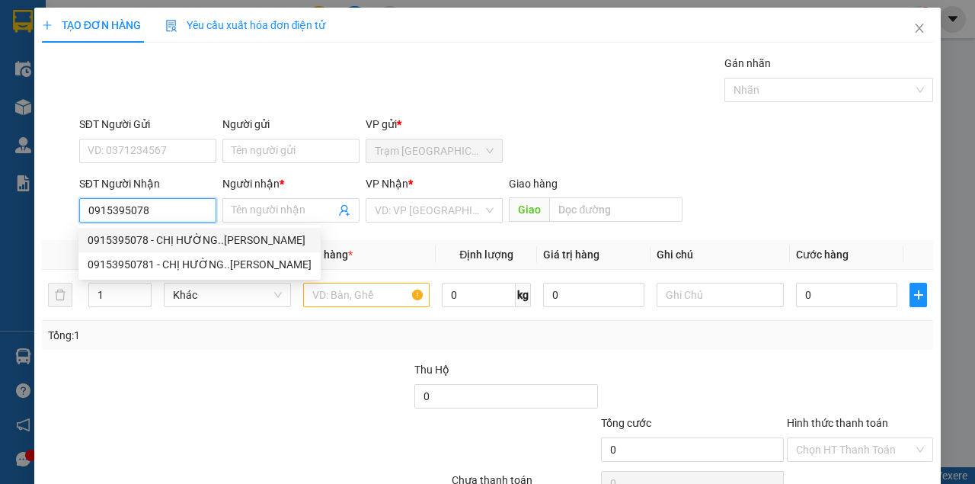
click at [160, 238] on div "0915395078 - CHỊ HƯỜNG..TRẦN VĂN THỜI" at bounding box center [200, 240] width 224 height 17
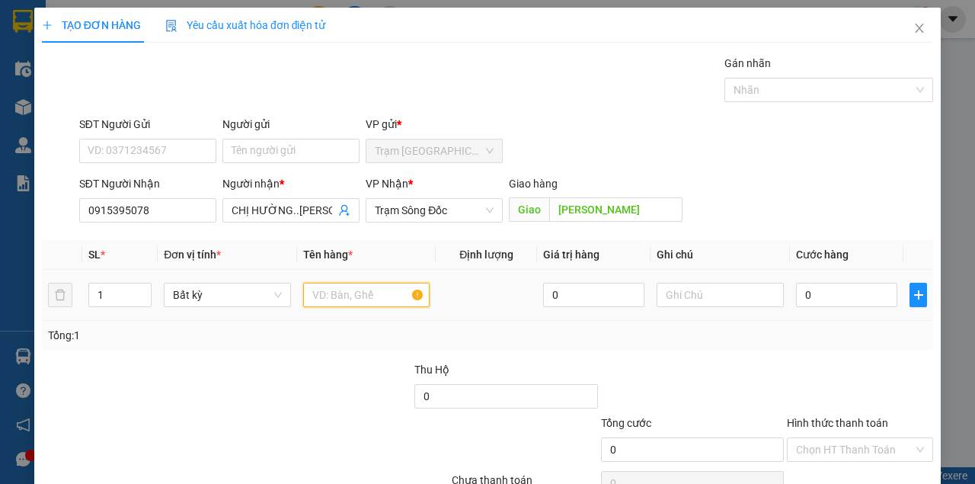
click at [343, 301] on input "text" at bounding box center [366, 295] width 127 height 24
click at [835, 363] on div at bounding box center [859, 387] width 149 height 53
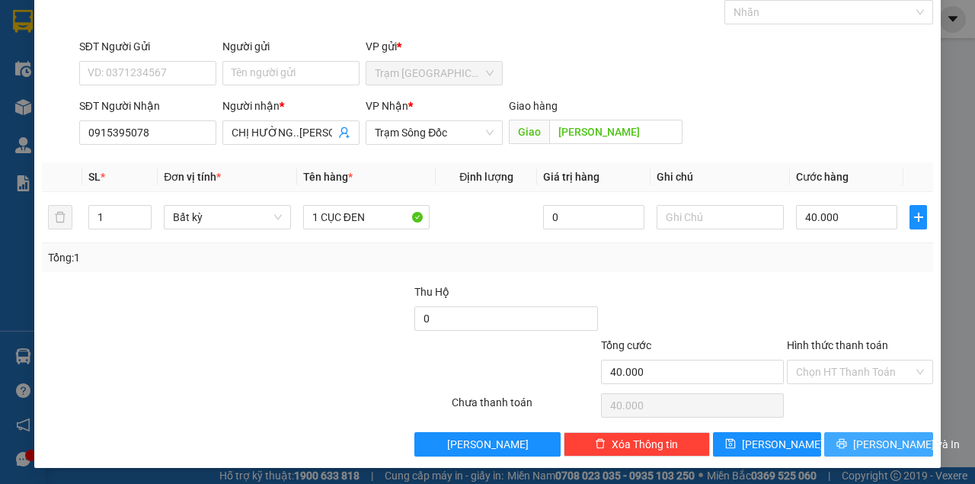
click at [861, 436] on span "[PERSON_NAME] và In" at bounding box center [906, 444] width 107 height 17
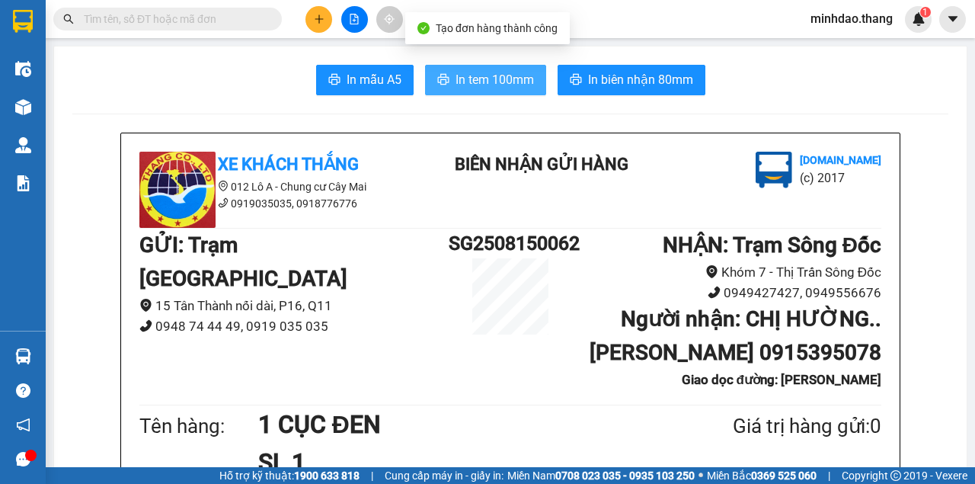
click at [484, 88] on span "In tem 100mm" at bounding box center [494, 79] width 78 height 19
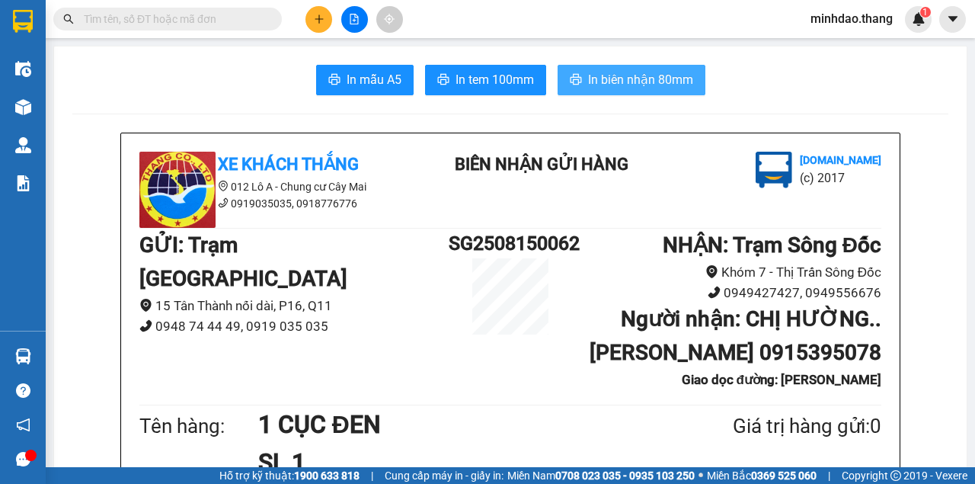
click at [601, 93] on button "In biên nhận 80mm" at bounding box center [632, 80] width 148 height 30
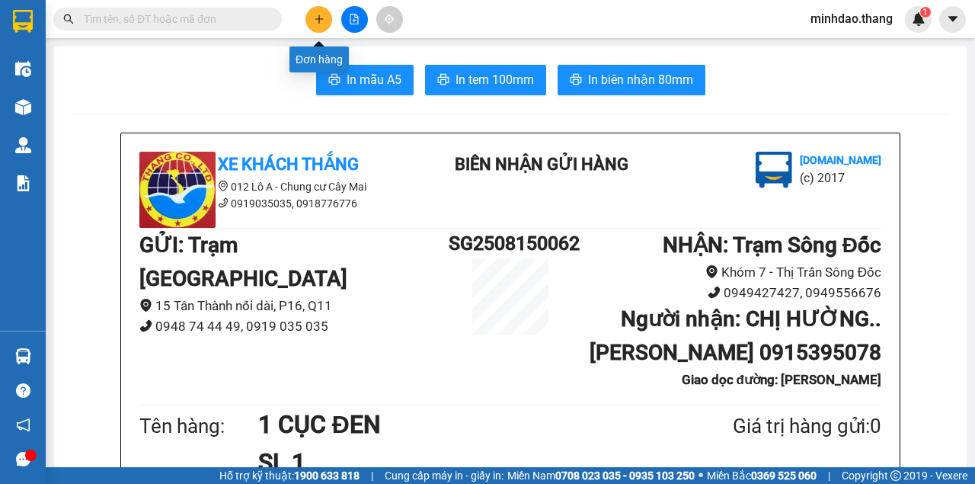
click at [315, 14] on icon "plus" at bounding box center [319, 19] width 11 height 11
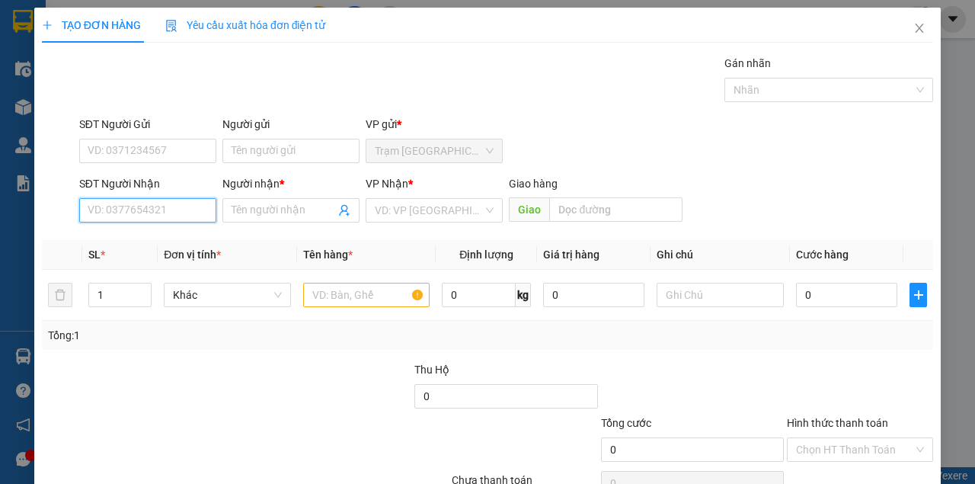
click at [180, 203] on input "SĐT Người Nhận" at bounding box center [147, 210] width 137 height 24
click at [90, 209] on input "453333" at bounding box center [147, 210] width 137 height 24
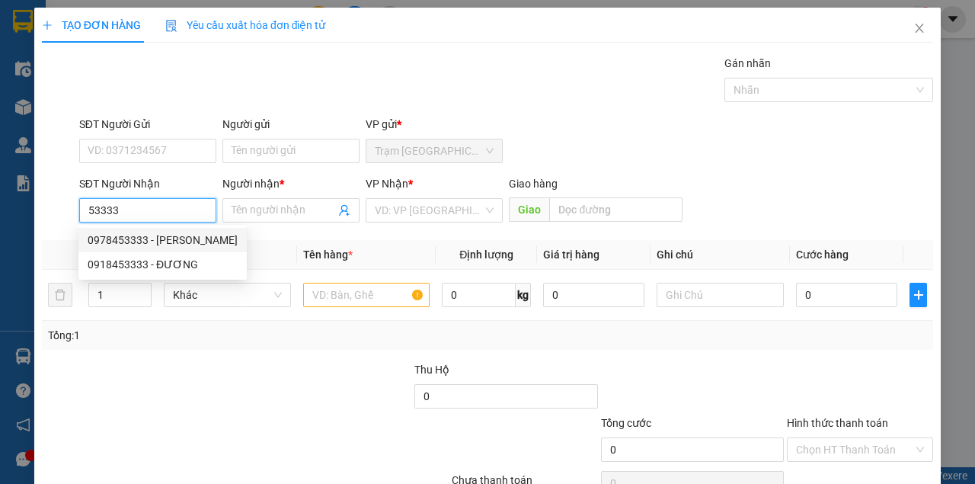
click at [161, 235] on div "0978453333 - HUỲNH" at bounding box center [163, 240] width 150 height 17
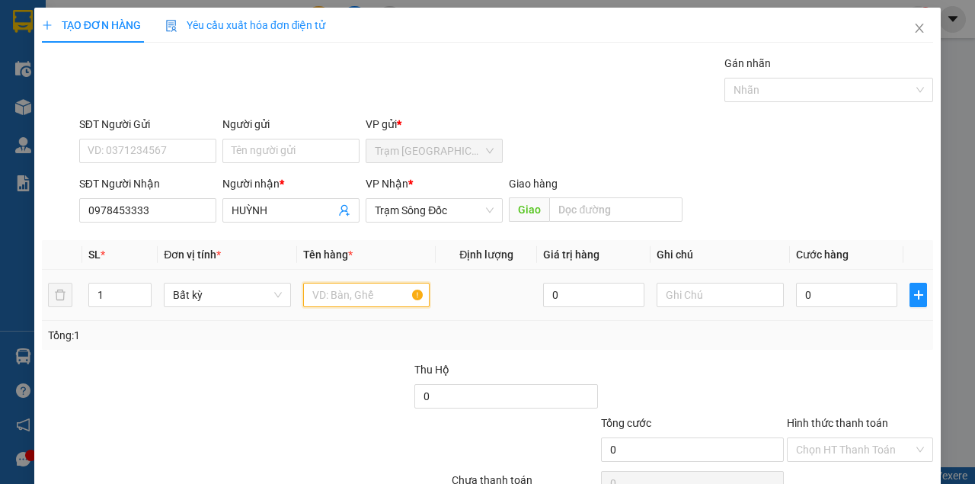
click at [321, 300] on input "text" at bounding box center [366, 295] width 127 height 24
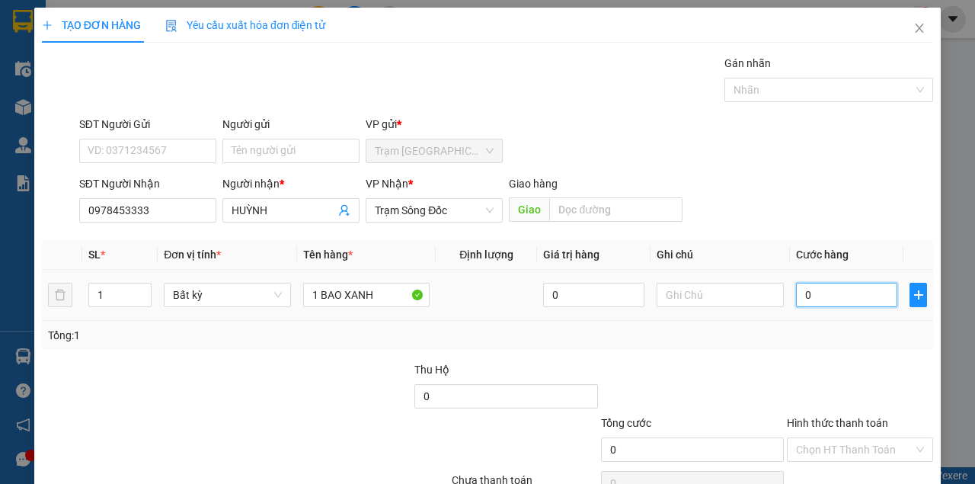
click at [830, 302] on input "0" at bounding box center [846, 295] width 101 height 24
click at [841, 291] on input "0" at bounding box center [846, 295] width 101 height 24
click at [791, 367] on div at bounding box center [859, 387] width 149 height 53
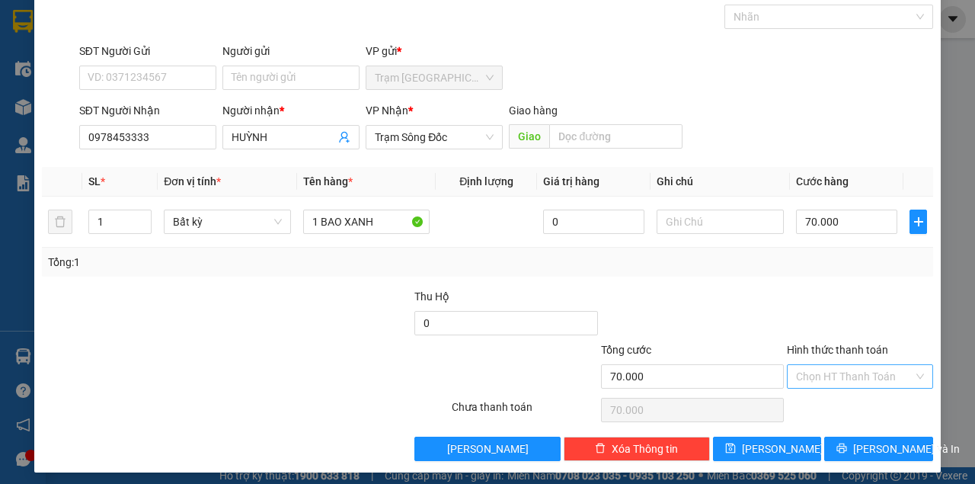
scroll to position [78, 0]
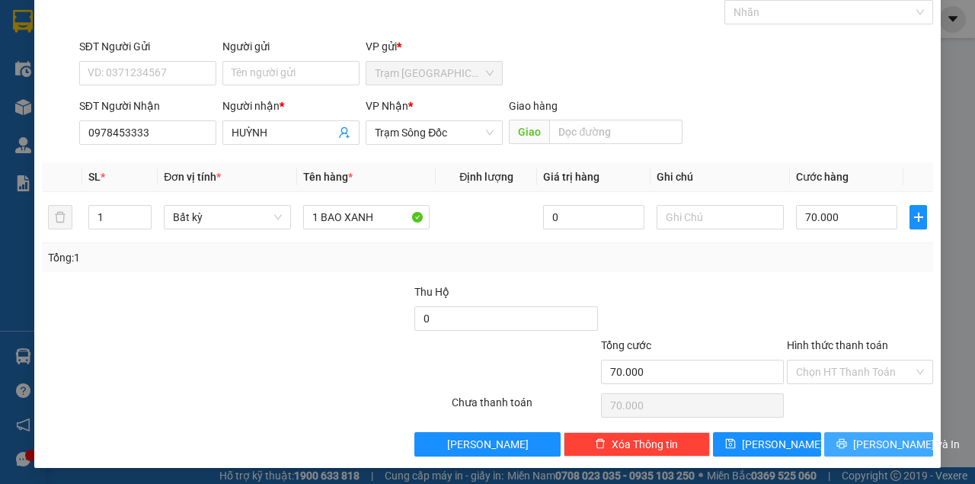
click at [871, 436] on span "[PERSON_NAME] và In" at bounding box center [906, 444] width 107 height 17
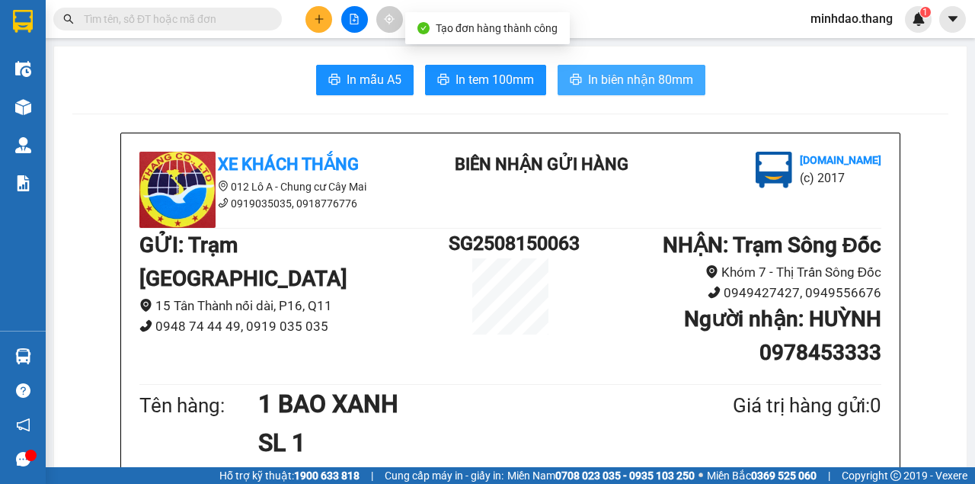
click at [593, 89] on button "In biên nhận 80mm" at bounding box center [632, 80] width 148 height 30
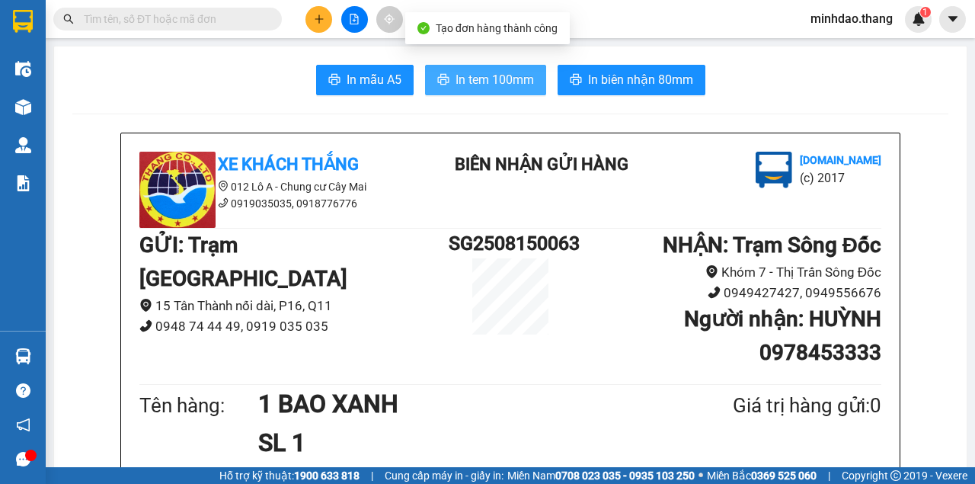
click at [466, 88] on span "In tem 100mm" at bounding box center [494, 79] width 78 height 19
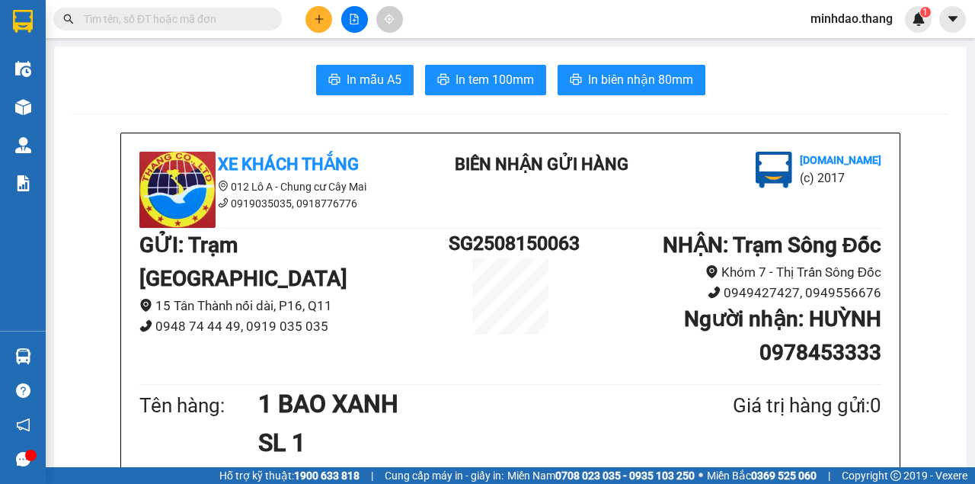
click at [216, 23] on input "text" at bounding box center [174, 19] width 180 height 17
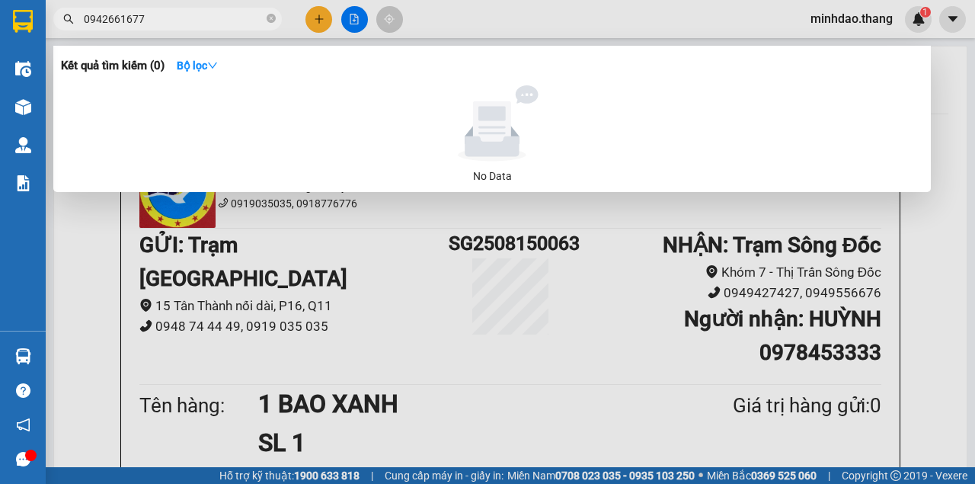
click at [197, 15] on input "0942661677" at bounding box center [174, 19] width 180 height 17
click at [320, 26] on div at bounding box center [487, 242] width 975 height 484
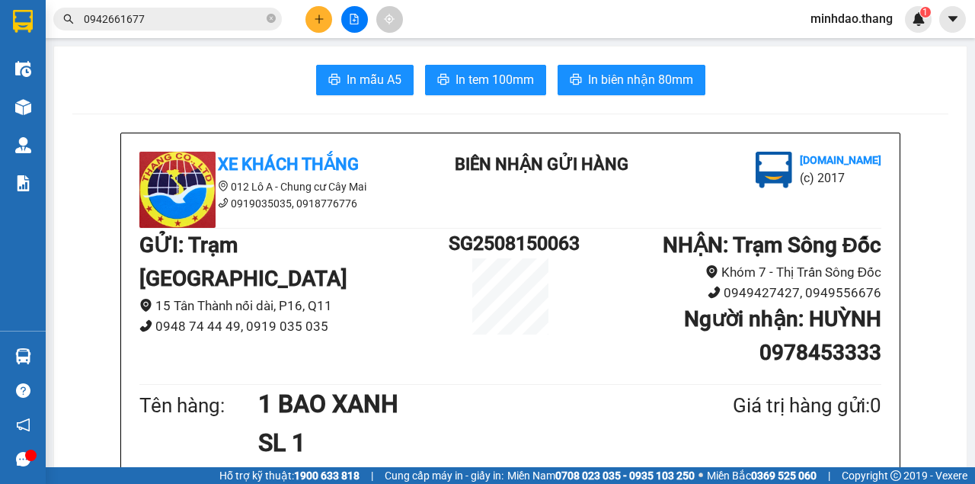
click at [317, 27] on button at bounding box center [318, 19] width 27 height 27
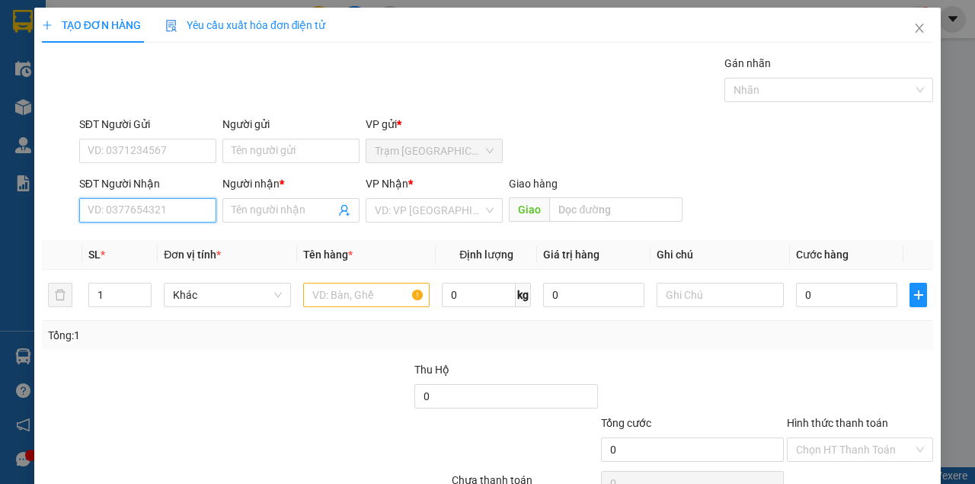
click at [160, 211] on input "SĐT Người Nhận" at bounding box center [147, 210] width 137 height 24
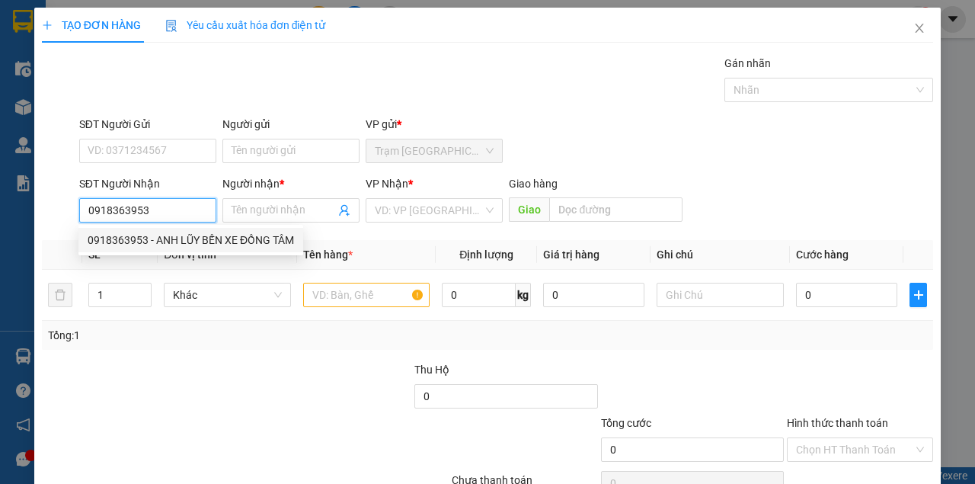
click at [166, 248] on div "0918363953 - ANH LŨY BẾN XE ĐỒNG TÂM" at bounding box center [191, 240] width 206 height 17
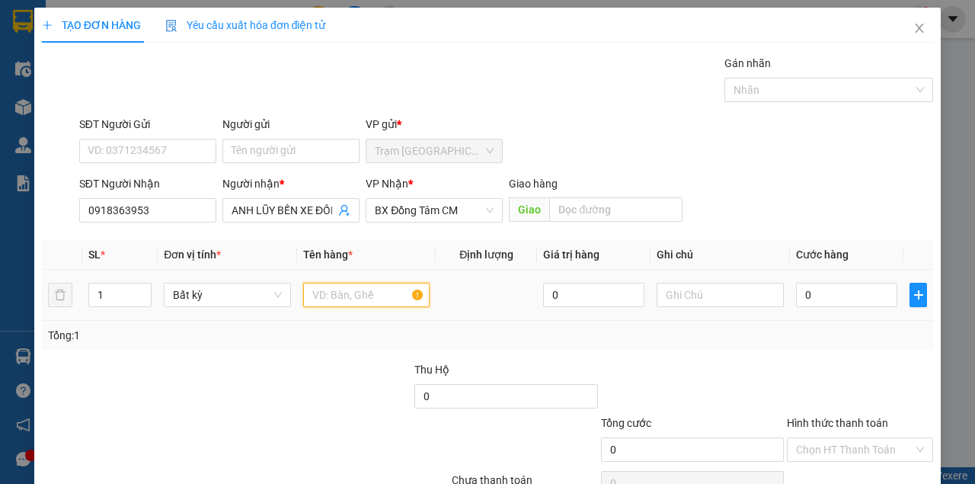
click at [314, 291] on input "text" at bounding box center [366, 295] width 127 height 24
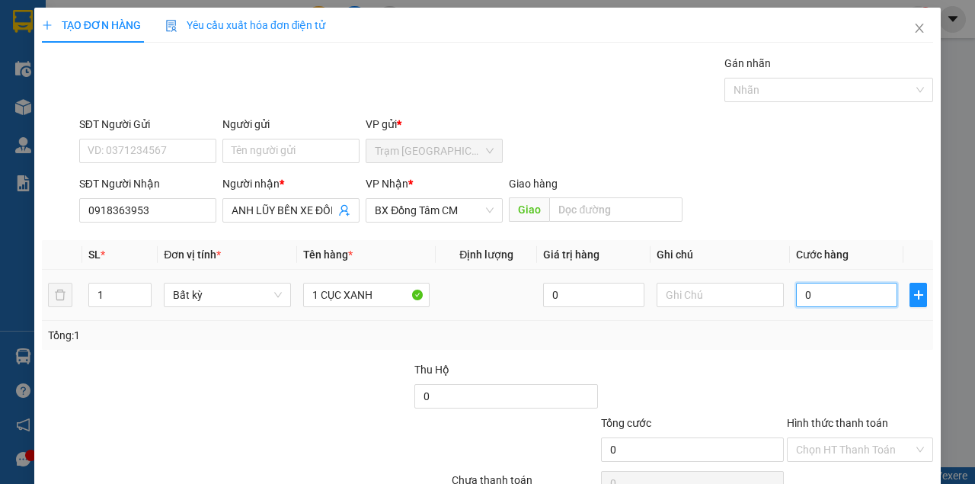
click at [826, 296] on input "0" at bounding box center [846, 295] width 101 height 24
click at [823, 335] on div "Tổng: 1" at bounding box center [487, 335] width 879 height 17
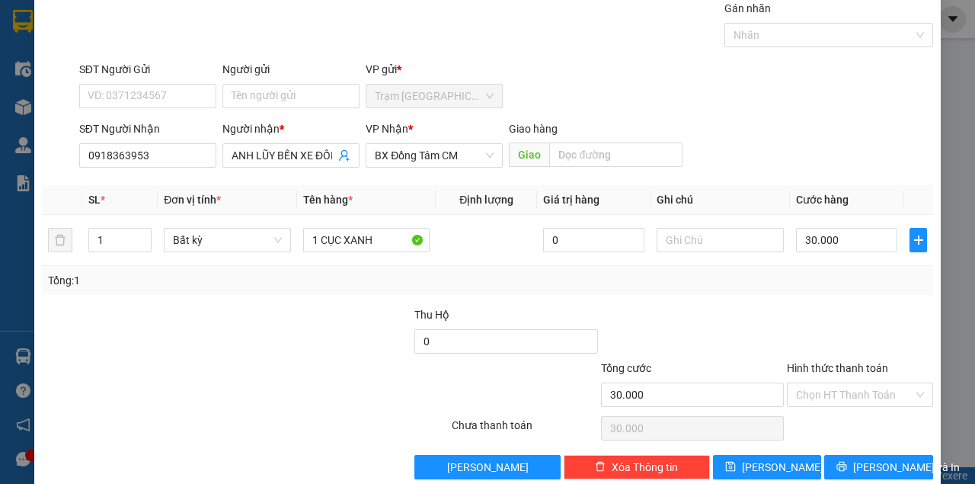
scroll to position [78, 0]
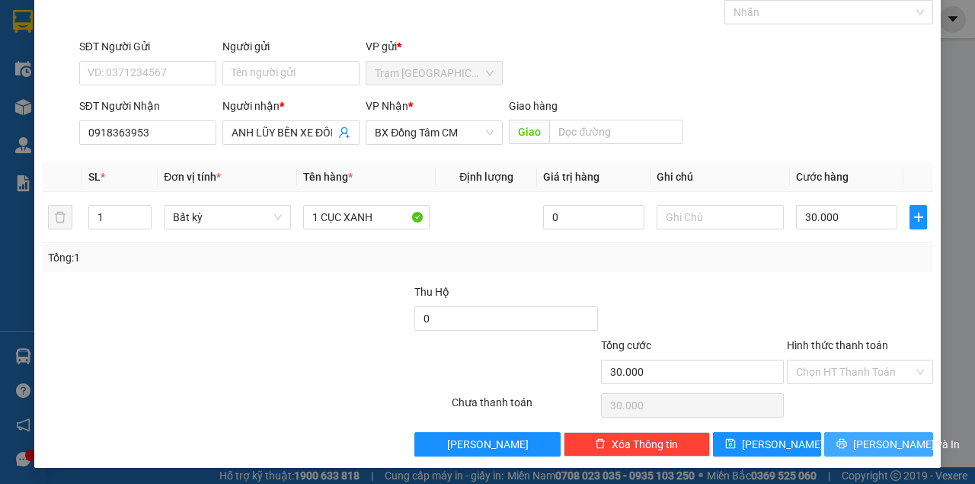
click at [852, 432] on button "[PERSON_NAME] và In" at bounding box center [878, 444] width 109 height 24
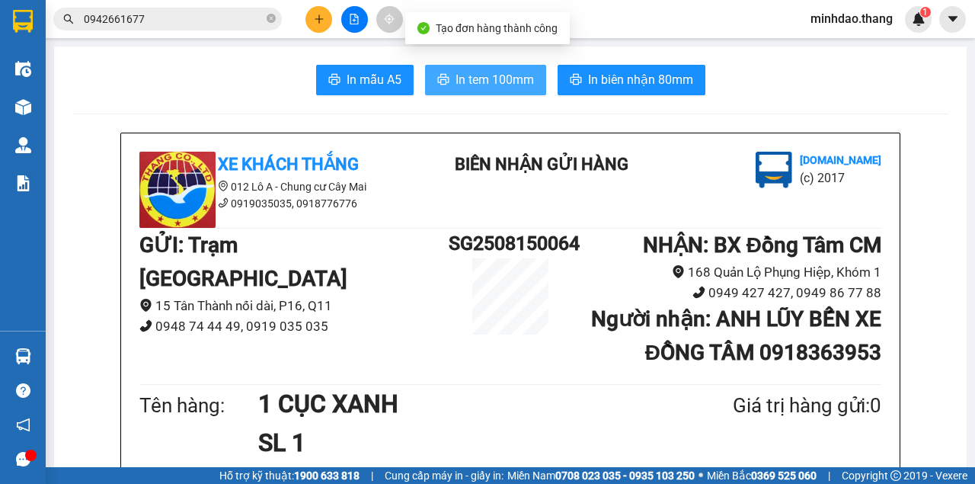
click at [466, 82] on span "In tem 100mm" at bounding box center [494, 79] width 78 height 19
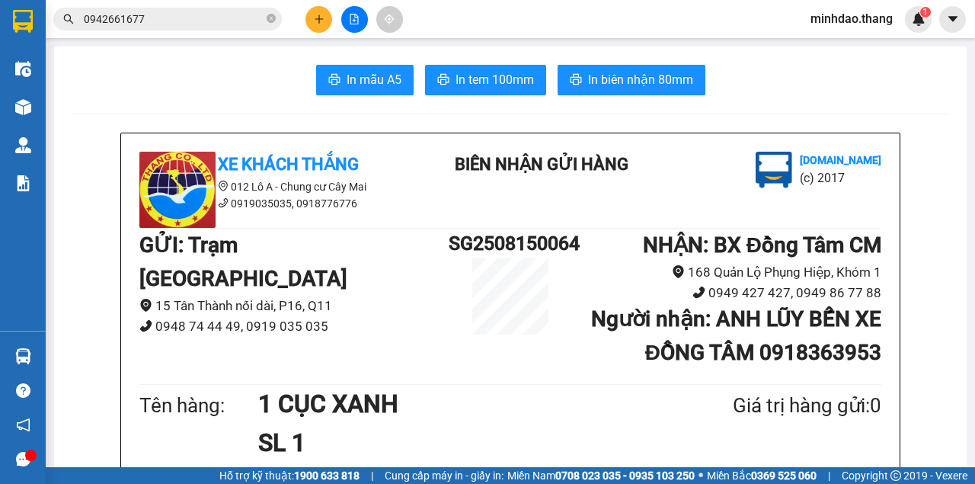
click at [319, 18] on icon "plus" at bounding box center [318, 18] width 1 height 8
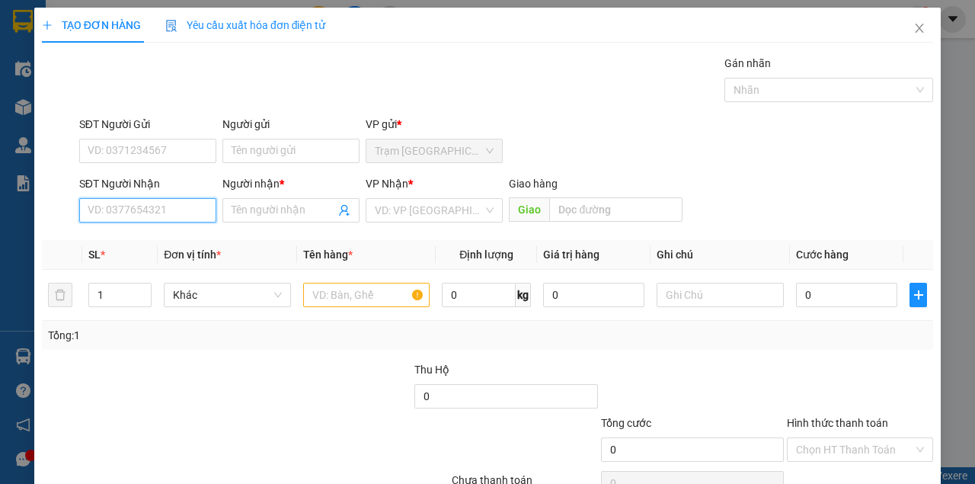
click at [181, 210] on input "SĐT Người Nhận" at bounding box center [147, 210] width 137 height 24
click at [913, 24] on icon "close" at bounding box center [919, 28] width 12 height 12
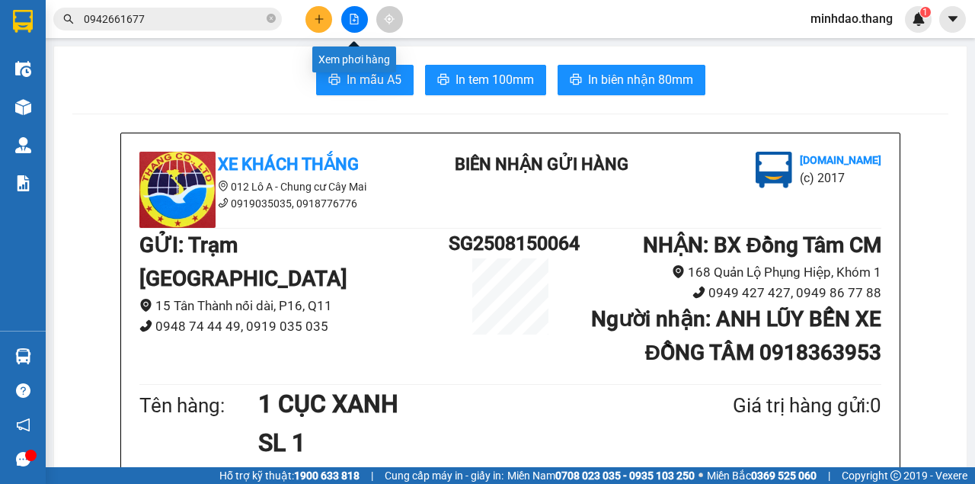
click at [353, 18] on icon "file-add" at bounding box center [354, 19] width 11 height 11
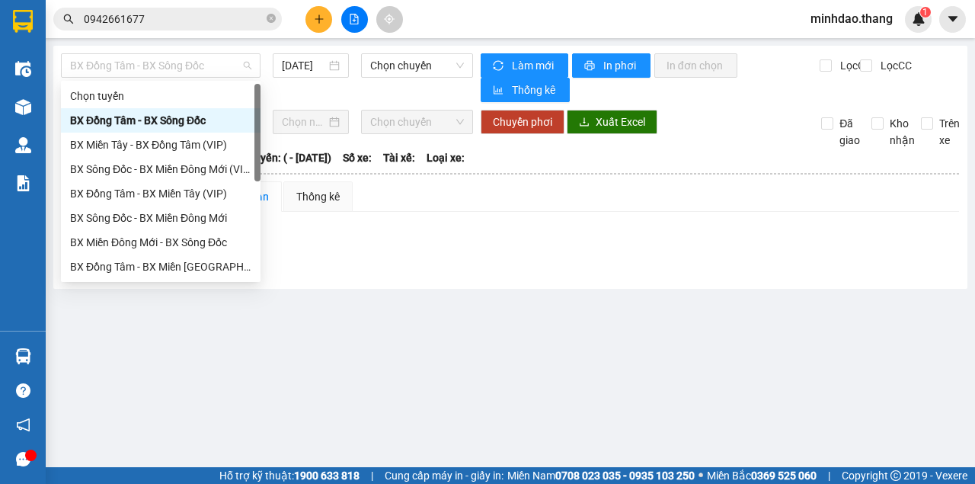
drag, startPoint x: 207, startPoint y: 66, endPoint x: 198, endPoint y: 157, distance: 91.9
click at [206, 67] on span "BX Đồng Tâm - BX Sông Đốc" at bounding box center [160, 65] width 181 height 23
click at [175, 216] on div "BX Sông Đốc - BX Miền Đông Mới" at bounding box center [160, 217] width 181 height 17
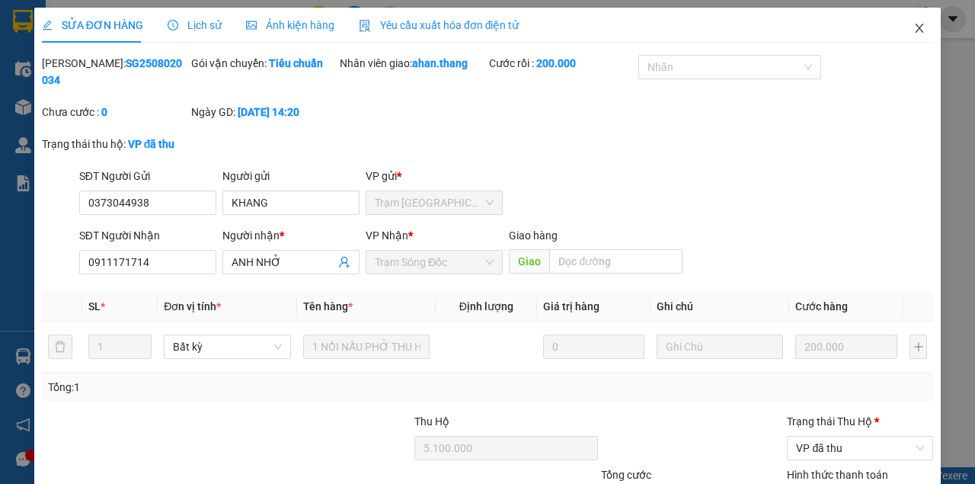
click at [916, 27] on icon "close" at bounding box center [920, 28] width 8 height 9
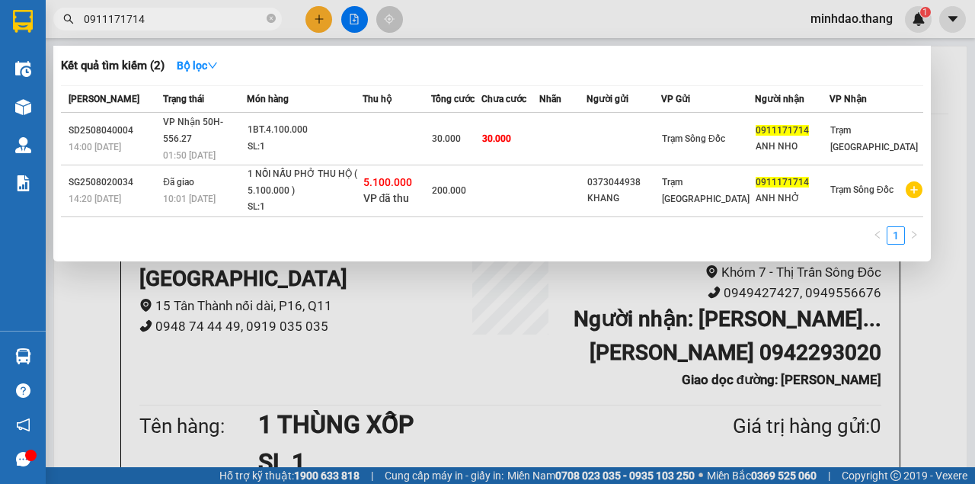
click at [269, 22] on icon "close-circle" at bounding box center [271, 18] width 9 height 9
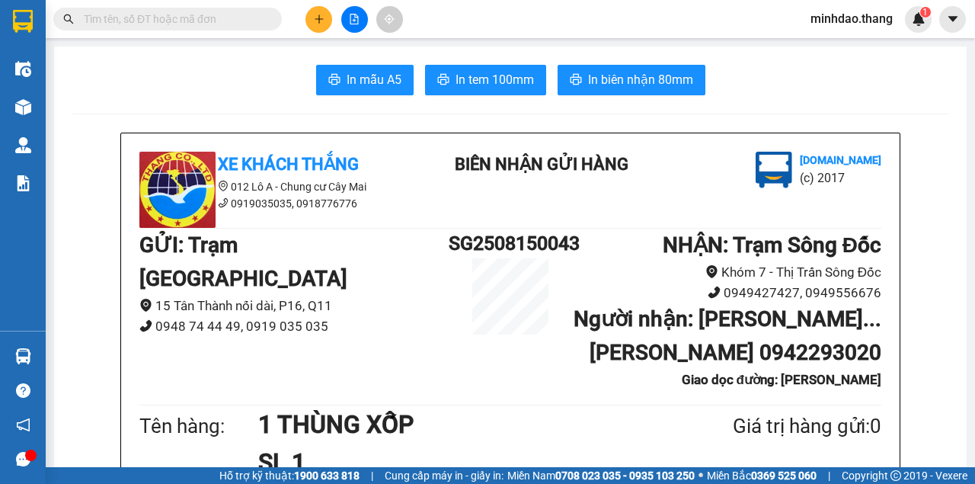
click at [238, 18] on input "text" at bounding box center [174, 19] width 180 height 17
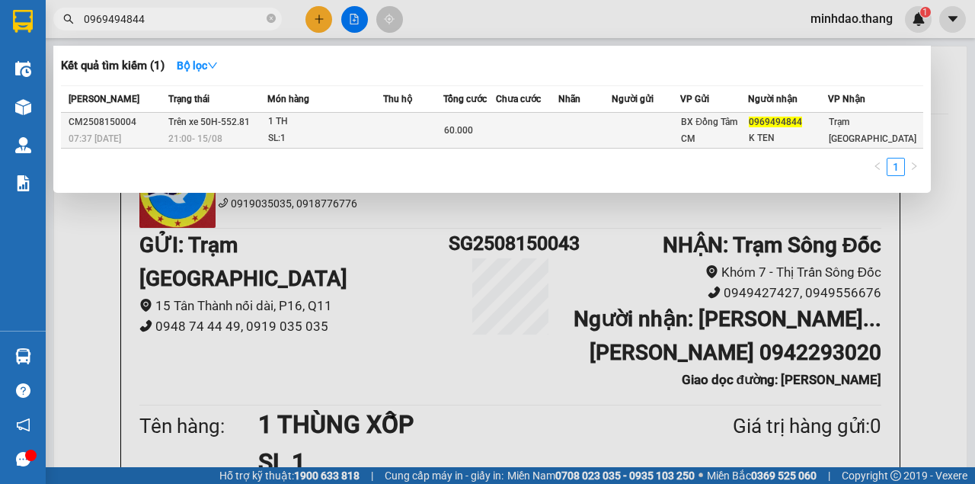
type input "0969494844"
click at [411, 136] on td at bounding box center [413, 131] width 60 height 36
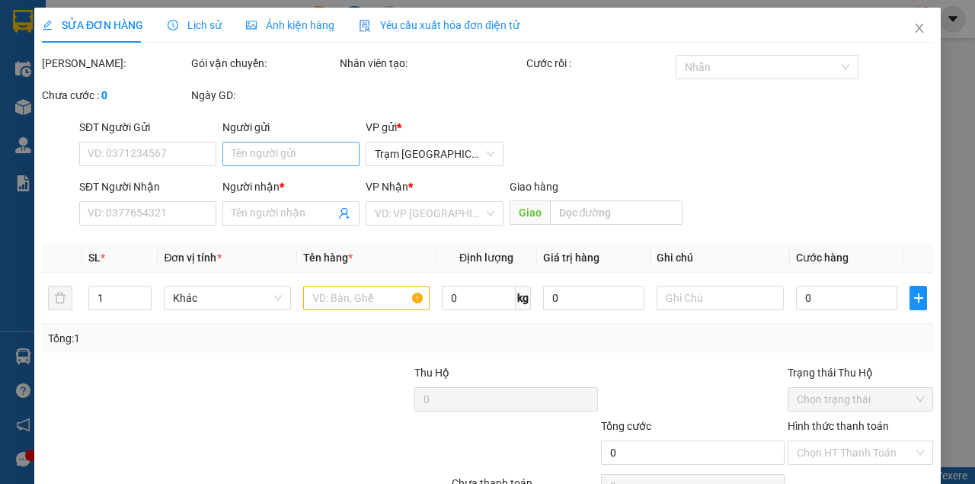
type input "0969494844"
type input "K TEN"
type input "60.000"
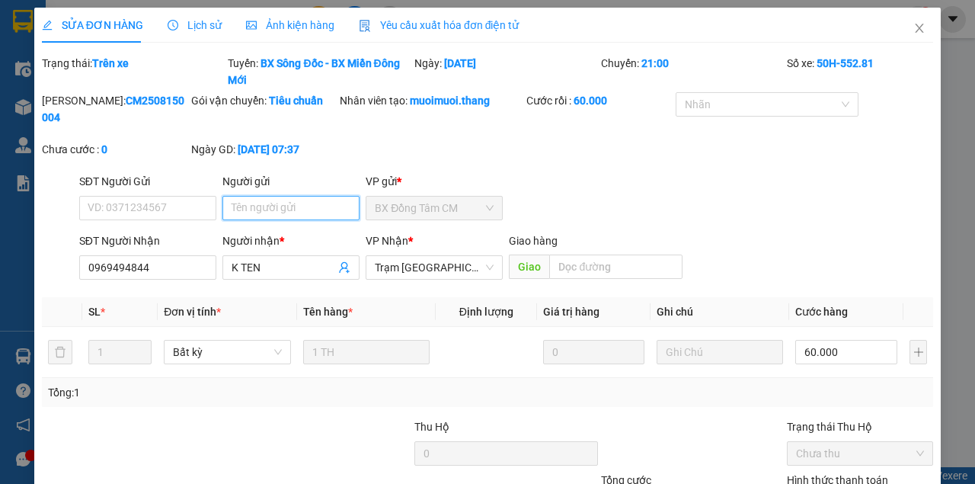
click at [286, 197] on input "Người gửi" at bounding box center [290, 208] width 137 height 24
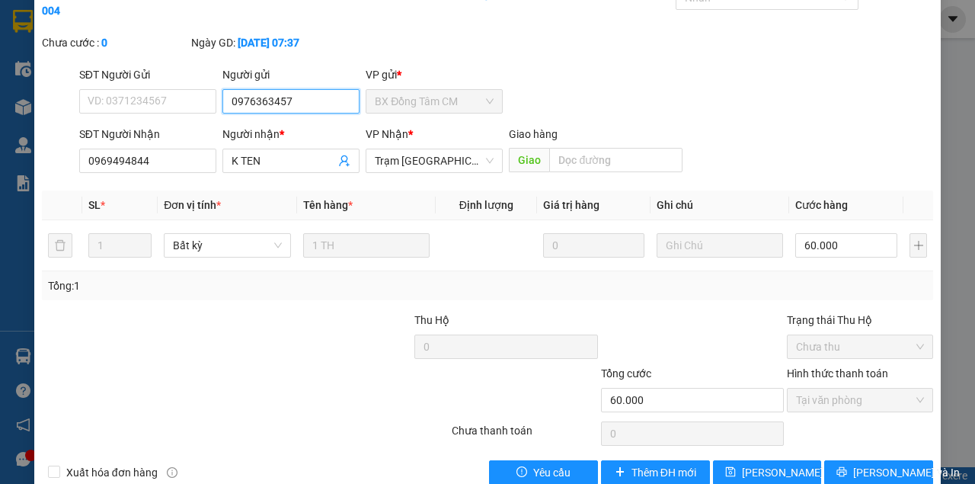
scroll to position [136, 0]
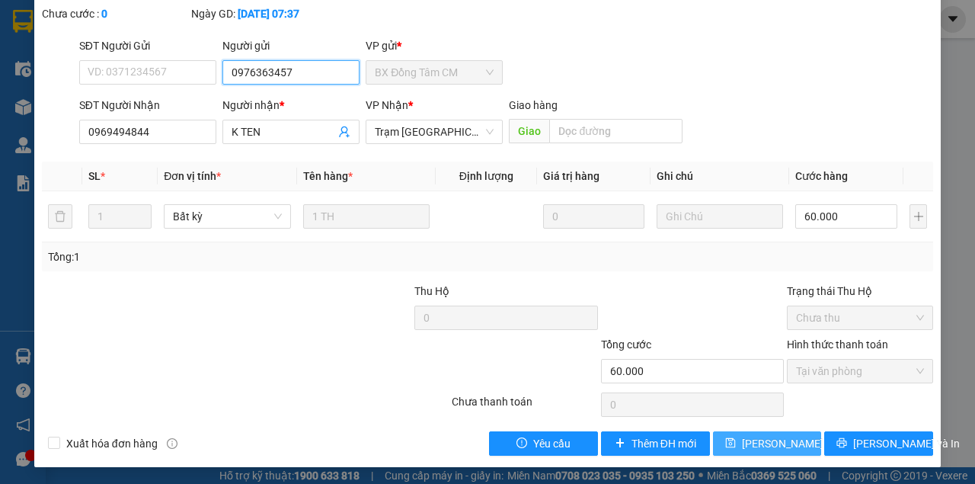
type input "0976363457"
click at [757, 444] on span "[PERSON_NAME] thay đổi" at bounding box center [803, 443] width 122 height 17
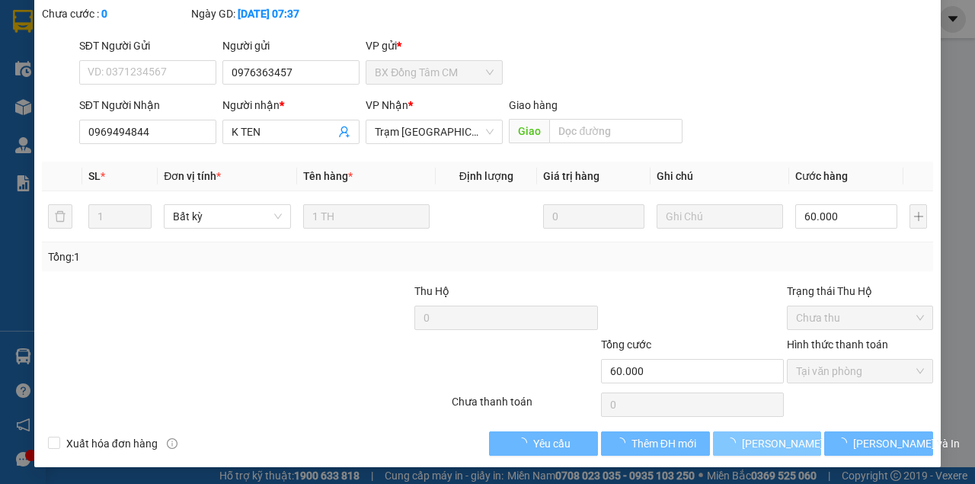
click at [771, 446] on span "[PERSON_NAME] thay đổi" at bounding box center [803, 443] width 122 height 17
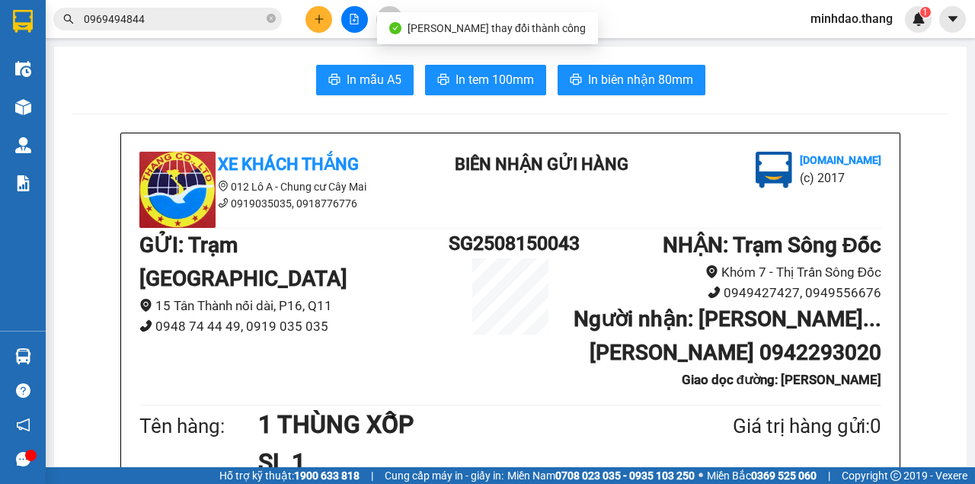
drag, startPoint x: 205, startPoint y: 13, endPoint x: 242, endPoint y: 42, distance: 47.2
click at [205, 14] on input "0969494844" at bounding box center [174, 19] width 180 height 17
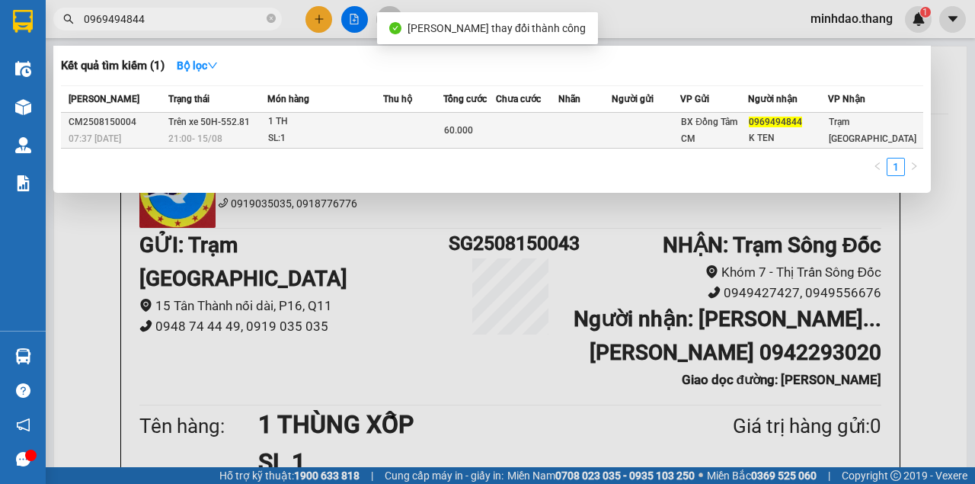
click at [443, 132] on td at bounding box center [413, 131] width 60 height 36
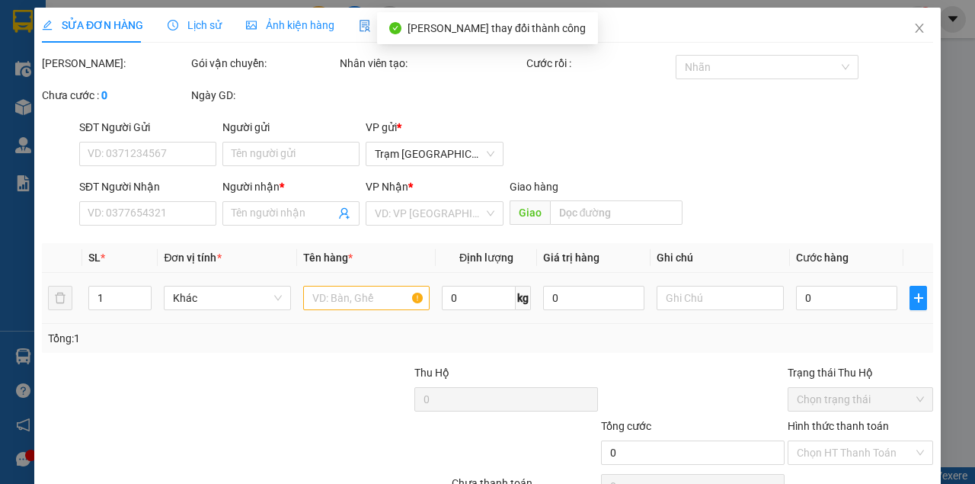
type input "0976363457"
type input "0969494844"
type input "K TEN"
type input "60.000"
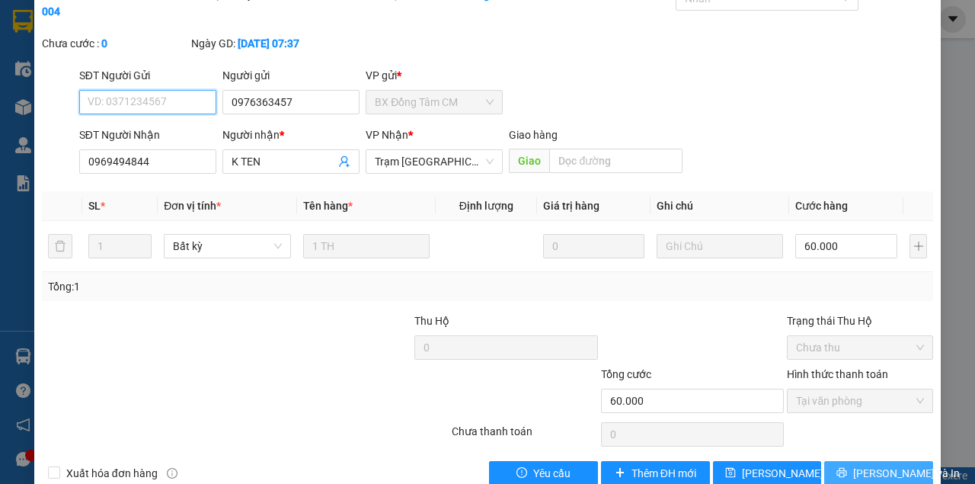
scroll to position [136, 0]
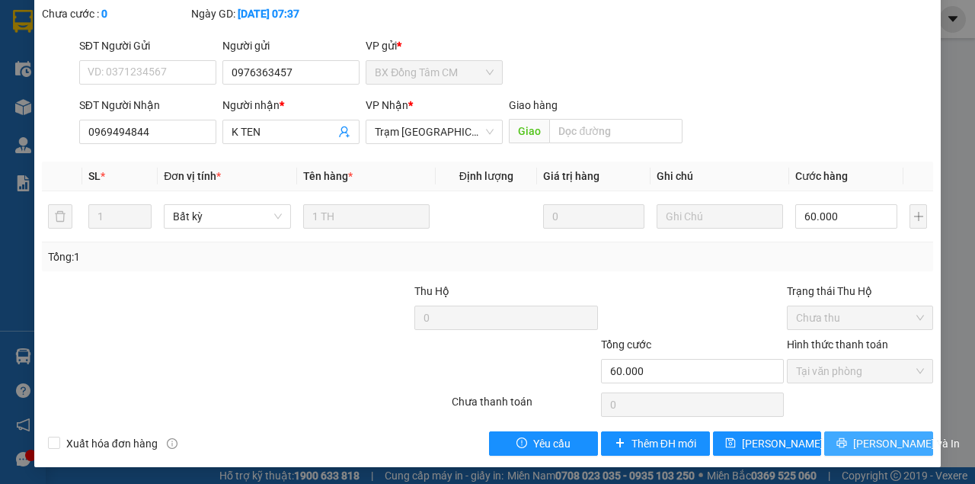
click at [847, 440] on icon "printer" at bounding box center [842, 443] width 10 height 10
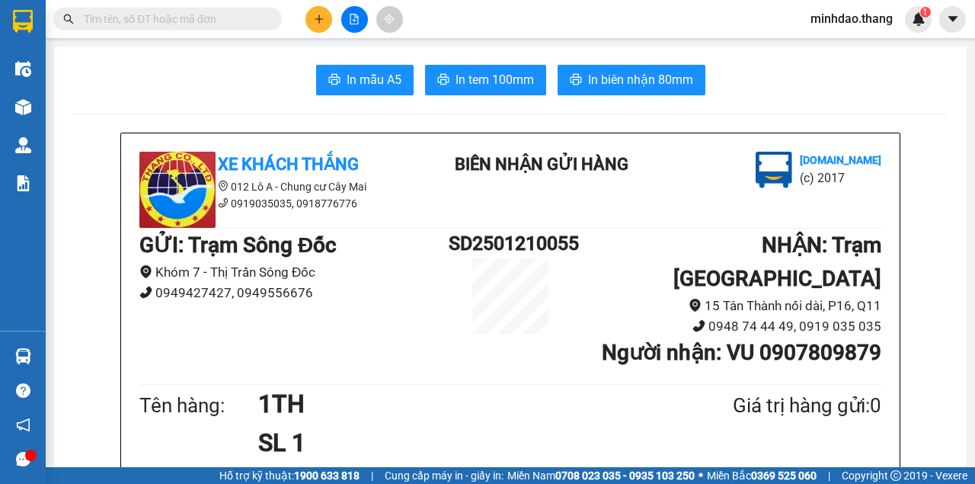
click at [328, 34] on div "Kết quả tìm kiếm ( 0 ) Bộ lọc Gửi 3 ngày gần nhất No Data minhdao.thang 1" at bounding box center [487, 19] width 975 height 38
click at [331, 18] on button at bounding box center [318, 19] width 27 height 27
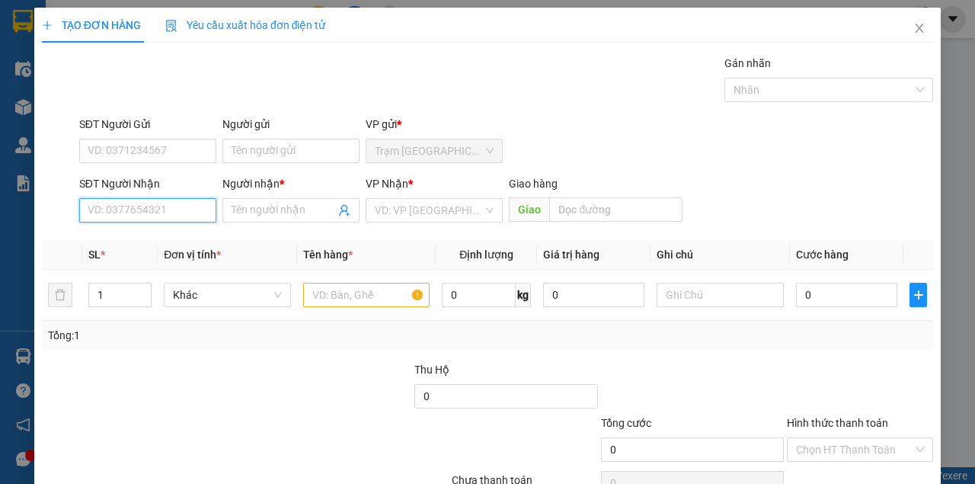
click at [177, 213] on input "SĐT Người Nhận" at bounding box center [147, 210] width 137 height 24
click at [179, 241] on div "0843250083 - TƯỜNG .. BẾN XE ĐỒNG TÂM" at bounding box center [194, 240] width 212 height 17
type input "0843250083"
type input "TƯỜNG .. BẾN XE ĐỒNG TÂM"
type input "0843250083"
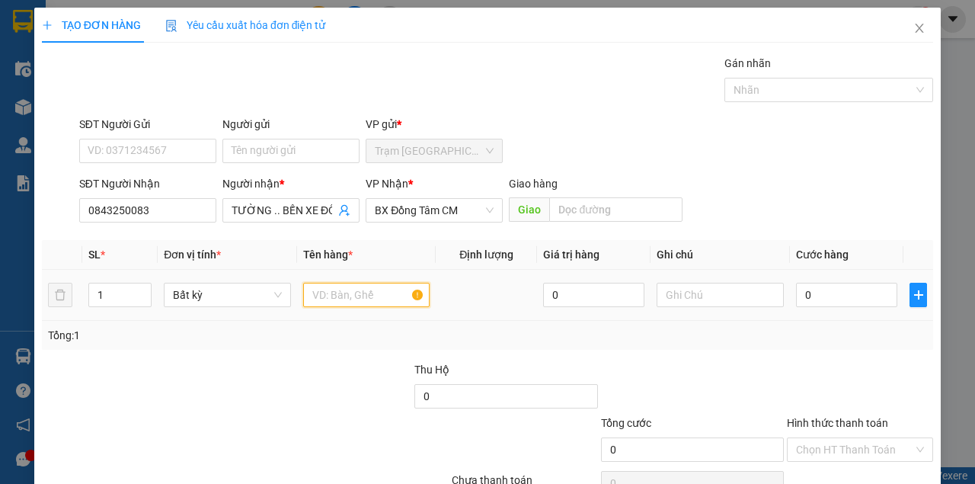
click at [344, 289] on input "text" at bounding box center [366, 295] width 127 height 24
drag, startPoint x: 344, startPoint y: 290, endPoint x: 286, endPoint y: 300, distance: 58.0
click at [334, 294] on input "text" at bounding box center [366, 295] width 127 height 24
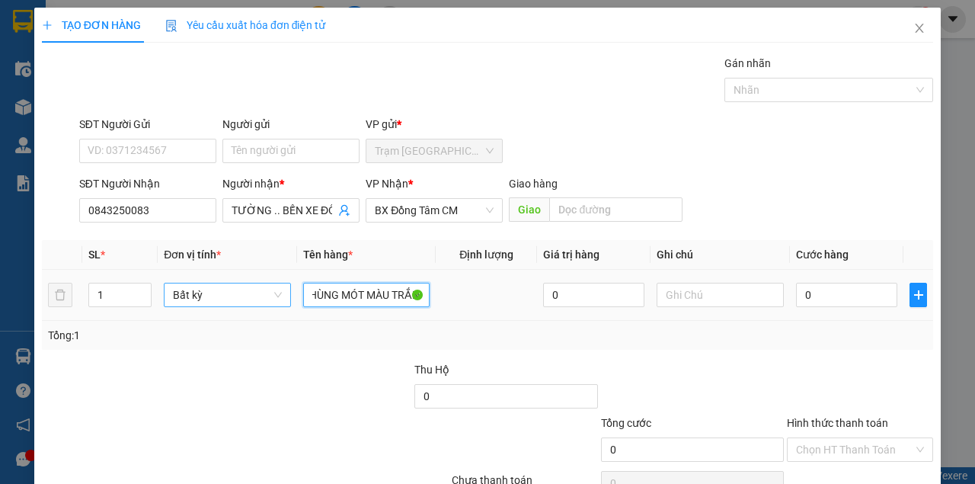
scroll to position [0, 43]
type input "MỘT THÙNG MÓT MÀU TRẮNG"
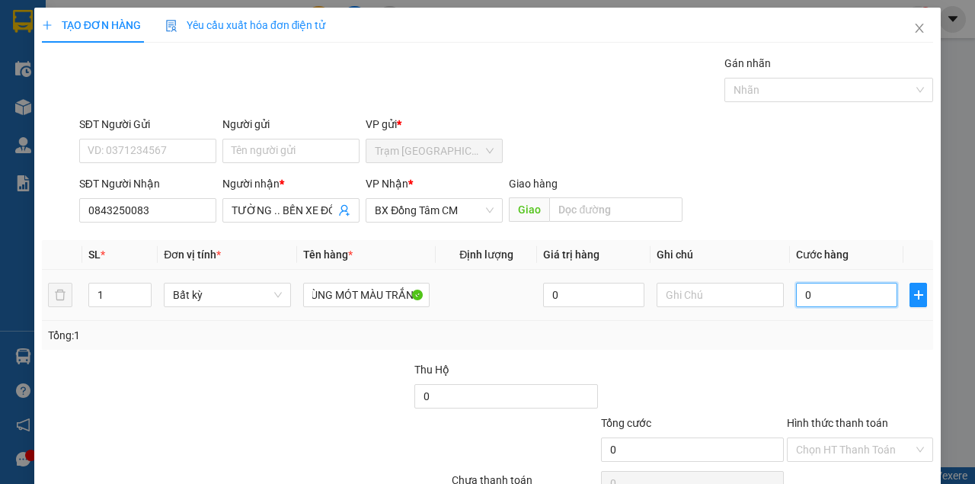
scroll to position [0, 0]
click at [830, 296] on input "0" at bounding box center [846, 295] width 101 height 24
type input "5"
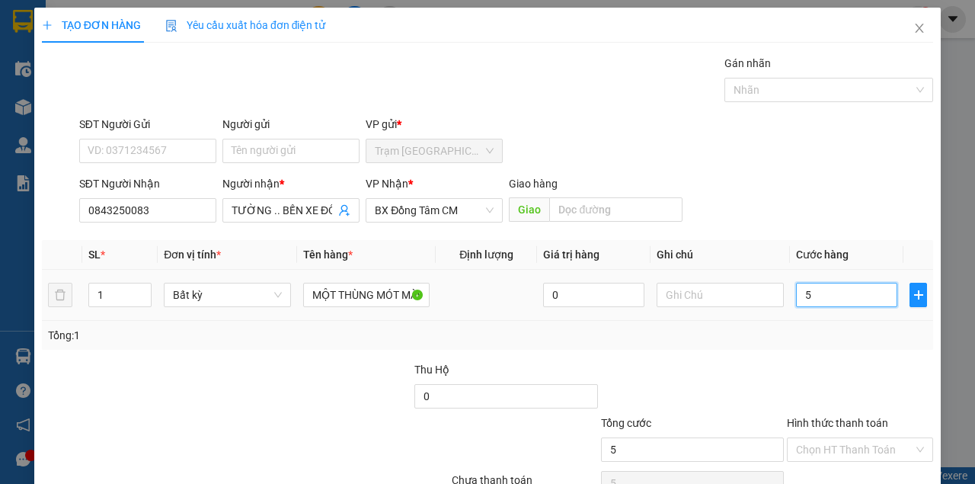
type input "50"
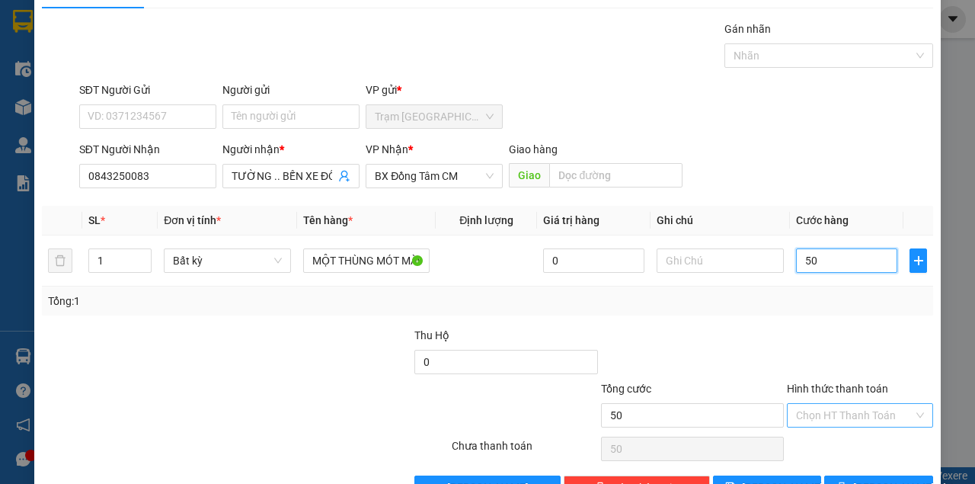
scroll to position [78, 0]
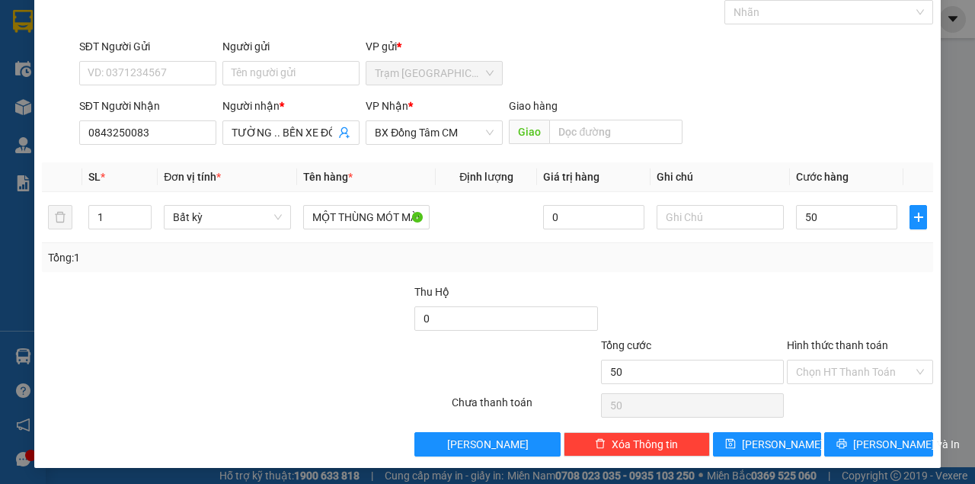
type input "50.000"
click at [863, 460] on div "TẠO ĐƠN HÀNG Yêu cầu xuất [PERSON_NAME] điện tử Transit Pickup Surcharge Ids Tr…" at bounding box center [487, 199] width 906 height 538
click at [865, 446] on span "[PERSON_NAME] và In" at bounding box center [906, 444] width 107 height 17
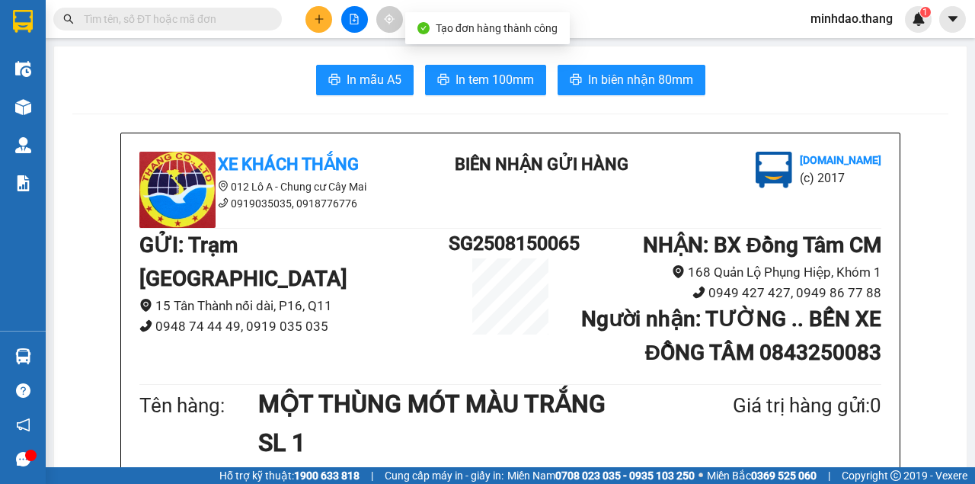
click at [516, 81] on span "In tem 100mm" at bounding box center [494, 79] width 78 height 19
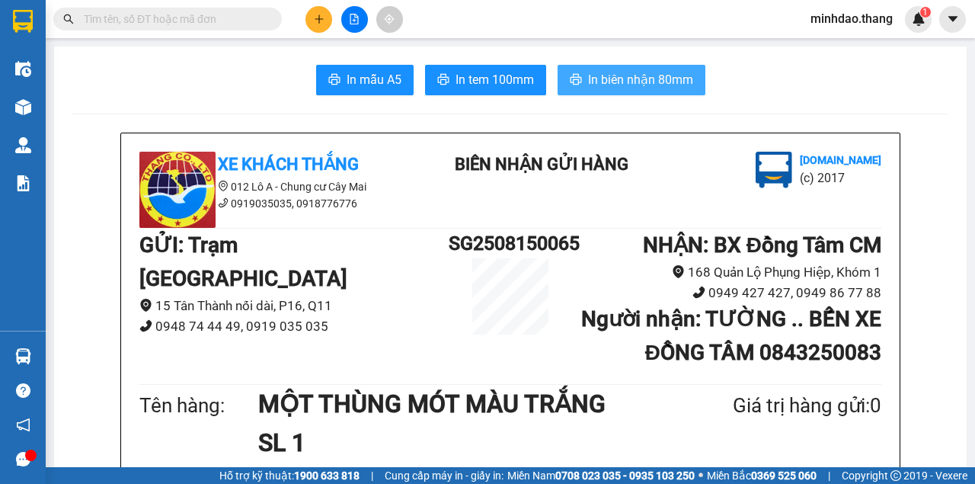
click at [558, 65] on button "In biên nhận 80mm" at bounding box center [632, 80] width 148 height 30
click at [667, 82] on span "In biên nhận 80mm" at bounding box center [640, 79] width 105 height 19
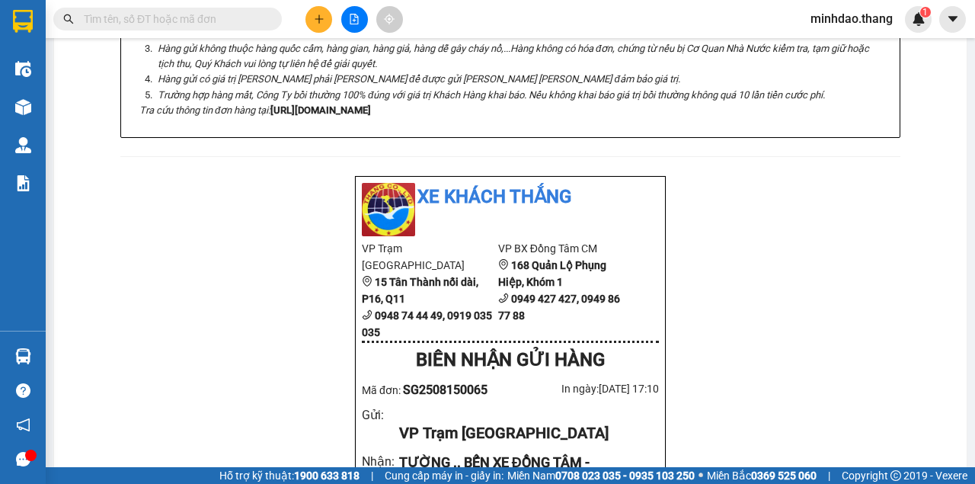
scroll to position [609, 0]
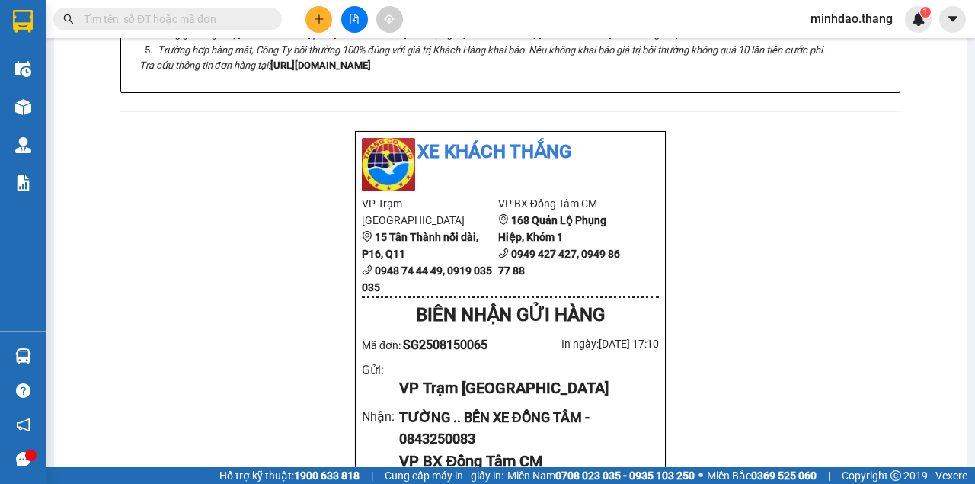
click at [751, 420] on div "Xe Khách THẮNG 012 Lô A - [PERSON_NAME] cư [PERSON_NAME] 0919035035, 0918776776…" at bounding box center [510, 441] width 876 height 1836
click at [344, 26] on button at bounding box center [354, 19] width 27 height 27
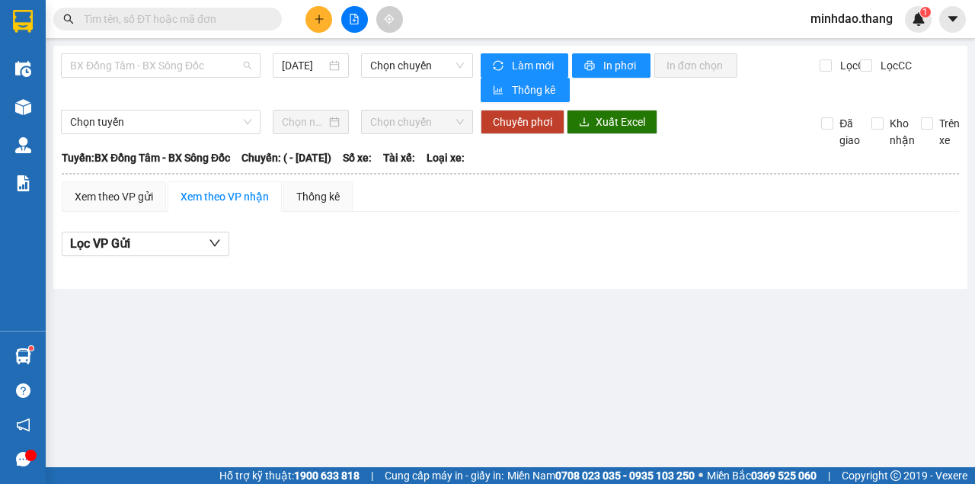
drag, startPoint x: 197, startPoint y: 69, endPoint x: 171, endPoint y: 167, distance: 100.7
click at [194, 74] on span "BX Đồng Tâm - BX Sông Đốc" at bounding box center [160, 65] width 181 height 23
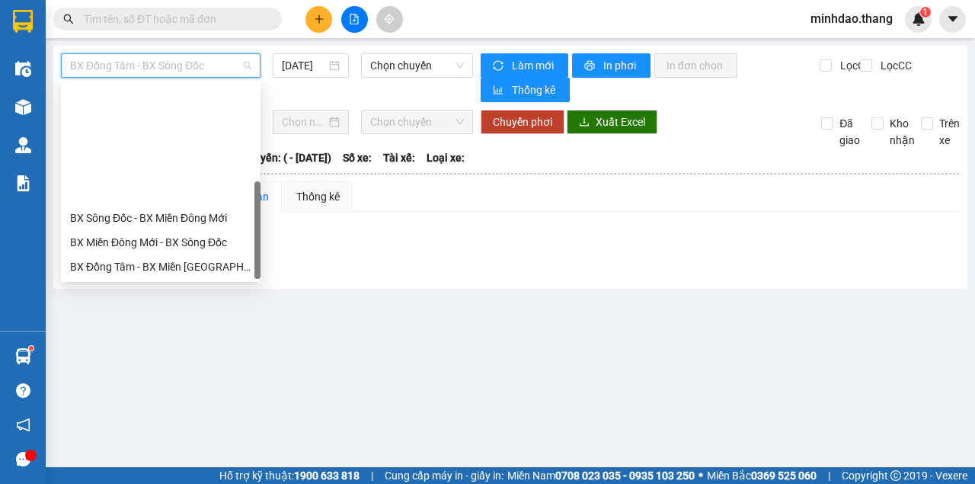
scroll to position [146, 0]
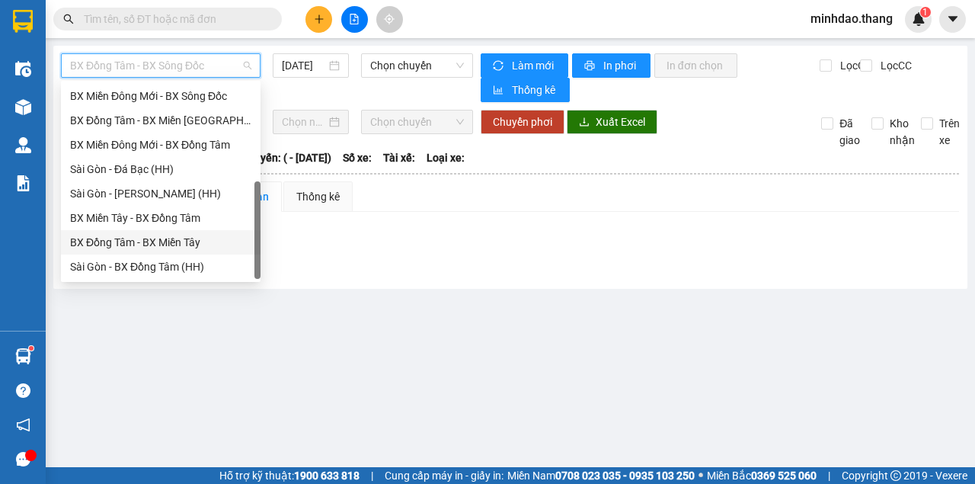
click at [151, 248] on div "BX Đồng Tâm - BX Miền Tây" at bounding box center [160, 242] width 181 height 17
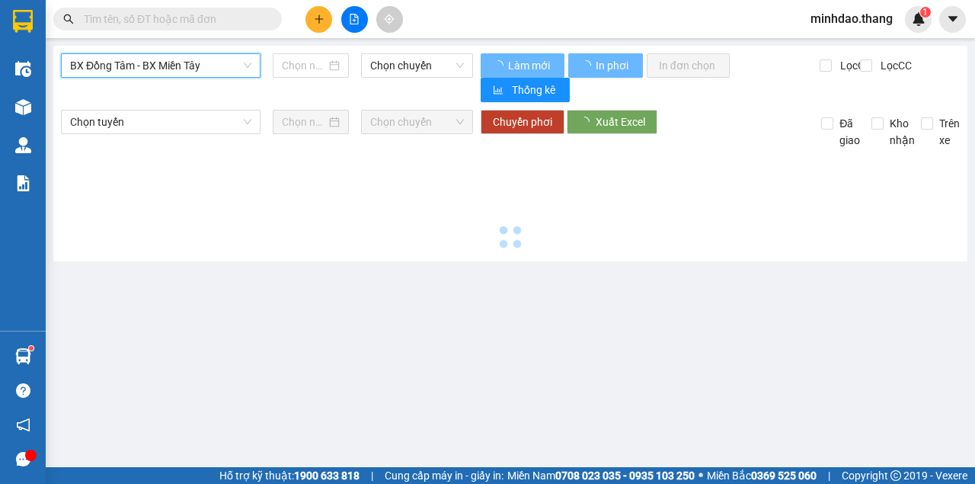
type input "[DATE]"
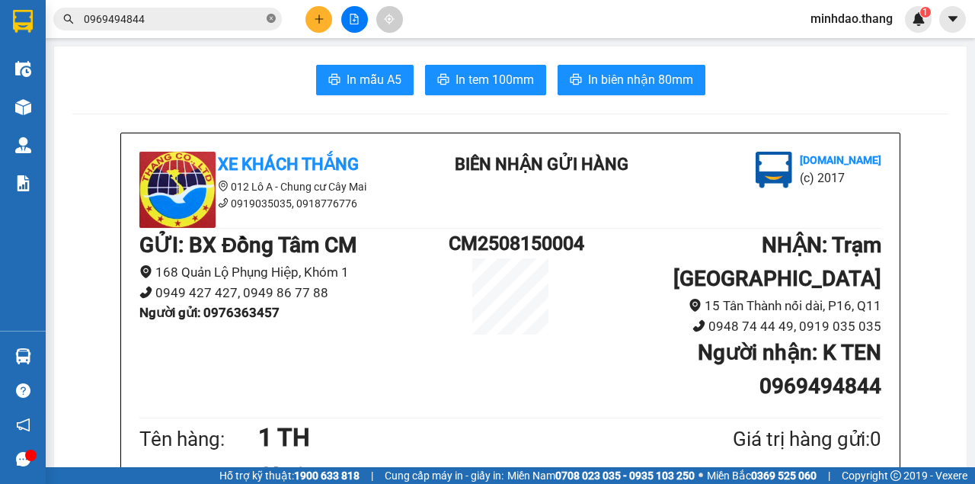
click at [271, 15] on icon "close-circle" at bounding box center [271, 18] width 9 height 9
click at [262, 20] on input "text" at bounding box center [174, 19] width 180 height 17
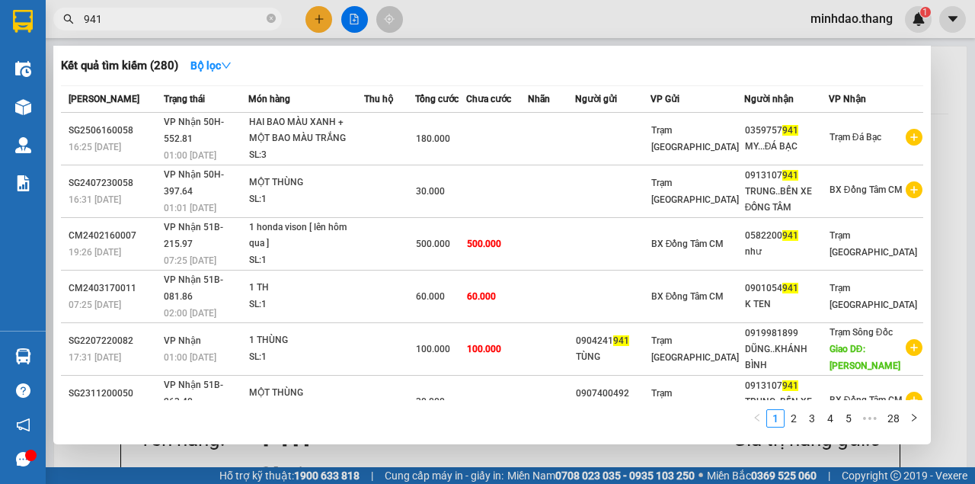
type input "941"
click at [269, 18] on icon "close-circle" at bounding box center [271, 18] width 9 height 9
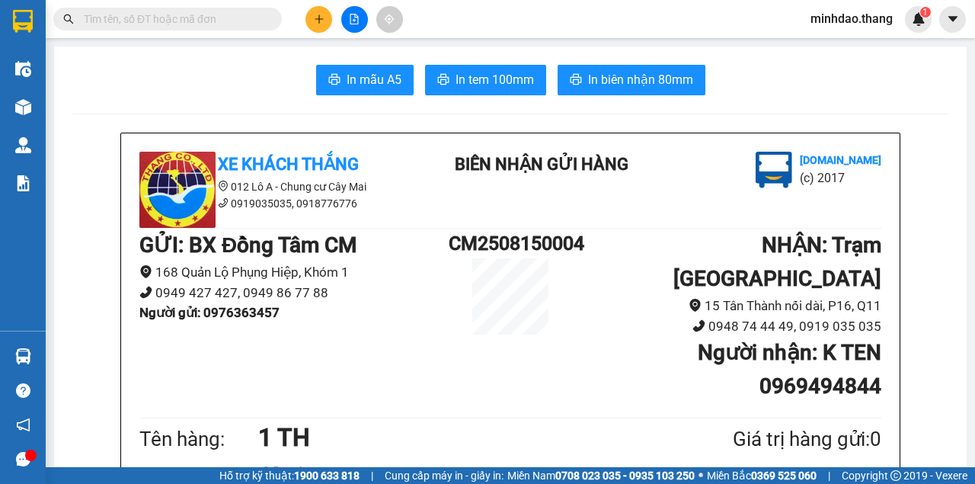
click at [232, 21] on input "text" at bounding box center [174, 19] width 180 height 17
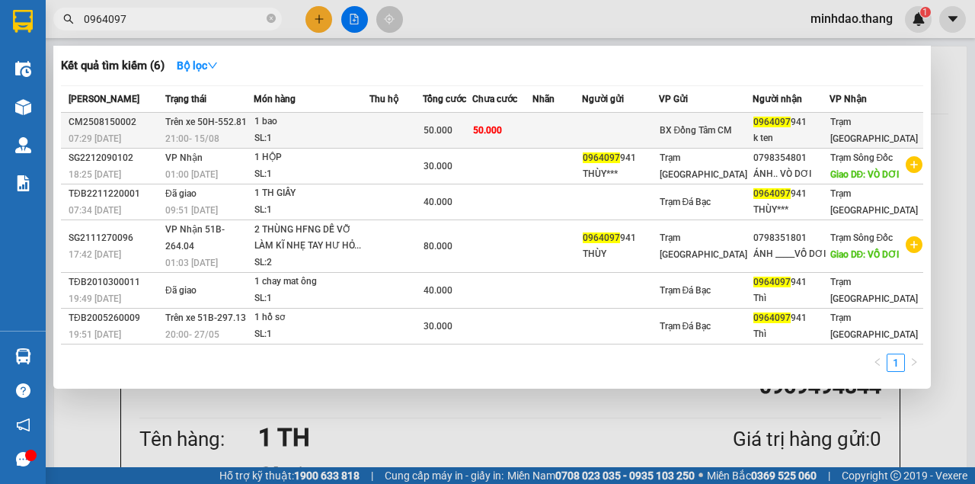
type input "0964097"
click at [532, 130] on td "50.000" at bounding box center [502, 131] width 60 height 36
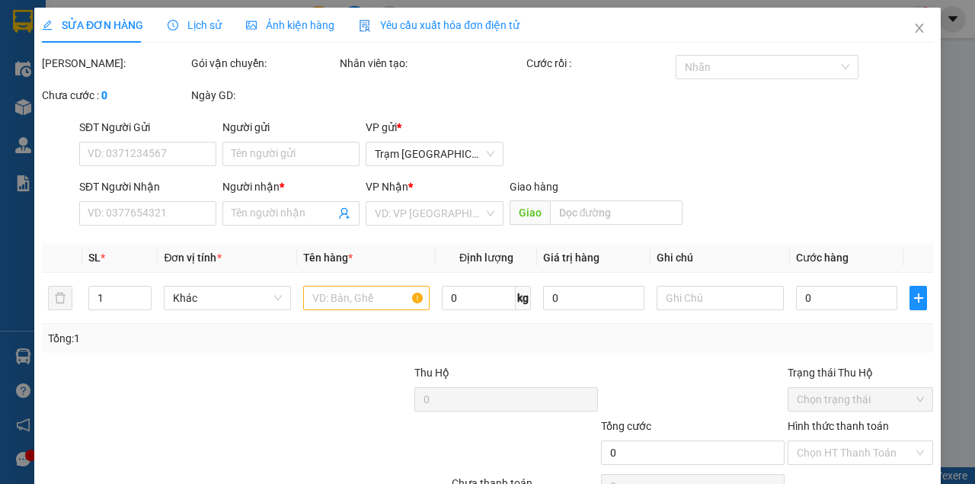
type input "0964097941"
type input "k ten"
type input "50.000"
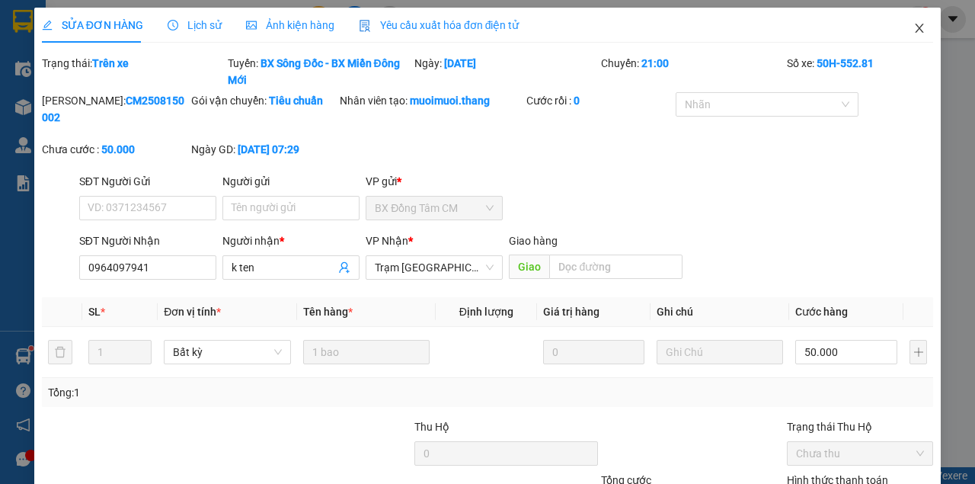
drag, startPoint x: 919, startPoint y: 32, endPoint x: 905, endPoint y: 37, distance: 14.5
click at [914, 34] on span "Close" at bounding box center [919, 29] width 43 height 43
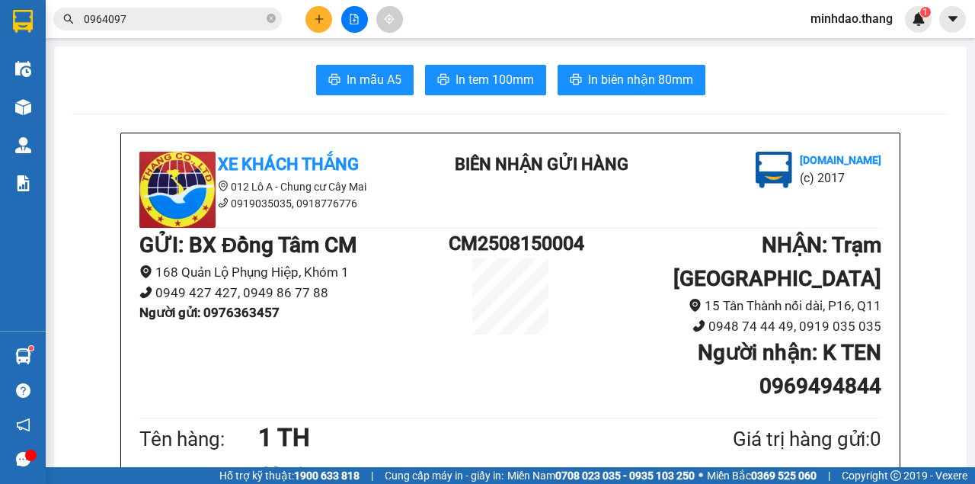
click at [317, 27] on button at bounding box center [318, 19] width 27 height 27
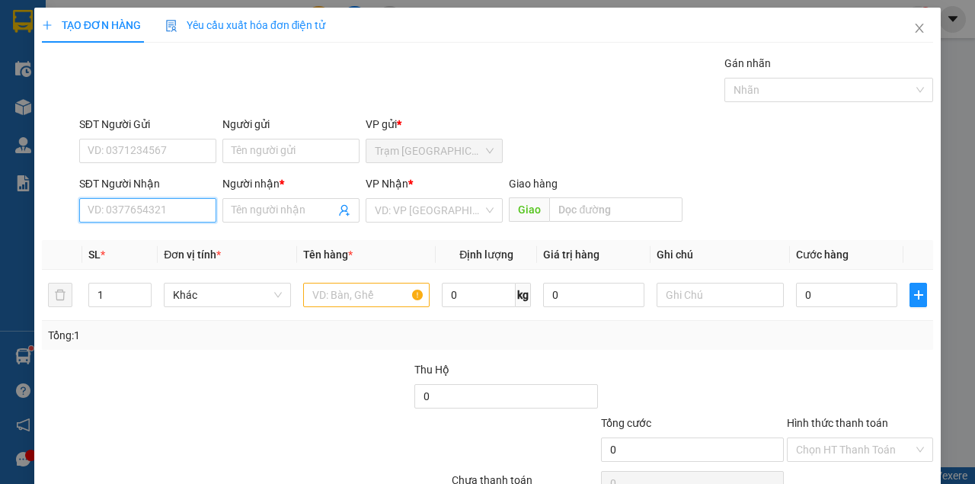
click at [137, 212] on input "SĐT Người Nhận" at bounding box center [147, 210] width 137 height 24
click at [137, 209] on input "SĐT Người Nhận" at bounding box center [147, 210] width 137 height 24
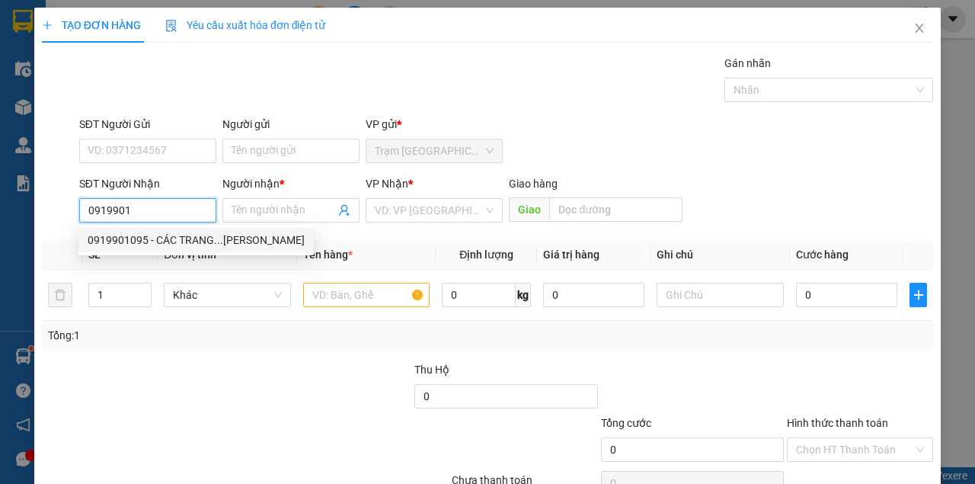
click at [204, 236] on div "0919901095 - CÁC TRANG...[PERSON_NAME]" at bounding box center [196, 240] width 217 height 17
type input "0919901095"
type input "CÁC TRANG...[PERSON_NAME]"
type input "[PERSON_NAME]"
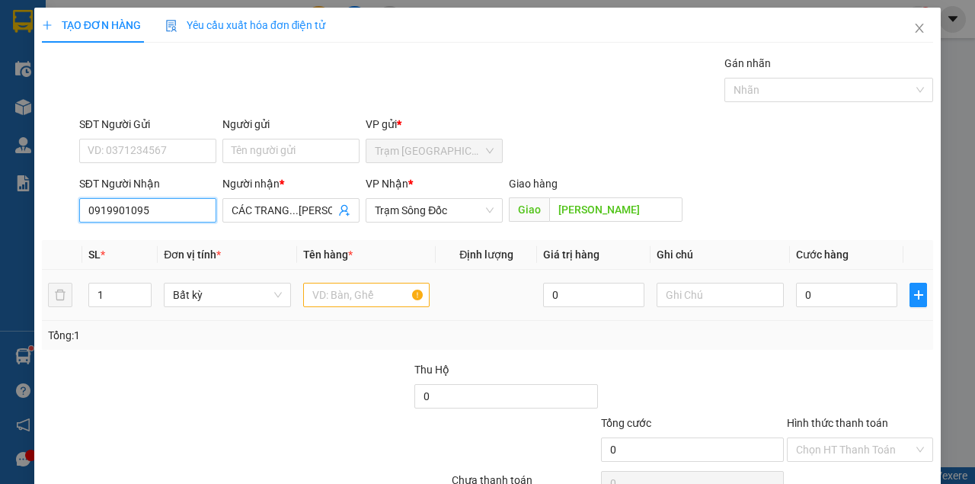
type input "0919901095"
click at [320, 293] on input "text" at bounding box center [366, 295] width 127 height 24
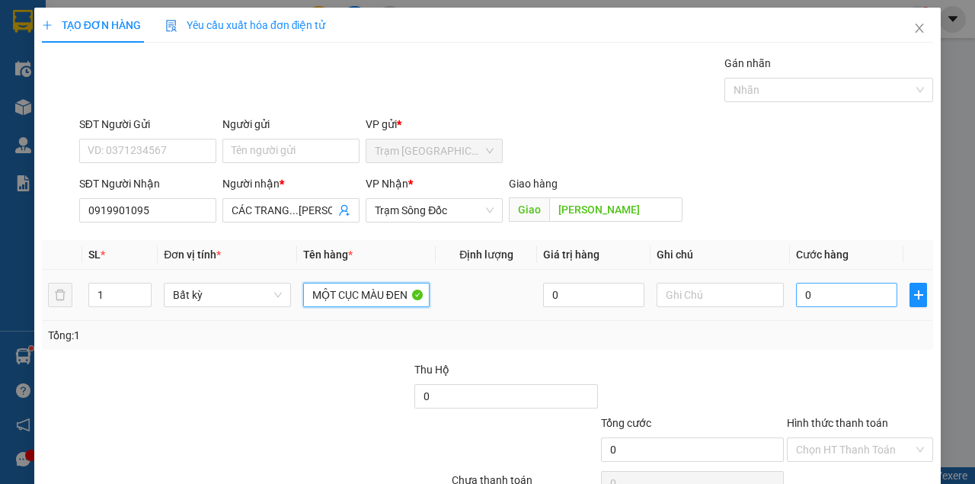
type input "MỘT CỤC MÀU ĐEN"
click at [817, 301] on input "0" at bounding box center [846, 295] width 101 height 24
type input "3"
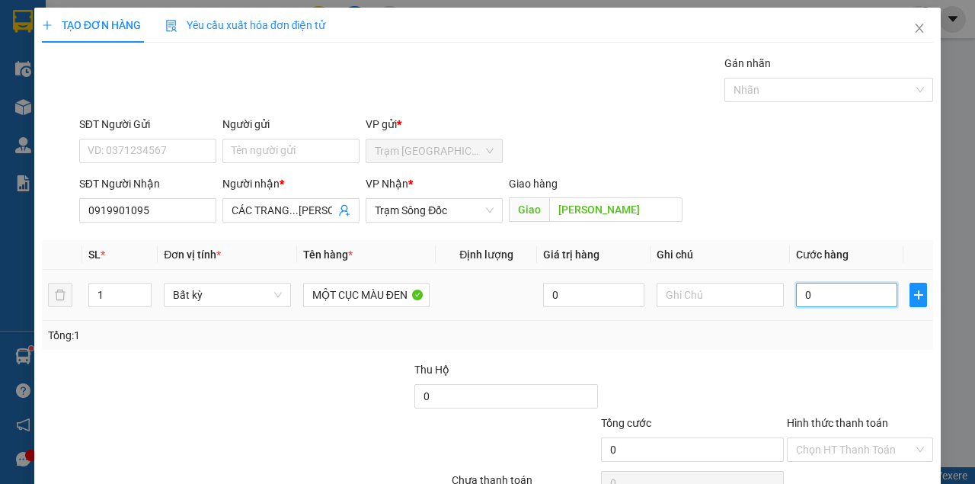
type input "3"
type input "30"
type input "3"
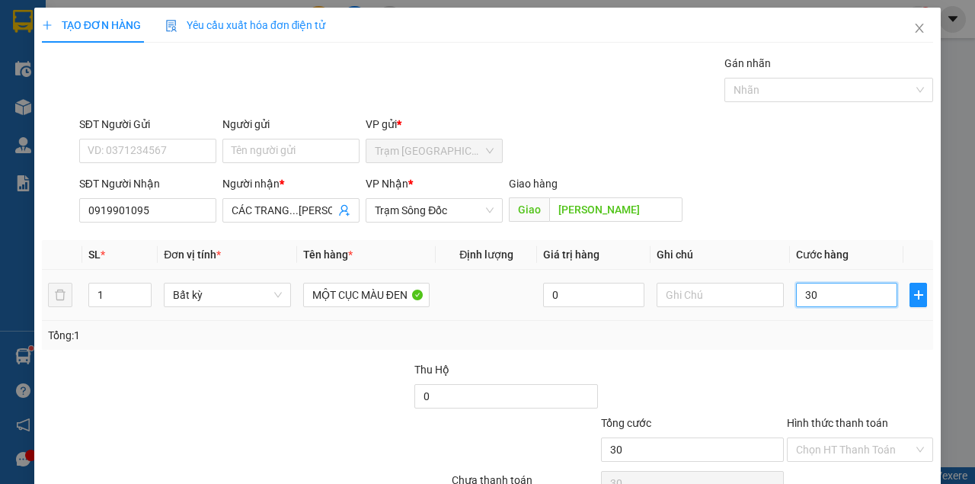
type input "3"
type input "0"
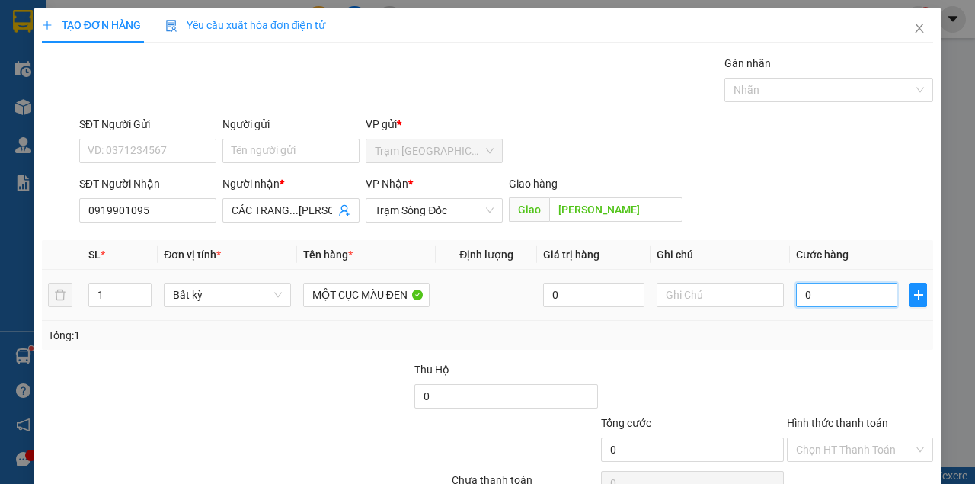
type input "04"
type input "4"
type input "040"
type input "40"
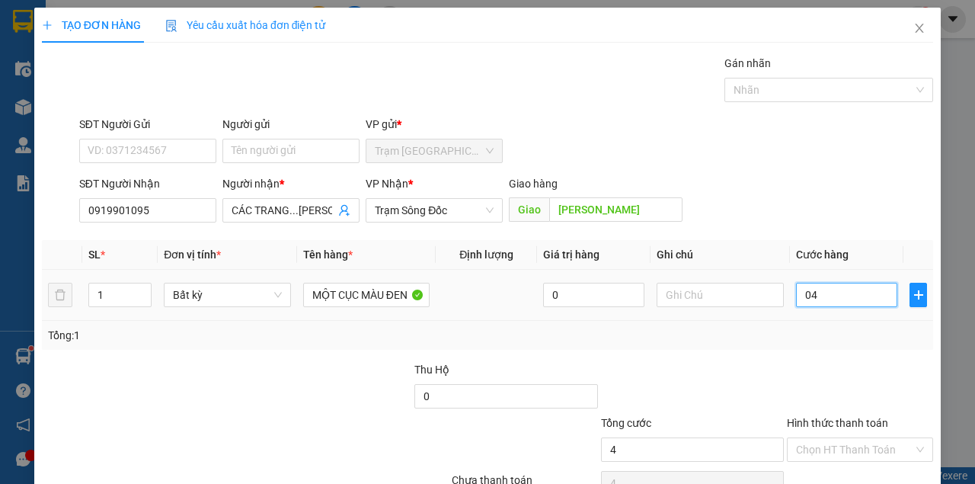
type input "40"
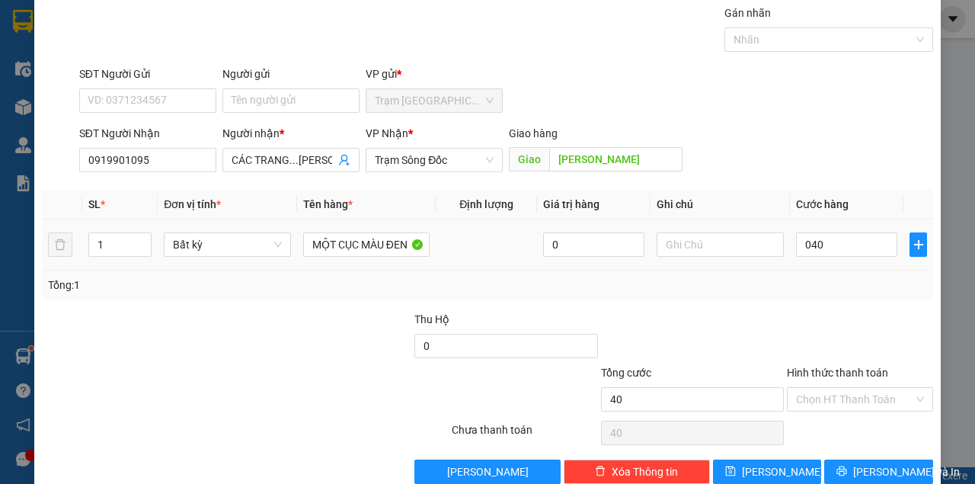
type input "40.000"
drag, startPoint x: 778, startPoint y: 193, endPoint x: 777, endPoint y: 213, distance: 19.1
click at [778, 192] on th "Ghi chú" at bounding box center [719, 205] width 139 height 30
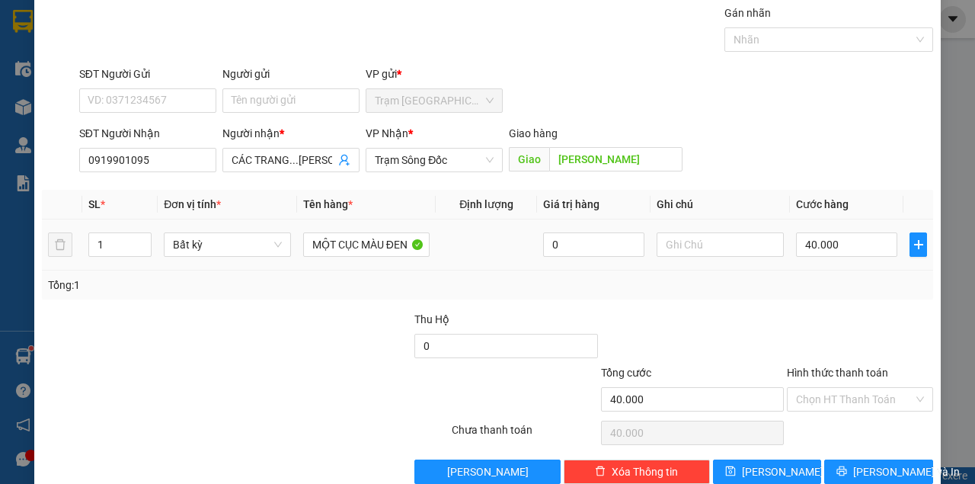
scroll to position [78, 0]
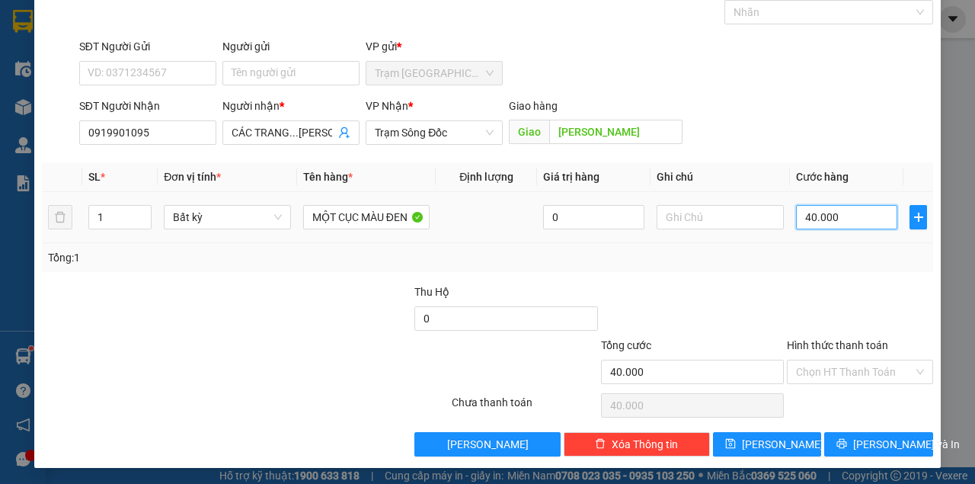
type input "0"
click at [861, 223] on input "0" at bounding box center [846, 217] width 101 height 24
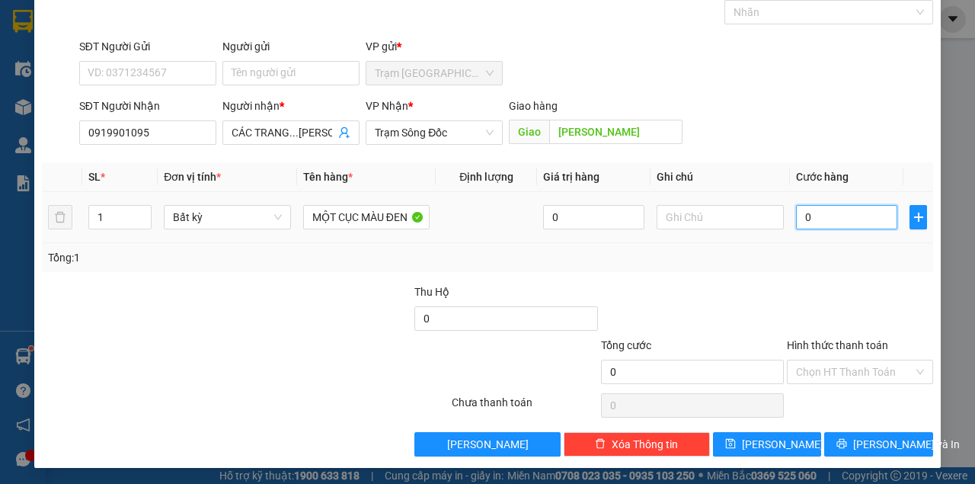
click at [860, 225] on input "0" at bounding box center [846, 217] width 101 height 24
type input "03"
type input "3"
type input "030"
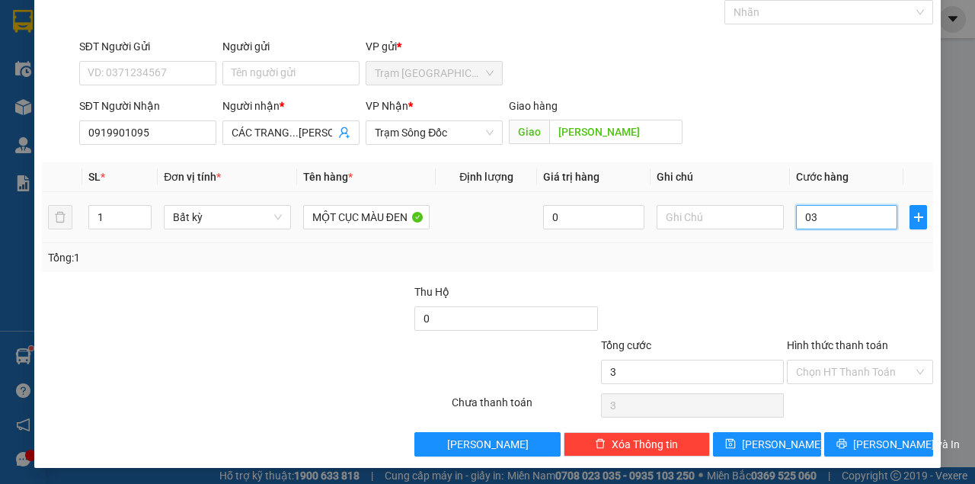
type input "30"
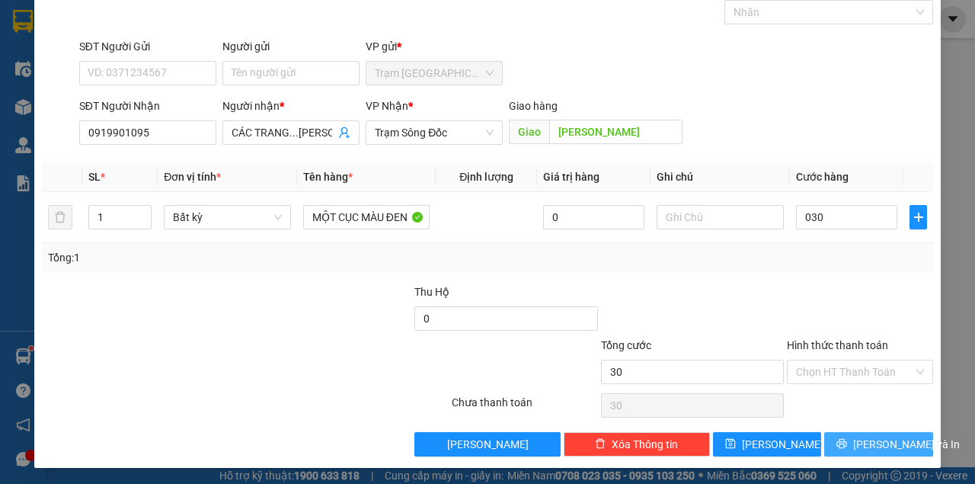
type input "30.000"
click at [859, 441] on span "[PERSON_NAME] và In" at bounding box center [906, 444] width 107 height 17
click at [824, 432] on button "[PERSON_NAME] và In" at bounding box center [878, 444] width 109 height 24
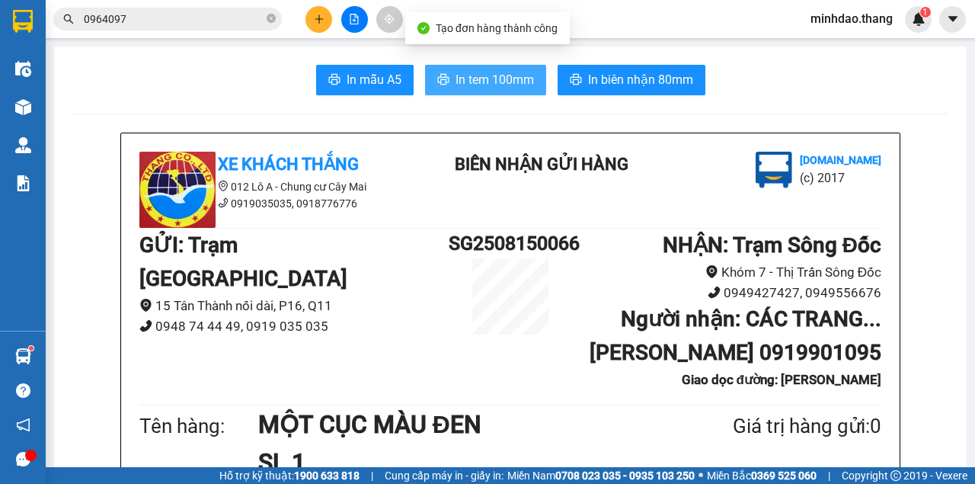
click at [494, 67] on button "In tem 100mm" at bounding box center [485, 80] width 121 height 30
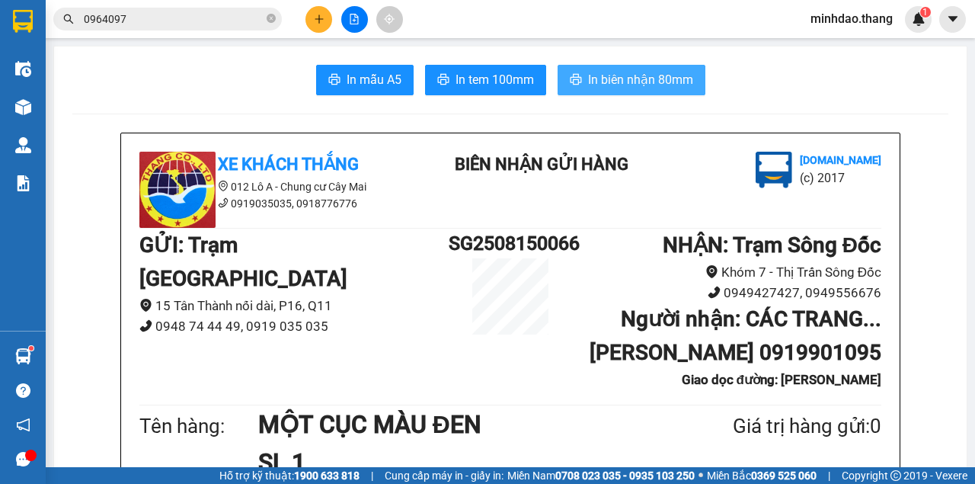
click at [558, 65] on button "In biên nhận 80mm" at bounding box center [632, 80] width 148 height 30
click at [625, 80] on span "In biên nhận 80mm" at bounding box center [640, 79] width 105 height 19
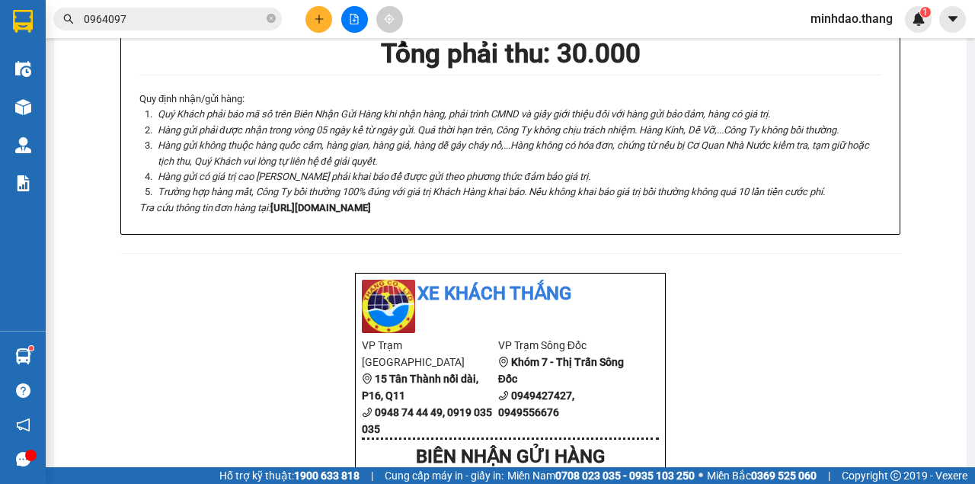
scroll to position [609, 0]
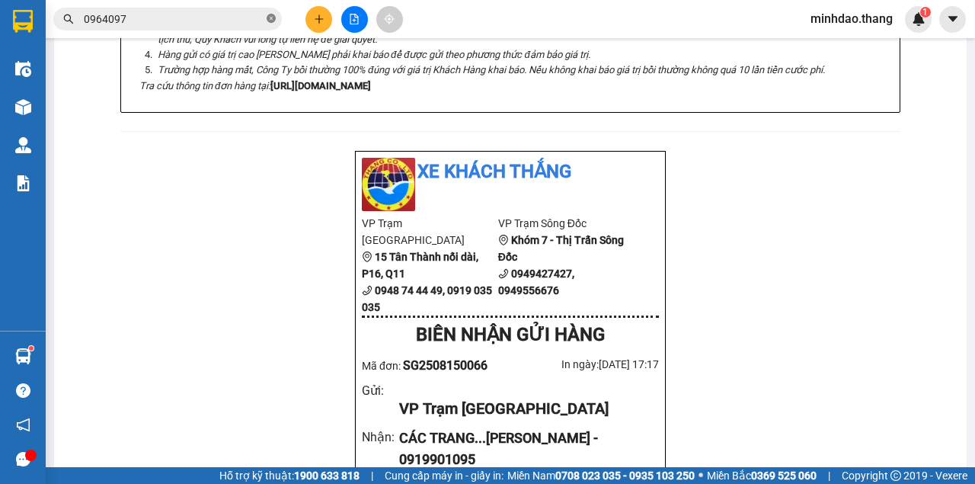
click at [270, 23] on icon "close-circle" at bounding box center [271, 18] width 9 height 9
click at [244, 22] on input "text" at bounding box center [174, 19] width 180 height 17
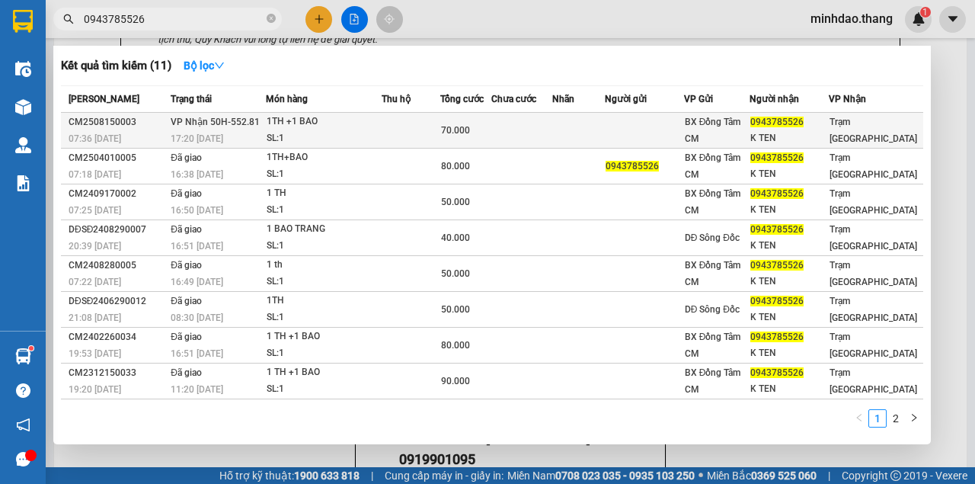
type input "0943785526"
click at [420, 118] on td at bounding box center [411, 131] width 58 height 36
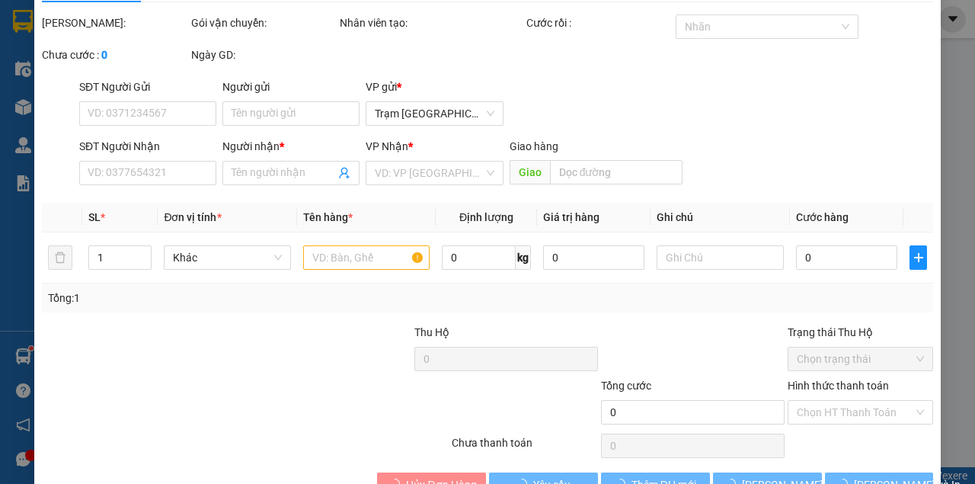
type input "0943785526"
type input "K TEN"
type input "70.000"
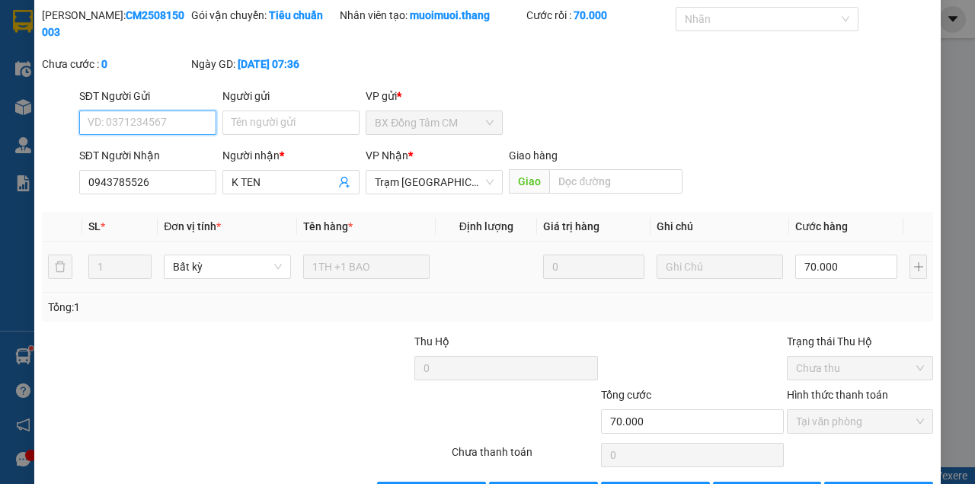
scroll to position [98, 0]
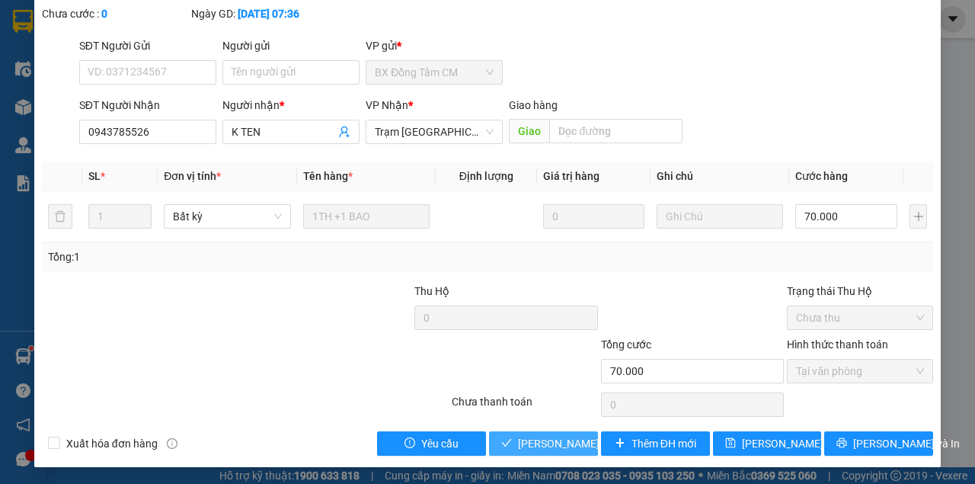
drag, startPoint x: 540, startPoint y: 440, endPoint x: 547, endPoint y: 445, distance: 8.2
click at [546, 445] on span "[PERSON_NAME] và [PERSON_NAME] hàng" at bounding box center [591, 443] width 146 height 17
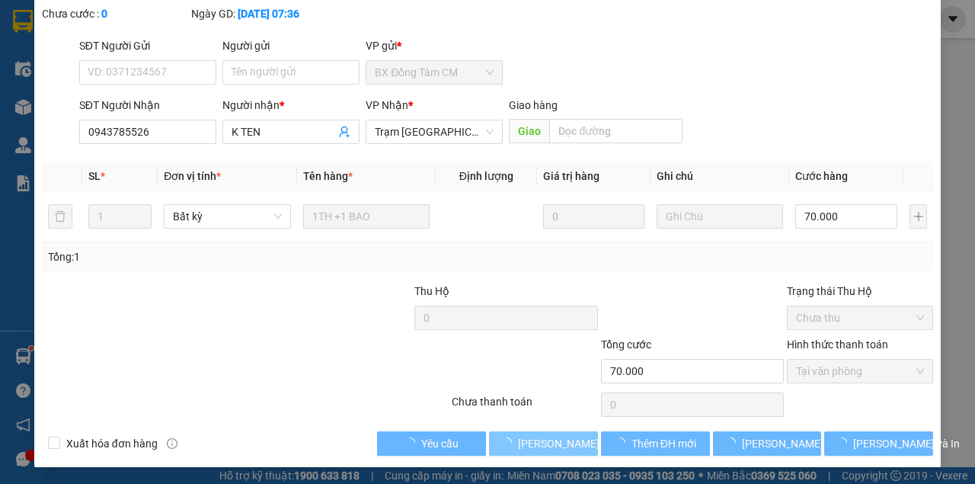
click at [547, 445] on span "[PERSON_NAME] và [PERSON_NAME] hàng" at bounding box center [591, 443] width 146 height 17
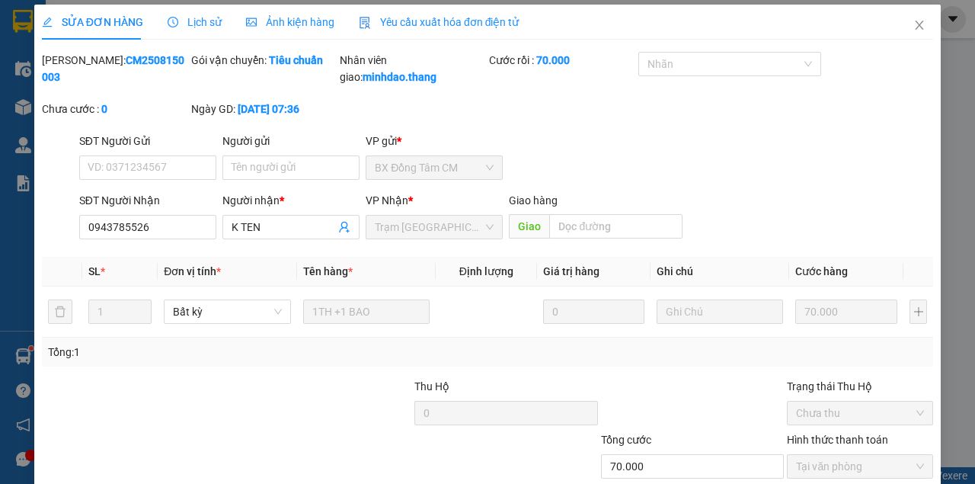
scroll to position [0, 0]
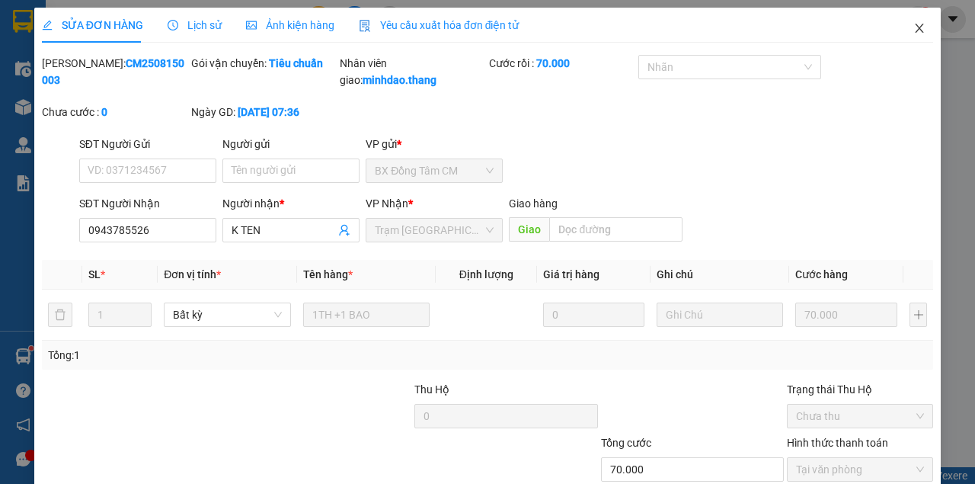
click at [911, 44] on span "Close" at bounding box center [919, 29] width 43 height 43
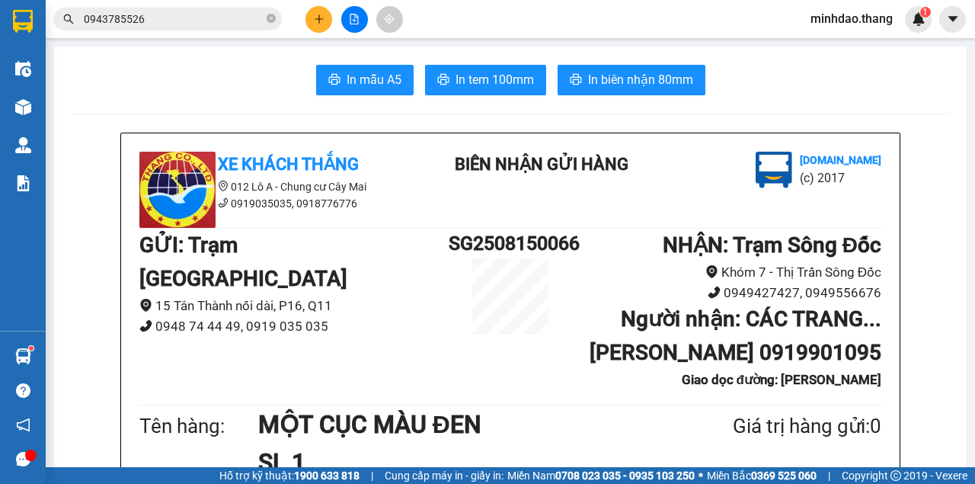
click at [320, 24] on button at bounding box center [318, 19] width 27 height 27
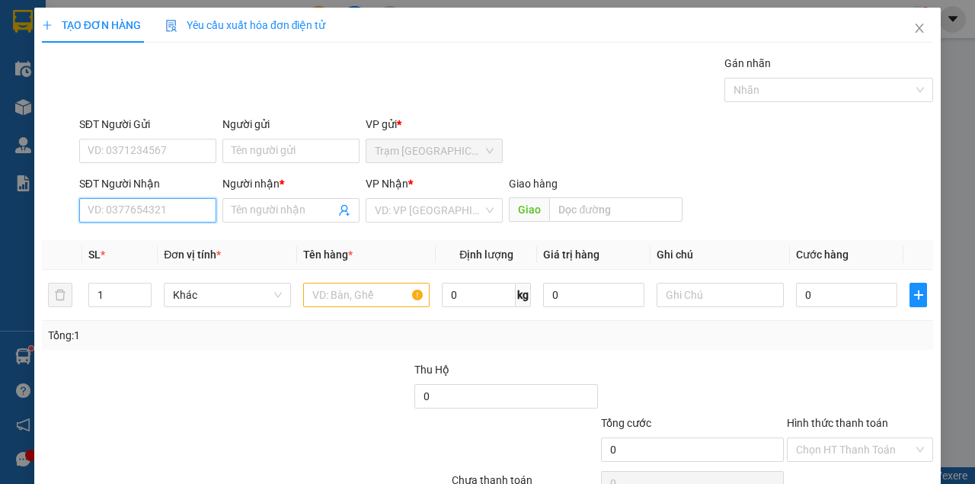
drag, startPoint x: 175, startPoint y: 206, endPoint x: 188, endPoint y: 200, distance: 14.7
click at [184, 203] on input "SĐT Người Nhận" at bounding box center [147, 210] width 137 height 24
drag, startPoint x: 159, startPoint y: 241, endPoint x: 243, endPoint y: 279, distance: 92.0
click at [169, 239] on div "0919098312 - LỤA..KINH ĐỨNG" at bounding box center [165, 240] width 154 height 17
type input "0919098312"
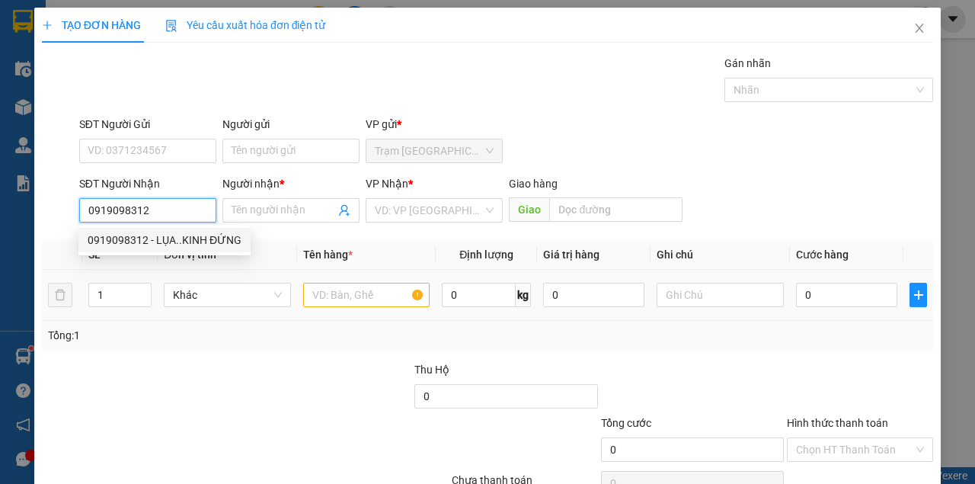
type input "LỤA..KINH ĐỨNG"
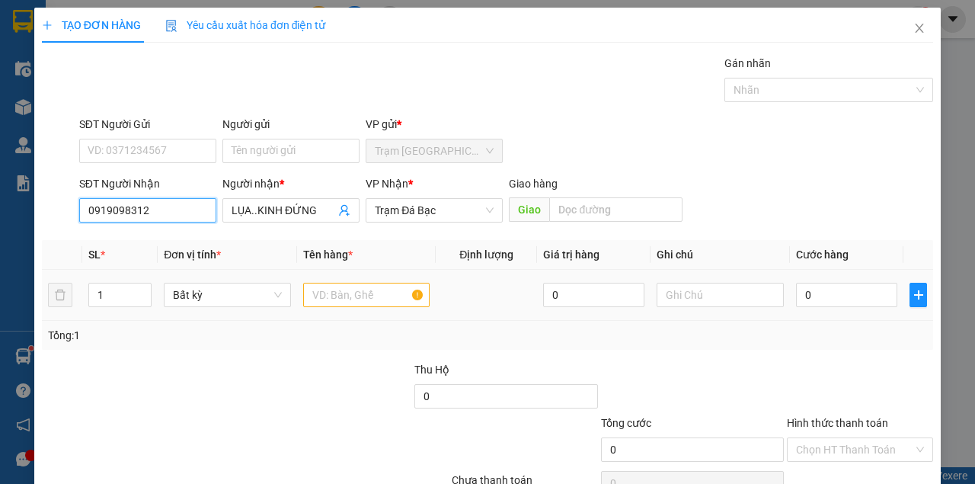
type input "0919098312"
click at [318, 288] on input "text" at bounding box center [366, 295] width 127 height 24
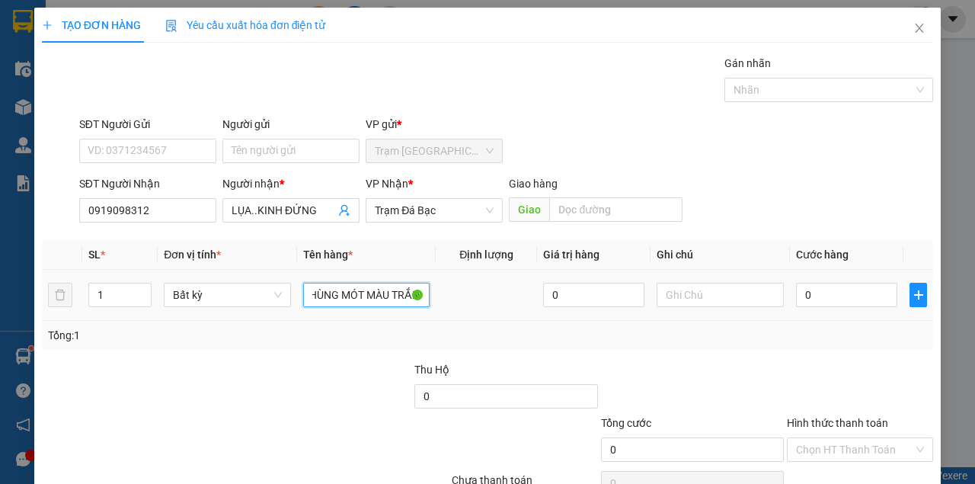
scroll to position [0, 46]
type input "MỘT THÙNG MÓT MÀU TRẮNG"
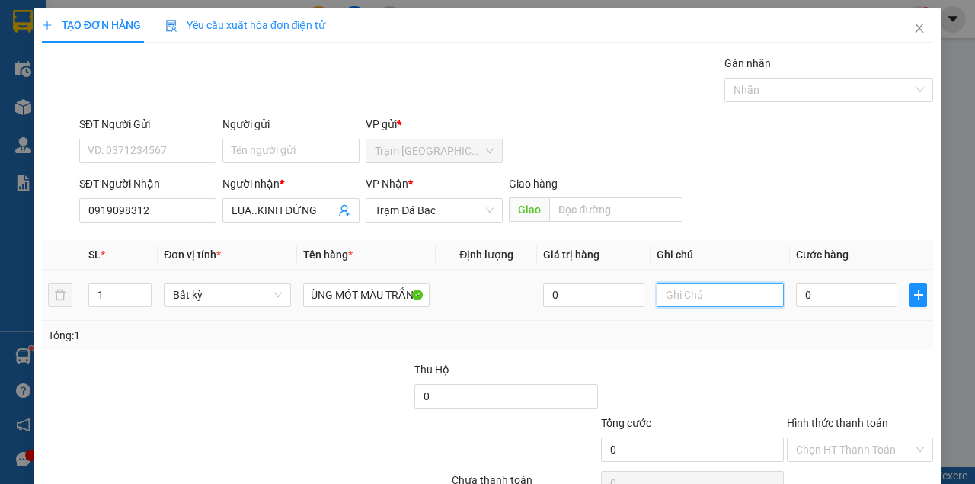
scroll to position [0, 0]
click at [710, 296] on input "text" at bounding box center [720, 295] width 127 height 24
type input "CHIỀU NGÀY 16 MỚI NHẬN ĐƯỢC HÀNG NHA ANH CHỊ"
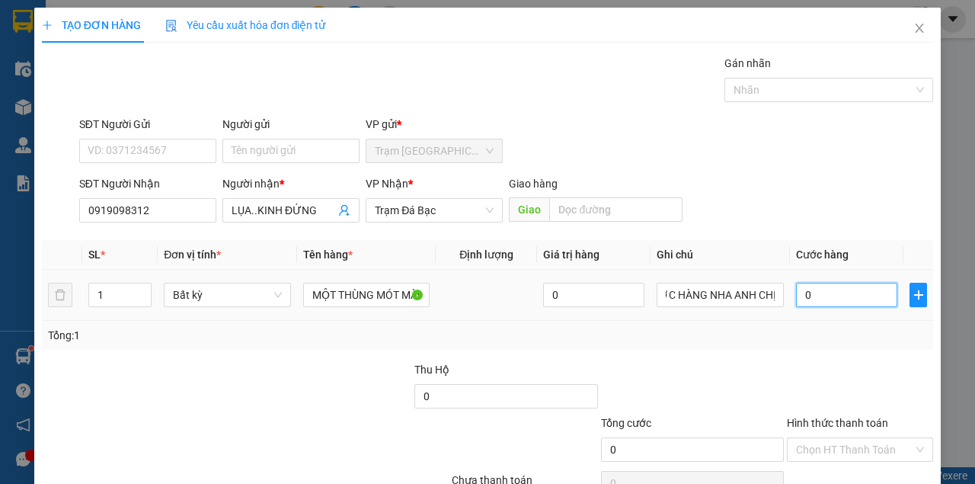
scroll to position [0, 0]
click at [841, 294] on input "0" at bounding box center [846, 295] width 101 height 24
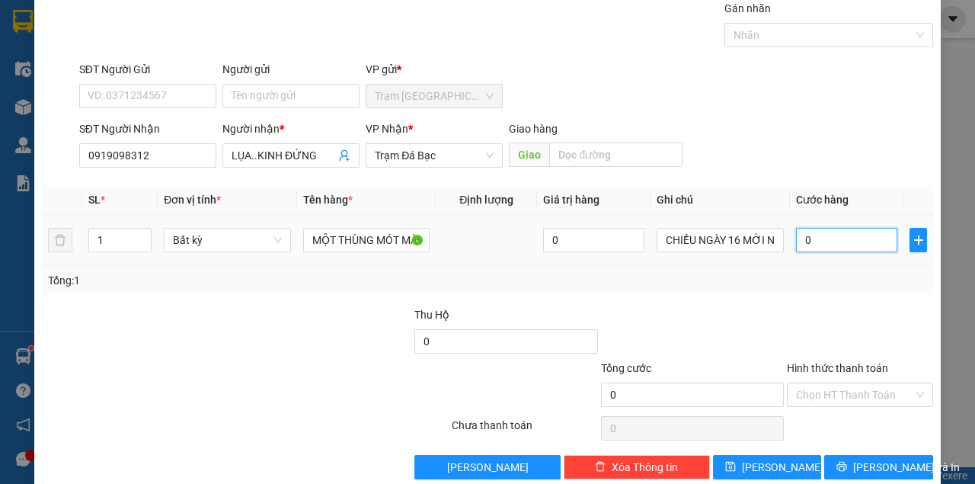
type input "8"
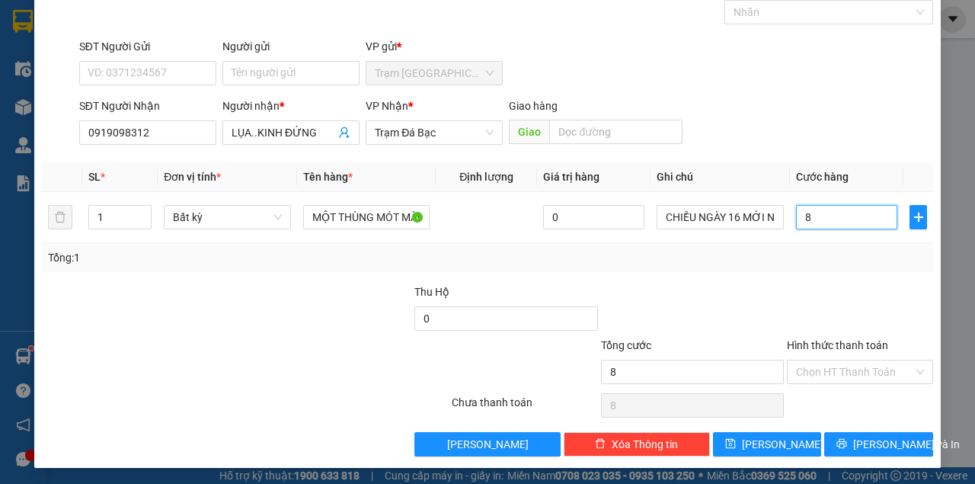
type input "80"
type input "80.000"
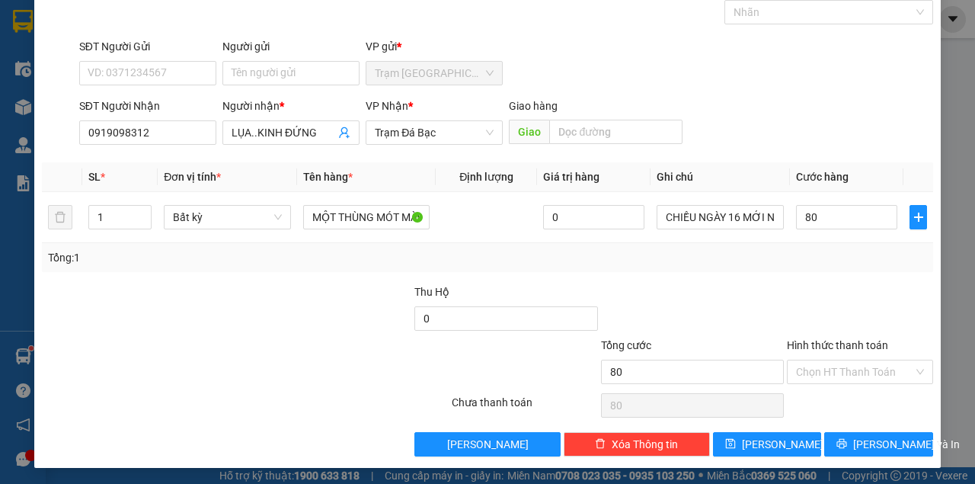
type input "80.000"
click at [865, 426] on div "Transit Pickup Surcharge Ids Transit Deliver Surcharge Ids Transit Deliver Surc…" at bounding box center [487, 216] width 891 height 479
drag, startPoint x: 868, startPoint y: 430, endPoint x: 868, endPoint y: 438, distance: 8.4
click at [868, 437] on div "Transit Pickup Surcharge Ids Transit Deliver Surcharge Ids Transit Deliver Surc…" at bounding box center [487, 216] width 891 height 479
click at [868, 438] on span "[PERSON_NAME] và In" at bounding box center [906, 444] width 107 height 17
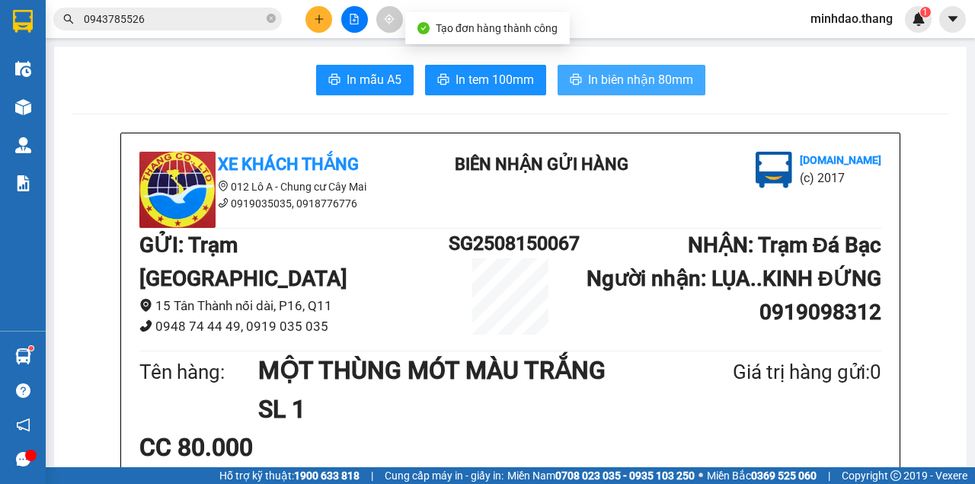
drag, startPoint x: 665, startPoint y: 55, endPoint x: 660, endPoint y: 66, distance: 11.6
click at [660, 66] on button "In biên nhận 80mm" at bounding box center [632, 80] width 148 height 30
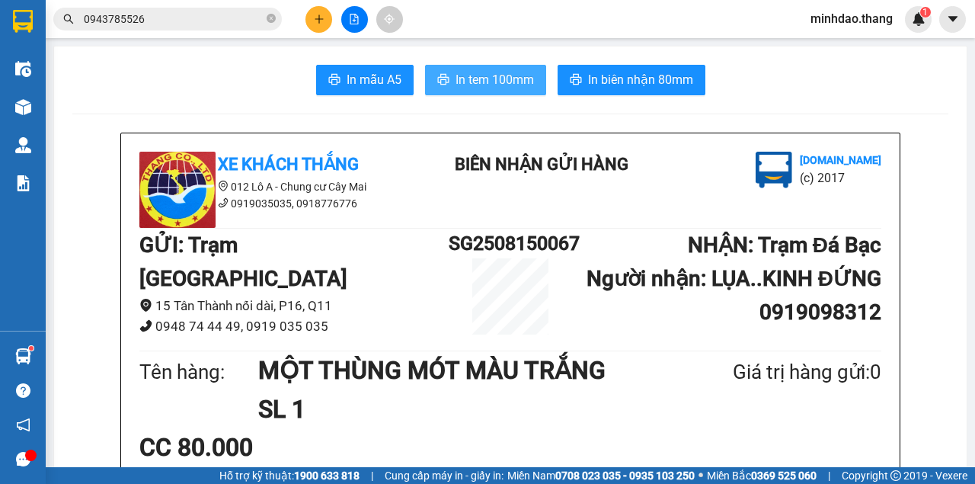
click at [477, 76] on span "In tem 100mm" at bounding box center [494, 79] width 78 height 19
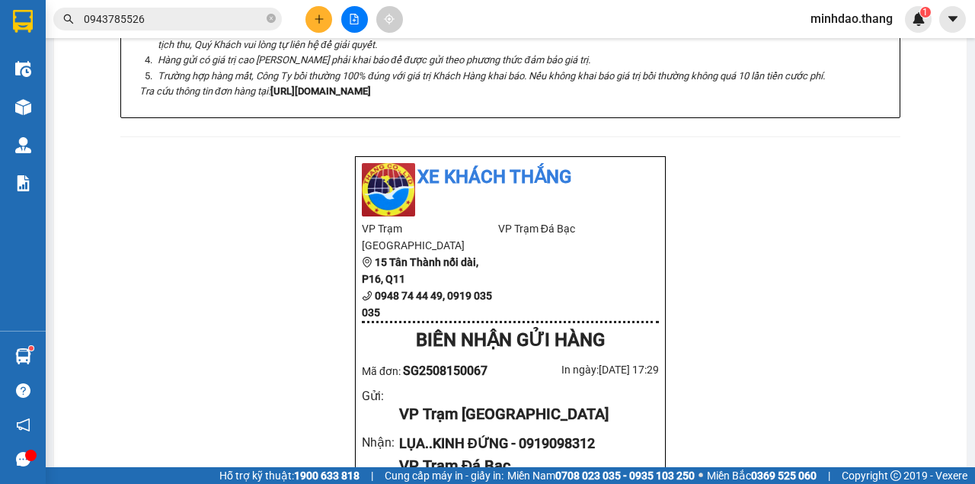
scroll to position [609, 0]
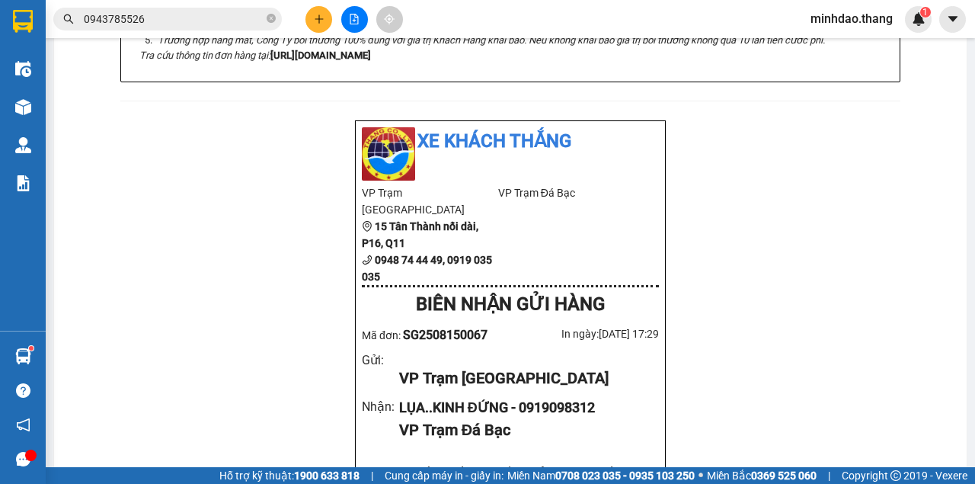
click at [314, 15] on icon "plus" at bounding box center [319, 19] width 11 height 11
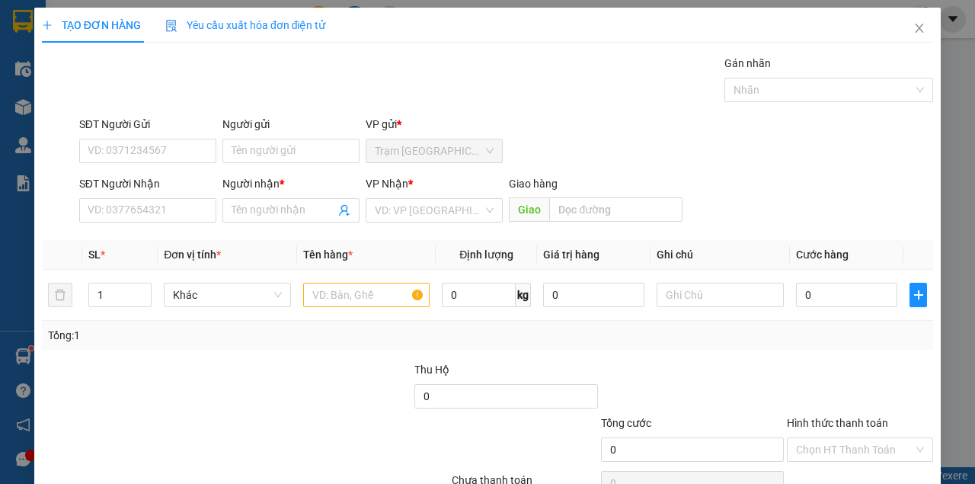
click at [155, 195] on div "SĐT Người Nhận" at bounding box center [147, 186] width 137 height 23
click at [155, 196] on div "SĐT Người Nhận" at bounding box center [147, 186] width 137 height 23
click at [157, 197] on div "SĐT Người Nhận" at bounding box center [147, 186] width 137 height 23
click at [159, 200] on input "SĐT Người Nhận" at bounding box center [147, 210] width 137 height 24
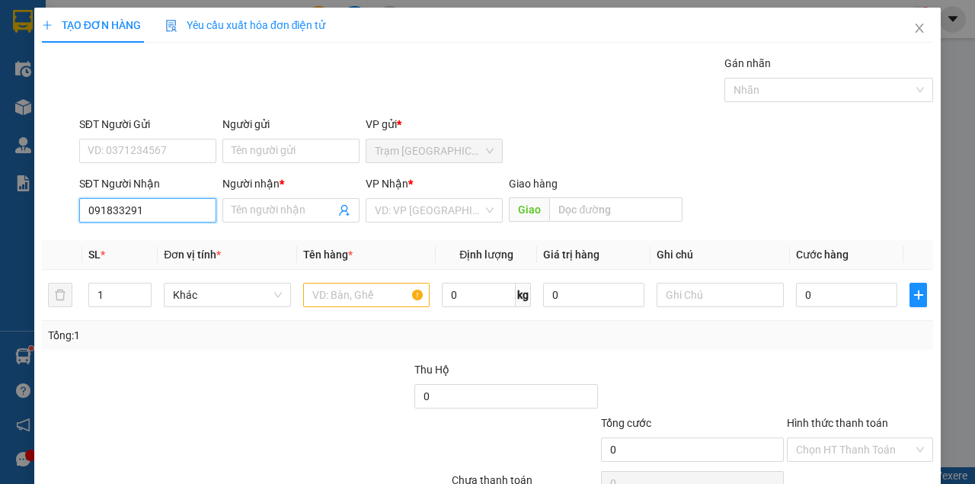
type input "0918332919"
drag, startPoint x: 153, startPoint y: 241, endPoint x: 170, endPoint y: 245, distance: 17.4
click at [157, 241] on div "0918332919 - BS MƯỜI" at bounding box center [147, 240] width 118 height 17
type input "BS MƯỜI"
type input "TRẦN VĂN THỜI"
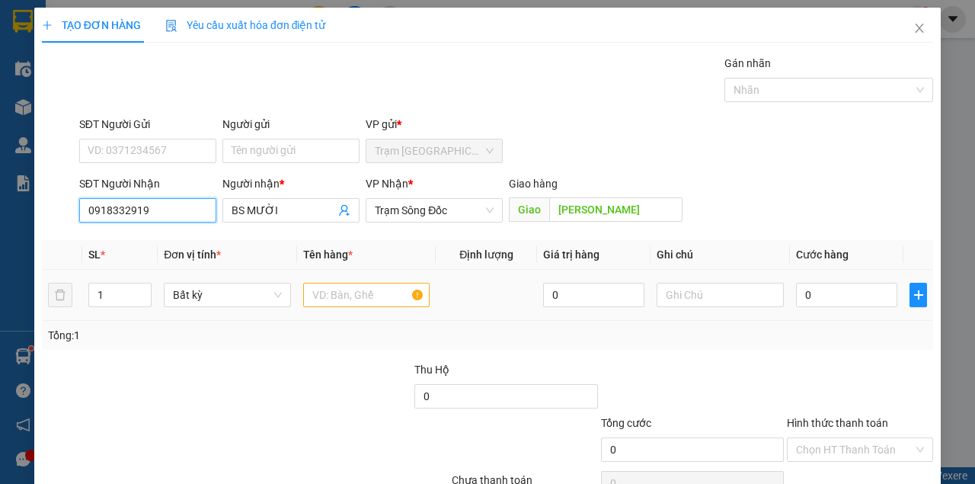
type input "0918332919"
click at [319, 290] on input "text" at bounding box center [366, 295] width 127 height 24
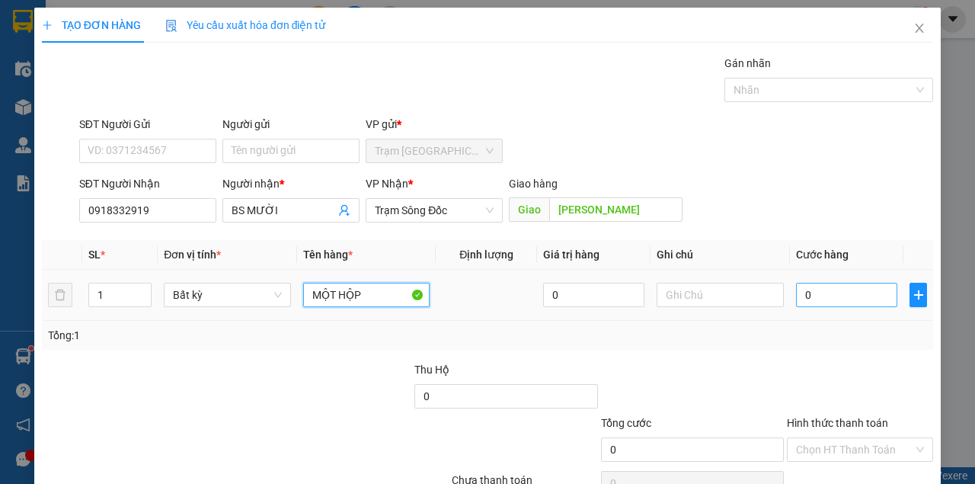
type input "MỘT HỘP"
click at [815, 288] on input "0" at bounding box center [846, 295] width 101 height 24
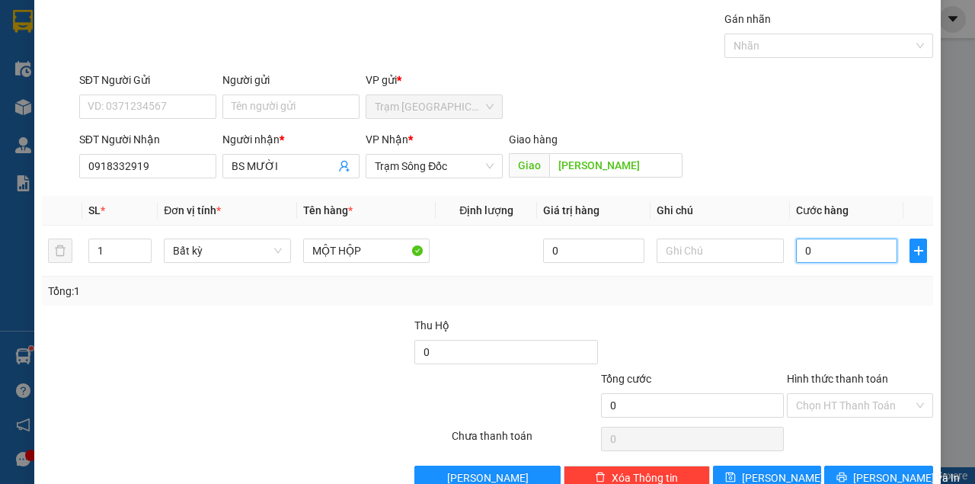
scroll to position [78, 0]
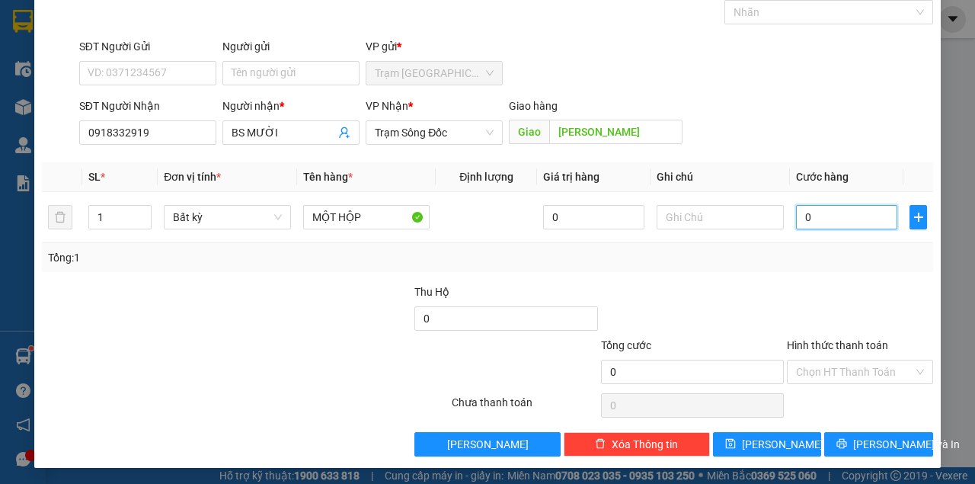
type input "4"
type input "40"
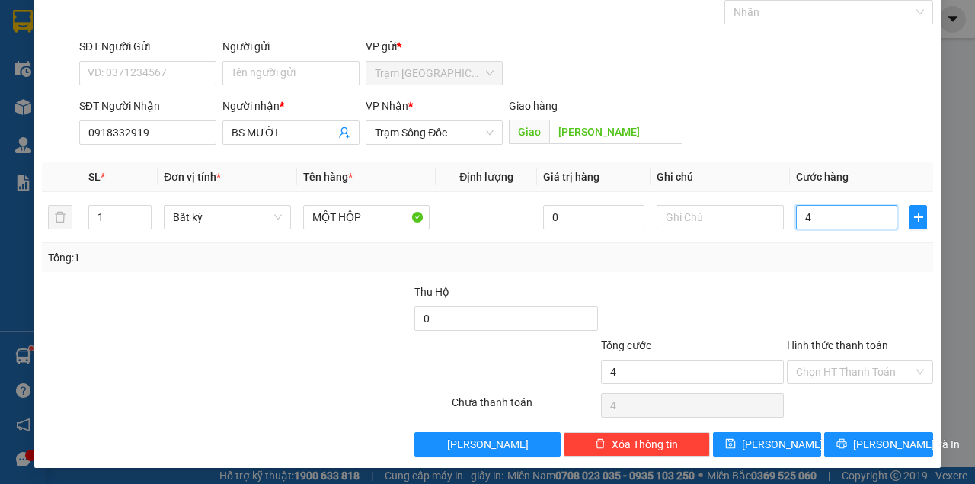
type input "40"
type input "40.000"
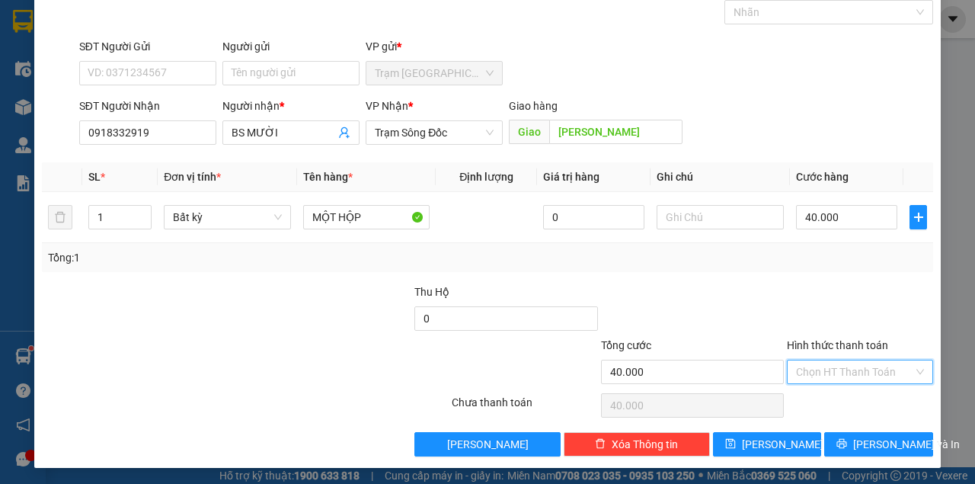
click at [866, 371] on input "Hình thức thanh toán" at bounding box center [854, 371] width 117 height 23
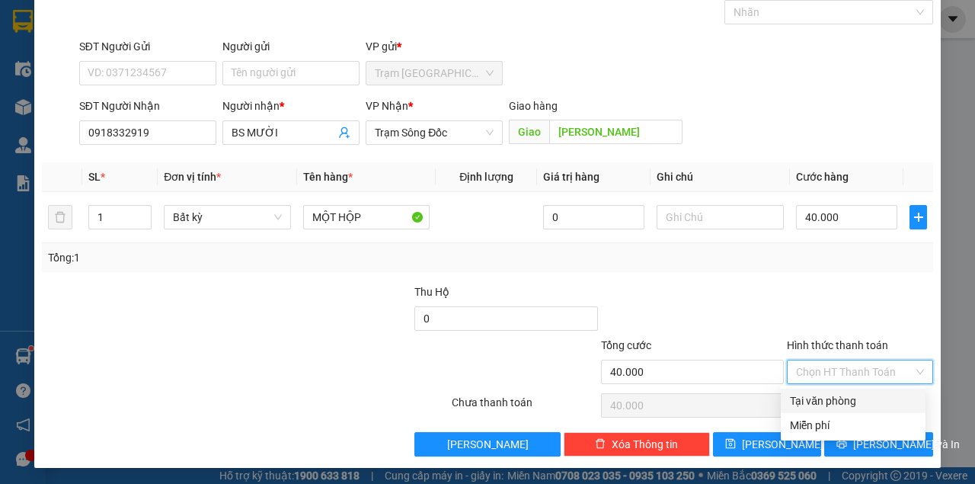
click at [848, 402] on div "Tại văn phòng" at bounding box center [853, 400] width 126 height 17
type input "0"
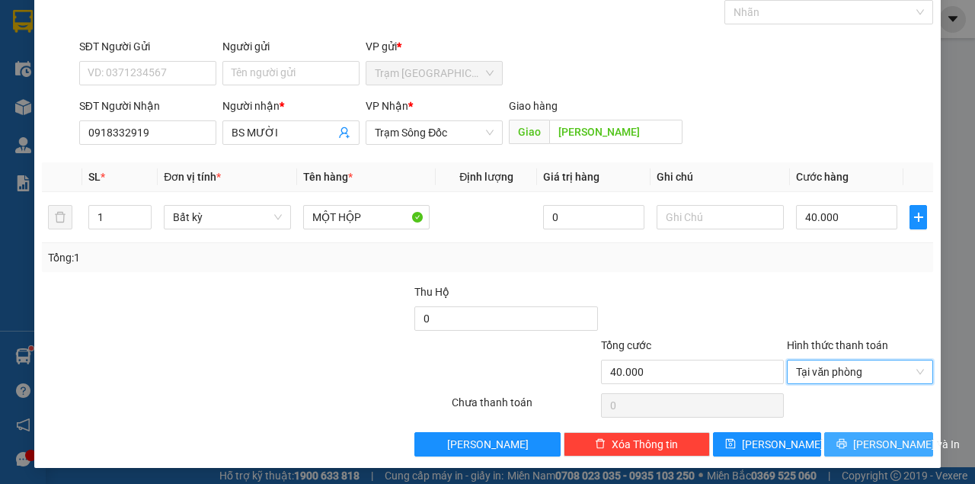
click at [845, 442] on icon "printer" at bounding box center [841, 443] width 11 height 11
click at [824, 432] on button "[PERSON_NAME] và In" at bounding box center [878, 444] width 109 height 24
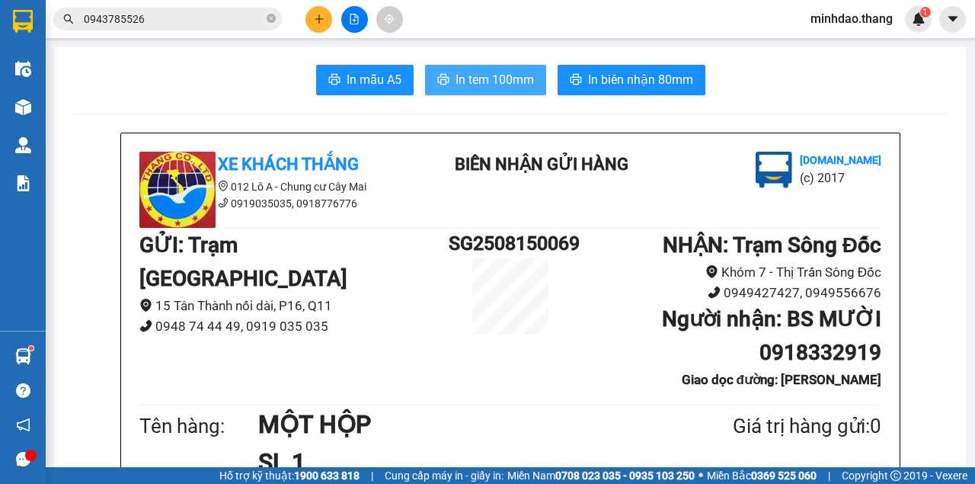
click at [500, 77] on span "In tem 100mm" at bounding box center [494, 79] width 78 height 19
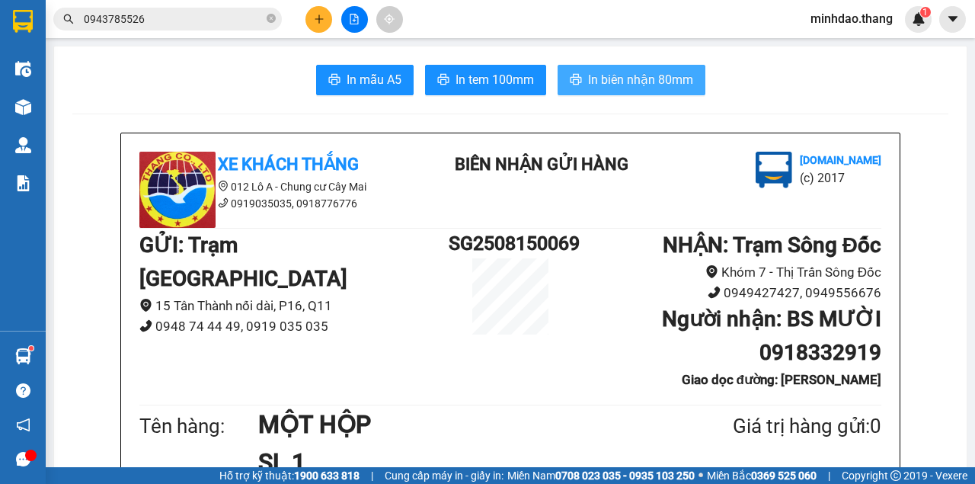
click at [622, 84] on span "In biên nhận 80mm" at bounding box center [640, 79] width 105 height 19
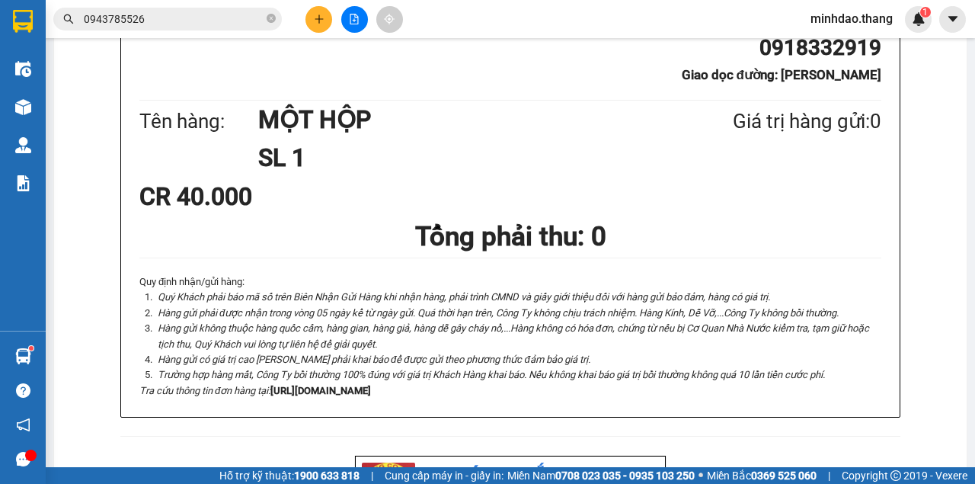
scroll to position [609, 0]
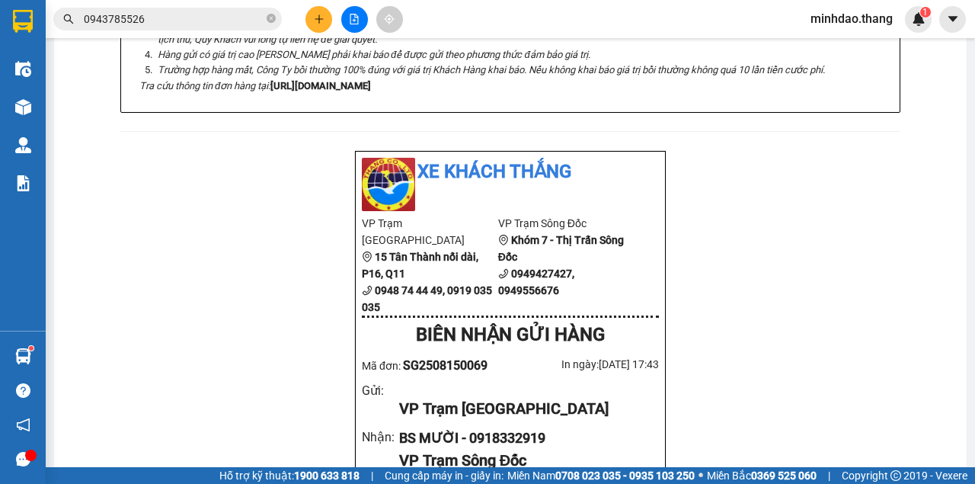
click at [758, 410] on div "Xe Khách THẮNG 012 Lô A - Chung cư Cây Mai 0919035035, 0918776776 BIÊN NHẬN GỬI…" at bounding box center [510, 449] width 876 height 1852
click at [324, 19] on button at bounding box center [318, 19] width 27 height 27
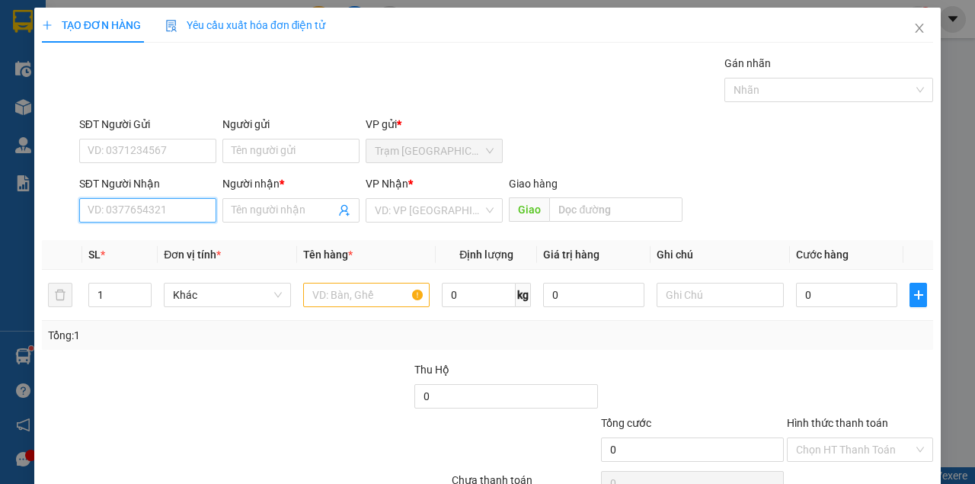
click at [167, 210] on input "SĐT Người Nhận" at bounding box center [147, 210] width 137 height 24
paste input "0866908661"
type input "0866908661"
click at [174, 228] on div "0866908661 - PHƯỢNG" at bounding box center [146, 240] width 136 height 24
type input "PHƯỢNG"
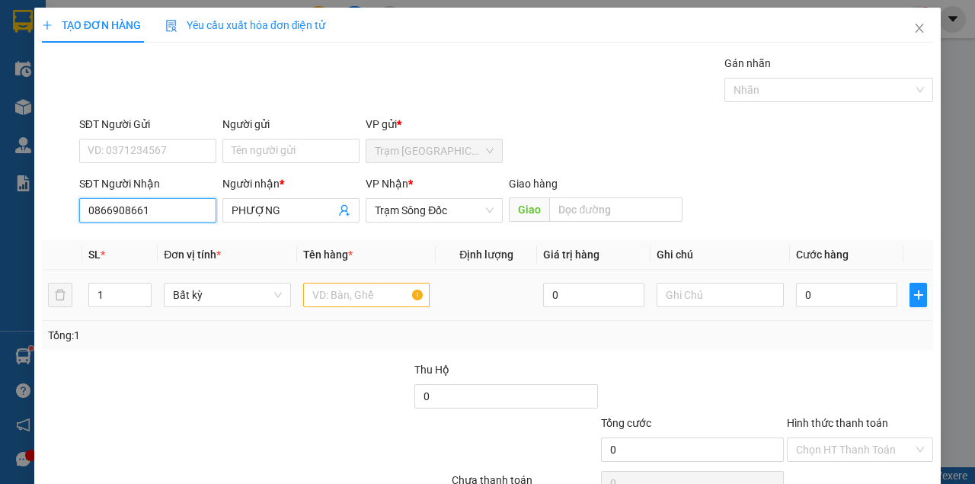
type input "0866908661"
click at [353, 297] on input "text" at bounding box center [366, 295] width 127 height 24
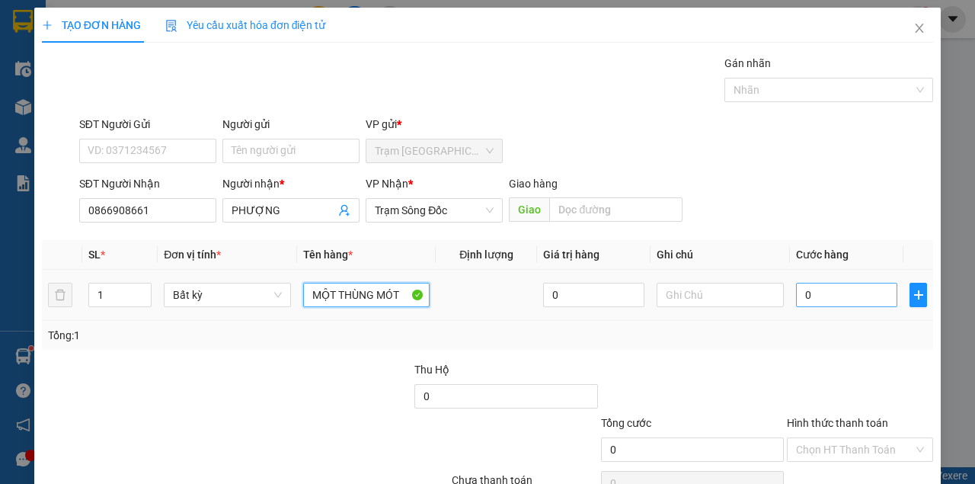
type input "MỘT THÙNG MÓT"
type input "1"
type input "15"
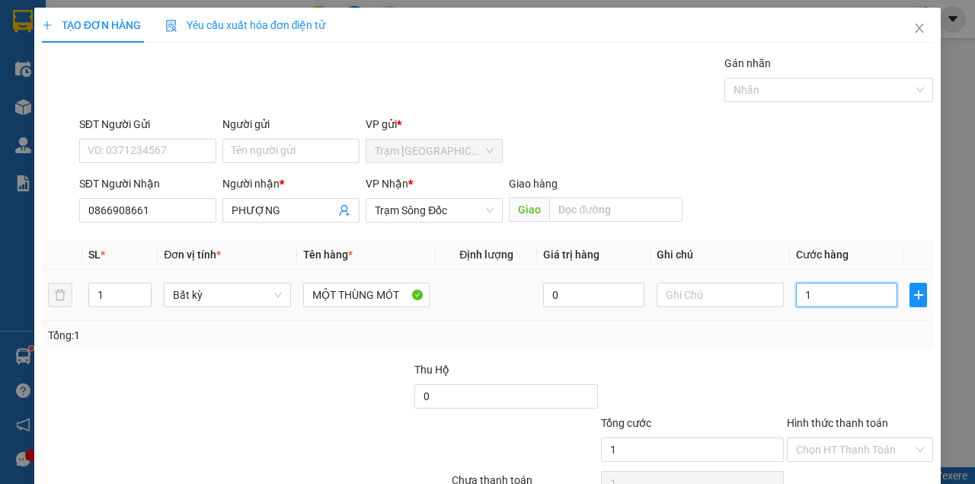
type input "15"
type input "150"
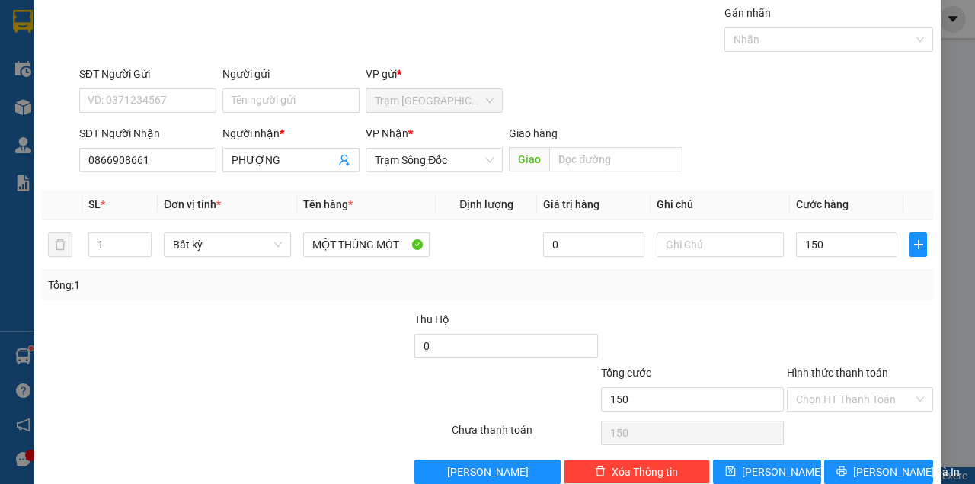
type input "150.000"
click at [863, 453] on div "Transit Pickup Surcharge Ids Transit Deliver Surcharge Ids Transit Deliver Surc…" at bounding box center [487, 244] width 891 height 479
click at [865, 455] on div "Transit Pickup Surcharge Ids Transit Deliver Surcharge Ids Transit Deliver Surc…" at bounding box center [487, 244] width 891 height 479
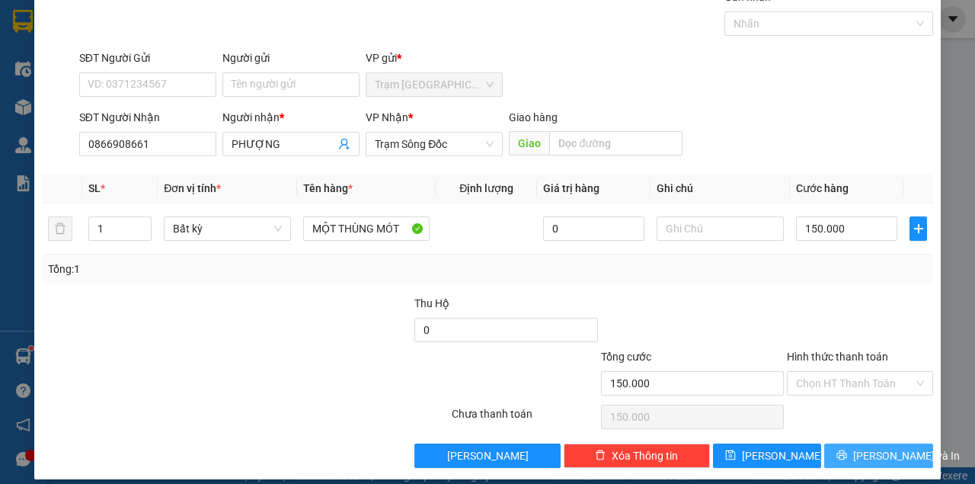
scroll to position [78, 0]
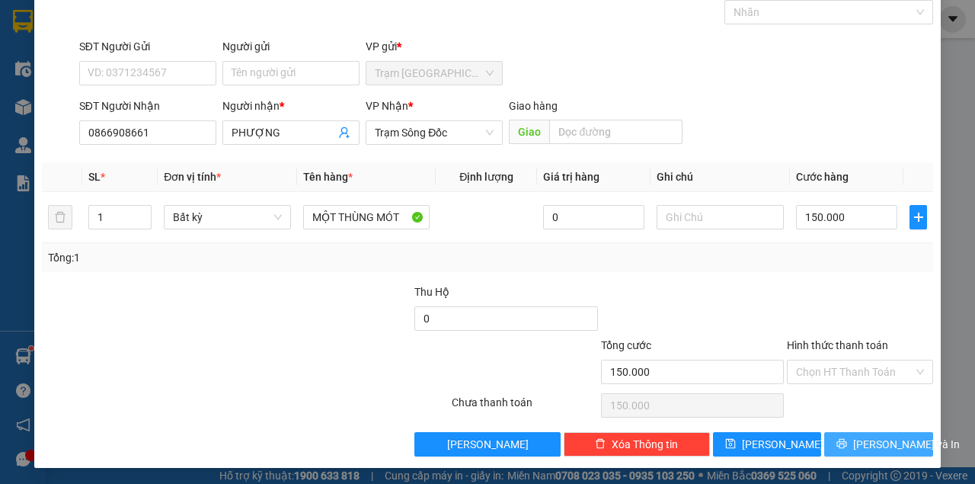
click at [865, 455] on div "TẠO ĐƠN HÀNG Yêu cầu xuất hóa đơn điện tử Transit Pickup Surcharge Ids Transit …" at bounding box center [487, 199] width 906 height 538
click at [870, 437] on span "[PERSON_NAME] và In" at bounding box center [906, 444] width 107 height 17
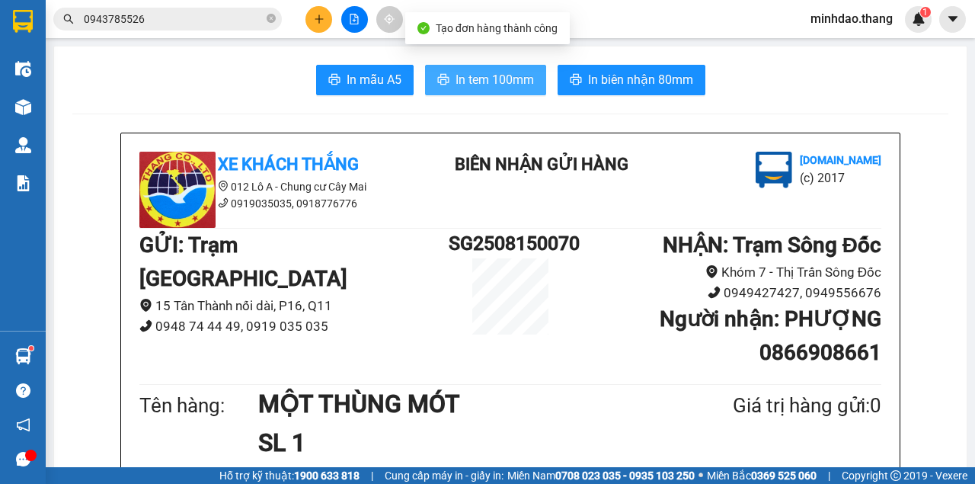
click at [510, 73] on span "In tem 100mm" at bounding box center [494, 79] width 78 height 19
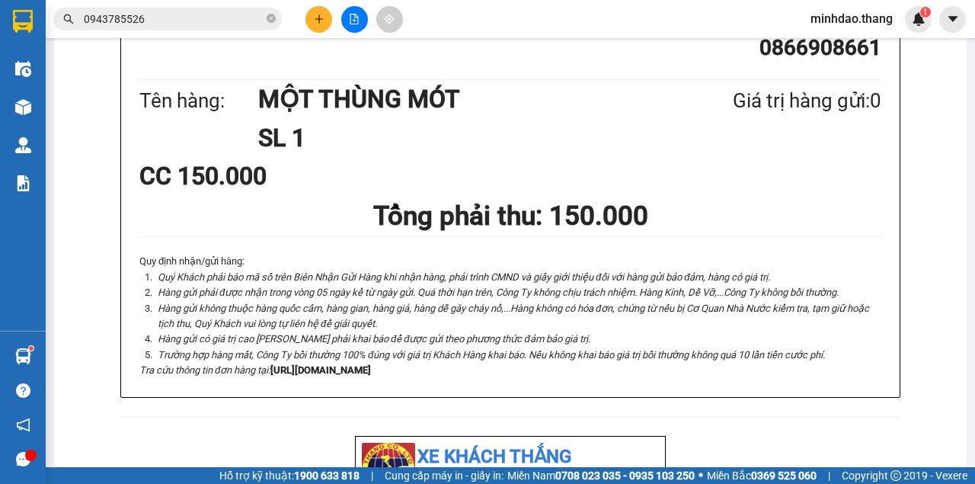
click at [271, 21] on icon "close-circle" at bounding box center [271, 18] width 9 height 9
click at [320, 14] on icon "plus" at bounding box center [319, 19] width 11 height 11
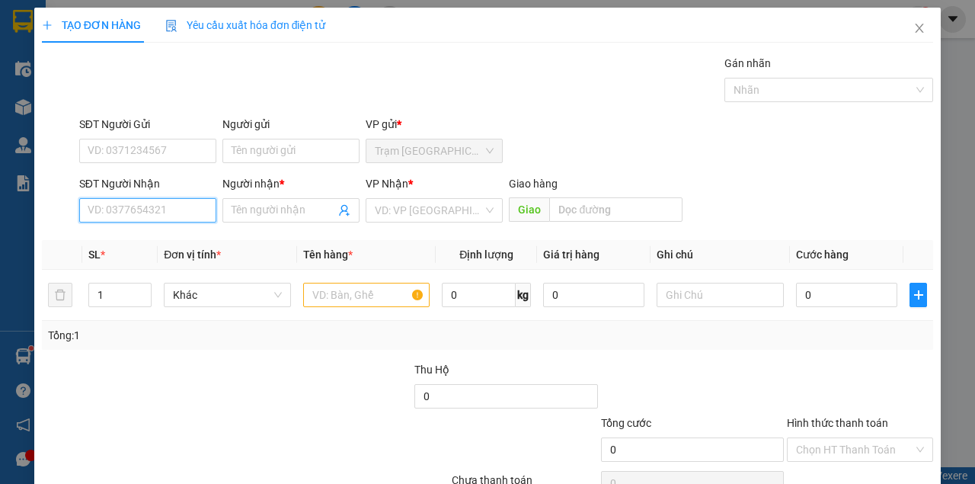
click at [158, 209] on input "SĐT Người Nhận" at bounding box center [147, 210] width 137 height 24
click at [168, 238] on div "0382211558 - PHƯƠNG...KINH GIỮA" at bounding box center [178, 240] width 181 height 17
type input "0382211558"
type input "PHƯƠNG...KINH GIỮA"
type input "KINH GIỮA"
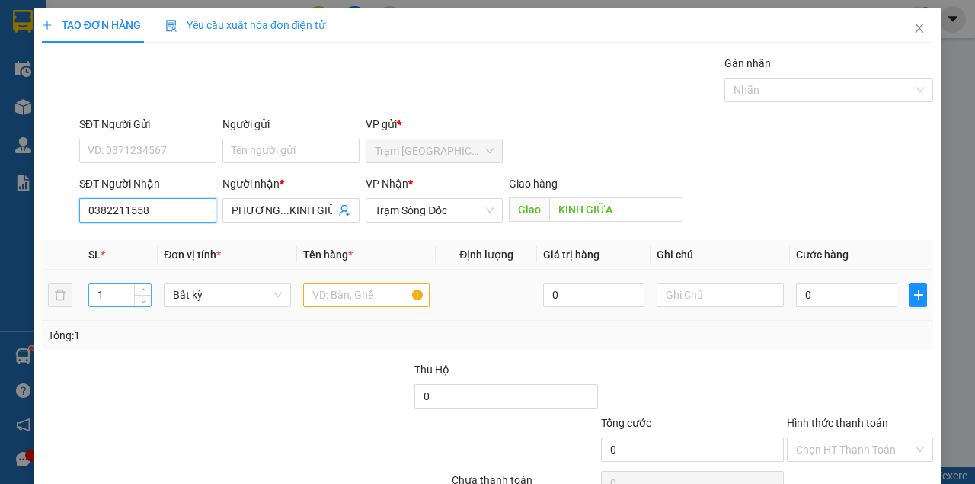
type input "0382211558"
click at [110, 294] on input "1" at bounding box center [120, 294] width 62 height 23
type input "2"
click at [378, 302] on input "text" at bounding box center [366, 295] width 127 height 24
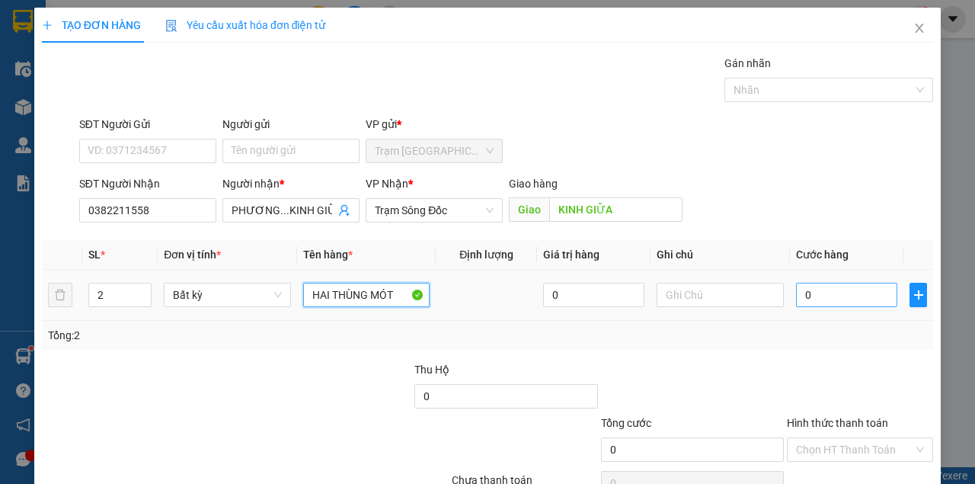
type input "HAI THÙNG MÓT"
click at [833, 294] on input "0" at bounding box center [846, 295] width 101 height 24
type input "4"
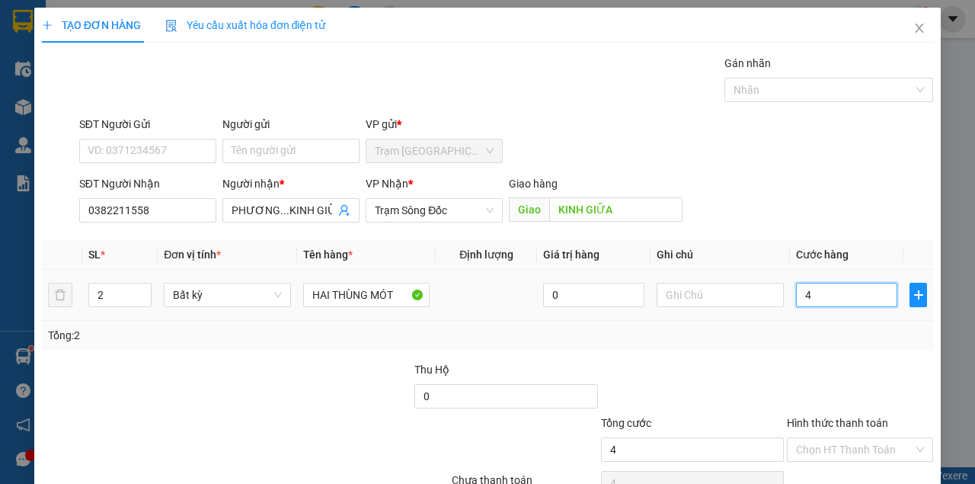
type input "40"
type input "400"
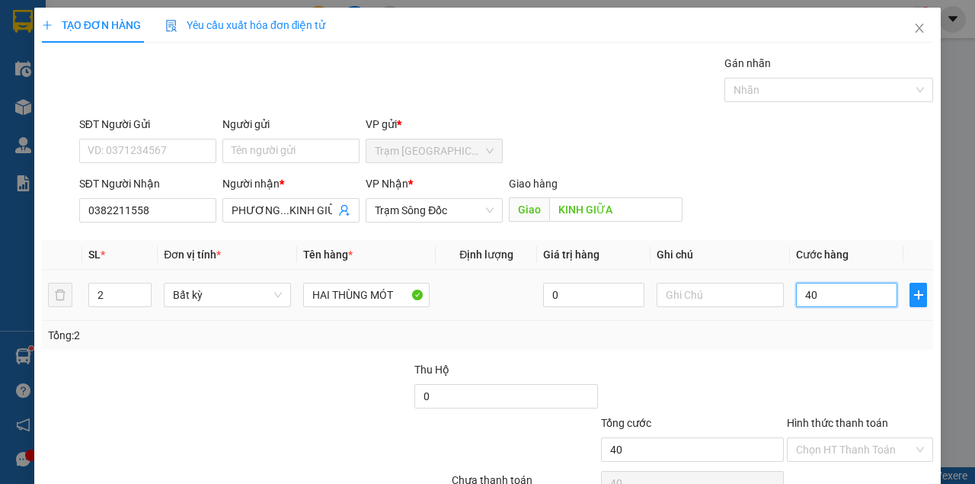
type input "400"
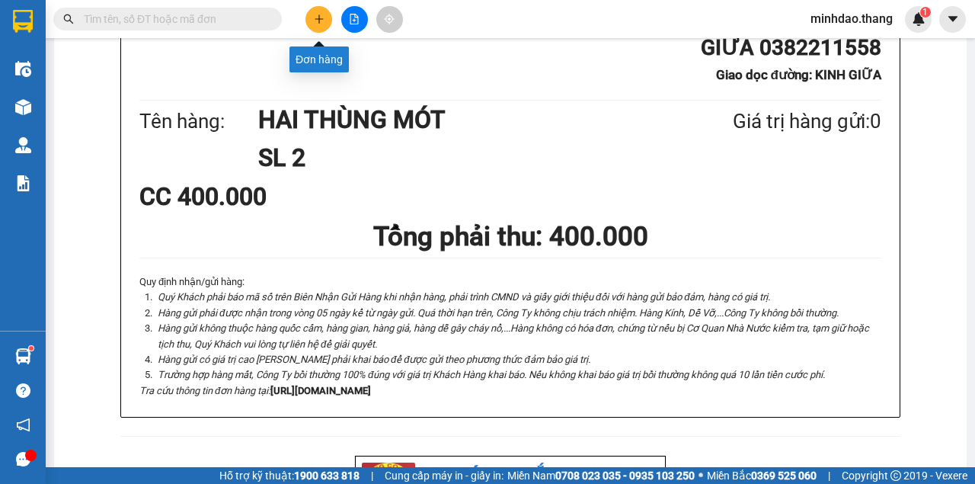
click at [331, 9] on div at bounding box center [354, 19] width 114 height 27
click at [298, 14] on div at bounding box center [354, 19] width 114 height 27
click at [305, 20] on button at bounding box center [318, 19] width 27 height 27
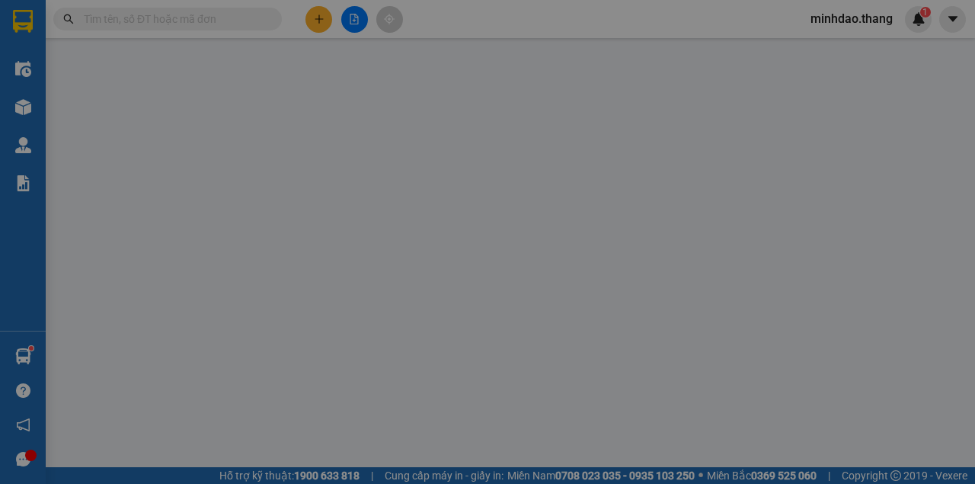
click at [307, 23] on span "Yêu cầu xuất hóa đơn điện tử" at bounding box center [245, 25] width 161 height 12
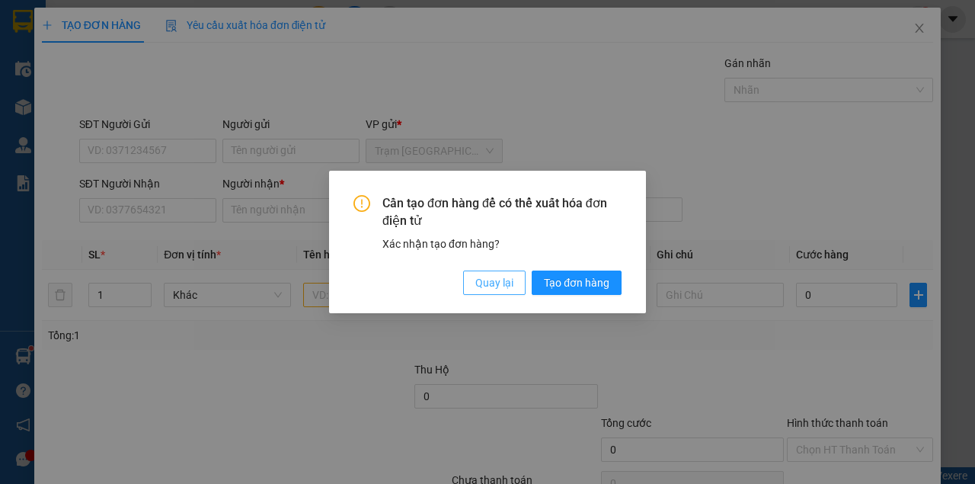
click at [490, 286] on span "Quay lại" at bounding box center [494, 282] width 38 height 17
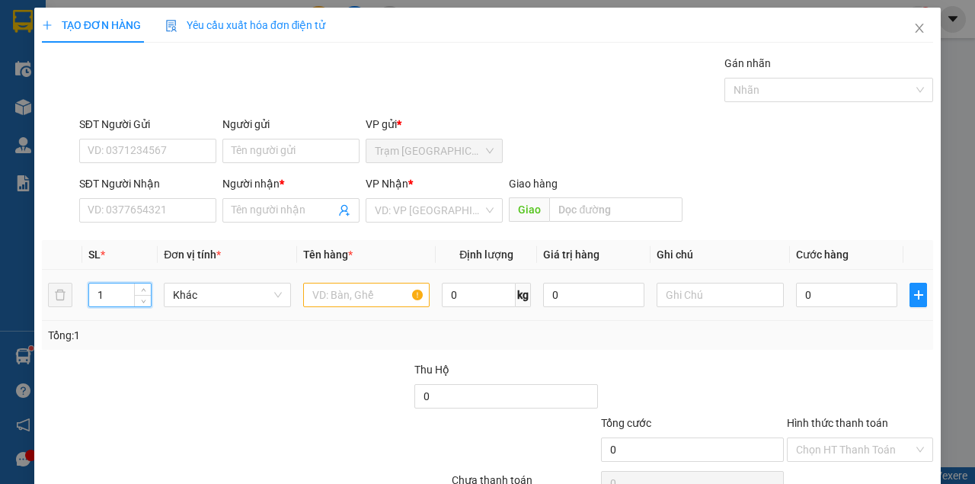
click at [110, 293] on input "1" at bounding box center [120, 294] width 62 height 23
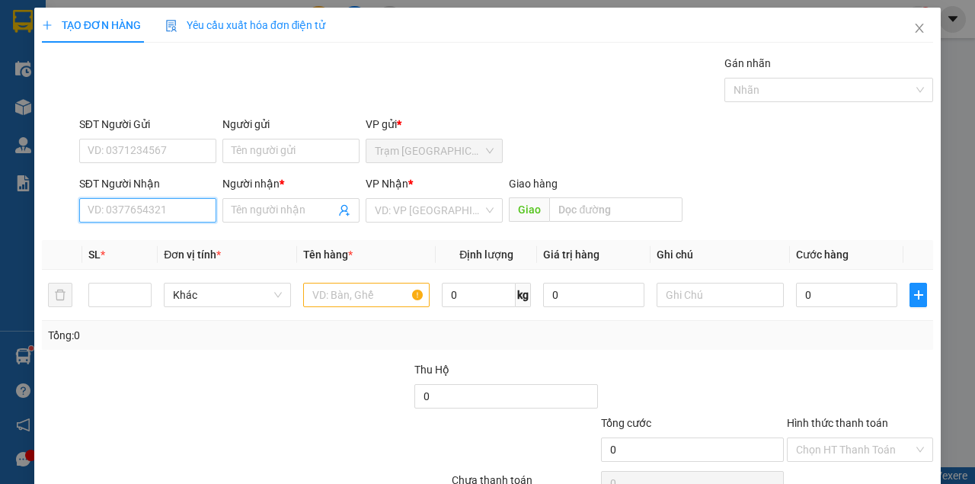
click at [140, 210] on input "SĐT Người Nhận" at bounding box center [147, 210] width 137 height 24
type input "0943402959"
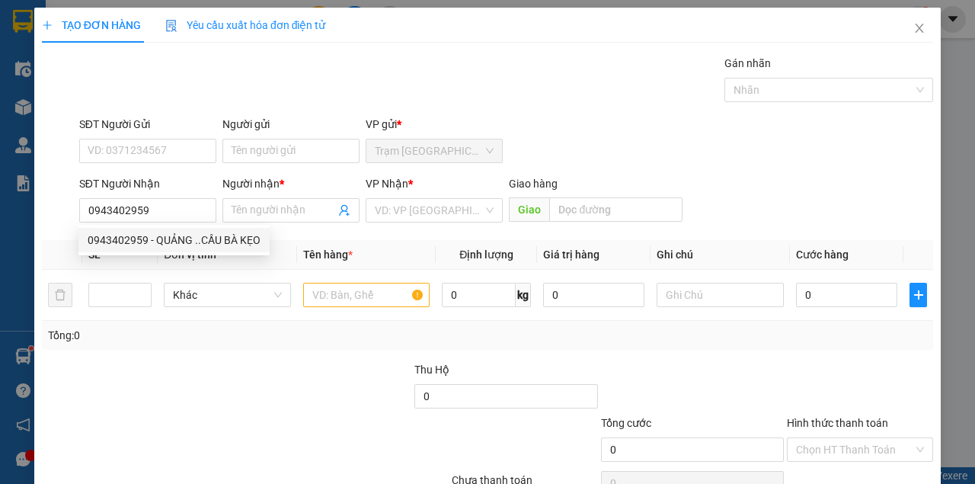
click at [126, 251] on div "0943402959 0943402959 - QUẢNG ..CẦU BÀ KẸO" at bounding box center [173, 240] width 191 height 30
click at [128, 246] on div "SL *" at bounding box center [120, 254] width 64 height 17
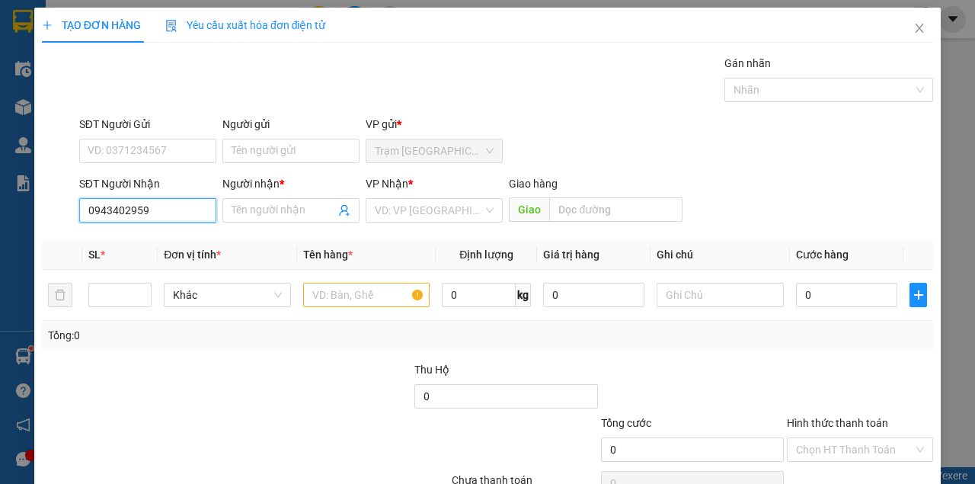
click at [171, 213] on input "0943402959" at bounding box center [147, 210] width 137 height 24
click at [154, 235] on div "0943402959 - QUẢNG ..CẦU BÀ KẸO" at bounding box center [174, 240] width 173 height 17
type input "QUẢNG ..CẦU BÀ KẸO"
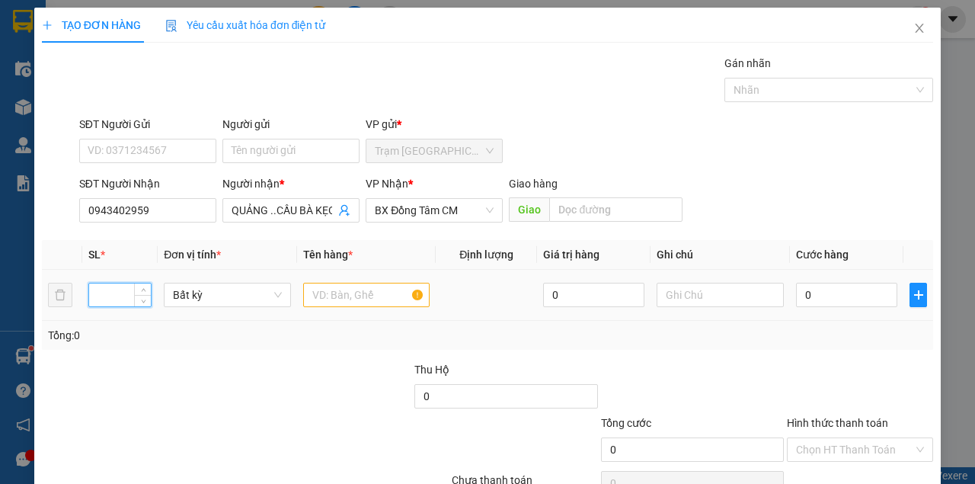
click at [126, 296] on input "number" at bounding box center [120, 294] width 62 height 23
type input "3"
click at [321, 287] on div at bounding box center [366, 295] width 127 height 30
click at [321, 290] on input "text" at bounding box center [366, 295] width 127 height 24
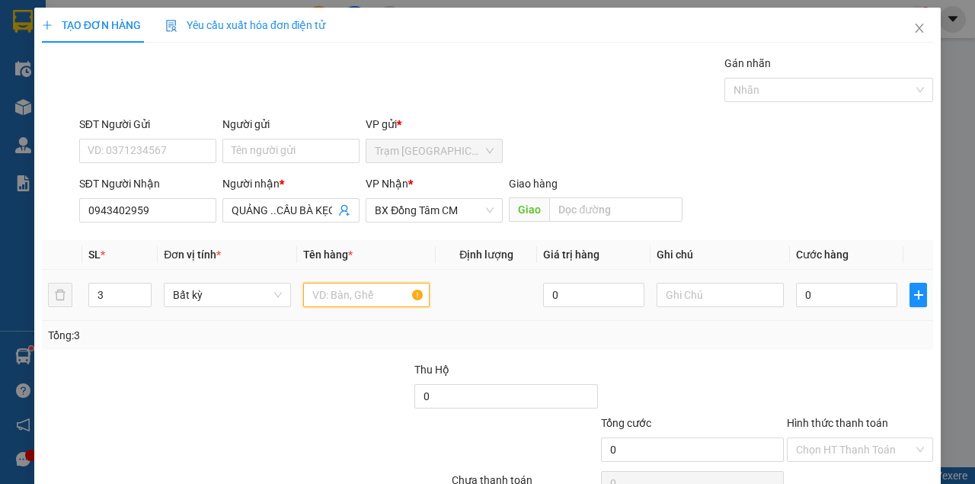
type input "D"
type input "HAI XÔ SƠN + KIỆN SƠN NHOE"
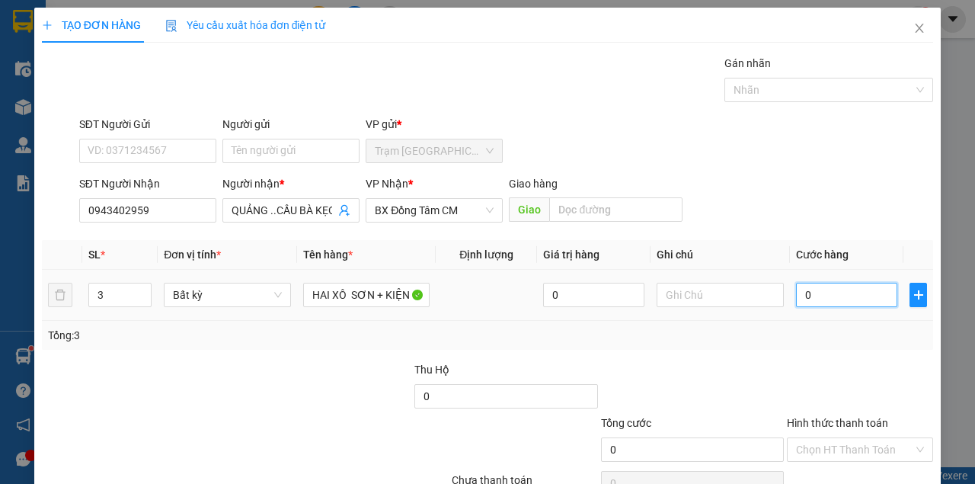
click at [832, 289] on input "0" at bounding box center [846, 295] width 101 height 24
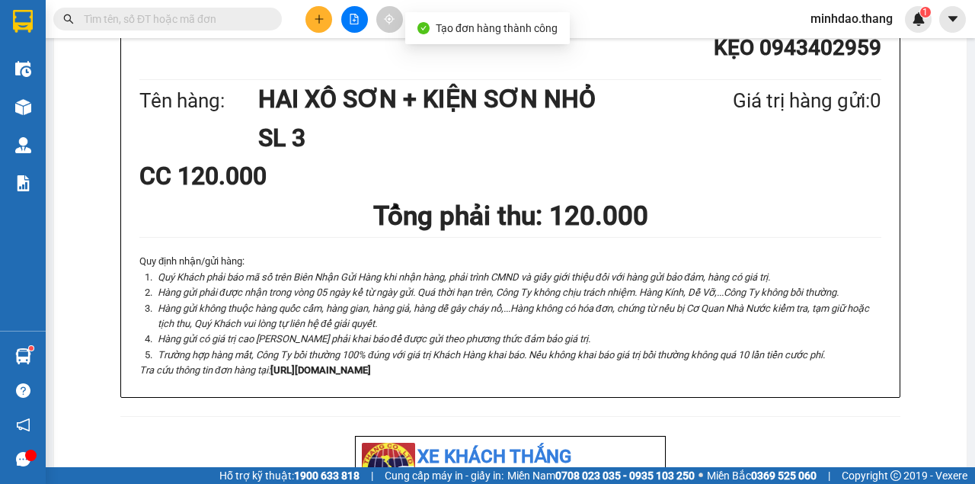
click at [257, 15] on input "text" at bounding box center [174, 19] width 180 height 17
click at [256, 15] on input "text" at bounding box center [174, 19] width 180 height 17
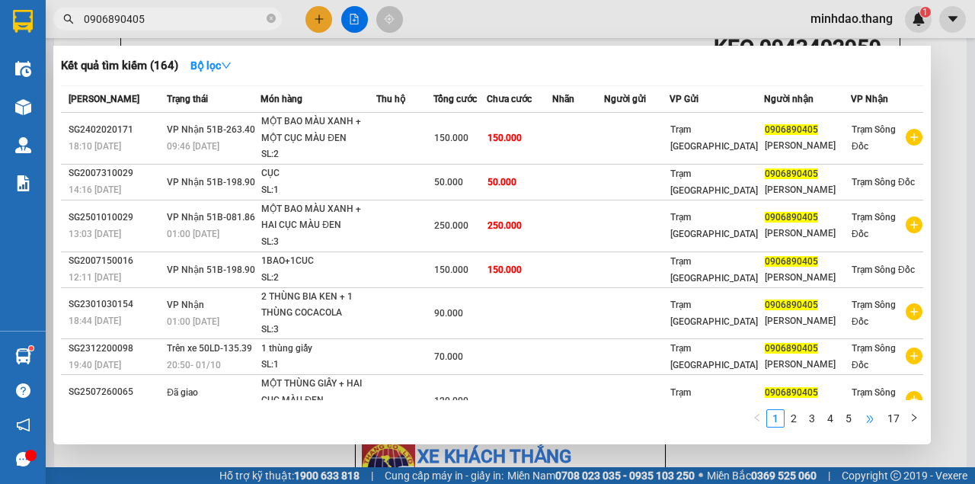
type input "0906890405"
click at [884, 419] on ul "1 2 3 4 5 ••• 17" at bounding box center [835, 418] width 175 height 18
click at [891, 417] on link "17" at bounding box center [893, 418] width 21 height 17
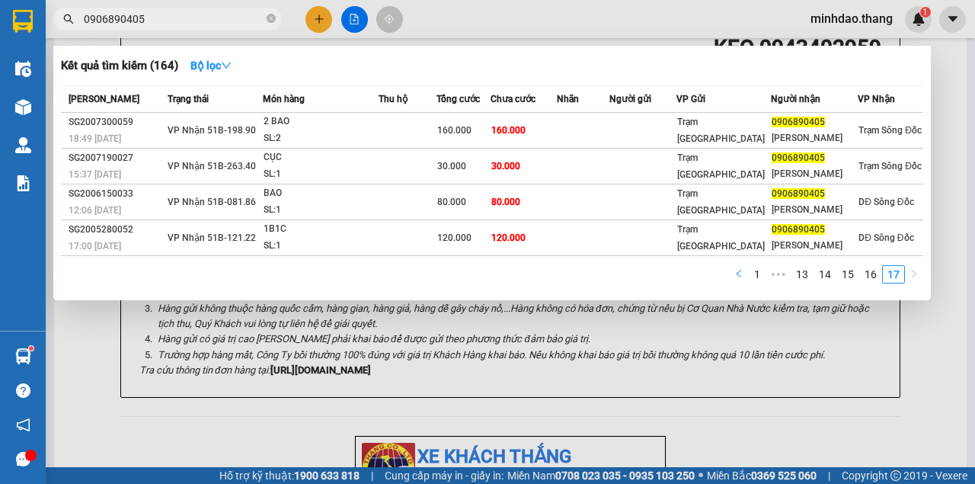
click at [748, 278] on button "button" at bounding box center [739, 274] width 18 height 18
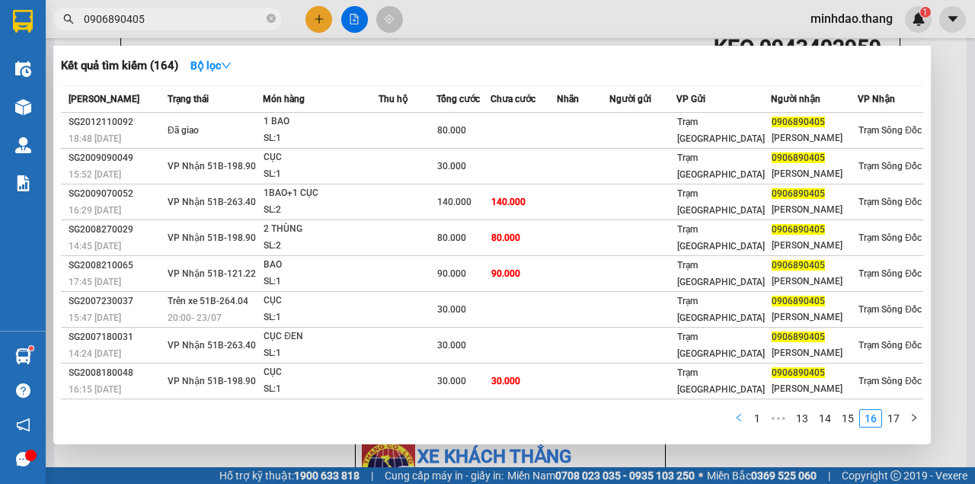
click at [748, 425] on button "button" at bounding box center [739, 418] width 18 height 18
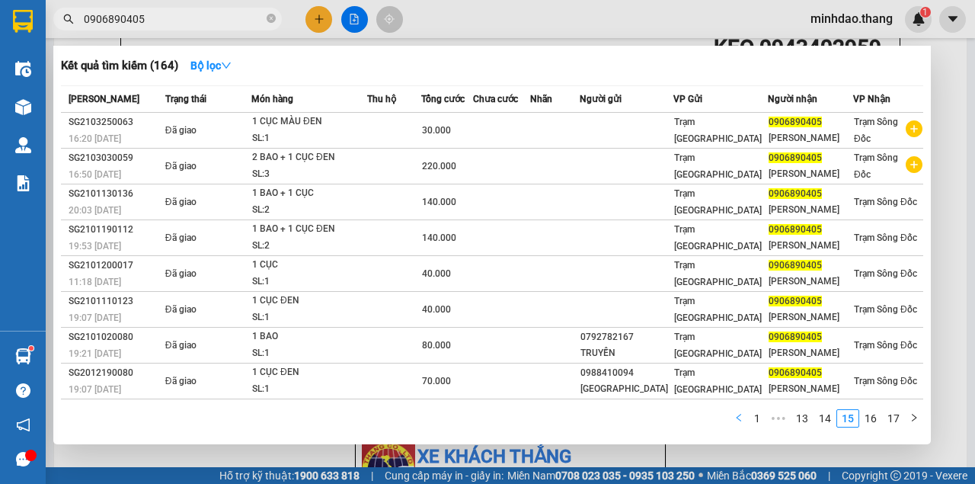
click at [748, 425] on button "button" at bounding box center [739, 418] width 18 height 18
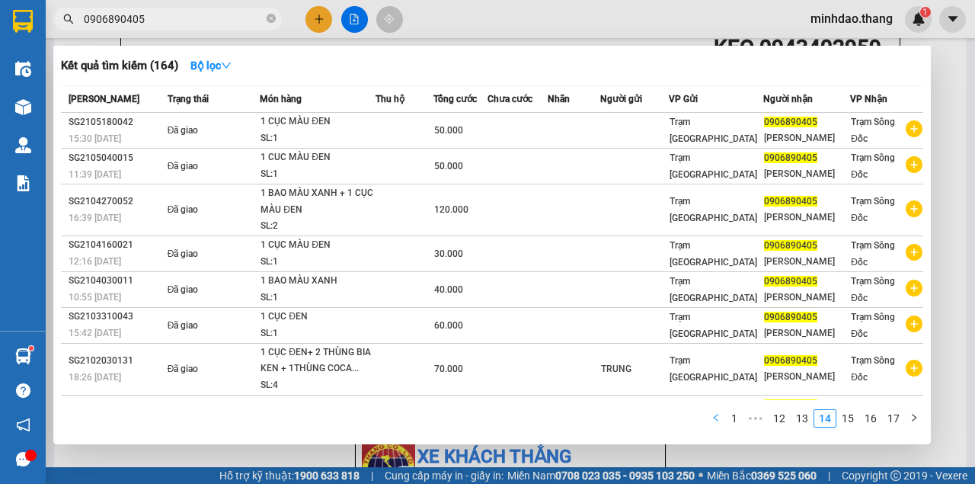
click at [743, 425] on link "1" at bounding box center [734, 418] width 17 height 17
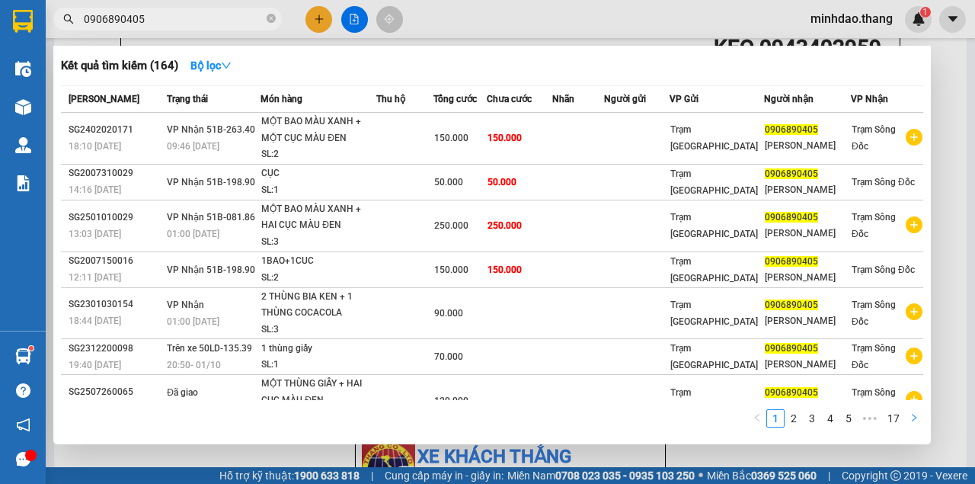
click at [914, 416] on icon "right" at bounding box center [913, 417] width 9 height 9
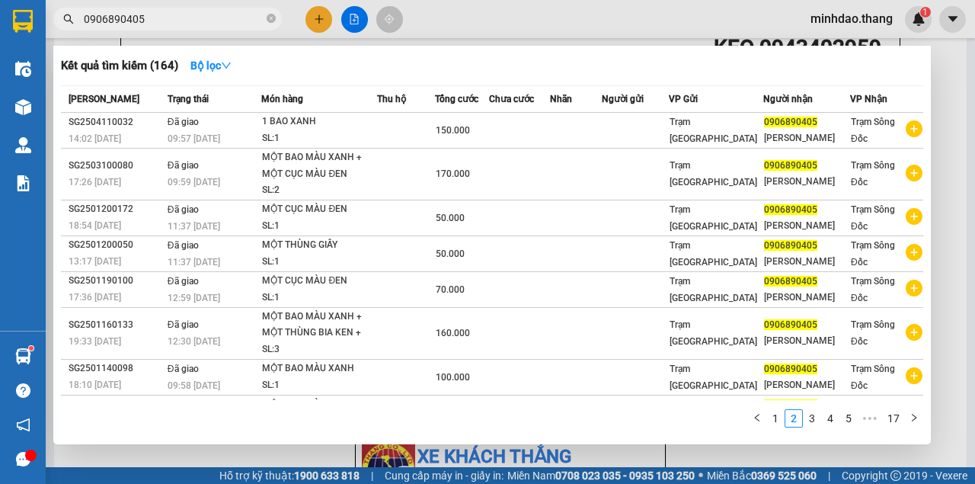
click at [914, 417] on icon "right" at bounding box center [914, 418] width 5 height 8
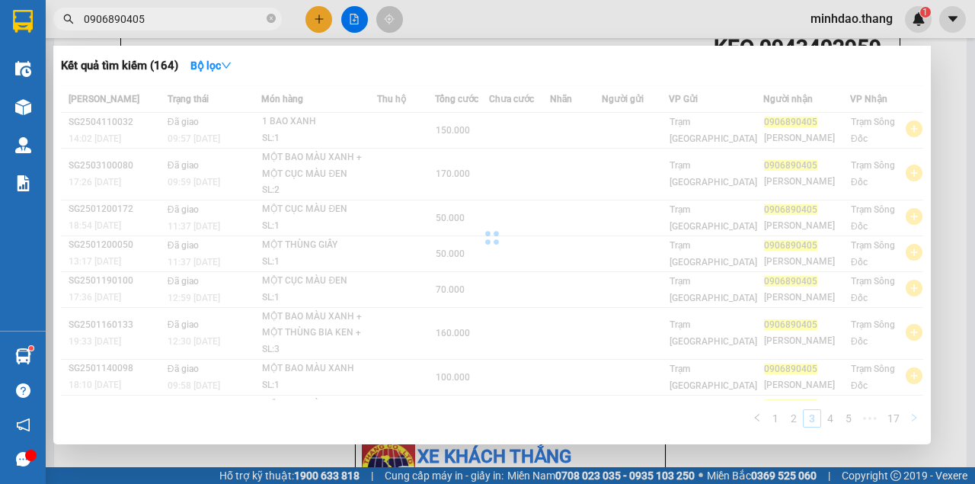
click at [914, 417] on icon "right" at bounding box center [913, 417] width 9 height 9
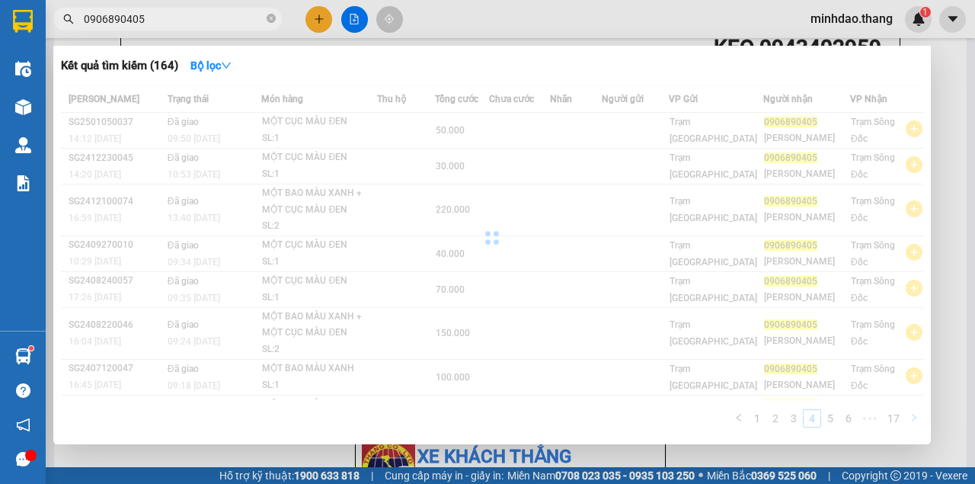
click at [914, 417] on icon "right" at bounding box center [913, 417] width 9 height 9
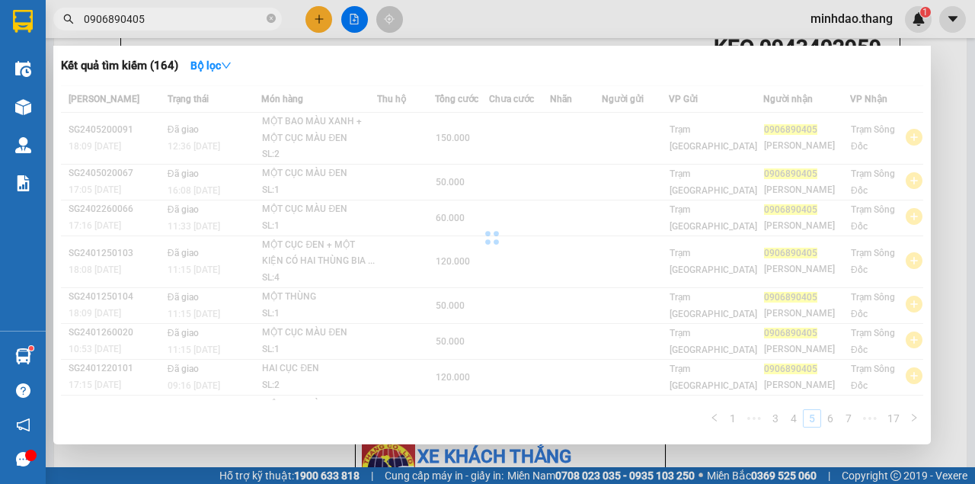
click at [914, 417] on div "Mã ĐH Trạng thái Món hàng Thu hộ Tổng cước Chưa cước Nhãn Người gửi VP Gửi Ngườ…" at bounding box center [492, 260] width 862 height 351
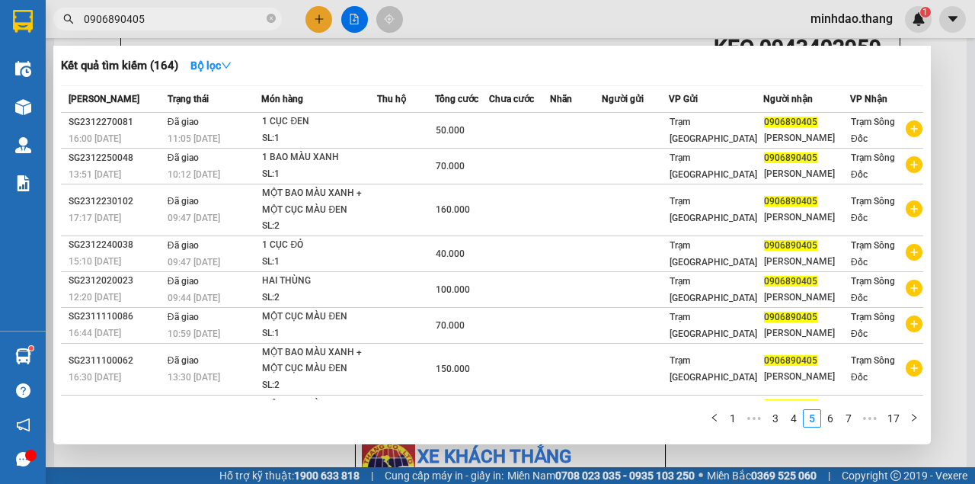
click at [914, 417] on icon "right" at bounding box center [913, 417] width 9 height 9
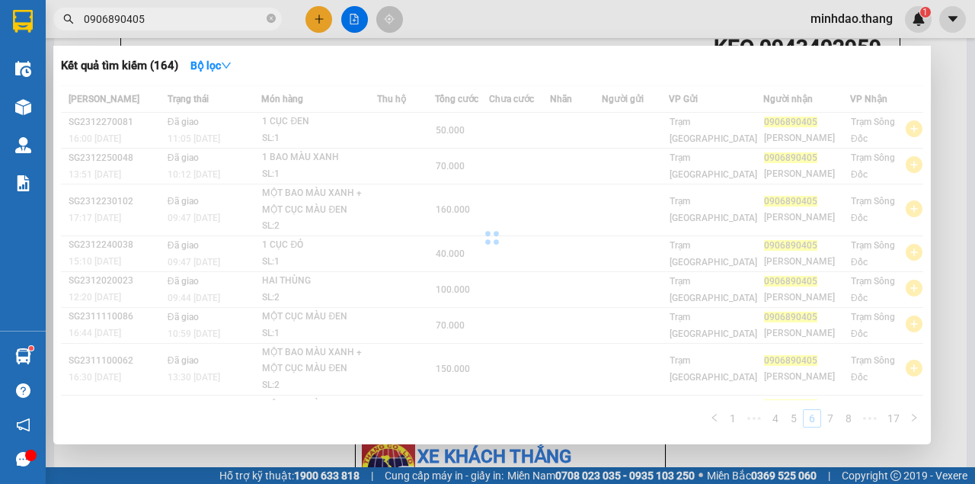
click at [914, 417] on div "Mã ĐH Trạng thái Món hàng Thu hộ Tổng cước Chưa cước Nhãn Người gửi VP Gửi Ngườ…" at bounding box center [492, 260] width 862 height 351
click at [914, 417] on icon "right" at bounding box center [913, 417] width 9 height 9
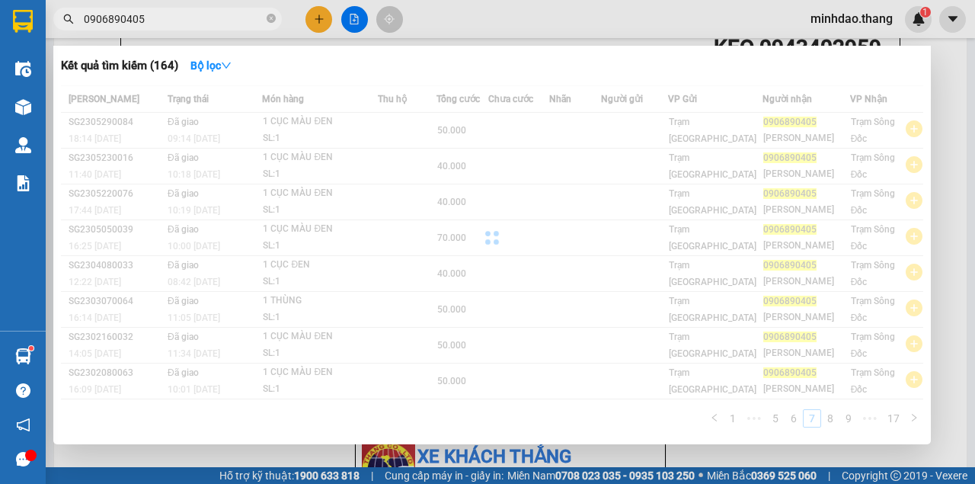
click at [914, 417] on div "Mã ĐH Trạng thái Món hàng Thu hộ Tổng cước Chưa cước Nhãn Người gửi VP Gửi Ngườ…" at bounding box center [492, 260] width 862 height 351
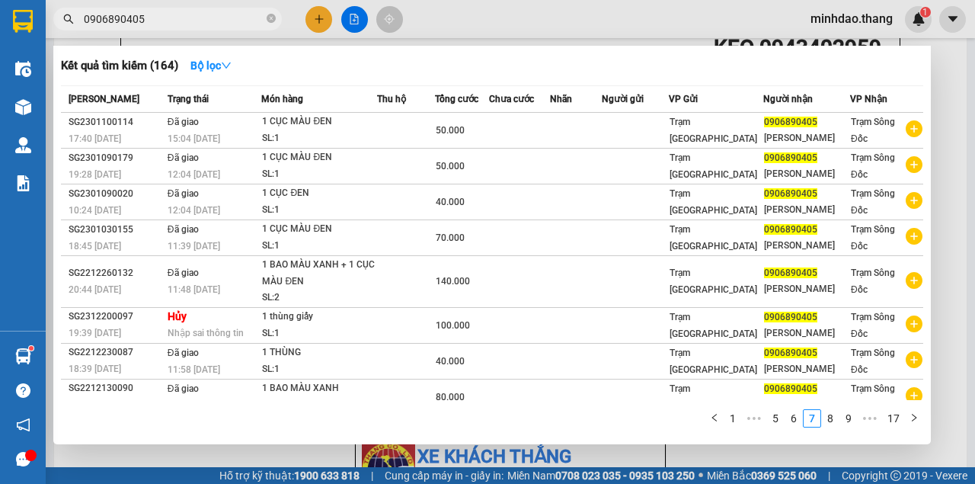
click at [914, 417] on icon "right" at bounding box center [913, 417] width 9 height 9
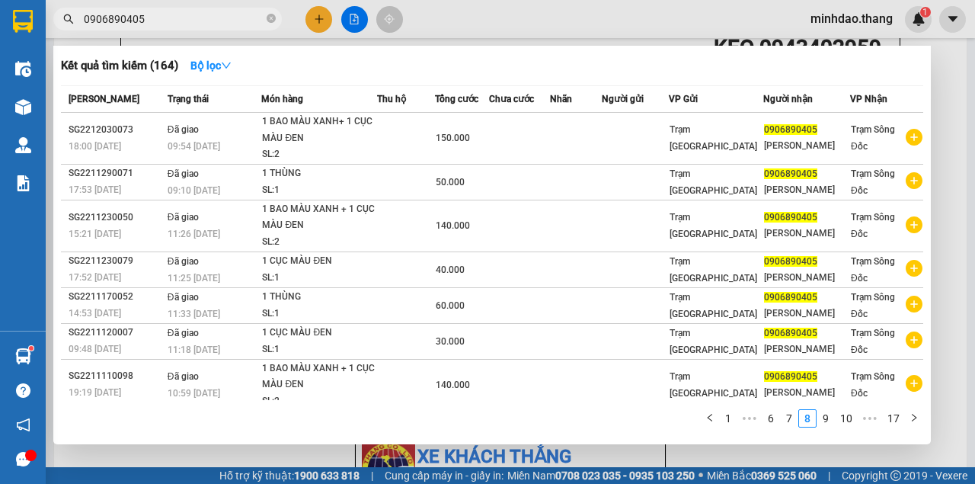
click at [914, 417] on div "Mã ĐH Trạng thái Món hàng Thu hộ Tổng cước Chưa cước Nhãn Người gửi VP Gửi Ngườ…" at bounding box center [492, 260] width 862 height 351
click at [914, 417] on icon "right" at bounding box center [913, 417] width 9 height 9
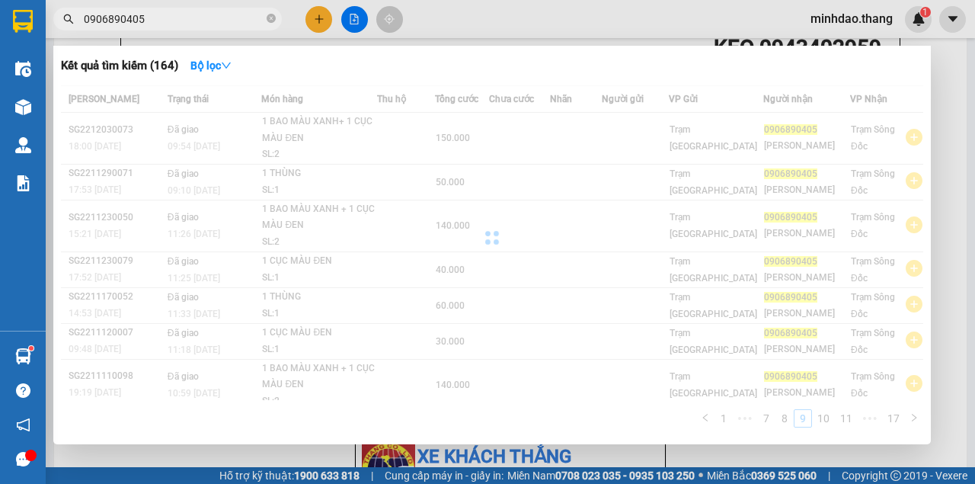
click at [914, 417] on div "Mã ĐH Trạng thái Món hàng Thu hộ Tổng cước Chưa cước Nhãn Người gửi VP Gửi Ngườ…" at bounding box center [492, 260] width 862 height 351
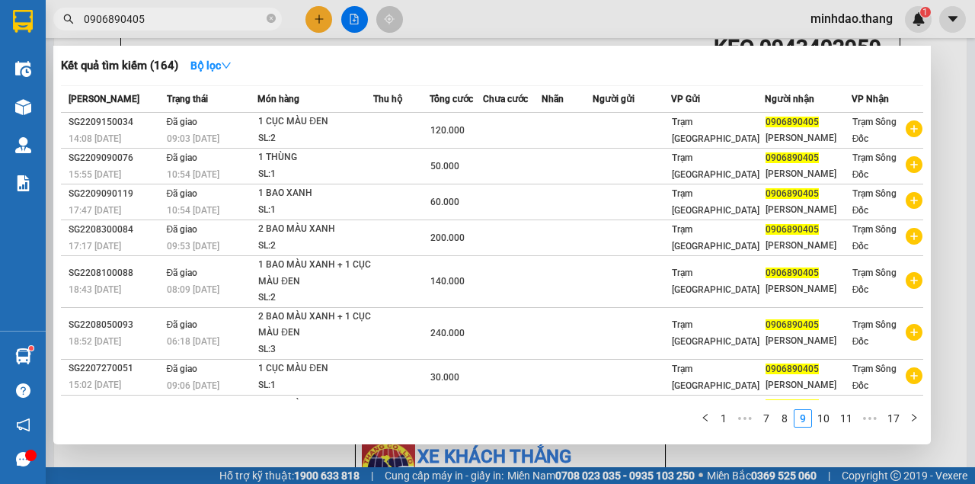
click at [914, 417] on icon "right" at bounding box center [913, 417] width 9 height 9
click at [914, 417] on div "Mã ĐH Trạng thái Món hàng Thu hộ Tổng cước Chưa cước Nhãn Người gửi VP Gửi Ngườ…" at bounding box center [492, 260] width 862 height 351
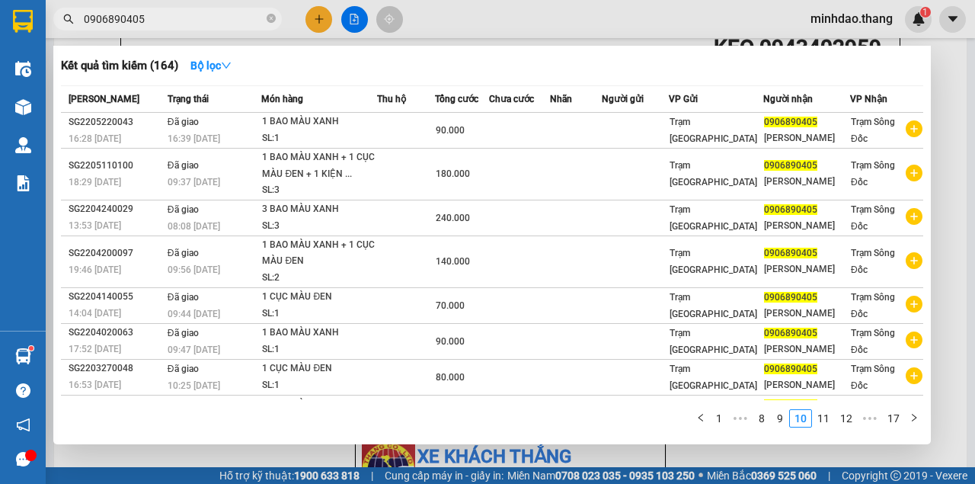
click at [914, 417] on icon "right" at bounding box center [913, 417] width 9 height 9
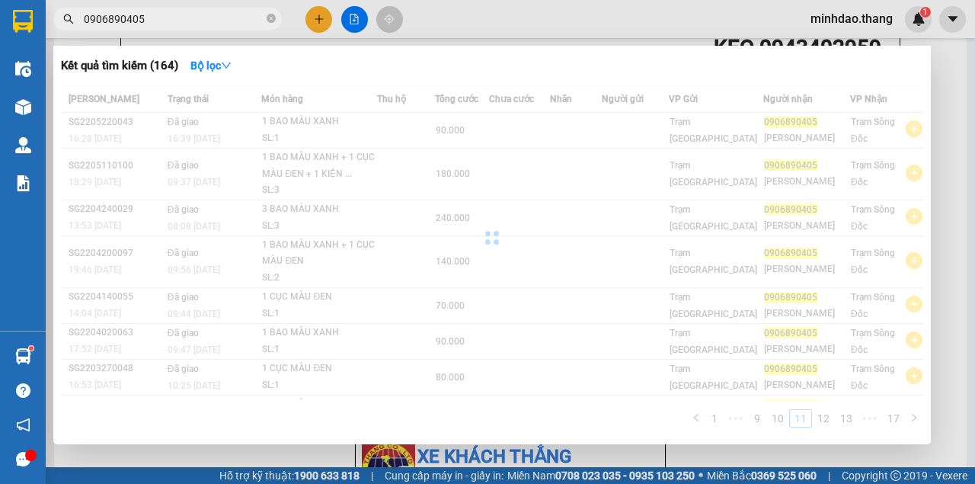
click at [914, 417] on div "Mã ĐH Trạng thái Món hàng Thu hộ Tổng cước Chưa cước Nhãn Người gửi VP Gửi Ngườ…" at bounding box center [492, 260] width 862 height 351
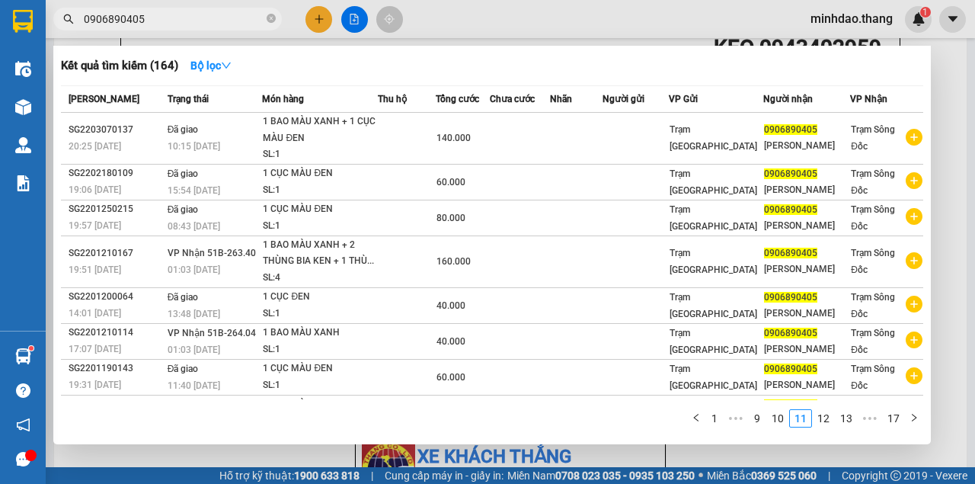
click at [914, 417] on icon "right" at bounding box center [913, 417] width 9 height 9
click at [914, 417] on div "Mã ĐH Trạng thái Món hàng Thu hộ Tổng cước Chưa cước Nhãn Người gửi VP Gửi Ngườ…" at bounding box center [492, 260] width 862 height 351
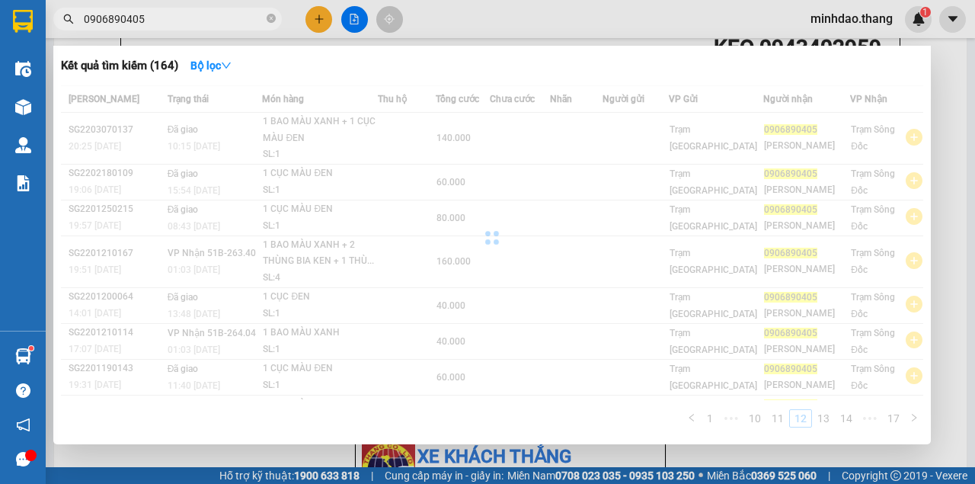
click at [914, 418] on div "Mã ĐH Trạng thái Món hàng Thu hộ Tổng cước Chưa cước Nhãn Người gửi VP Gửi Ngườ…" at bounding box center [492, 260] width 862 height 351
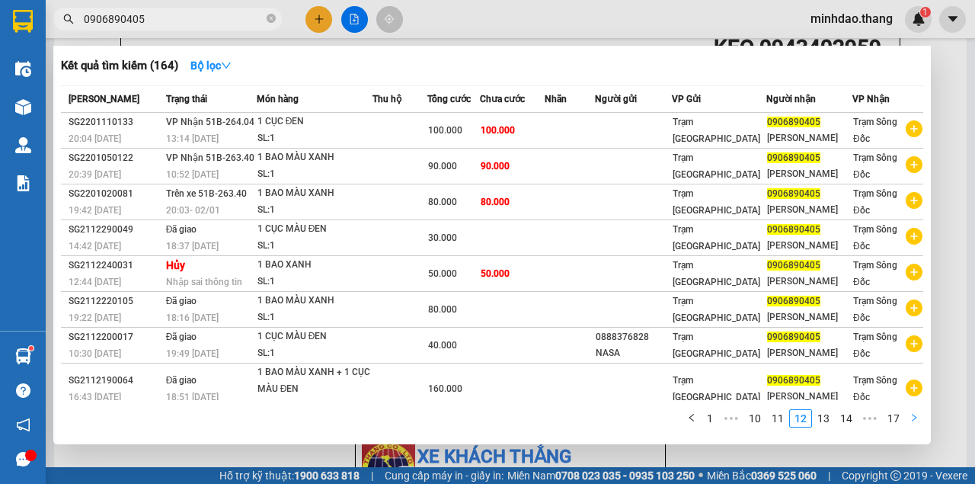
drag, startPoint x: 914, startPoint y: 418, endPoint x: 859, endPoint y: 413, distance: 55.1
click at [914, 419] on icon "right" at bounding box center [913, 417] width 9 height 9
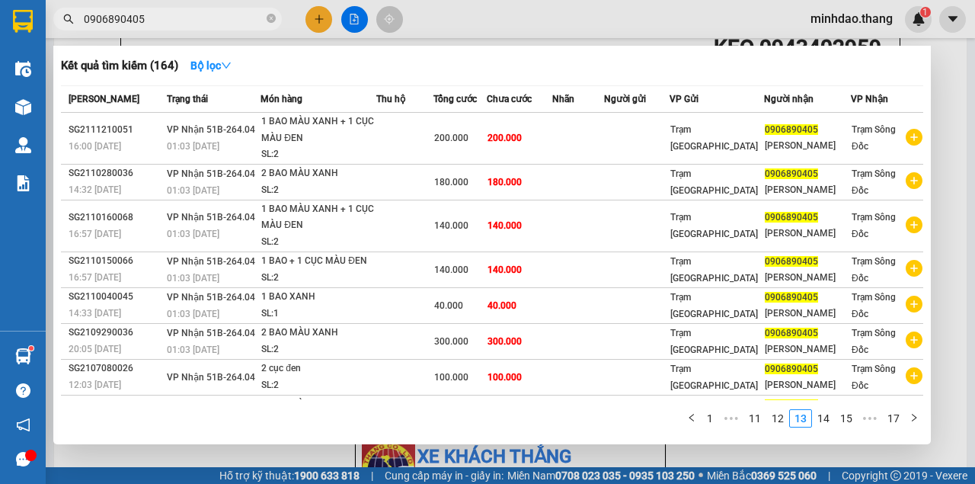
click at [172, 21] on input "0906890405" at bounding box center [174, 19] width 180 height 17
click at [334, 24] on div at bounding box center [487, 242] width 975 height 484
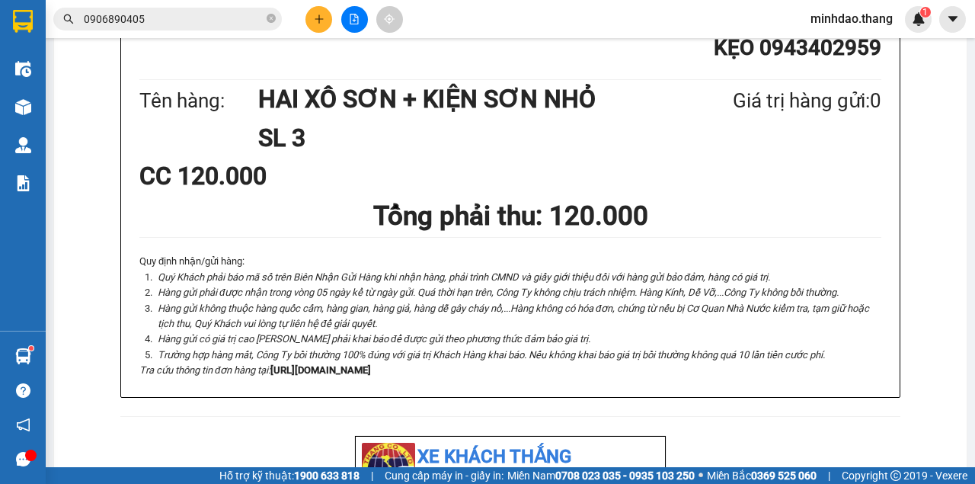
click at [331, 24] on button at bounding box center [318, 19] width 27 height 27
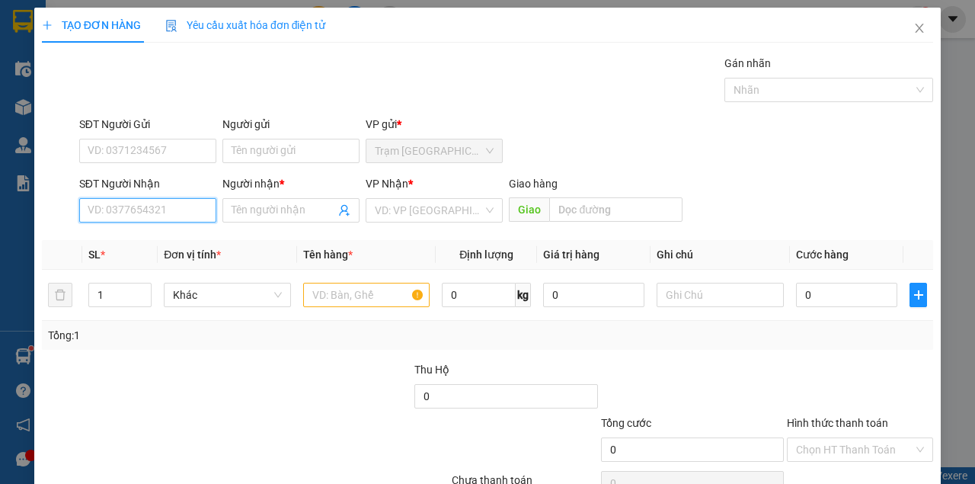
click at [177, 203] on input "SĐT Người Nhận" at bounding box center [147, 210] width 137 height 24
paste input "0906890405"
type input "0906890405"
click at [142, 244] on div "0906890405 - THUẤN THẢO" at bounding box center [163, 240] width 150 height 17
type input "THUẤN THẢO"
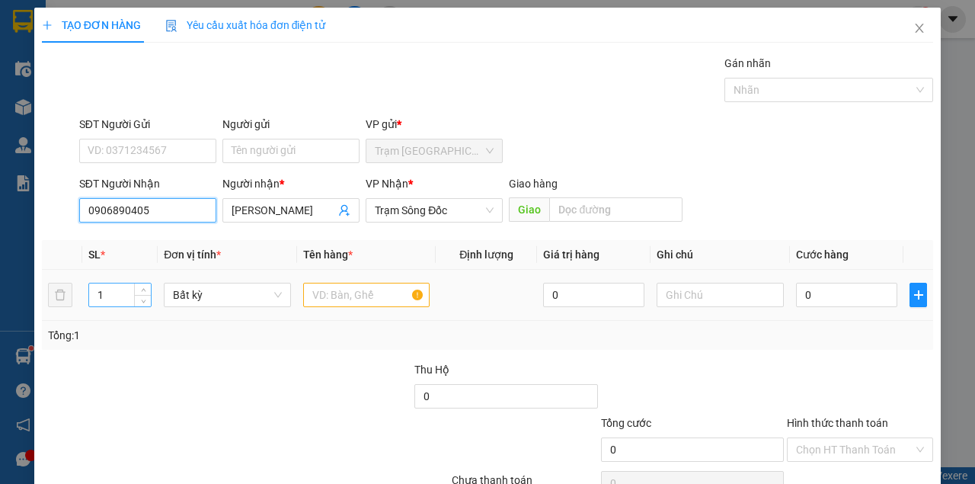
type input "0906890405"
click at [131, 300] on input "1" at bounding box center [120, 294] width 62 height 23
click at [360, 289] on input "text" at bounding box center [366, 295] width 127 height 24
click at [360, 291] on input "text" at bounding box center [366, 295] width 127 height 24
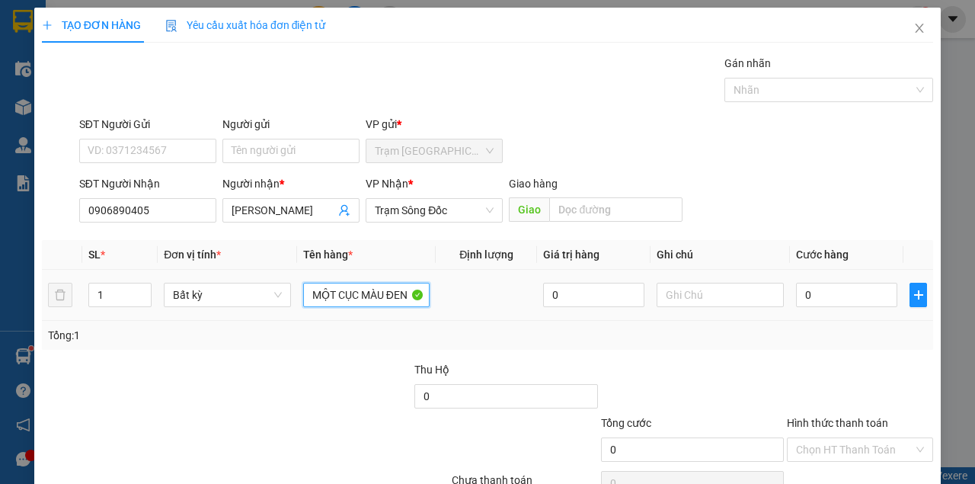
type input "MỘT CỤC MÀU ĐEN"
click at [865, 309] on td "0" at bounding box center [846, 295] width 113 height 51
click at [865, 303] on div "0" at bounding box center [846, 295] width 101 height 30
click at [865, 297] on input "0" at bounding box center [846, 295] width 101 height 24
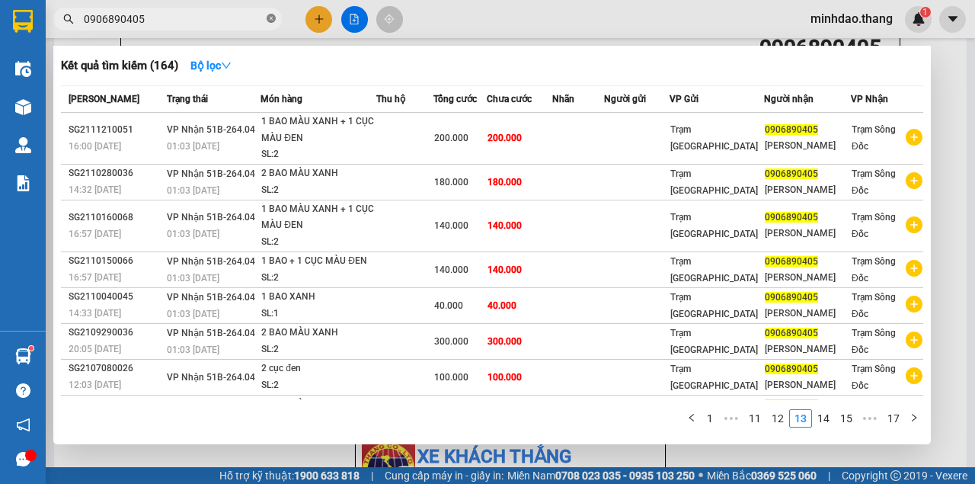
drag, startPoint x: 277, startPoint y: 18, endPoint x: 268, endPoint y: 19, distance: 9.2
click at [274, 18] on span "0906890405" at bounding box center [167, 19] width 229 height 23
click at [268, 19] on icon "close-circle" at bounding box center [271, 18] width 9 height 9
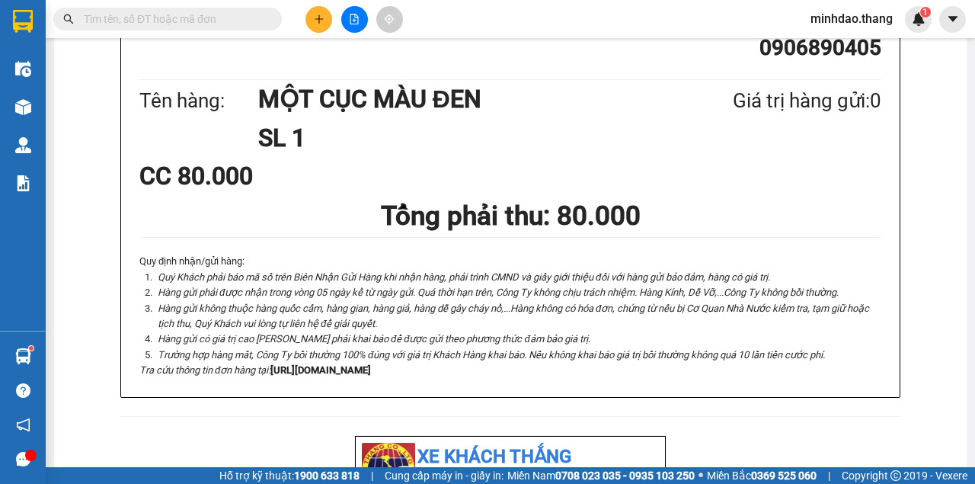
click at [222, 24] on input "text" at bounding box center [174, 19] width 180 height 17
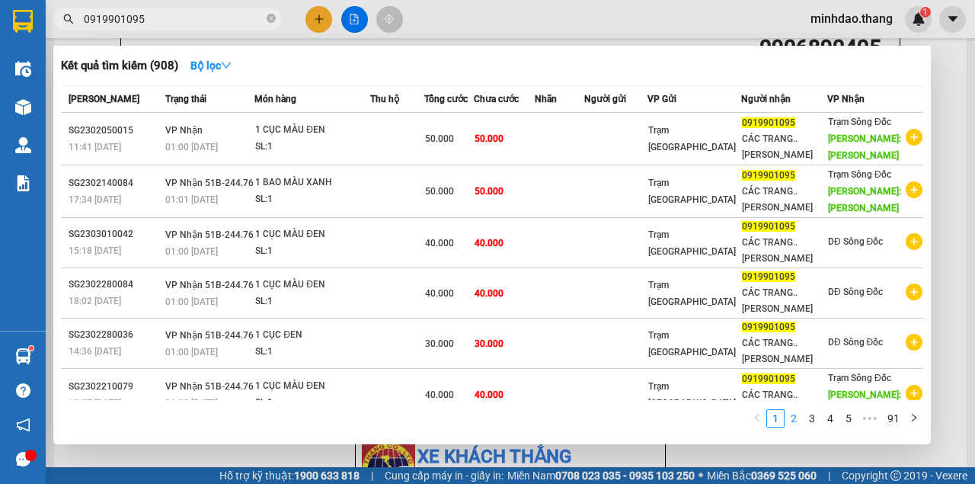
type input "0919901095"
click at [797, 422] on link "2" at bounding box center [793, 418] width 17 height 17
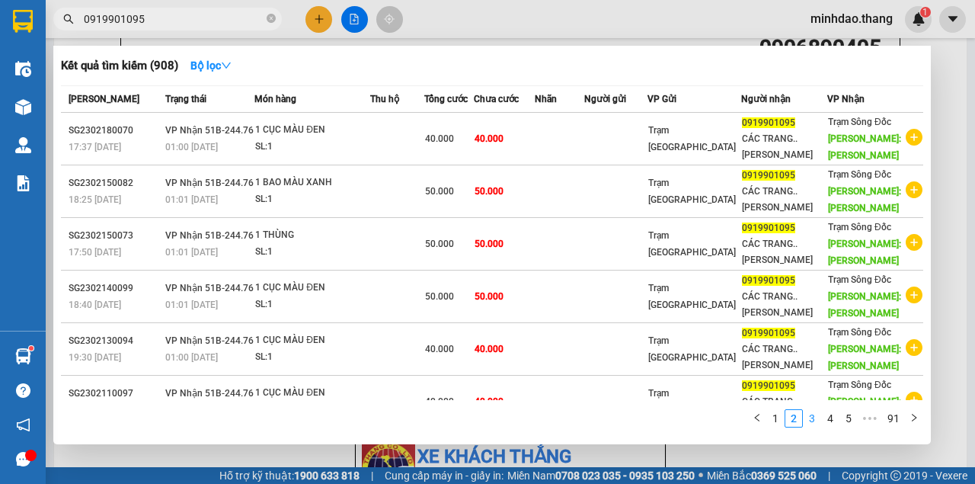
click at [816, 421] on link "3" at bounding box center [812, 418] width 17 height 17
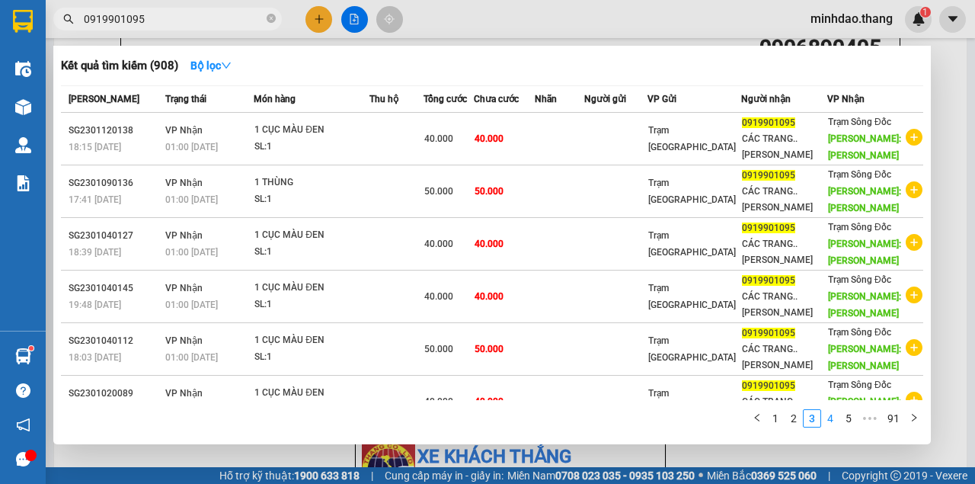
click at [823, 418] on link "4" at bounding box center [830, 418] width 17 height 17
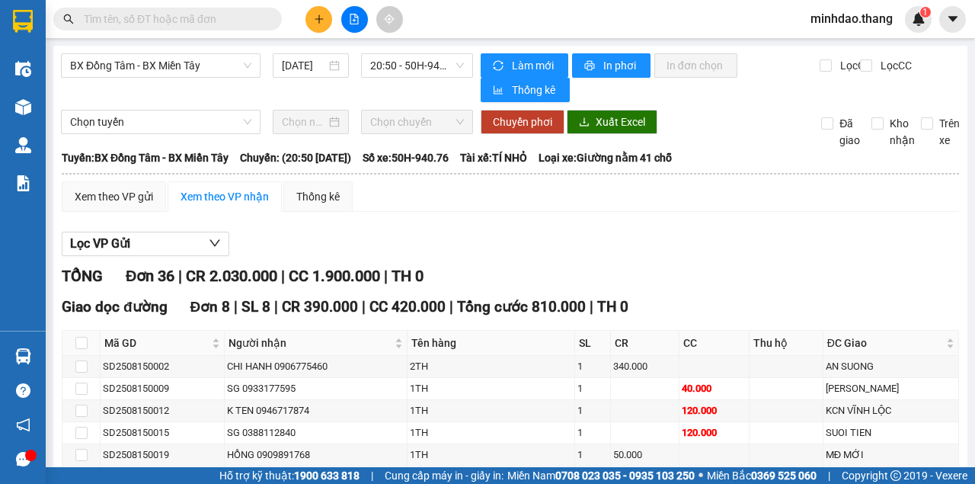
click at [141, 83] on div "BX Đồng Tâm - BX Miền Tây [DATE] 20:50 - 50H-940.76" at bounding box center [267, 77] width 412 height 49
click at [145, 69] on span "BX Đồng Tâm - BX Miền Tây" at bounding box center [160, 65] width 181 height 23
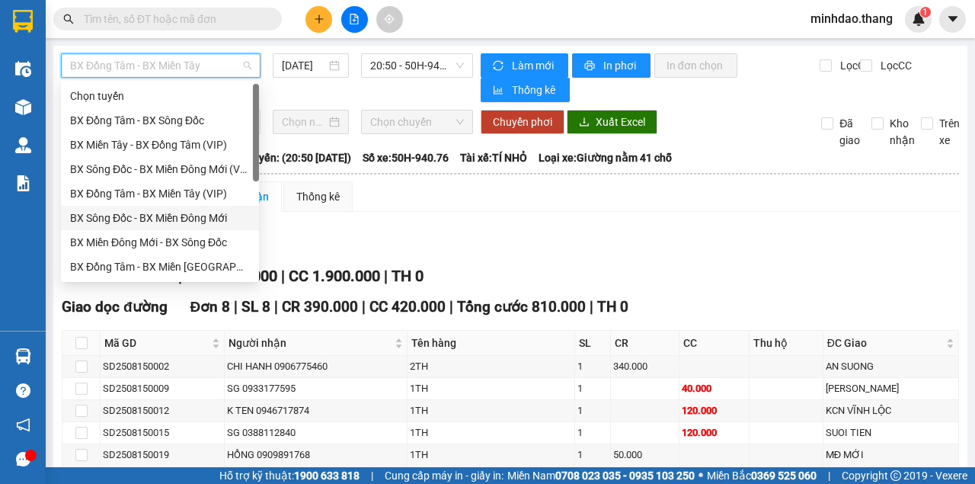
click at [174, 218] on div "BX Sông Đốc - BX Miền Đông Mới" at bounding box center [160, 217] width 180 height 17
type input "[DATE]"
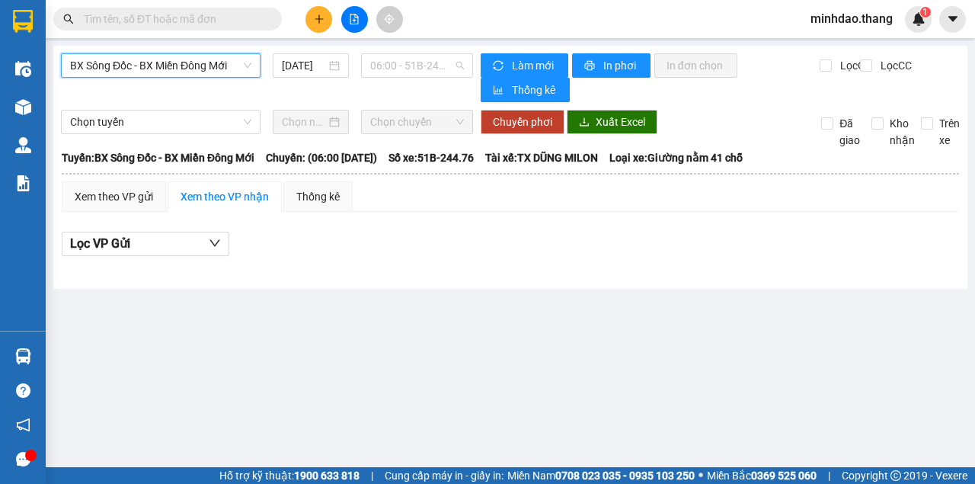
drag, startPoint x: 402, startPoint y: 65, endPoint x: 399, endPoint y: 82, distance: 17.8
click at [403, 68] on span "06:00 - 51B-244.76" at bounding box center [416, 65] width 93 height 23
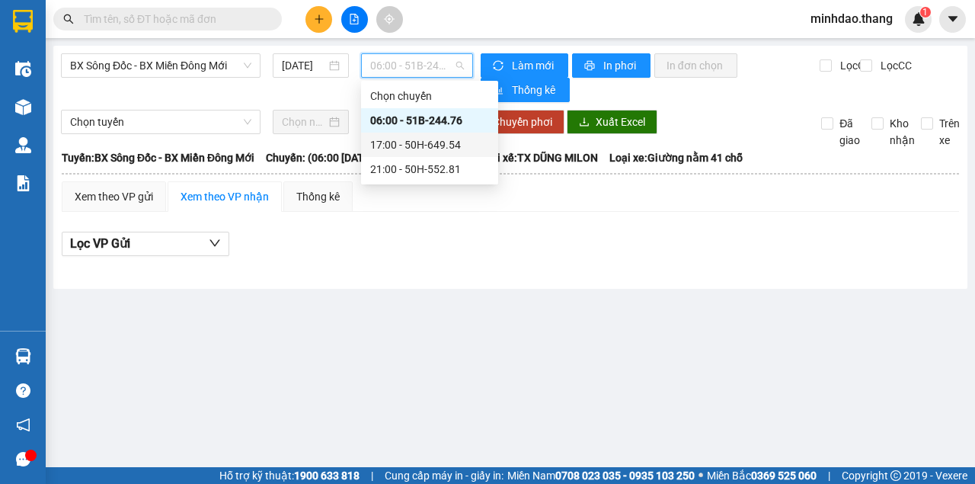
click at [392, 168] on div "21:00 - 50H-552.81" at bounding box center [429, 169] width 119 height 17
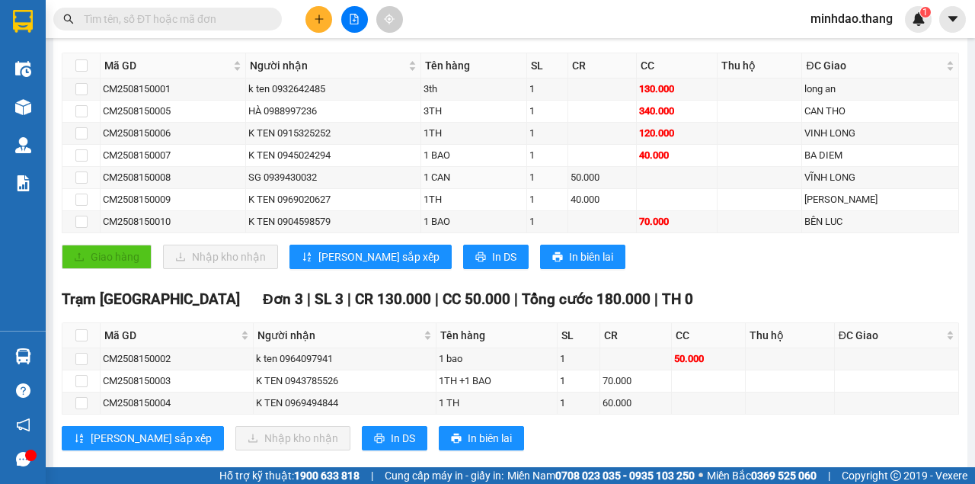
scroll to position [299, 0]
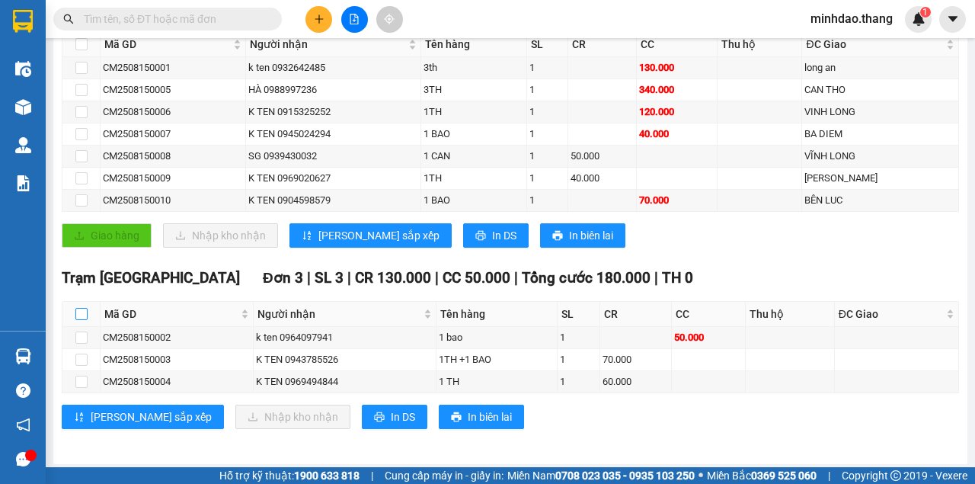
click at [81, 308] on input "checkbox" at bounding box center [81, 314] width 12 height 12
checkbox input "true"
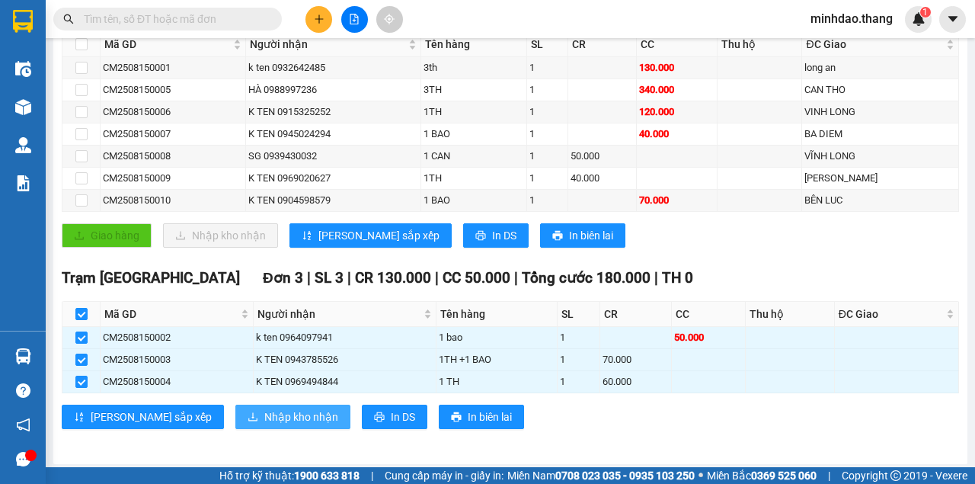
click at [264, 408] on span "Nhập kho nhận" at bounding box center [301, 416] width 74 height 17
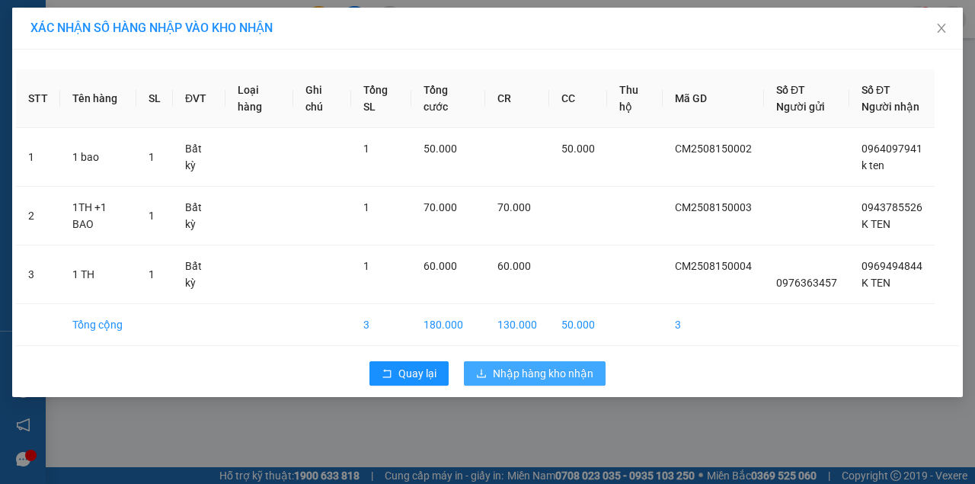
click at [484, 369] on icon "download" at bounding box center [481, 373] width 11 height 11
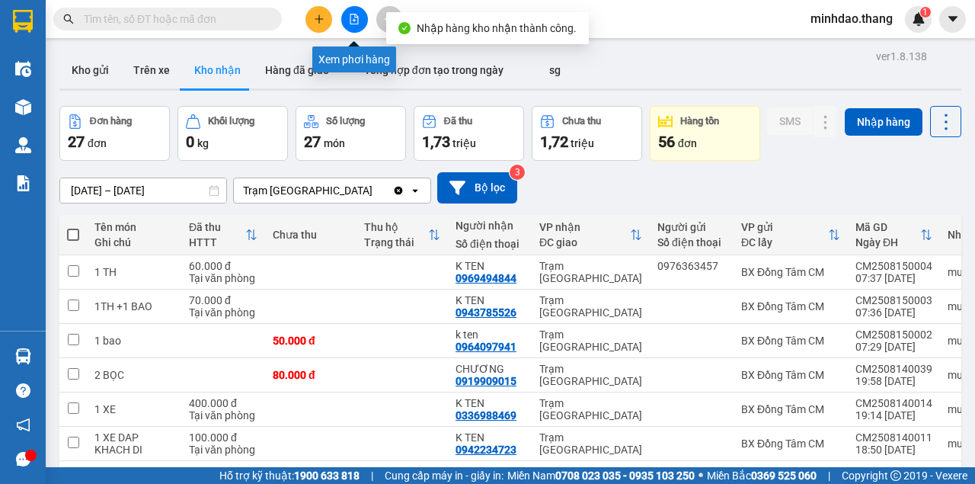
click at [360, 24] on button at bounding box center [354, 19] width 27 height 27
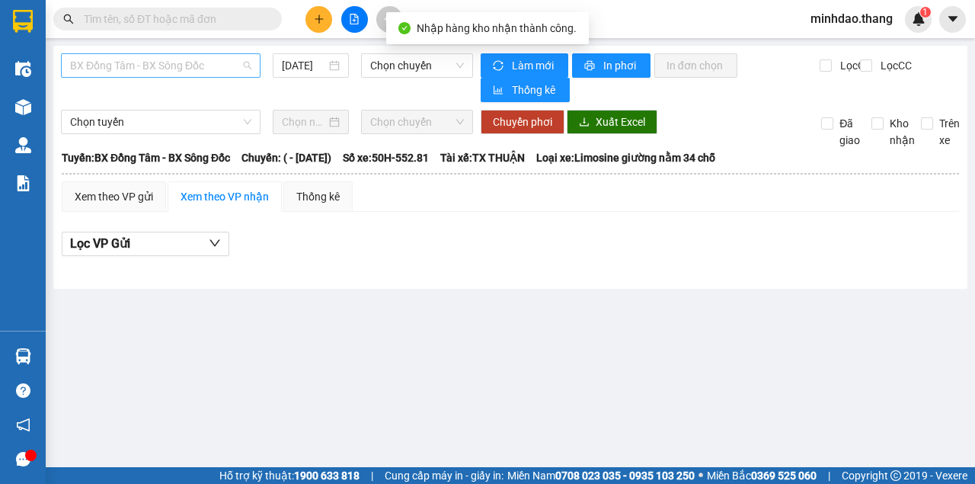
click at [172, 75] on span "BX Đồng Tâm - BX Sông Đốc" at bounding box center [160, 65] width 181 height 23
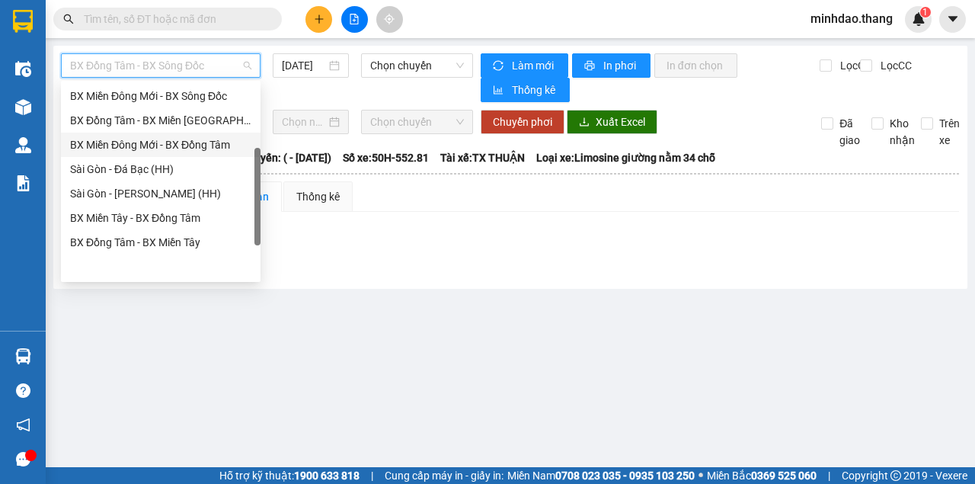
scroll to position [44, 0]
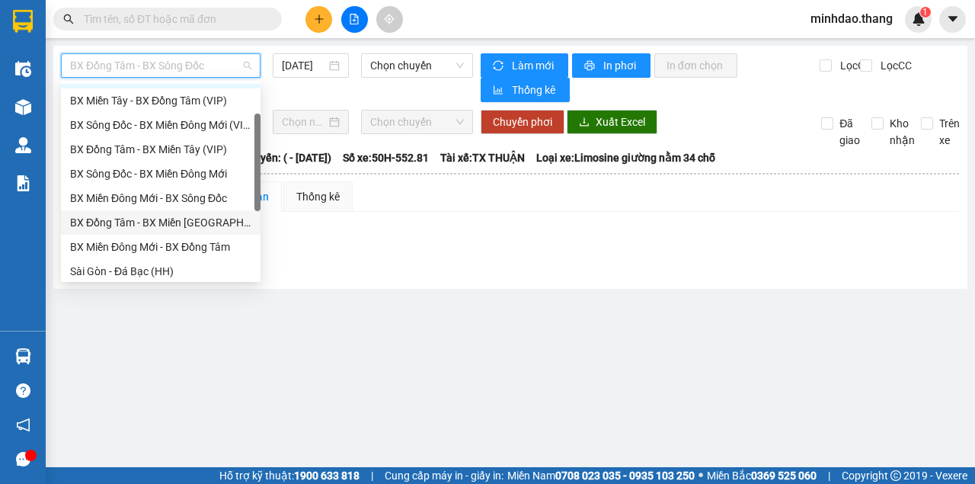
click at [185, 222] on div "BX Đồng Tâm - BX Miền [GEOGRAPHIC_DATA]" at bounding box center [160, 222] width 181 height 17
type input "[DATE]"
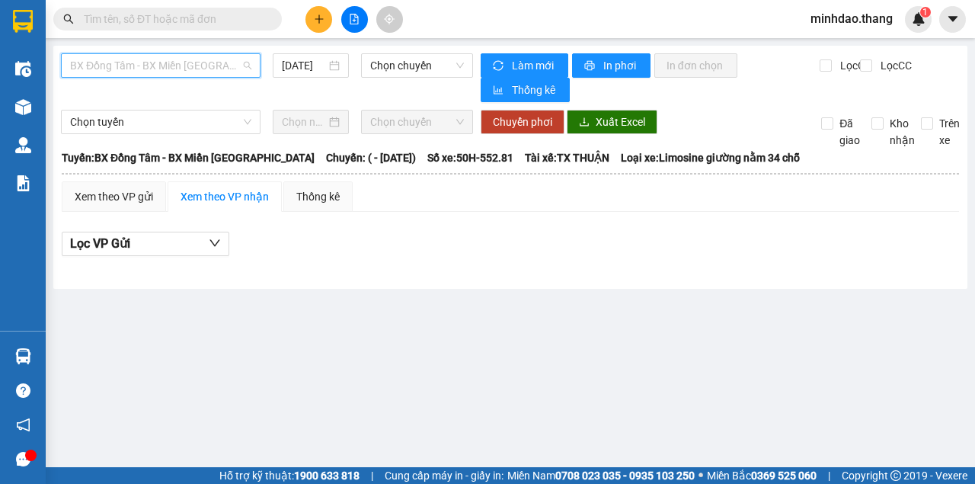
click at [190, 73] on span "BX Đồng Tâm - BX Miền [GEOGRAPHIC_DATA]" at bounding box center [160, 65] width 181 height 23
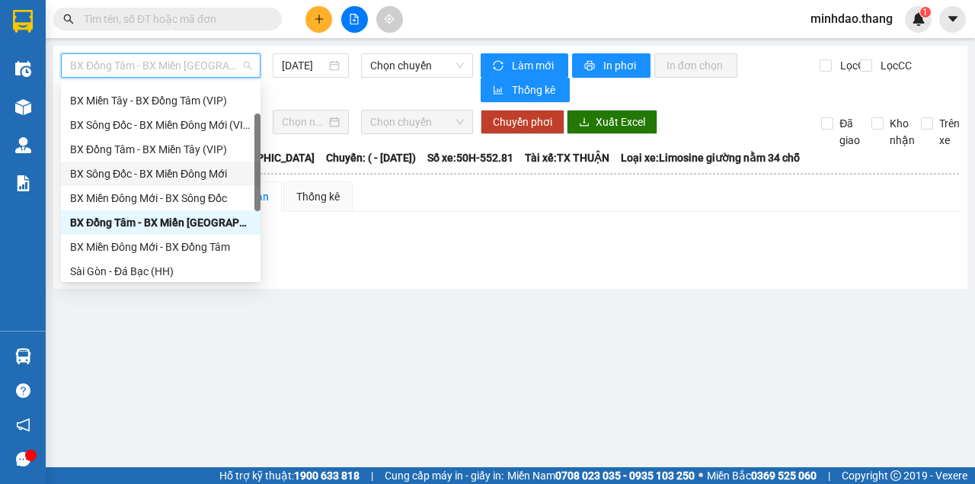
click at [160, 181] on div "BX Sông Đốc - BX Miền Đông Mới" at bounding box center [160, 173] width 181 height 17
type input "[DATE]"
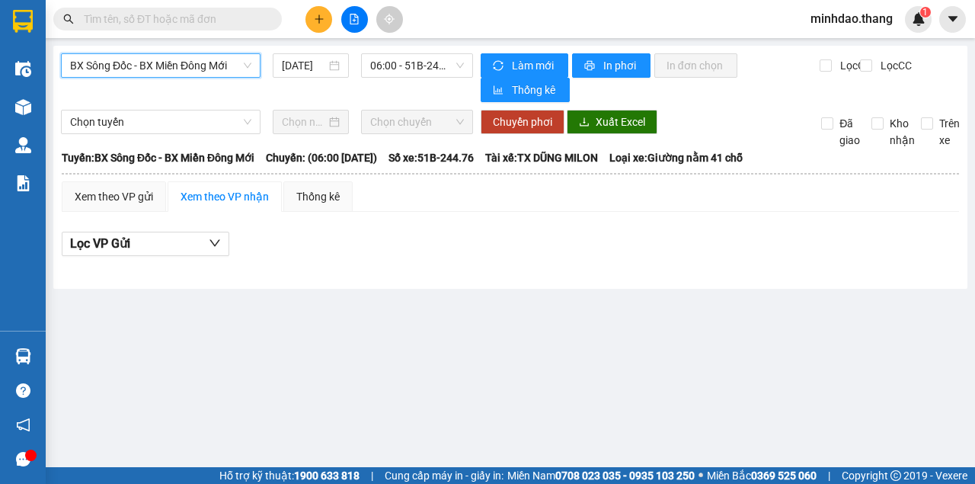
drag, startPoint x: 387, startPoint y: 70, endPoint x: 386, endPoint y: 79, distance: 9.2
click at [387, 73] on span "06:00 - 51B-244.76" at bounding box center [416, 65] width 93 height 23
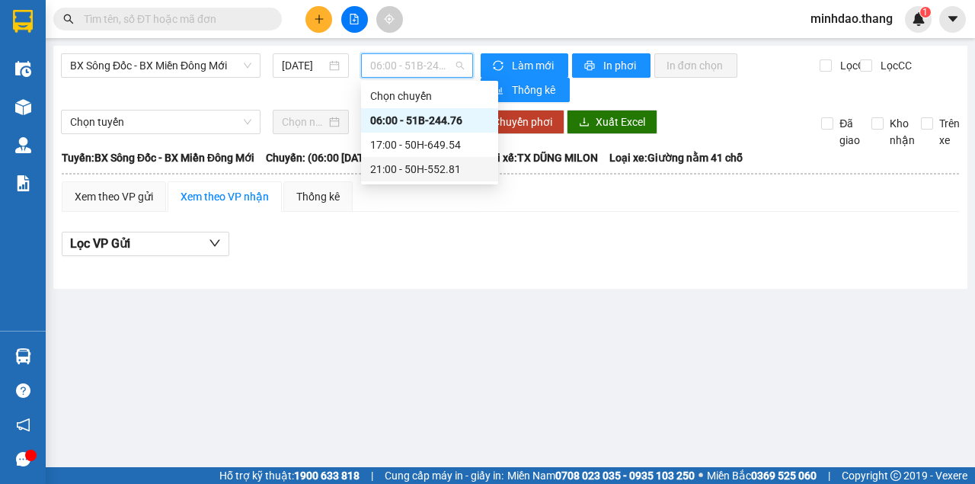
click at [372, 160] on div "21:00 - 50H-552.81" at bounding box center [429, 169] width 137 height 24
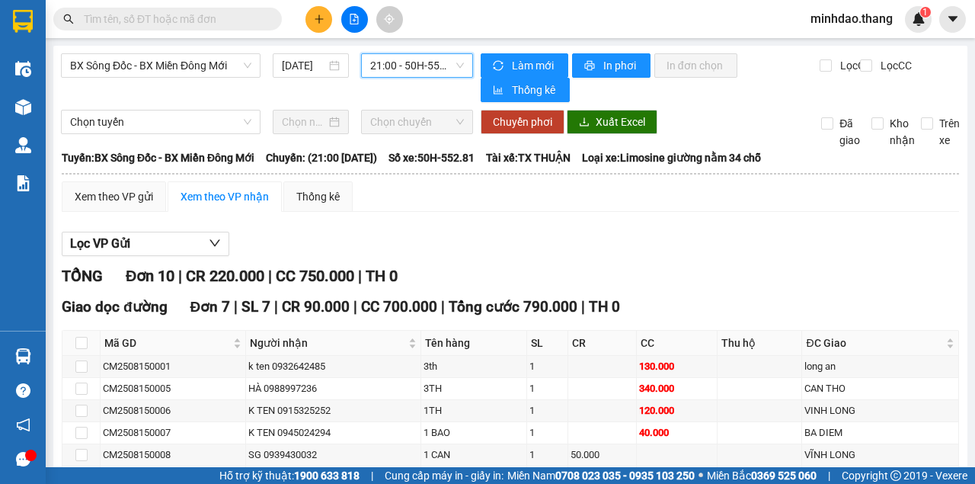
scroll to position [299, 0]
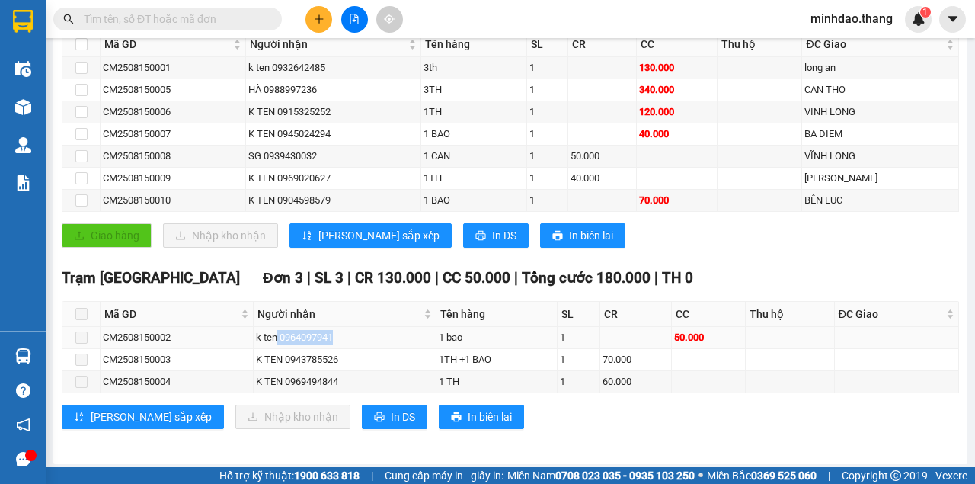
drag, startPoint x: 277, startPoint y: 332, endPoint x: 345, endPoint y: 332, distance: 67.8
click at [345, 332] on div "k ten 0964097941" at bounding box center [344, 337] width 177 height 15
click at [242, 23] on input "text" at bounding box center [174, 19] width 180 height 17
paste input "0964097941"
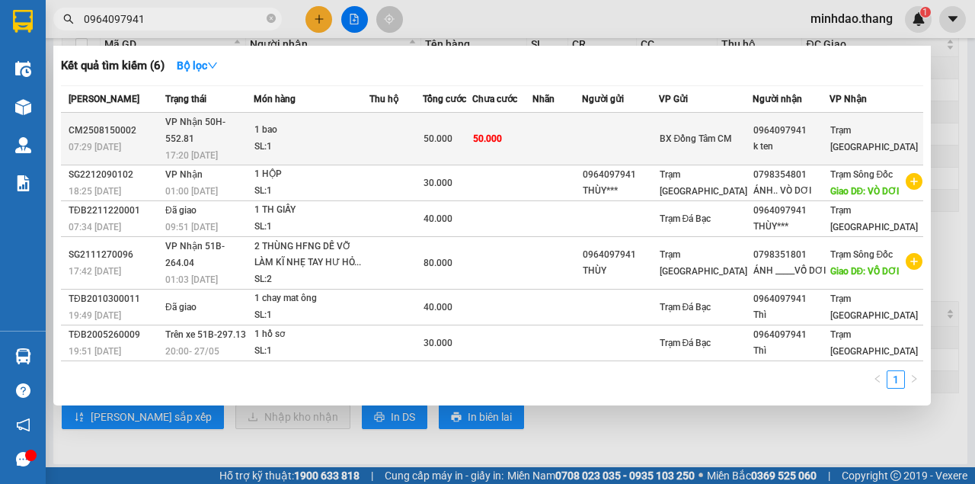
type input "0964097941"
click at [532, 121] on td "50.000" at bounding box center [502, 139] width 60 height 53
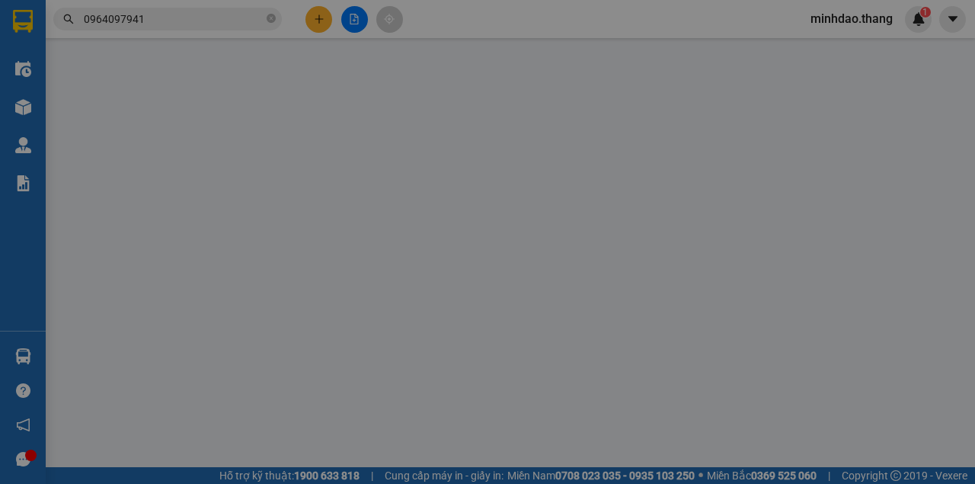
type input "0964097941"
type input "k ten"
type input "50.000"
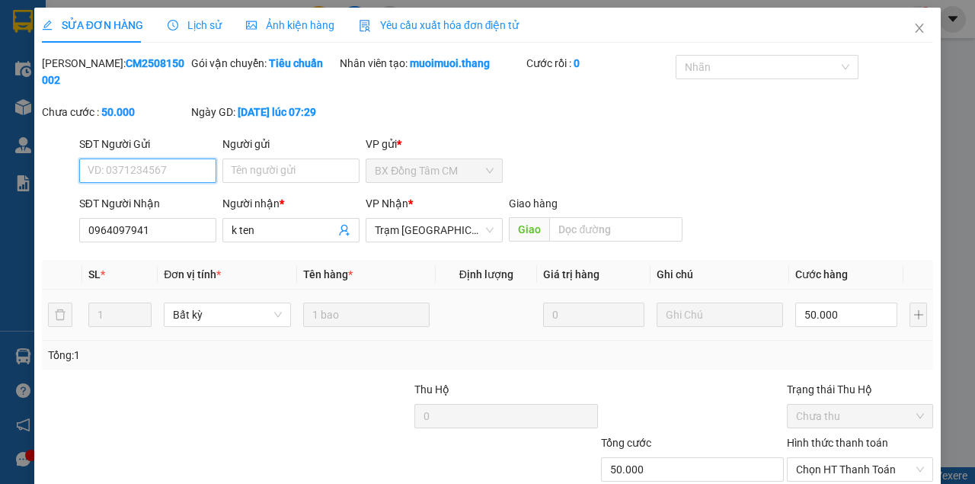
scroll to position [98, 0]
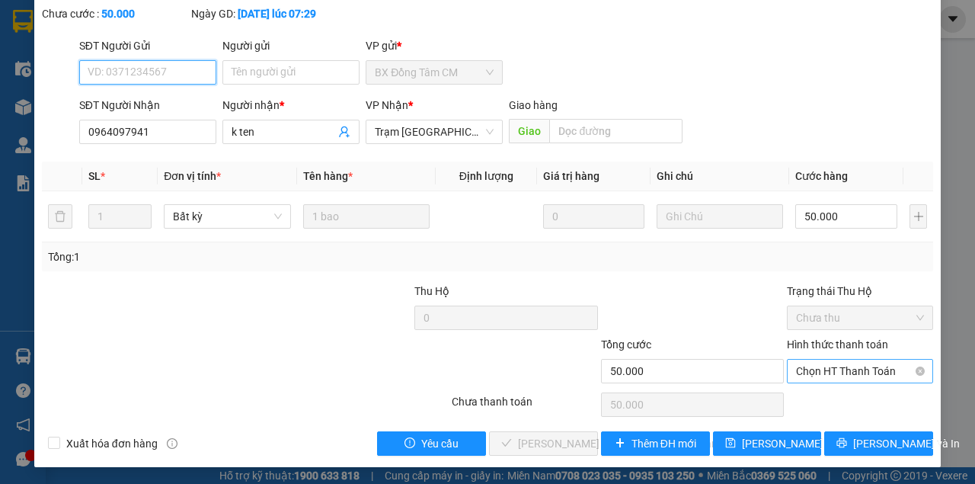
click at [816, 369] on span "Chọn HT Thanh Toán" at bounding box center [860, 371] width 128 height 23
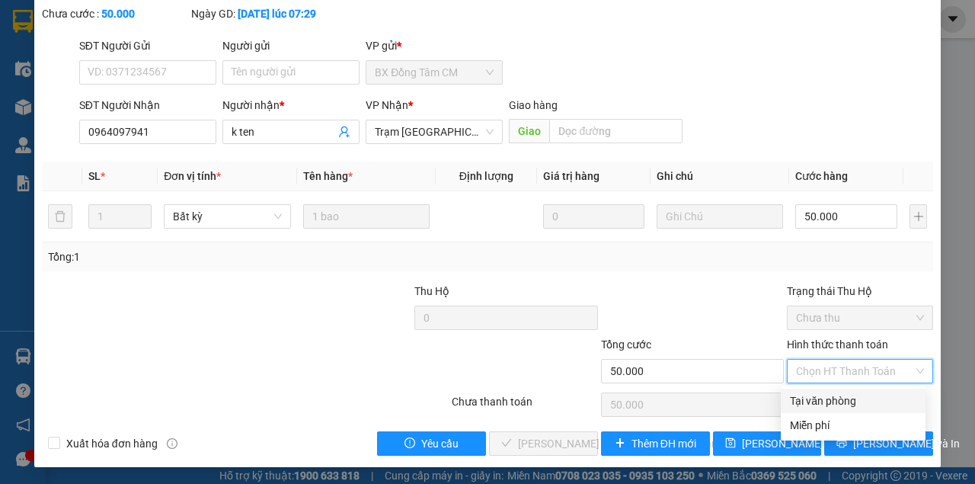
drag, startPoint x: 803, startPoint y: 395, endPoint x: 725, endPoint y: 411, distance: 79.3
click at [798, 396] on div "Tại văn phòng" at bounding box center [853, 400] width 126 height 17
type input "0"
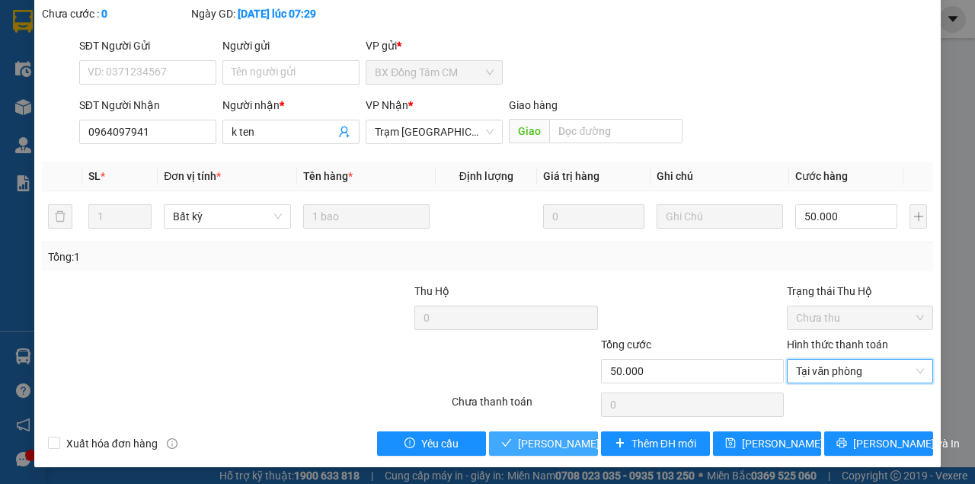
drag, startPoint x: 551, startPoint y: 444, endPoint x: 549, endPoint y: 436, distance: 8.7
click at [548, 443] on span "[PERSON_NAME] và [PERSON_NAME] hàng" at bounding box center [621, 443] width 206 height 17
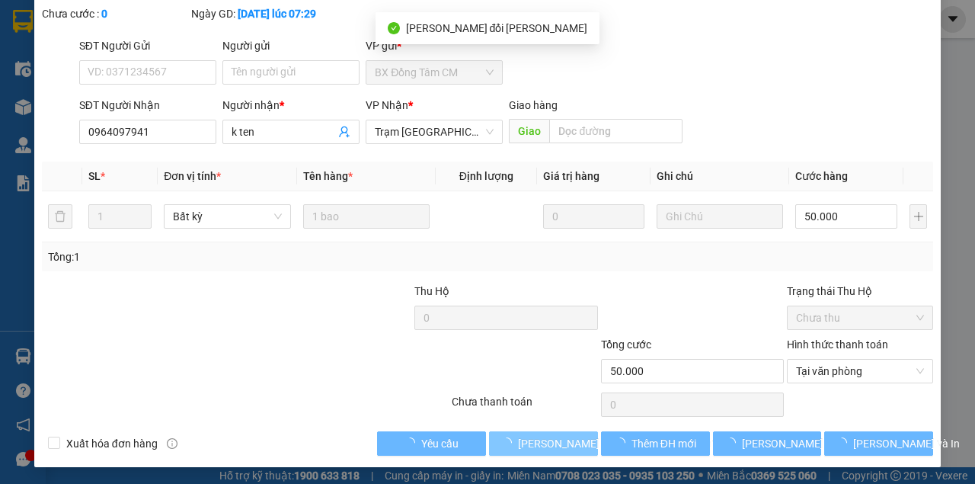
scroll to position [0, 0]
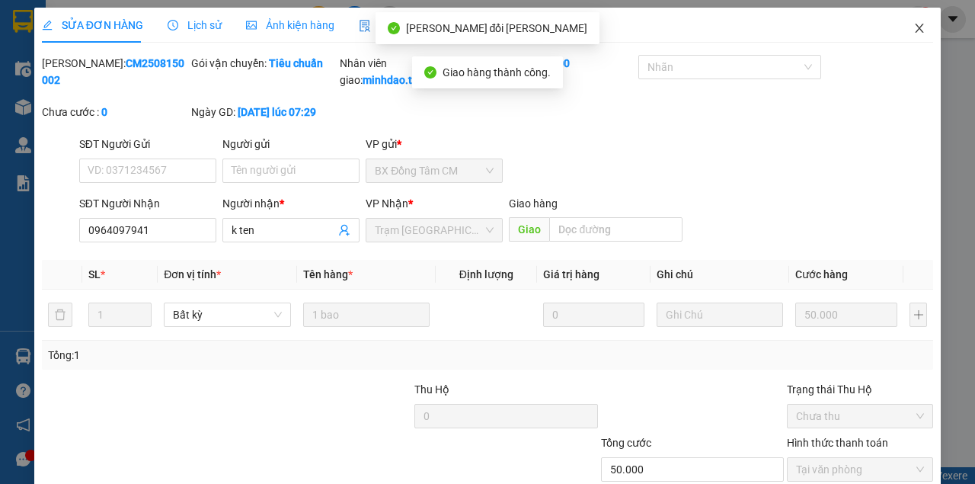
drag, startPoint x: 916, startPoint y: 31, endPoint x: 906, endPoint y: 43, distance: 14.6
click at [915, 34] on icon "close" at bounding box center [919, 28] width 12 height 12
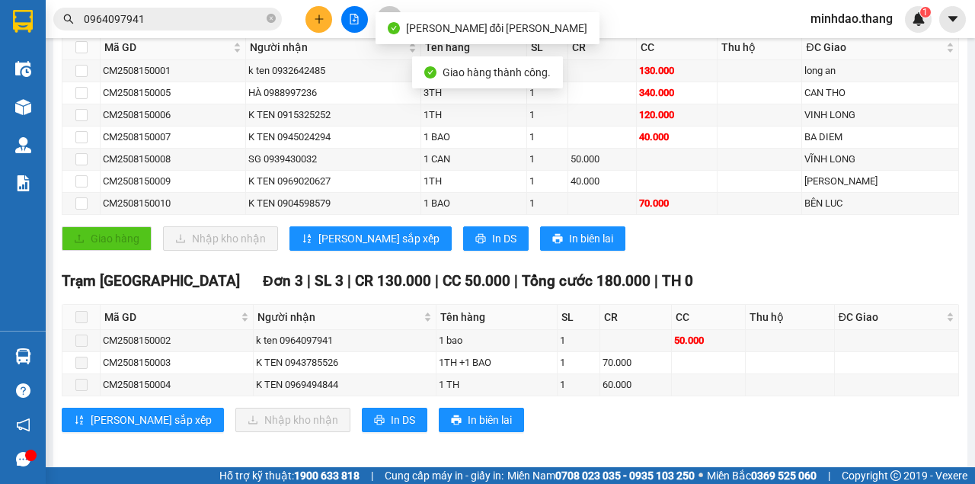
scroll to position [299, 0]
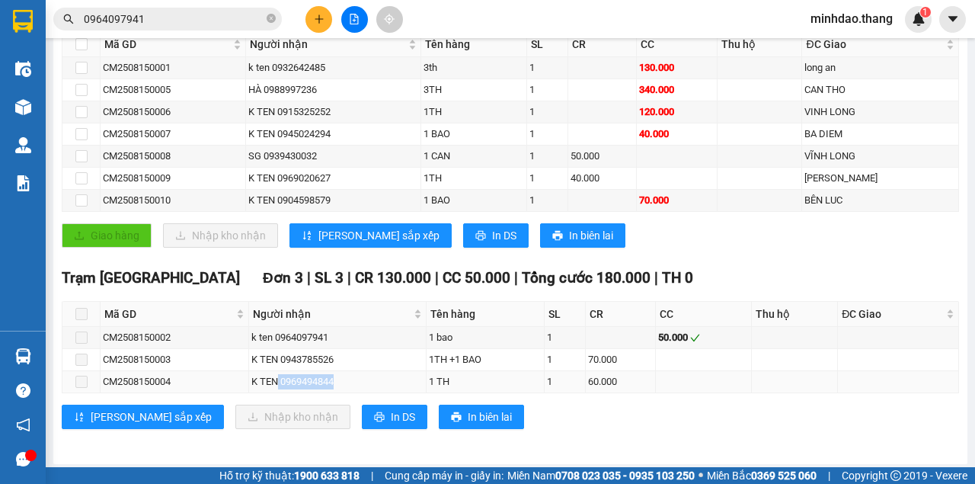
drag, startPoint x: 277, startPoint y: 376, endPoint x: 366, endPoint y: 373, distance: 88.4
click at [366, 374] on div "K TEN 0969494844" at bounding box center [337, 381] width 172 height 15
copy div "0969494844"
click at [271, 16] on icon "close-circle" at bounding box center [271, 18] width 9 height 9
click at [244, 21] on input "text" at bounding box center [174, 19] width 180 height 17
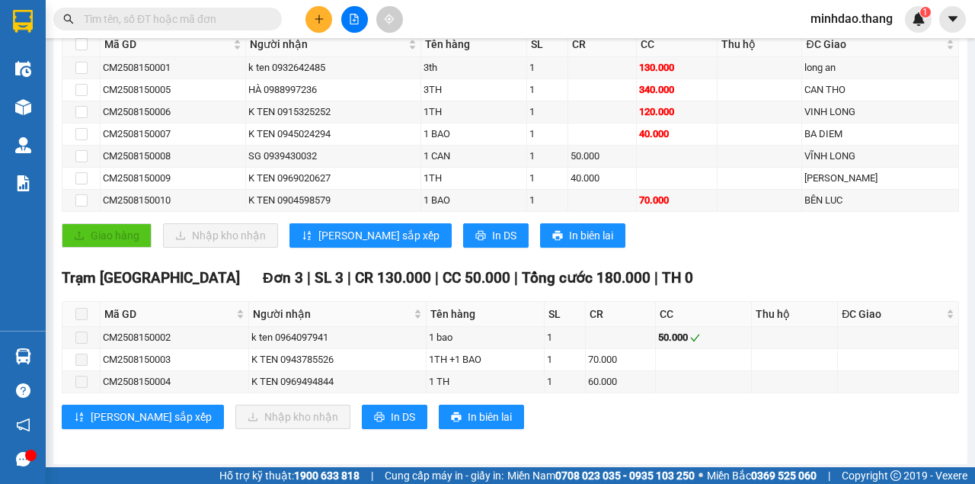
paste input "0969494844"
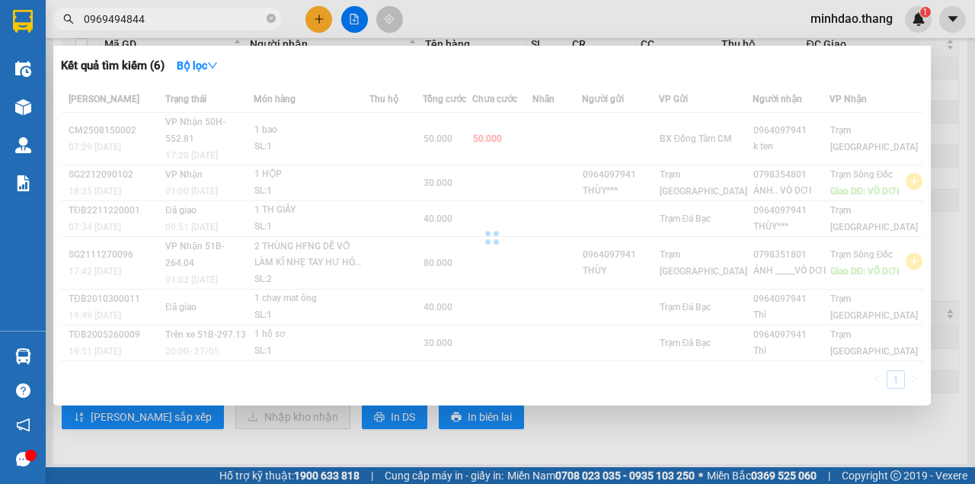
type input "0969494844"
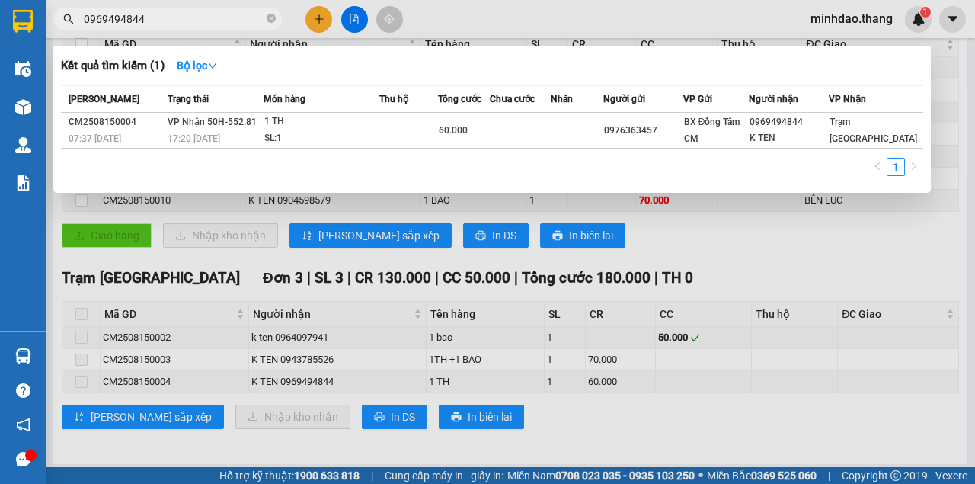
click at [478, 131] on div "60.000" at bounding box center [464, 130] width 50 height 17
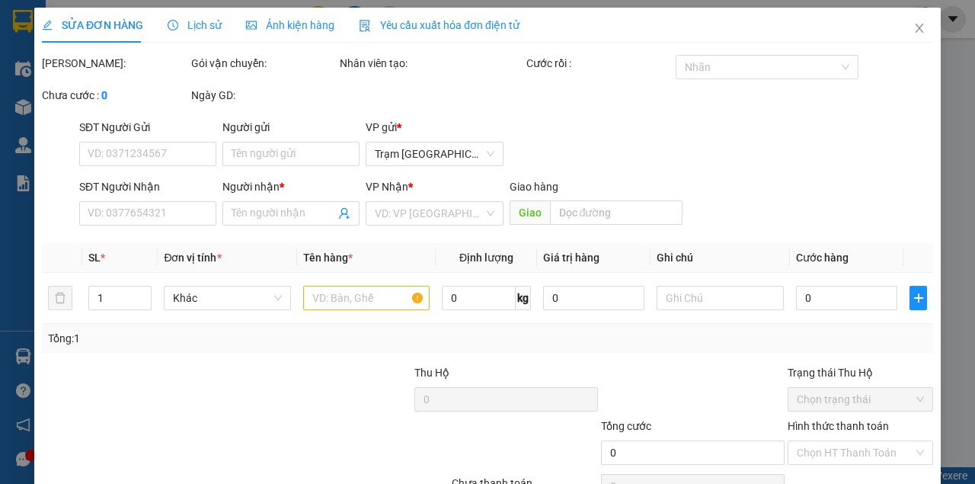
type input "0976363457"
type input "0969494844"
type input "K TEN"
type input "60.000"
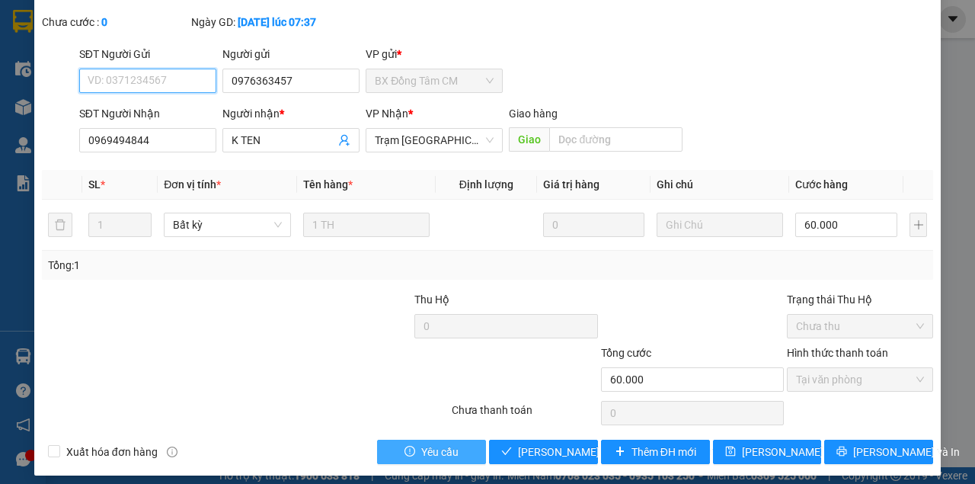
scroll to position [98, 0]
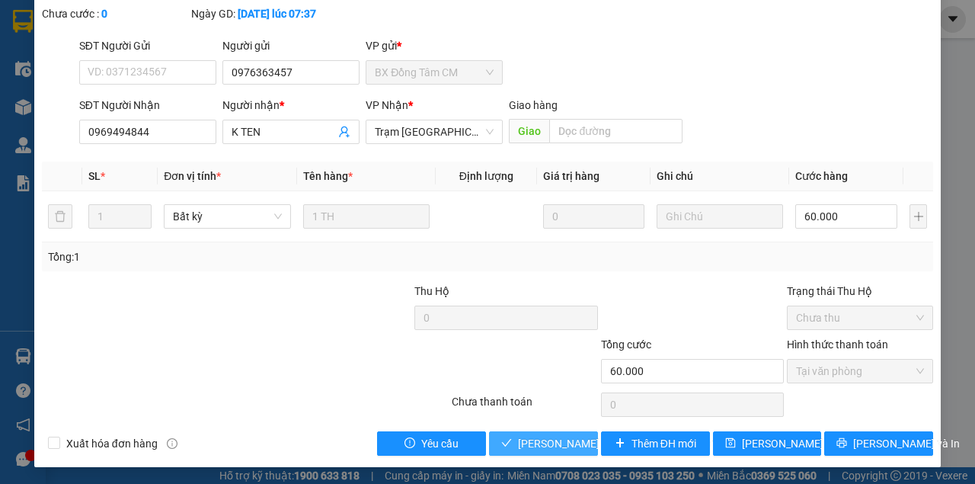
click at [526, 436] on span "[PERSON_NAME] và [PERSON_NAME] hàng" at bounding box center [621, 443] width 206 height 17
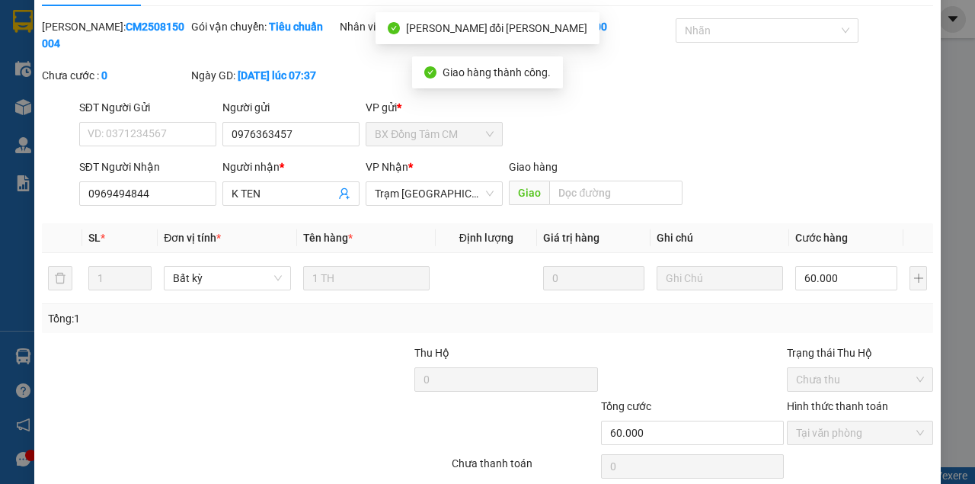
scroll to position [0, 0]
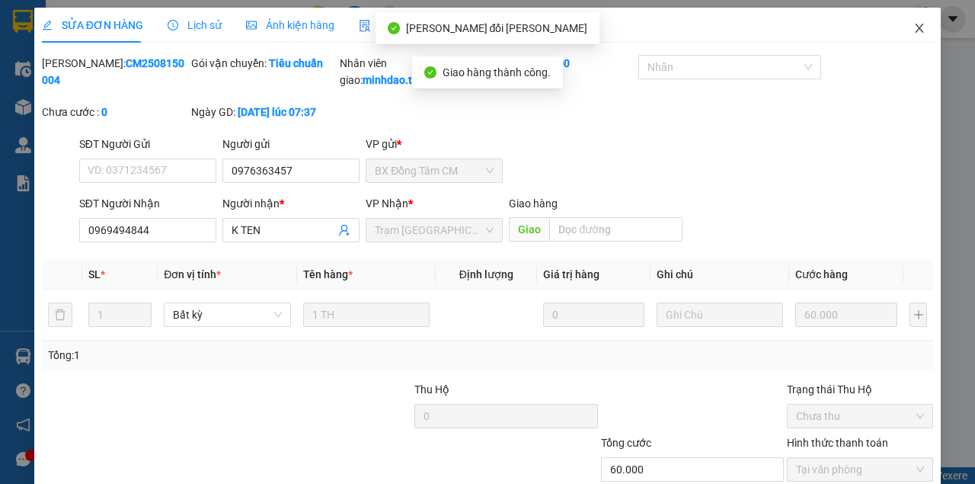
click at [905, 43] on span "Close" at bounding box center [919, 29] width 43 height 43
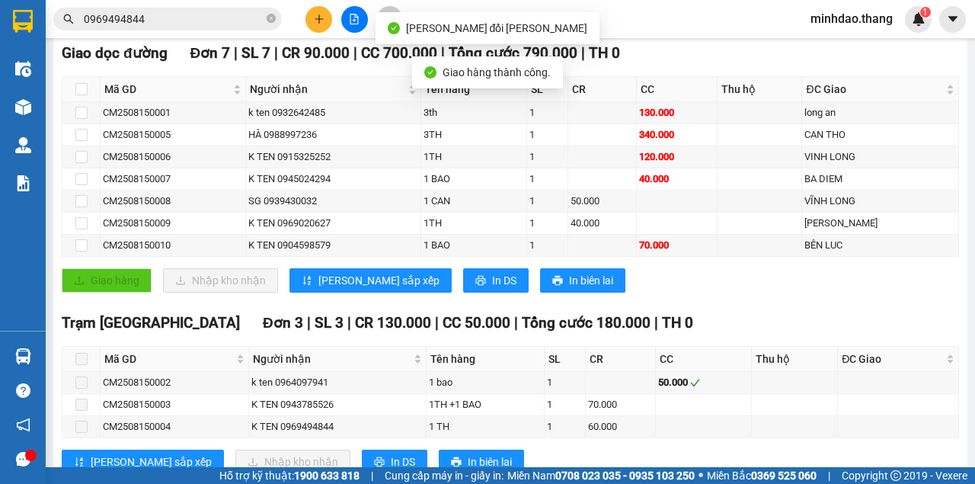
scroll to position [299, 0]
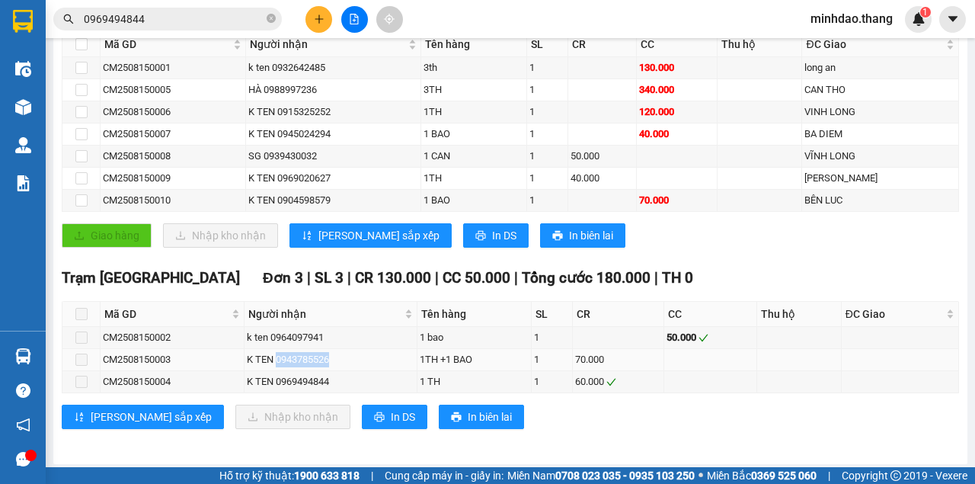
drag, startPoint x: 294, startPoint y: 355, endPoint x: 364, endPoint y: 355, distance: 70.1
click at [364, 355] on div "K TEN 0943785526" at bounding box center [331, 359] width 168 height 15
copy div "0943785526"
click at [322, 18] on icon "plus" at bounding box center [319, 19] width 11 height 11
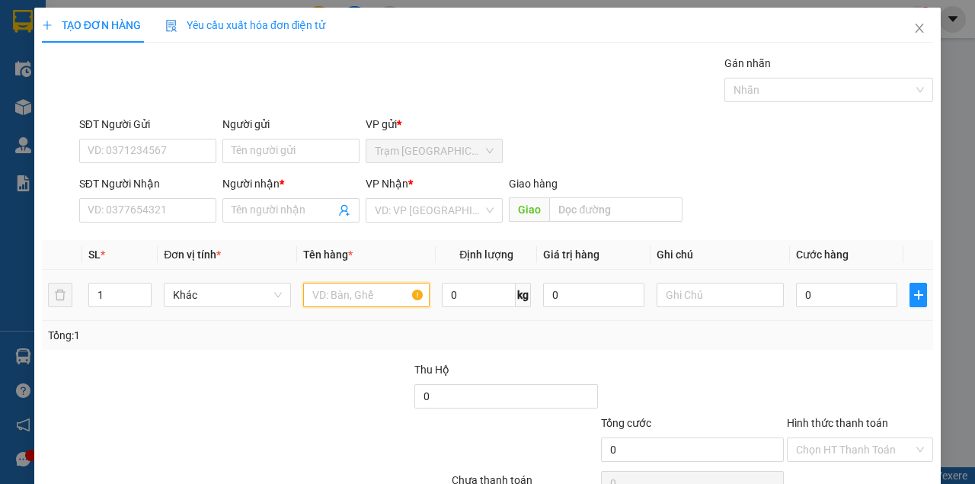
drag, startPoint x: 321, startPoint y: 292, endPoint x: 345, endPoint y: 291, distance: 23.6
click at [346, 291] on input "text" at bounding box center [366, 295] width 127 height 24
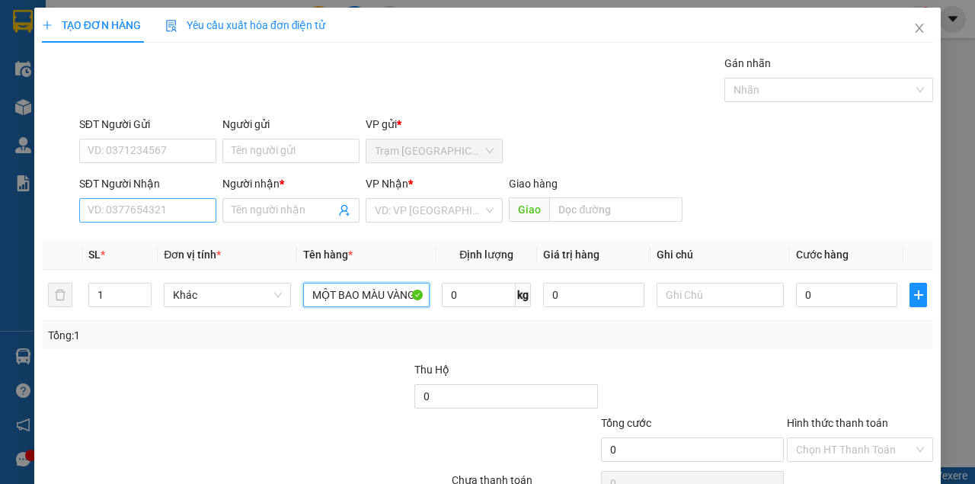
type input "MỘT BAO MÀU VÀNG"
click at [184, 207] on input "SĐT Người Nhận" at bounding box center [147, 210] width 137 height 24
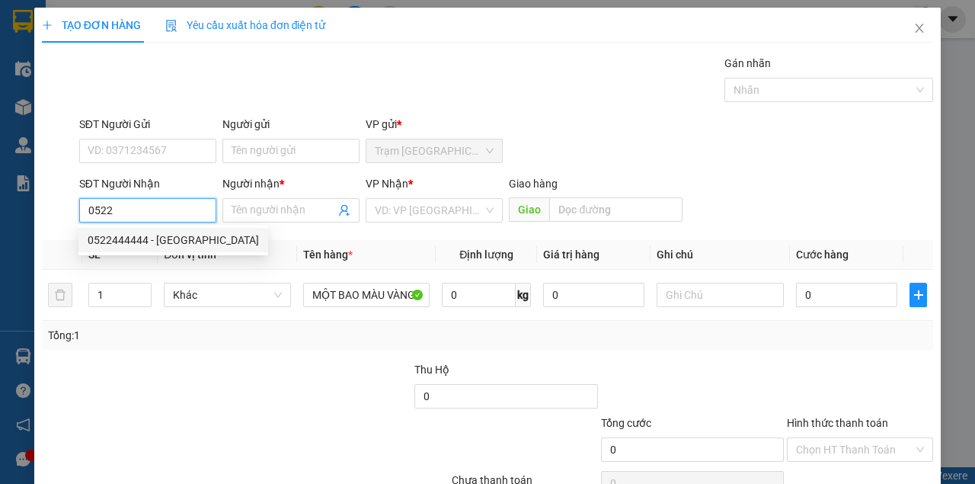
click at [166, 240] on div "0522444444 - [GEOGRAPHIC_DATA]" at bounding box center [173, 240] width 171 height 17
type input "0522444444"
type input "MỸ"
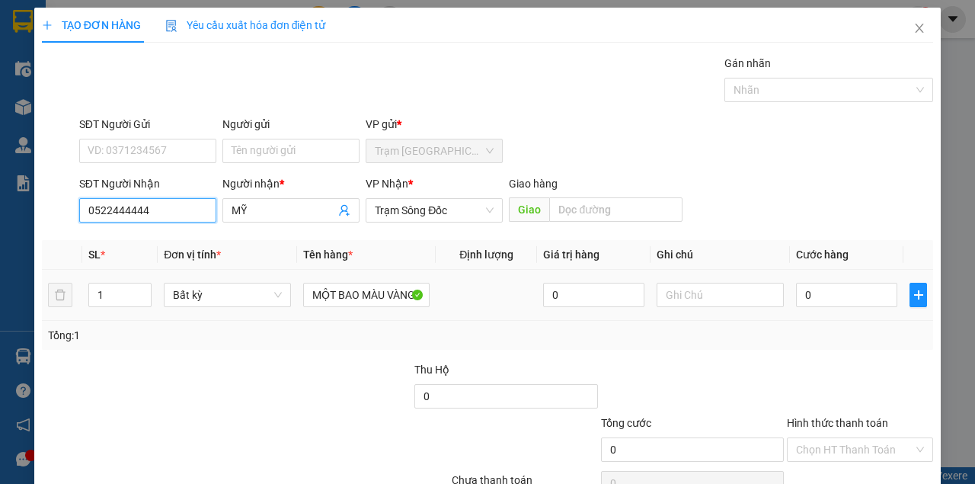
type input "0522444444"
click at [836, 313] on td "0" at bounding box center [846, 295] width 113 height 51
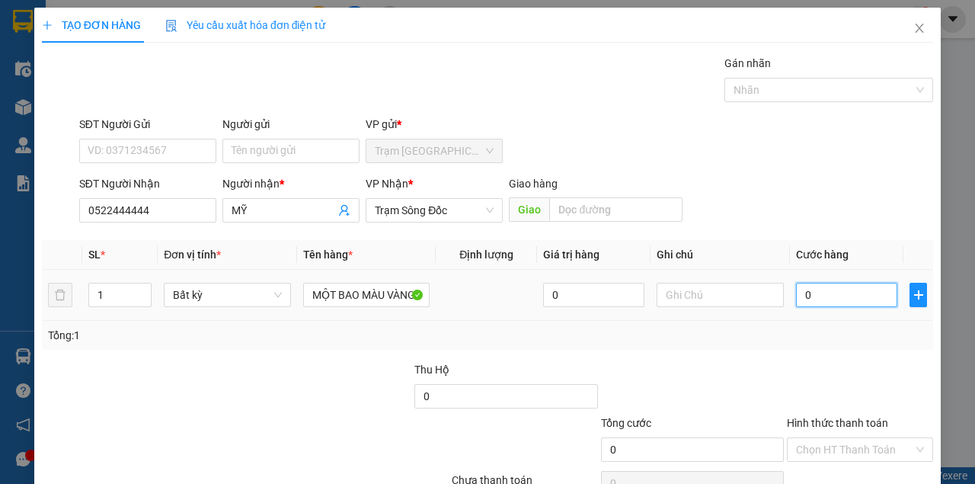
click at [835, 303] on input "0" at bounding box center [846, 295] width 101 height 24
type input "5"
type input "50"
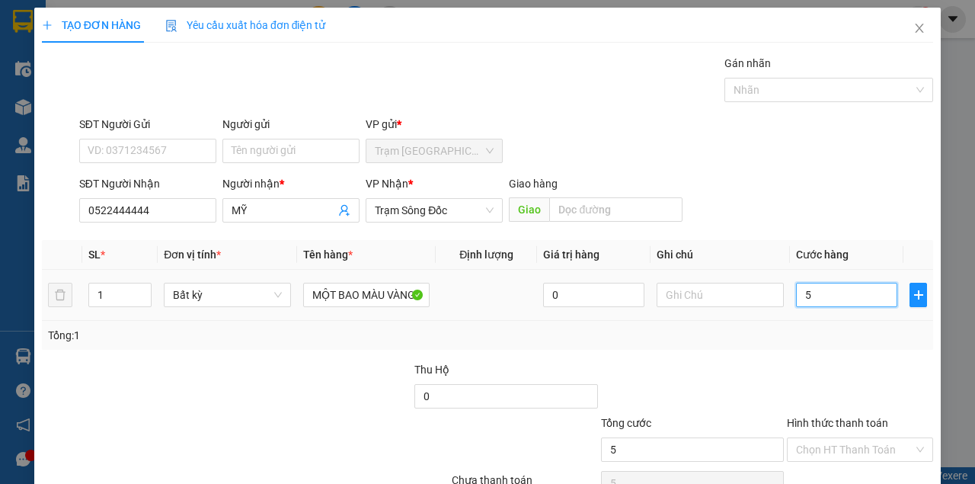
type input "50"
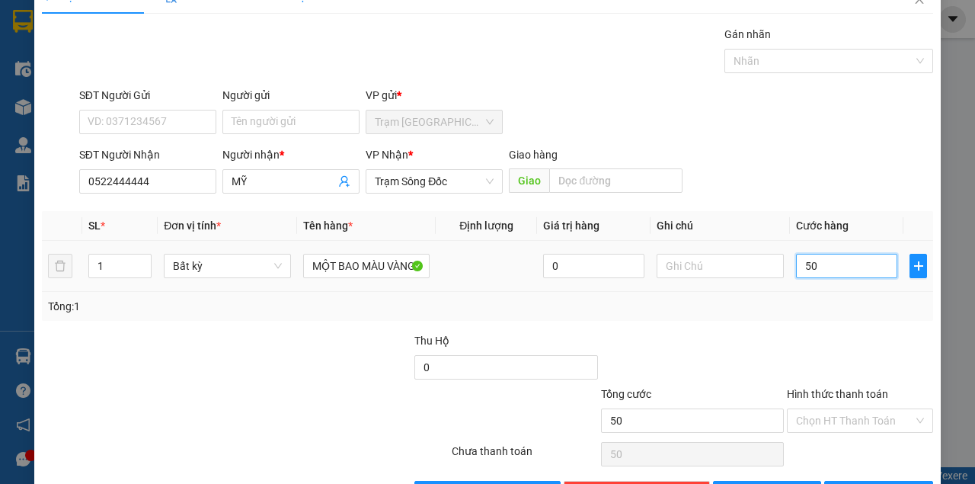
scroll to position [78, 0]
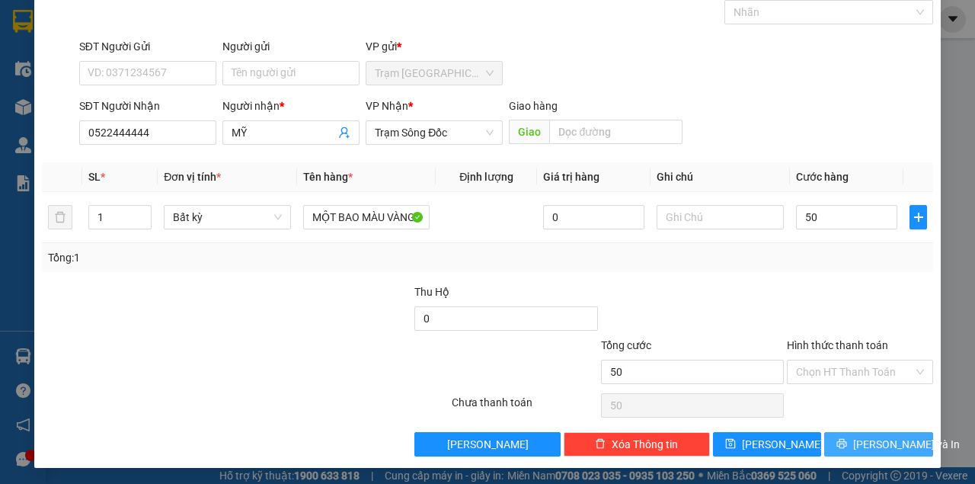
type input "50.000"
click at [861, 445] on span "[PERSON_NAME] và In" at bounding box center [906, 444] width 107 height 17
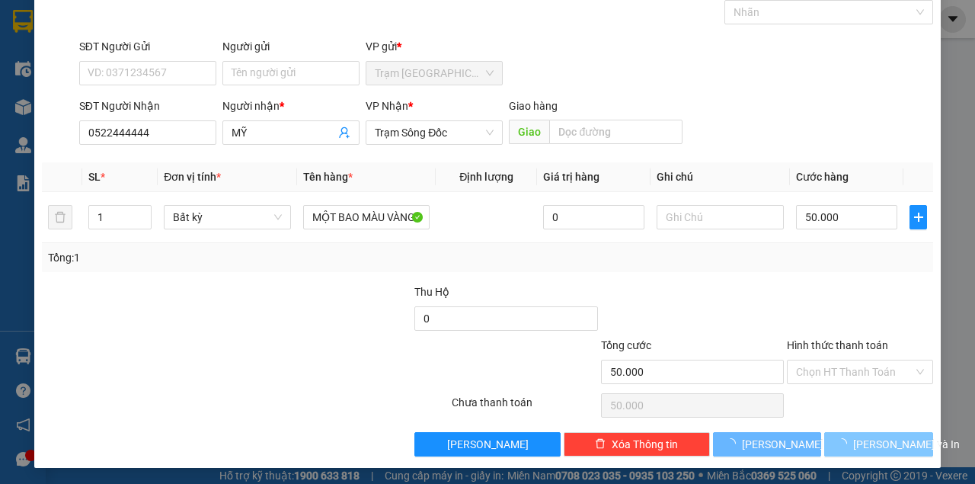
click at [824, 432] on button "[PERSON_NAME] và In" at bounding box center [878, 444] width 109 height 24
click at [861, 445] on span "[PERSON_NAME] và In" at bounding box center [906, 444] width 107 height 17
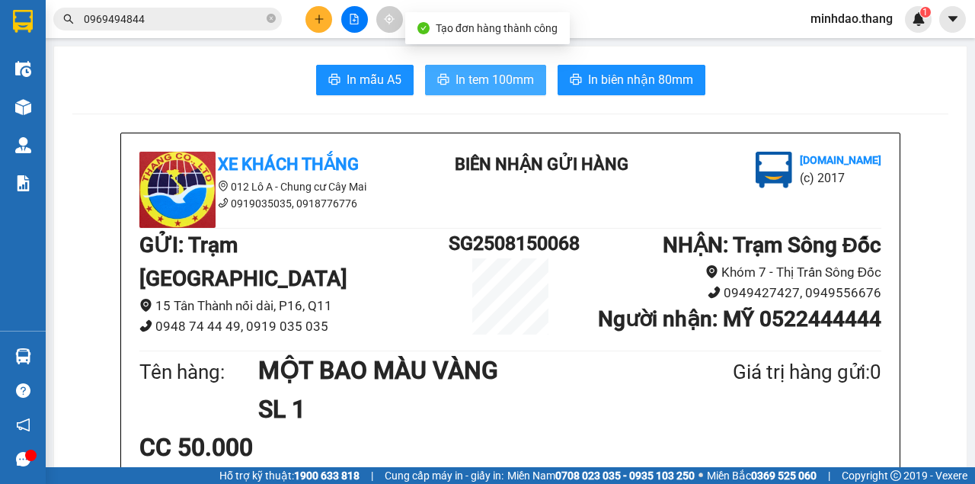
click at [499, 69] on button "In tem 100mm" at bounding box center [485, 80] width 121 height 30
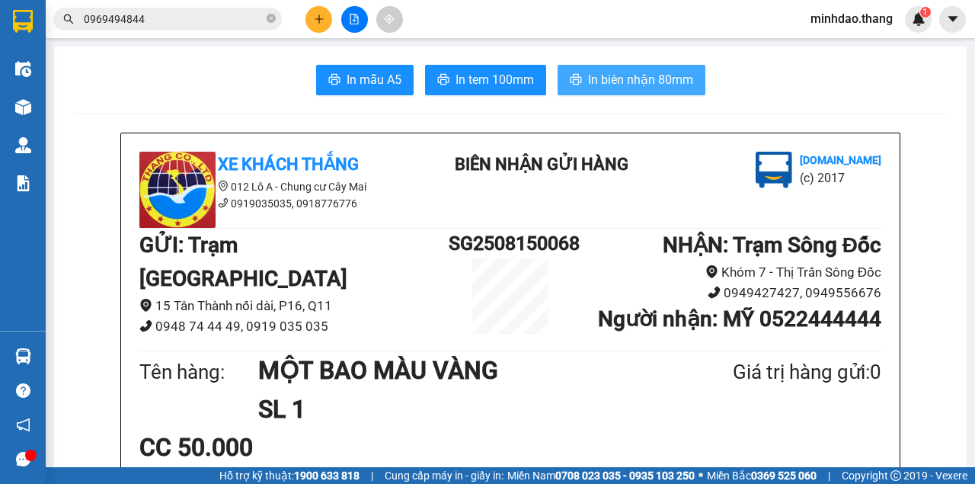
click at [636, 72] on span "In biên nhận 80mm" at bounding box center [640, 79] width 105 height 19
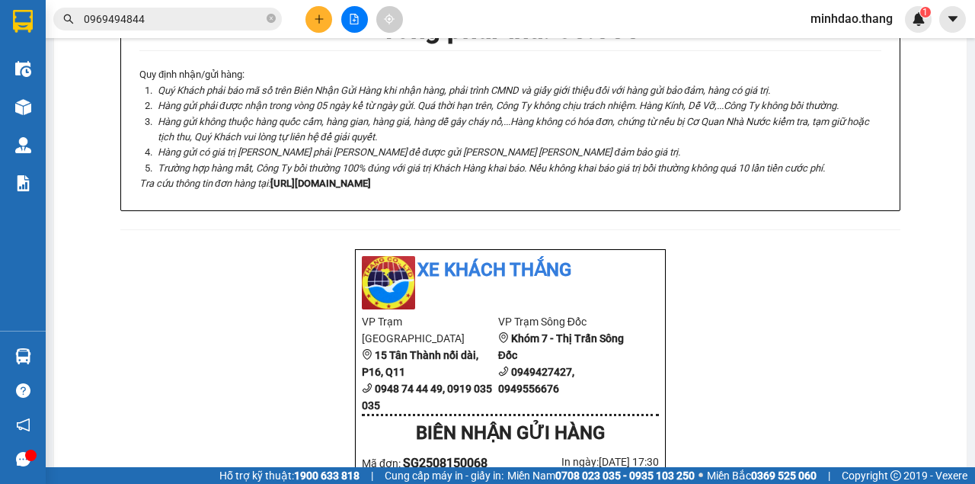
scroll to position [507, 0]
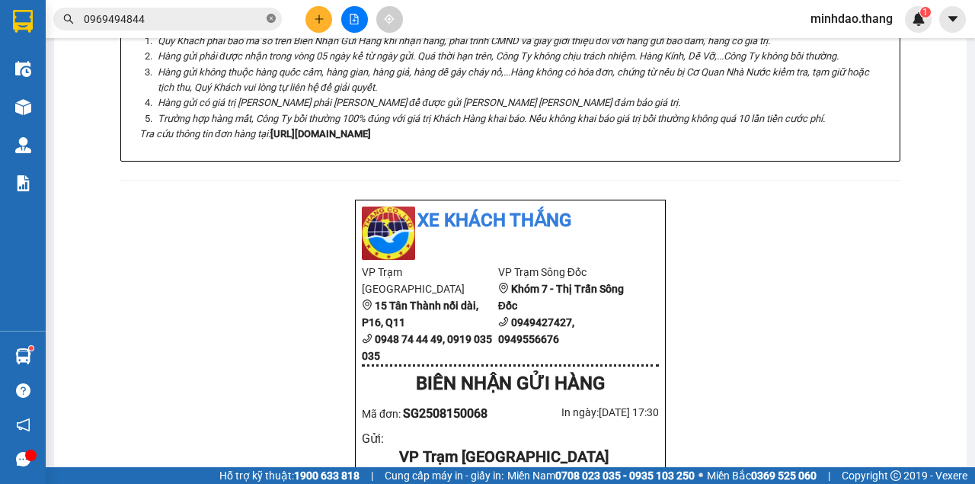
click at [270, 18] on icon "close-circle" at bounding box center [271, 18] width 9 height 9
click at [252, 18] on input "text" at bounding box center [174, 19] width 180 height 17
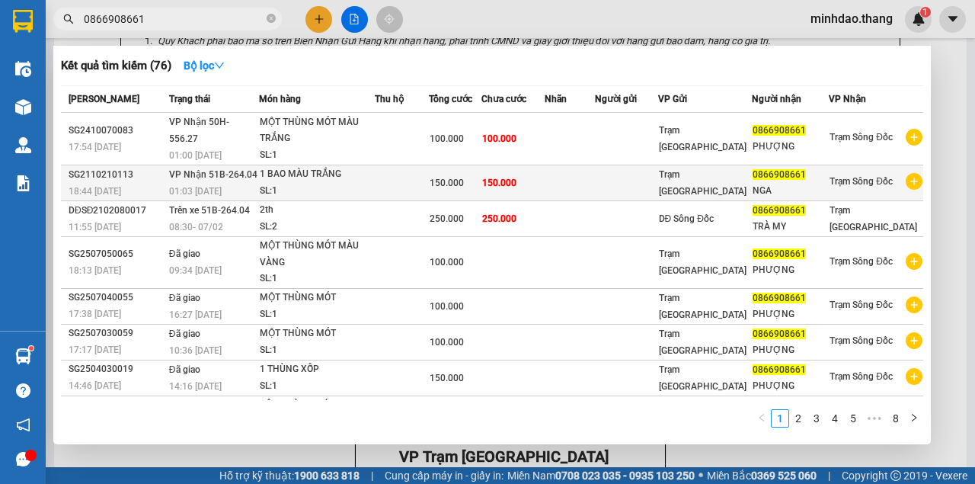
type input "0866908661"
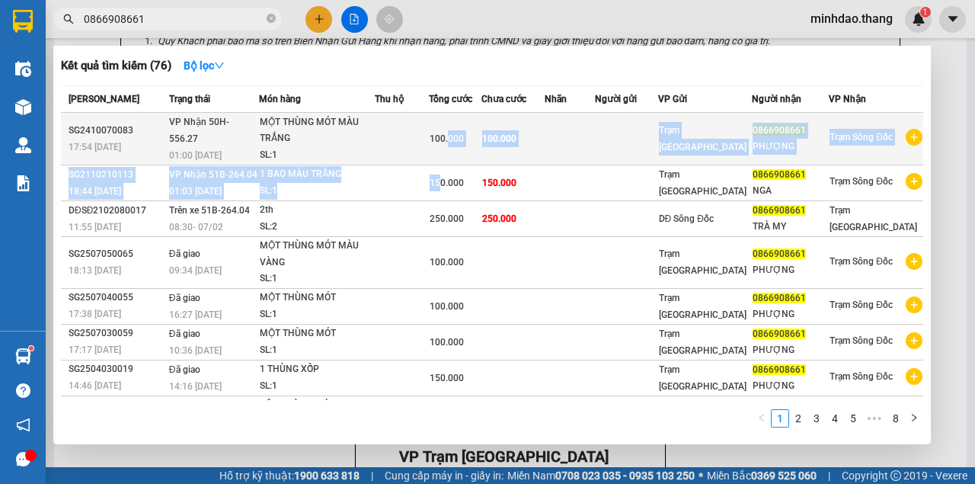
drag, startPoint x: 460, startPoint y: 181, endPoint x: 464, endPoint y: 134, distance: 46.6
click at [464, 134] on tbody "SG2410070083 17:54 [DATE] [PERSON_NAME] 50H-556.27 01:00 [DATE] MỘT THÙNG MÓT […" at bounding box center [492, 308] width 862 height 391
click at [465, 130] on div "100.000" at bounding box center [455, 138] width 51 height 17
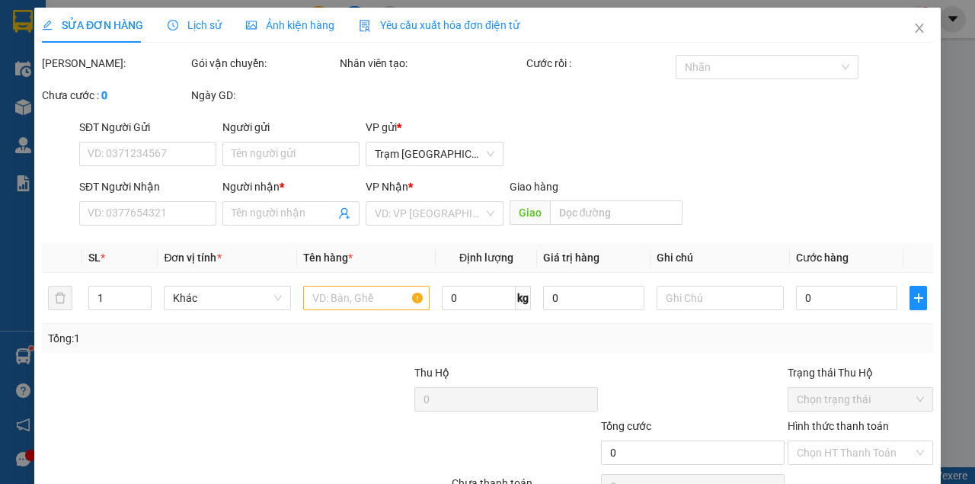
type input "0866908661"
type input "PHƯỢNG"
type input "100.000"
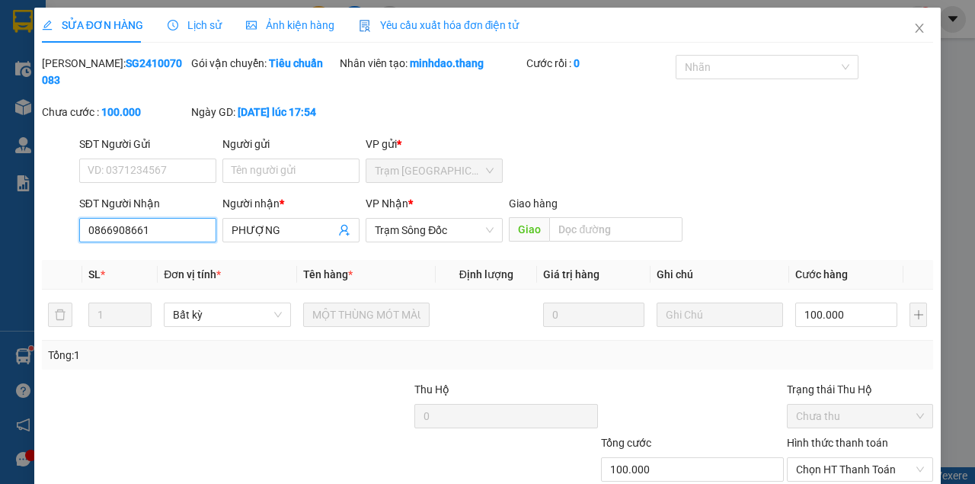
drag, startPoint x: 158, startPoint y: 224, endPoint x: 53, endPoint y: 177, distance: 114.2
click at [46, 207] on div "SĐT Người Nhận 0866908661 0866908661 Người nhận * PHƯỢNG VP Nhận * Trạm Sông Đố…" at bounding box center [487, 221] width 894 height 53
click at [919, 27] on span "Close" at bounding box center [919, 29] width 43 height 43
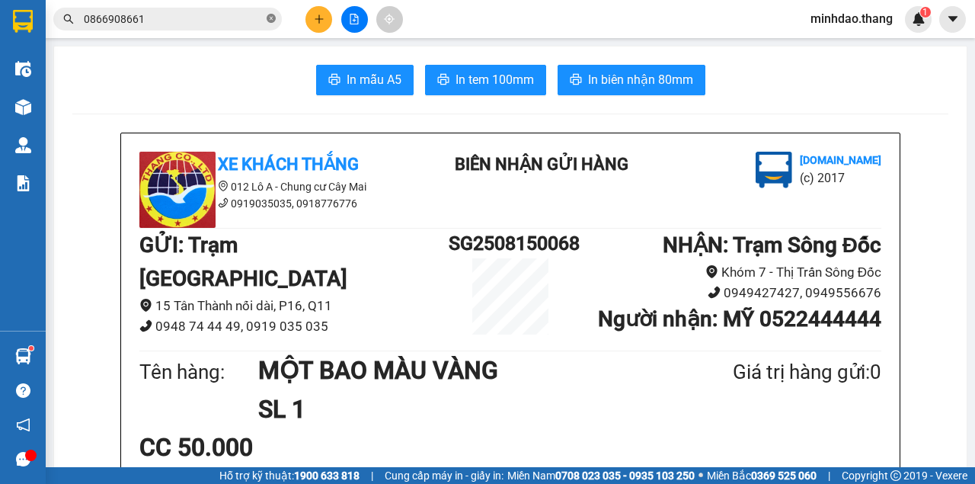
click at [273, 18] on icon "close-circle" at bounding box center [271, 18] width 9 height 9
click at [229, 24] on input "text" at bounding box center [174, 19] width 180 height 17
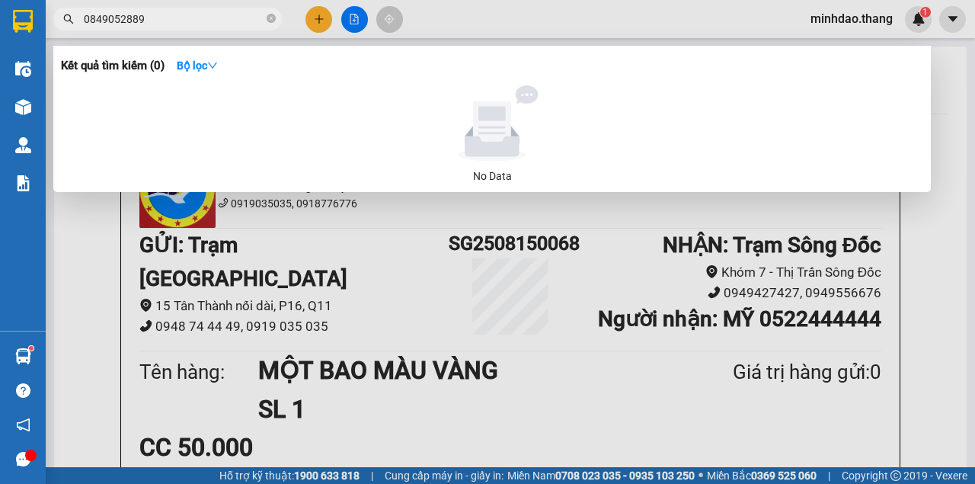
drag, startPoint x: 142, startPoint y: 27, endPoint x: 72, endPoint y: 30, distance: 70.9
click at [73, 30] on span "0849052889" at bounding box center [167, 19] width 229 height 23
click at [238, 26] on input "0849052889" at bounding box center [174, 19] width 180 height 17
drag, startPoint x: 241, startPoint y: 21, endPoint x: 73, endPoint y: 18, distance: 167.6
click at [73, 18] on div "0849052889...0965659664" at bounding box center [148, 19] width 297 height 23
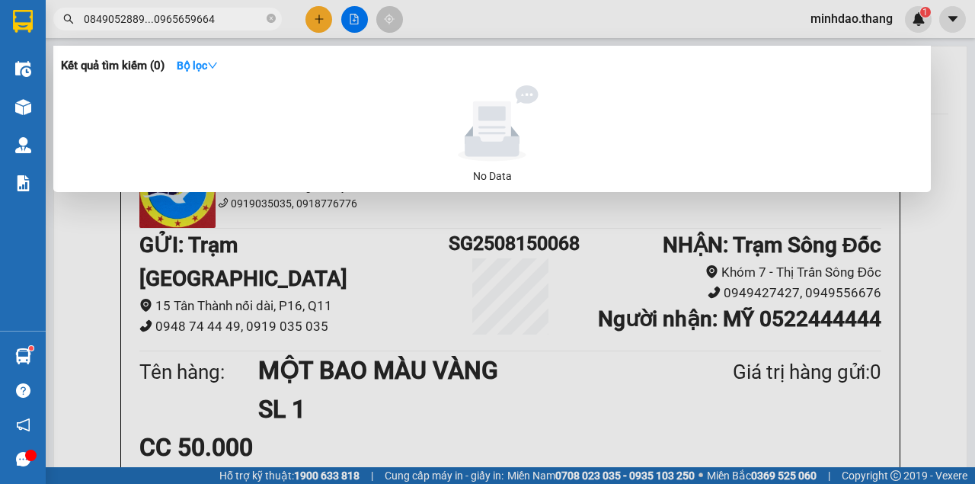
click at [244, 20] on input "0849052889...0965659664" at bounding box center [174, 19] width 180 height 17
type input "0849052889...0862121618"
drag, startPoint x: 234, startPoint y: 21, endPoint x: 65, endPoint y: 15, distance: 169.2
click at [65, 15] on div "0849052889...0862121618" at bounding box center [148, 19] width 297 height 23
click at [234, 21] on input "0849052889...0862121618" at bounding box center [174, 19] width 180 height 17
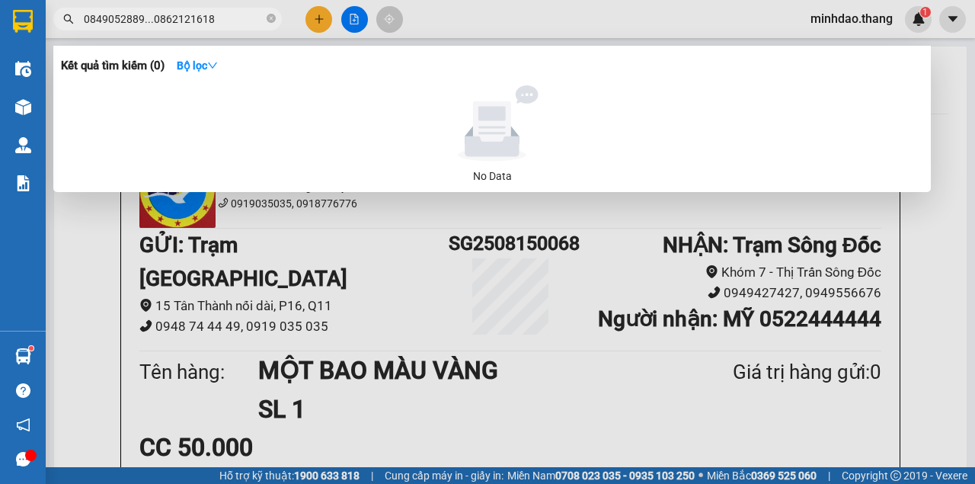
click at [234, 21] on input "0849052889...0862121618" at bounding box center [174, 19] width 180 height 17
click at [268, 18] on icon "close-circle" at bounding box center [271, 18] width 9 height 9
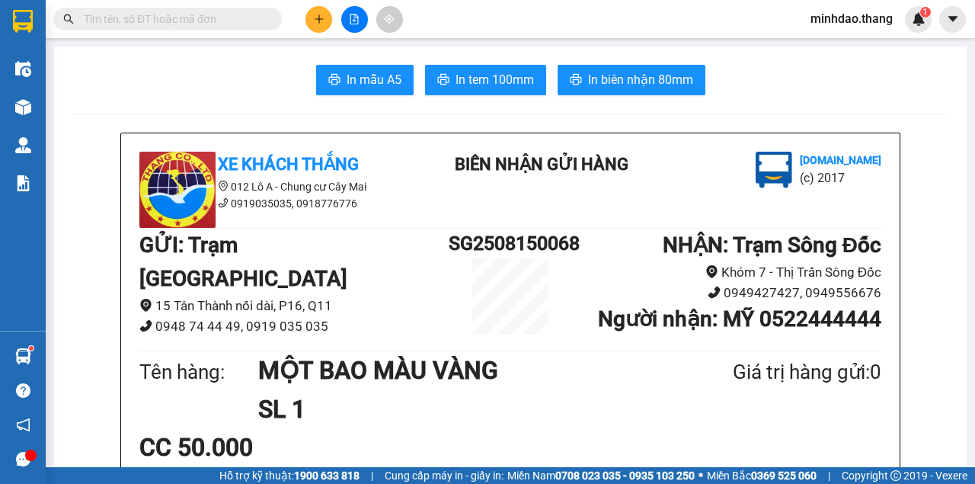
click at [248, 22] on input "text" at bounding box center [174, 19] width 180 height 17
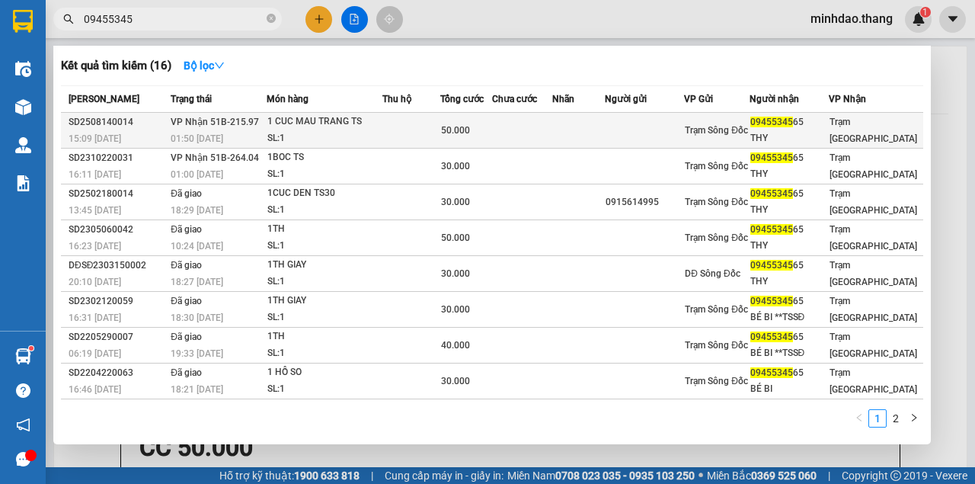
type input "09455345"
click at [501, 136] on td at bounding box center [522, 131] width 61 height 36
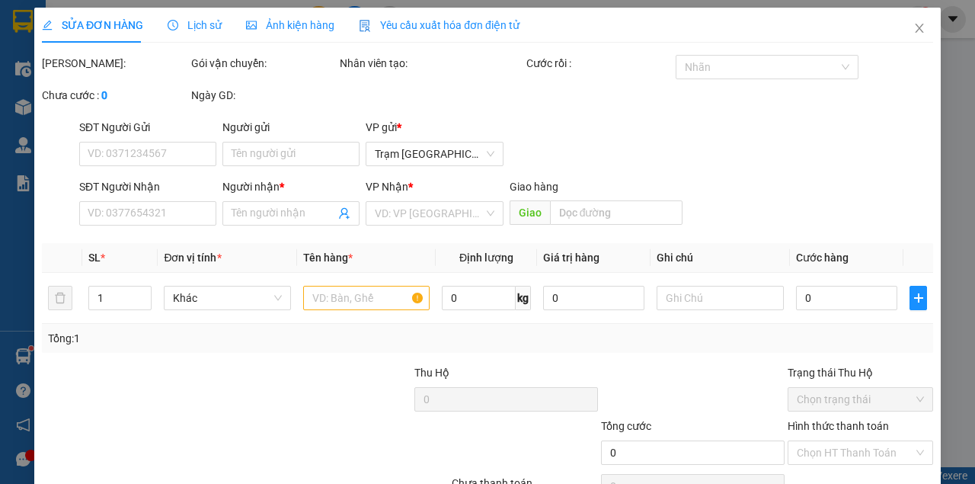
type input "0945534565"
type input "THY"
type input "50.000"
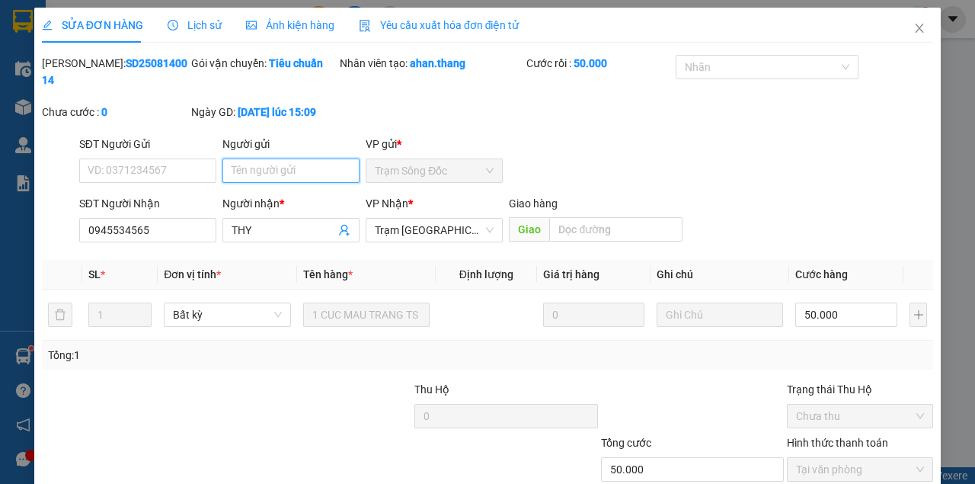
click at [257, 163] on input "Người gửi" at bounding box center [290, 170] width 137 height 24
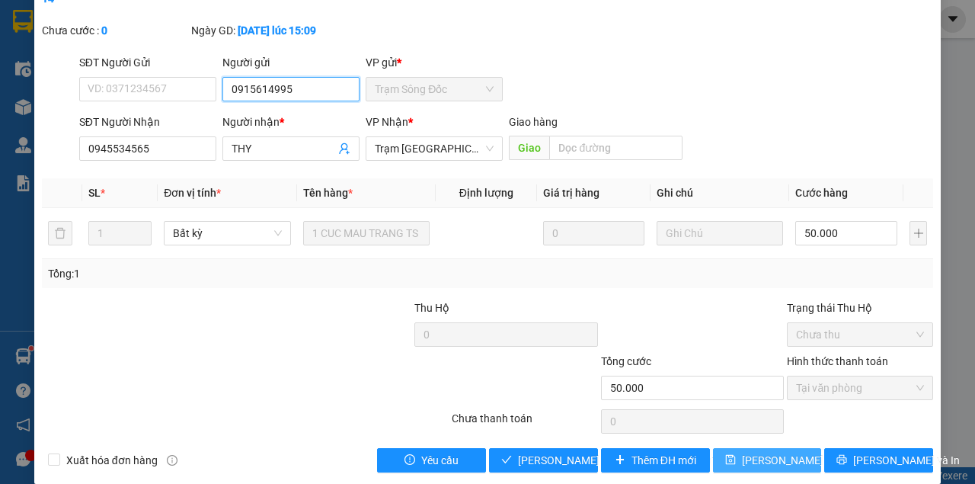
scroll to position [98, 0]
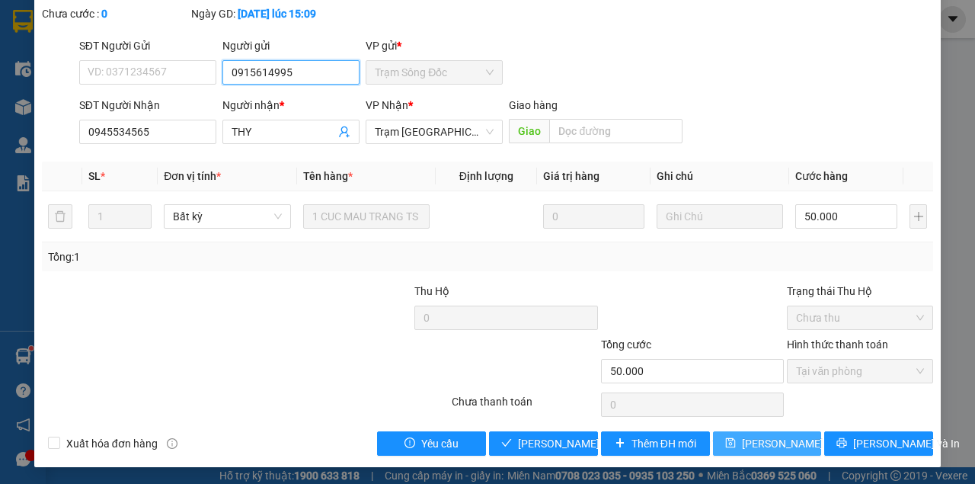
type input "0915614995"
click at [713, 431] on button "[PERSON_NAME] đổi" at bounding box center [767, 443] width 109 height 24
click at [779, 435] on span "[PERSON_NAME] đổi" at bounding box center [791, 443] width 98 height 17
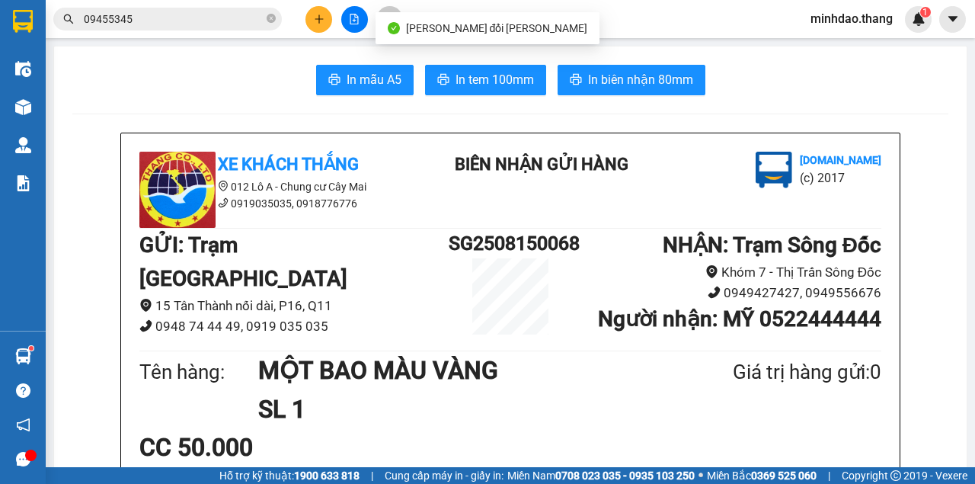
click at [174, 19] on input "09455345" at bounding box center [174, 19] width 180 height 17
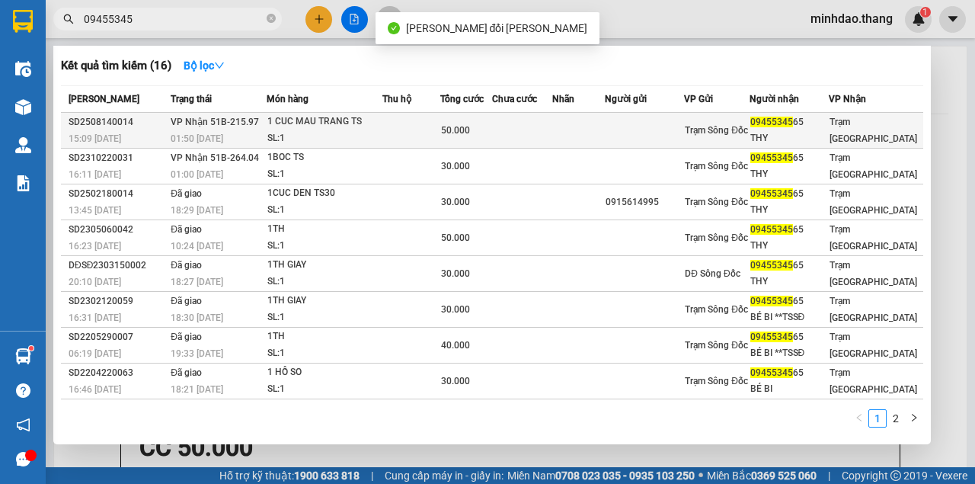
click at [399, 122] on td at bounding box center [411, 131] width 58 height 36
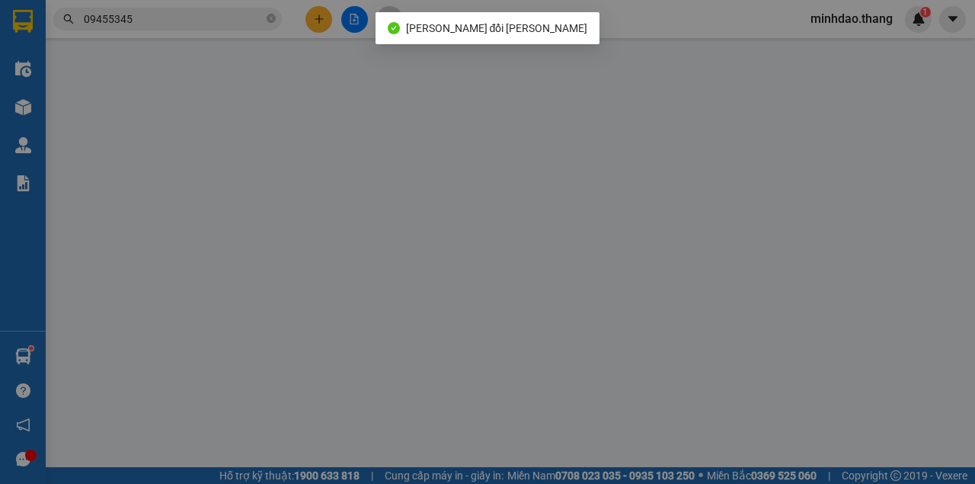
type input "0915614995"
type input "0945534565"
type input "THY"
type input "50.000"
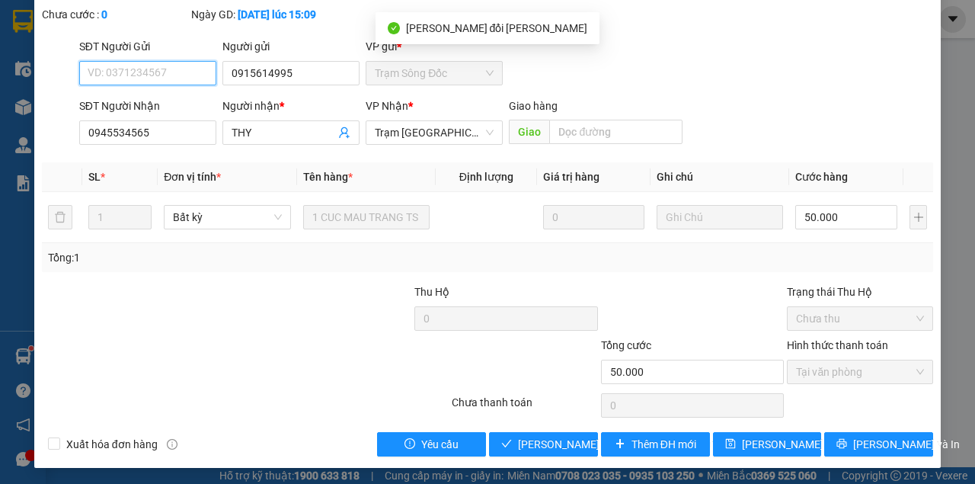
scroll to position [98, 0]
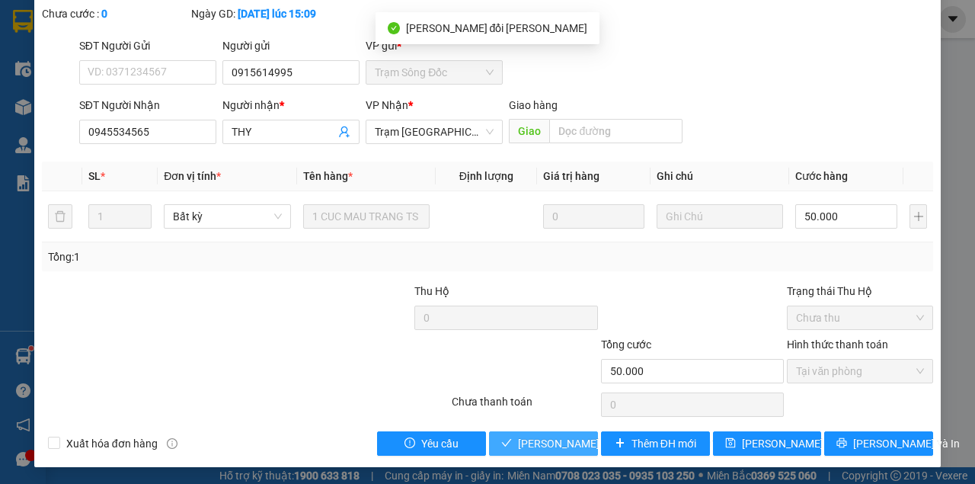
click at [579, 440] on span "[PERSON_NAME] và [PERSON_NAME] hàng" at bounding box center [621, 443] width 206 height 17
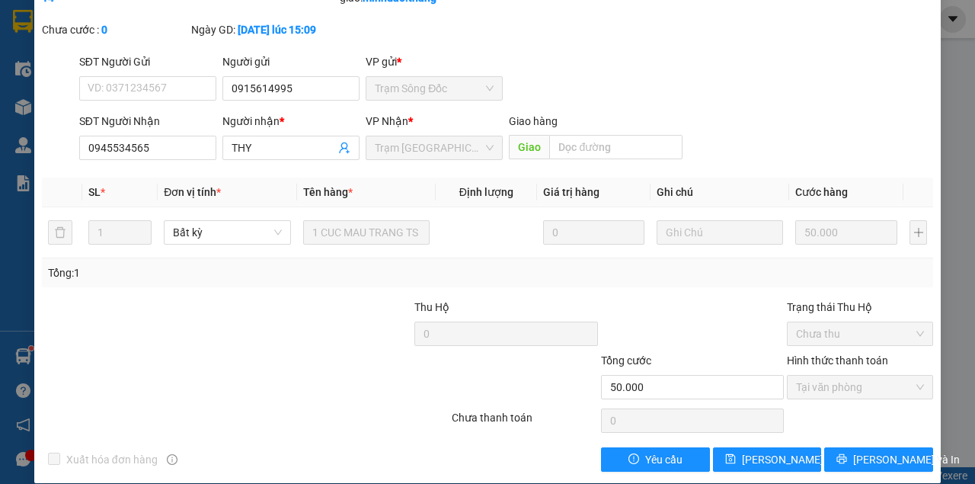
scroll to position [0, 0]
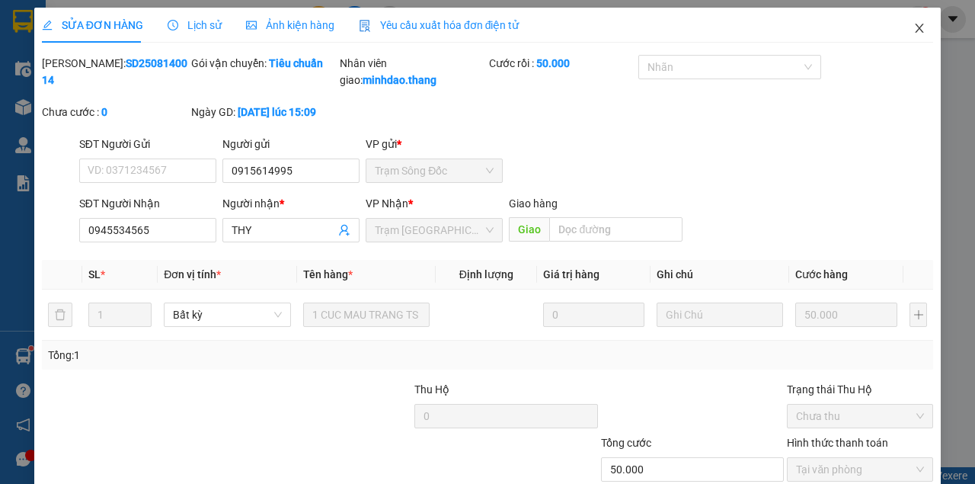
click at [921, 32] on span "Close" at bounding box center [919, 29] width 43 height 43
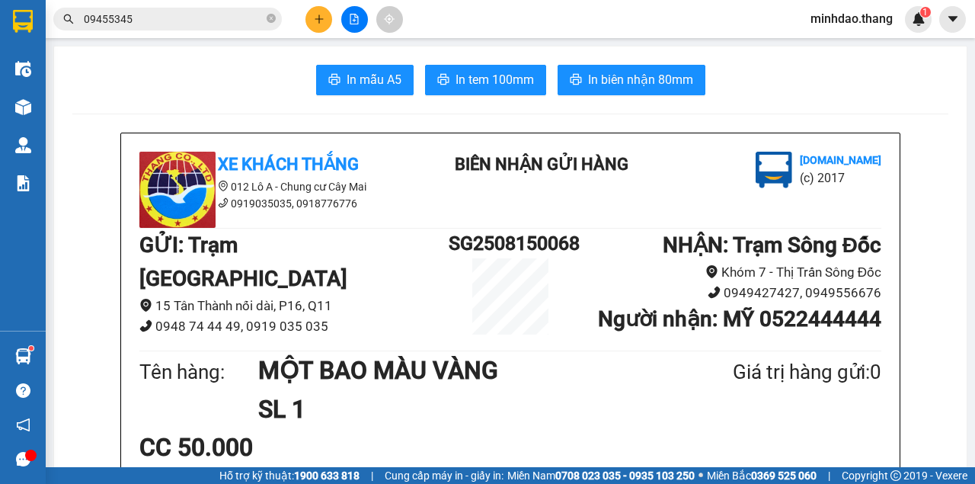
click at [309, 27] on button at bounding box center [318, 19] width 27 height 27
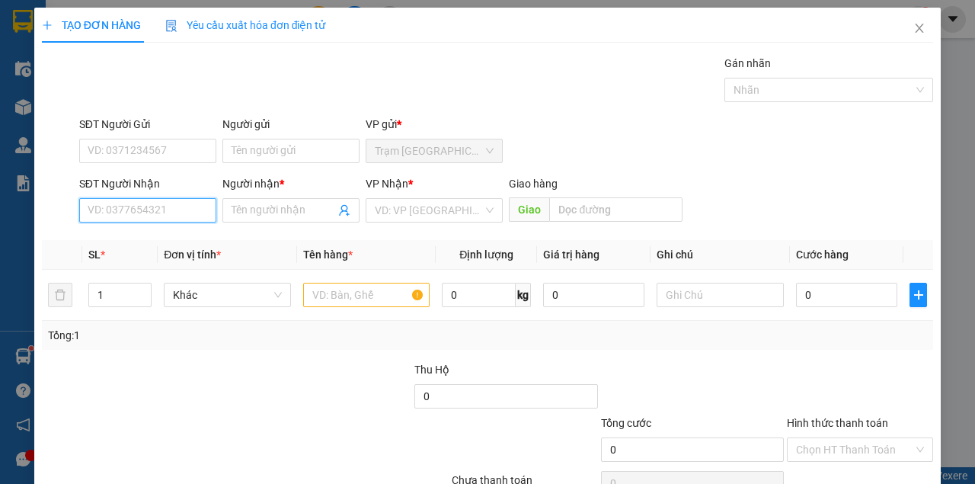
click at [140, 206] on input "SĐT Người Nhận" at bounding box center [147, 210] width 137 height 24
type input "0947350350"
type input "ĐỊNH"
click at [143, 241] on div "0947350350 - ĐỊNH" at bounding box center [147, 240] width 118 height 17
type input "0947350350"
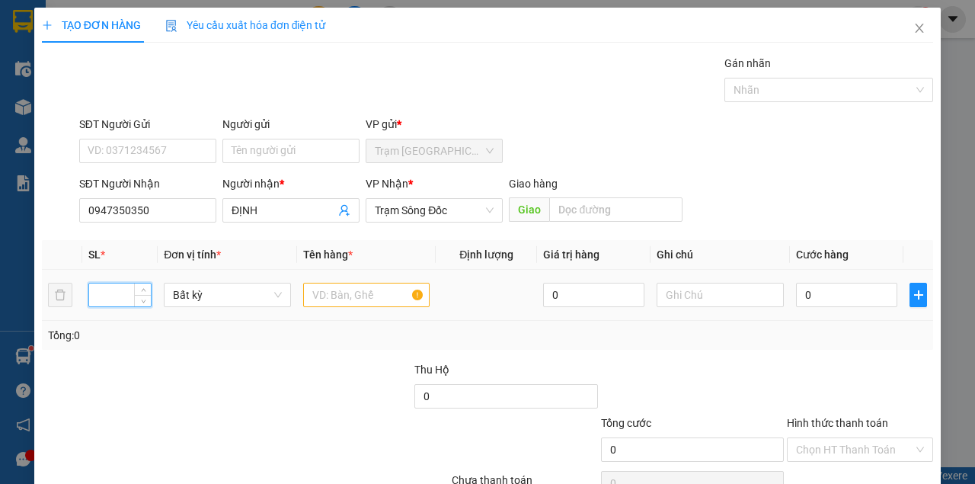
click at [129, 297] on input "number" at bounding box center [120, 294] width 62 height 23
click at [314, 289] on input "text" at bounding box center [366, 295] width 127 height 24
click at [315, 289] on input "text" at bounding box center [366, 295] width 127 height 24
click at [126, 285] on input "32" at bounding box center [120, 294] width 62 height 23
type input "3"
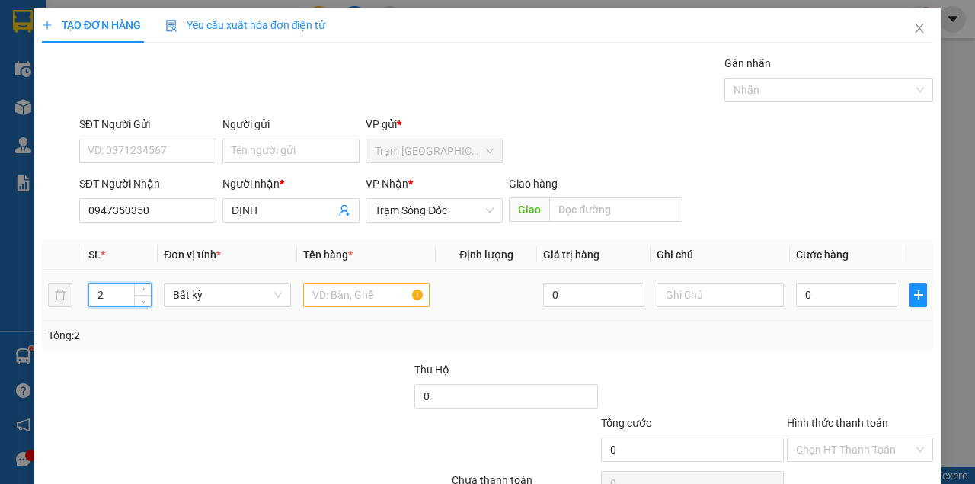
type input "2"
click at [335, 300] on input "text" at bounding box center [366, 295] width 127 height 24
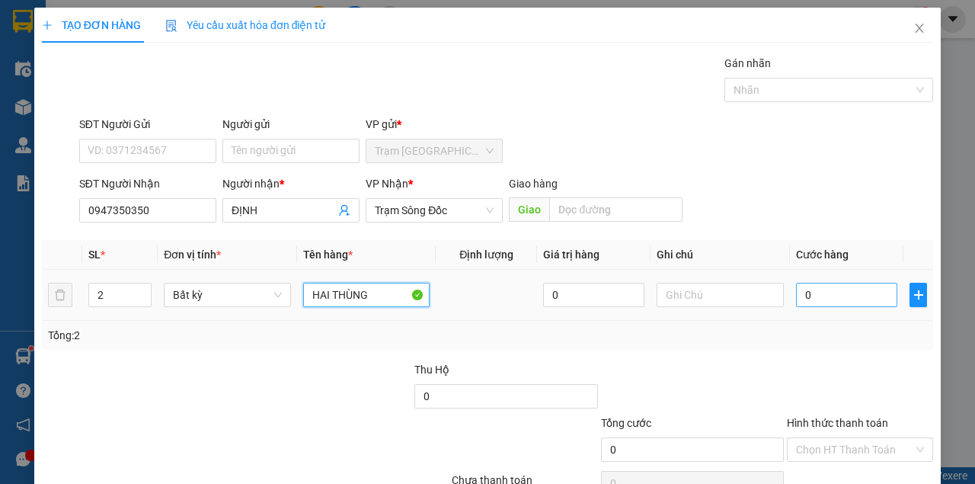
type input "HAI THÙNG"
click at [796, 299] on input "0" at bounding box center [846, 295] width 101 height 24
click at [824, 299] on input "0" at bounding box center [846, 295] width 101 height 24
type input "7"
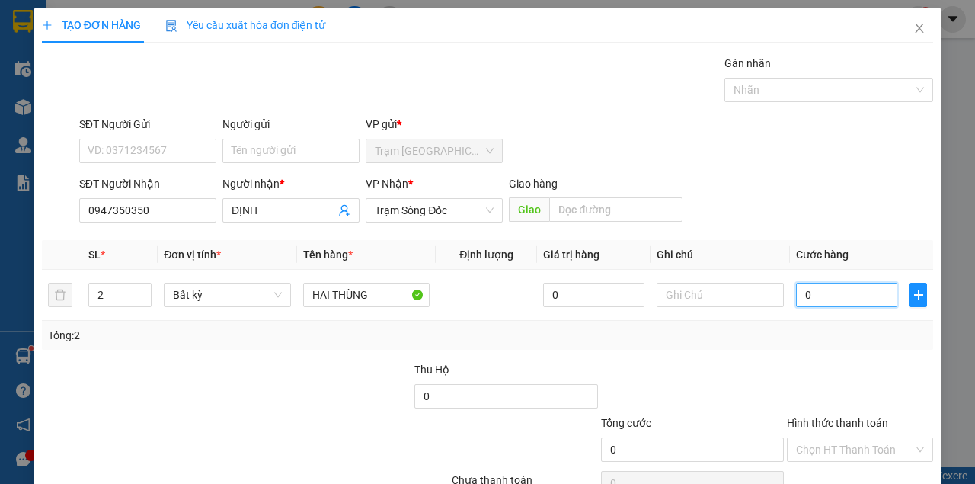
type input "7"
type input "70"
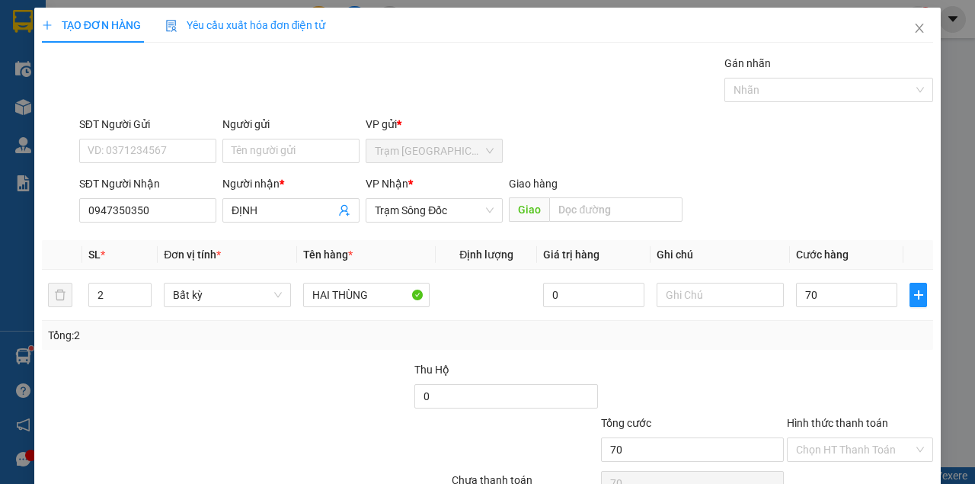
type input "70.000"
